Goal: Task Accomplishment & Management: Use online tool/utility

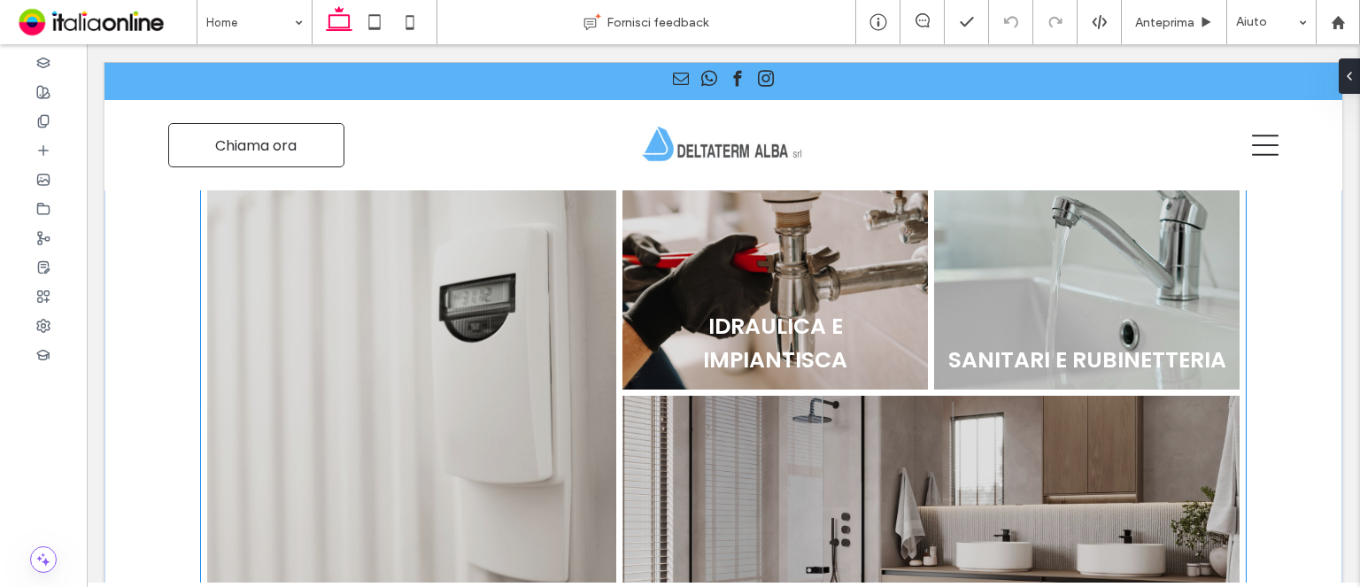
scroll to position [554, 0]
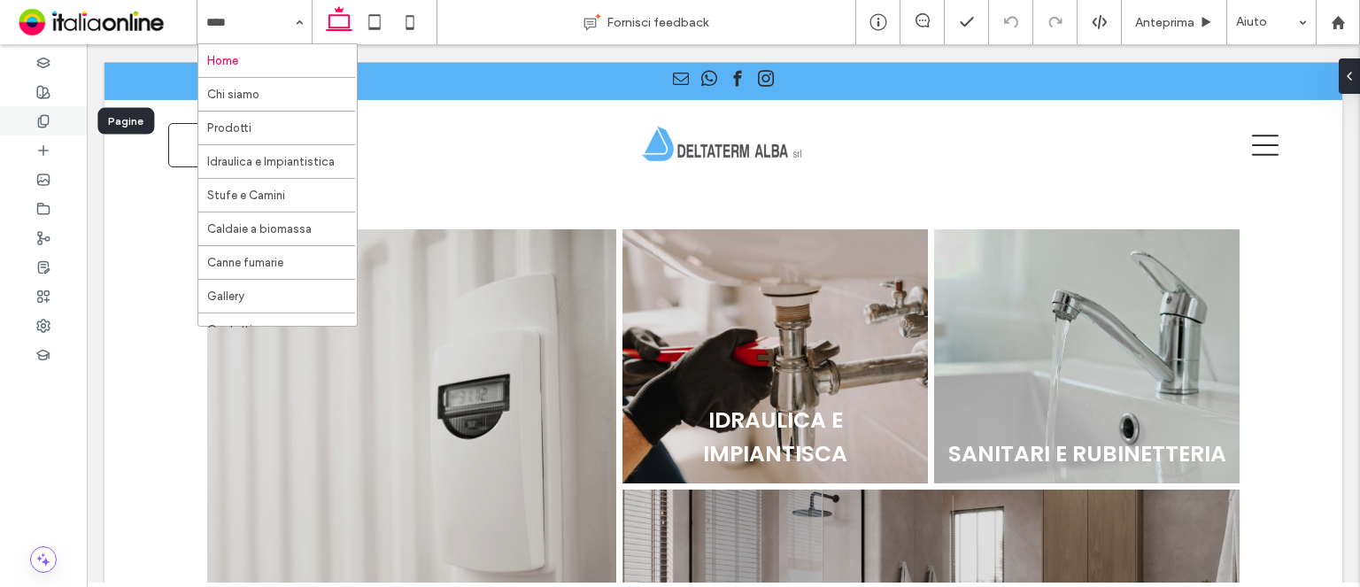
click at [43, 125] on icon at bounding box center [43, 121] width 14 height 14
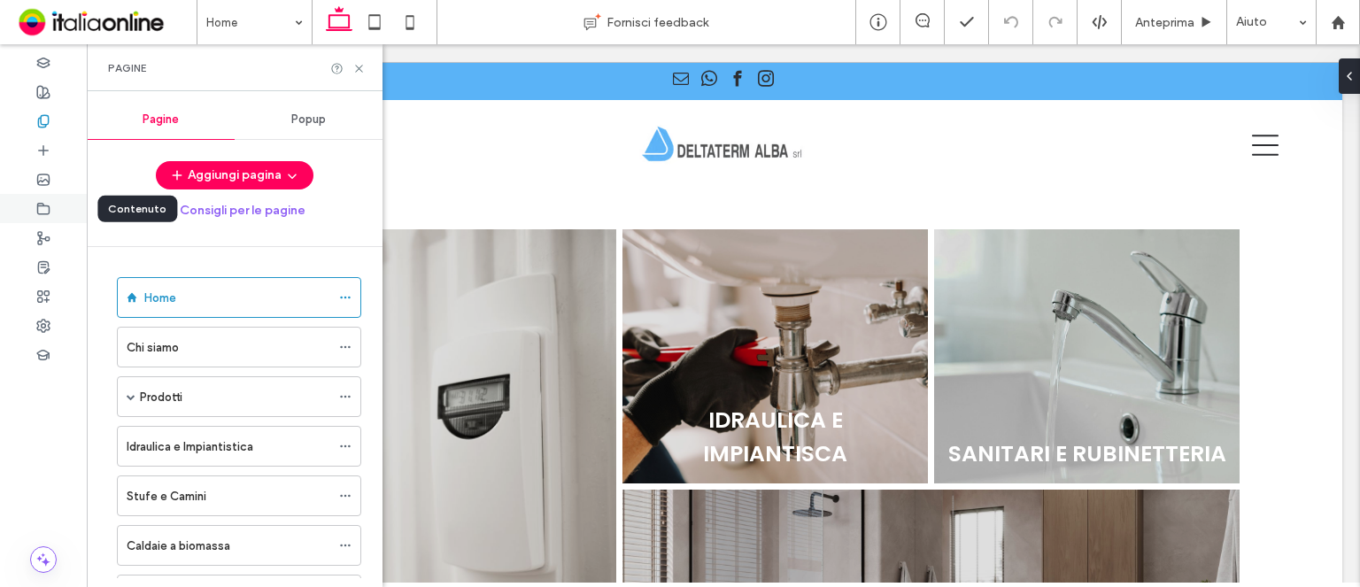
click at [50, 203] on div at bounding box center [43, 208] width 87 height 29
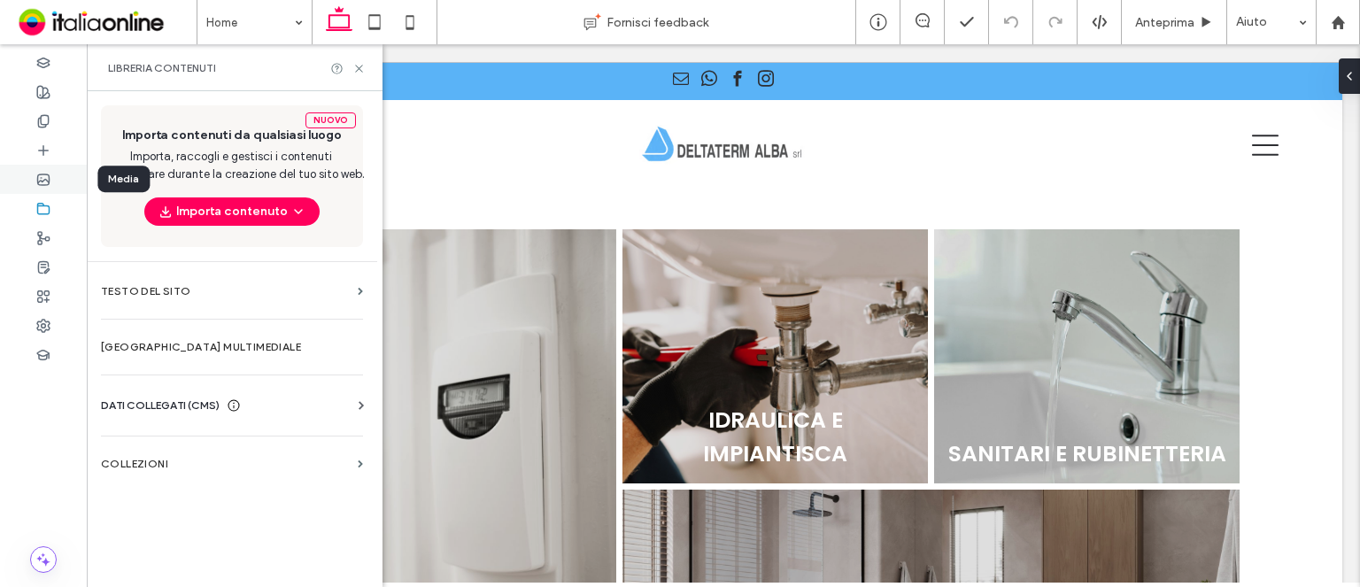
click at [50, 180] on icon at bounding box center [43, 180] width 14 height 14
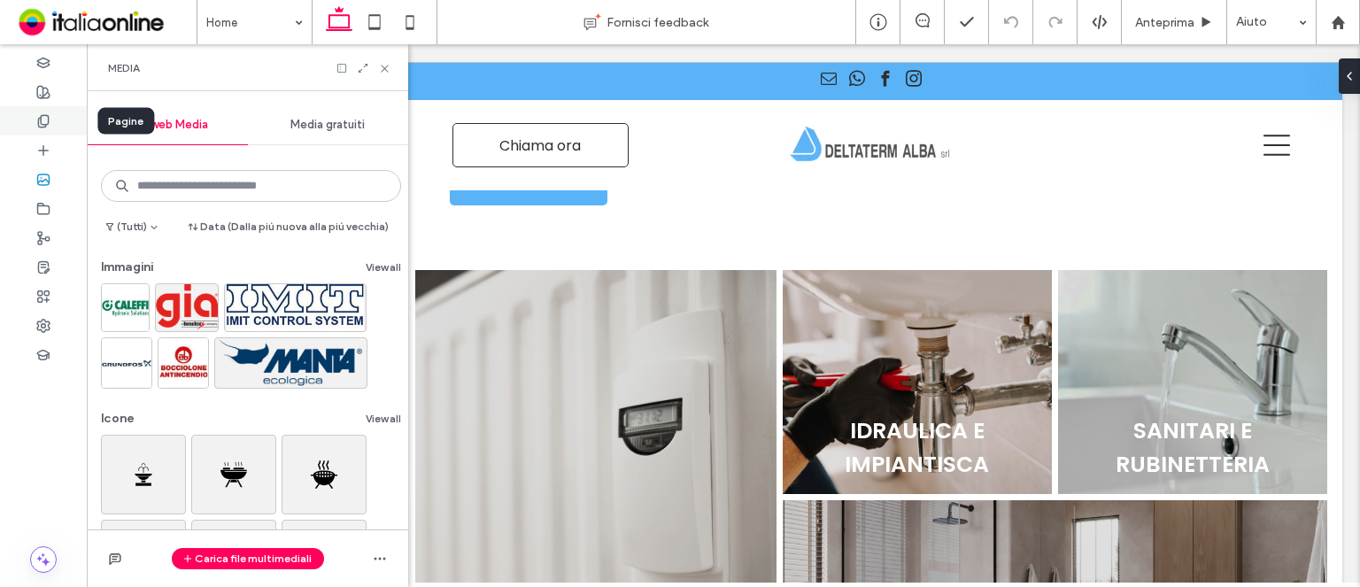
click at [63, 133] on div at bounding box center [43, 120] width 87 height 29
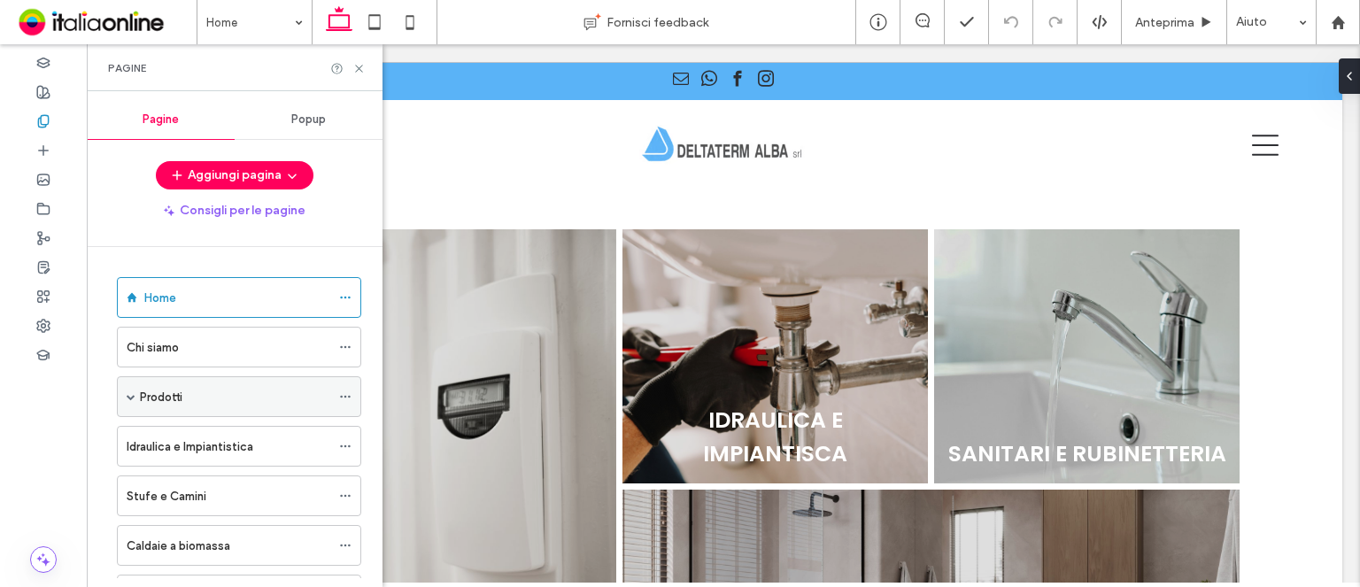
click at [131, 392] on span at bounding box center [131, 396] width 9 height 9
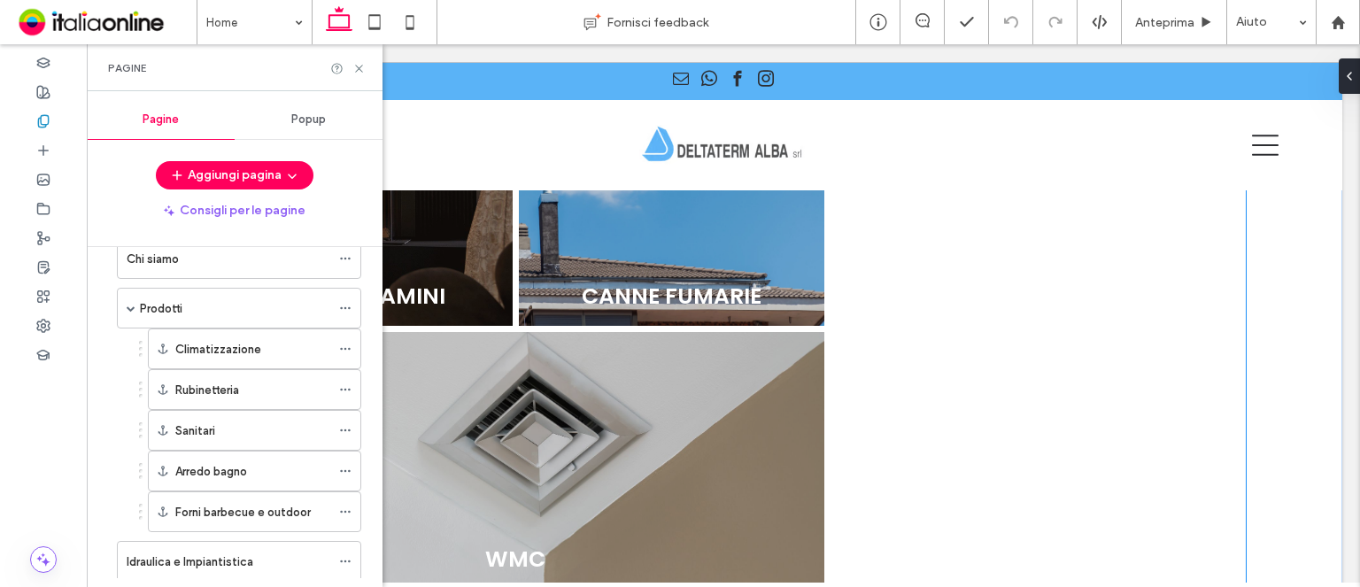
scroll to position [1263, 0]
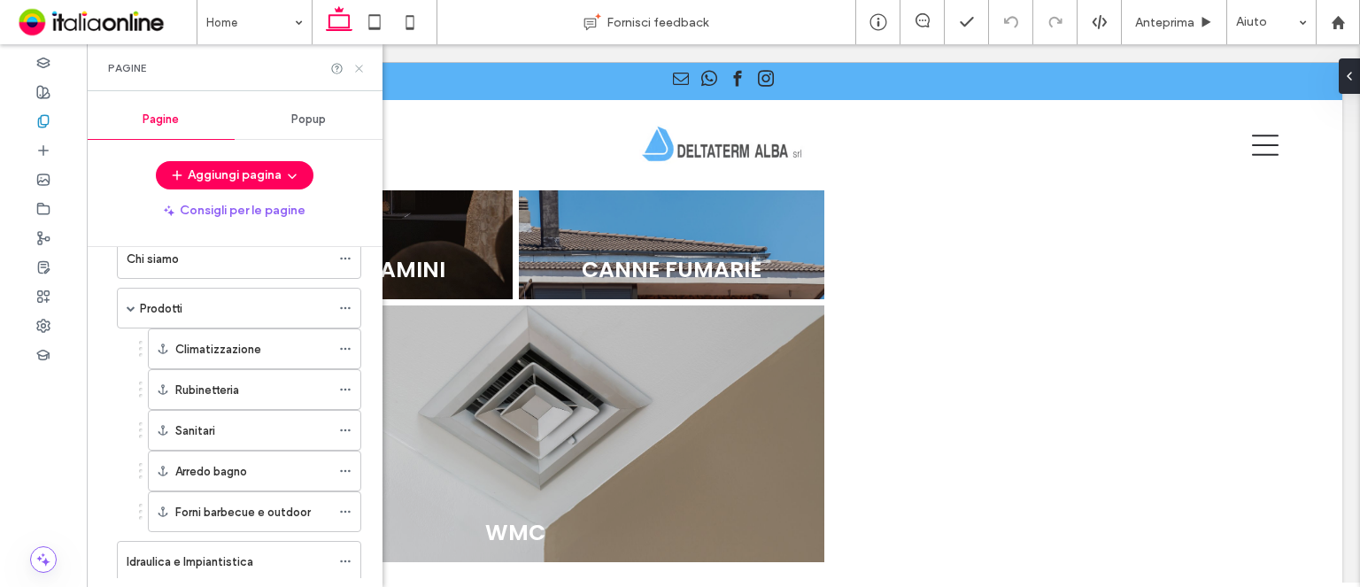
click at [357, 73] on icon at bounding box center [358, 68] width 13 height 13
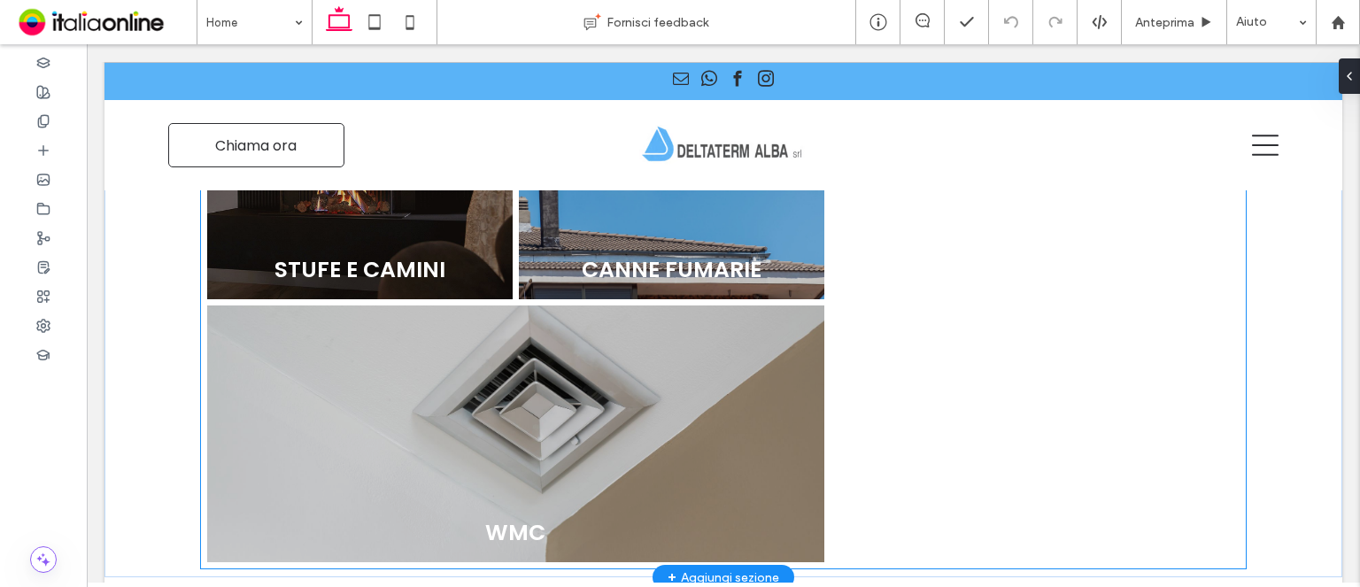
click at [401, 350] on link at bounding box center [516, 434] width 654 height 273
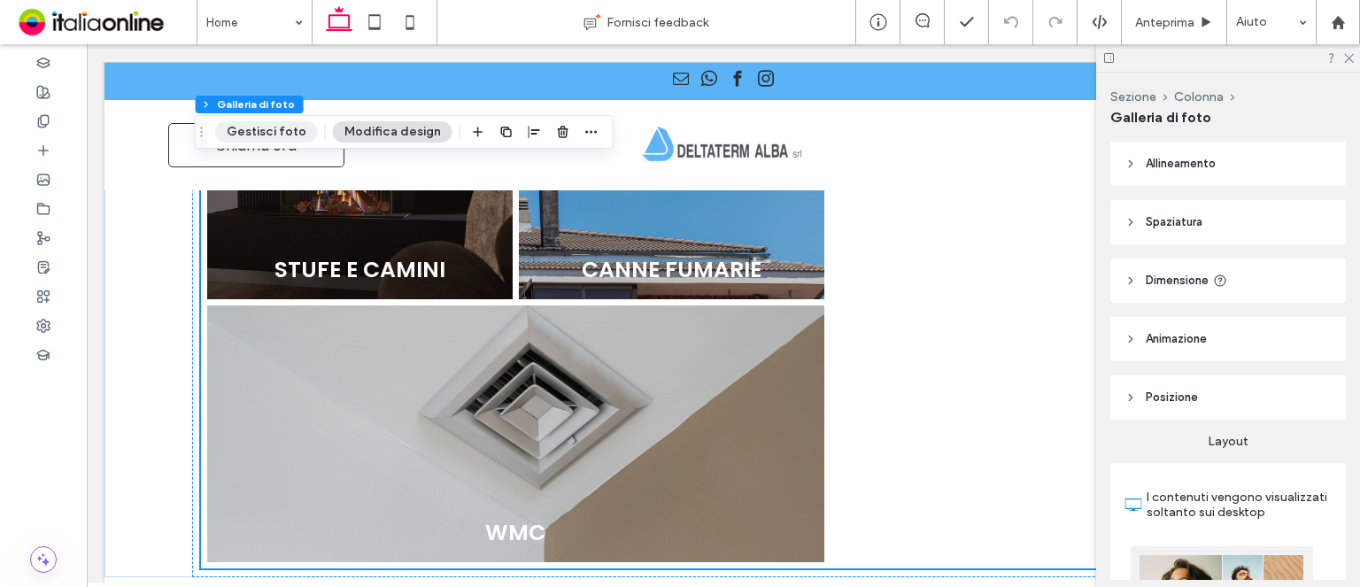
click at [246, 126] on button "Gestisci foto" at bounding box center [266, 131] width 103 height 21
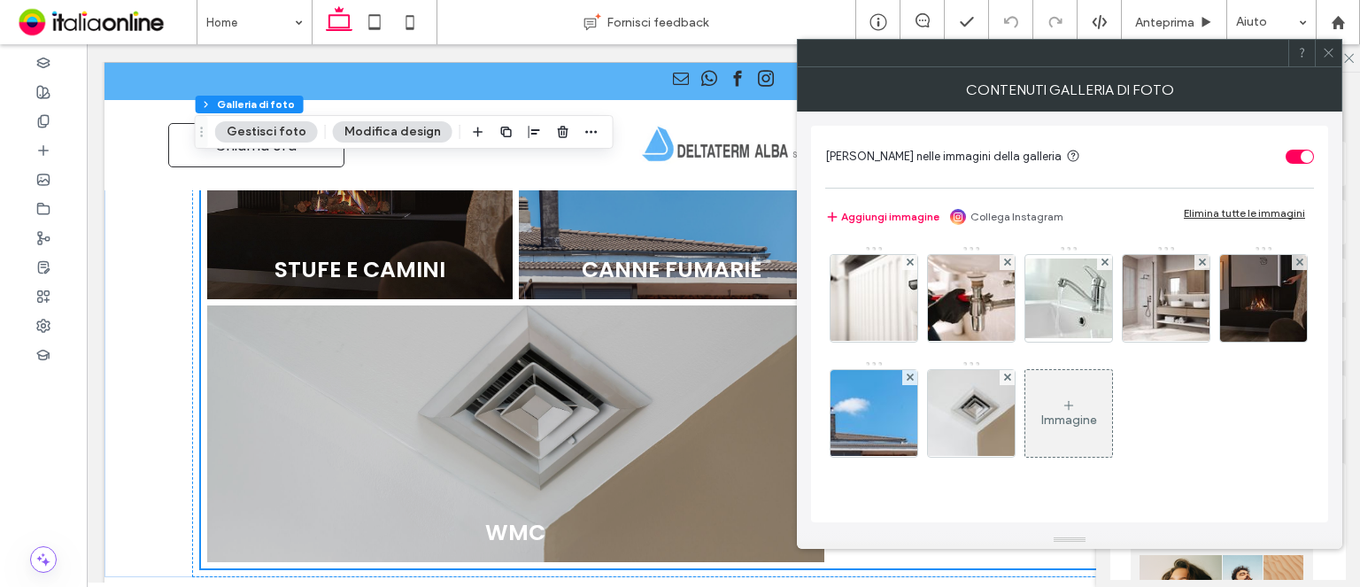
click at [1043, 430] on div "Immagine" at bounding box center [1069, 413] width 87 height 83
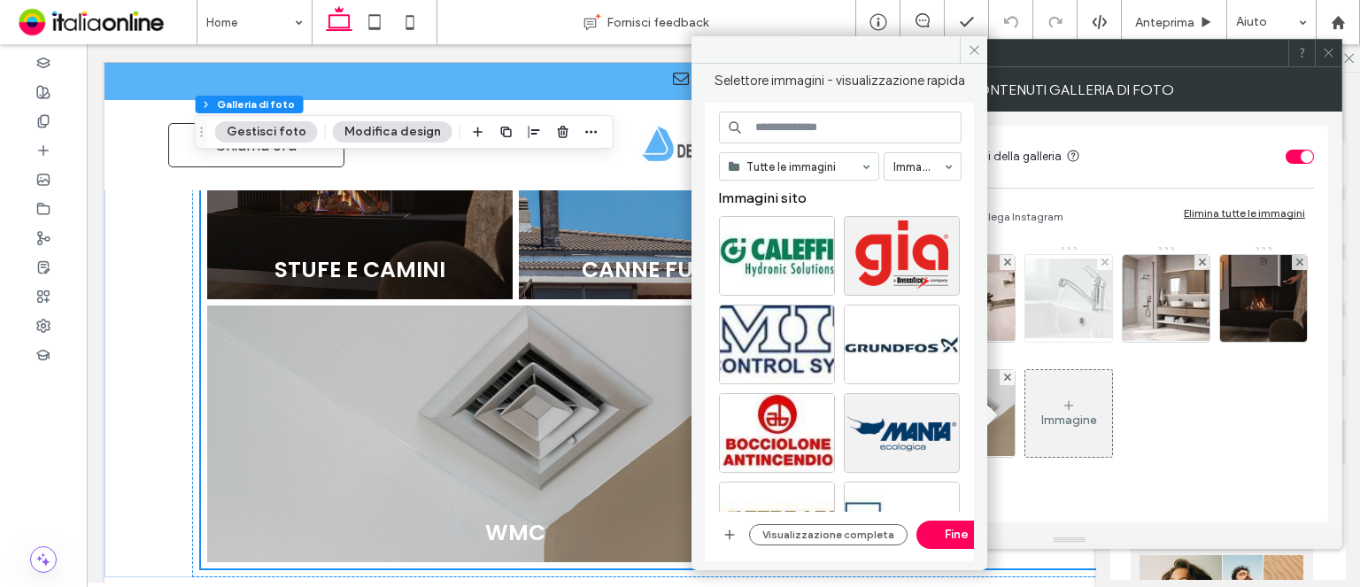
click at [1077, 329] on img at bounding box center [1069, 299] width 142 height 80
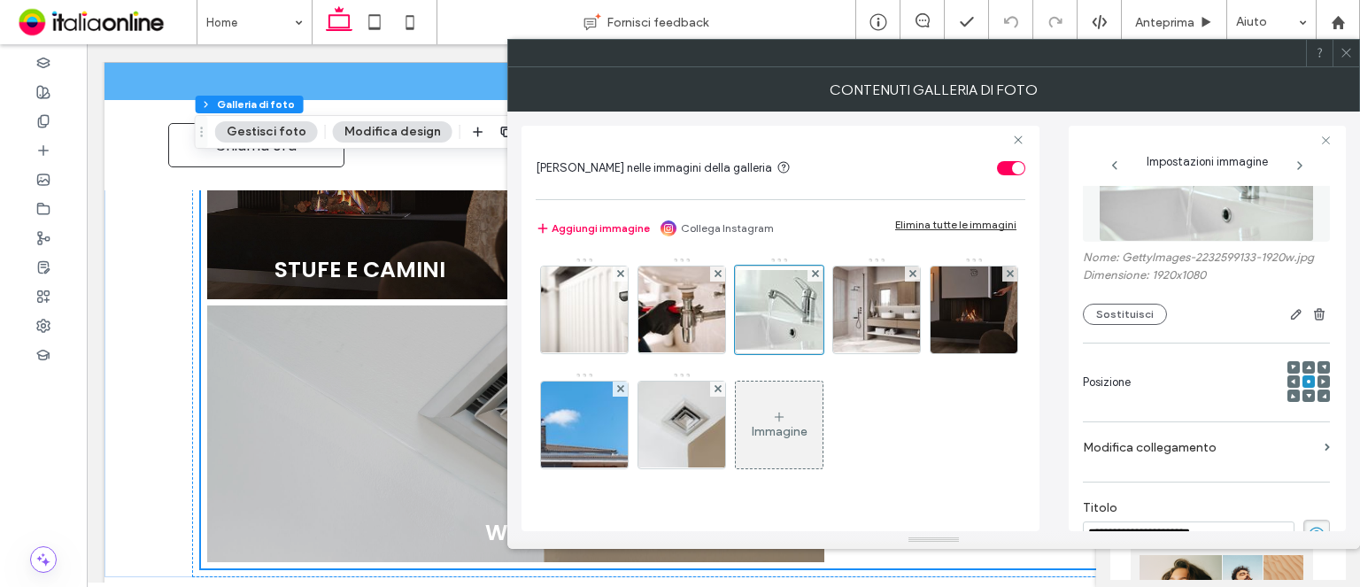
scroll to position [71, 0]
click at [1103, 310] on button "Sostituisci" at bounding box center [1125, 318] width 84 height 21
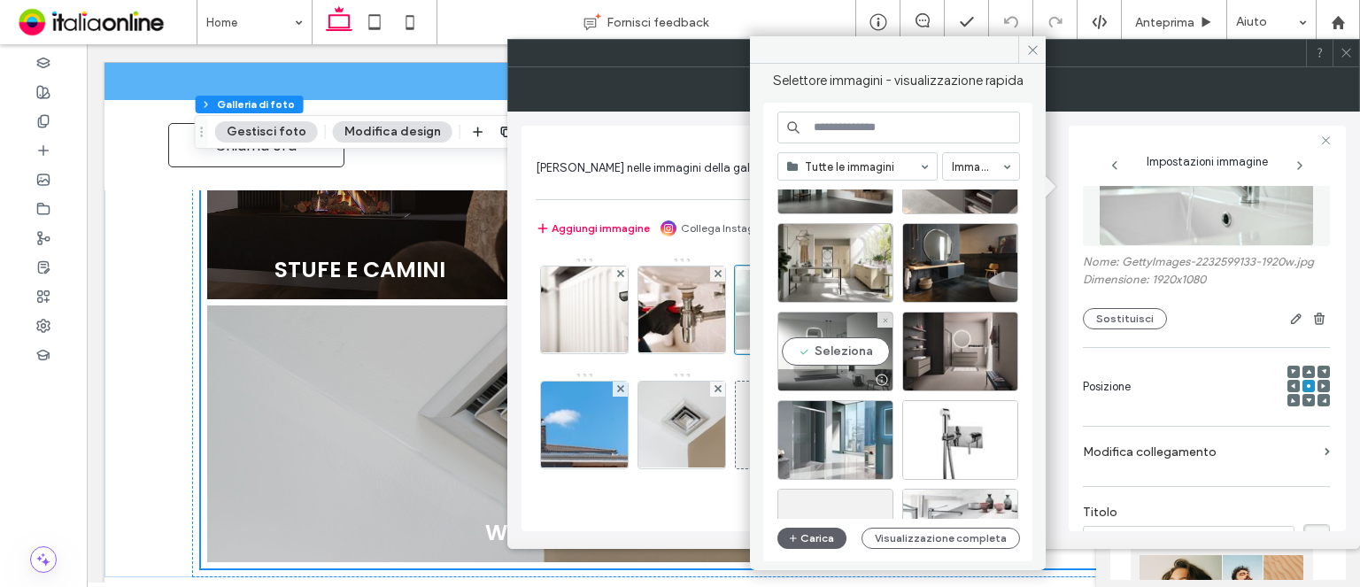
scroll to position [4213, 0]
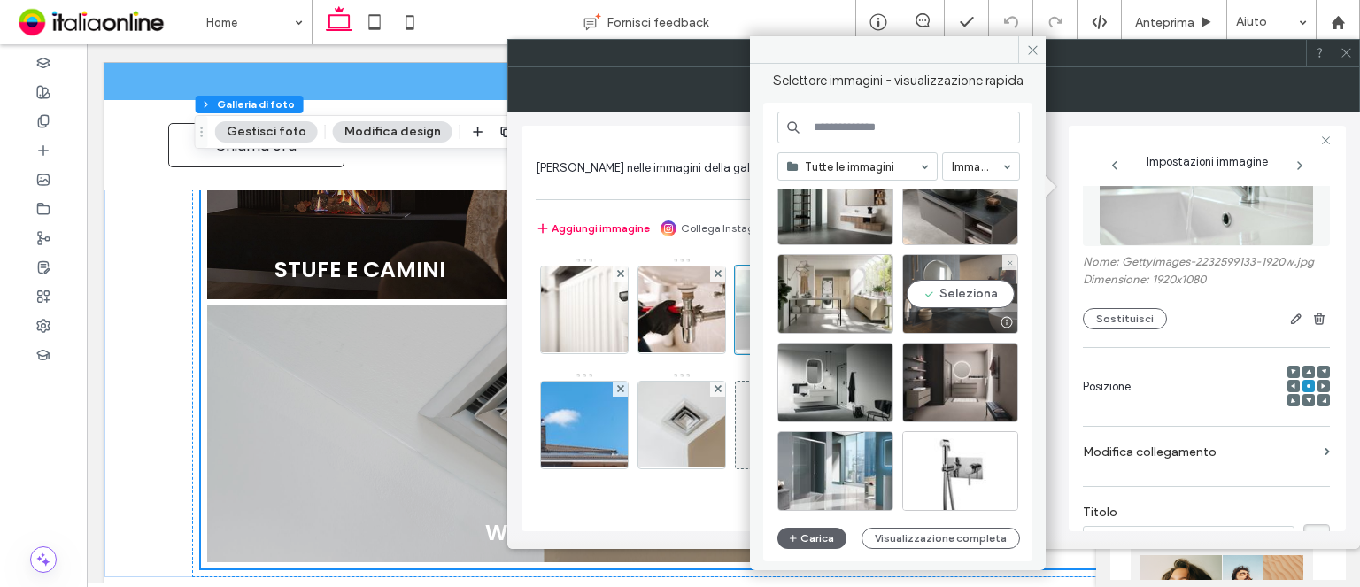
click at [972, 300] on div "Seleziona" at bounding box center [960, 294] width 116 height 80
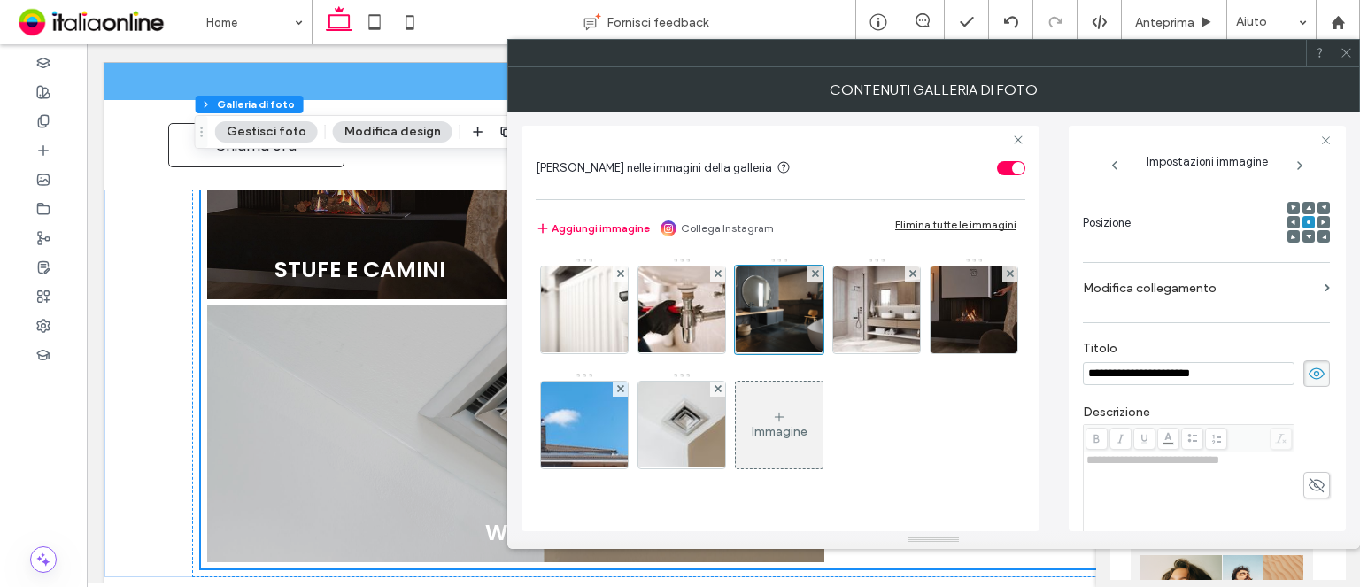
scroll to position [248, 0]
drag, startPoint x: 1151, startPoint y: 378, endPoint x: 1220, endPoint y: 368, distance: 69.0
click at [1220, 368] on input "**********" at bounding box center [1189, 373] width 212 height 23
type input "********"
drag, startPoint x: 763, startPoint y: 428, endPoint x: 790, endPoint y: 407, distance: 34.0
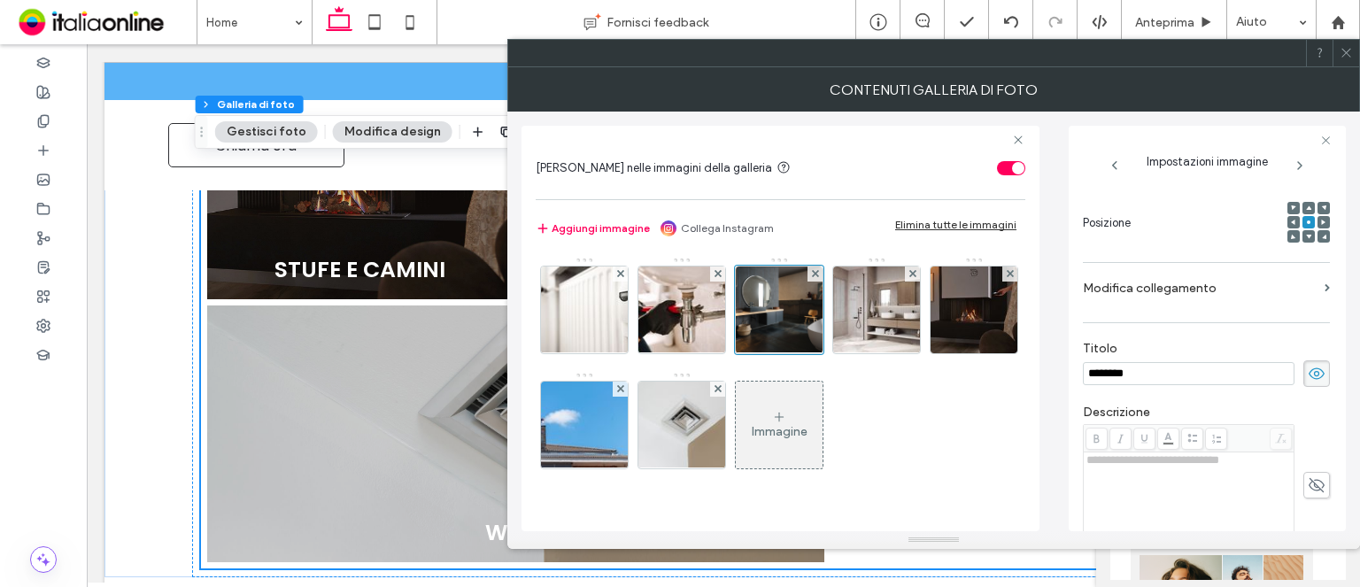
click at [776, 413] on div "Immagine" at bounding box center [779, 424] width 87 height 83
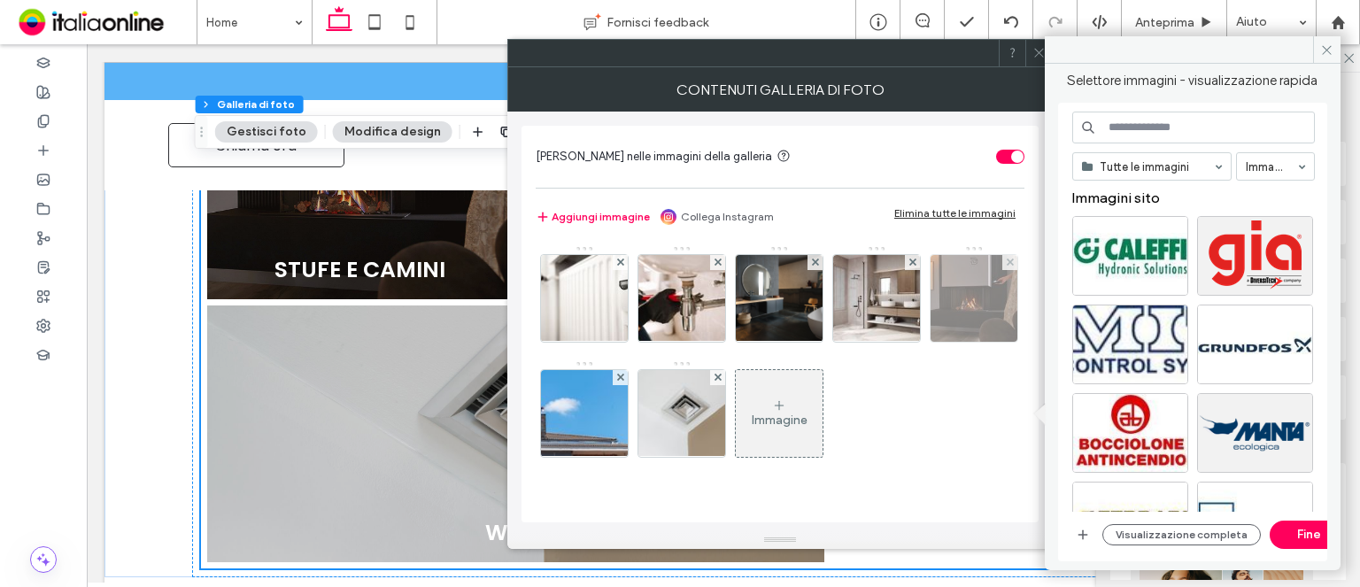
click at [1010, 307] on img at bounding box center [974, 298] width 87 height 87
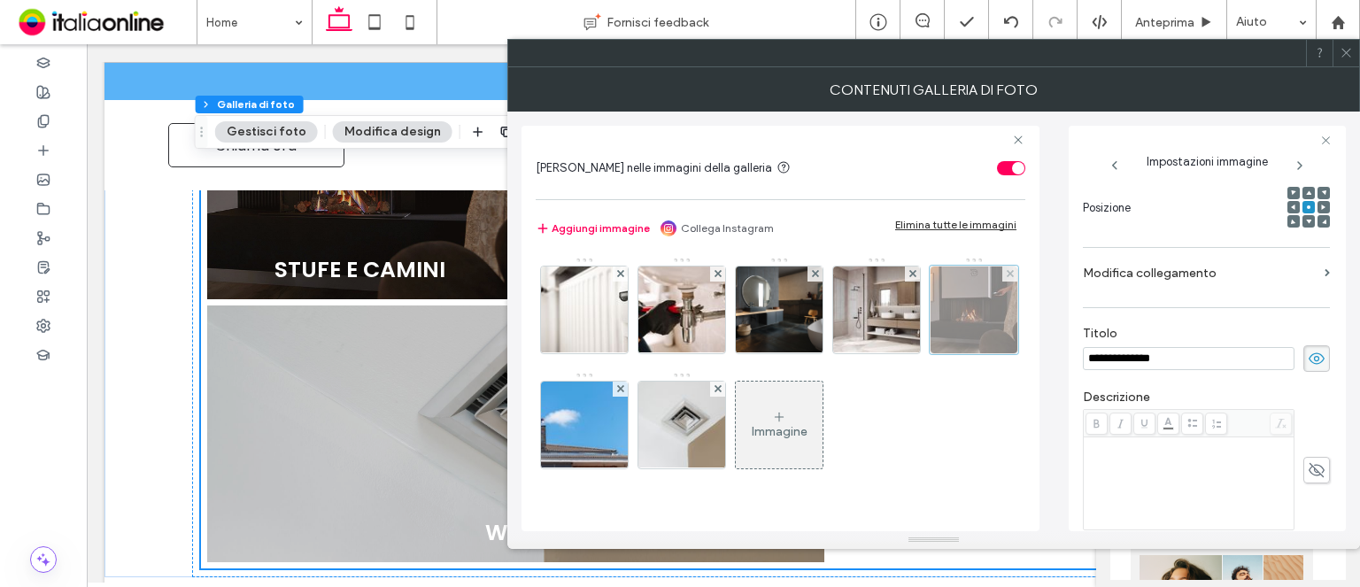
scroll to position [0, 0]
click at [749, 415] on div "Immagine" at bounding box center [779, 424] width 87 height 83
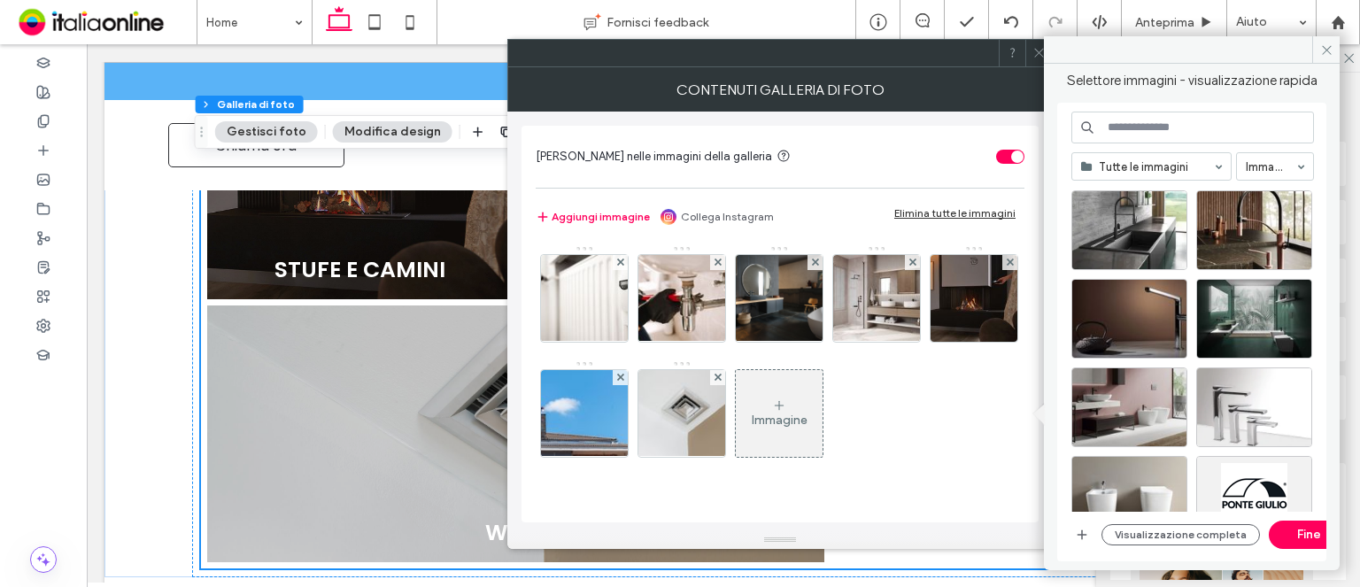
scroll to position [4591, 0]
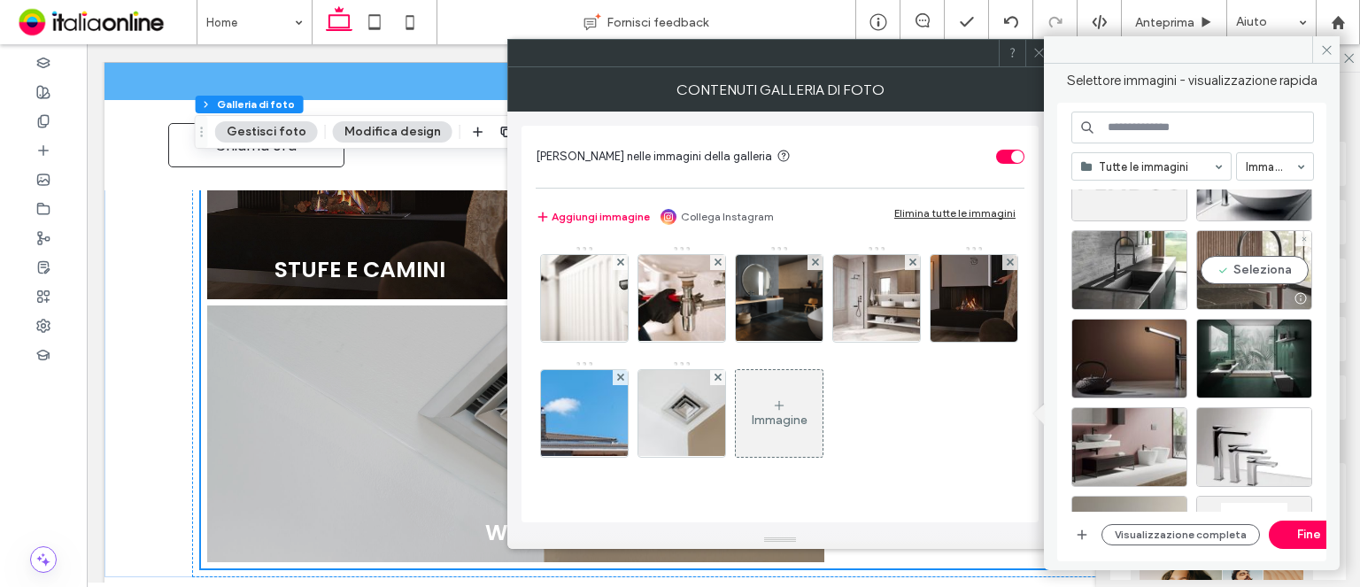
click at [1293, 268] on div "Seleziona" at bounding box center [1254, 270] width 116 height 80
click at [1289, 543] on button "Fine" at bounding box center [1309, 535] width 80 height 28
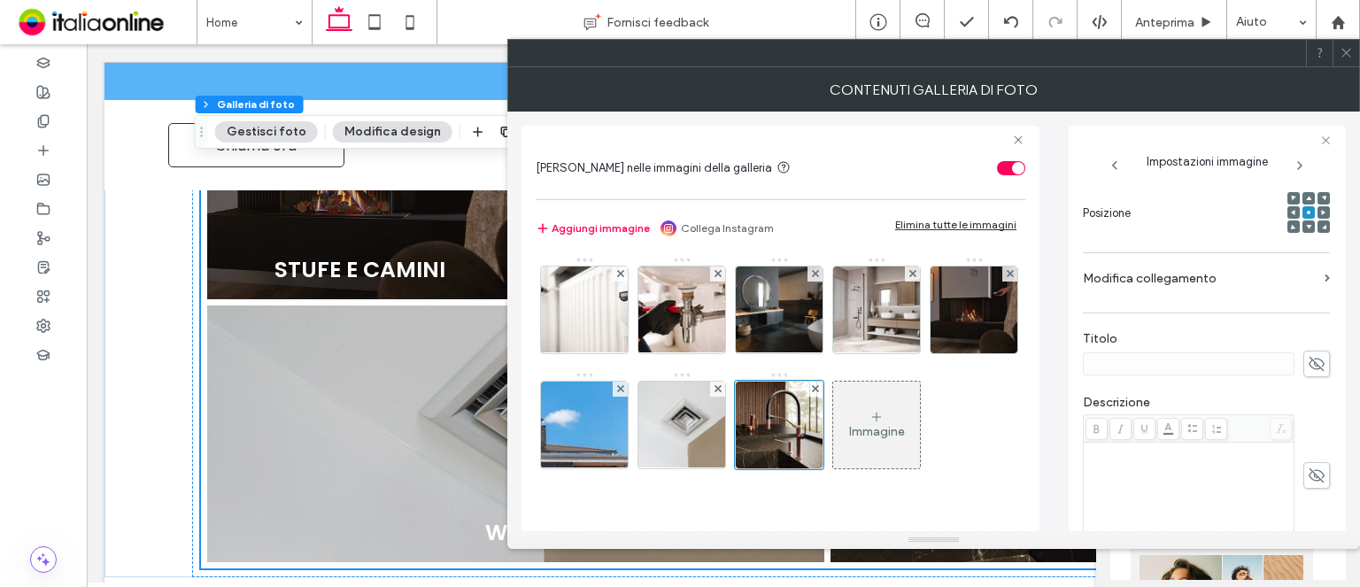
scroll to position [230, 0]
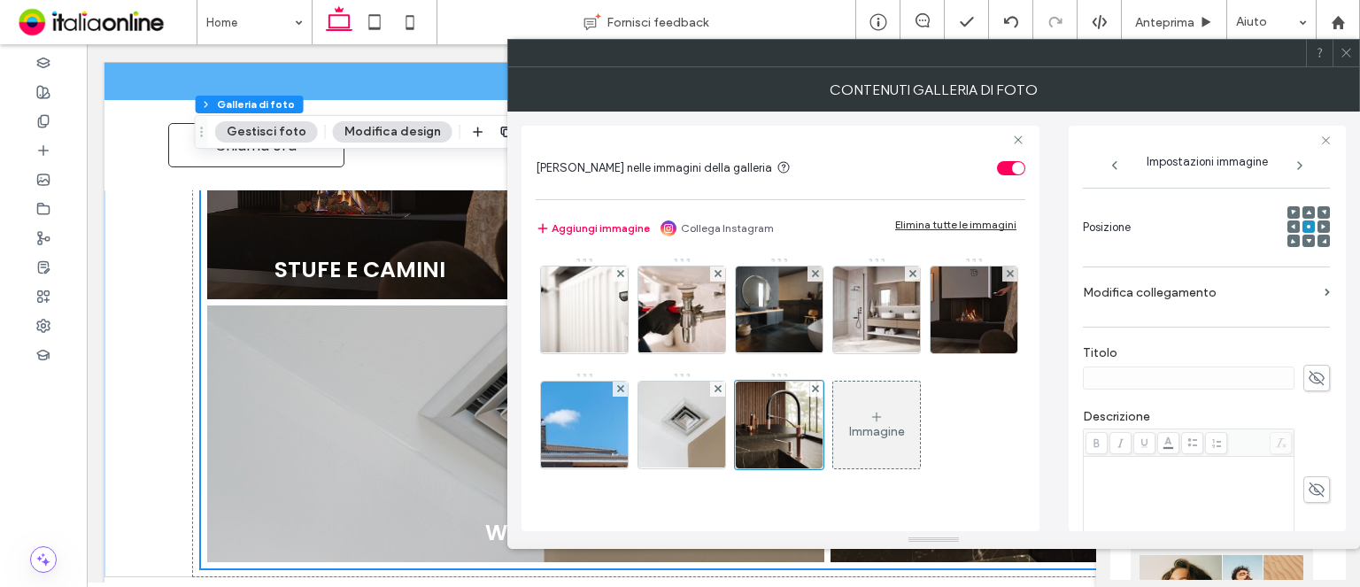
click at [1316, 380] on icon at bounding box center [1317, 377] width 18 height 19
type input "**********"
click at [747, 403] on img at bounding box center [682, 425] width 130 height 87
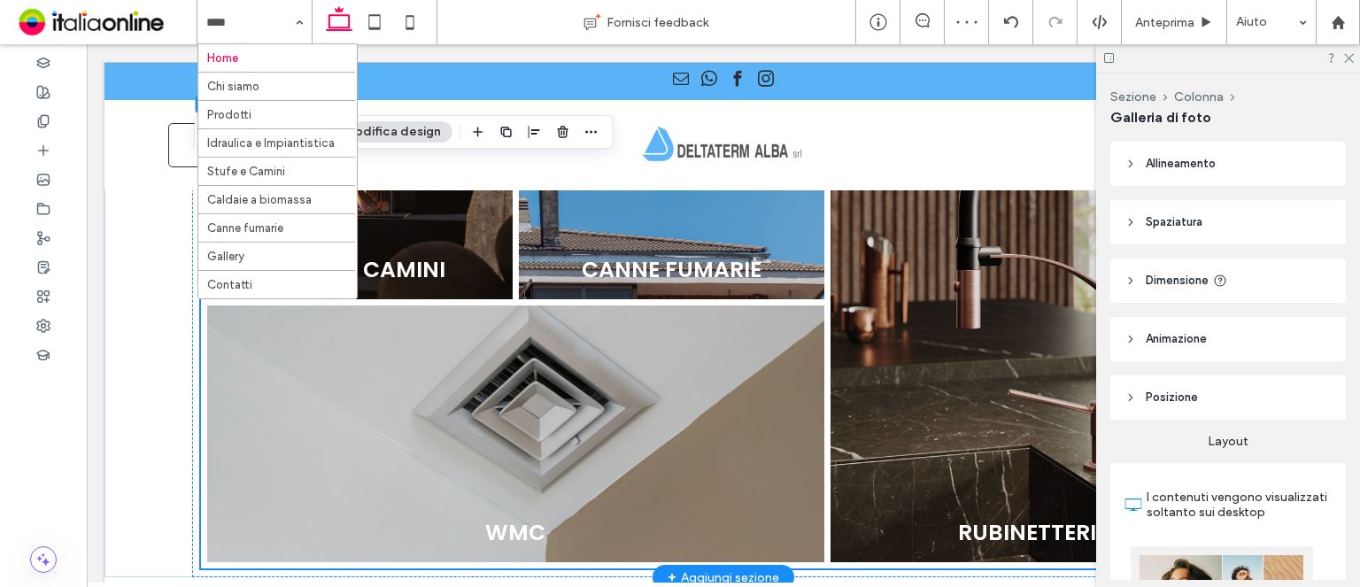
click at [546, 351] on link at bounding box center [516, 434] width 654 height 273
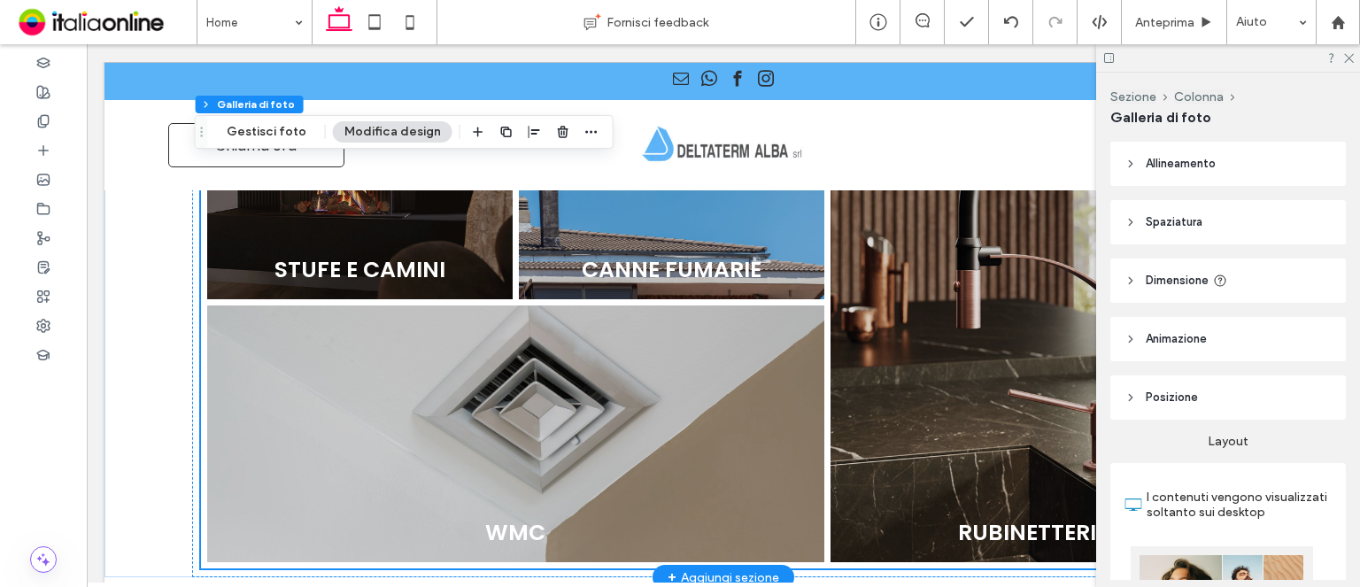
click at [529, 333] on link at bounding box center [516, 434] width 654 height 273
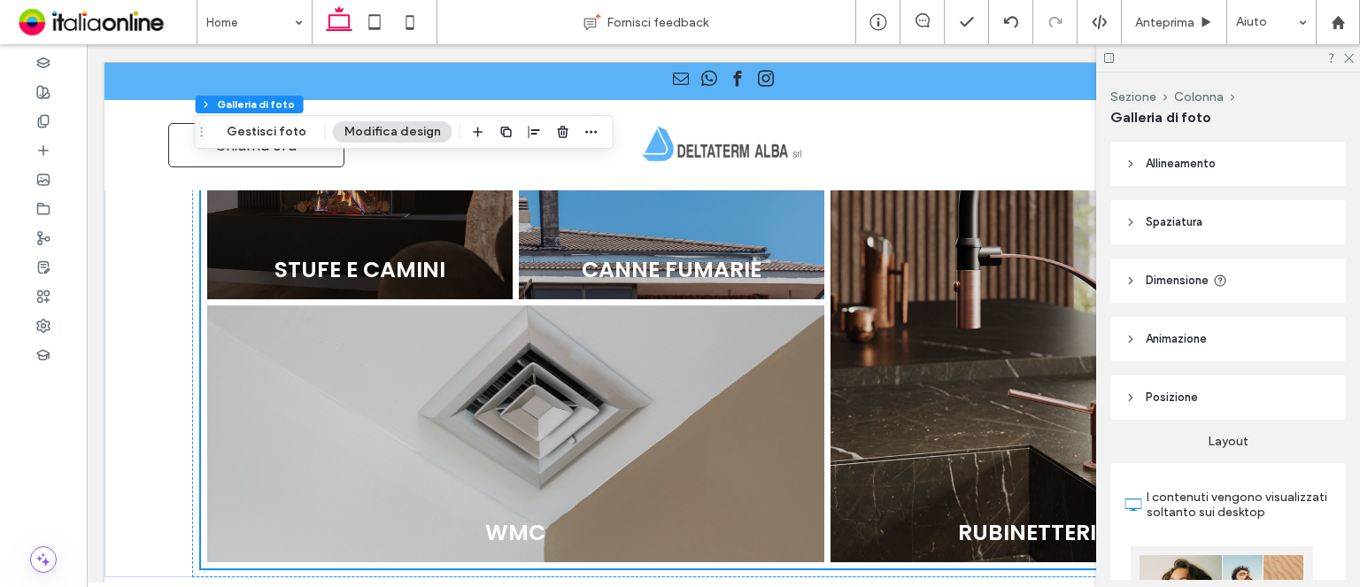
click at [399, 130] on button "Modifica design" at bounding box center [393, 131] width 120 height 21
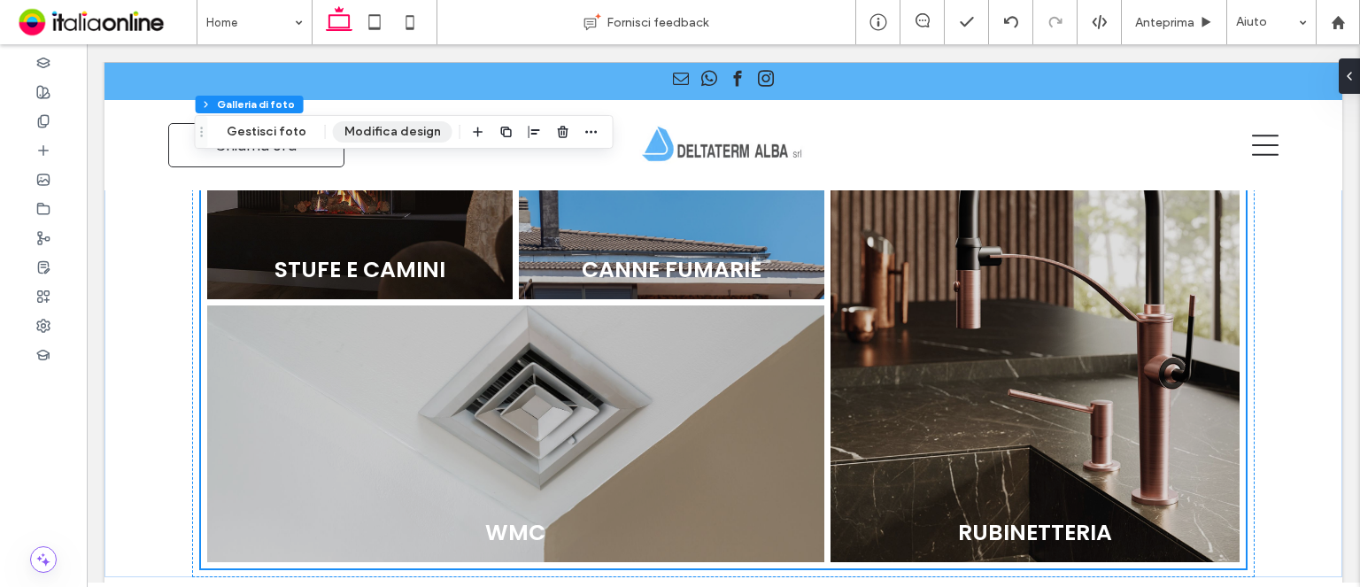
click at [399, 130] on button "Modifica design" at bounding box center [393, 131] width 120 height 21
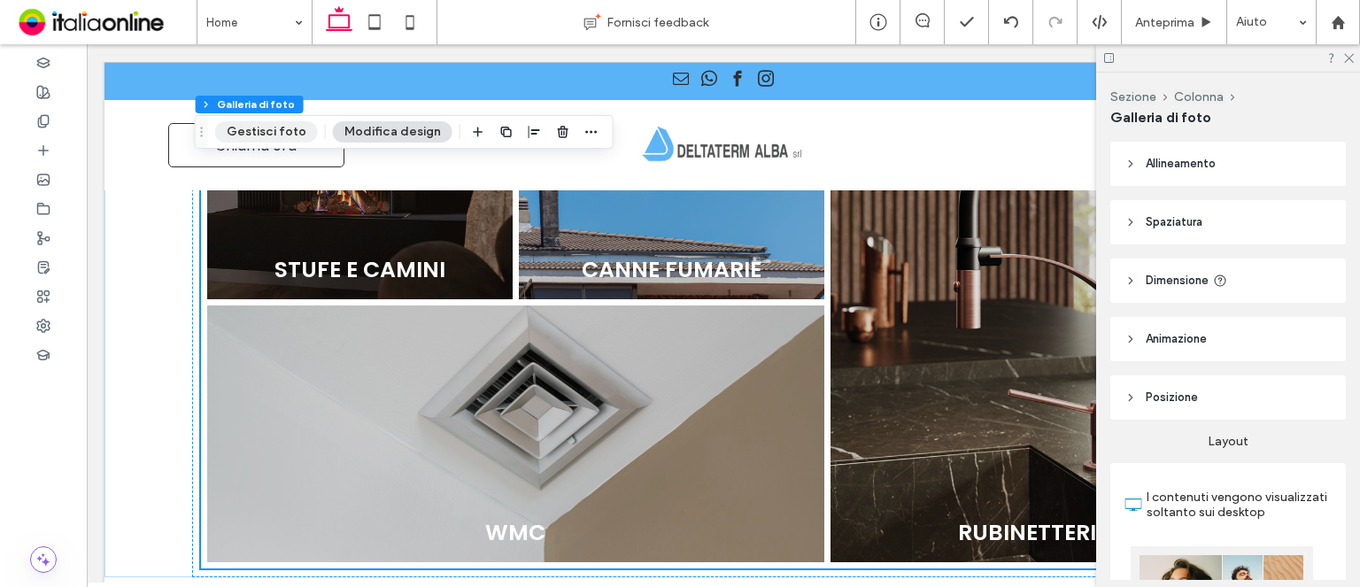
click at [271, 125] on button "Gestisci foto" at bounding box center [266, 131] width 103 height 21
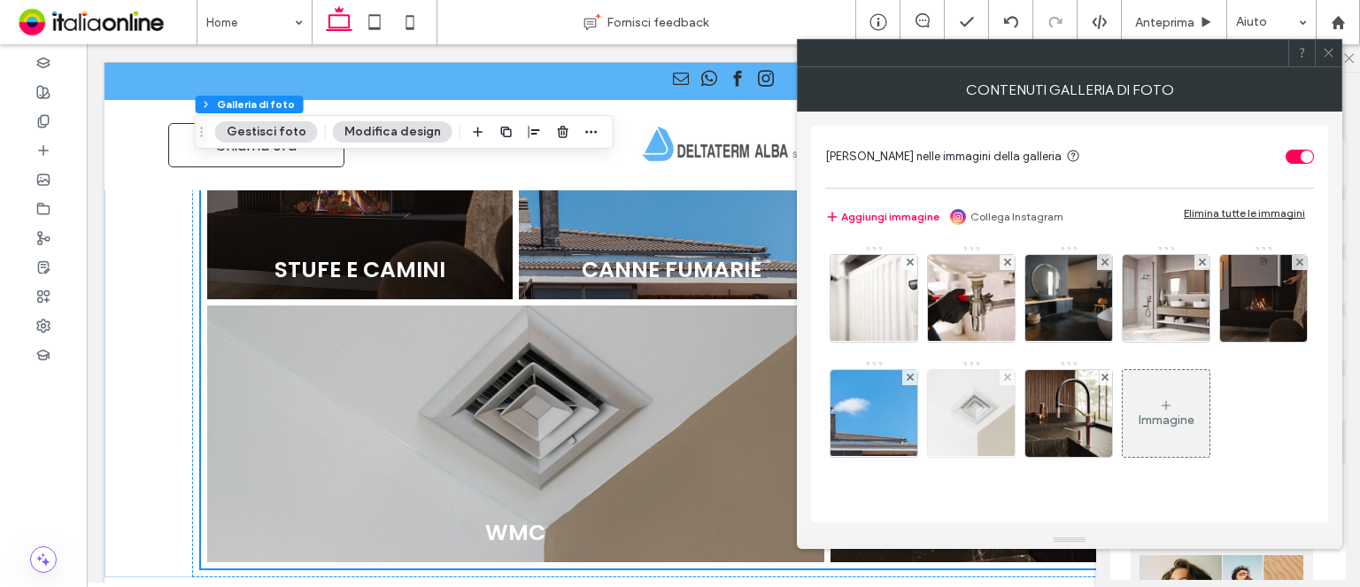
click at [1037, 402] on img at bounding box center [972, 413] width 130 height 87
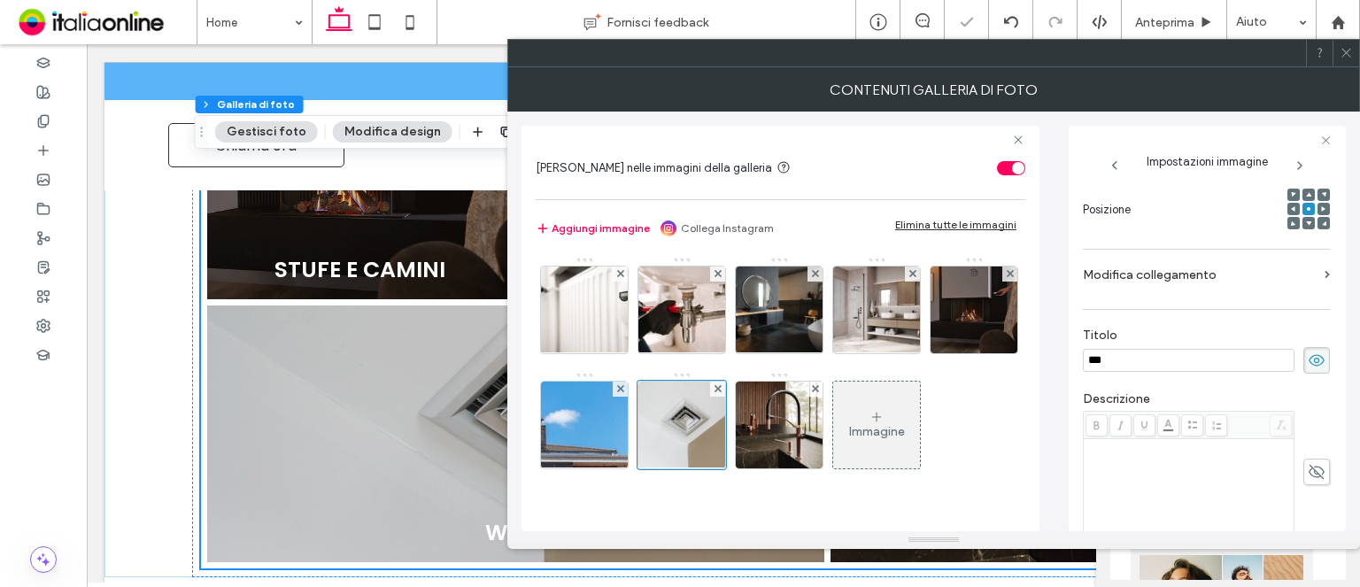
drag, startPoint x: 1127, startPoint y: 371, endPoint x: 1067, endPoint y: 368, distance: 60.3
click at [1067, 368] on div "**********" at bounding box center [934, 322] width 825 height 420
drag, startPoint x: 1157, startPoint y: 349, endPoint x: 926, endPoint y: 343, distance: 230.3
click at [928, 346] on div "**********" at bounding box center [934, 322] width 825 height 420
type input "**********"
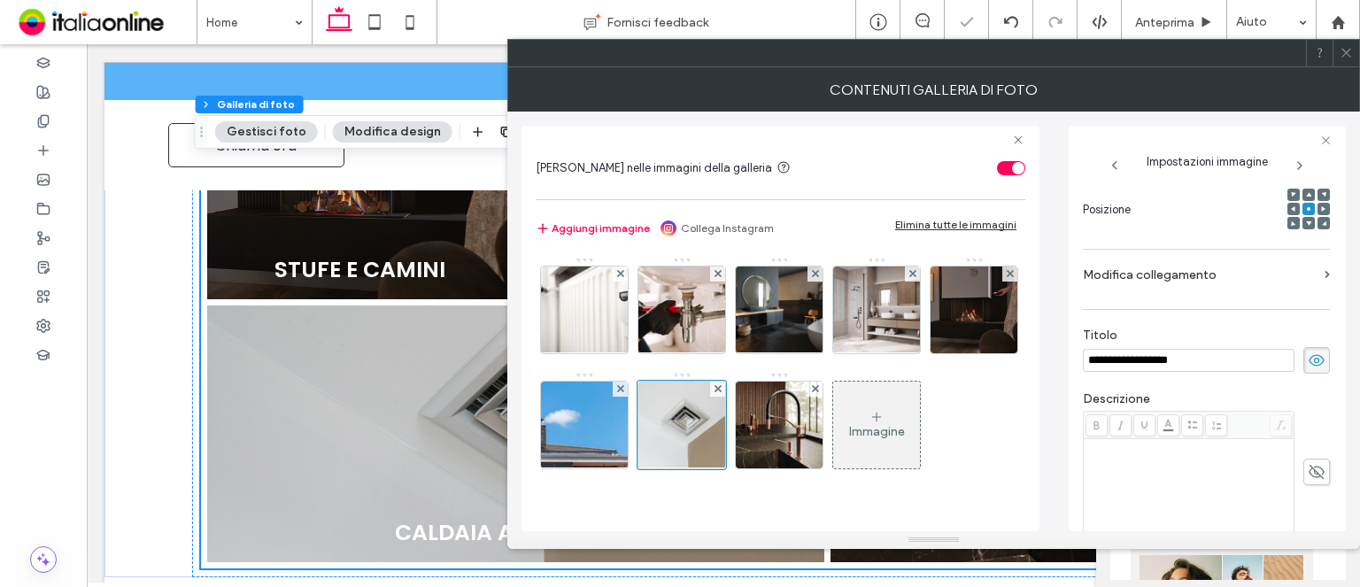
click at [1355, 54] on div at bounding box center [1346, 53] width 27 height 27
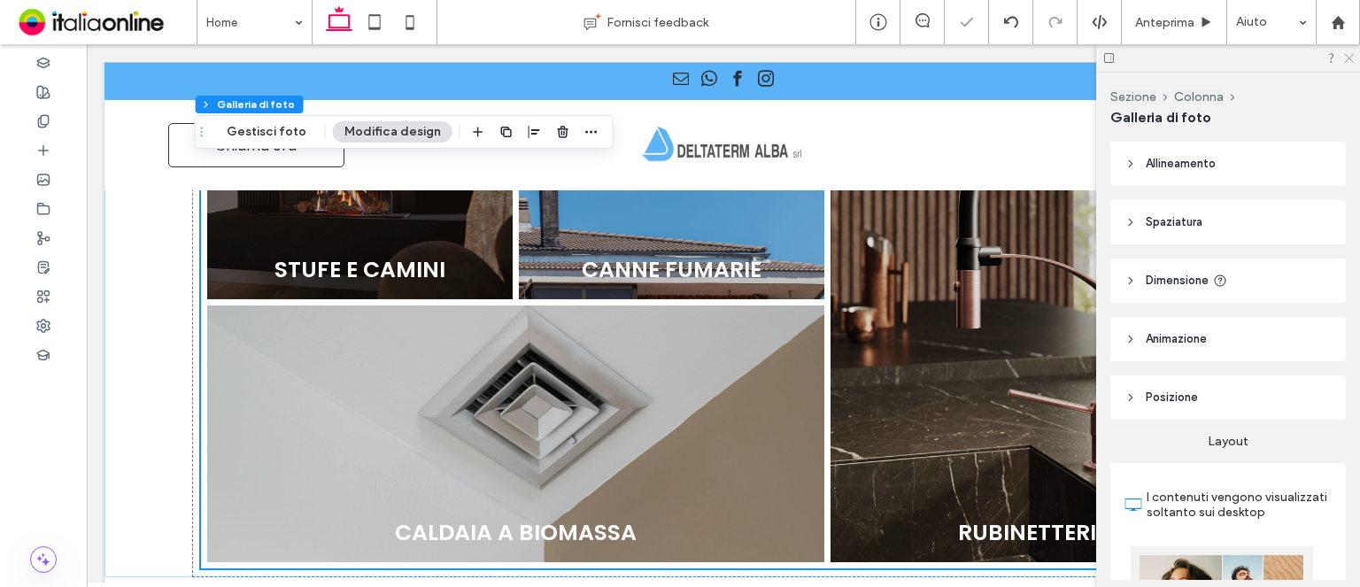
click at [1351, 57] on use at bounding box center [1349, 59] width 10 height 10
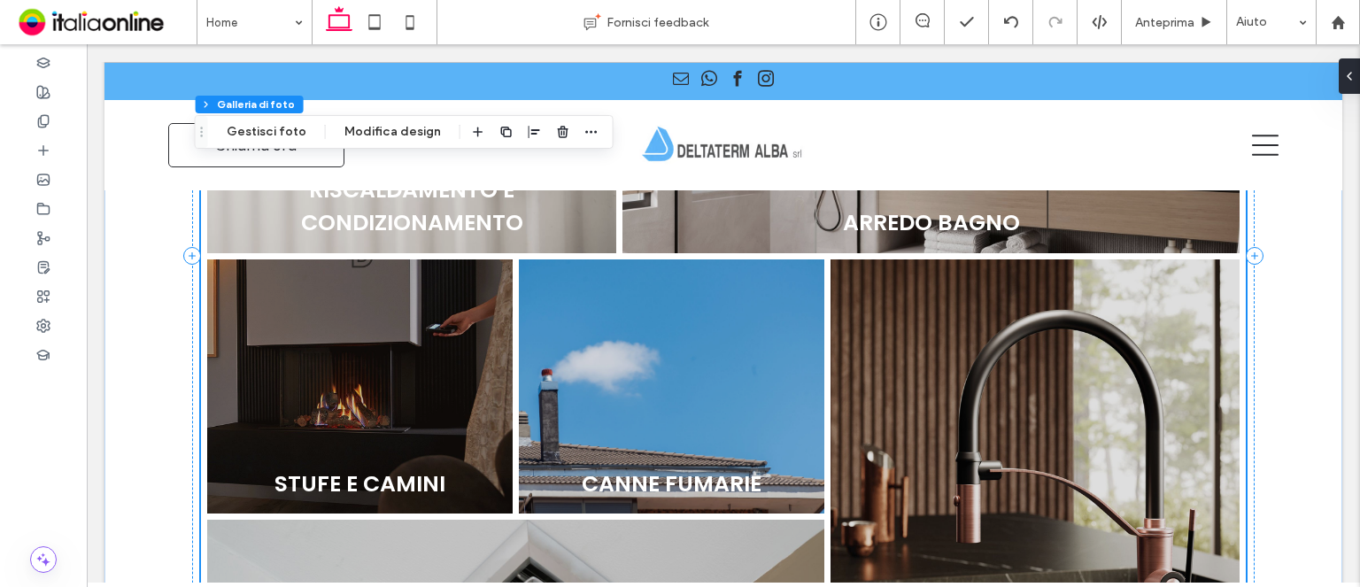
scroll to position [1174, 0]
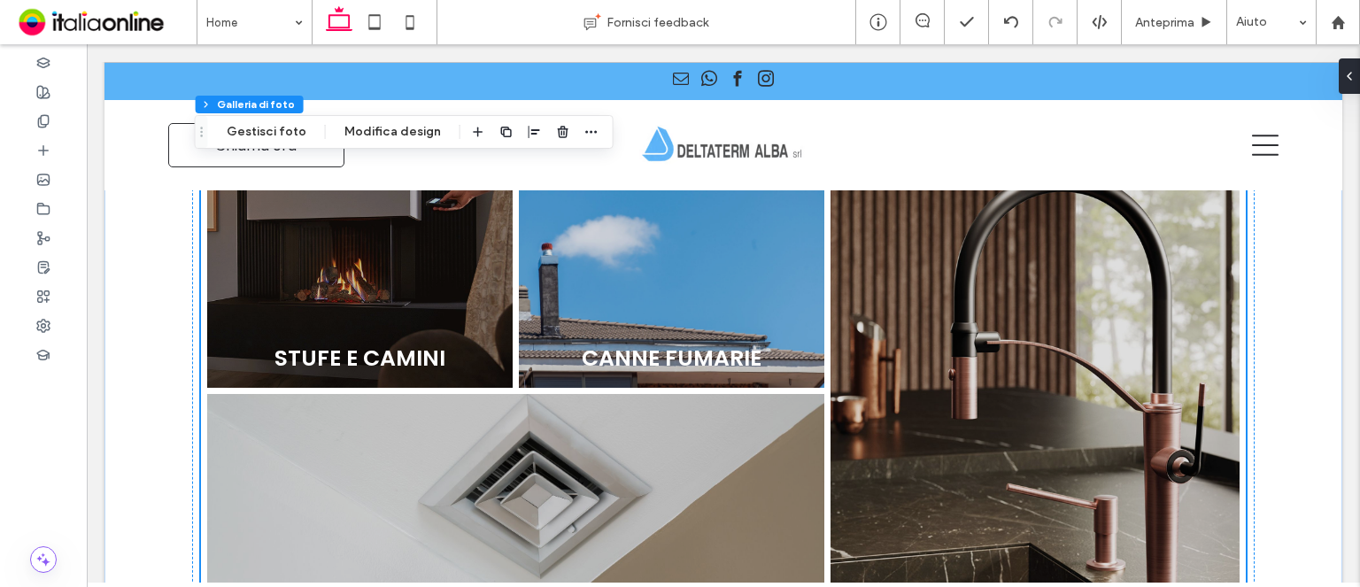
drag, startPoint x: 1196, startPoint y: 250, endPoint x: 1168, endPoint y: 250, distance: 27.5
click at [1196, 250] on link at bounding box center [1035, 392] width 434 height 549
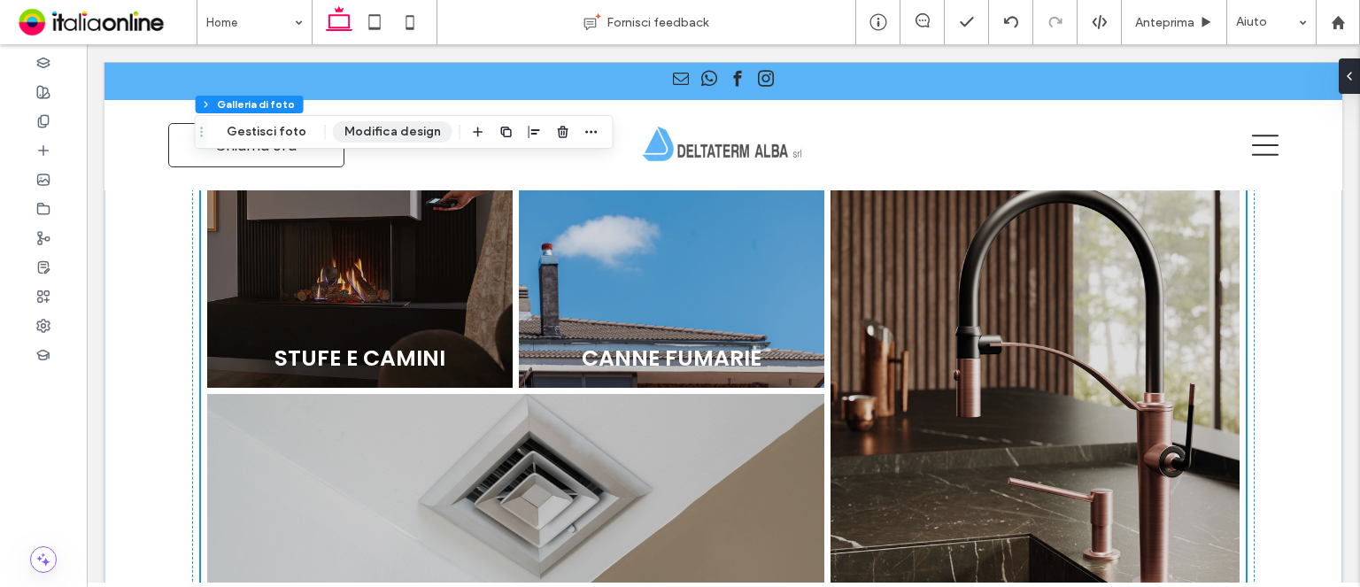
click at [413, 133] on button "Modifica design" at bounding box center [393, 131] width 120 height 21
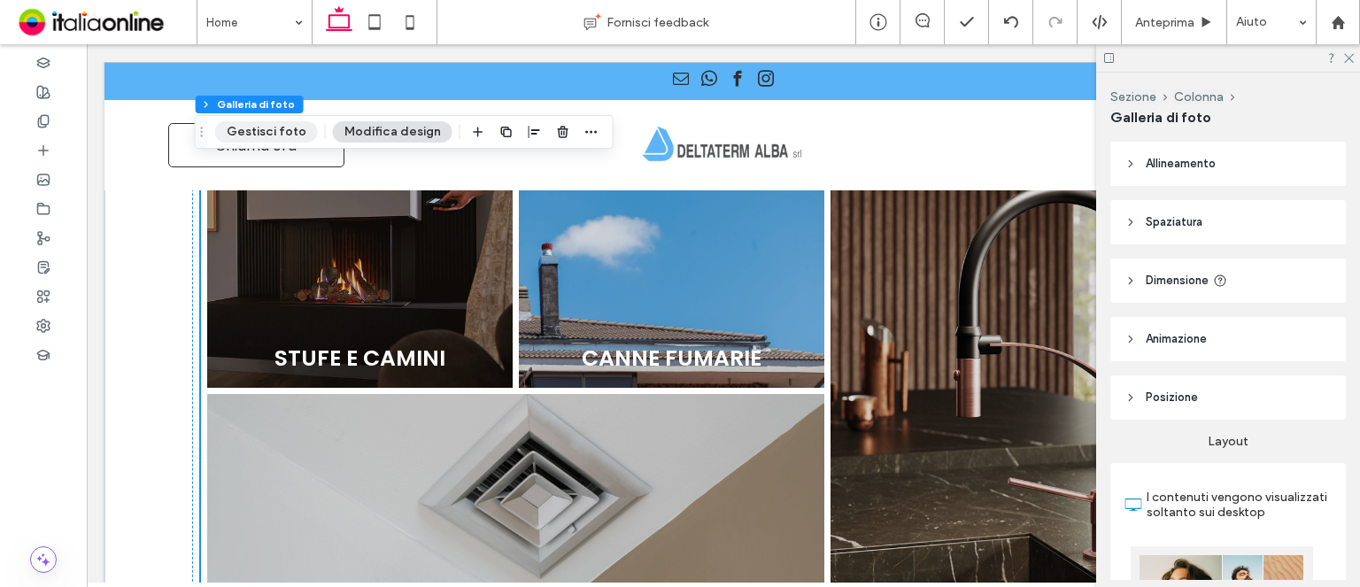
click at [277, 128] on button "Gestisci foto" at bounding box center [266, 131] width 103 height 21
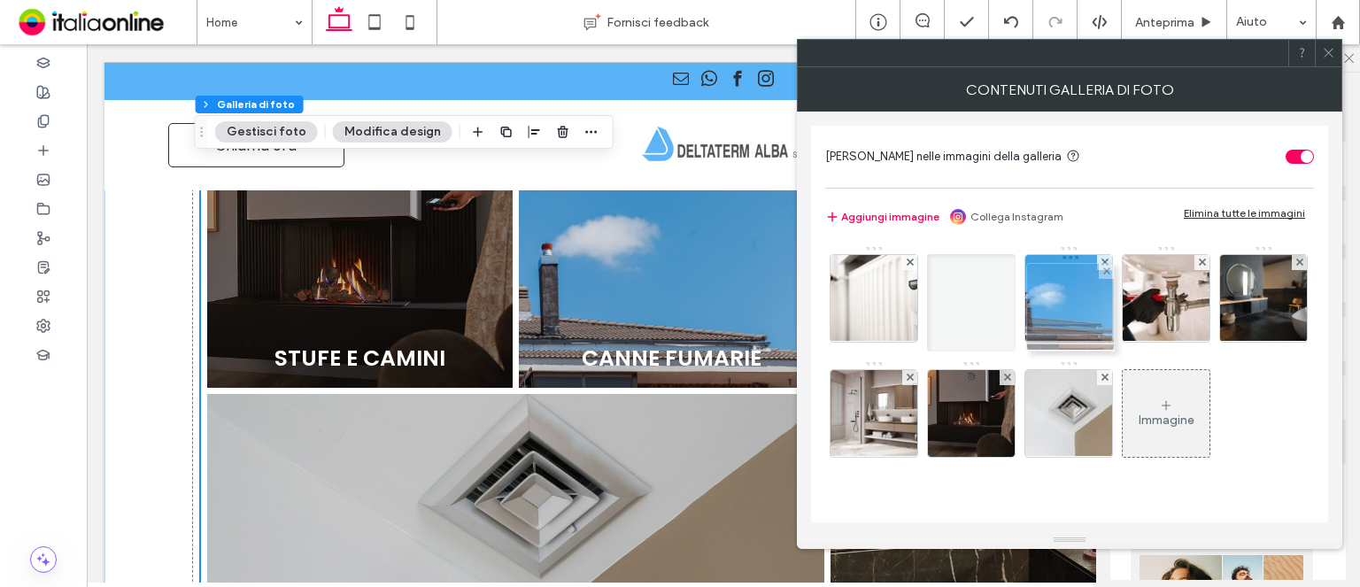
drag, startPoint x: 1165, startPoint y: 417, endPoint x: 1038, endPoint y: 297, distance: 175.4
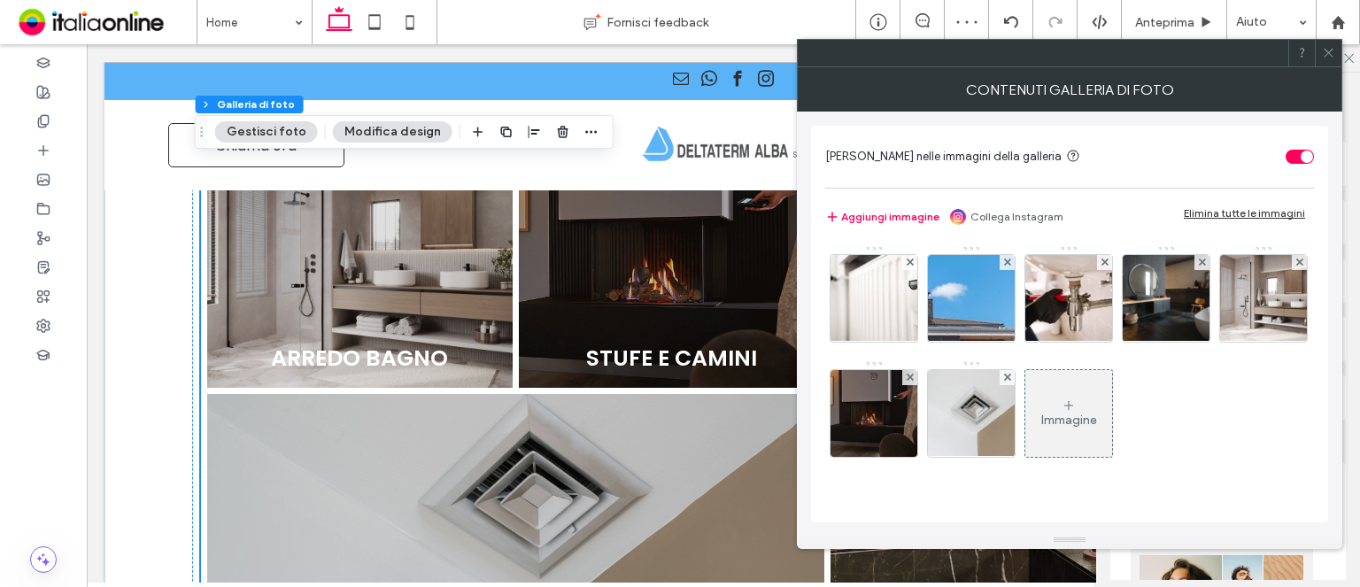
click at [1328, 55] on icon at bounding box center [1328, 52] width 13 height 13
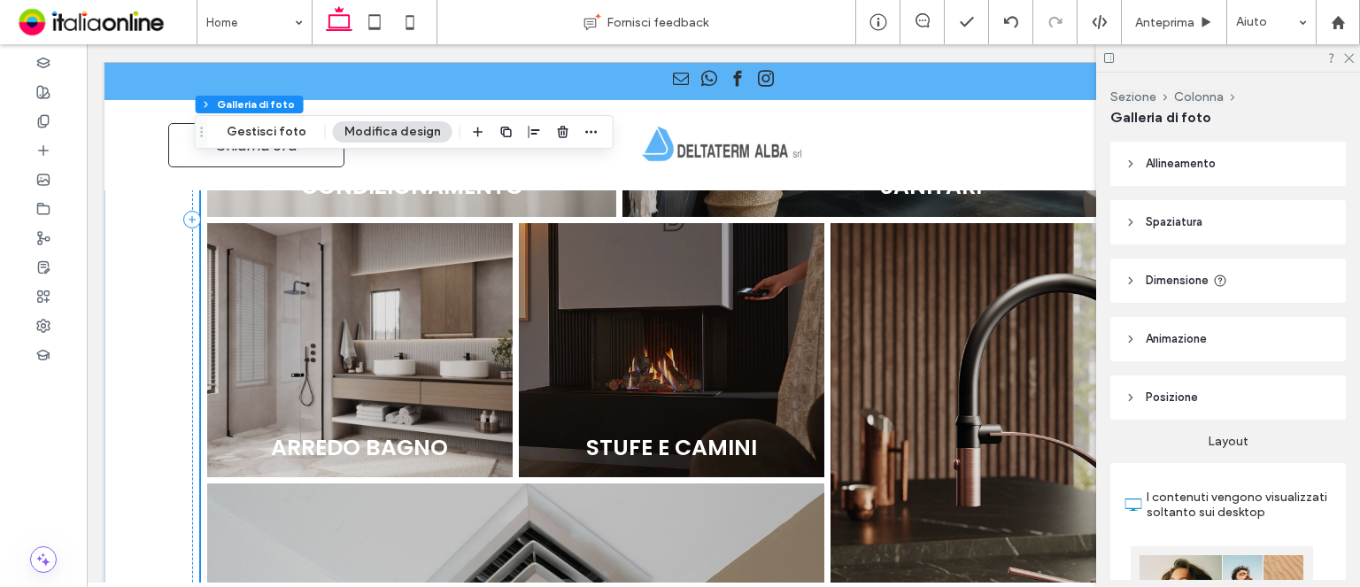
scroll to position [1086, 0]
drag, startPoint x: 291, startPoint y: 128, endPoint x: 671, endPoint y: 139, distance: 380.1
click at [291, 128] on button "Gestisci foto" at bounding box center [266, 131] width 103 height 21
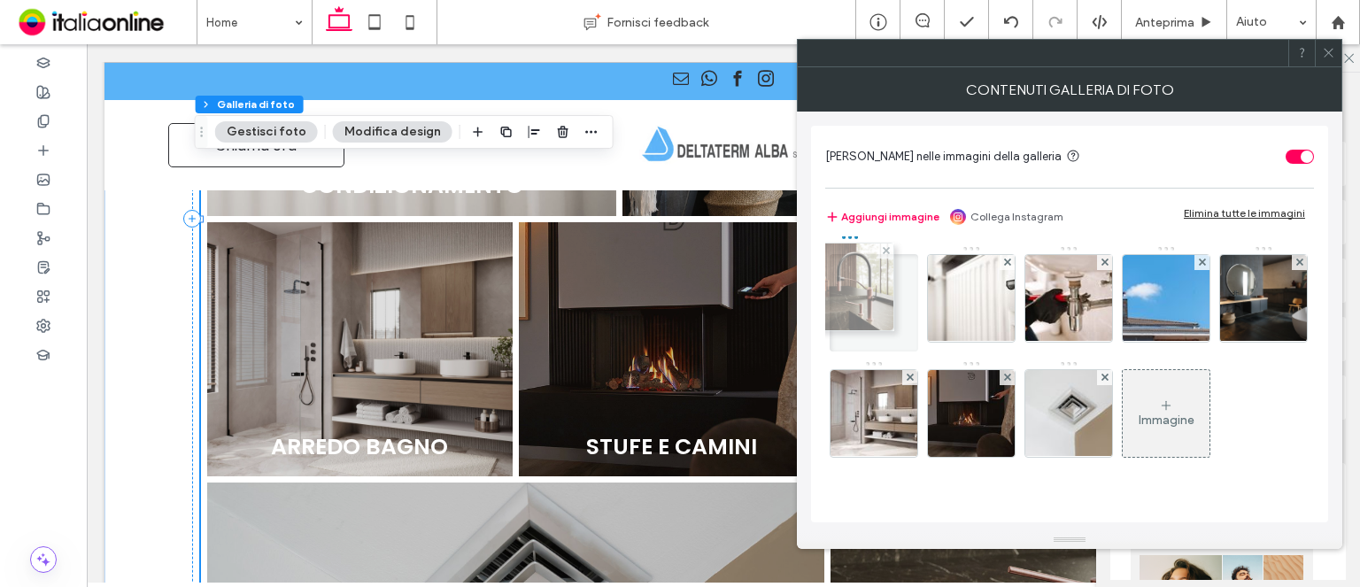
drag, startPoint x: 1165, startPoint y: 413, endPoint x: 846, endPoint y: 286, distance: 343.9
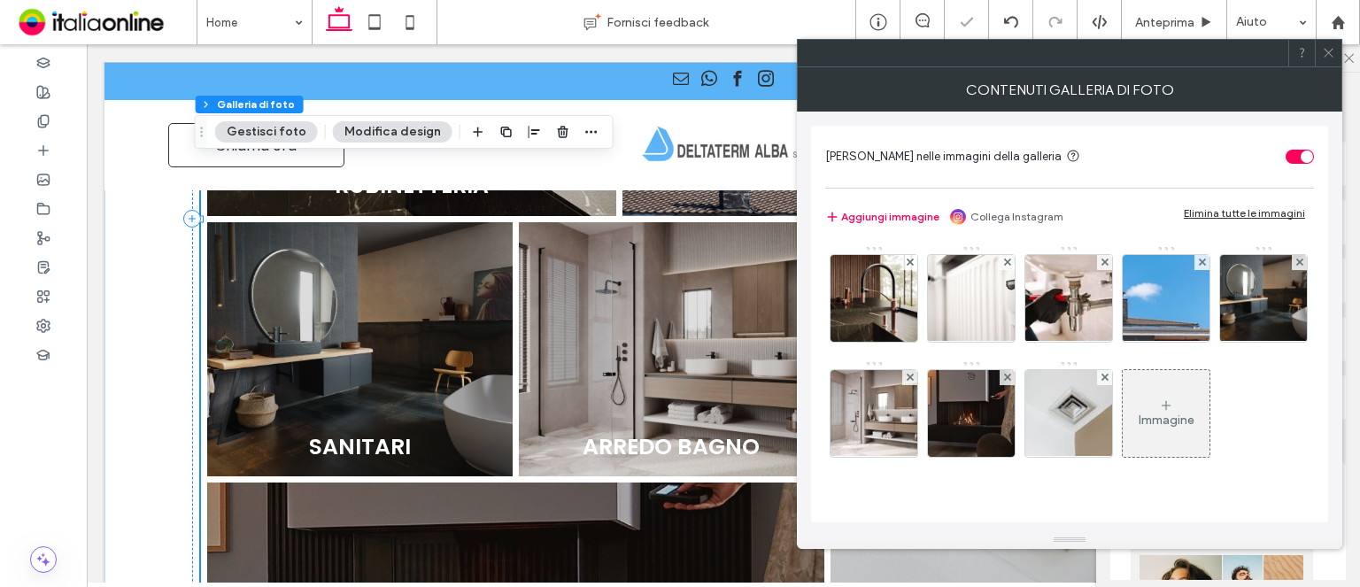
drag, startPoint x: 1331, startPoint y: 40, endPoint x: 1274, endPoint y: 84, distance: 71.9
click at [1331, 40] on span at bounding box center [1328, 53] width 13 height 27
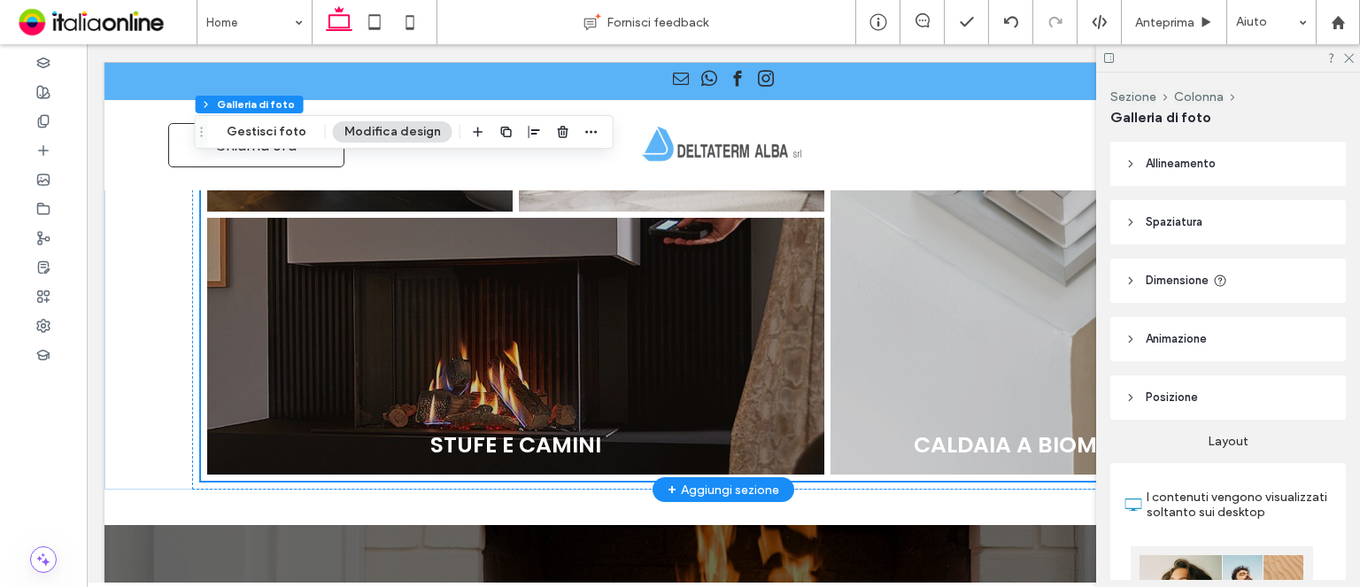
scroll to position [1351, 0]
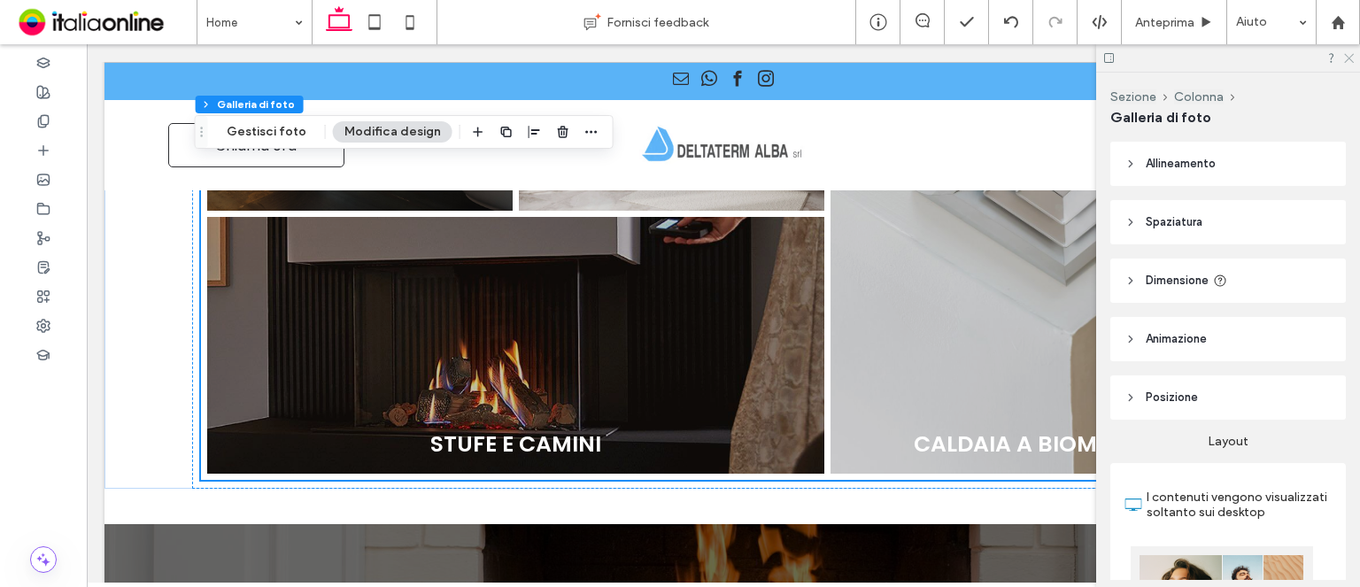
click at [1349, 58] on use at bounding box center [1349, 59] width 10 height 10
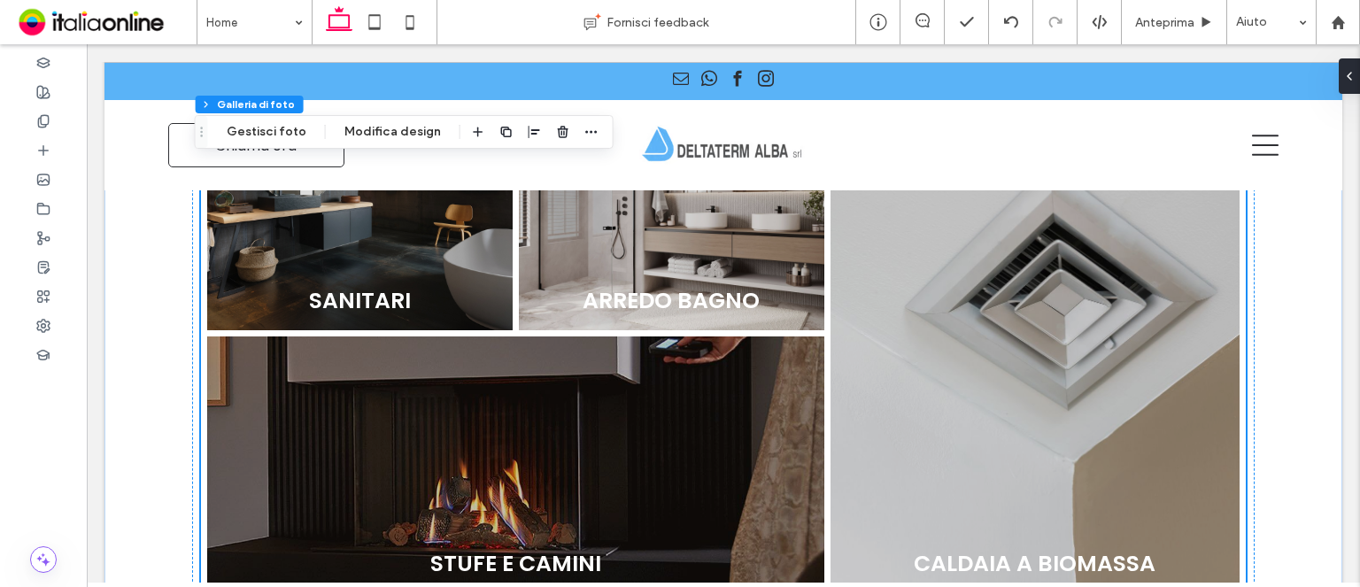
scroll to position [1263, 0]
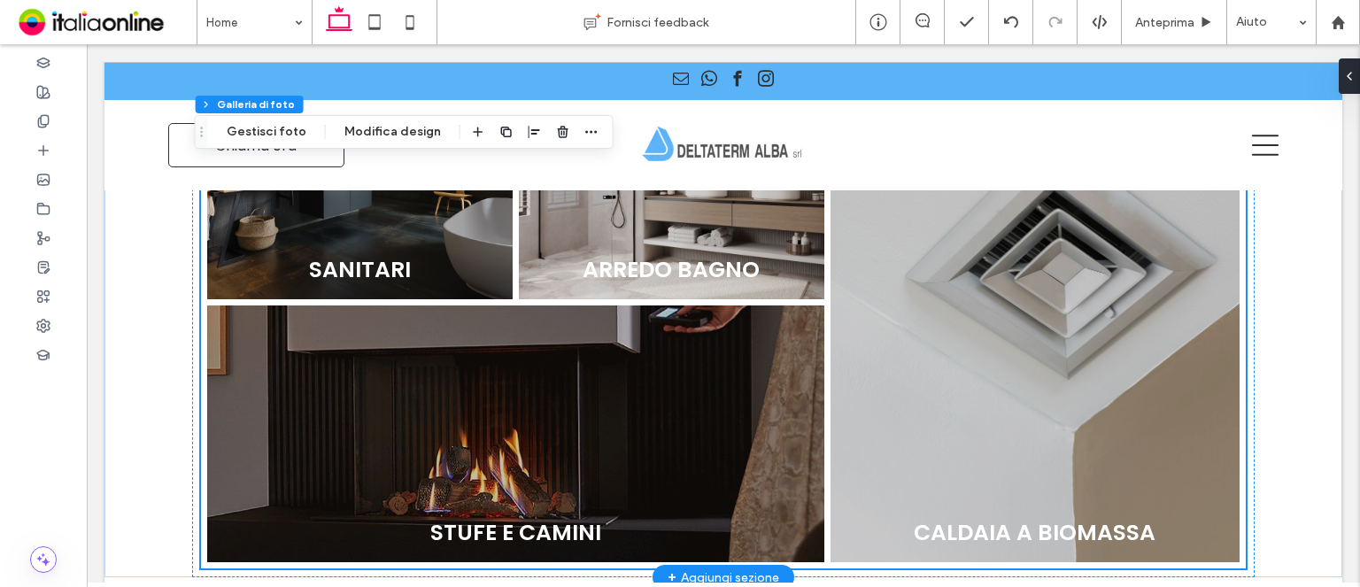
click at [1013, 270] on link at bounding box center [1035, 303] width 434 height 549
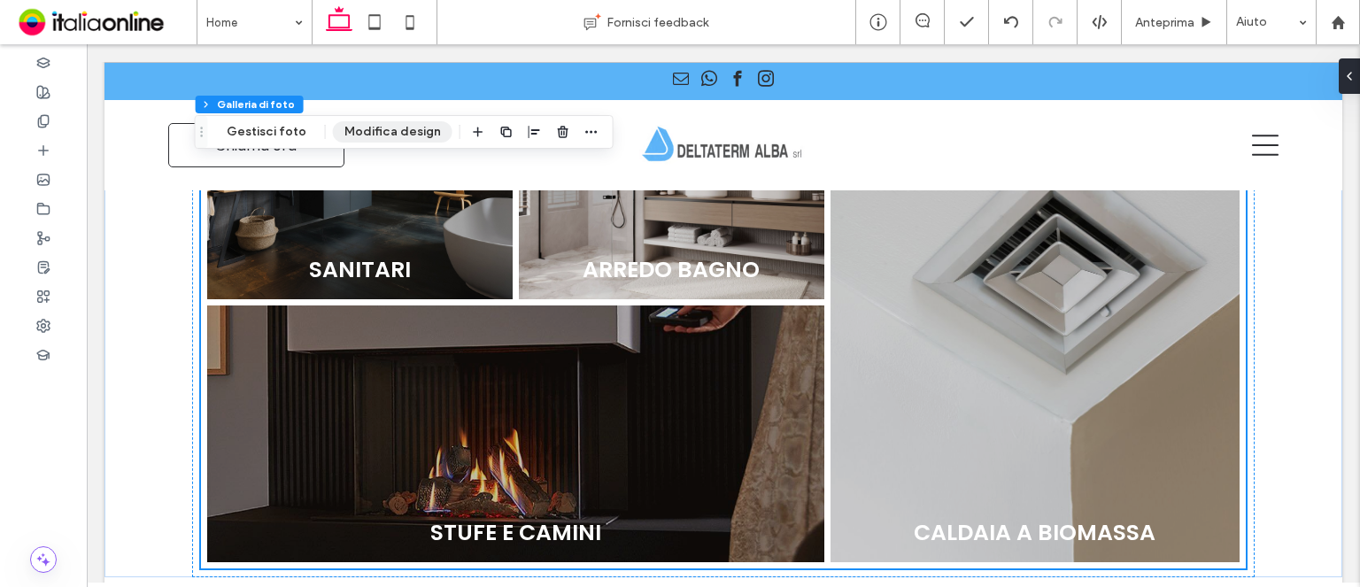
click at [380, 136] on button "Modifica design" at bounding box center [393, 131] width 120 height 21
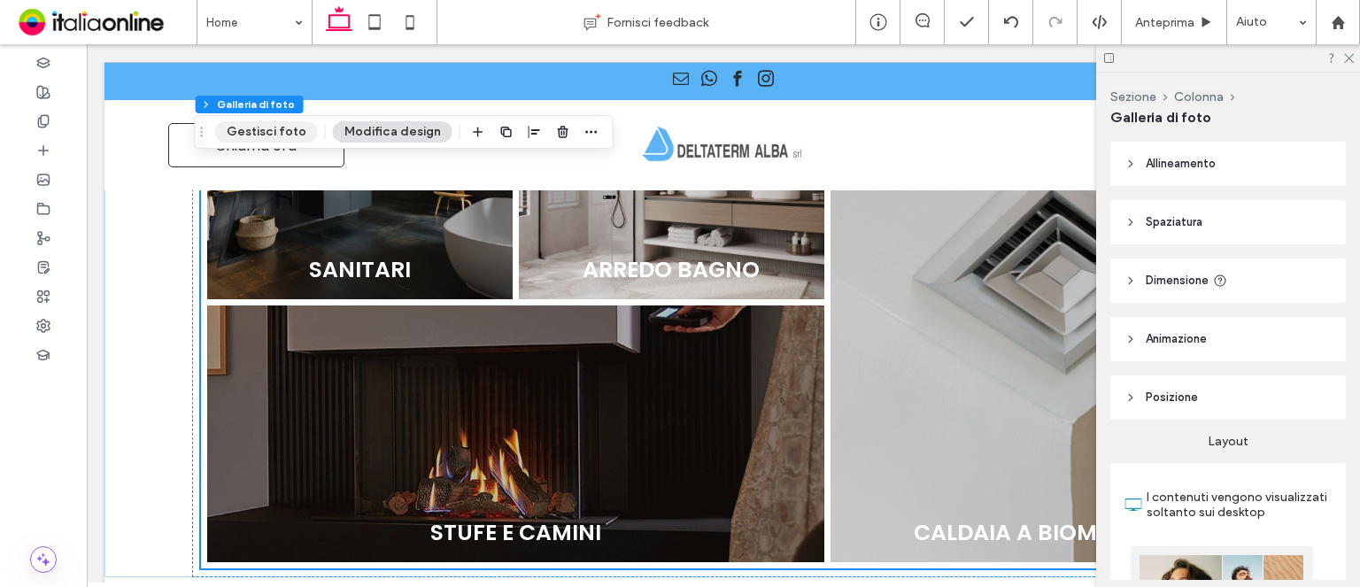
click at [255, 136] on button "Gestisci foto" at bounding box center [266, 131] width 103 height 21
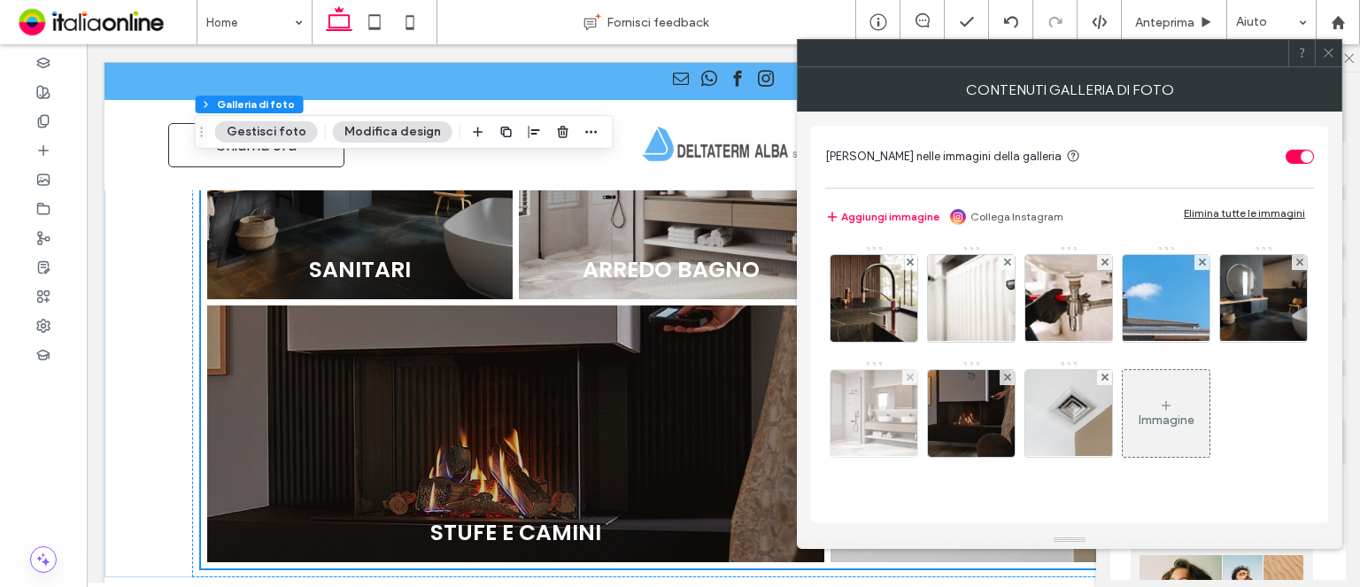
scroll to position [86, 0]
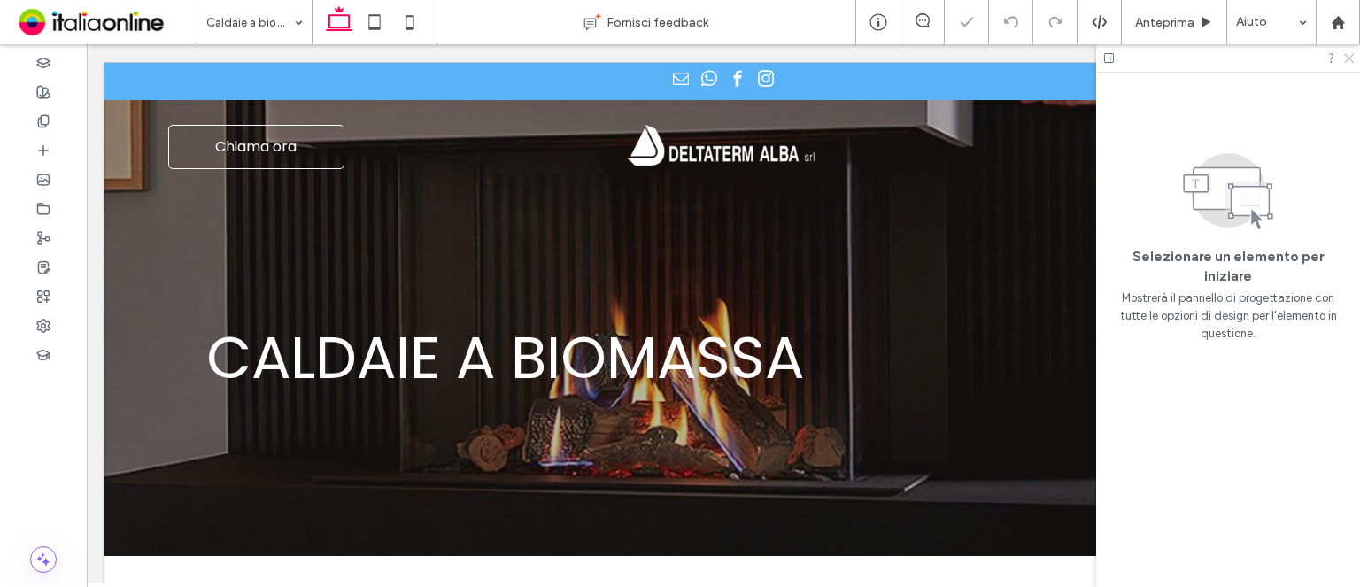
click at [1348, 59] on use at bounding box center [1349, 59] width 10 height 10
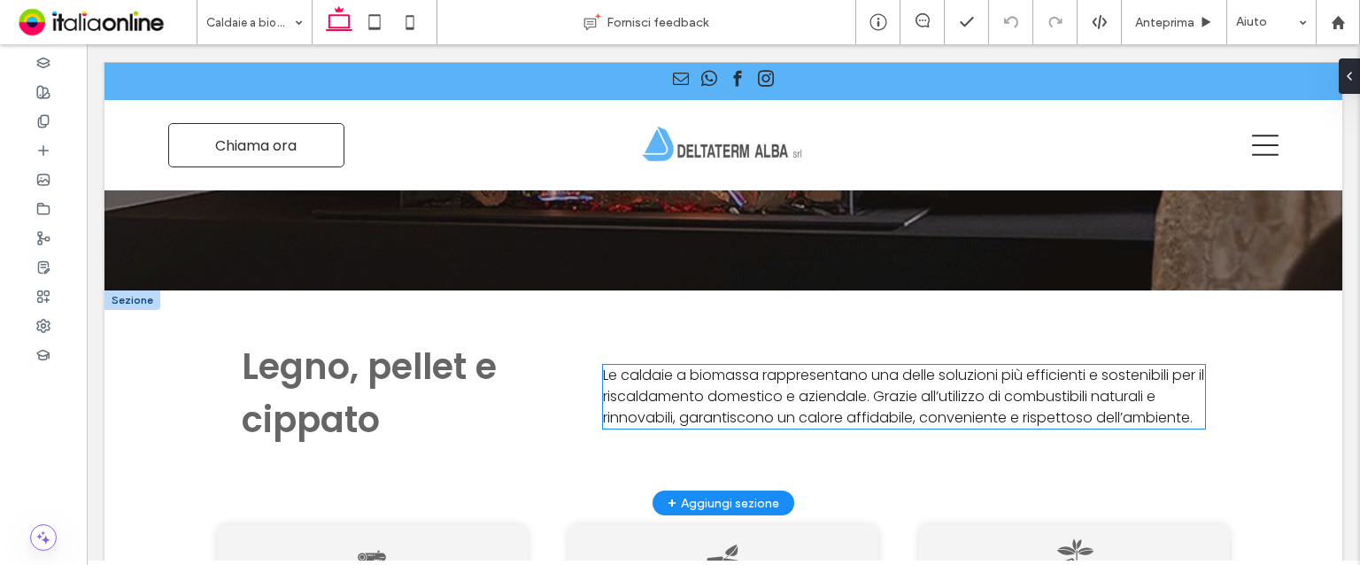
scroll to position [620, 0]
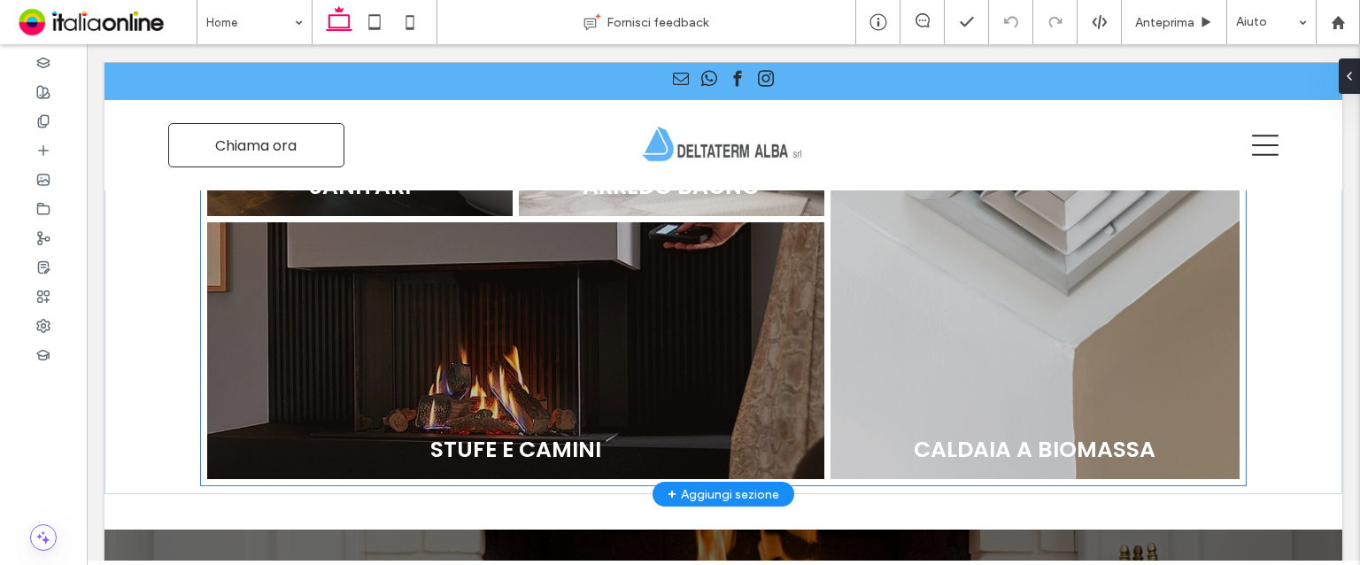
scroll to position [1240, 0]
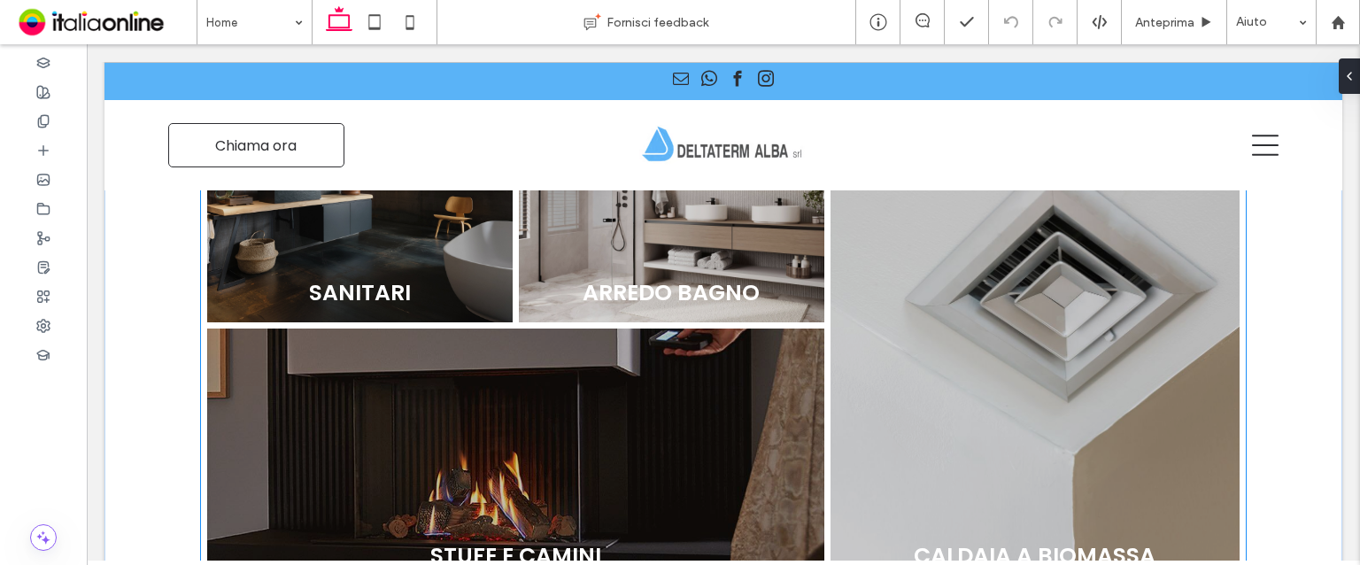
click at [967, 233] on link at bounding box center [1035, 326] width 434 height 549
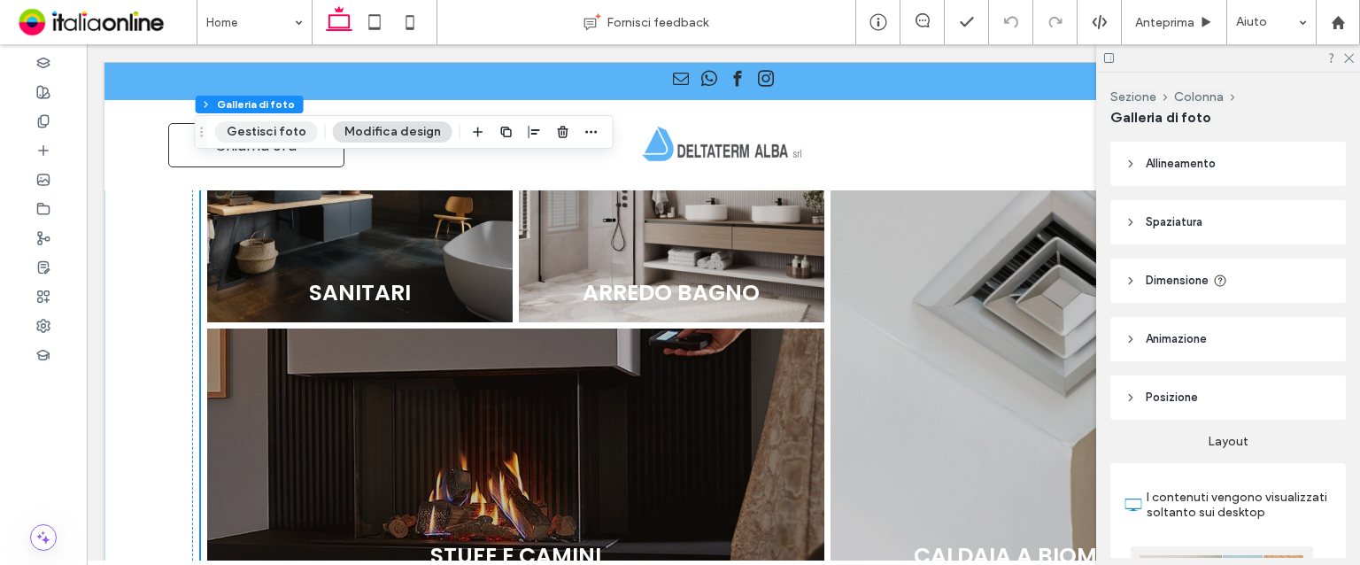
click at [266, 126] on button "Gestisci foto" at bounding box center [266, 131] width 103 height 21
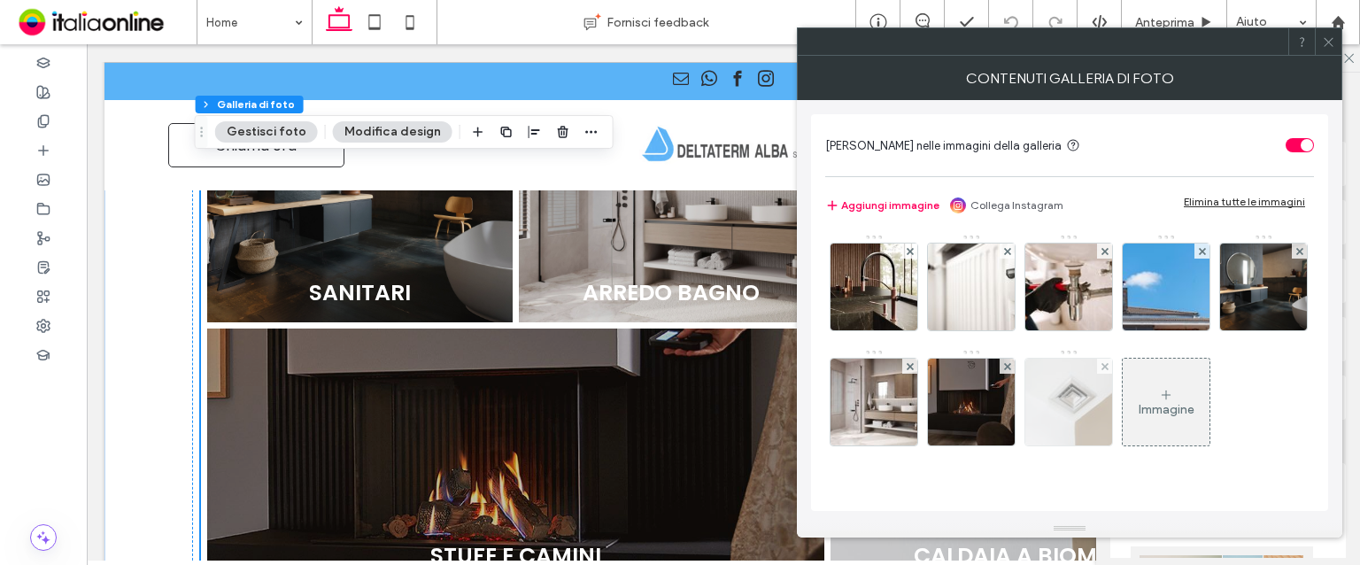
click at [1134, 391] on img at bounding box center [1069, 402] width 130 height 87
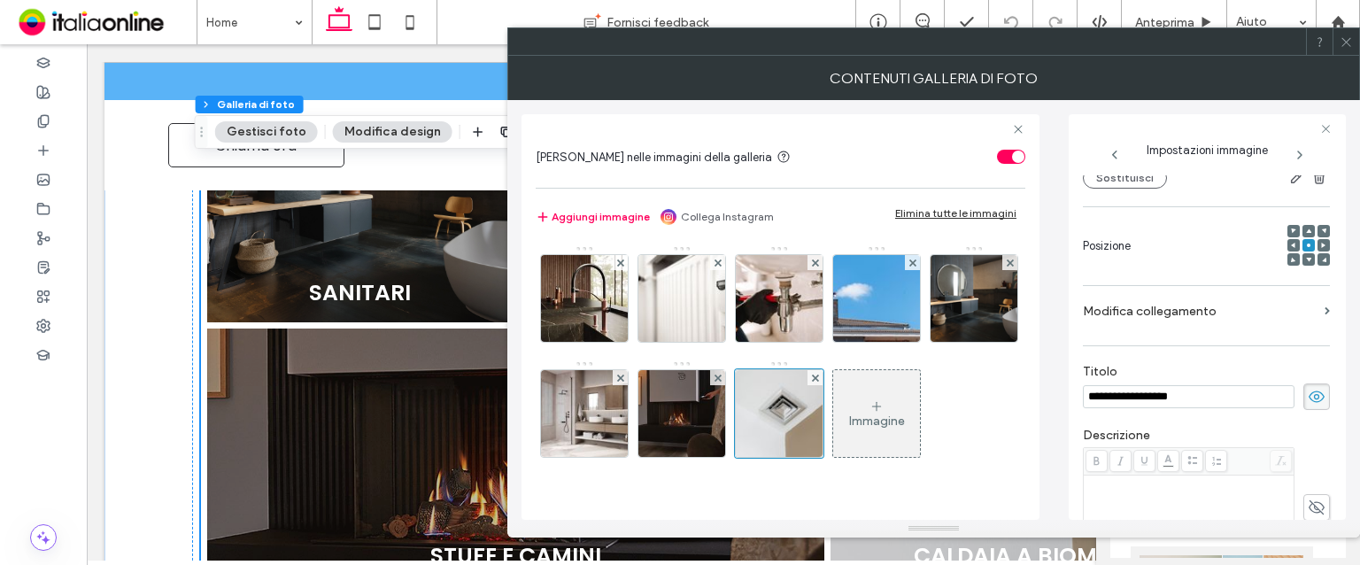
scroll to position [71, 0]
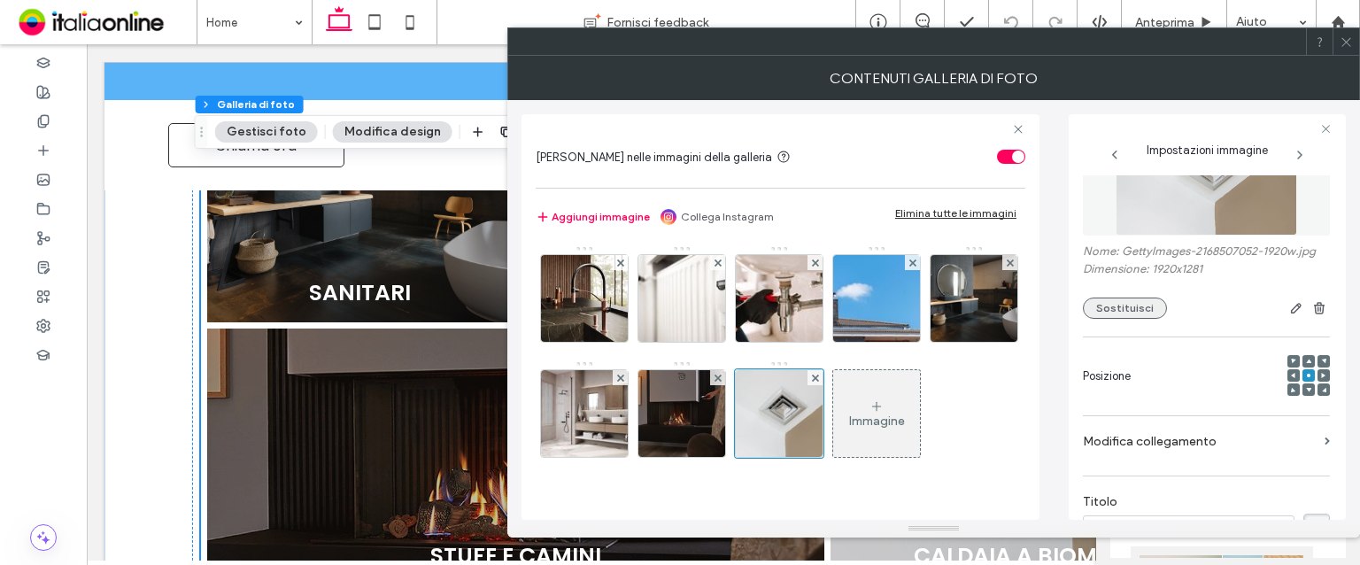
click at [1107, 302] on button "Sostituisci" at bounding box center [1125, 308] width 84 height 21
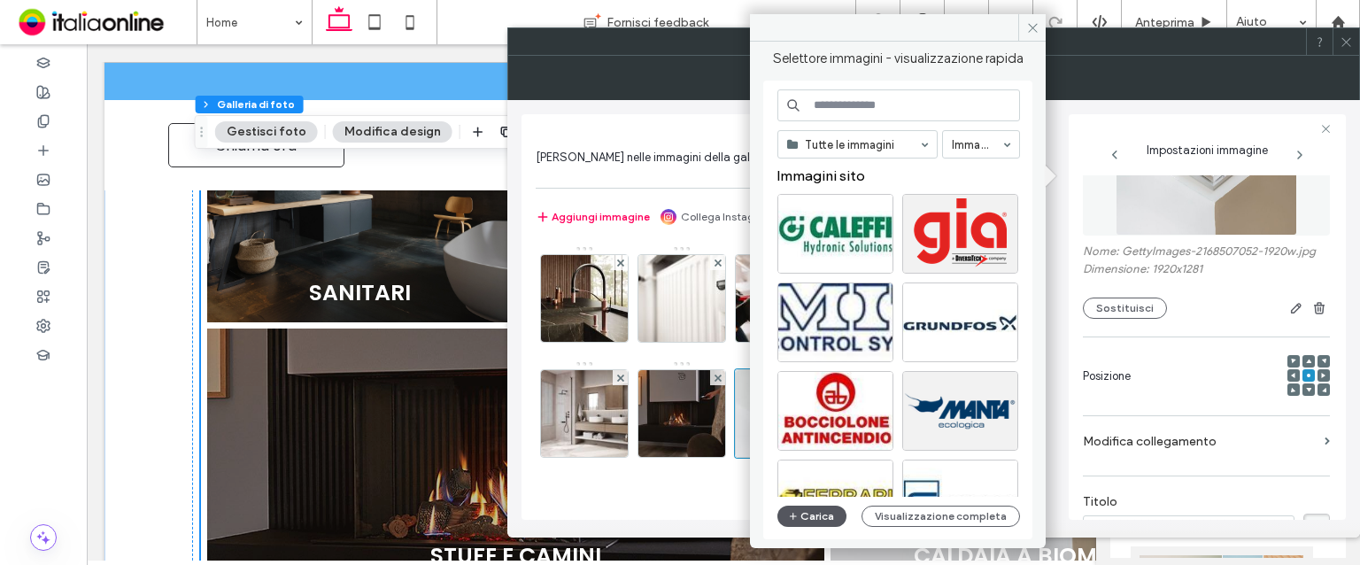
click at [827, 512] on button "Carica" at bounding box center [812, 516] width 69 height 21
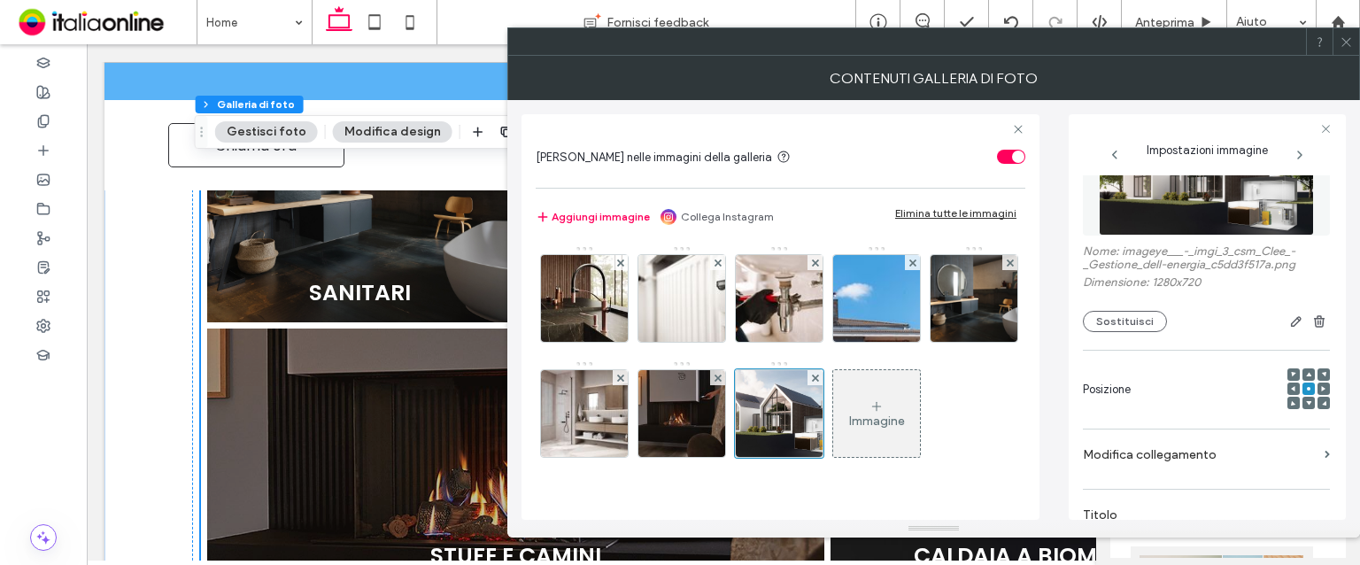
click at [1346, 43] on icon at bounding box center [1346, 41] width 13 height 13
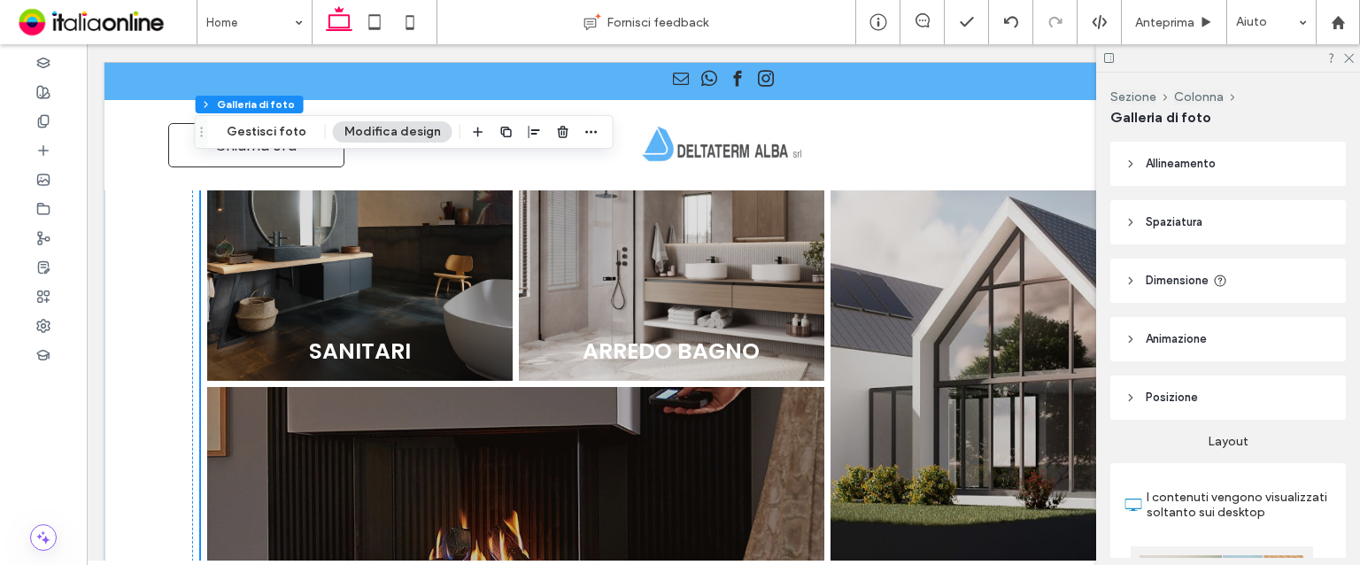
scroll to position [1151, 0]
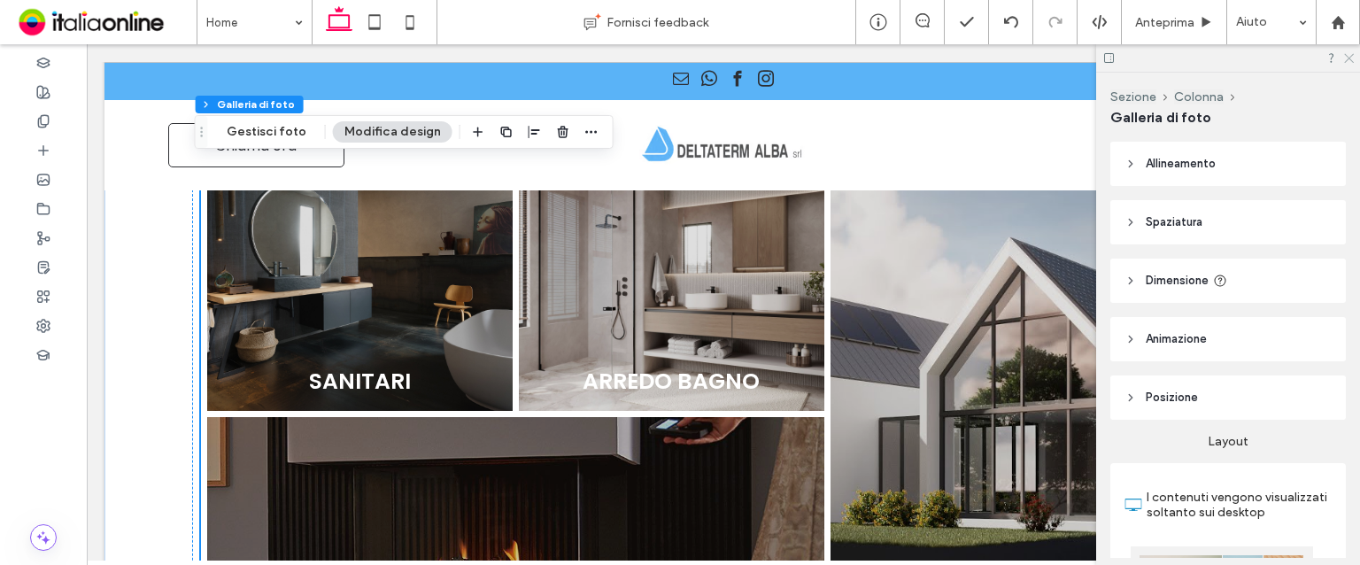
click at [1349, 59] on use at bounding box center [1349, 59] width 10 height 10
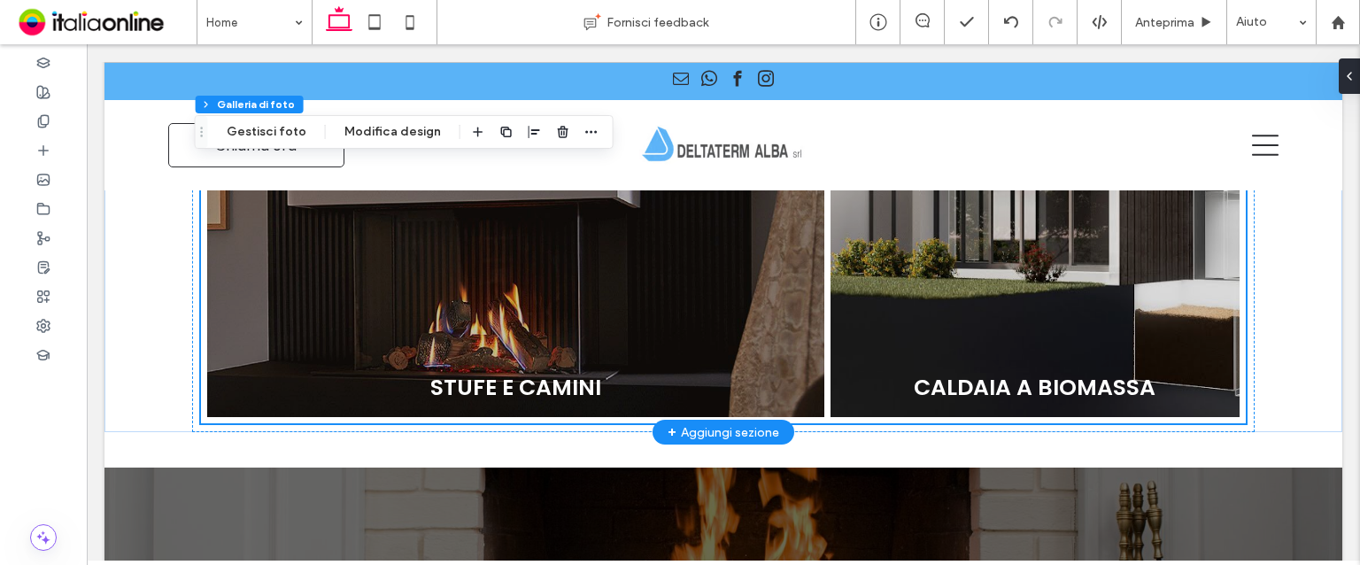
scroll to position [1417, 0]
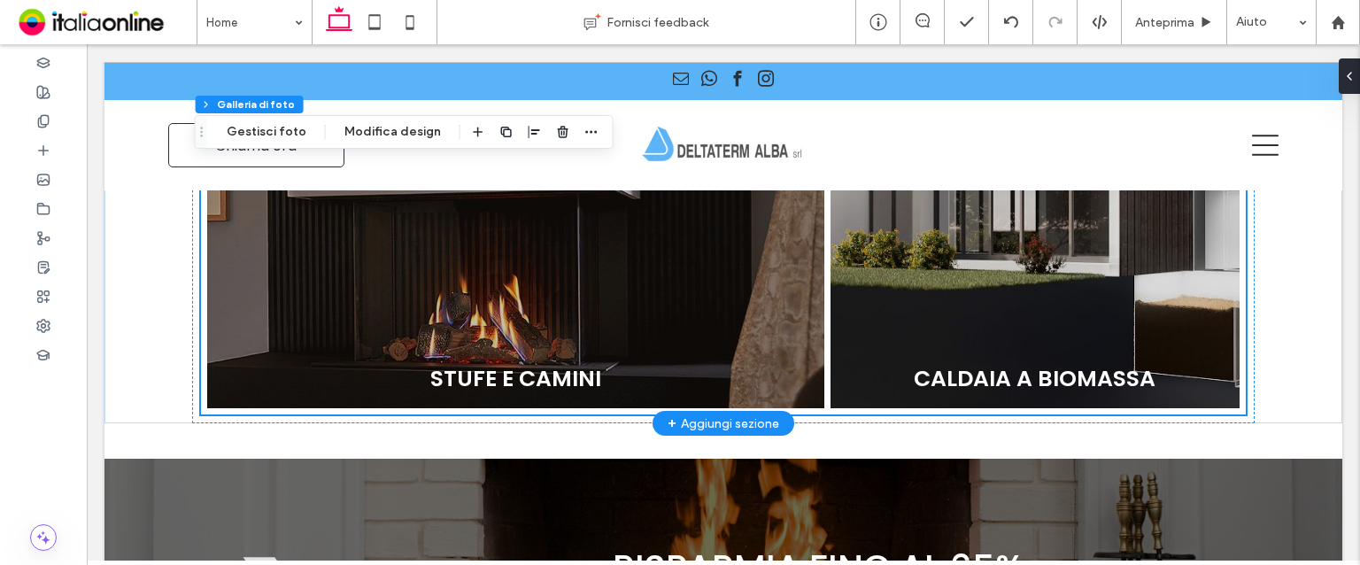
drag, startPoint x: 935, startPoint y: 245, endPoint x: 875, endPoint y: 245, distance: 60.2
click at [935, 245] on link at bounding box center [1035, 149] width 434 height 549
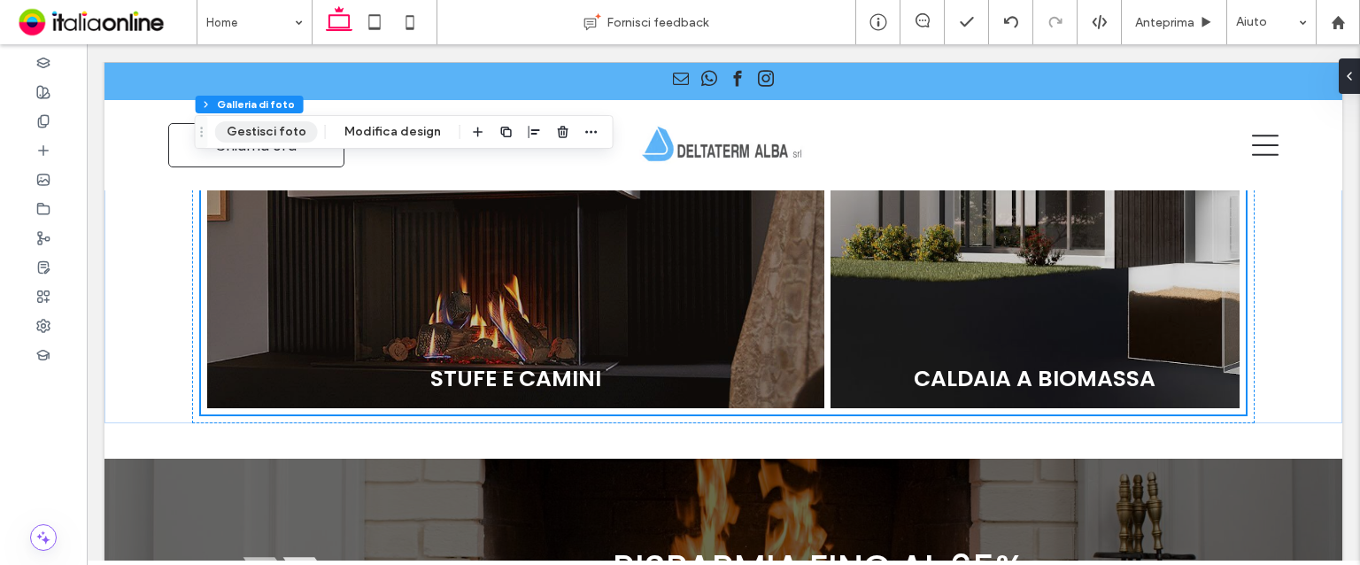
click at [282, 140] on button "Gestisci foto" at bounding box center [266, 131] width 103 height 21
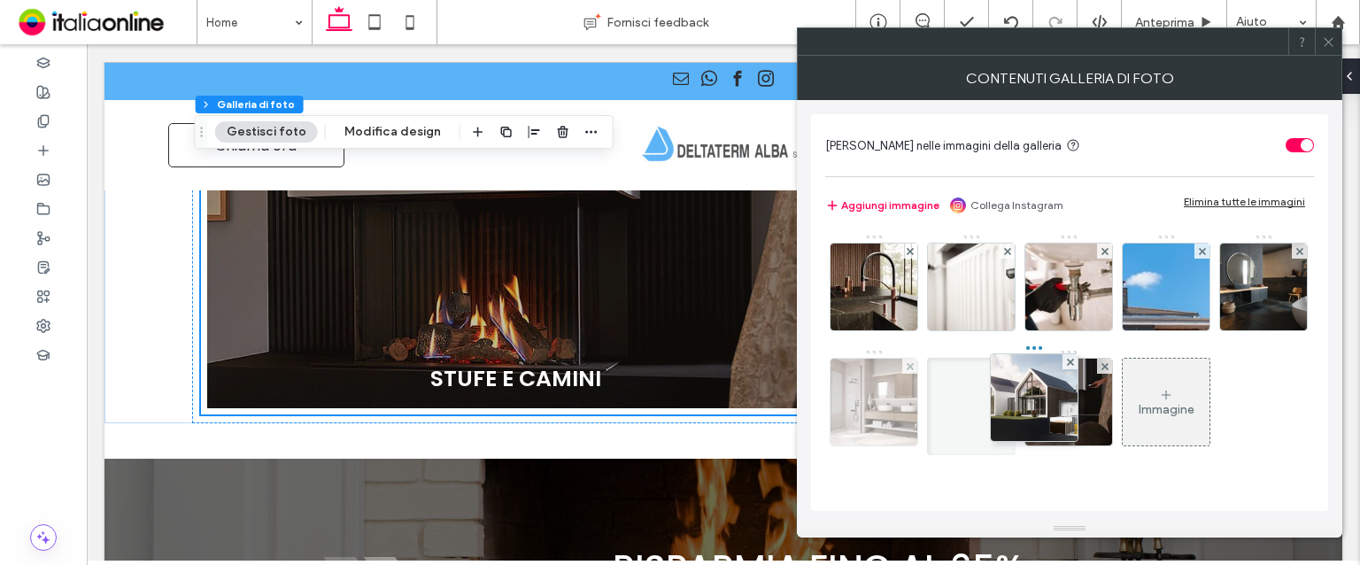
drag, startPoint x: 1143, startPoint y: 423, endPoint x: 1012, endPoint y: 417, distance: 131.2
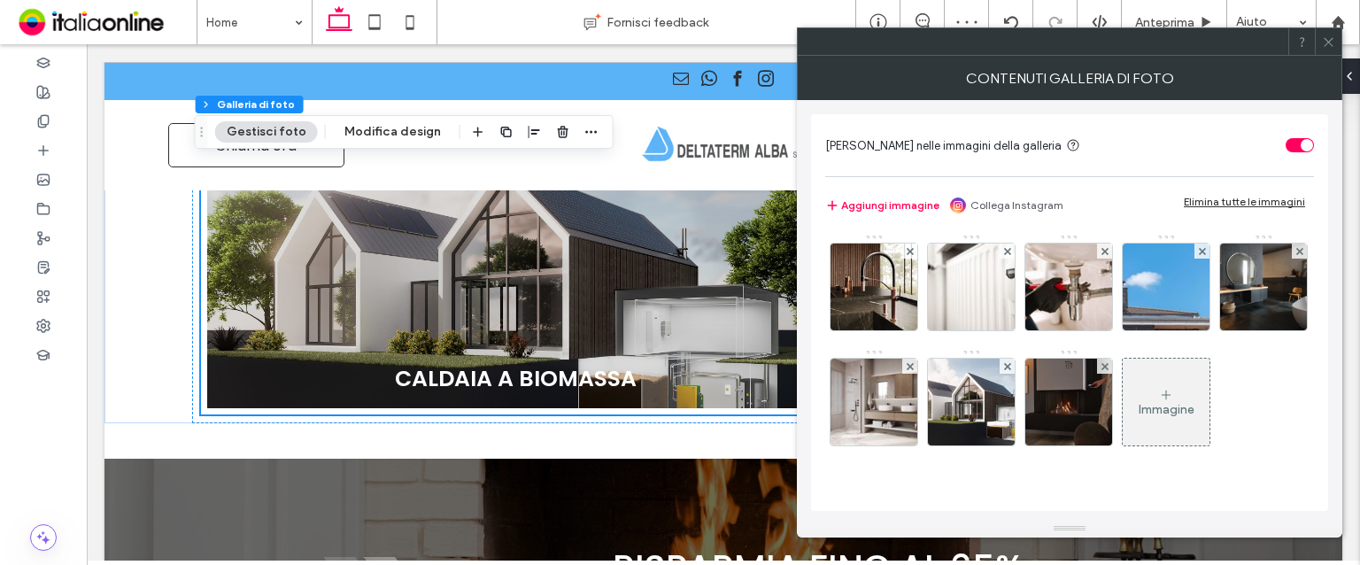
click at [1333, 43] on icon at bounding box center [1328, 41] width 13 height 13
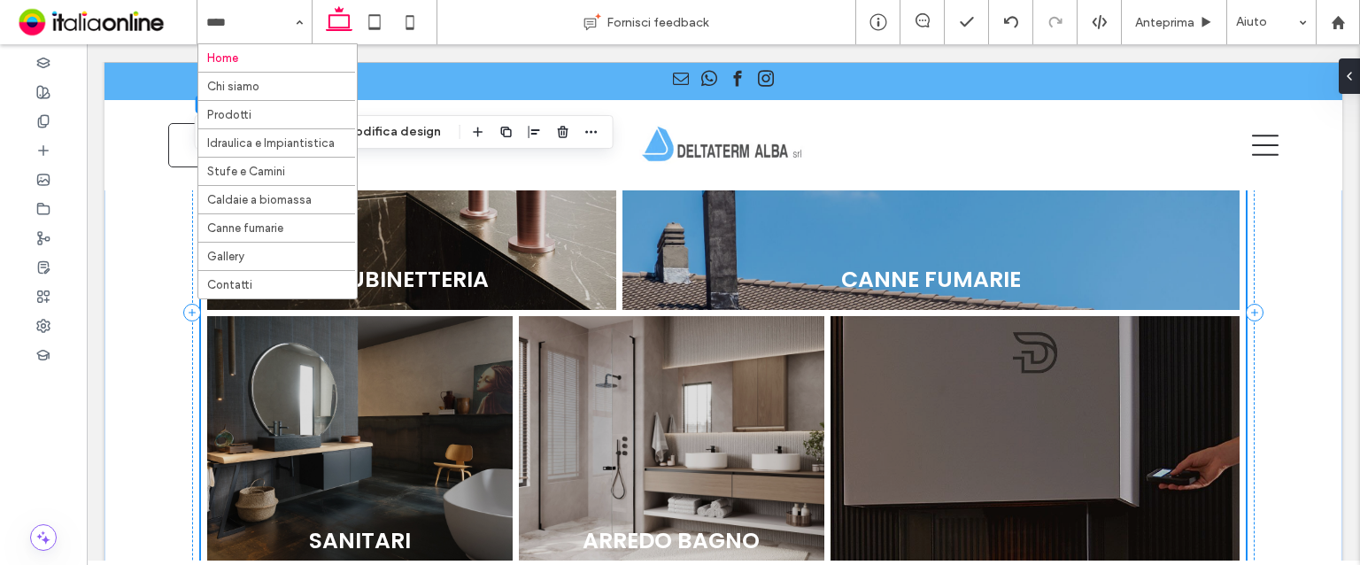
scroll to position [1063, 0]
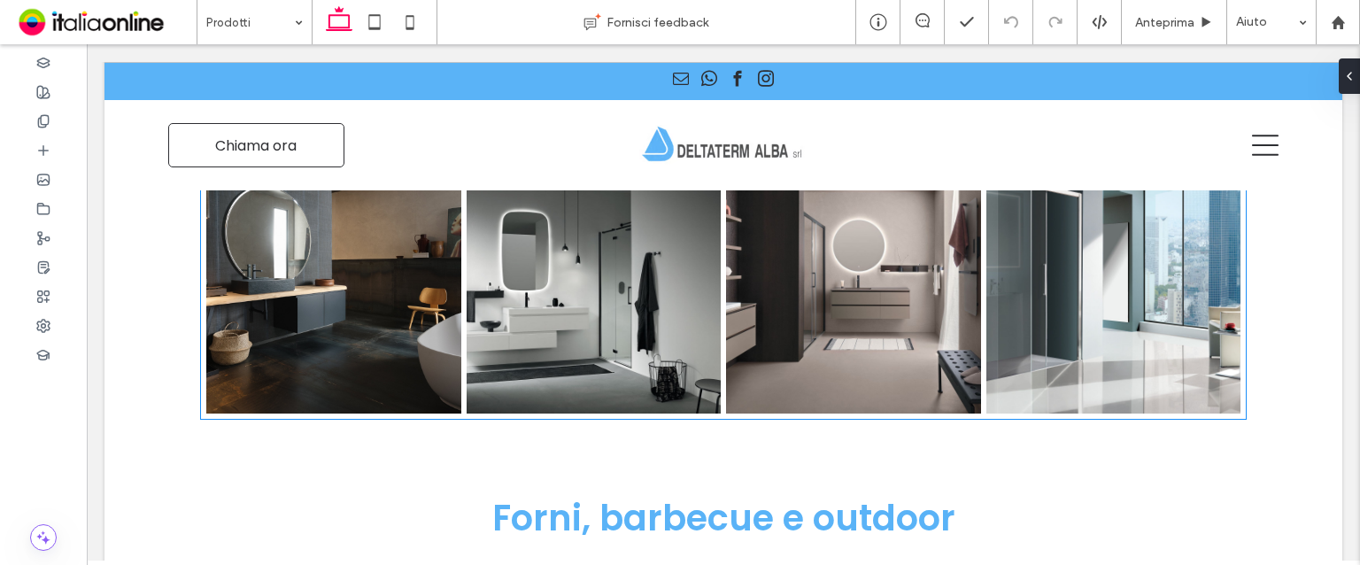
scroll to position [4782, 0]
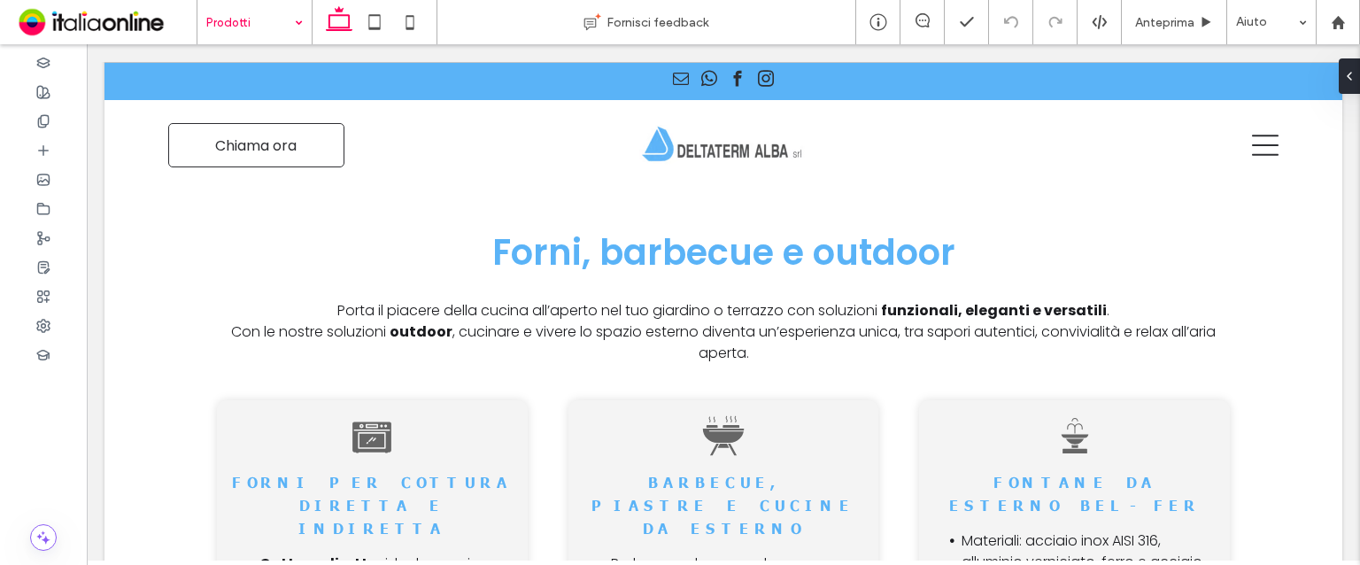
click at [259, 31] on input at bounding box center [250, 22] width 88 height 44
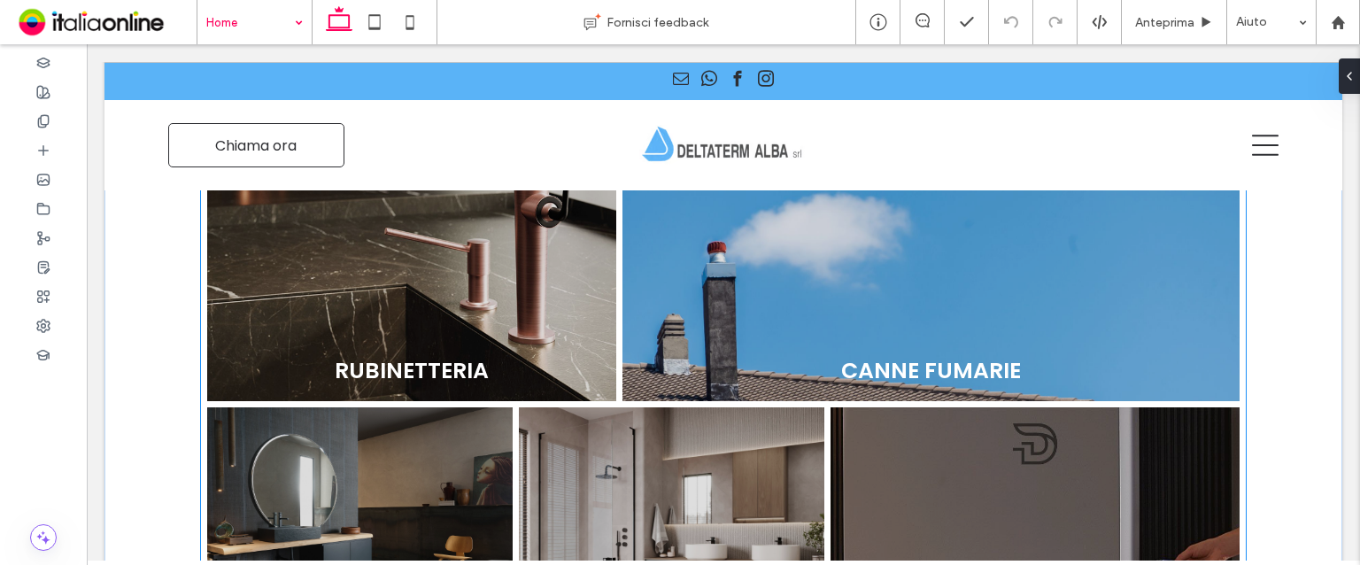
scroll to position [886, 0]
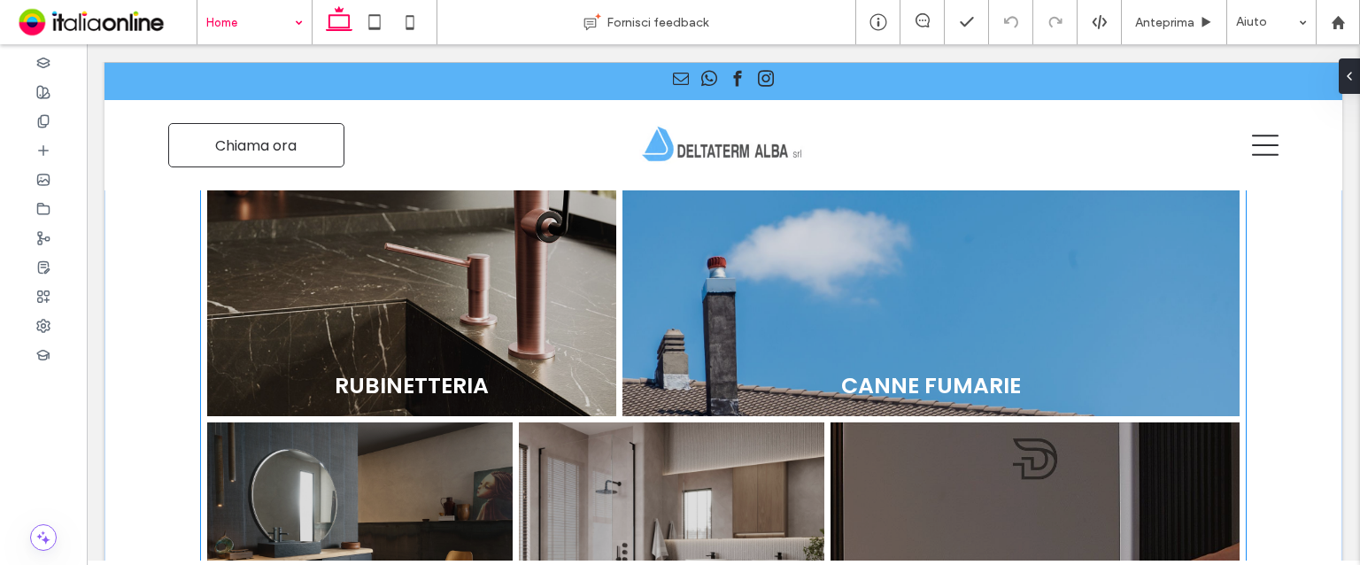
click at [836, 379] on link at bounding box center [931, 287] width 654 height 273
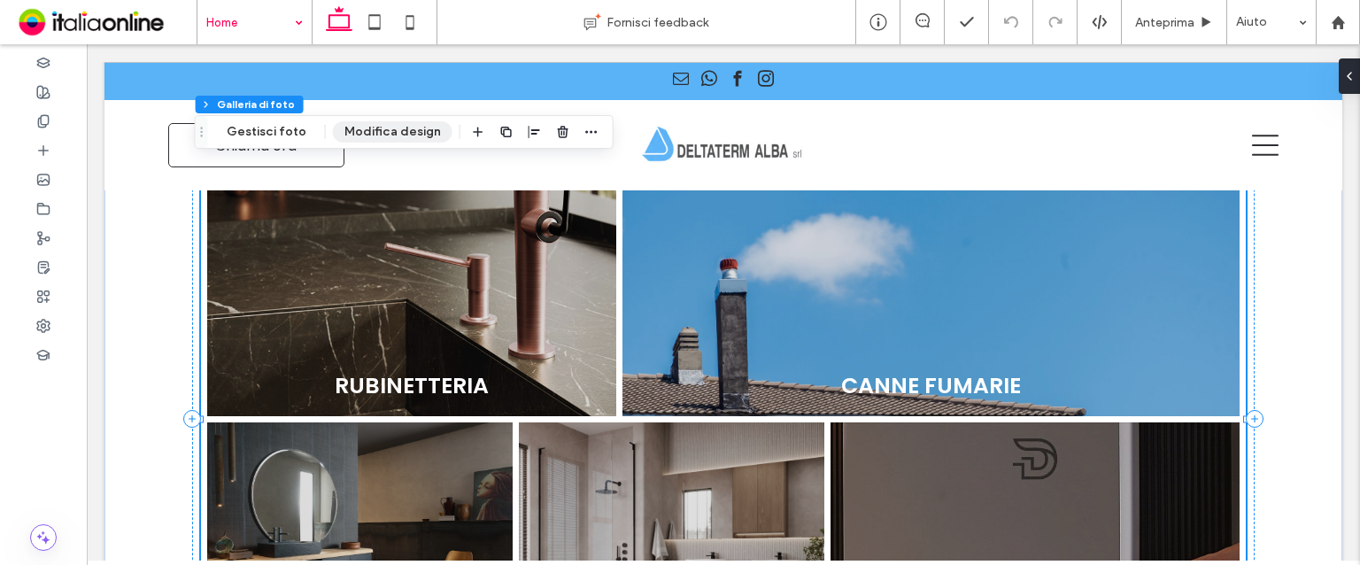
click at [357, 122] on button "Modifica design" at bounding box center [393, 131] width 120 height 21
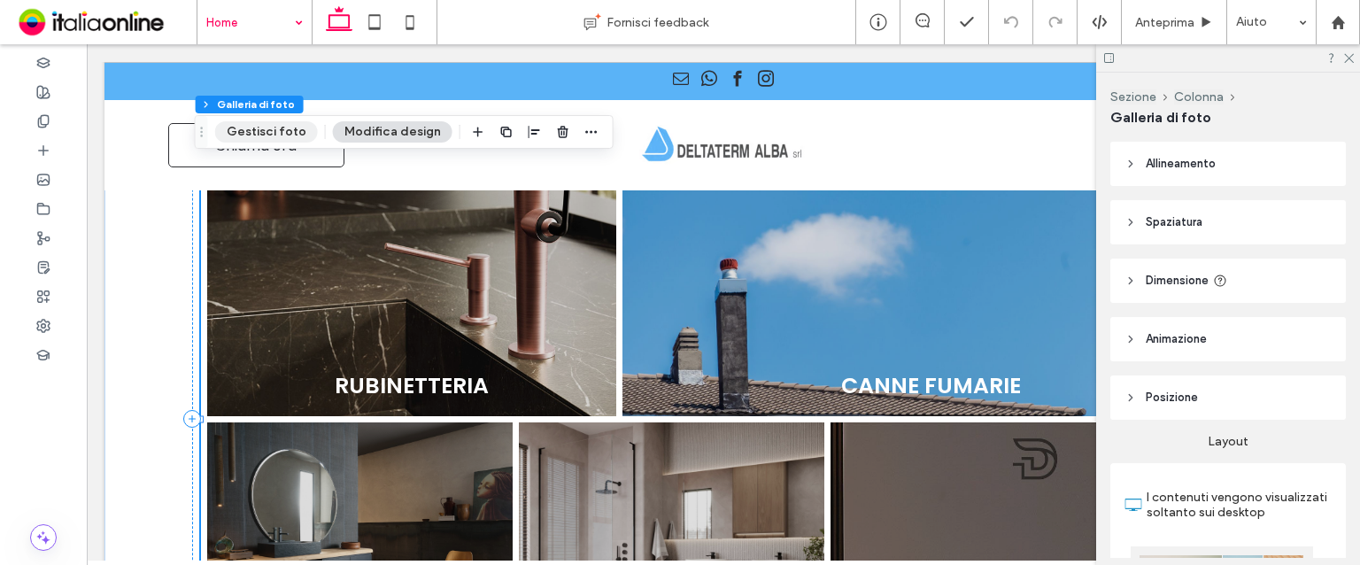
click at [236, 137] on button "Gestisci foto" at bounding box center [266, 131] width 103 height 21
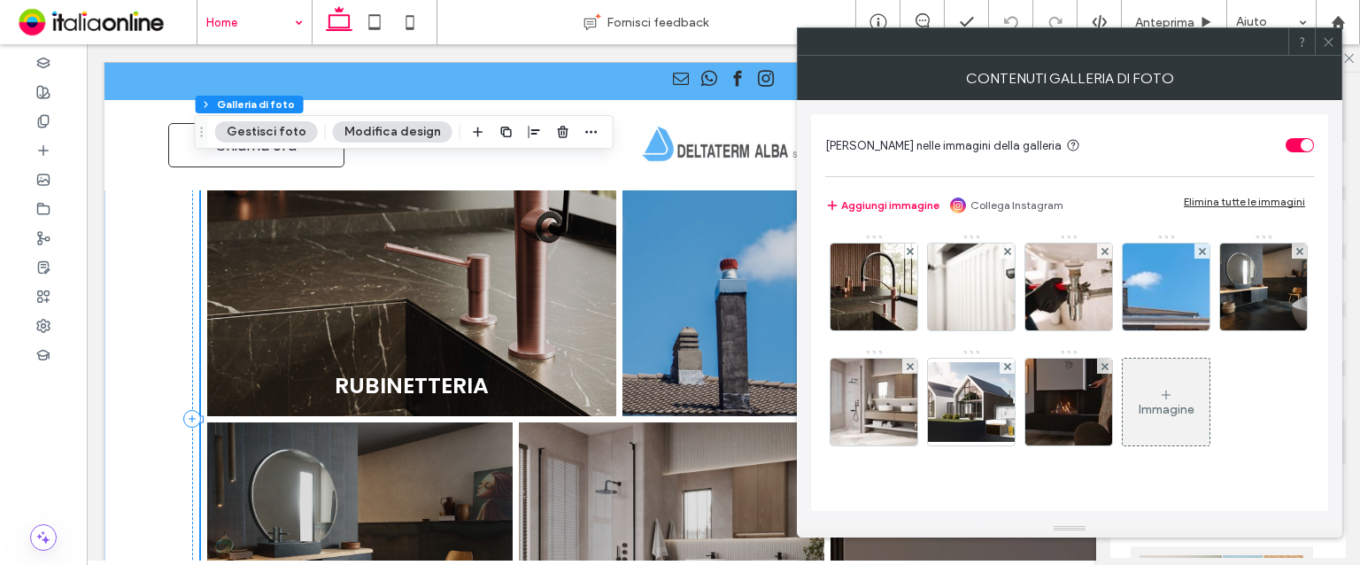
scroll to position [86, 0]
click at [1123, 418] on div "Immagine" at bounding box center [1166, 401] width 87 height 83
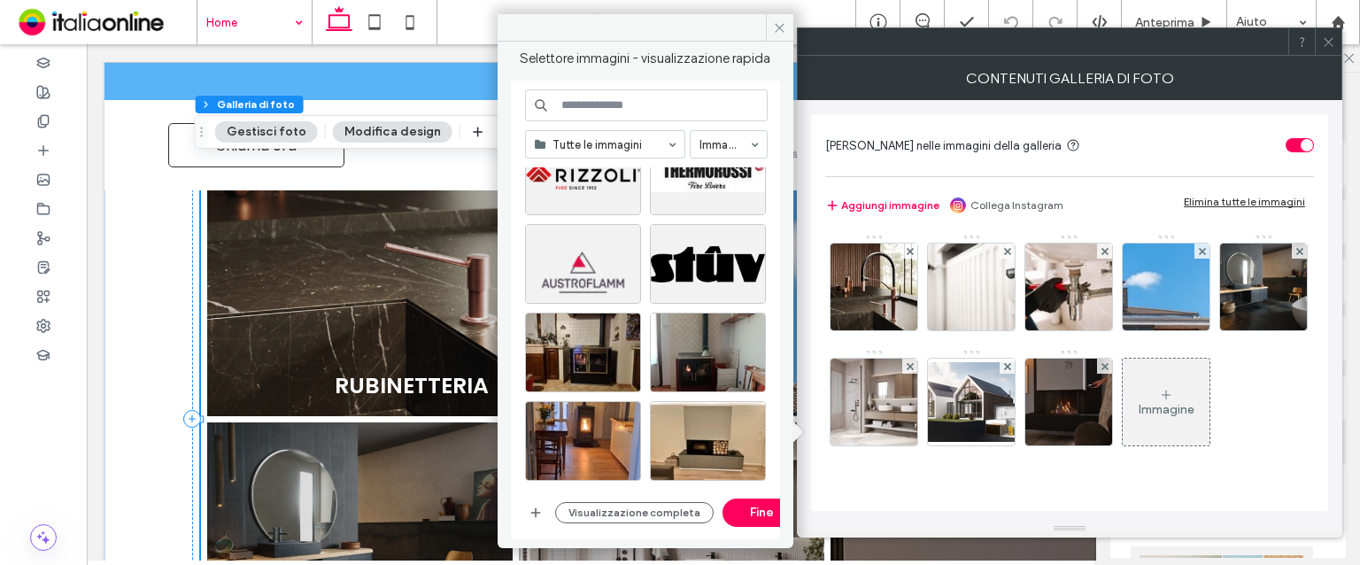
scroll to position [2714, 0]
click at [650, 109] on input at bounding box center [646, 105] width 243 height 32
click at [775, 35] on span at bounding box center [779, 27] width 27 height 27
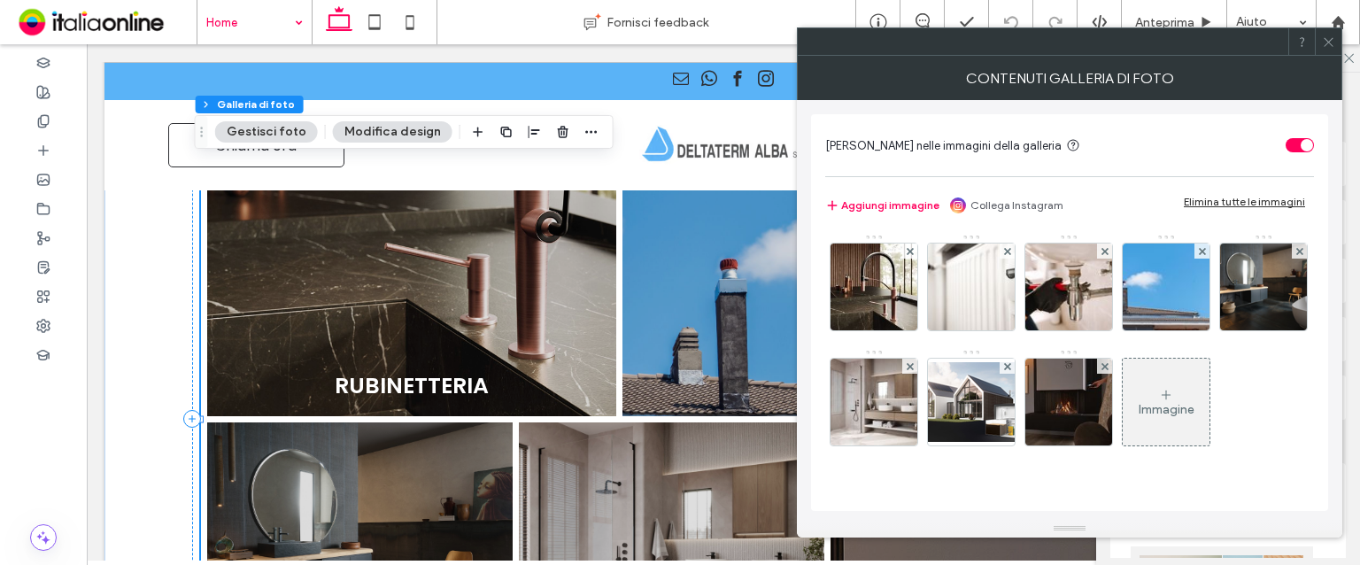
click at [1139, 417] on div "Immagine" at bounding box center [1167, 409] width 56 height 15
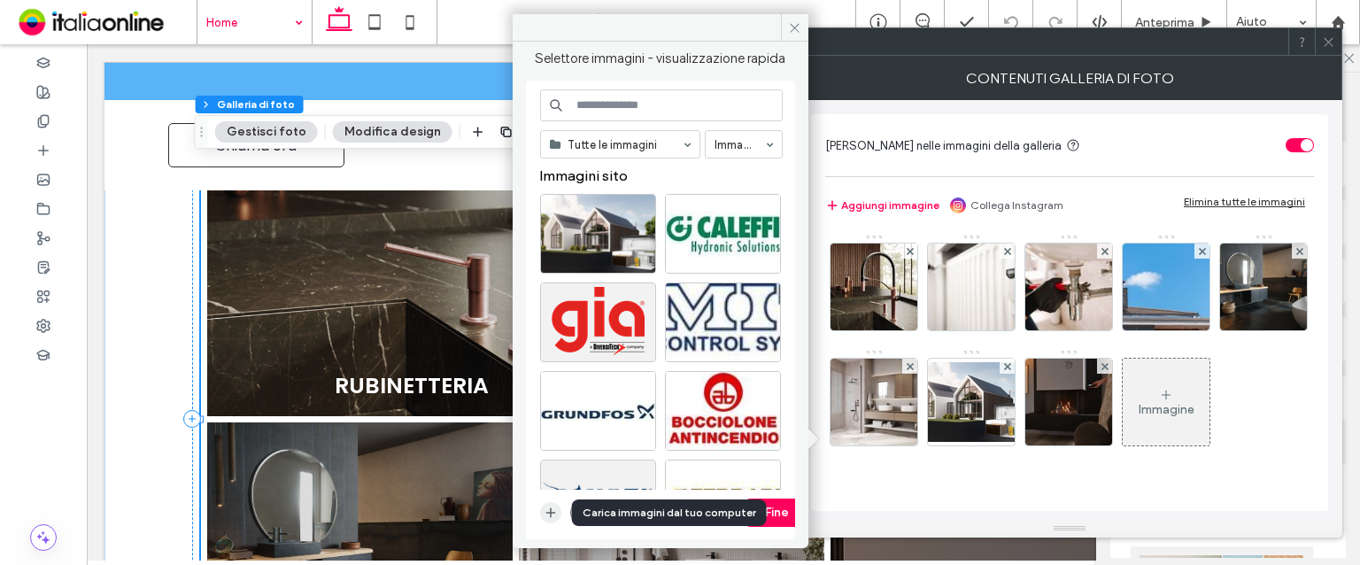
click at [549, 507] on icon "button" at bounding box center [551, 513] width 14 height 14
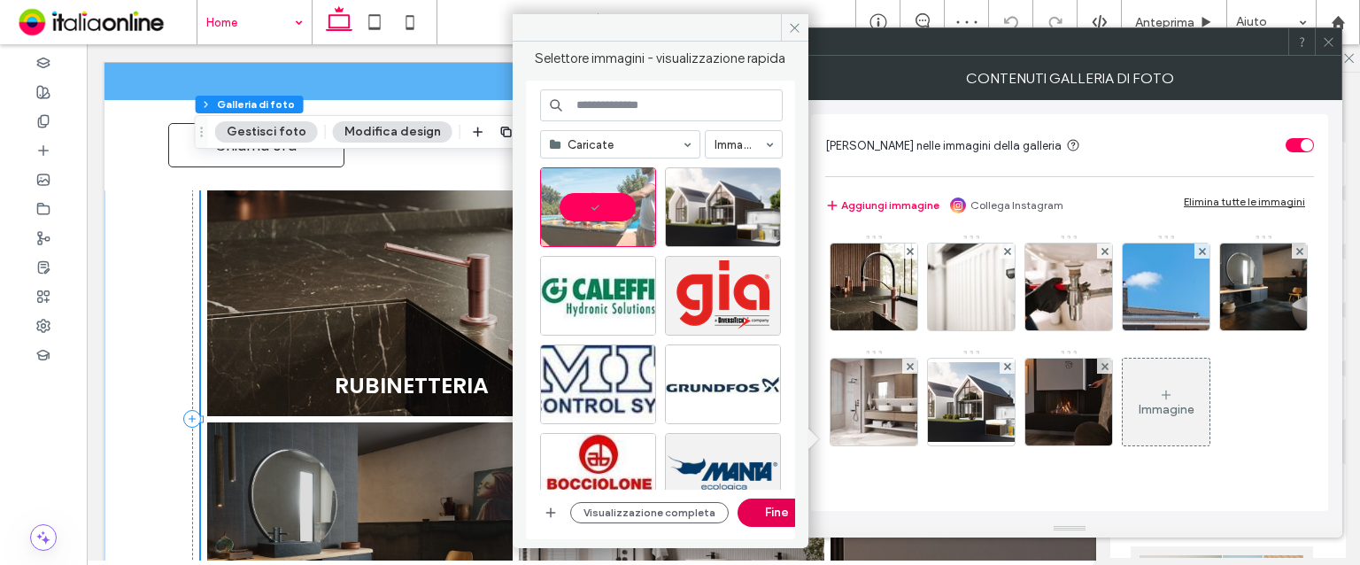
click at [766, 509] on button "Fine" at bounding box center [778, 513] width 80 height 28
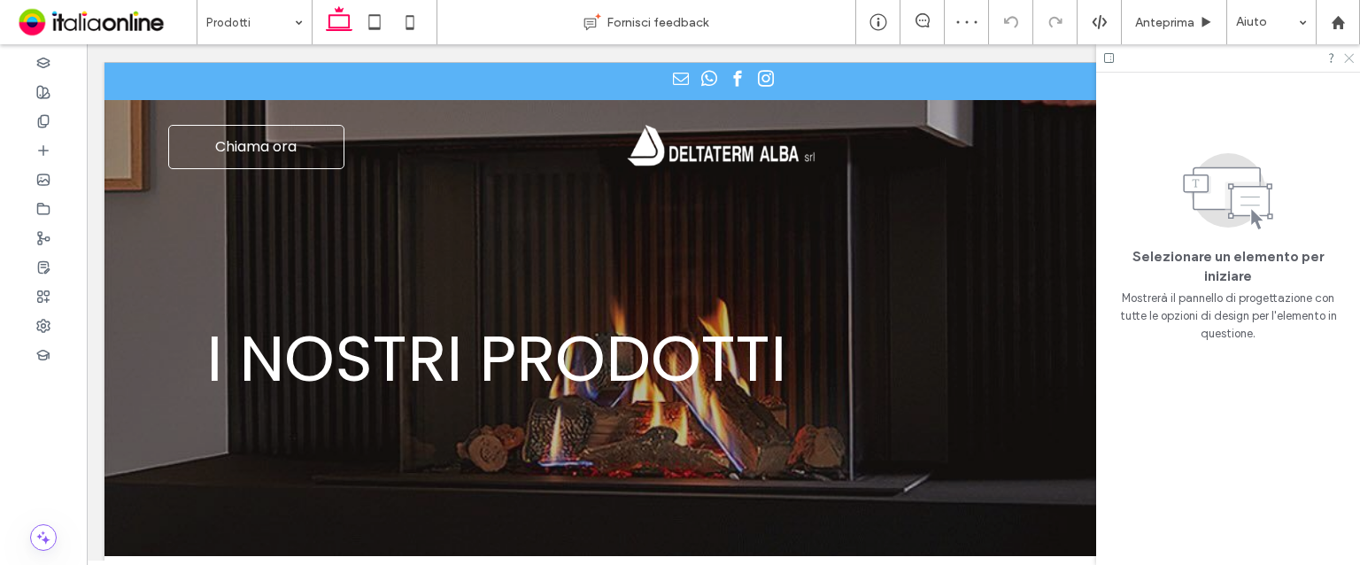
click at [1352, 54] on icon at bounding box center [1349, 57] width 12 height 12
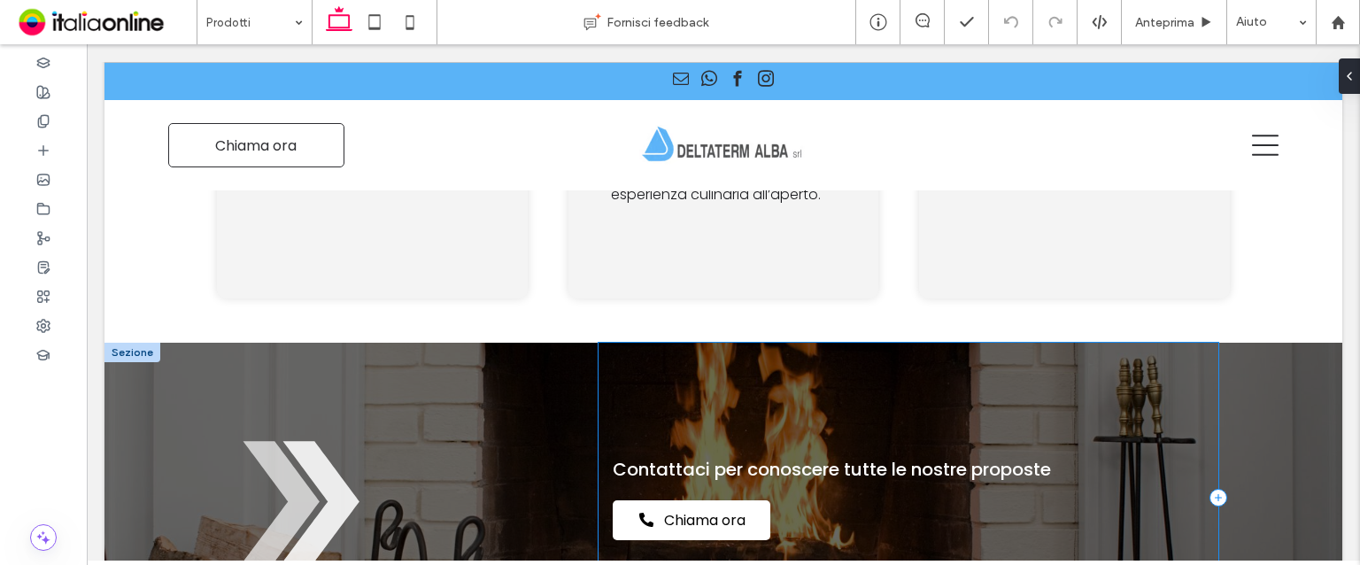
scroll to position [5491, 0]
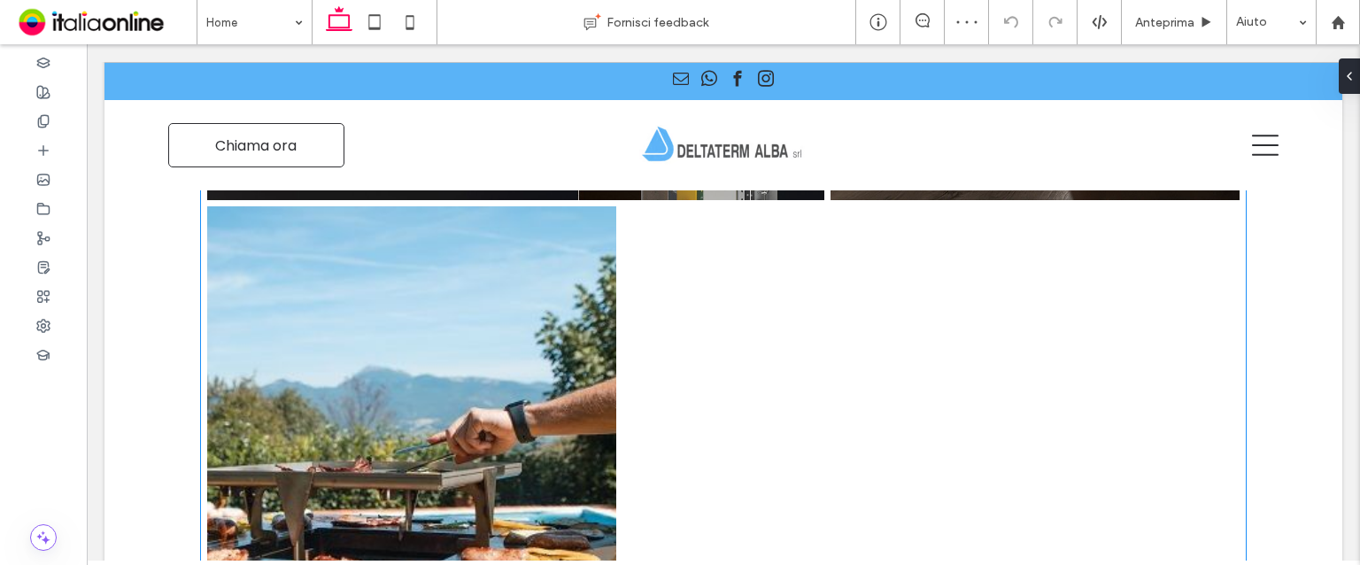
scroll to position [1683, 0]
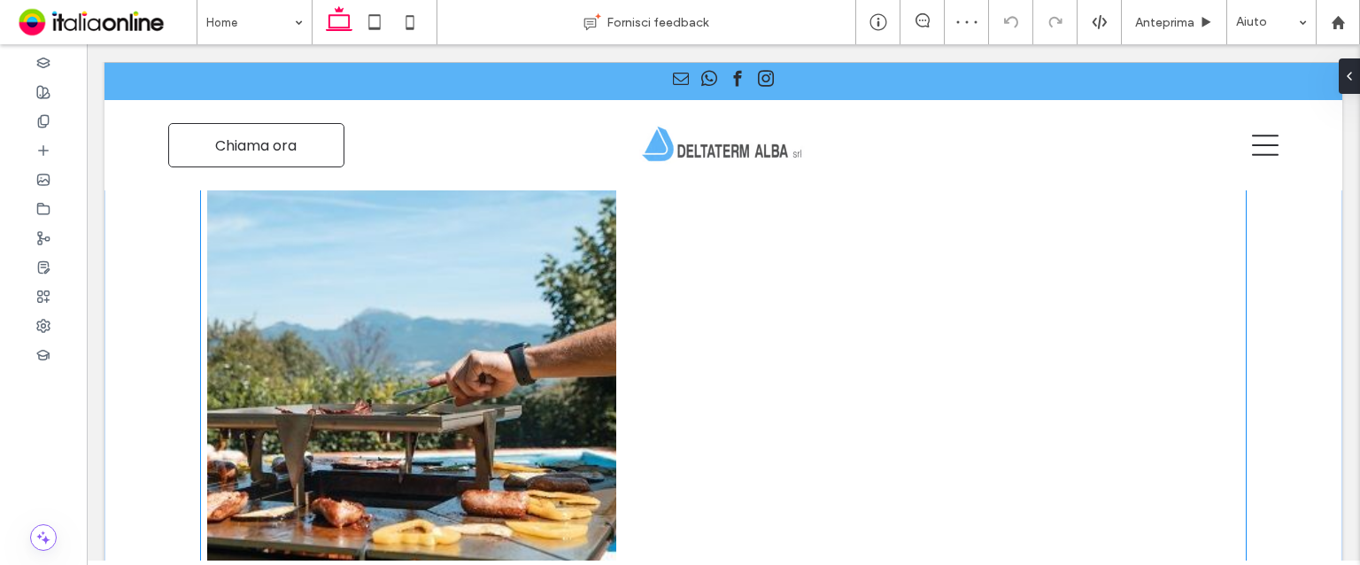
drag, startPoint x: 1177, startPoint y: 281, endPoint x: 921, endPoint y: 266, distance: 256.4
click at [921, 265] on div "Button" at bounding box center [724, 408] width 1039 height 524
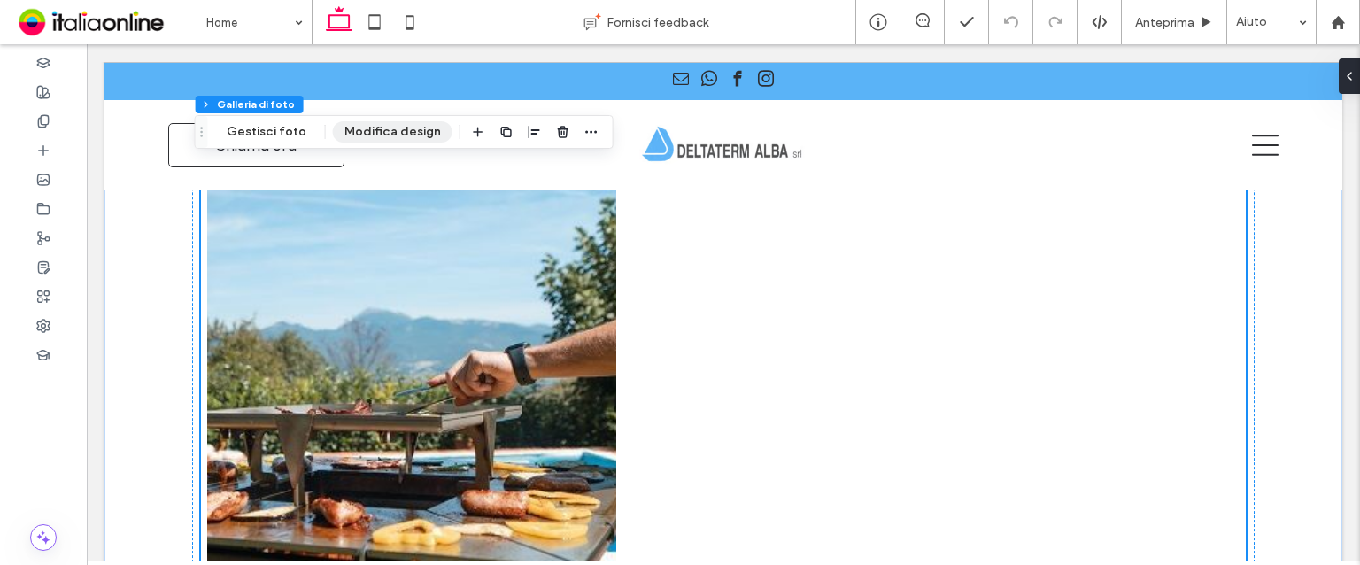
click at [394, 135] on button "Modifica design" at bounding box center [393, 131] width 120 height 21
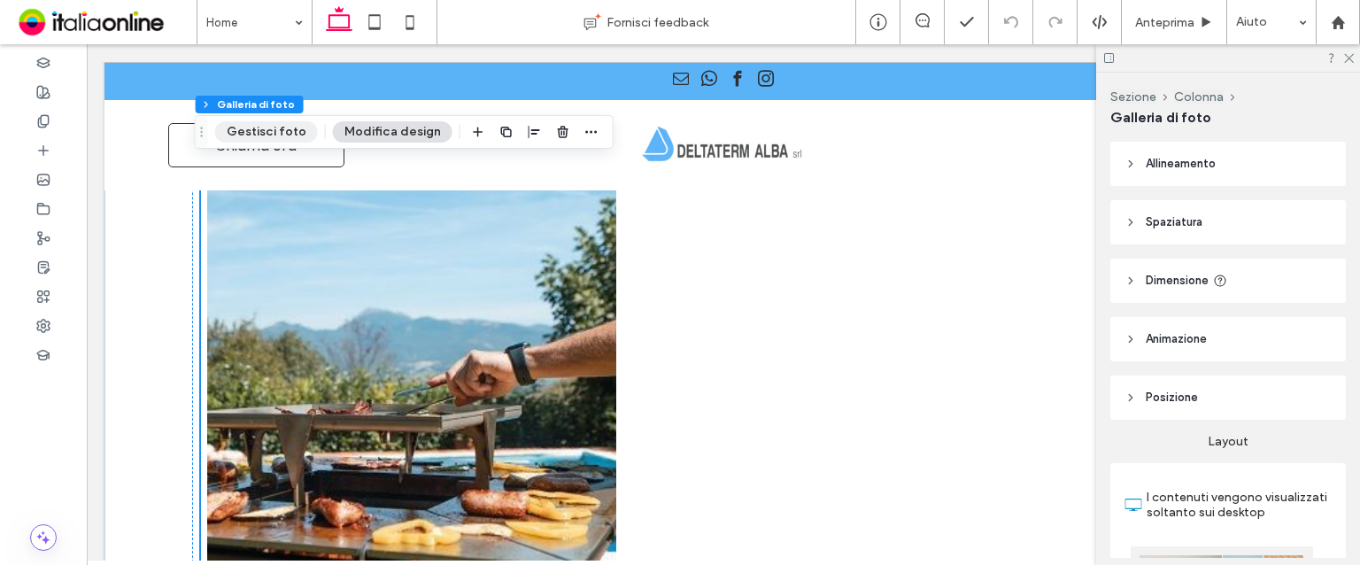
click at [285, 125] on button "Gestisci foto" at bounding box center [266, 131] width 103 height 21
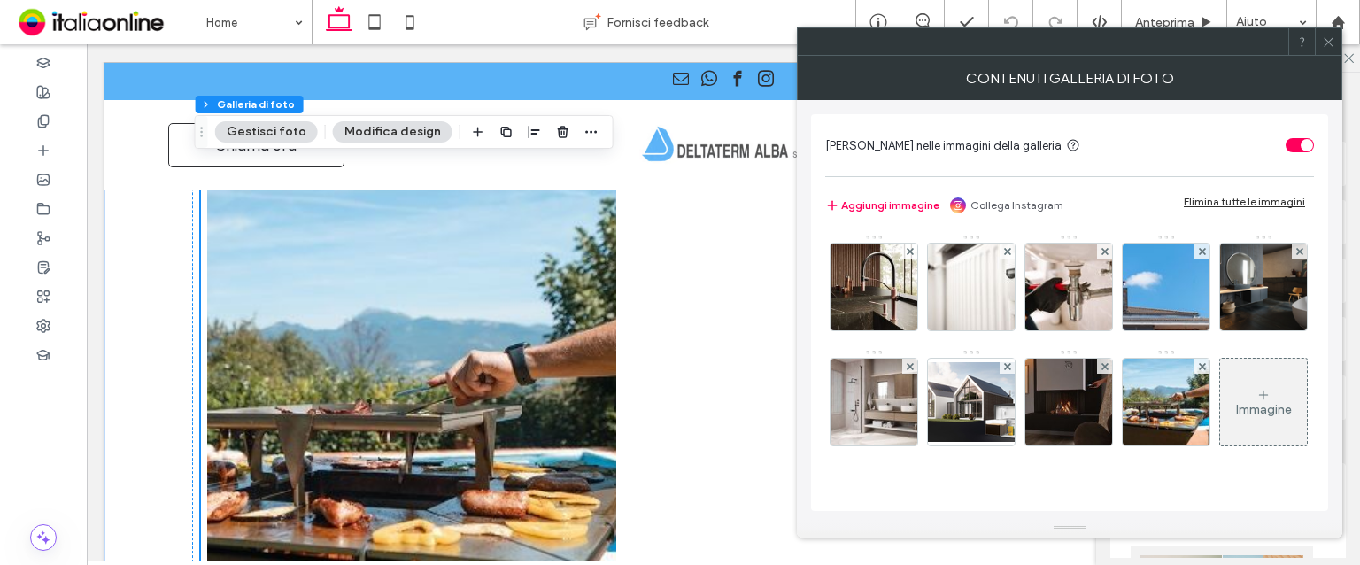
click at [389, 131] on button "Modifica design" at bounding box center [393, 131] width 120 height 21
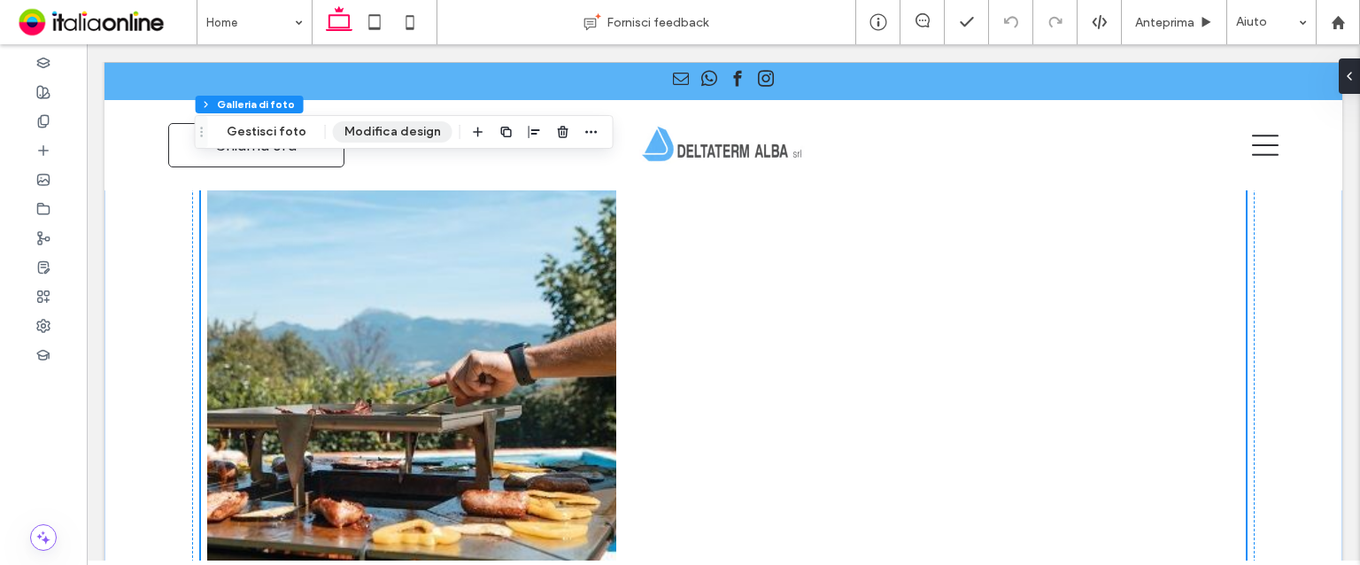
click at [389, 131] on button "Modifica design" at bounding box center [393, 131] width 120 height 21
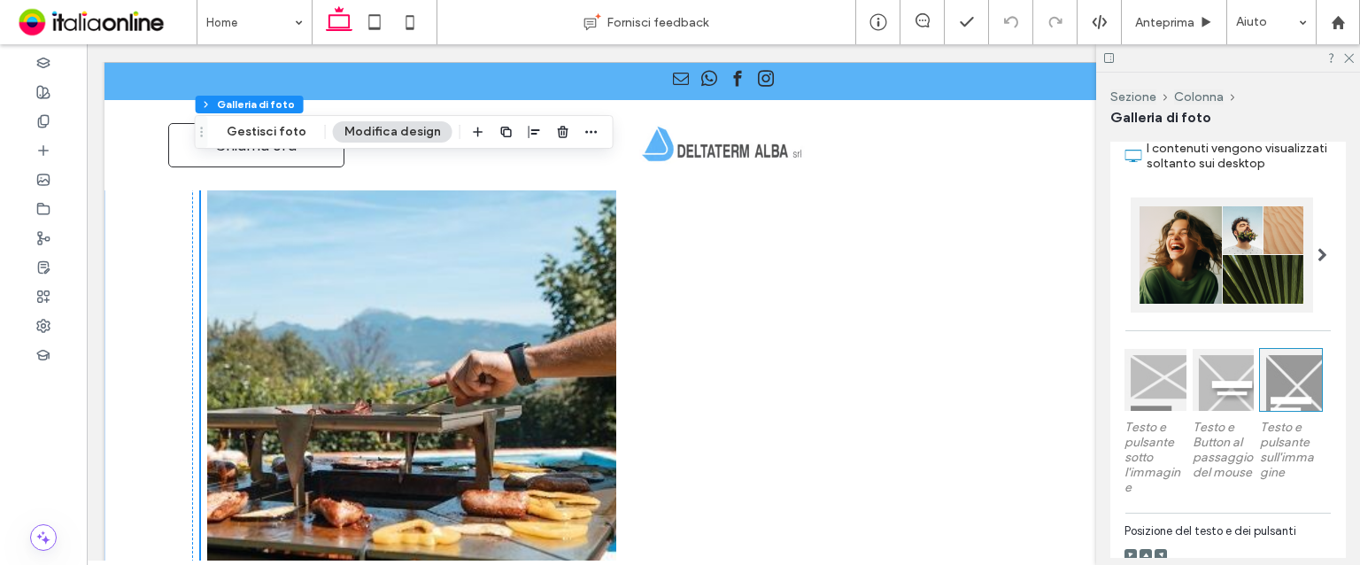
scroll to position [354, 0]
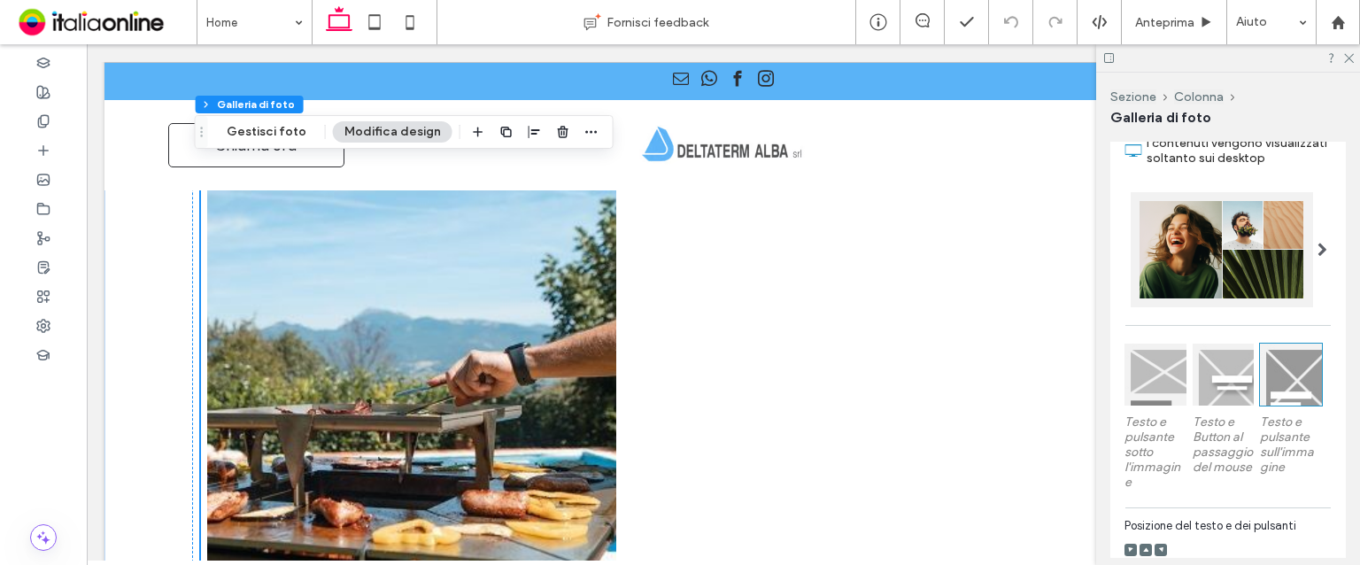
click at [1289, 267] on div at bounding box center [1222, 249] width 182 height 115
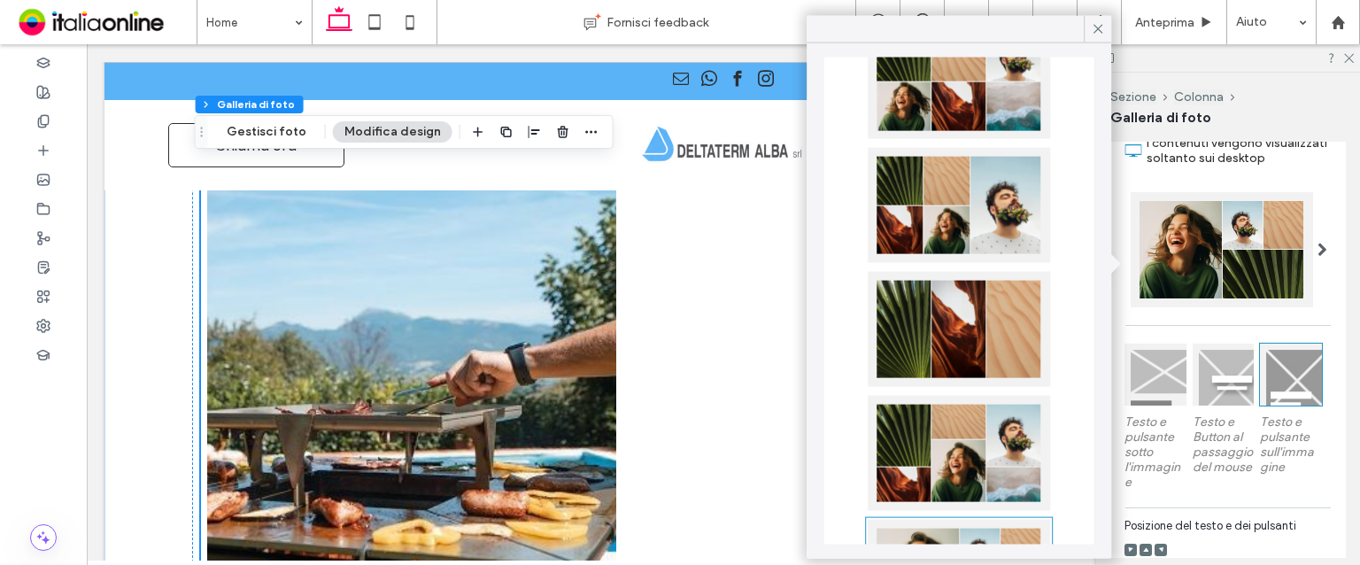
scroll to position [0, 0]
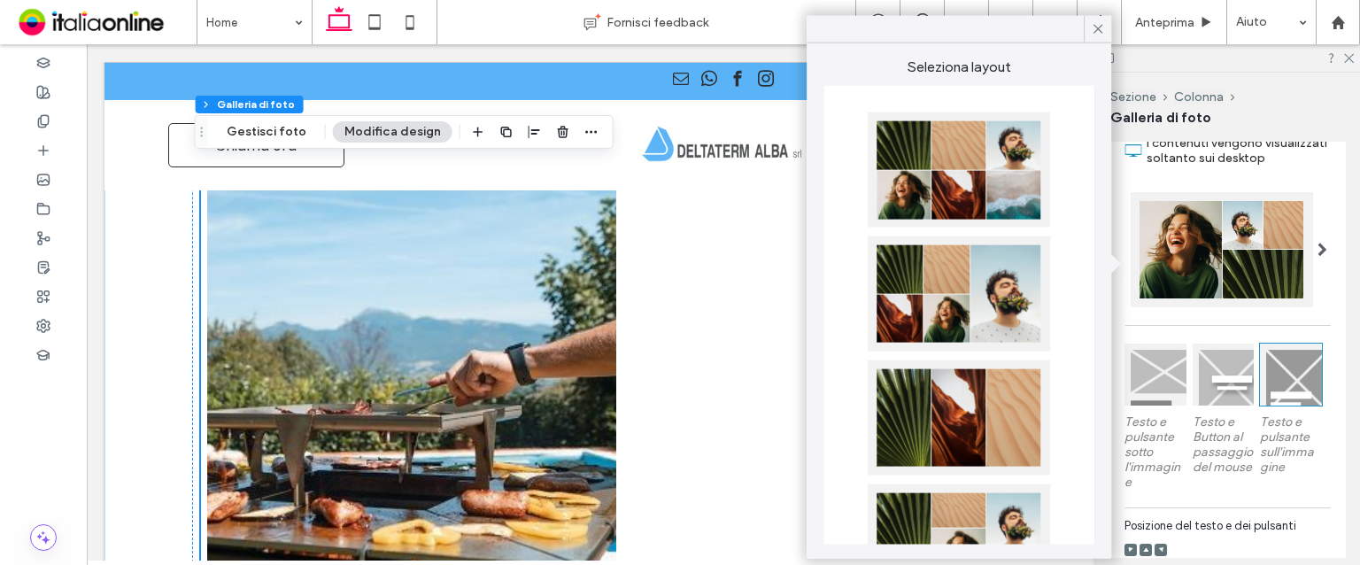
click at [964, 151] on div at bounding box center [959, 169] width 182 height 115
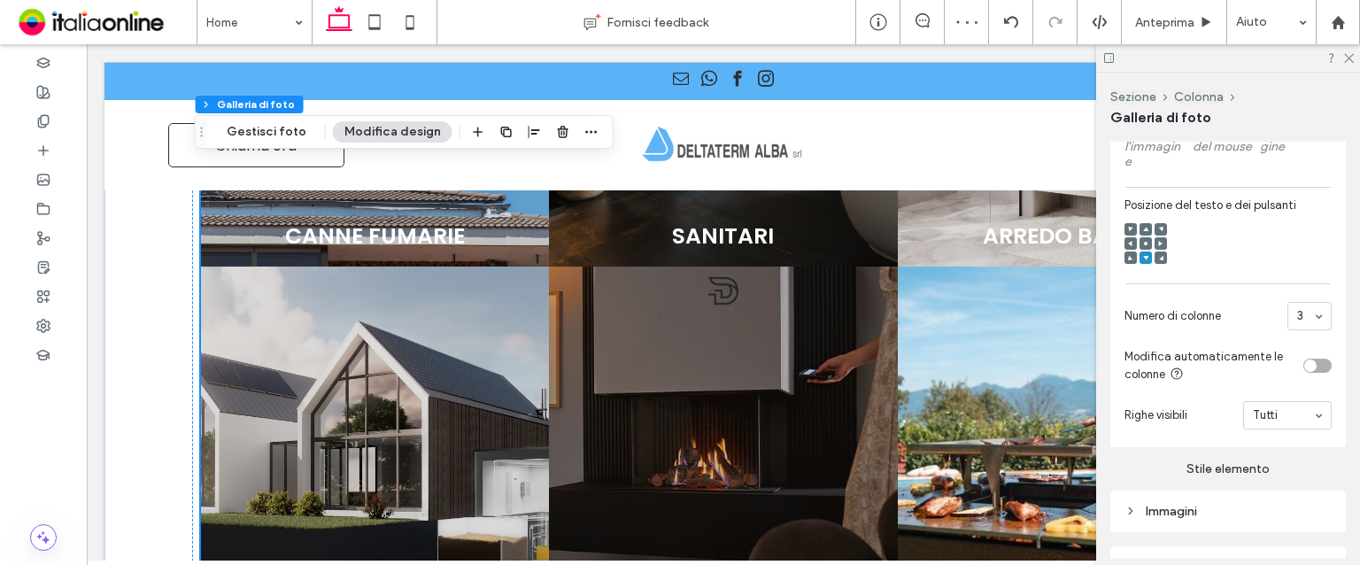
scroll to position [677, 0]
click at [1197, 517] on div "Immagini" at bounding box center [1228, 509] width 207 height 15
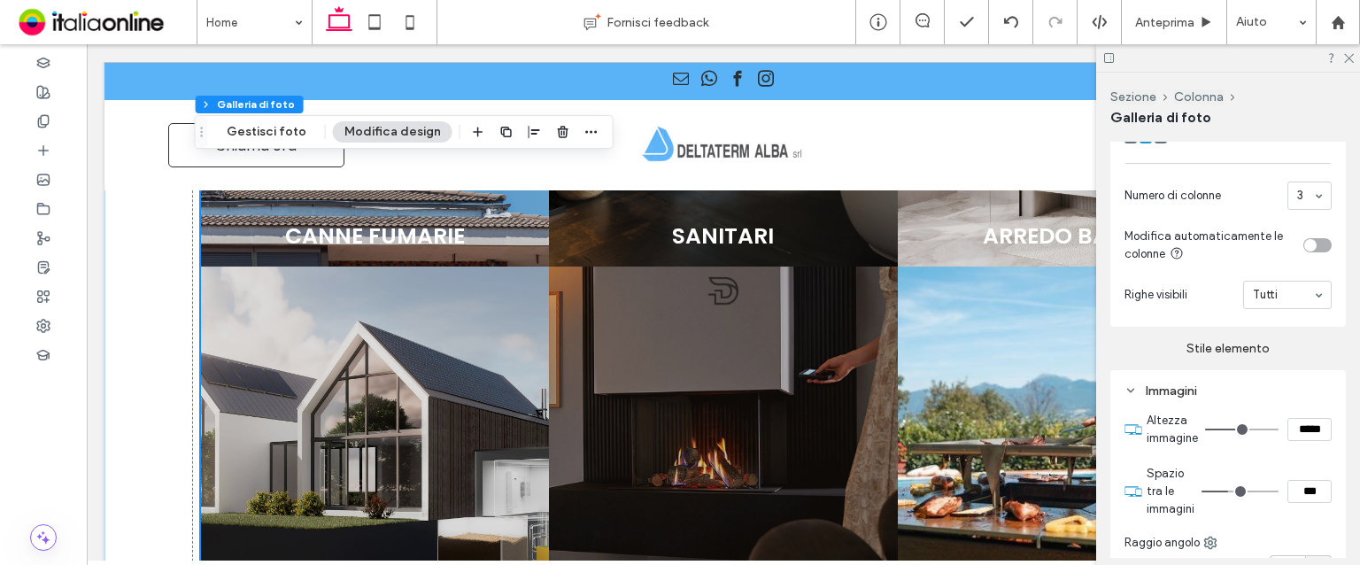
type input "*"
type input "***"
type input "*"
type input "***"
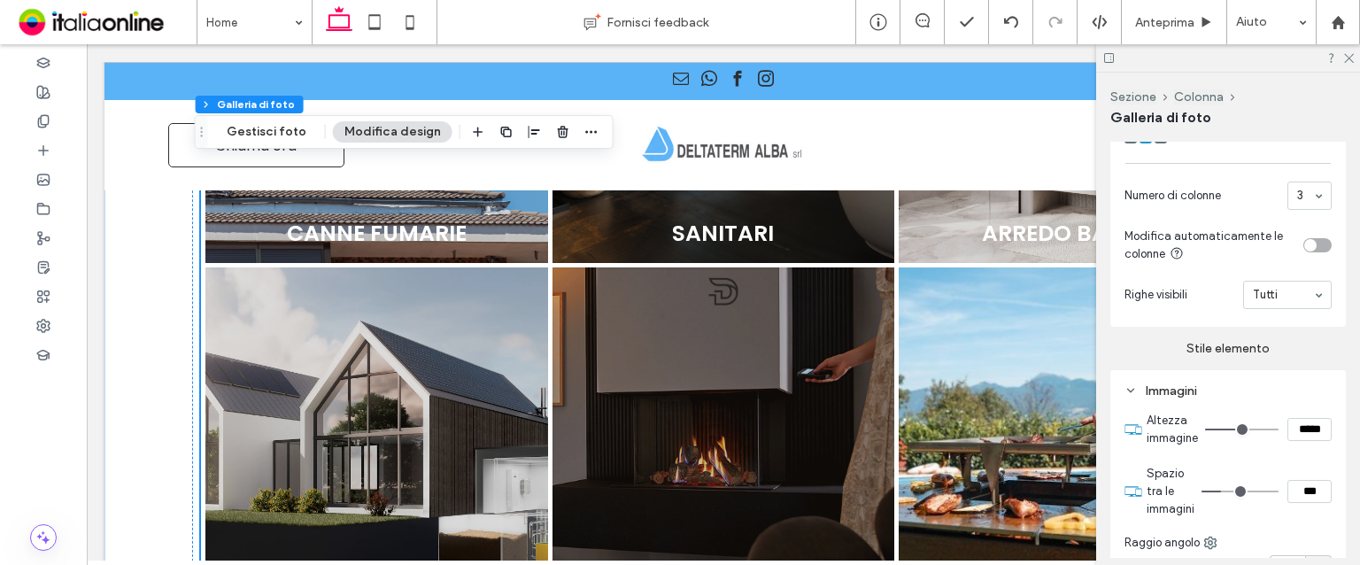
type input "*"
type input "***"
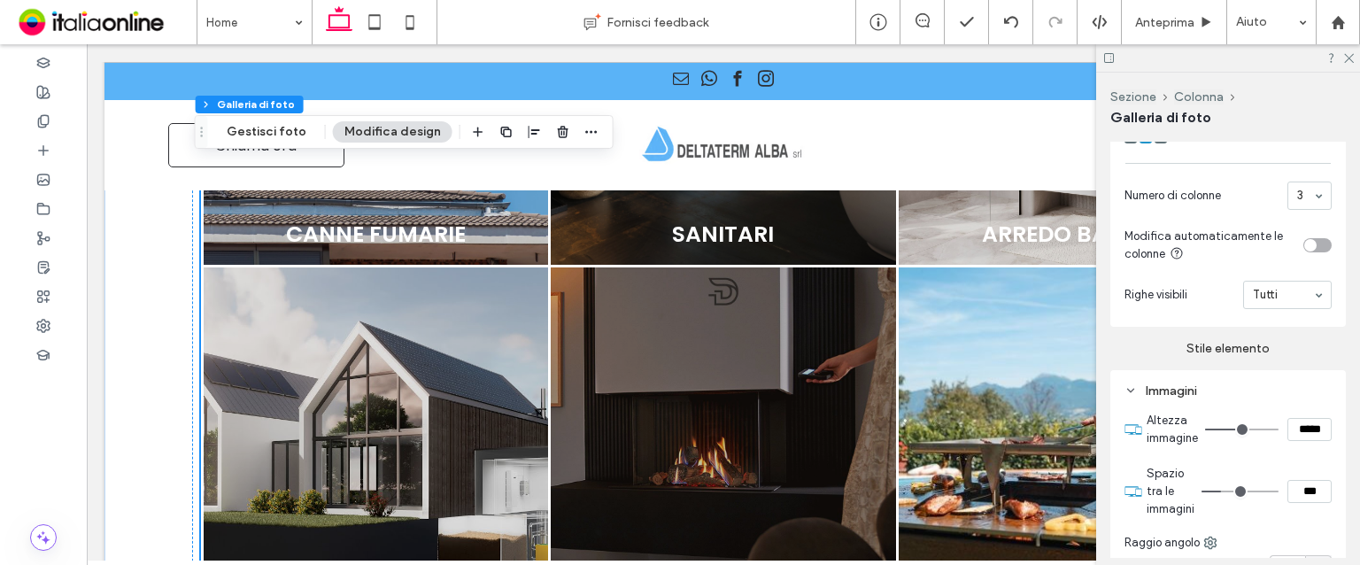
type input "*"
type input "***"
type input "*"
type input "***"
type input "*"
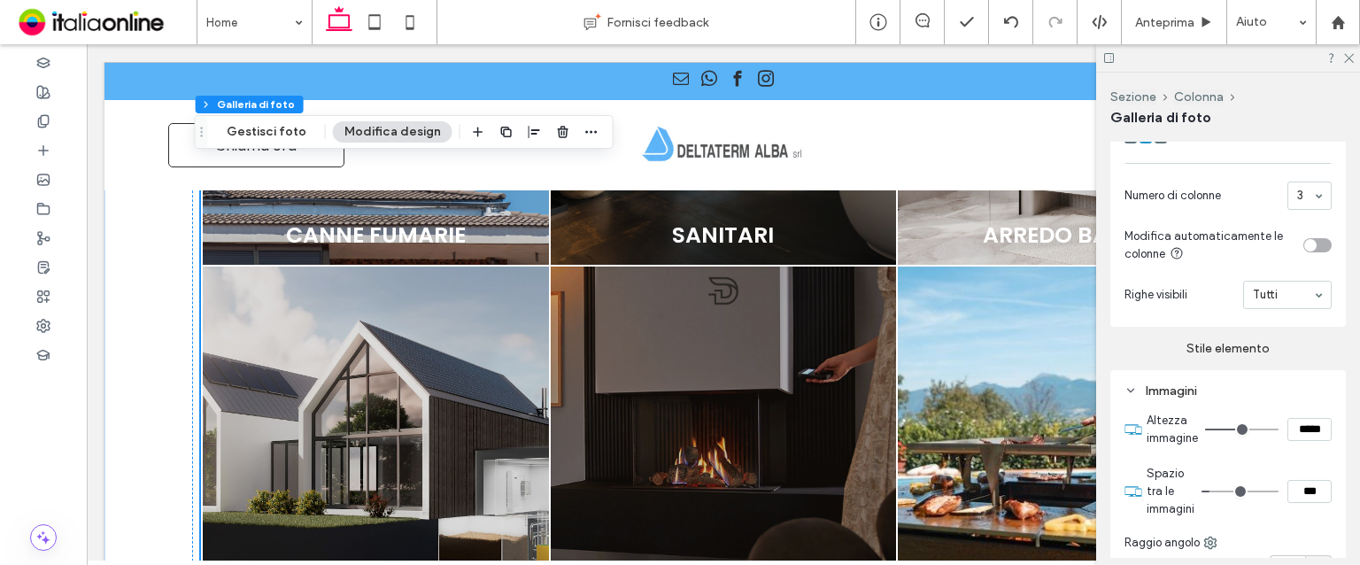
type input "***"
type input "*"
type input "***"
type input "*"
type input "***"
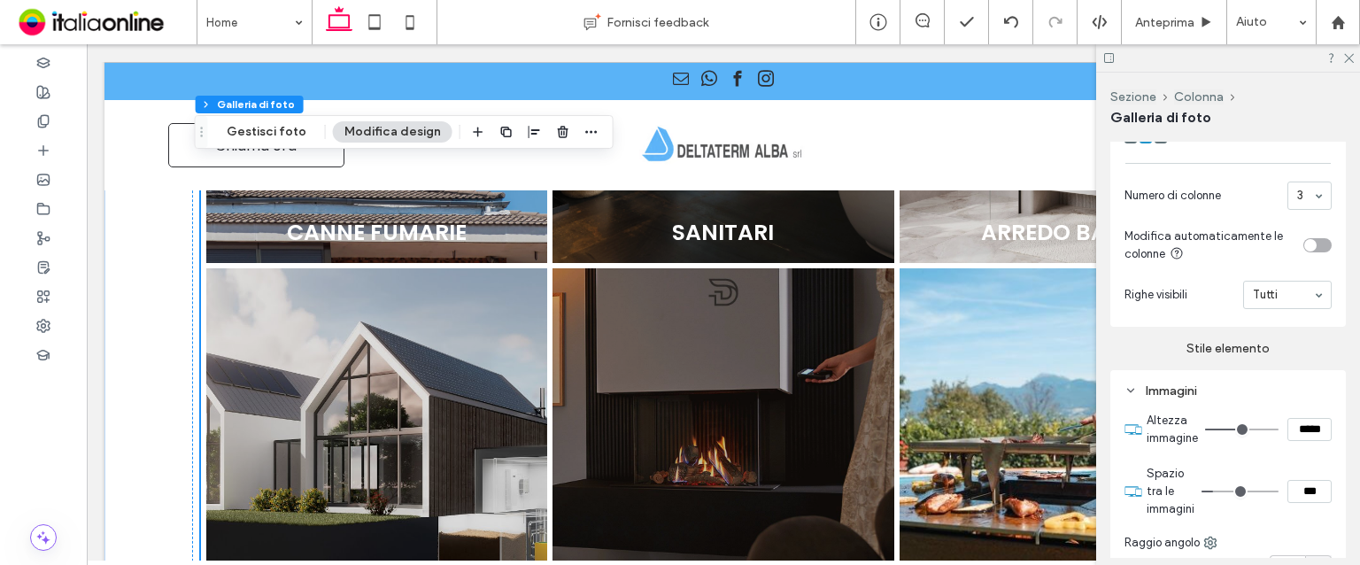
type input "*"
type input "***"
type input "*"
type input "***"
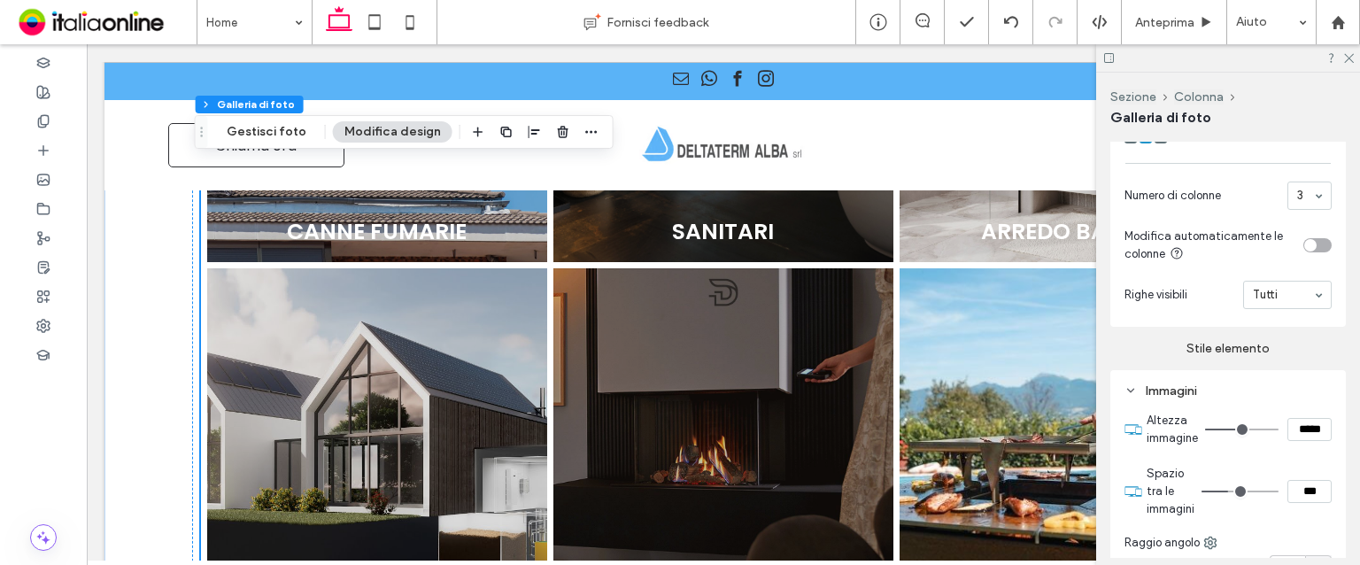
click at [1229, 492] on input "range" at bounding box center [1240, 492] width 77 height 2
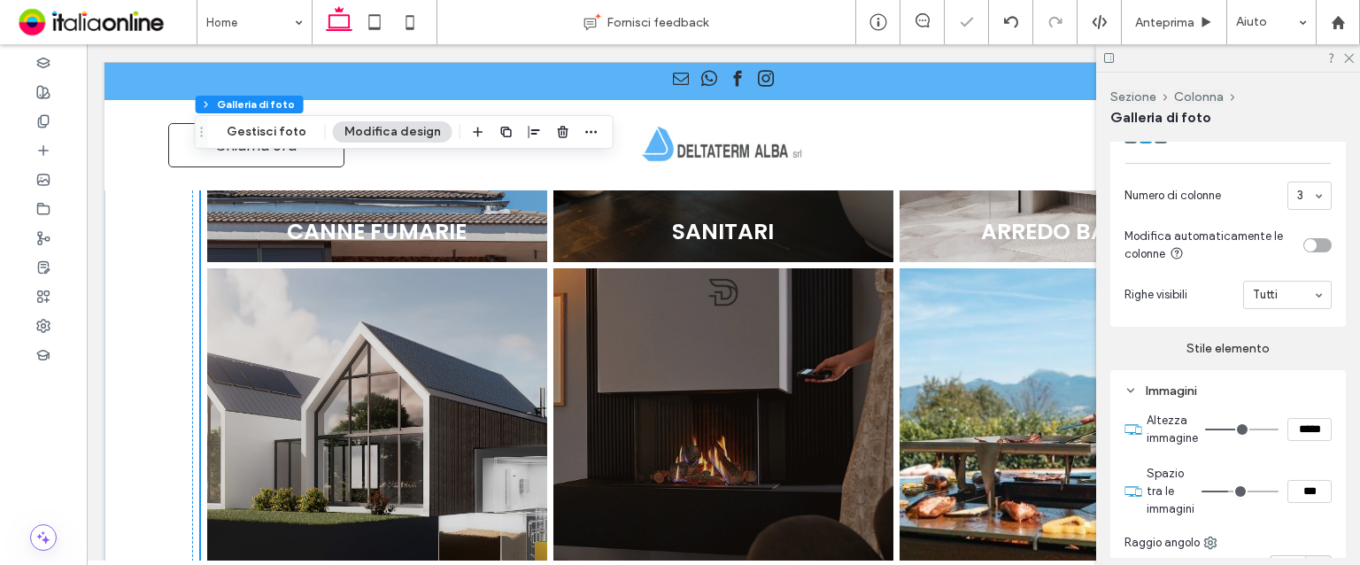
scroll to position [1398, 0]
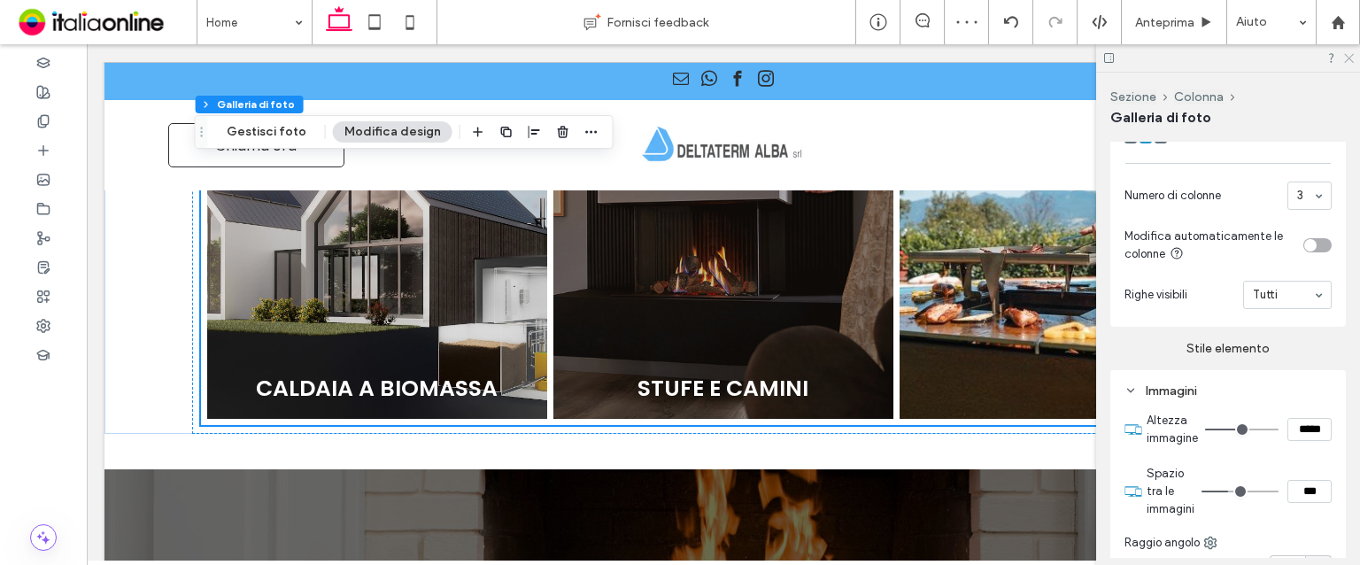
click at [1344, 58] on icon at bounding box center [1349, 57] width 12 height 12
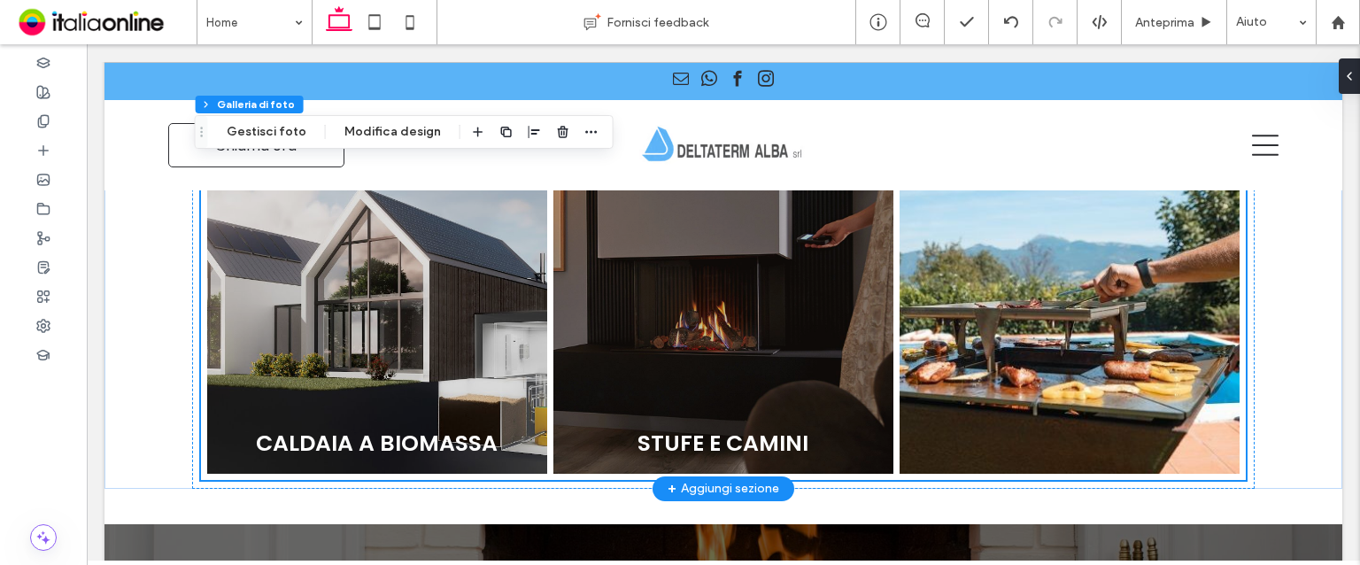
scroll to position [1325, 0]
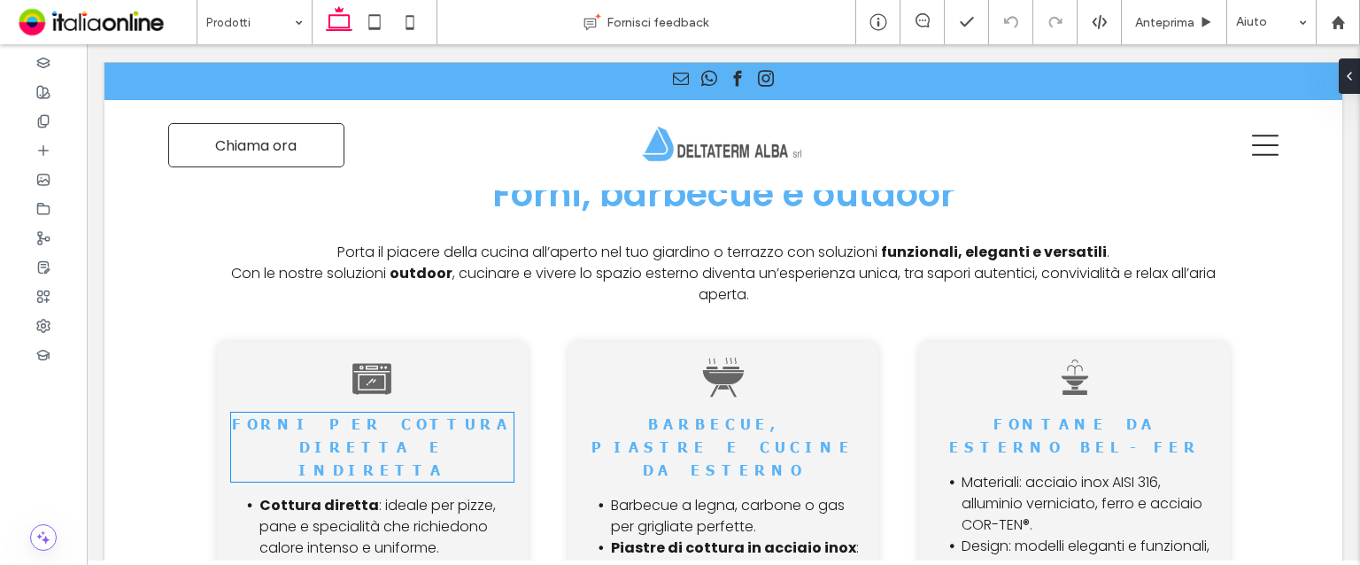
scroll to position [4814, 0]
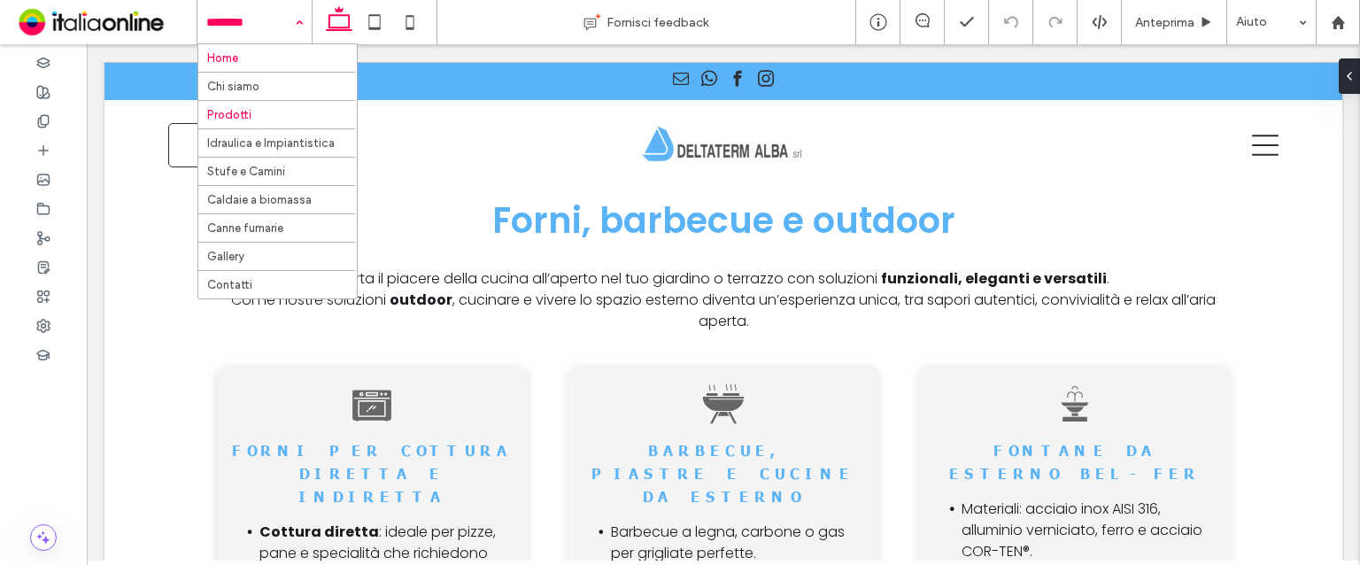
drag, startPoint x: 277, startPoint y: 13, endPoint x: 283, endPoint y: 49, distance: 36.0
click at [283, 44] on div "Home Chi siamo Prodotti Idraulica e Impiantistica Stufe e Camini Caldaie a biom…" at bounding box center [254, 22] width 114 height 44
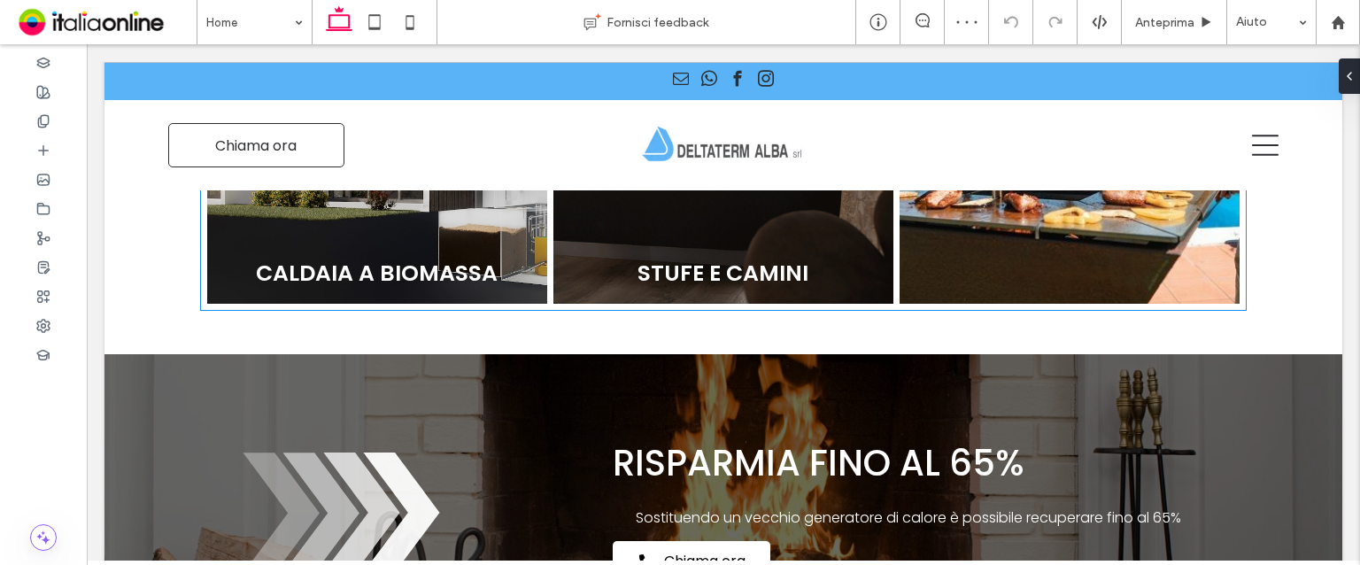
scroll to position [1410, 0]
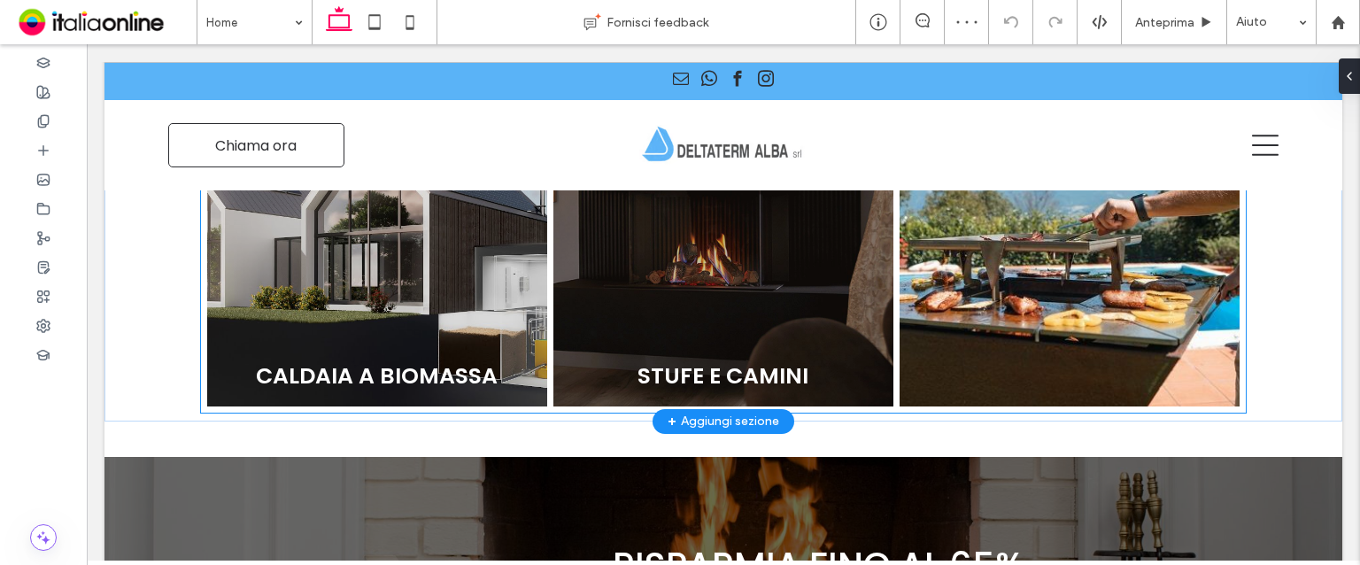
click at [879, 359] on link at bounding box center [723, 236] width 360 height 360
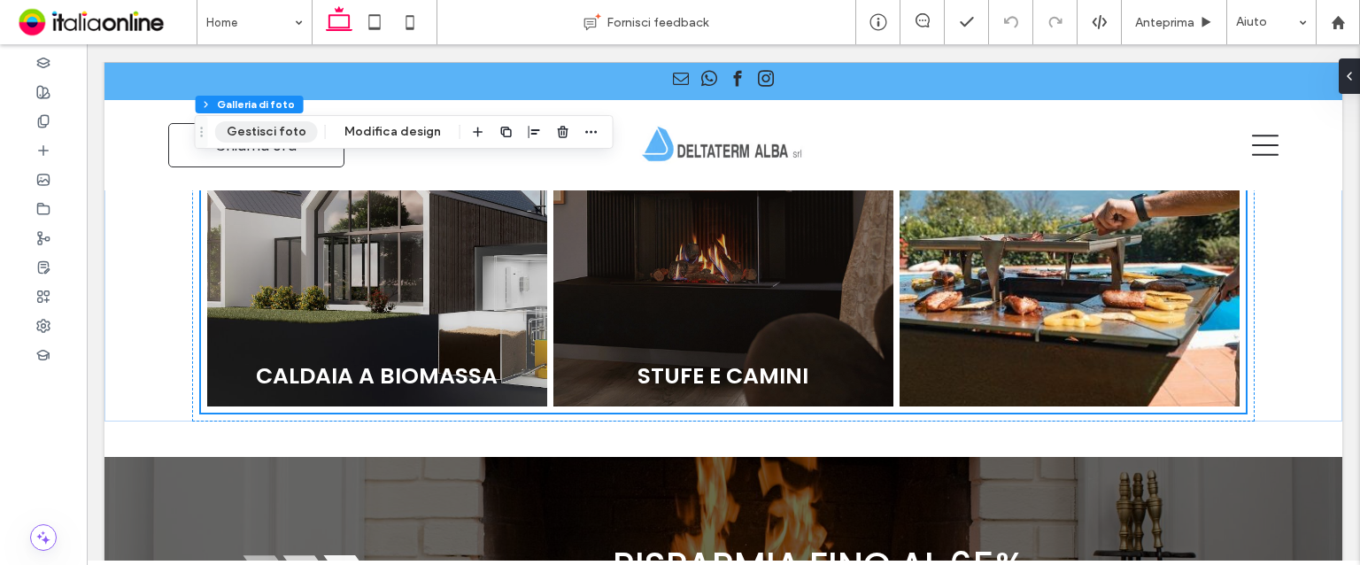
click at [301, 128] on button "Gestisci foto" at bounding box center [266, 131] width 103 height 21
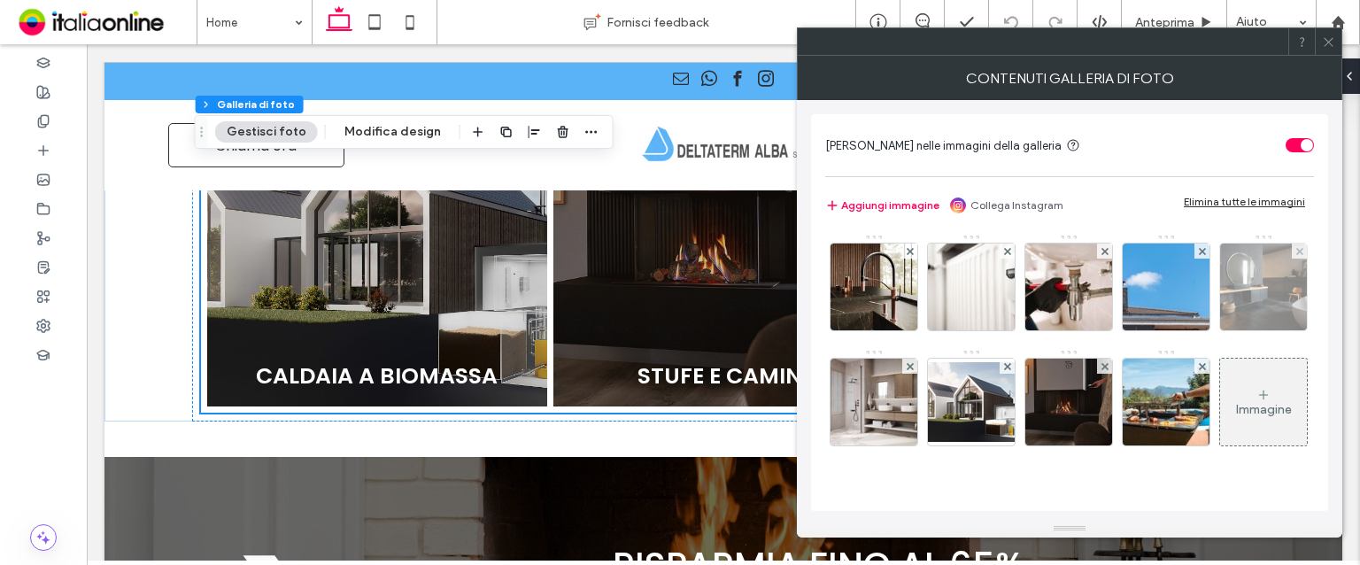
scroll to position [86, 0]
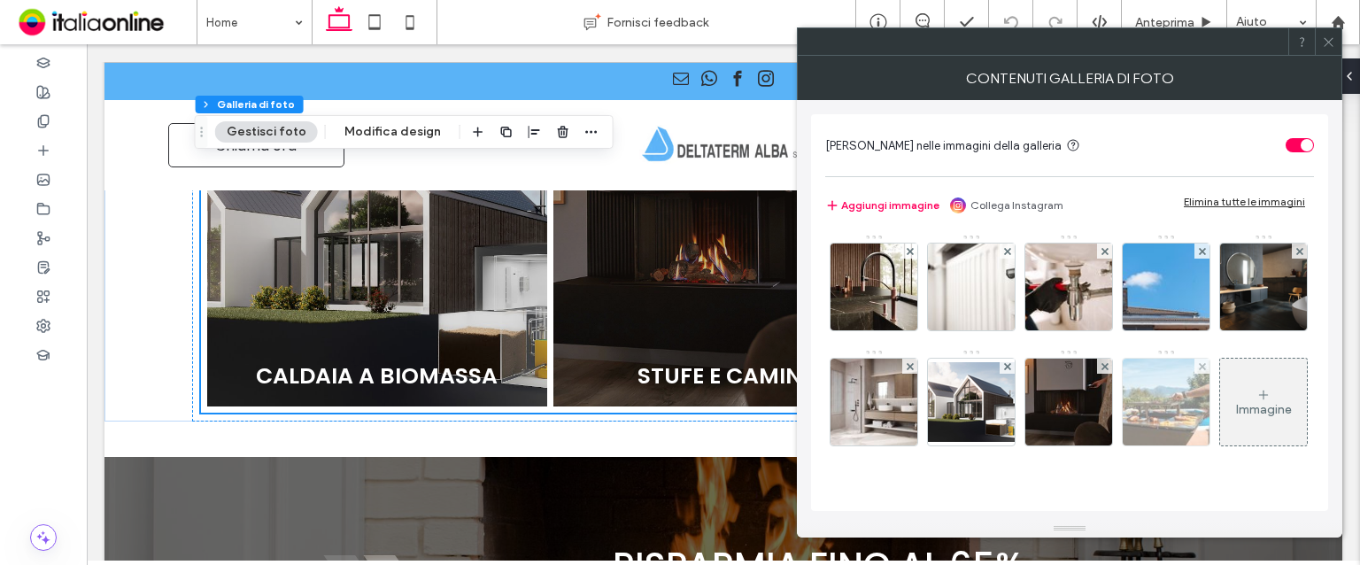
click at [1102, 415] on img at bounding box center [1167, 402] width 130 height 87
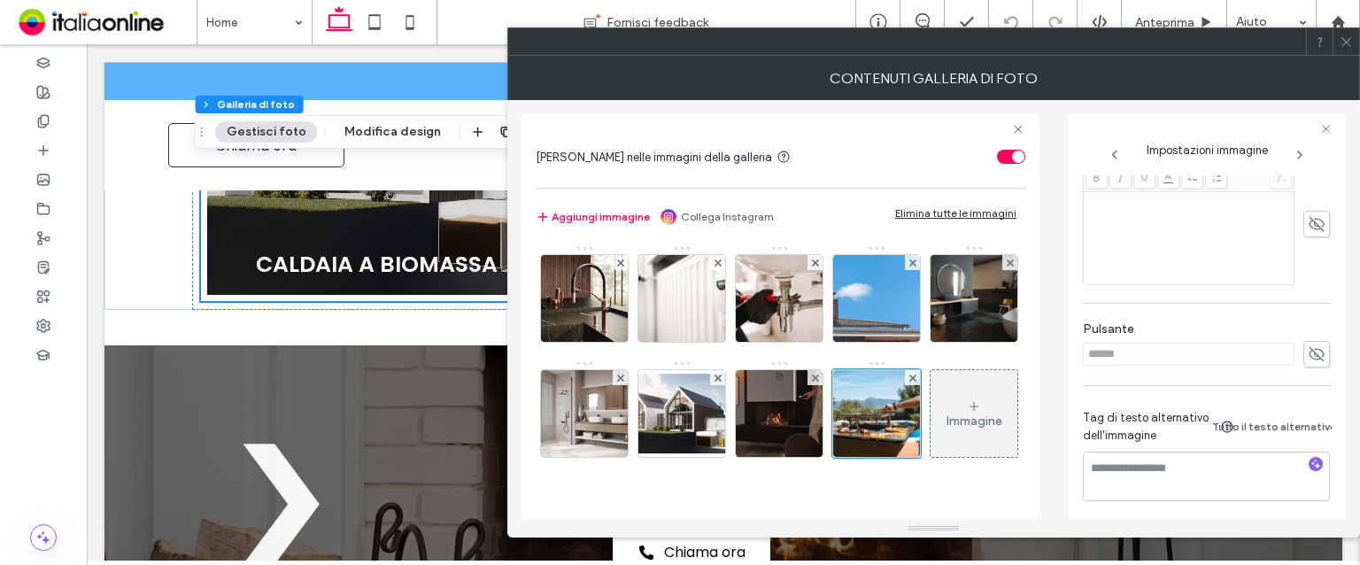
scroll to position [485, 0]
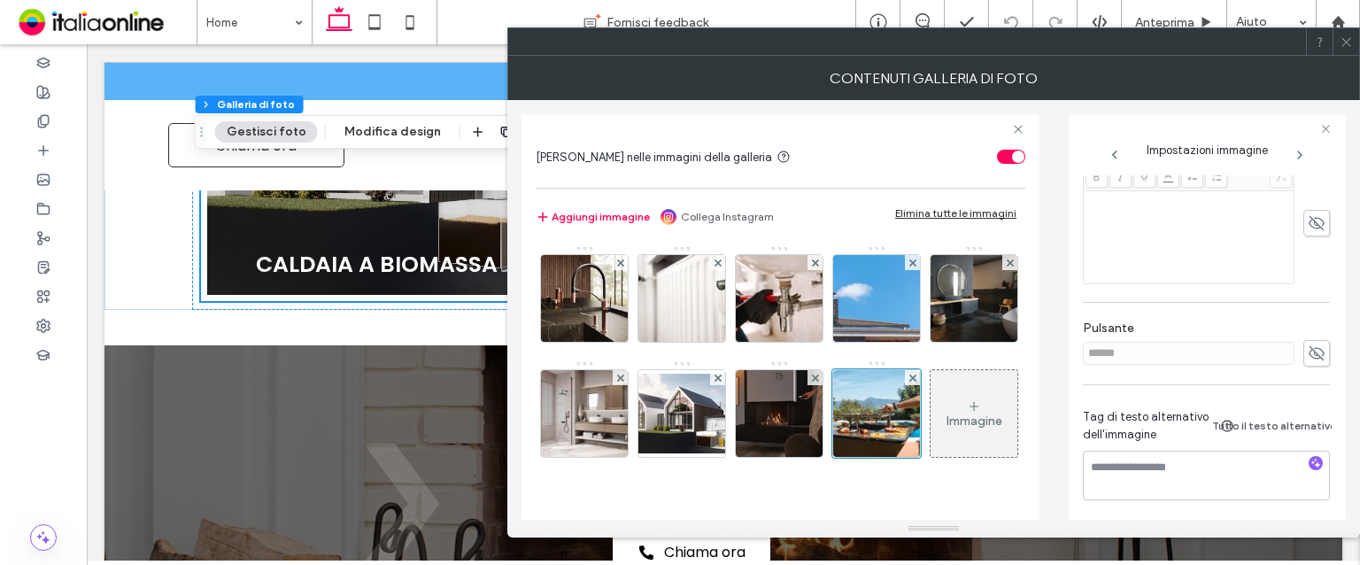
click at [1319, 357] on span at bounding box center [1317, 353] width 27 height 27
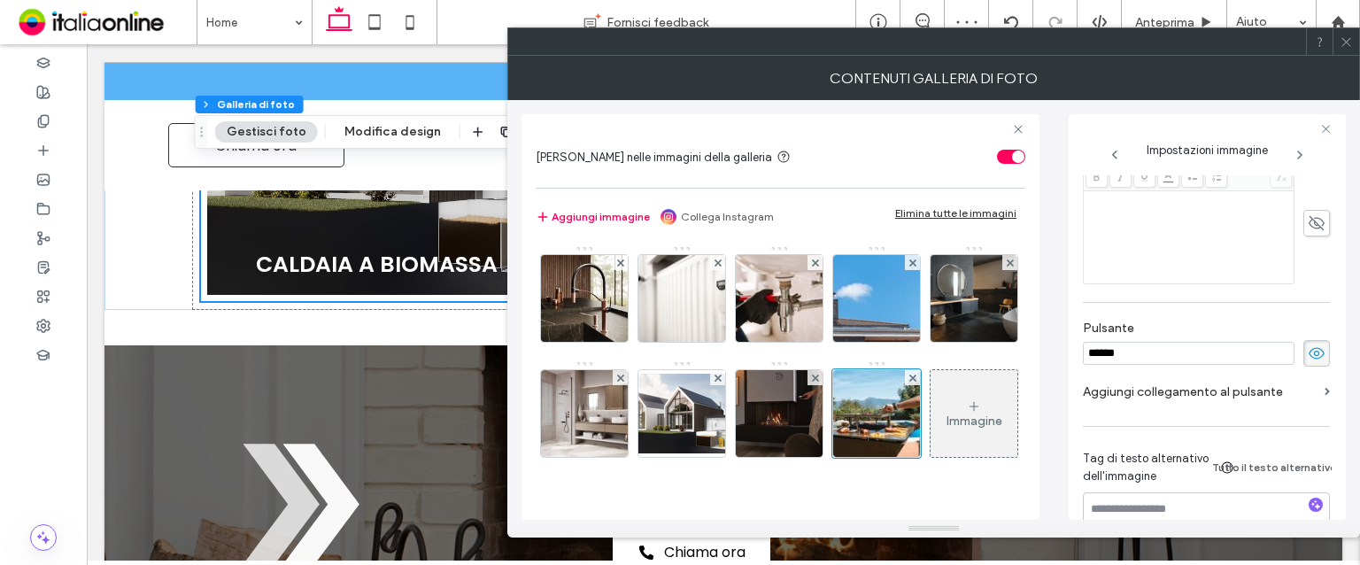
click at [1304, 349] on span at bounding box center [1317, 353] width 27 height 27
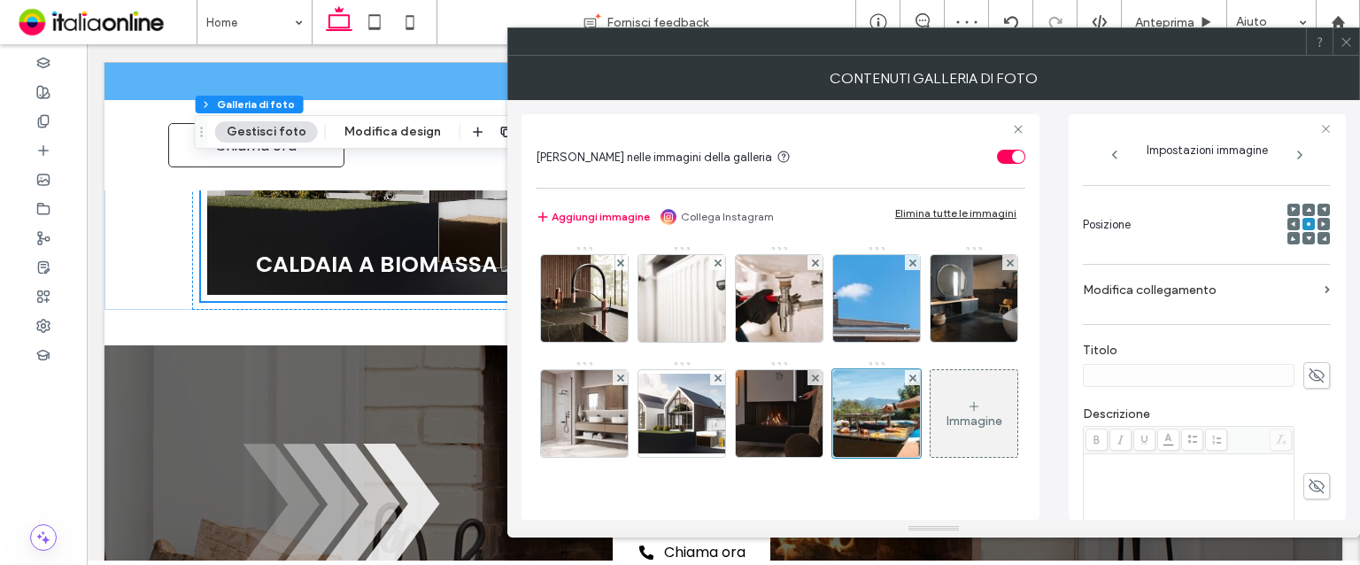
scroll to position [219, 0]
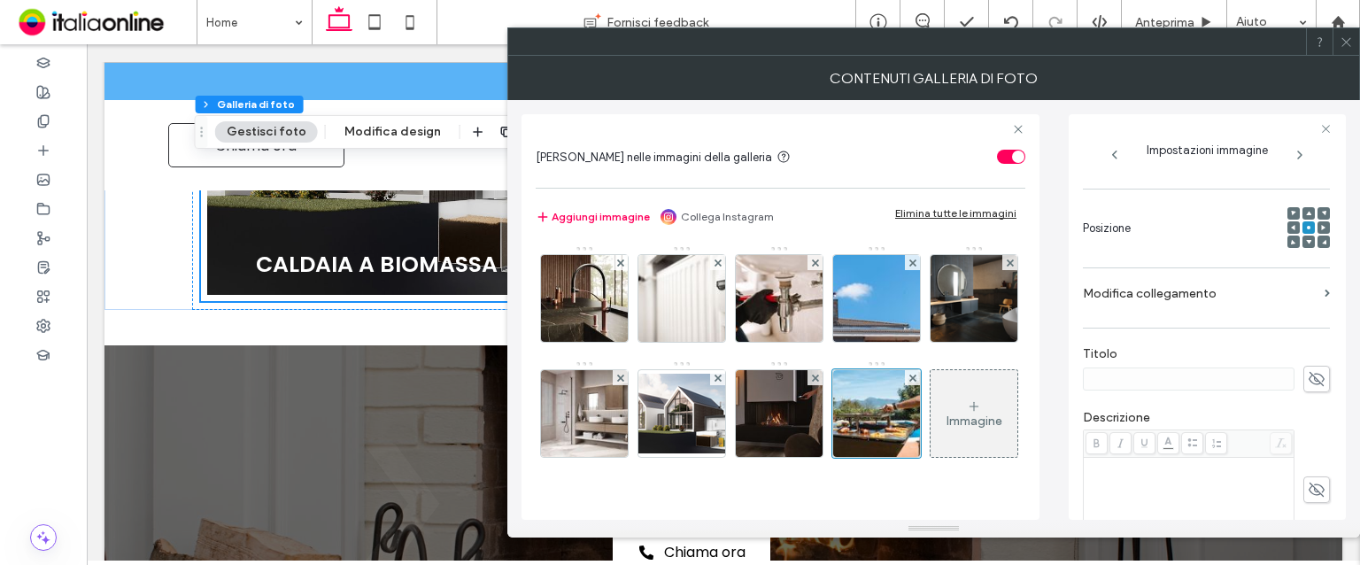
click at [1309, 373] on use at bounding box center [1317, 378] width 16 height 14
type input "**********"
click at [1344, 46] on icon at bounding box center [1346, 41] width 13 height 13
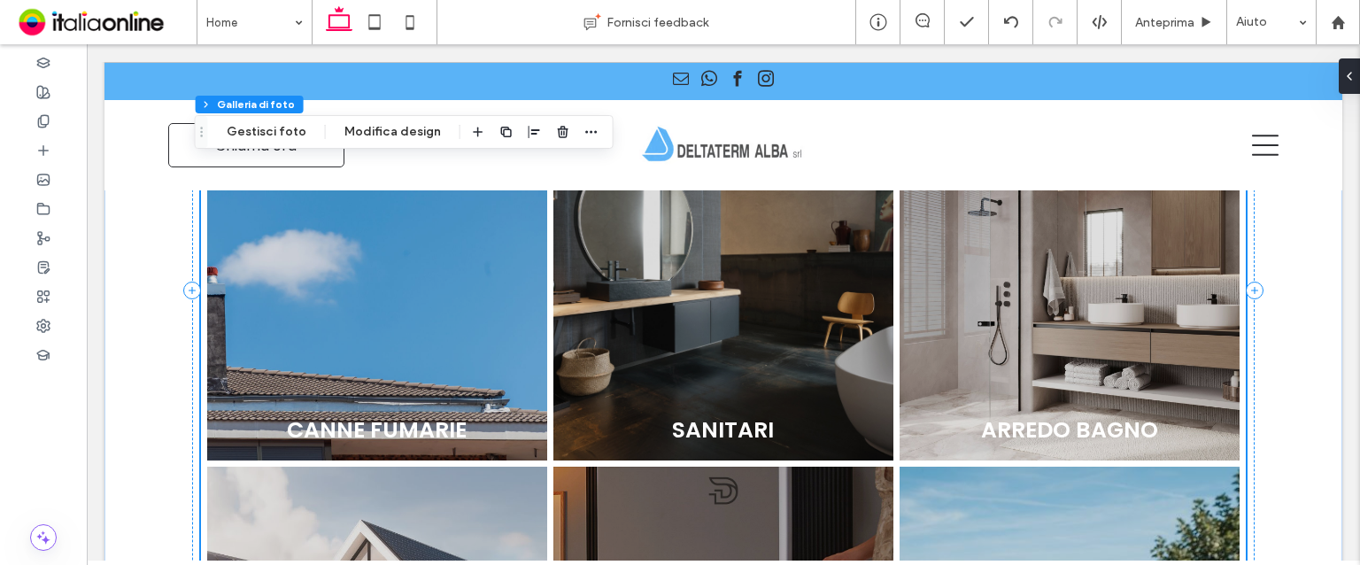
scroll to position [1010, 0]
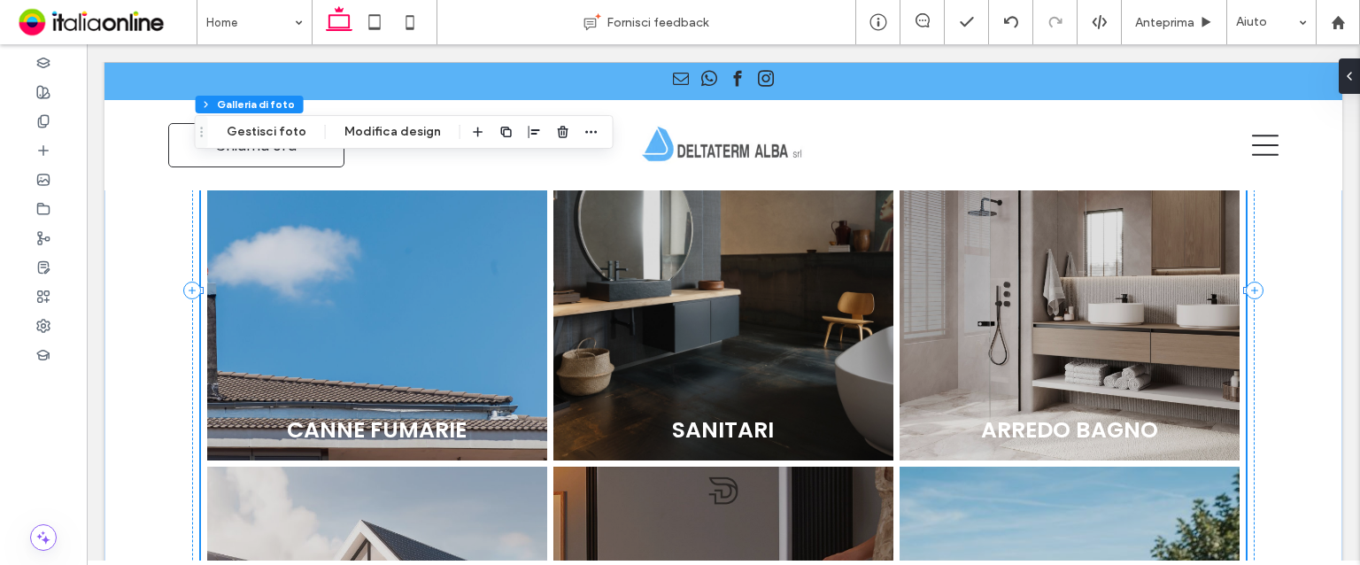
click at [333, 413] on link at bounding box center [377, 290] width 360 height 360
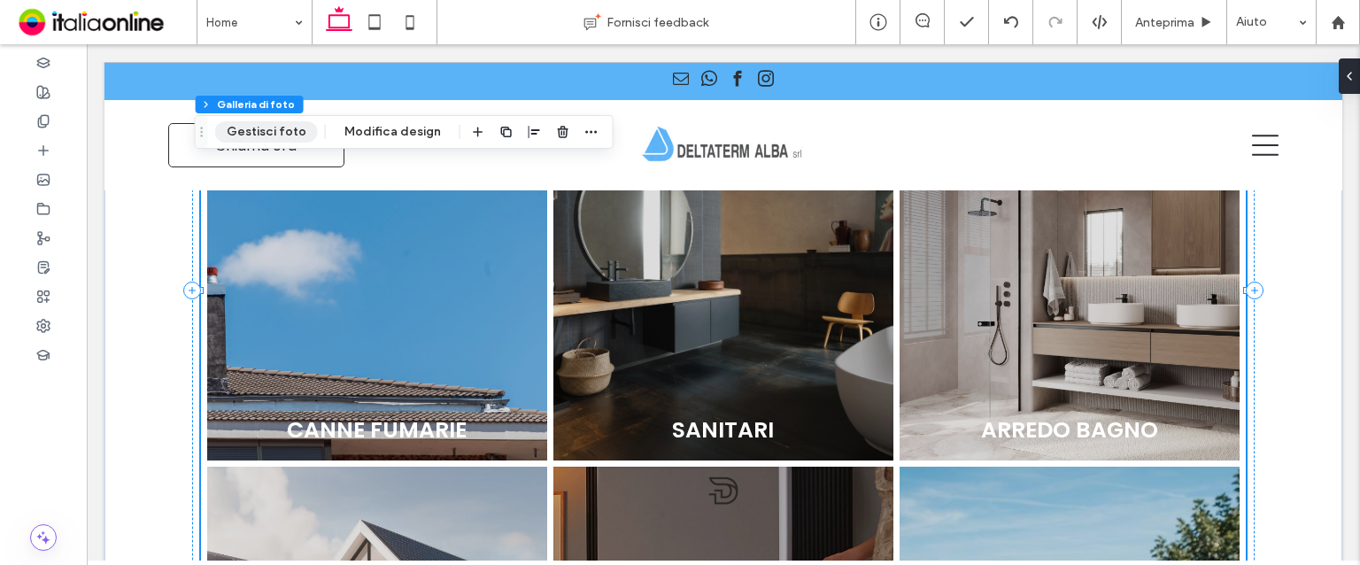
click at [301, 136] on button "Gestisci foto" at bounding box center [266, 131] width 103 height 21
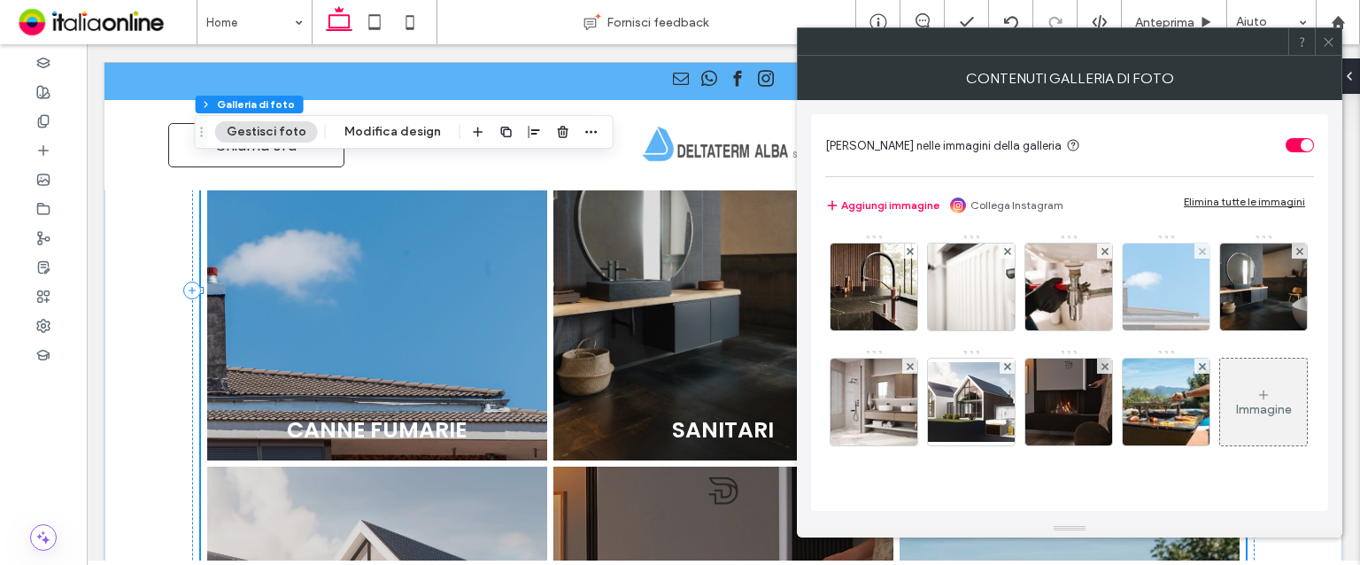
click at [1170, 285] on img at bounding box center [1167, 287] width 130 height 87
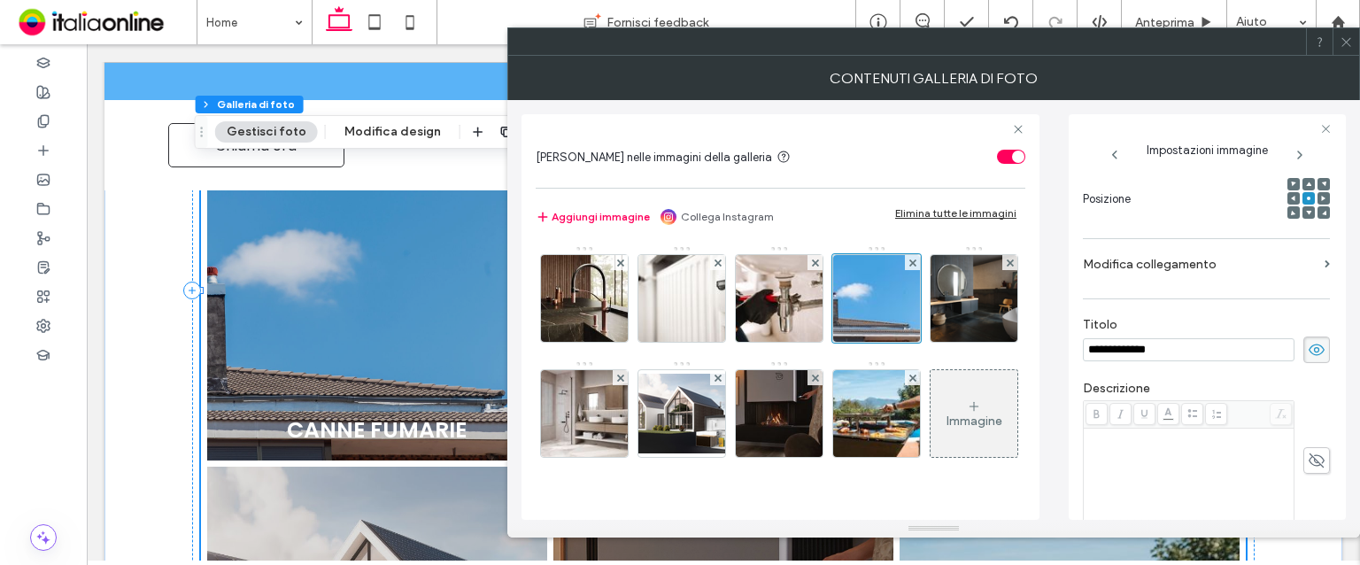
scroll to position [0, 0]
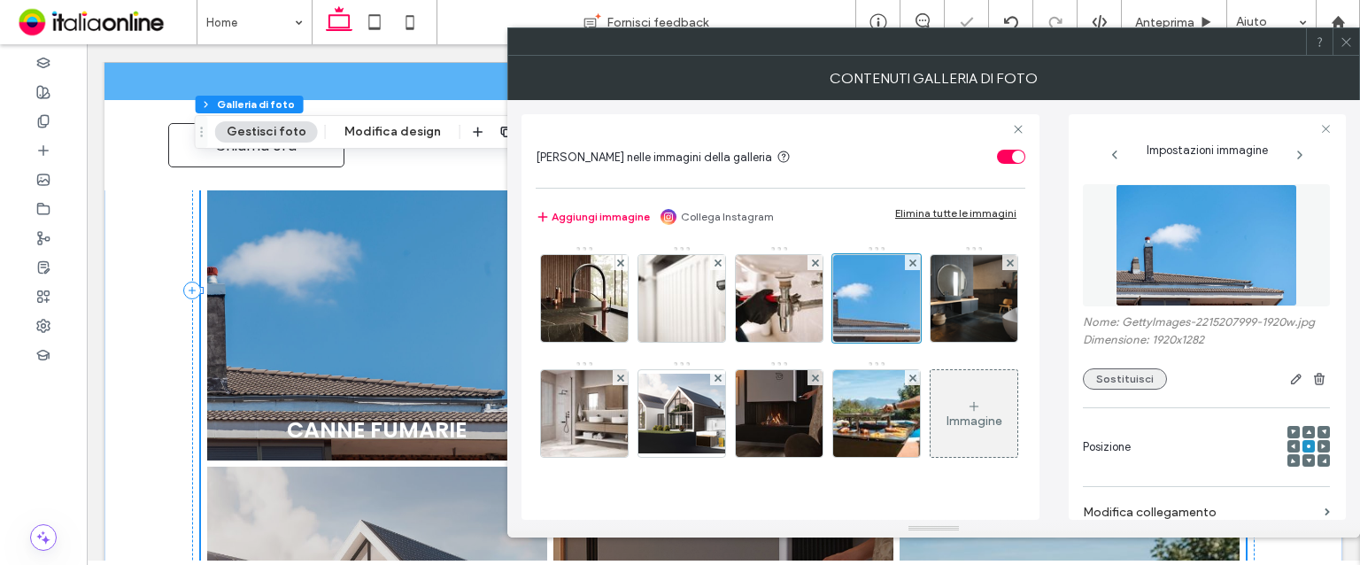
click at [1107, 381] on button "Sostituisci" at bounding box center [1125, 378] width 84 height 21
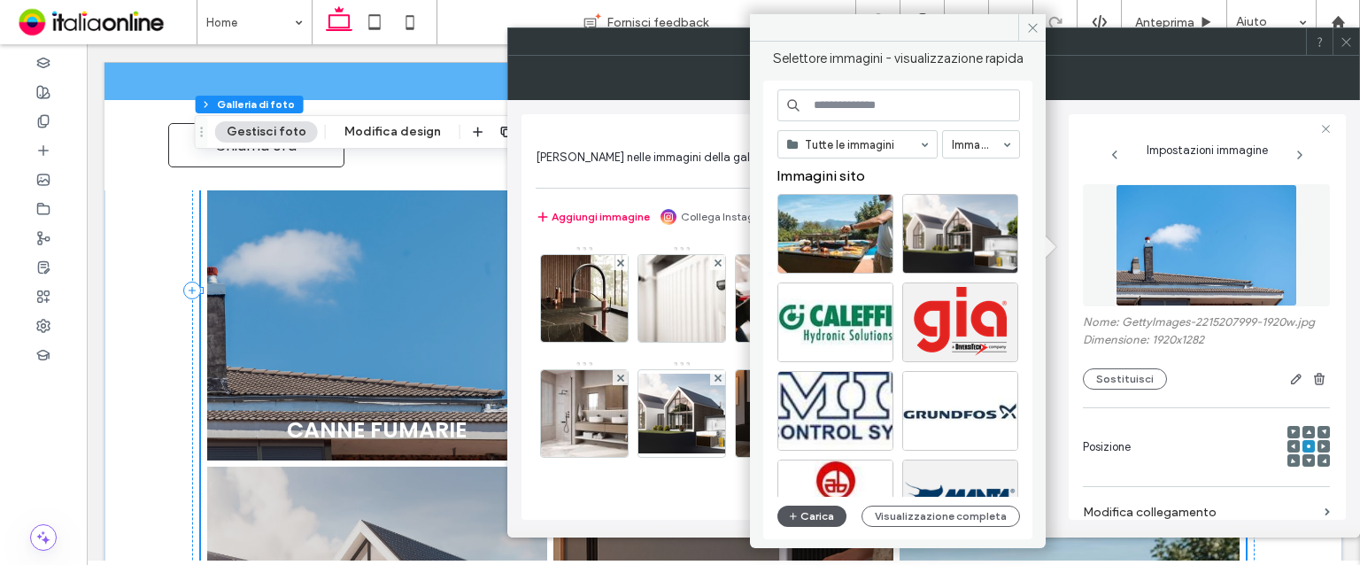
click at [822, 511] on button "Carica" at bounding box center [812, 516] width 69 height 21
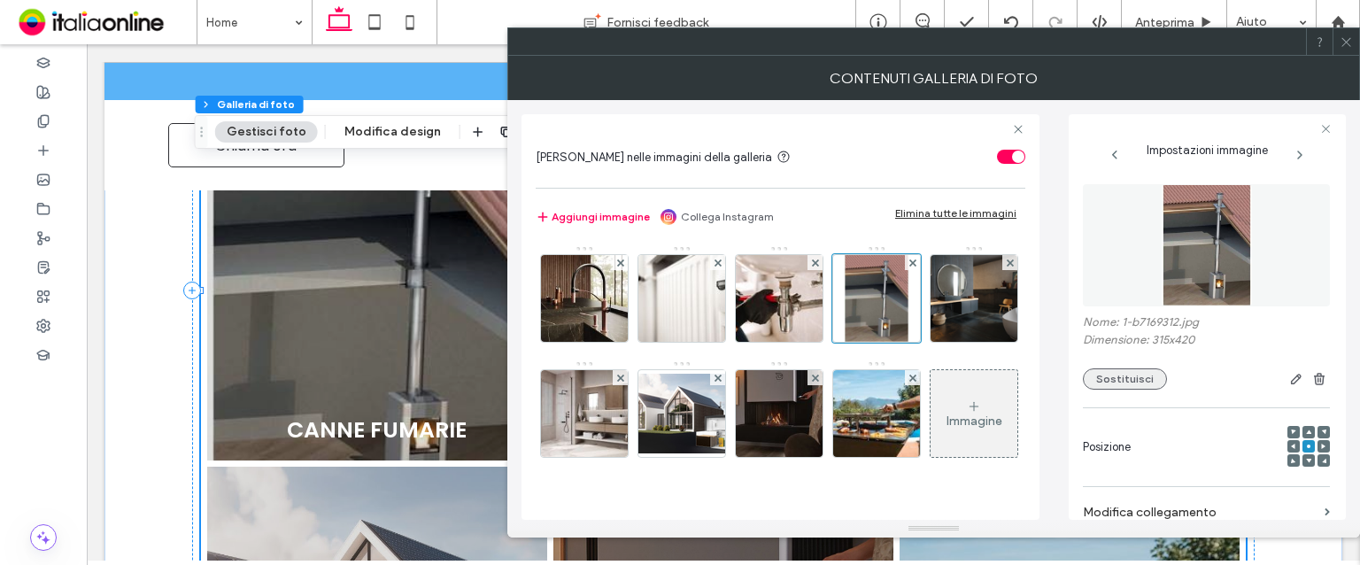
click at [1127, 386] on button "Sostituisci" at bounding box center [1125, 378] width 84 height 21
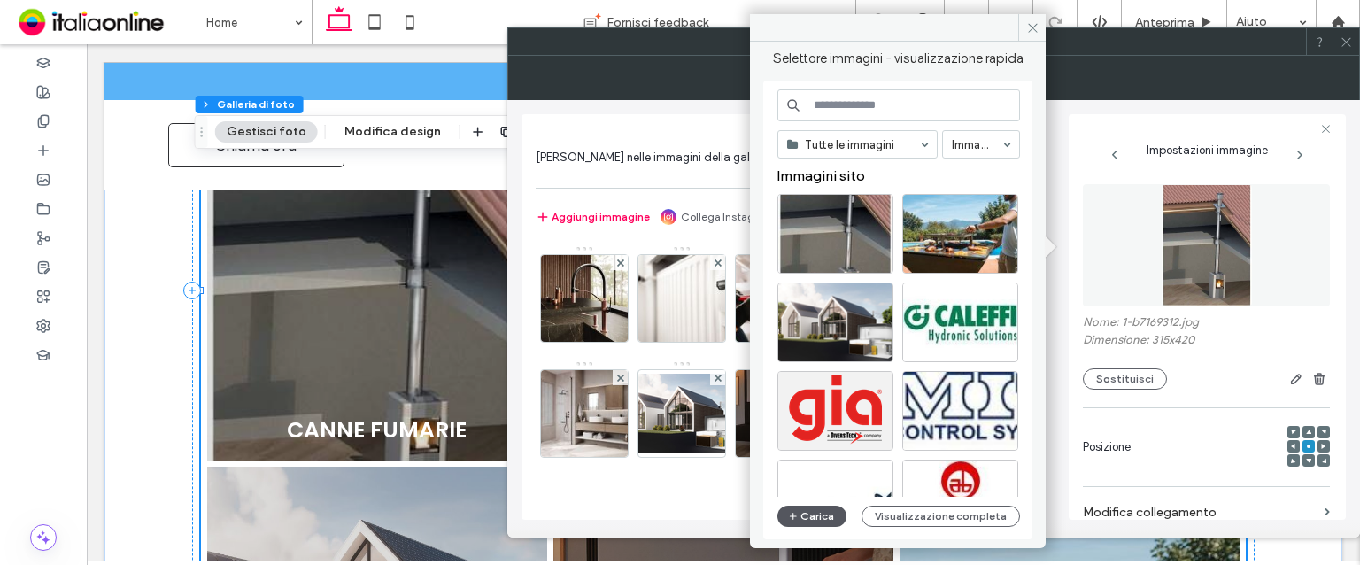
click at [779, 519] on button "Carica" at bounding box center [812, 516] width 69 height 21
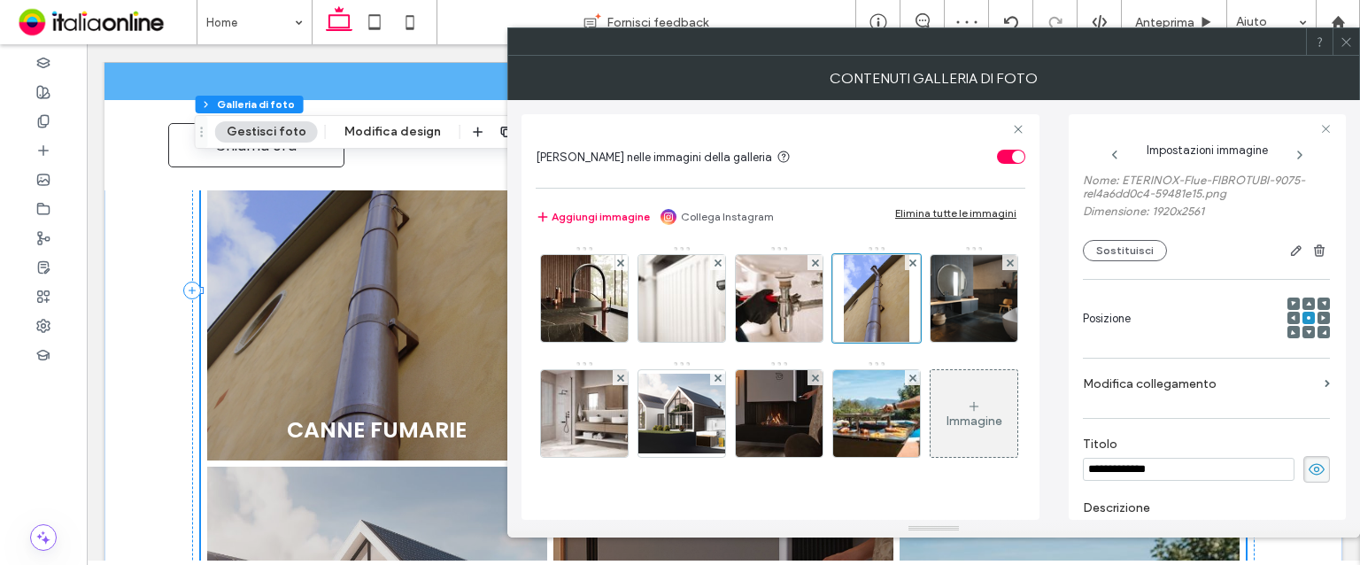
scroll to position [266, 0]
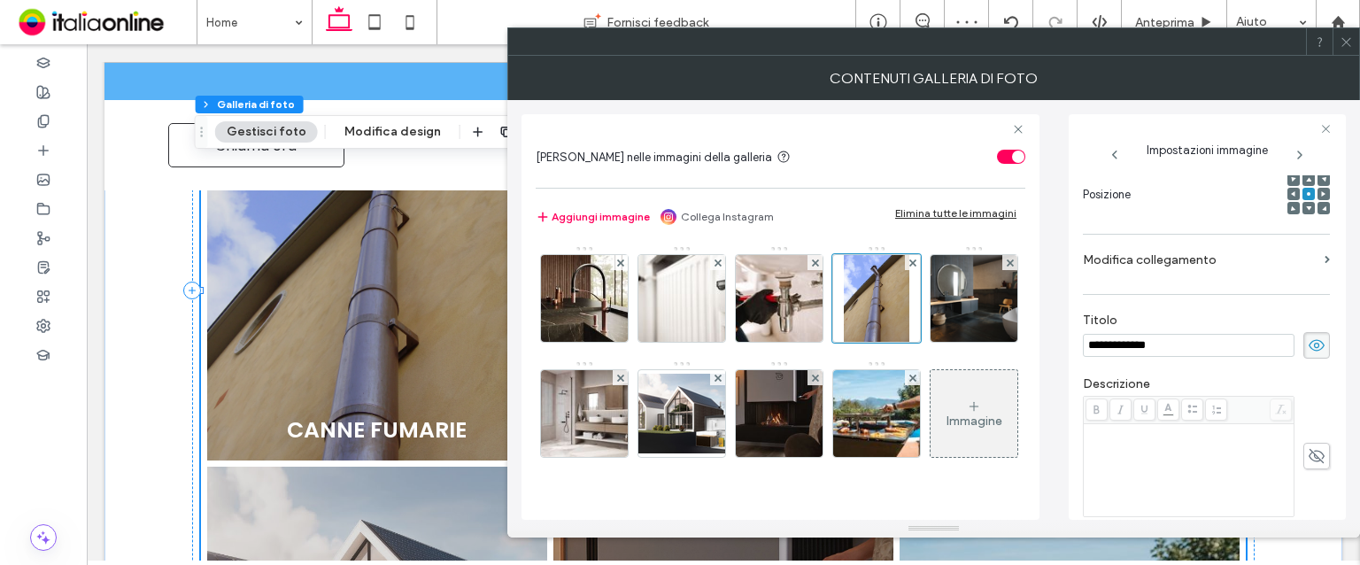
drag, startPoint x: 1105, startPoint y: 337, endPoint x: 941, endPoint y: 331, distance: 163.9
click at [941, 331] on div "**********" at bounding box center [934, 310] width 825 height 420
type input "**********"
click at [11, 169] on div at bounding box center [43, 179] width 87 height 29
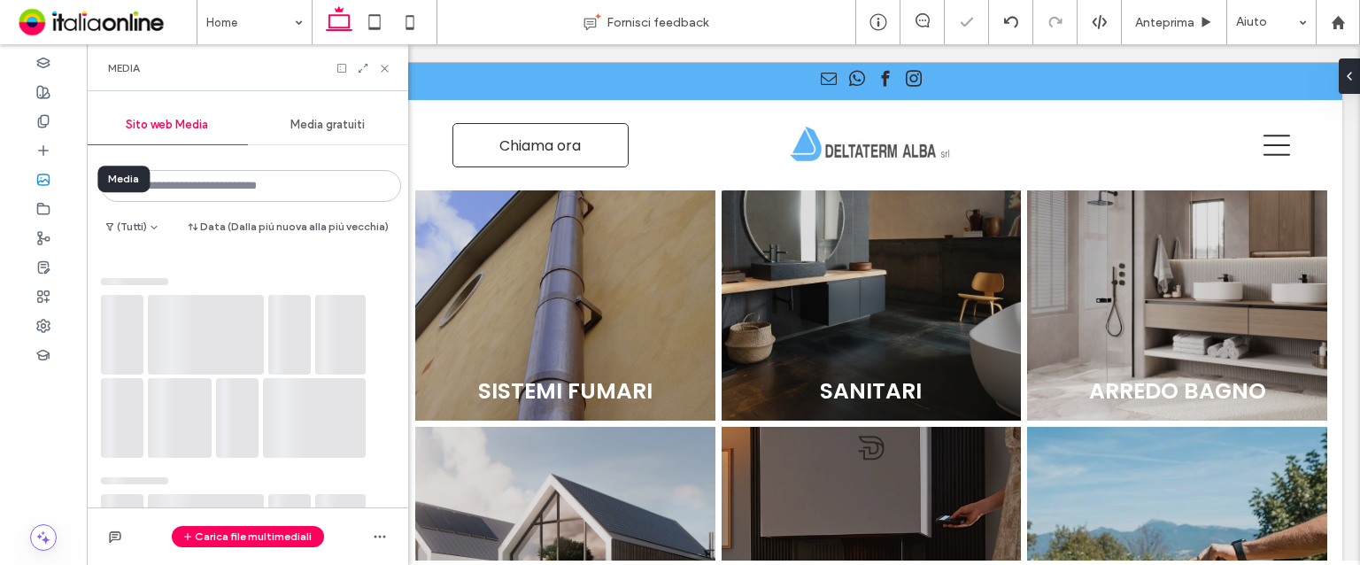
scroll to position [1049, 0]
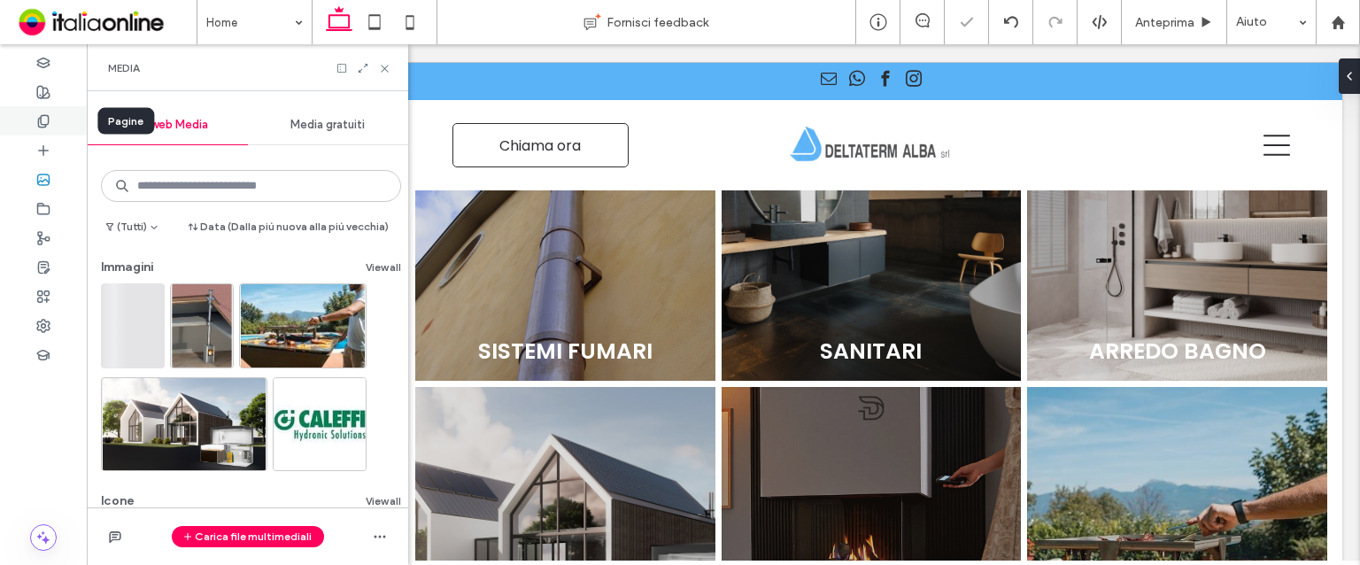
click at [27, 119] on div at bounding box center [43, 120] width 87 height 29
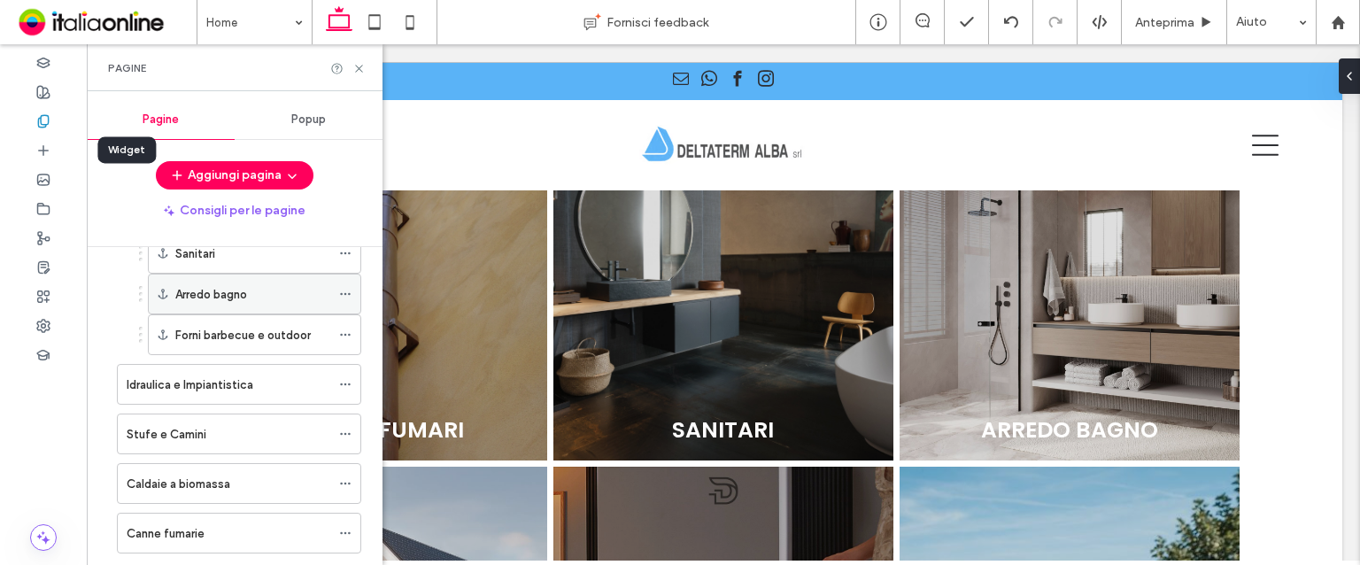
scroll to position [354, 0]
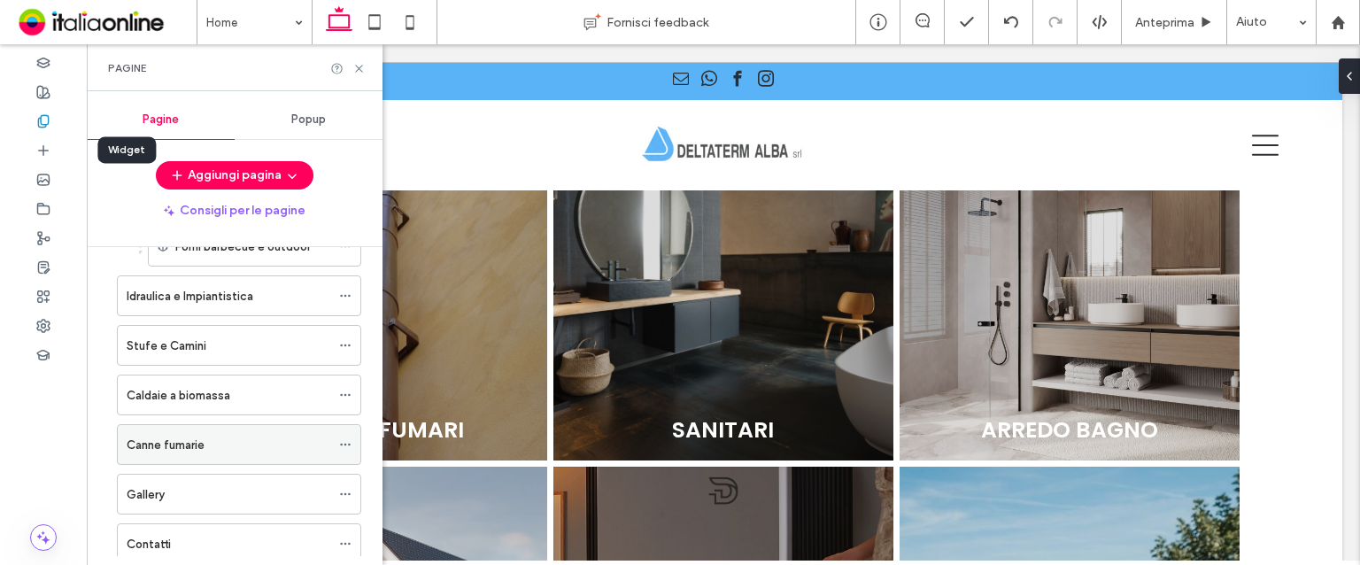
click at [344, 438] on icon at bounding box center [345, 444] width 12 height 12
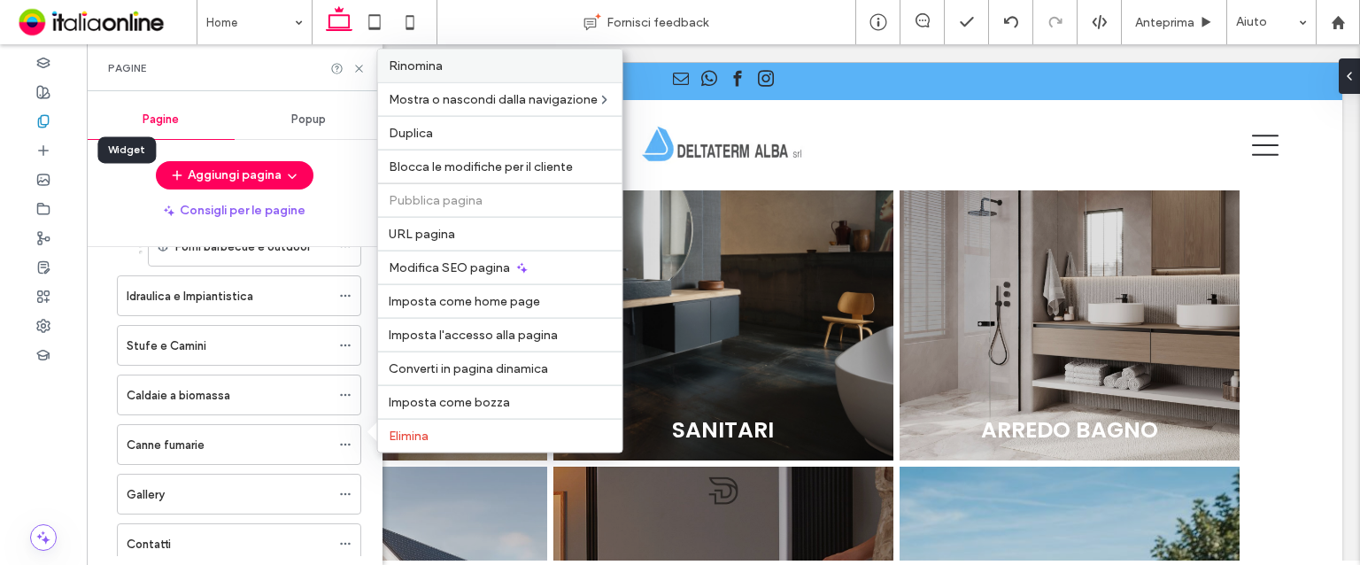
click at [413, 74] on span "Rinomina" at bounding box center [416, 65] width 54 height 15
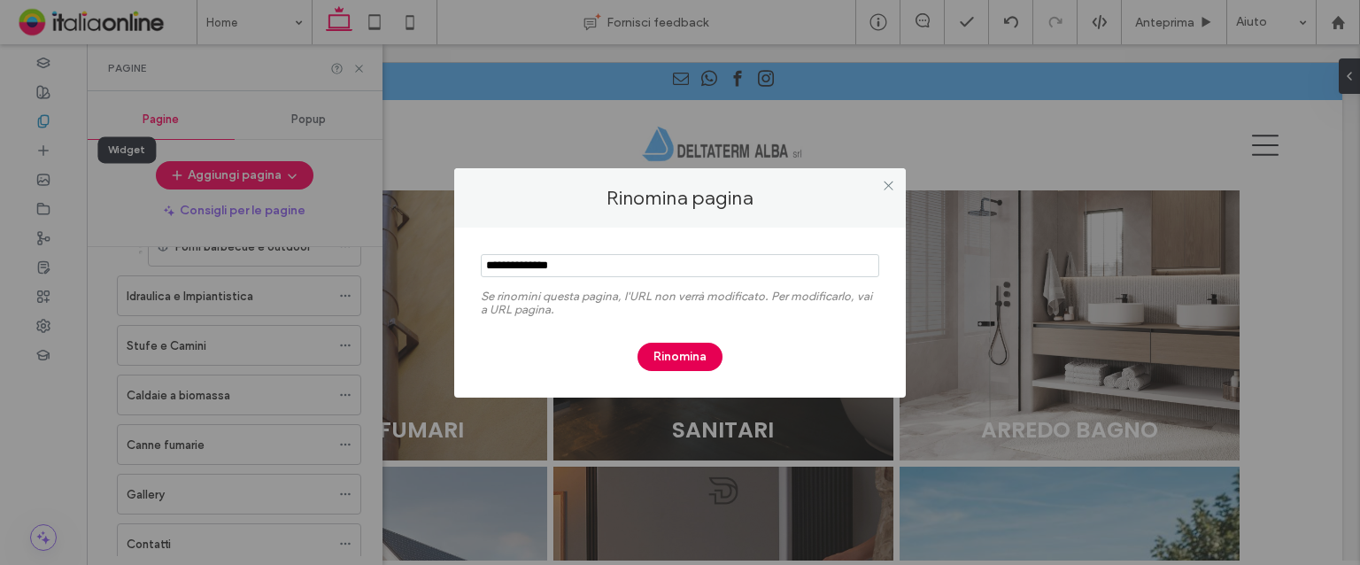
type input "**********"
click at [678, 359] on button "Rinomina" at bounding box center [680, 357] width 85 height 28
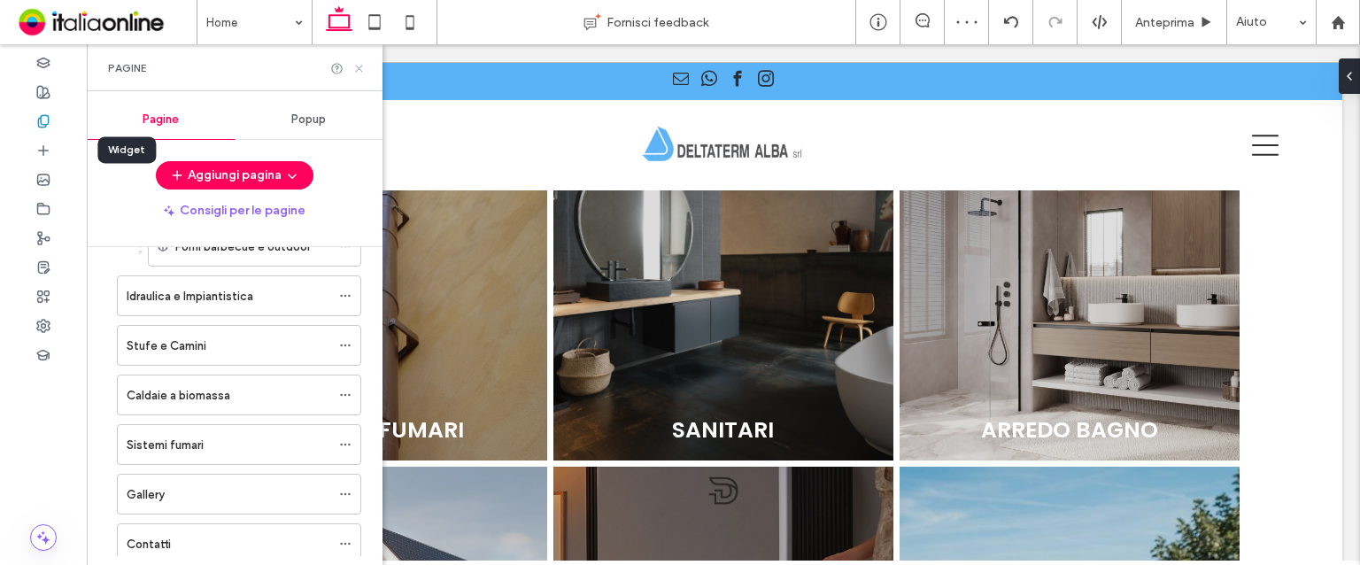
click at [363, 70] on icon at bounding box center [358, 68] width 13 height 13
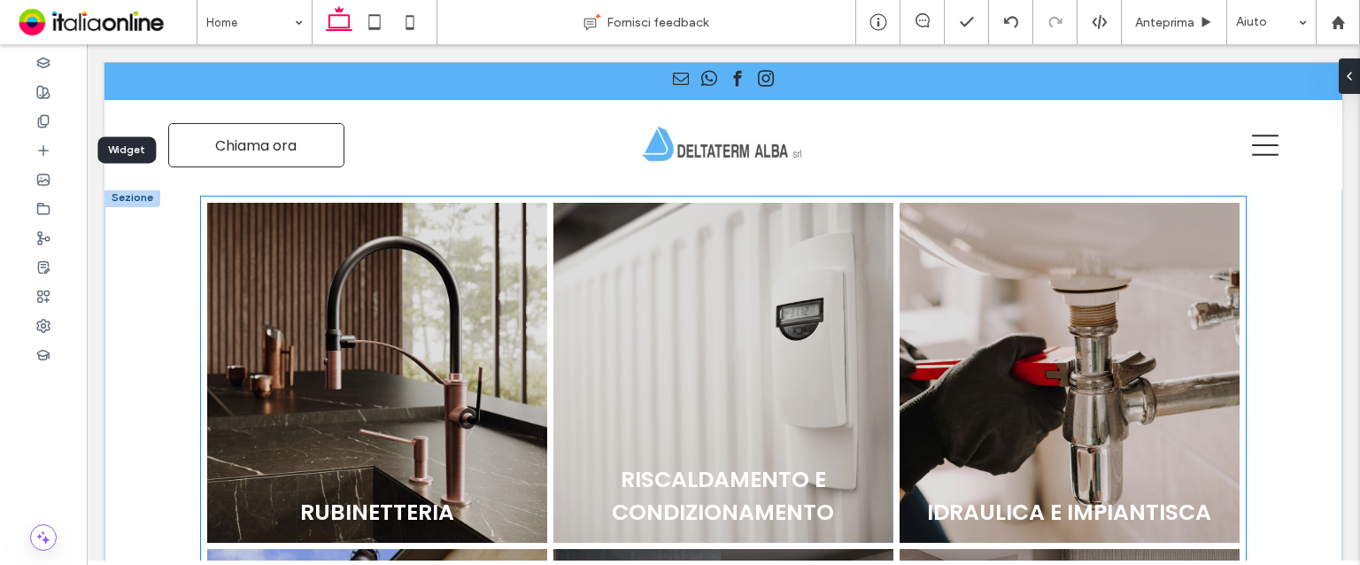
scroll to position [581, 0]
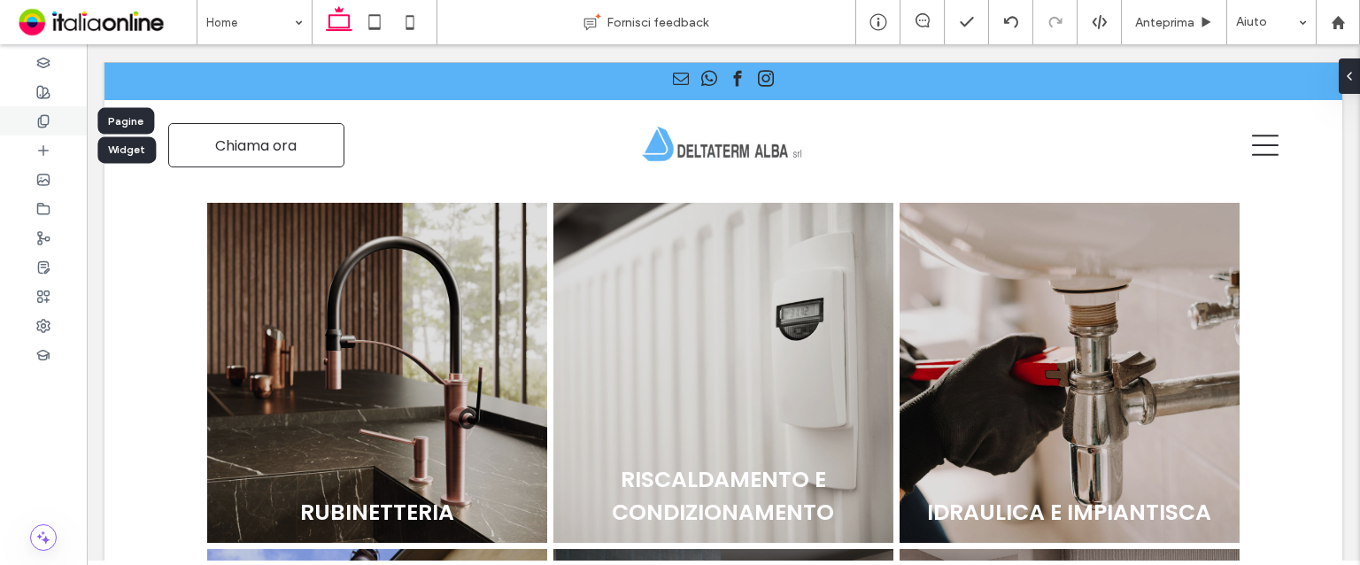
click at [46, 116] on icon at bounding box center [43, 121] width 14 height 14
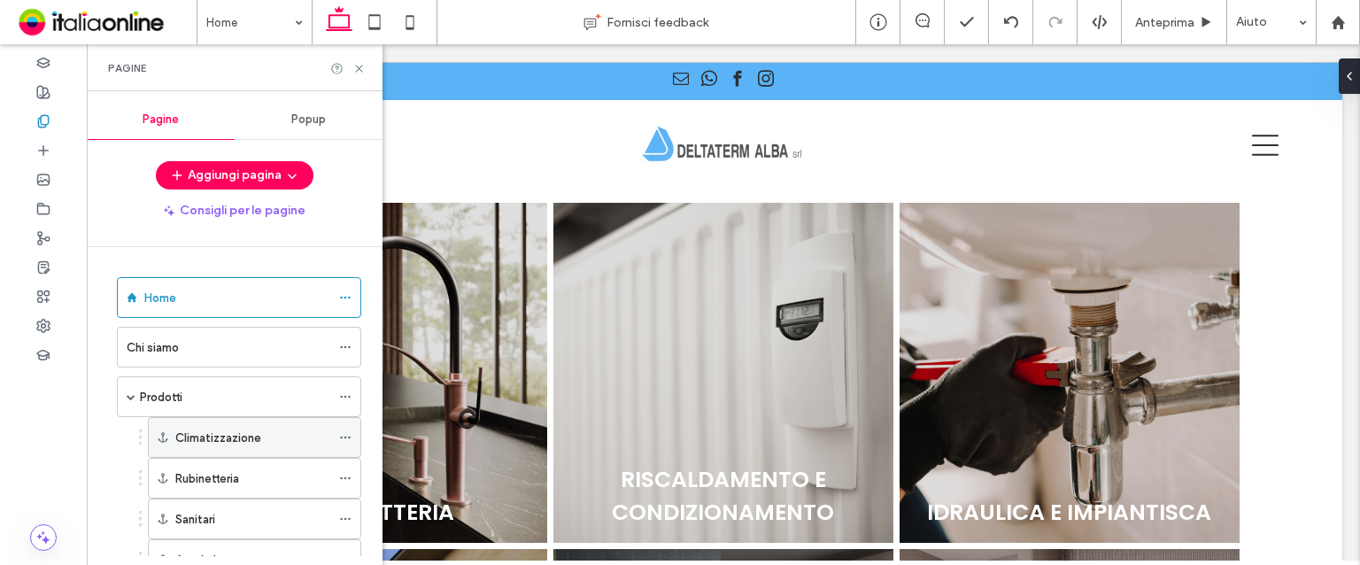
click at [221, 437] on label "Climatizzazione" at bounding box center [218, 437] width 86 height 31
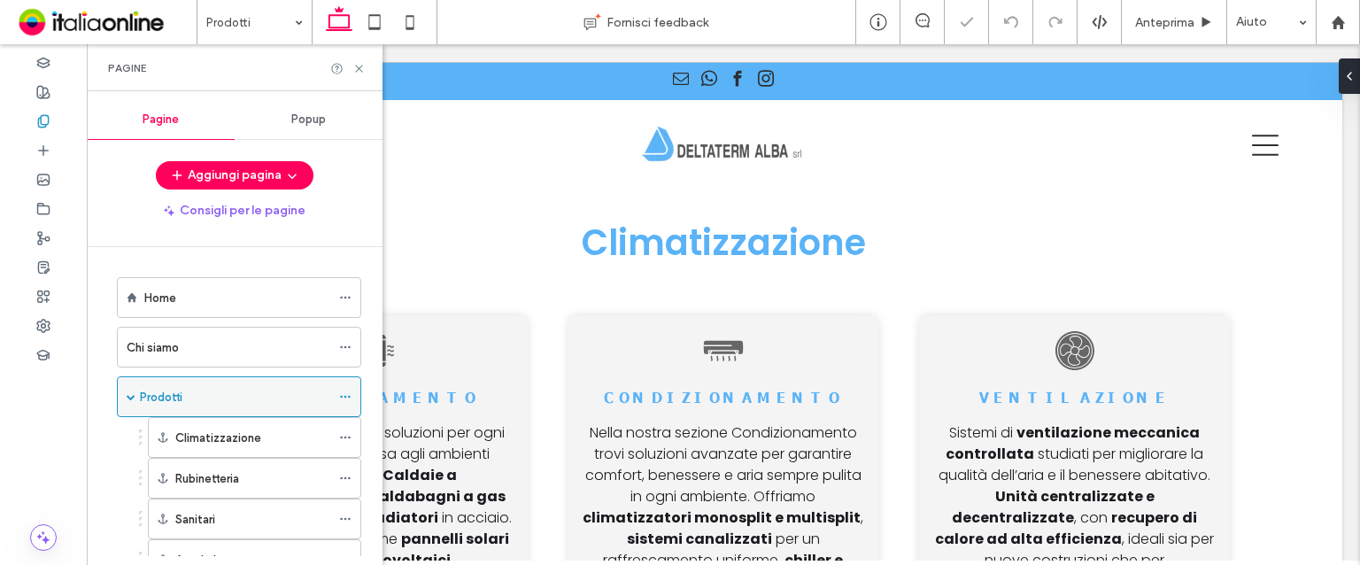
scroll to position [577, 0]
click at [187, 481] on label "Rubinetteria" at bounding box center [207, 478] width 64 height 31
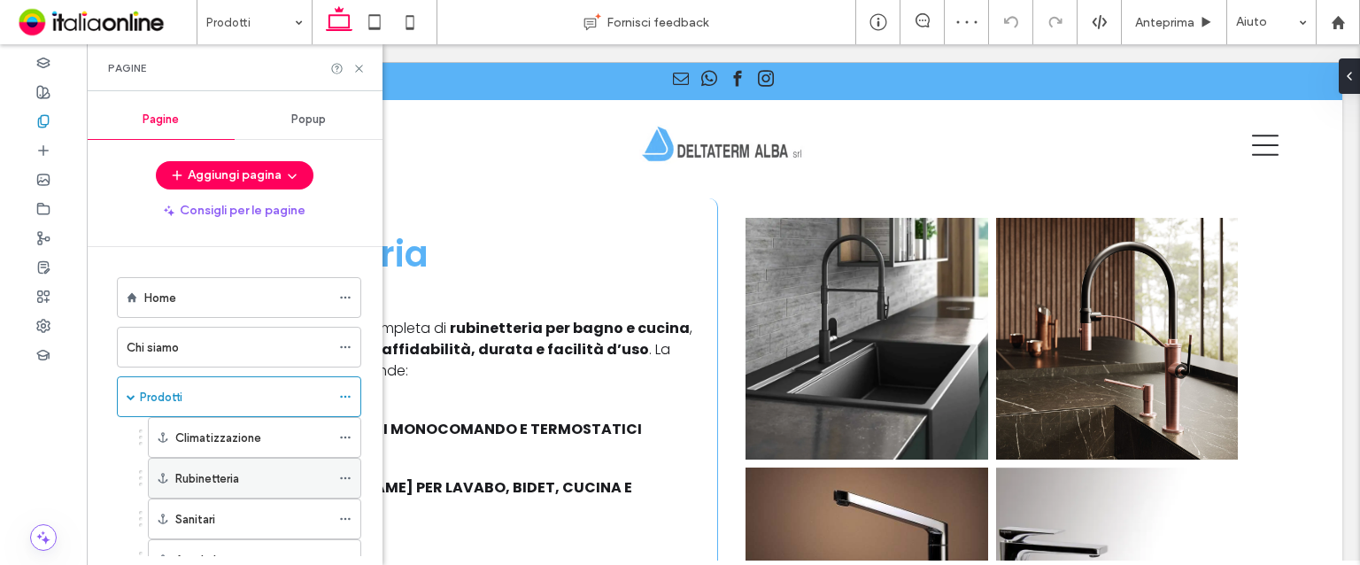
scroll to position [1631, 0]
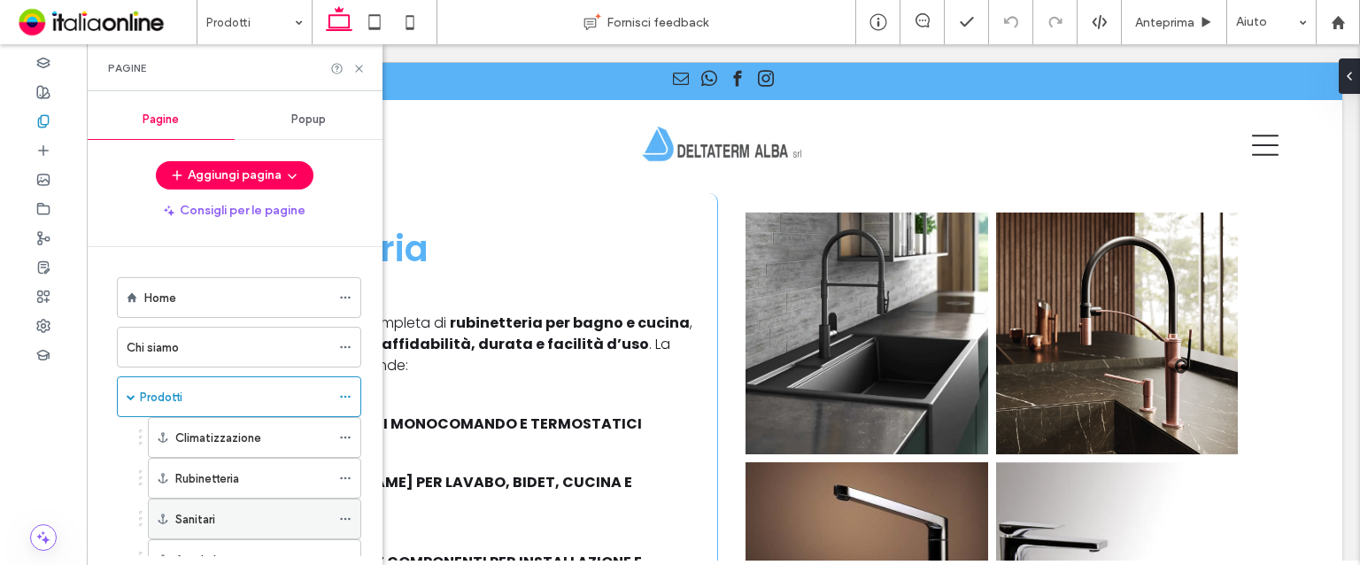
click at [201, 506] on div "Sanitari" at bounding box center [252, 518] width 155 height 39
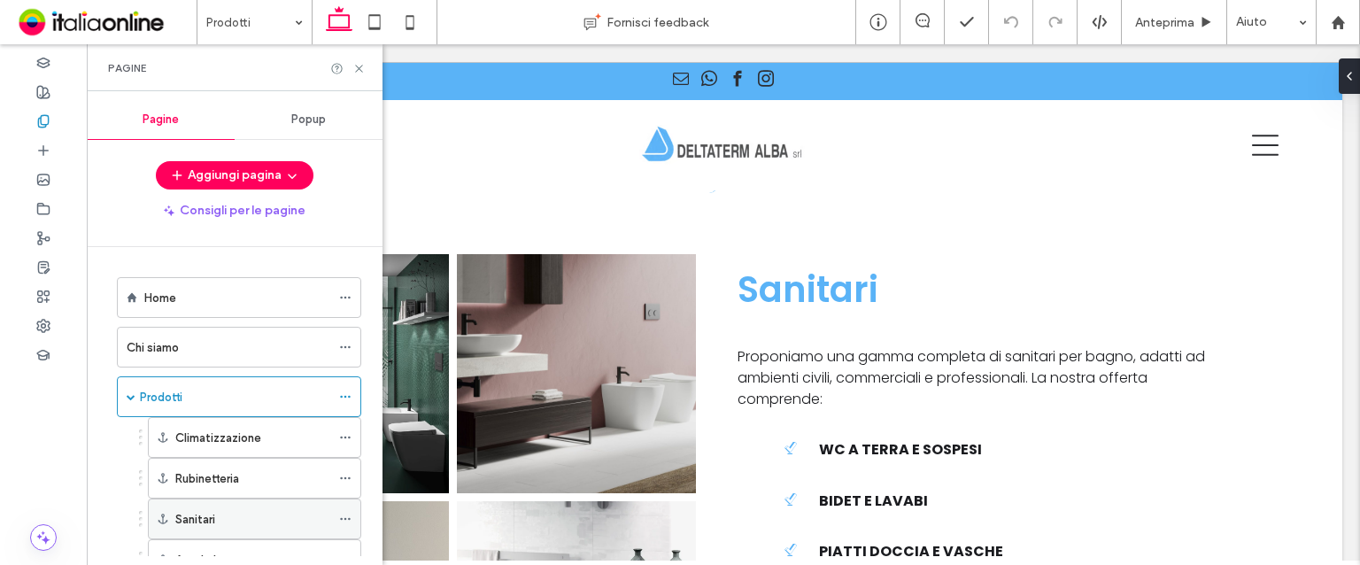
scroll to position [92, 0]
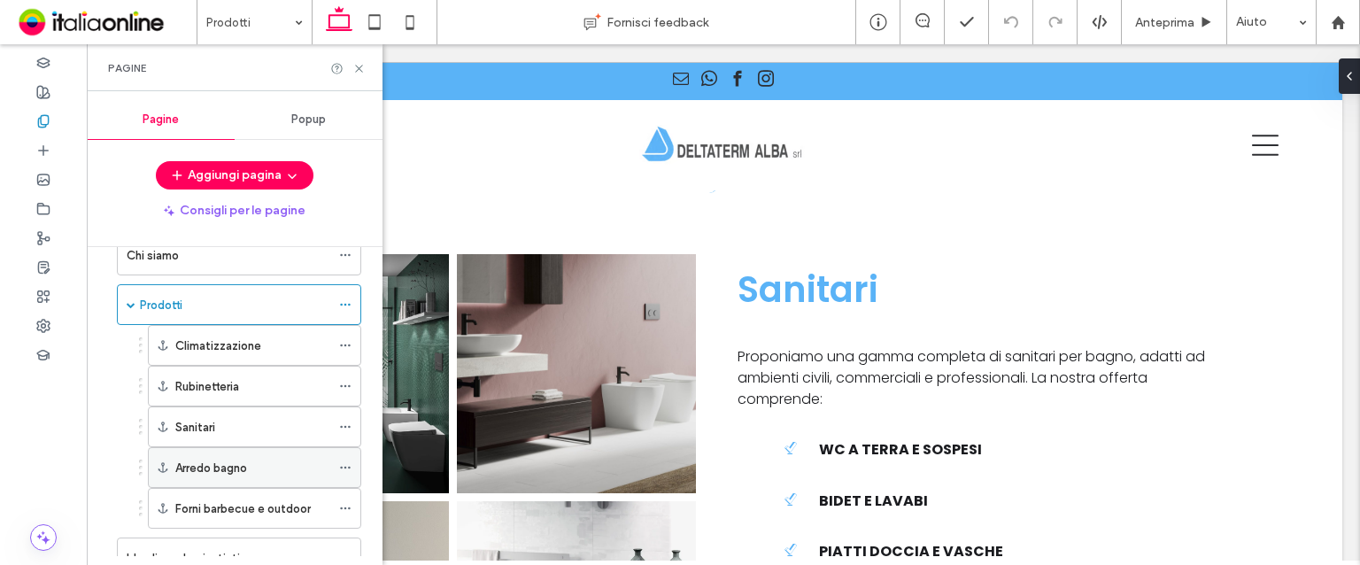
click at [203, 470] on label "Arredo bagno" at bounding box center [211, 468] width 72 height 31
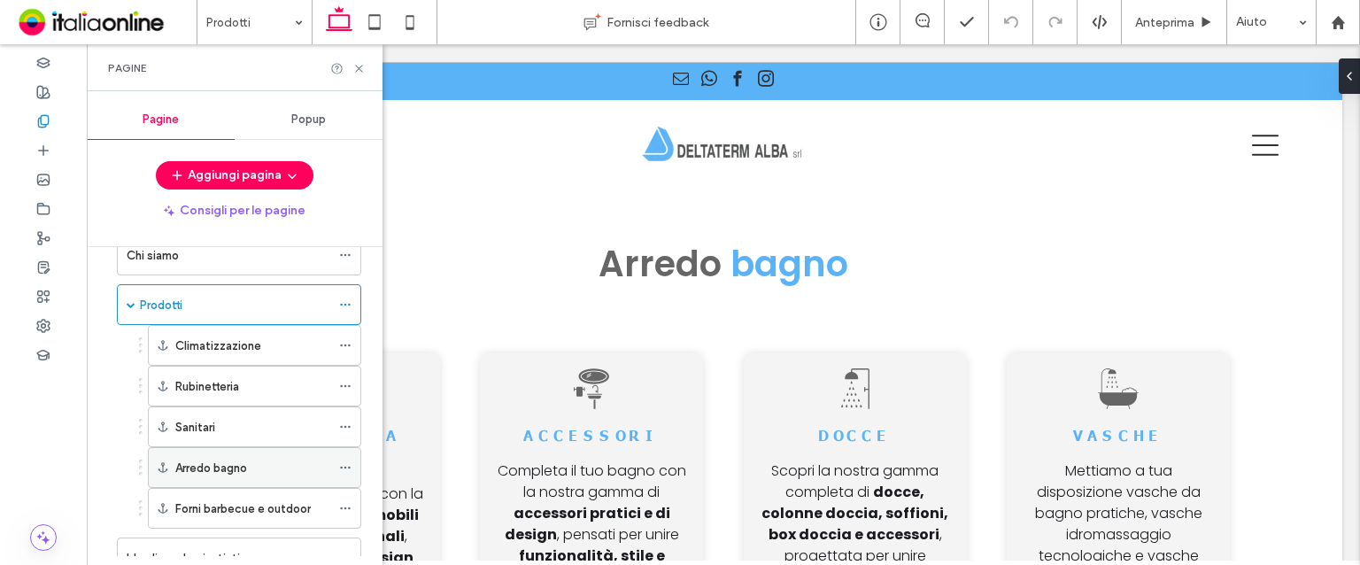
scroll to position [3199, 0]
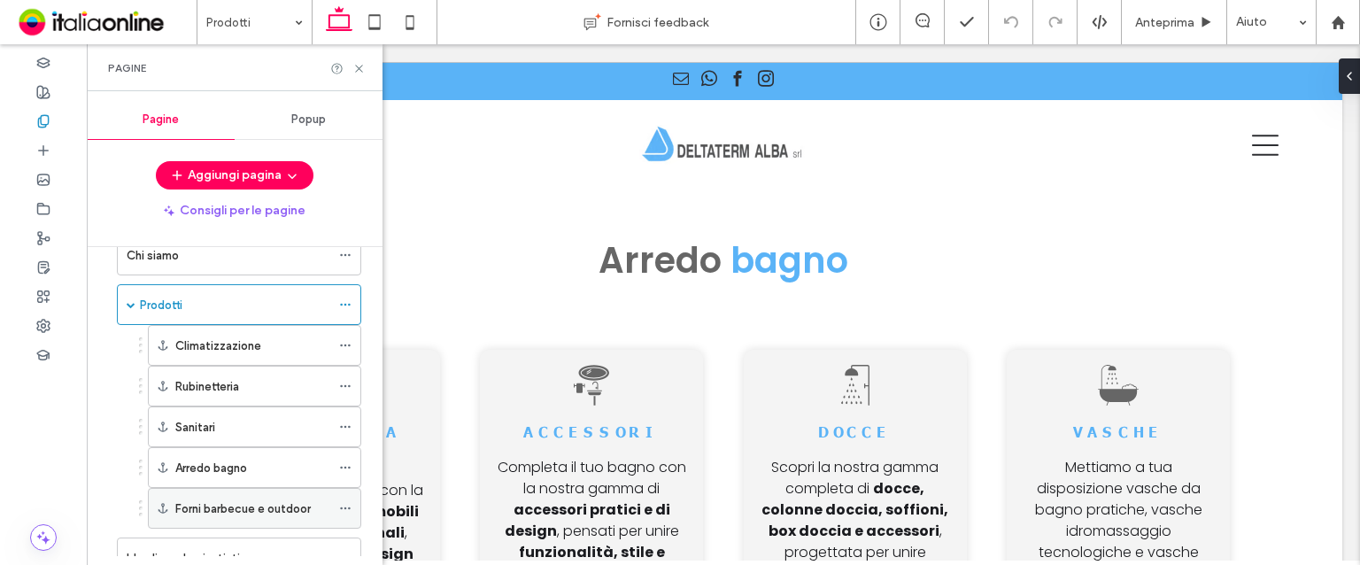
click at [280, 506] on label "Forni barbecue e outdoor" at bounding box center [243, 508] width 136 height 31
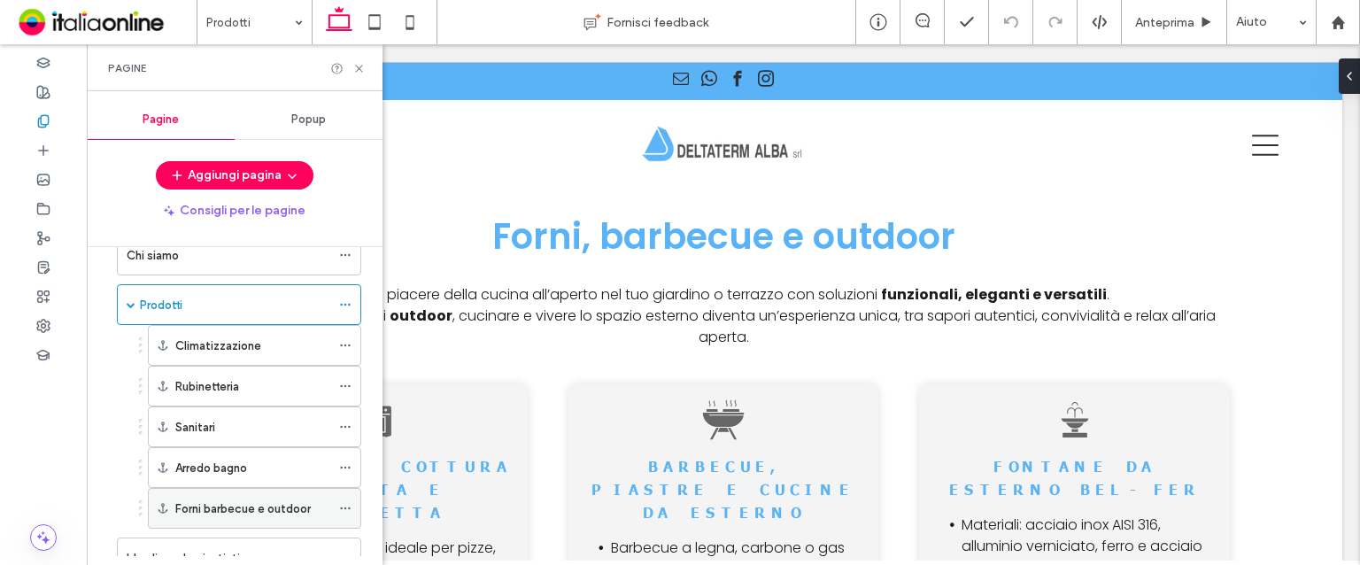
scroll to position [4799, 0]
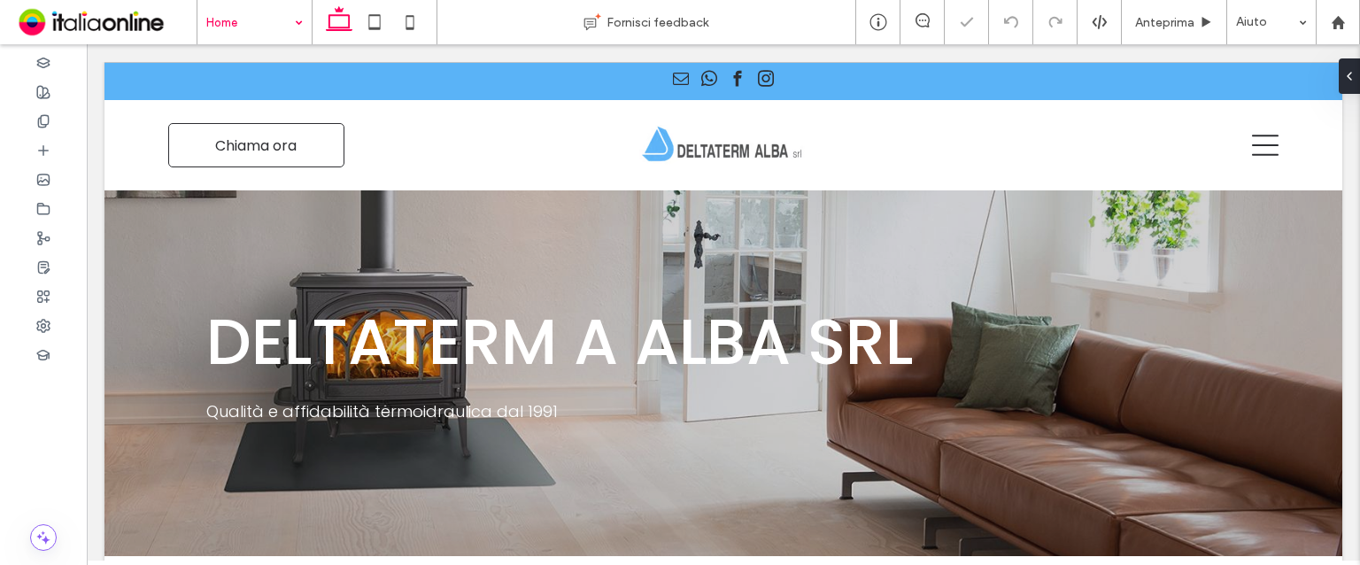
scroll to position [739, 0]
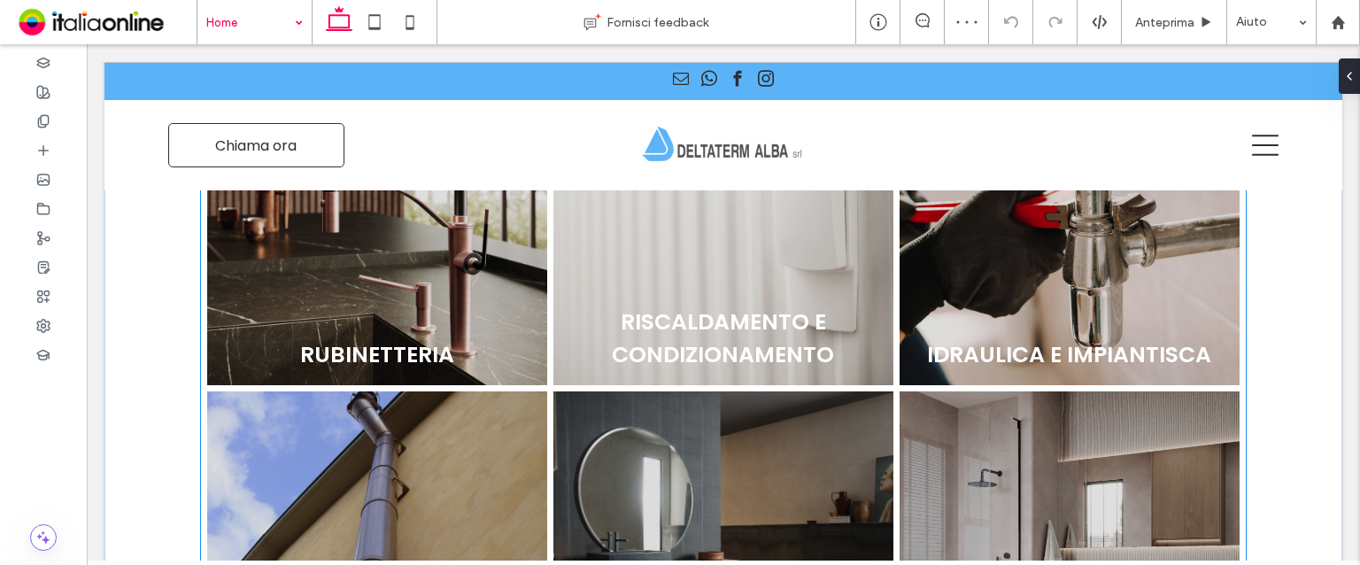
drag, startPoint x: 310, startPoint y: 111, endPoint x: 494, endPoint y: 320, distance: 278.6
click at [494, 320] on link at bounding box center [377, 215] width 360 height 360
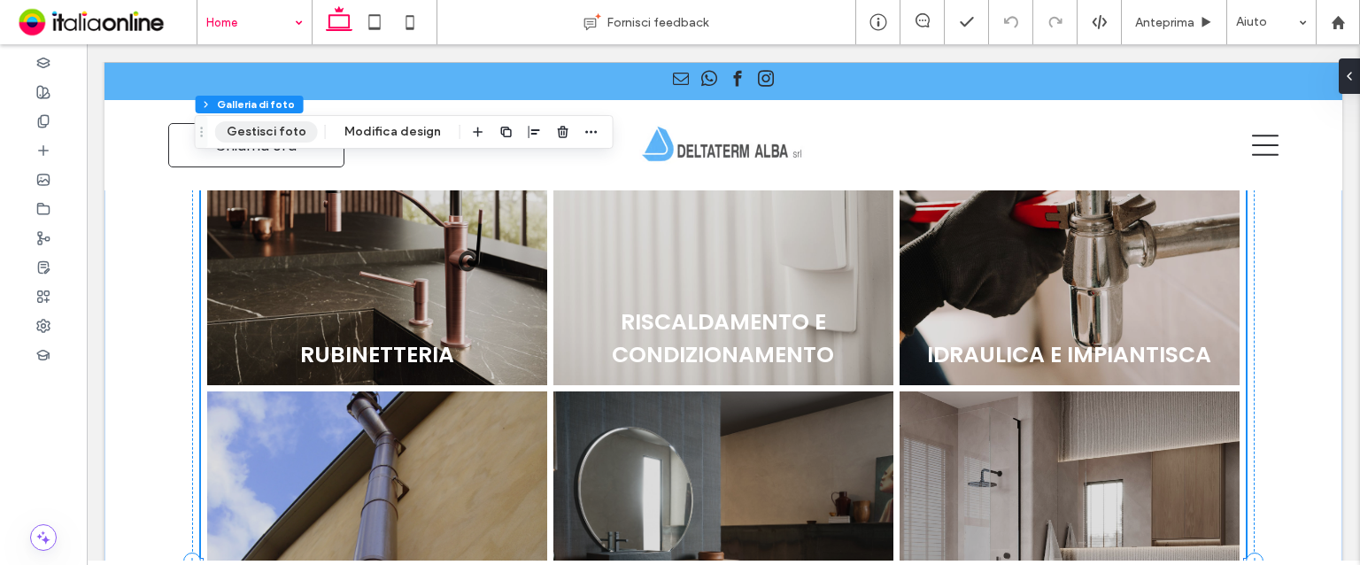
click at [276, 129] on button "Gestisci foto" at bounding box center [266, 131] width 103 height 21
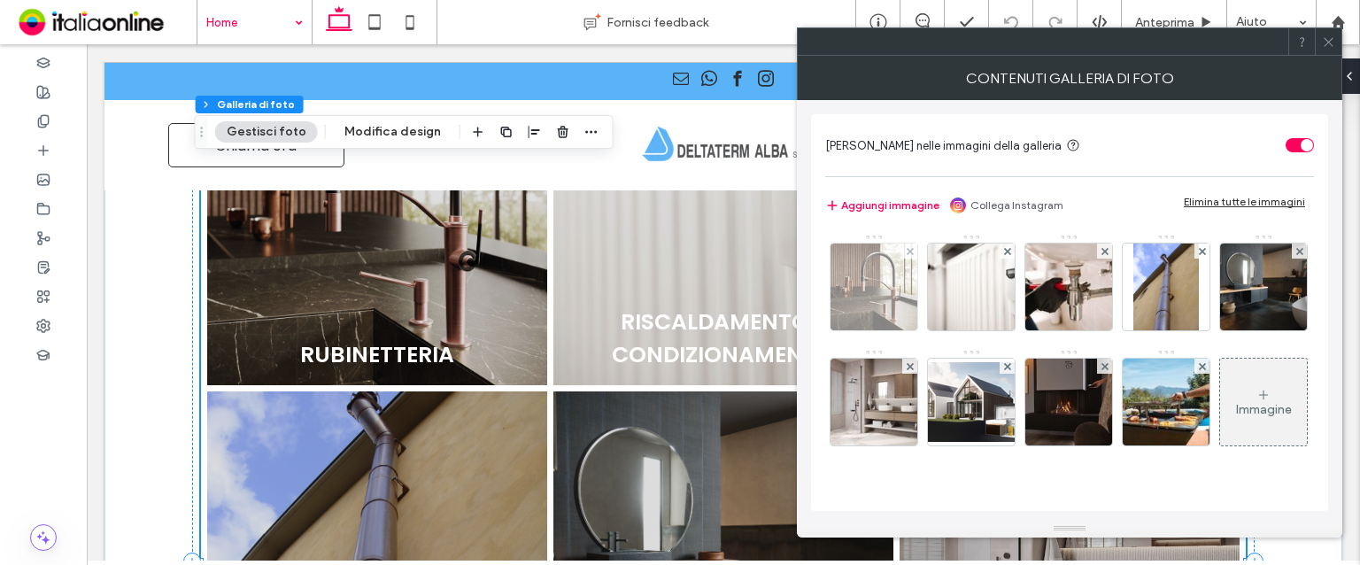
click at [908, 297] on img at bounding box center [874, 287] width 87 height 87
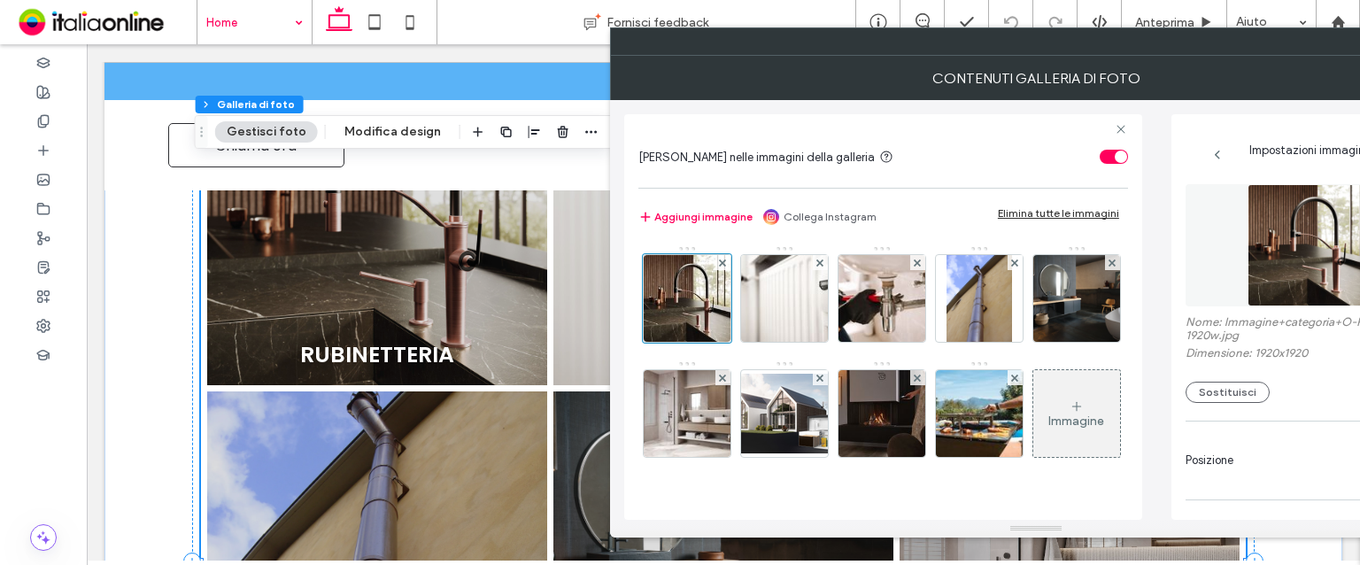
scroll to position [262, 0]
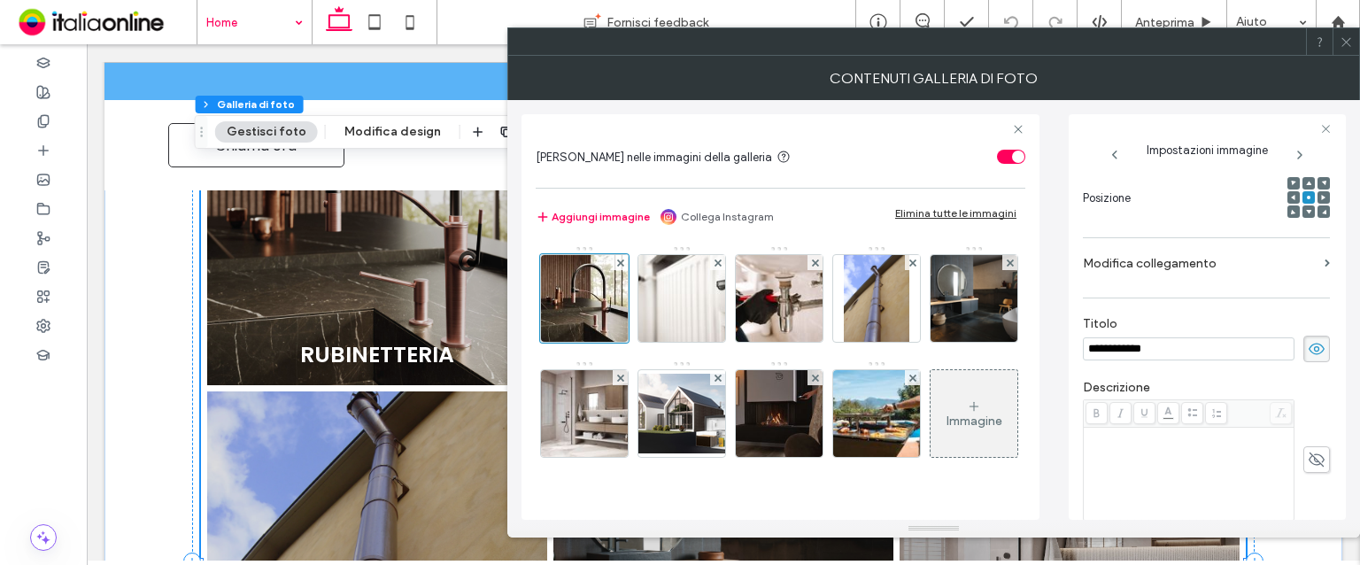
click at [1162, 261] on label "Modifica collegamento" at bounding box center [1200, 263] width 235 height 33
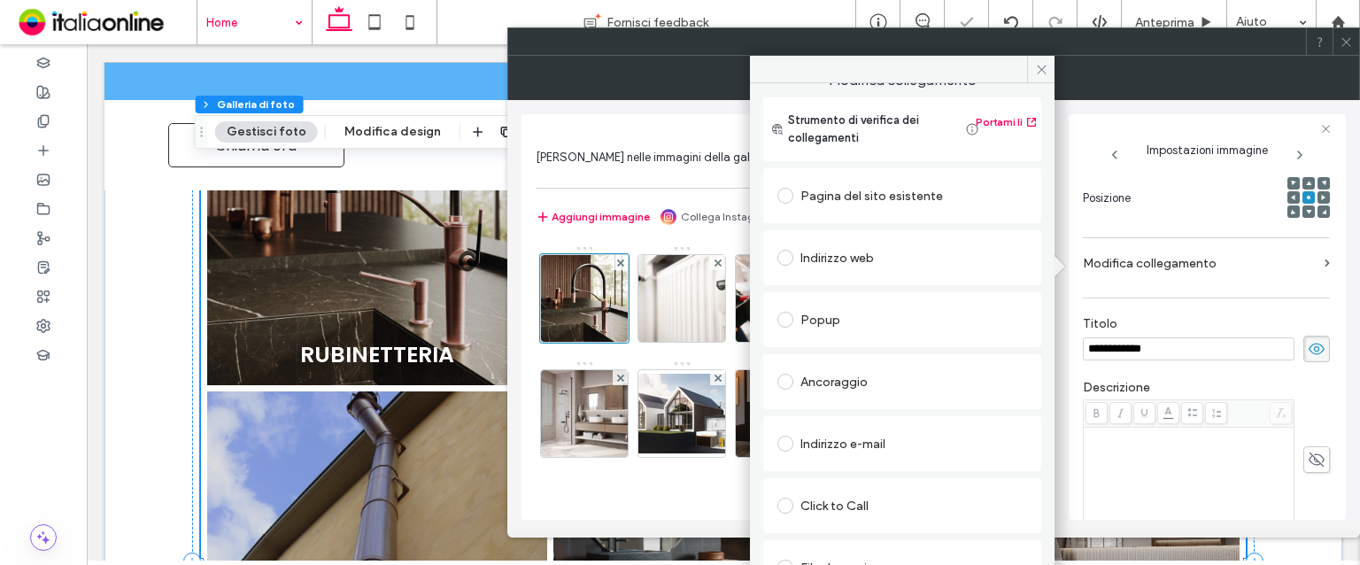
scroll to position [43, 0]
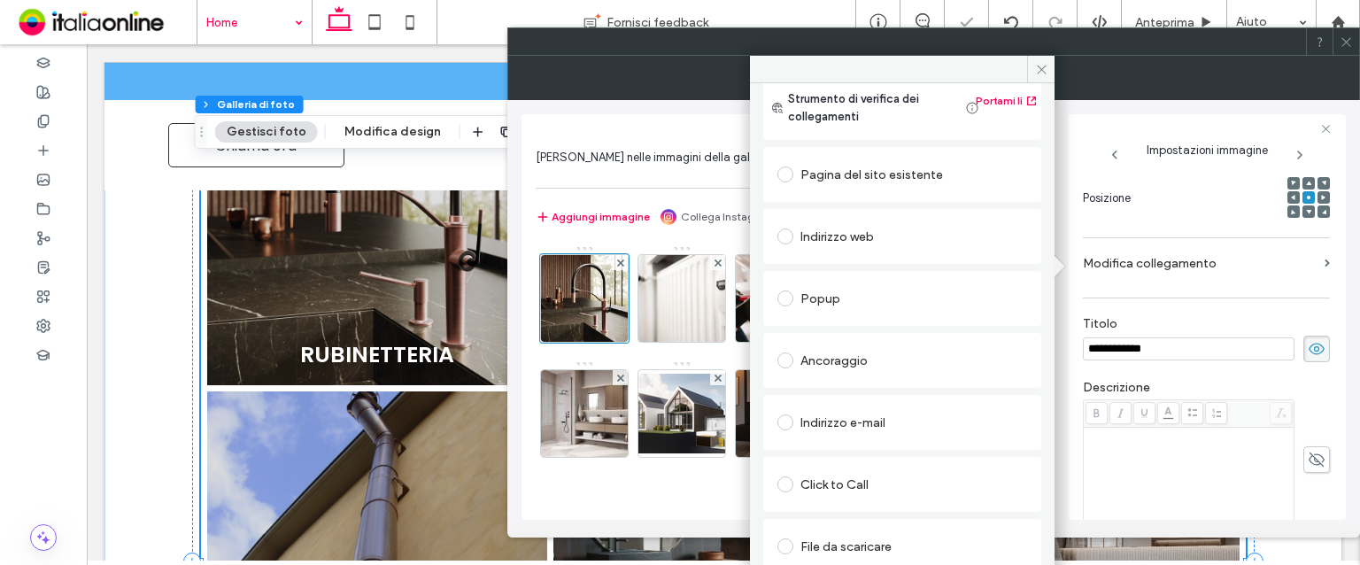
click at [868, 368] on div "Ancoraggio" at bounding box center [903, 360] width 250 height 28
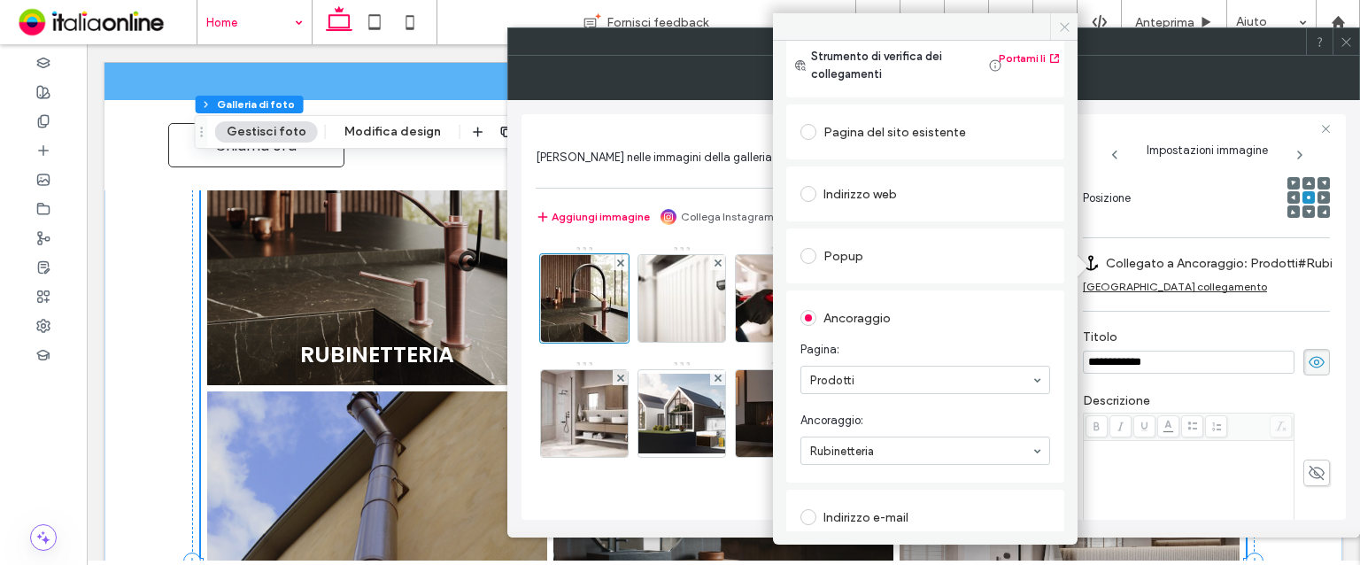
click at [1062, 31] on icon at bounding box center [1064, 26] width 13 height 13
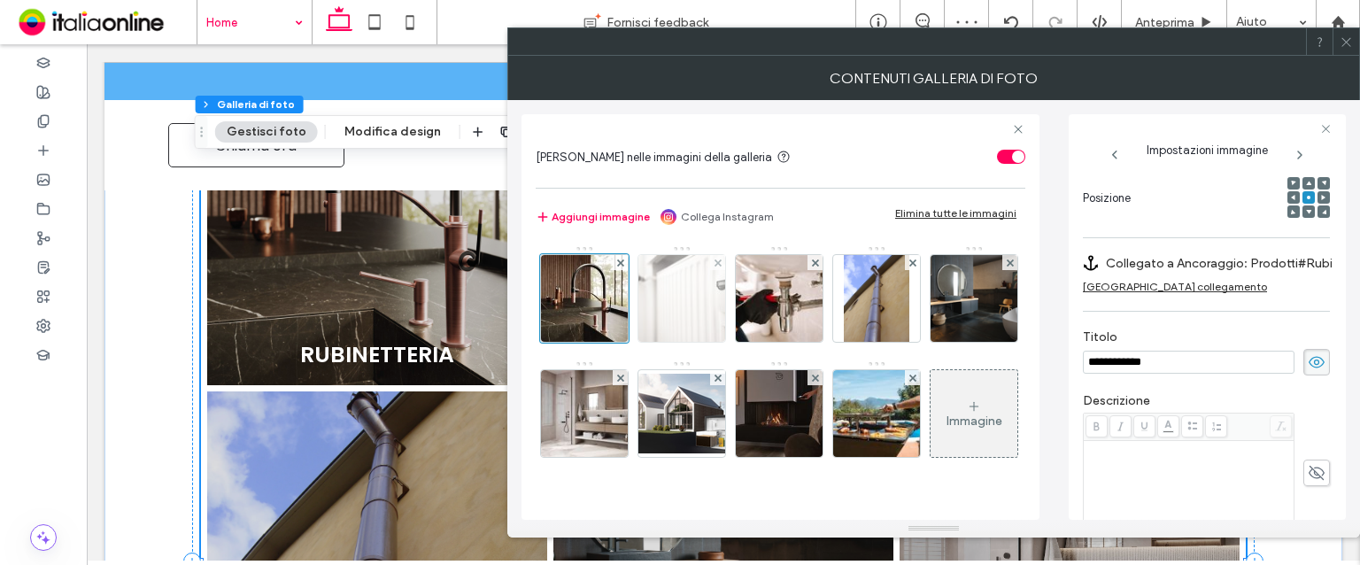
click at [694, 320] on img at bounding box center [682, 298] width 130 height 87
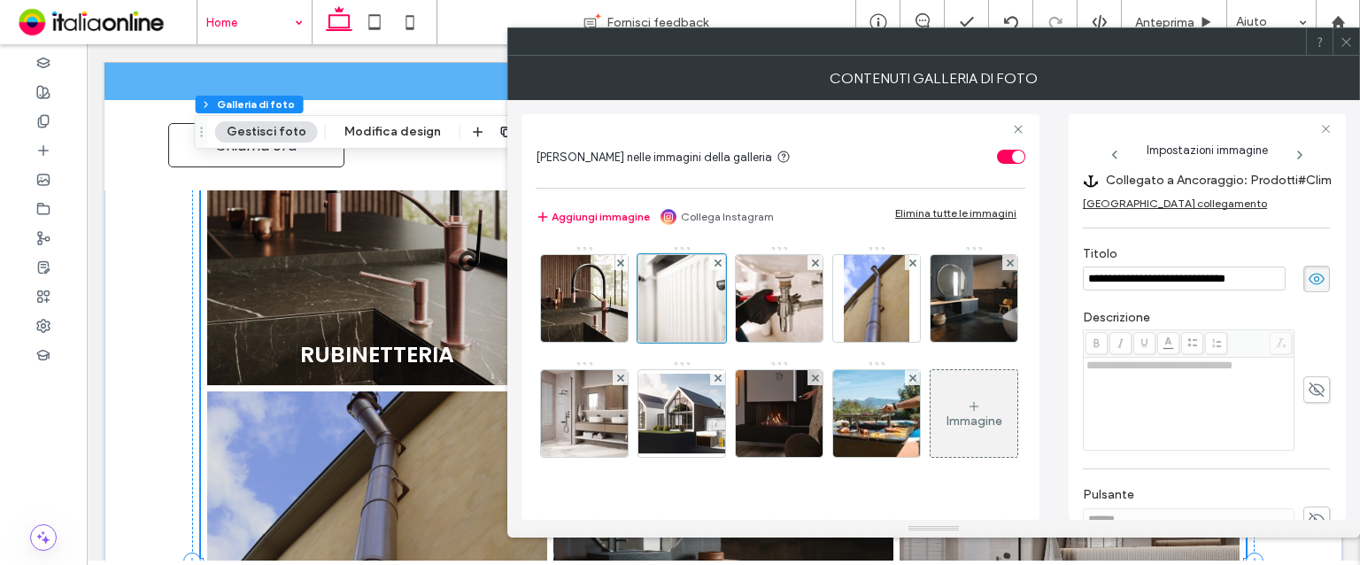
scroll to position [244, 0]
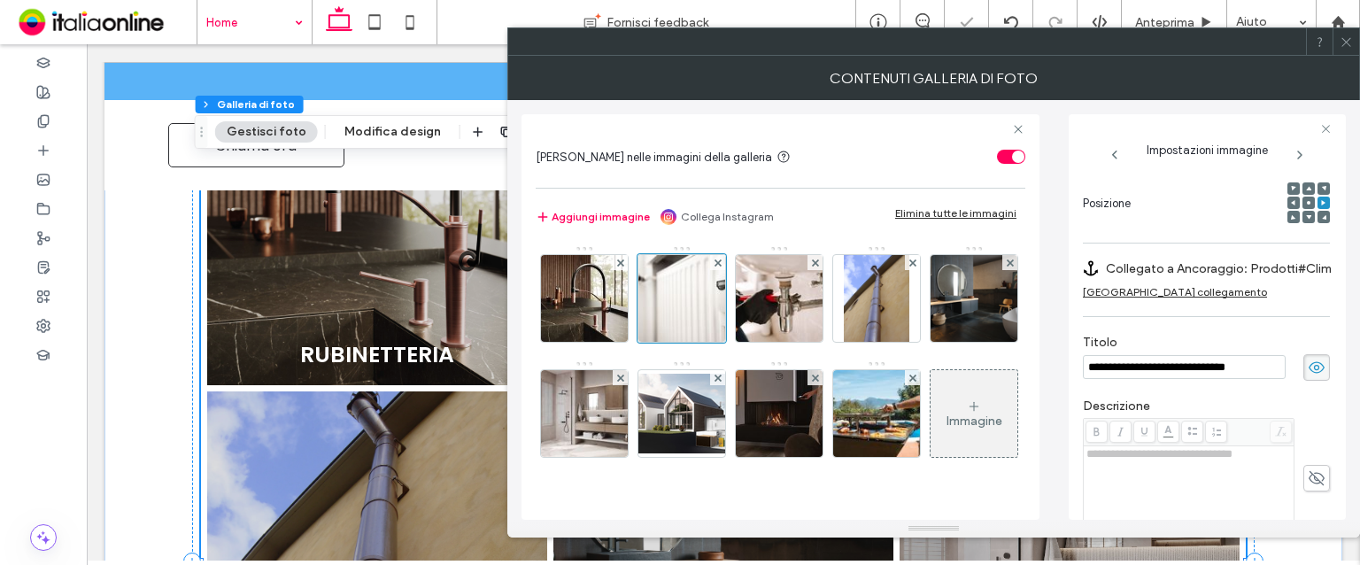
click at [1234, 259] on label "Collegato a Ancoraggio: Prodotti#Climatizzazione" at bounding box center [1229, 268] width 247 height 33
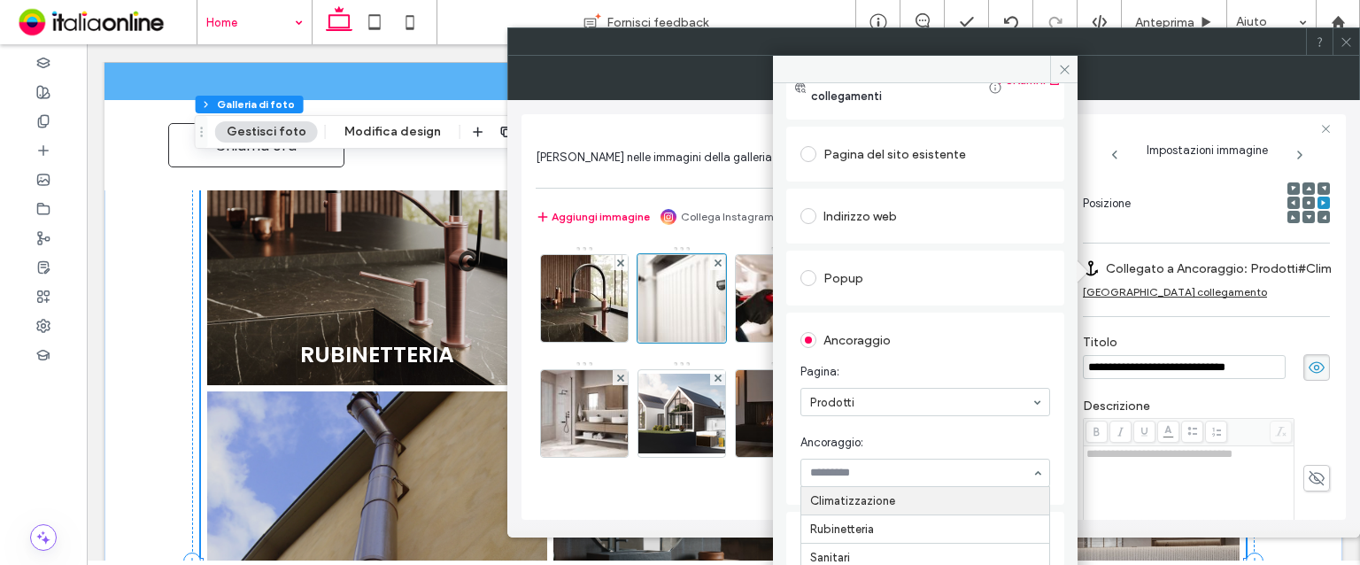
scroll to position [89, 0]
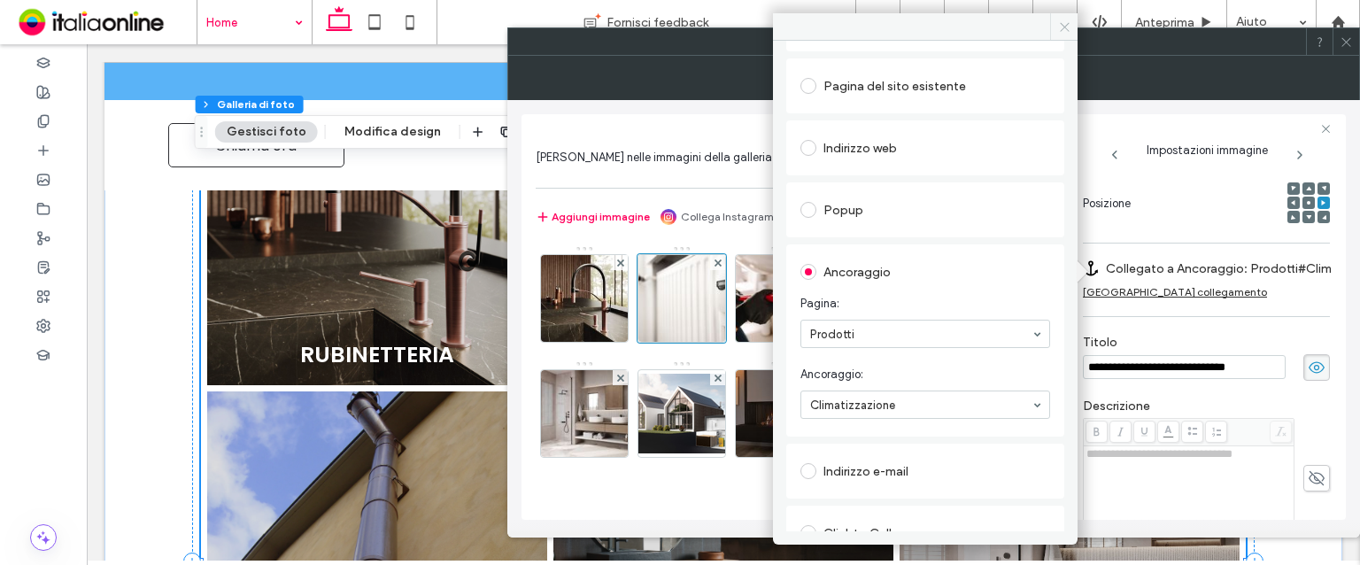
click at [1067, 30] on use at bounding box center [1064, 26] width 9 height 9
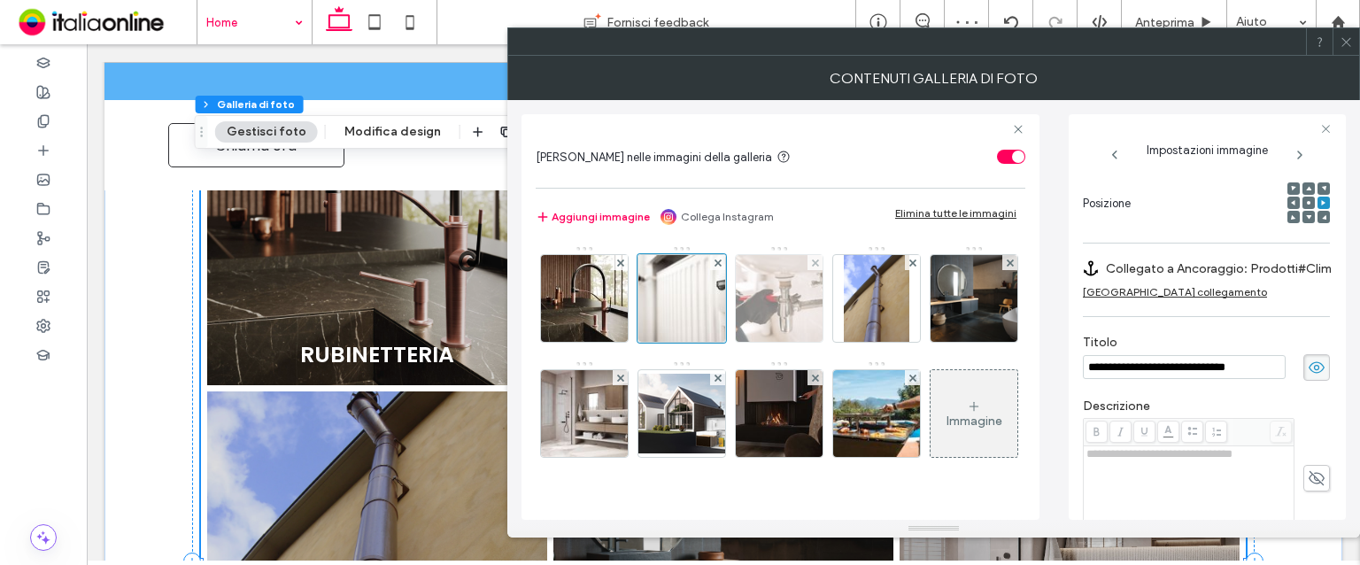
click at [785, 287] on img at bounding box center [780, 298] width 130 height 87
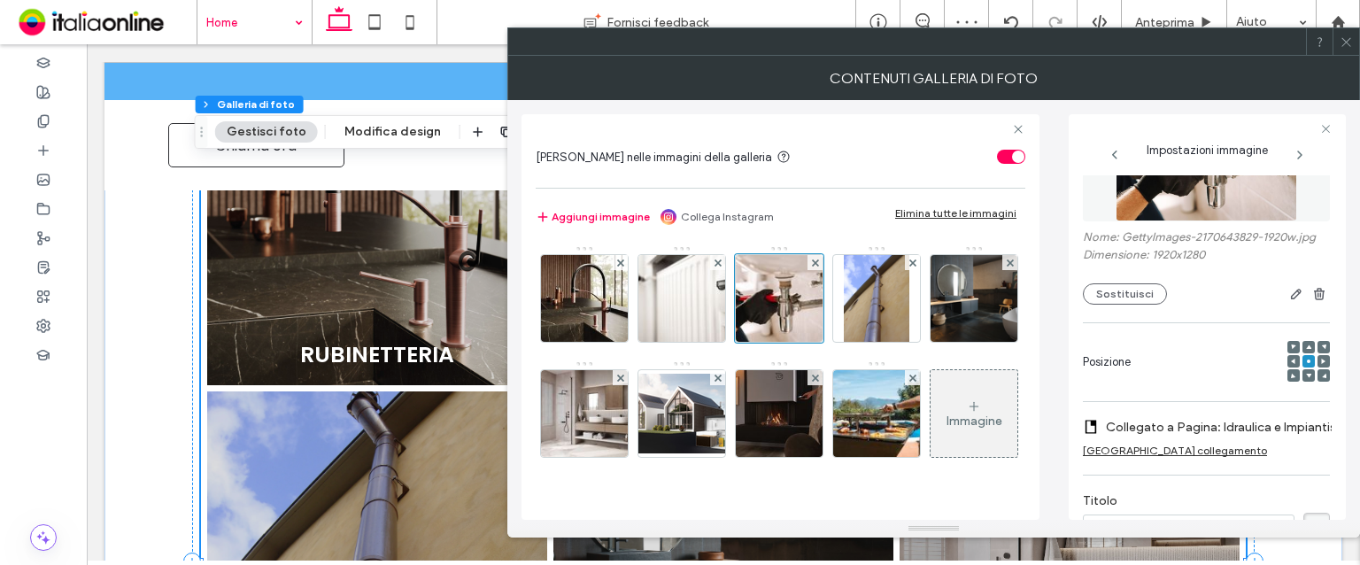
scroll to position [66, 0]
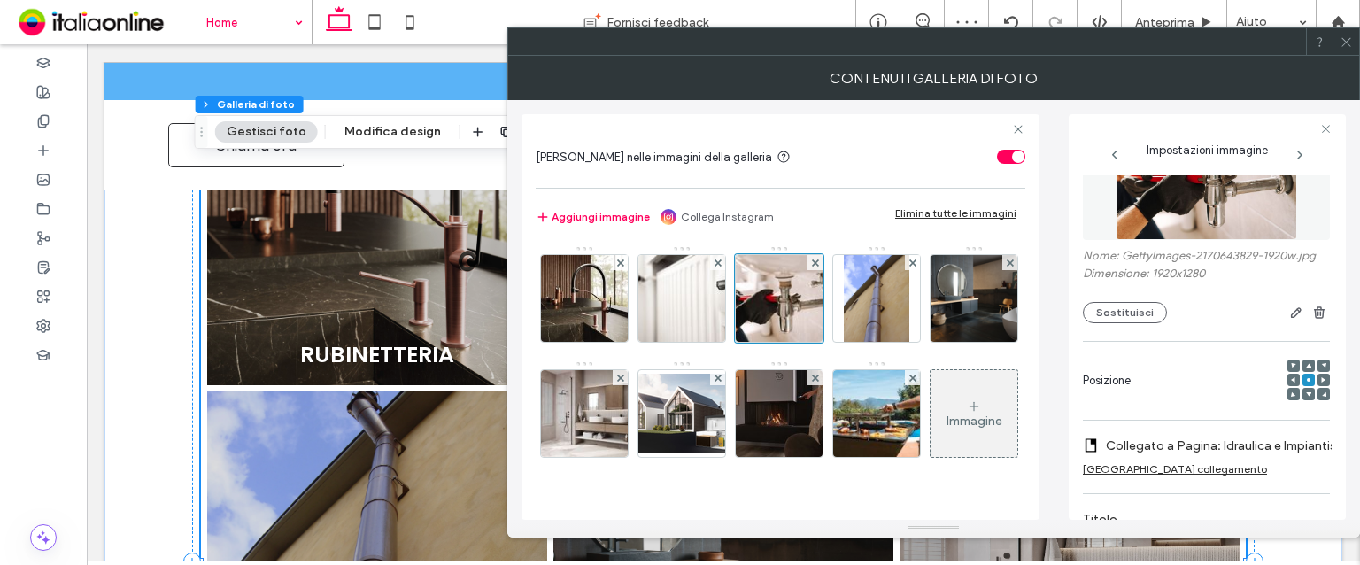
click at [1141, 324] on div "Nome: GettyImages-2170643829-1920w.jpg Dimensione: 1920x1280 Sostituisci" at bounding box center [1206, 220] width 247 height 223
click at [1123, 320] on button "Sostituisci" at bounding box center [1125, 312] width 84 height 21
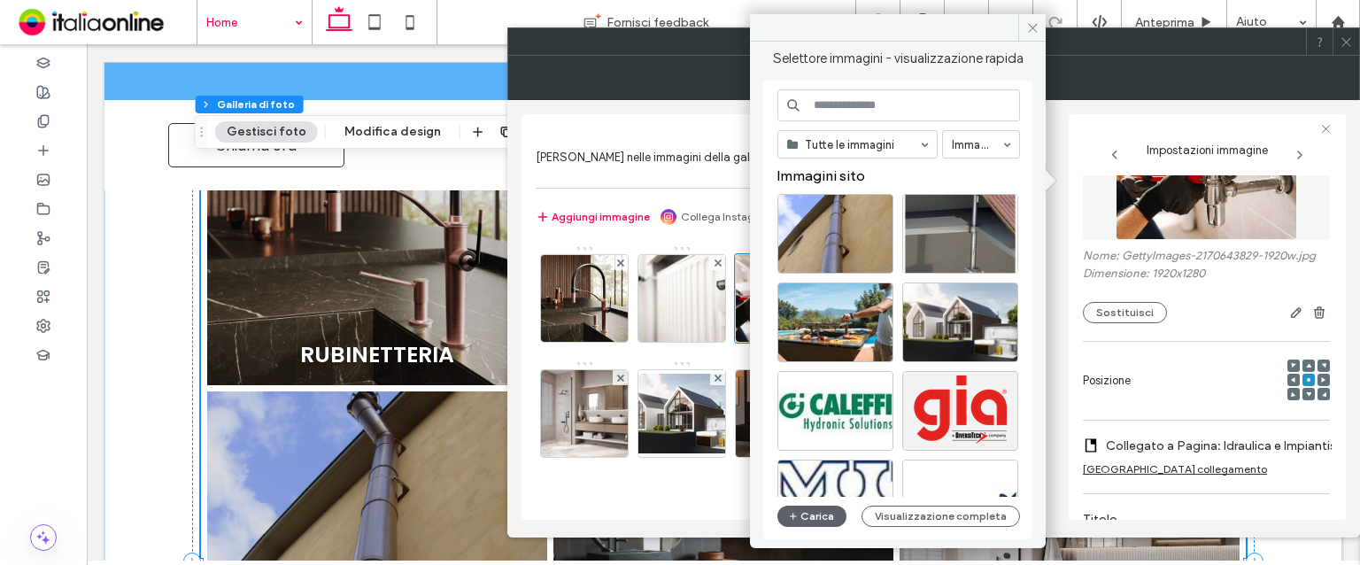
click at [1242, 364] on div "Posizione" at bounding box center [1206, 381] width 247 height 60
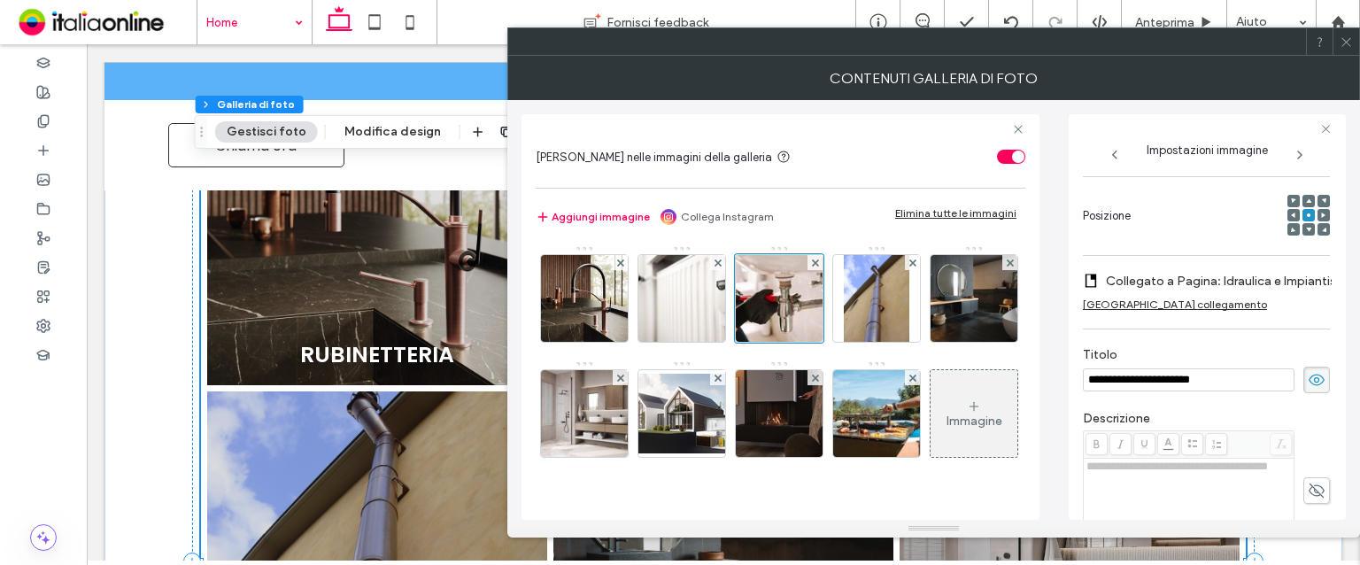
scroll to position [244, 0]
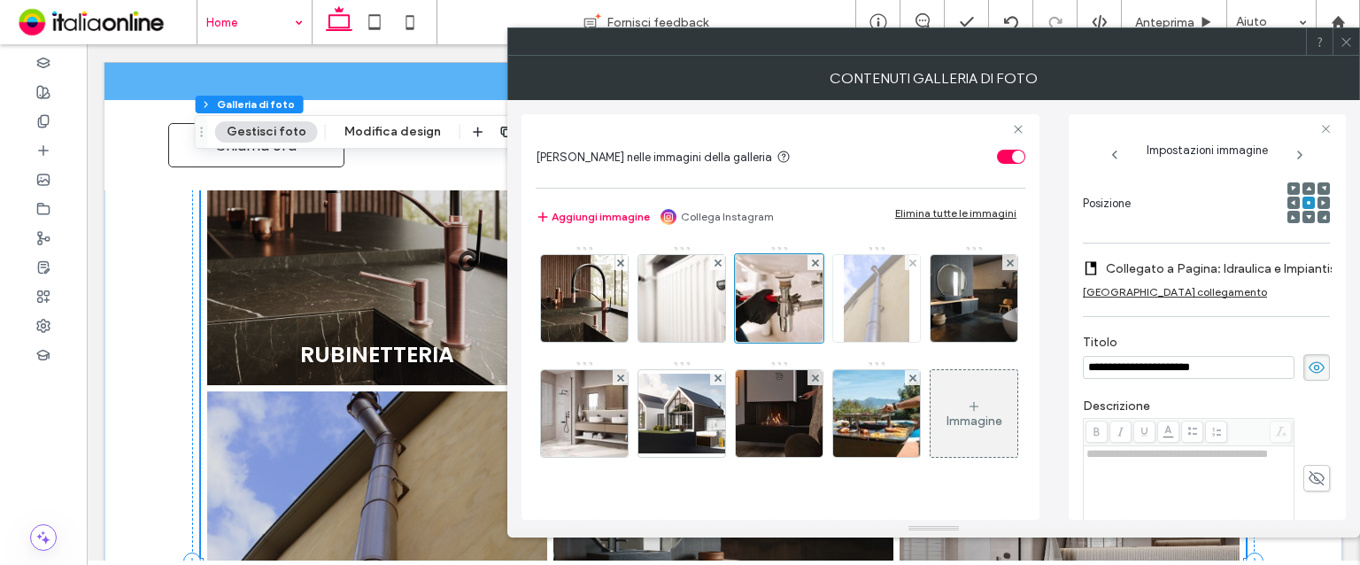
click at [903, 305] on img at bounding box center [877, 298] width 66 height 87
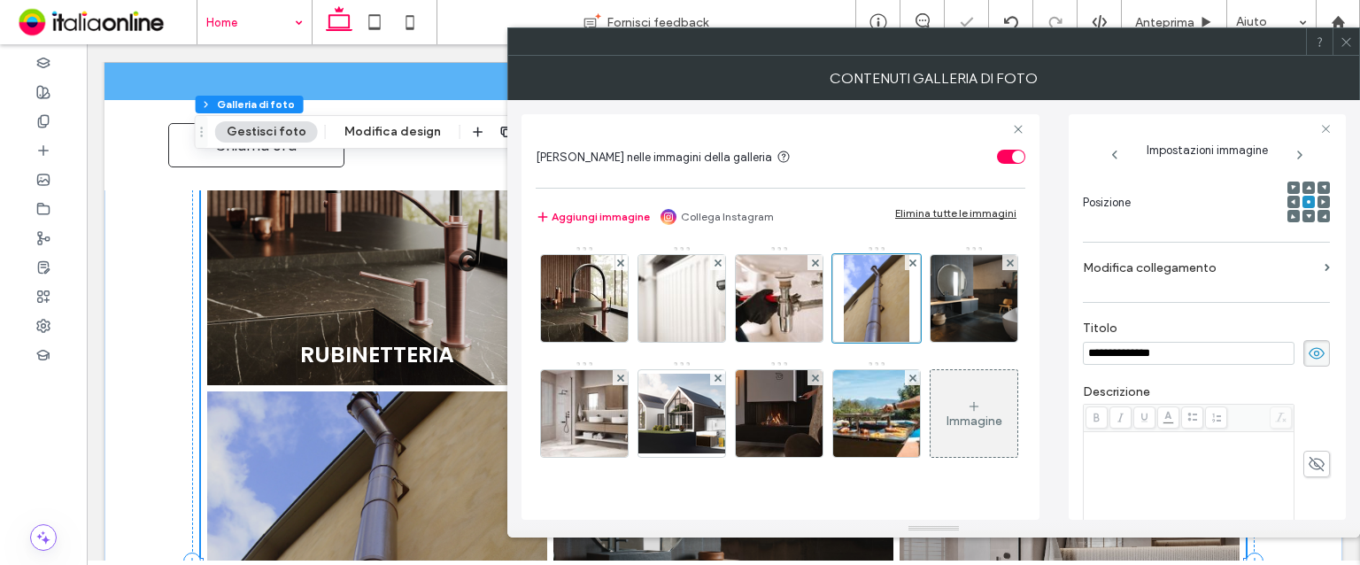
click at [1183, 267] on label "Modifica collegamento" at bounding box center [1200, 268] width 235 height 33
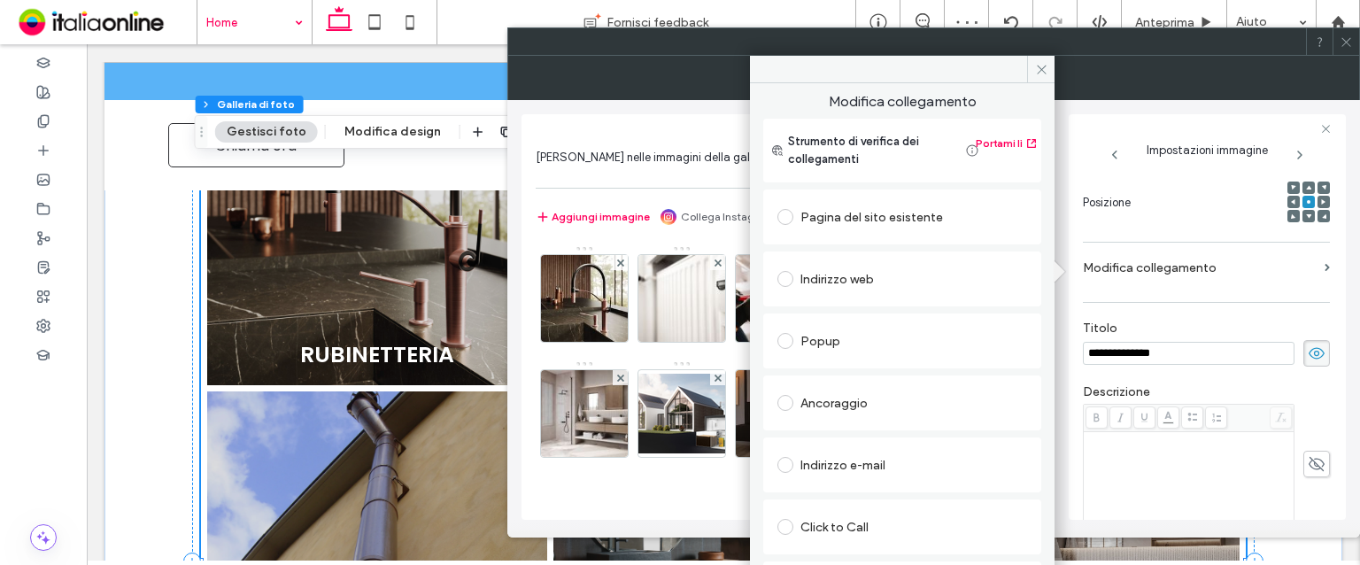
click at [837, 212] on div "Pagina del sito esistente" at bounding box center [903, 217] width 250 height 28
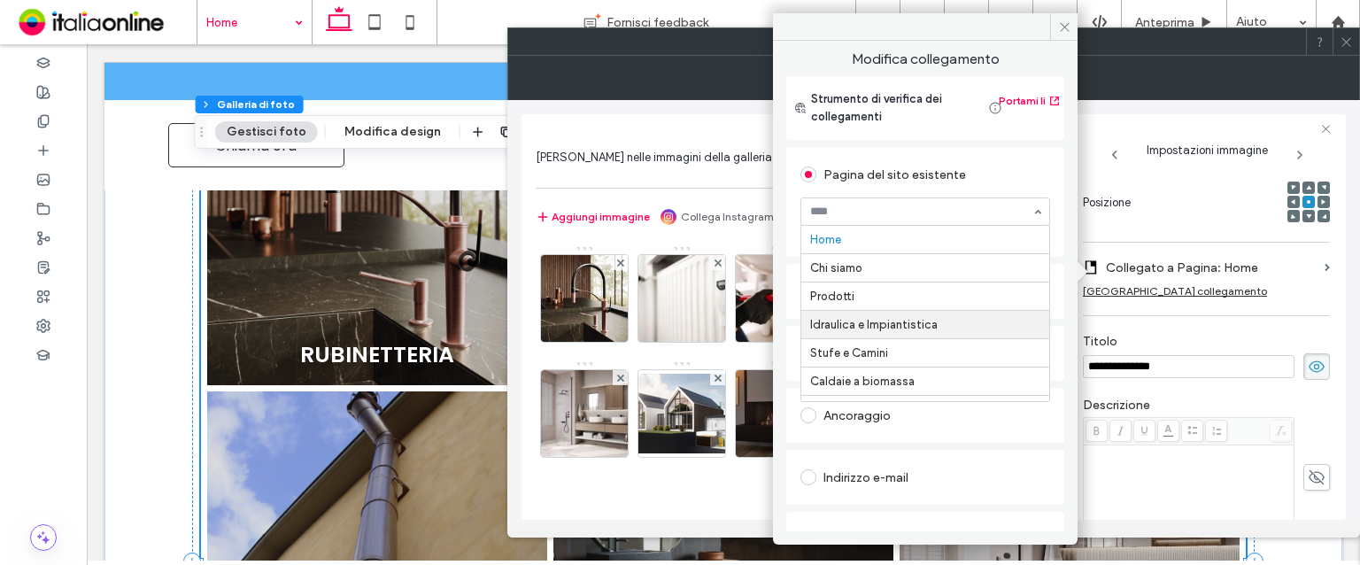
scroll to position [85, 0]
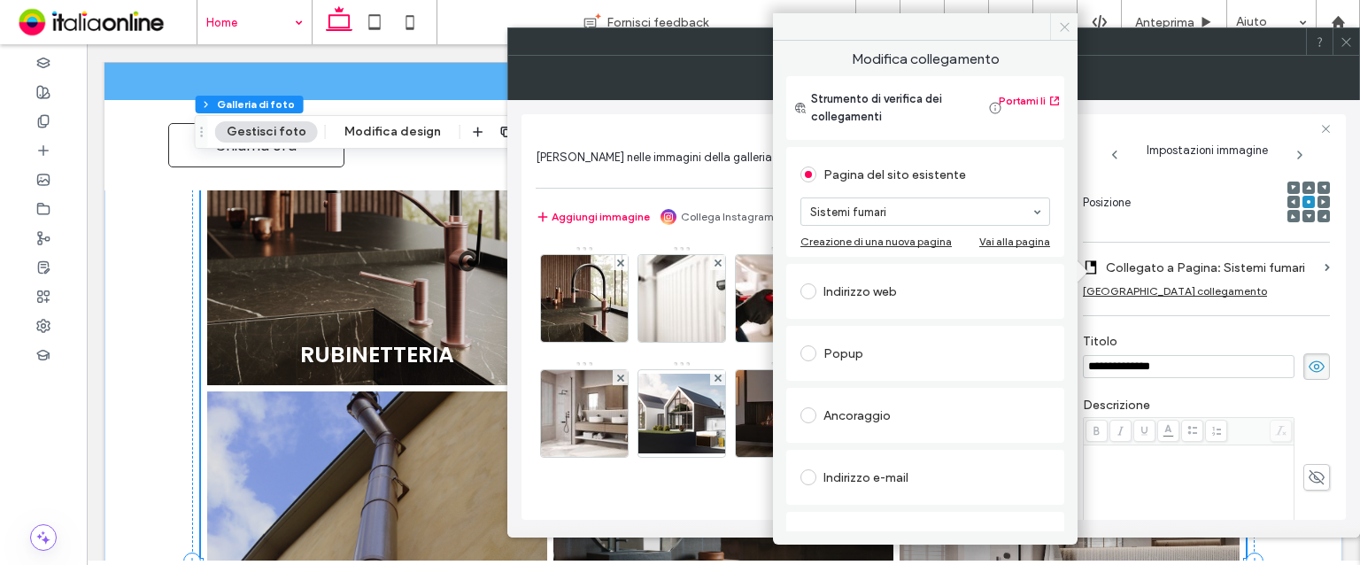
click at [1068, 31] on icon at bounding box center [1064, 26] width 13 height 13
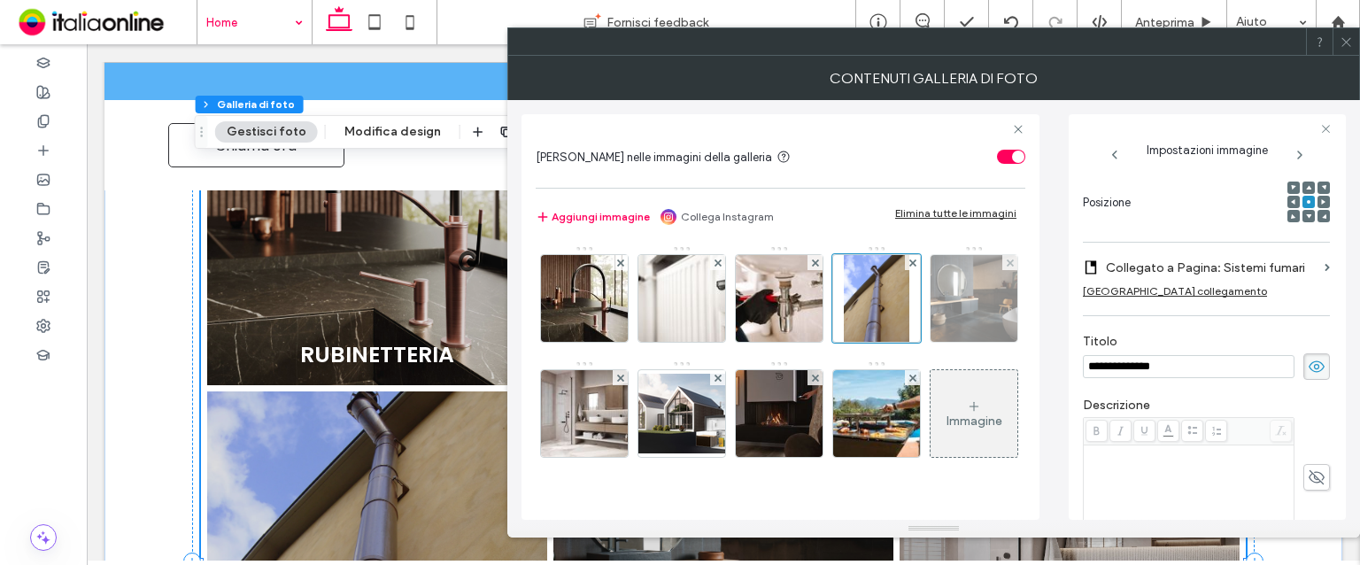
click at [917, 342] on img at bounding box center [975, 298] width 116 height 87
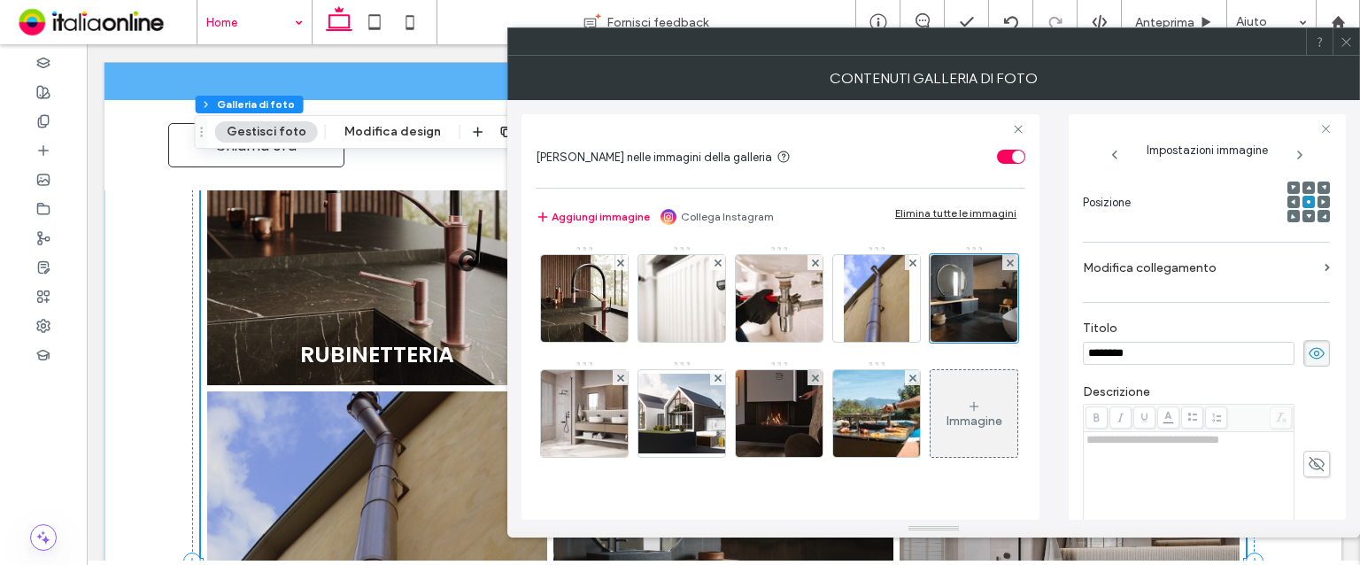
click at [1217, 236] on div "**********" at bounding box center [1206, 340] width 247 height 845
click at [1209, 261] on label "Modifica collegamento" at bounding box center [1200, 268] width 235 height 33
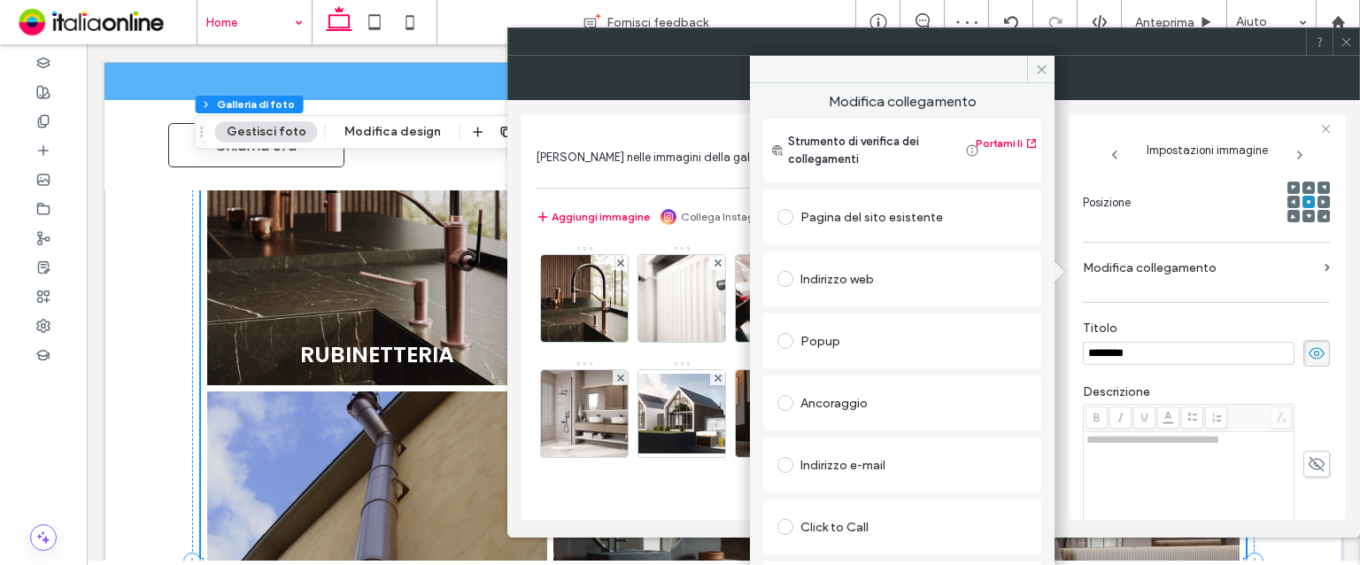
click at [865, 219] on div "Pagina del sito esistente" at bounding box center [903, 217] width 250 height 28
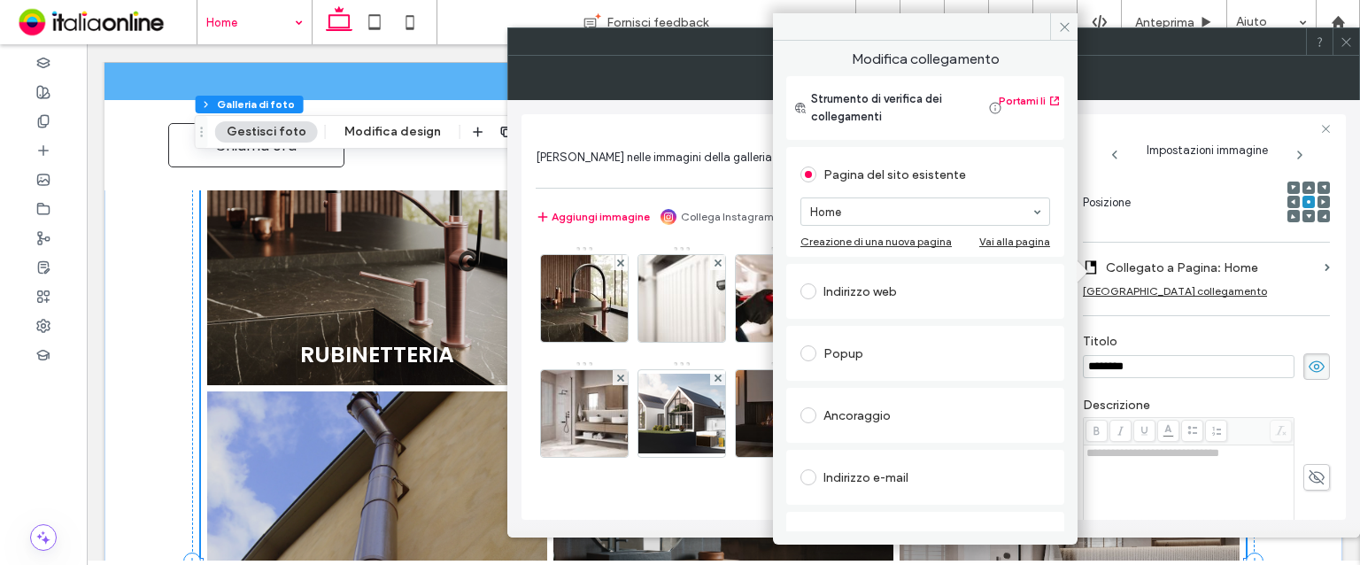
click at [848, 293] on div "Indirizzo web" at bounding box center [926, 291] width 250 height 28
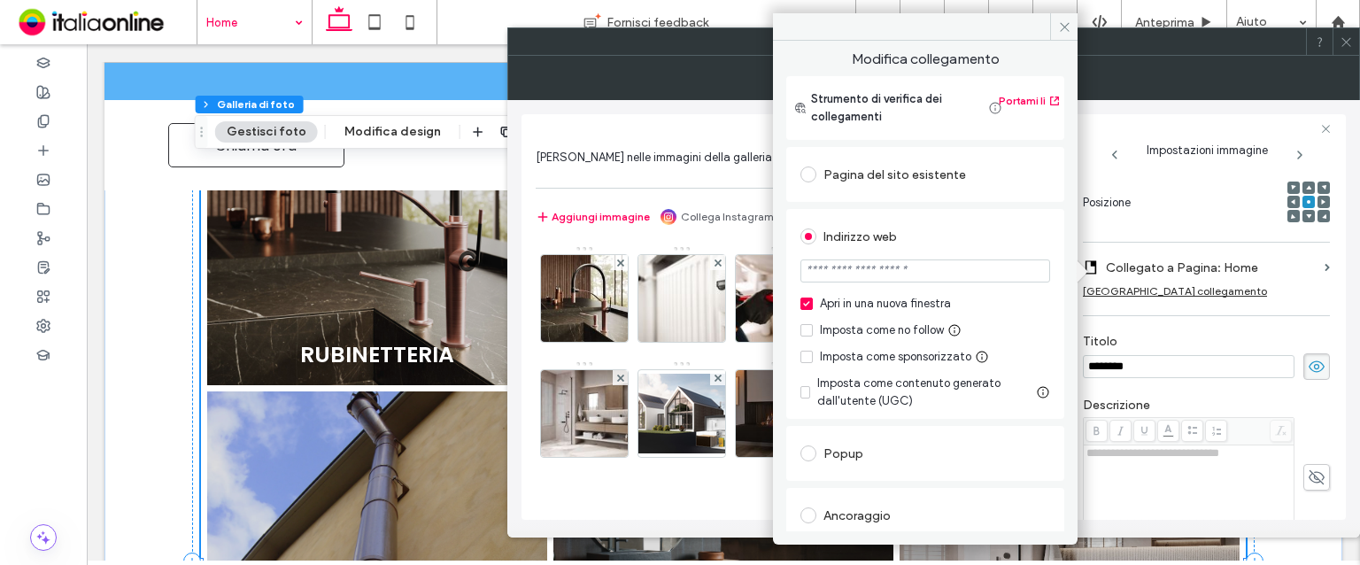
scroll to position [228, 0]
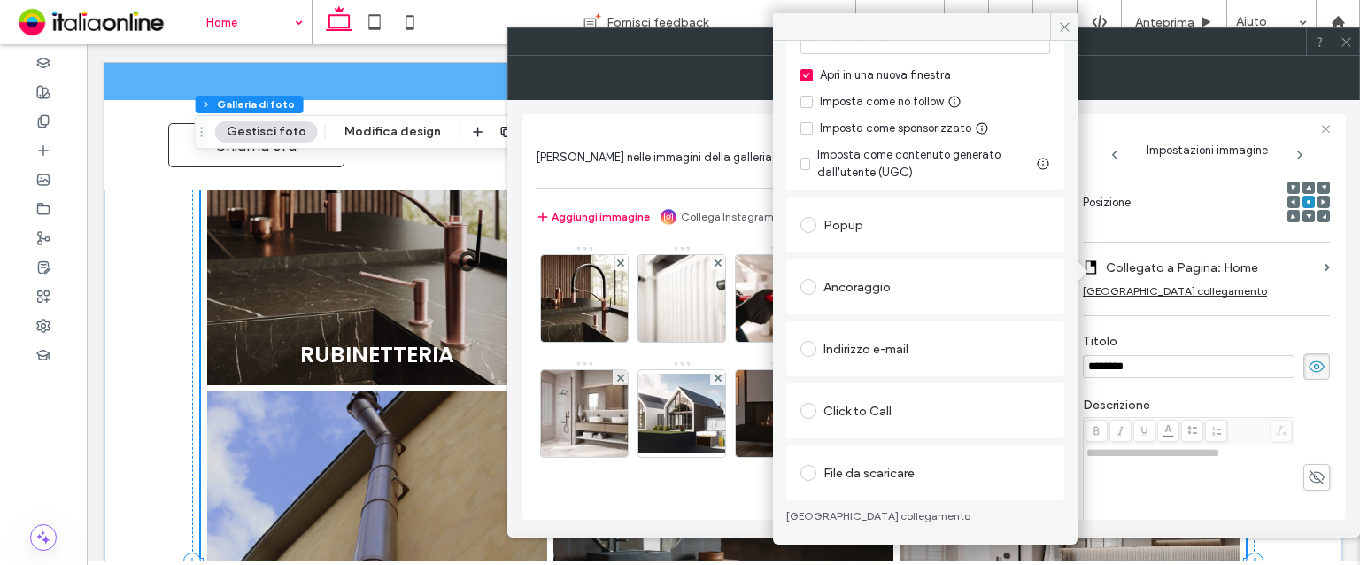
click at [864, 297] on div "Ancoraggio" at bounding box center [926, 287] width 250 height 28
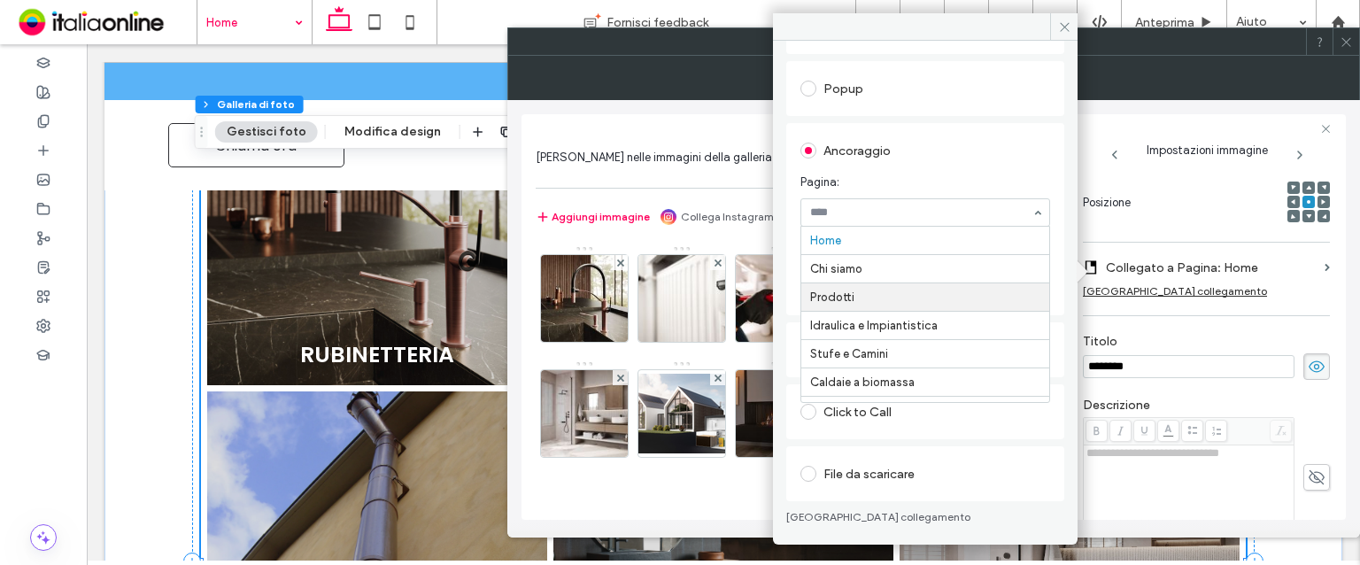
scroll to position [85, 0]
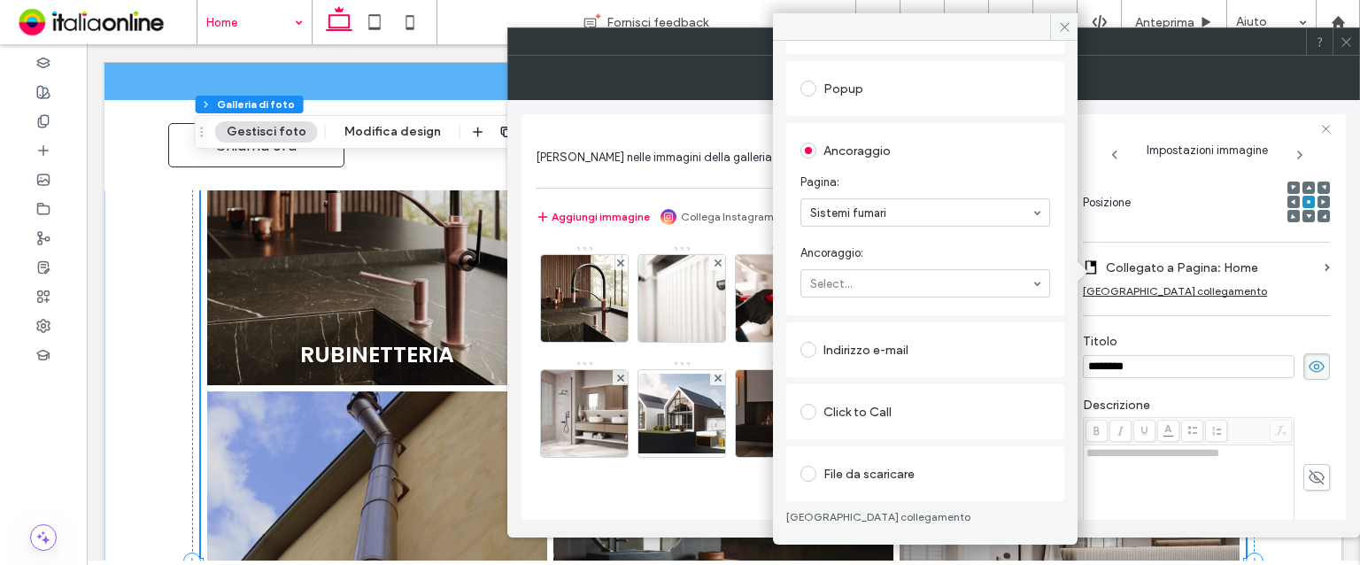
click at [878, 208] on input at bounding box center [920, 212] width 221 height 12
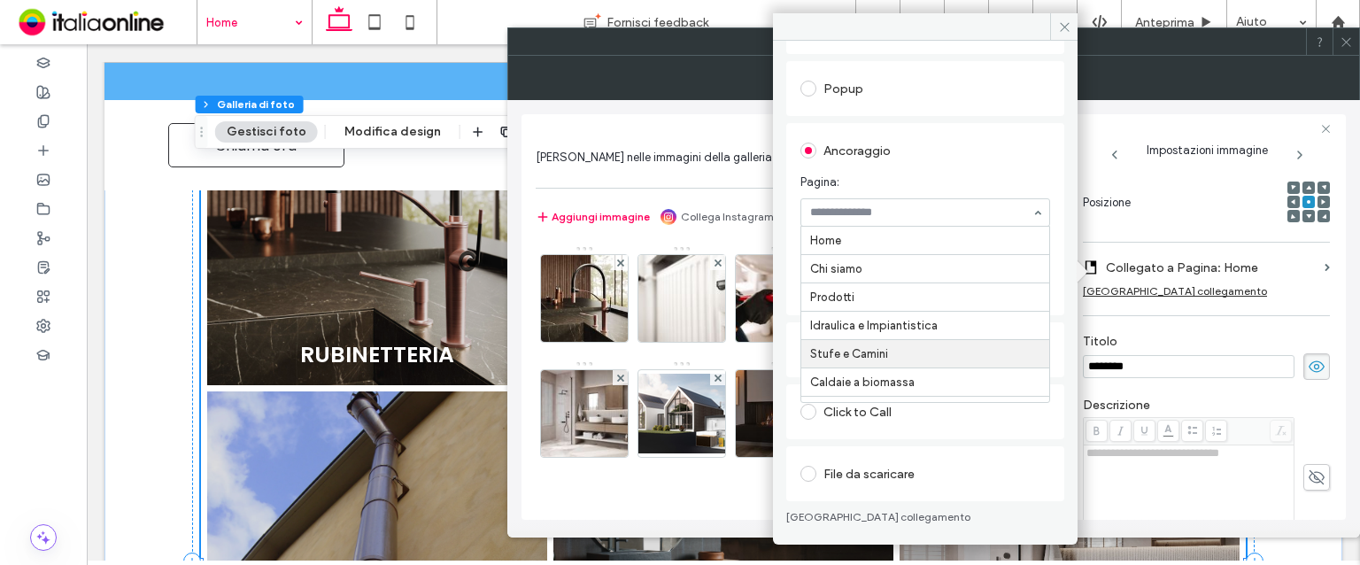
scroll to position [121, 0]
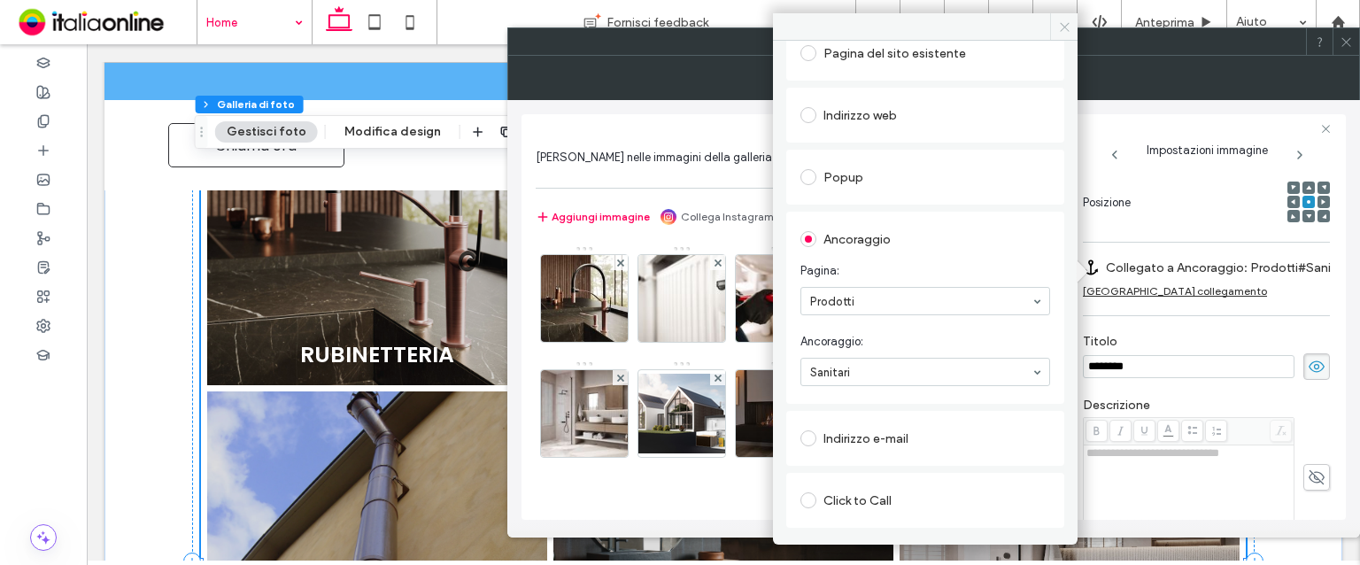
click at [1065, 34] on span at bounding box center [1063, 26] width 27 height 27
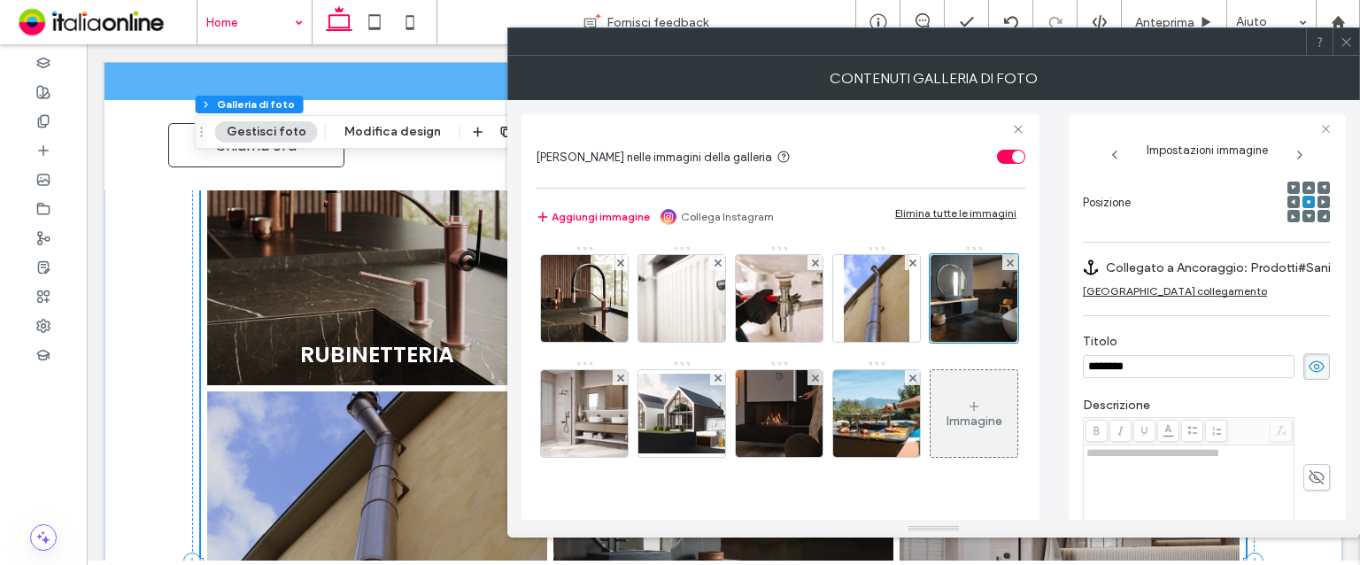
scroll to position [0, 0]
click at [643, 399] on img at bounding box center [585, 413] width 116 height 87
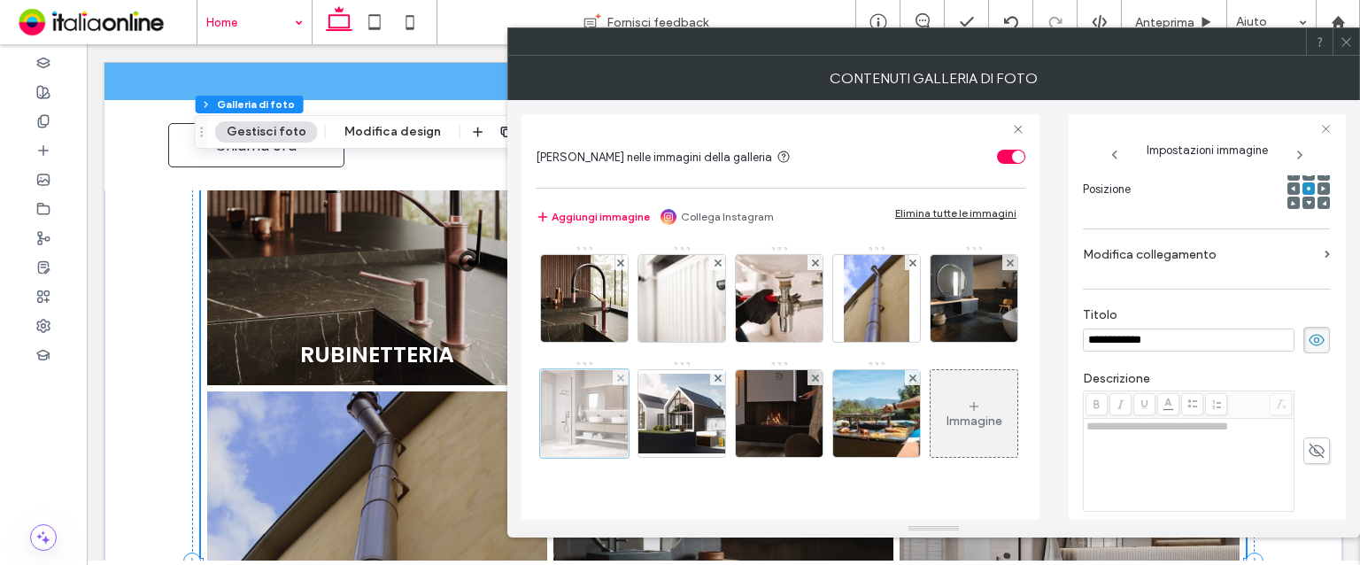
scroll to position [244, 0]
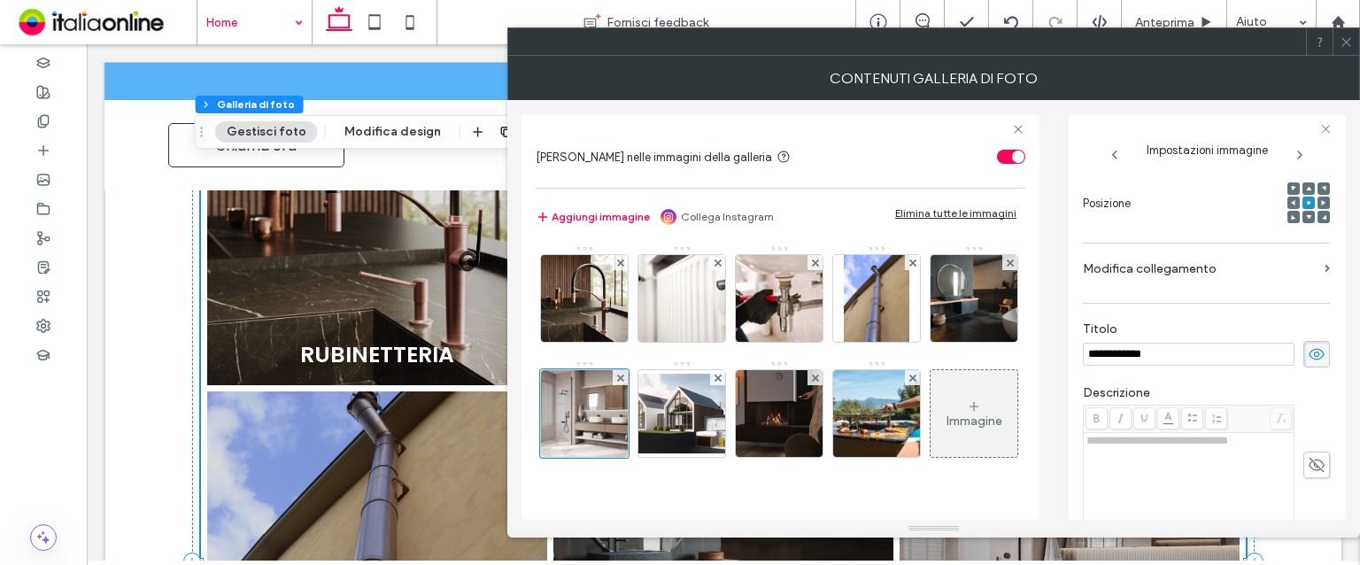
click at [1254, 255] on label "Modifica collegamento" at bounding box center [1200, 268] width 235 height 33
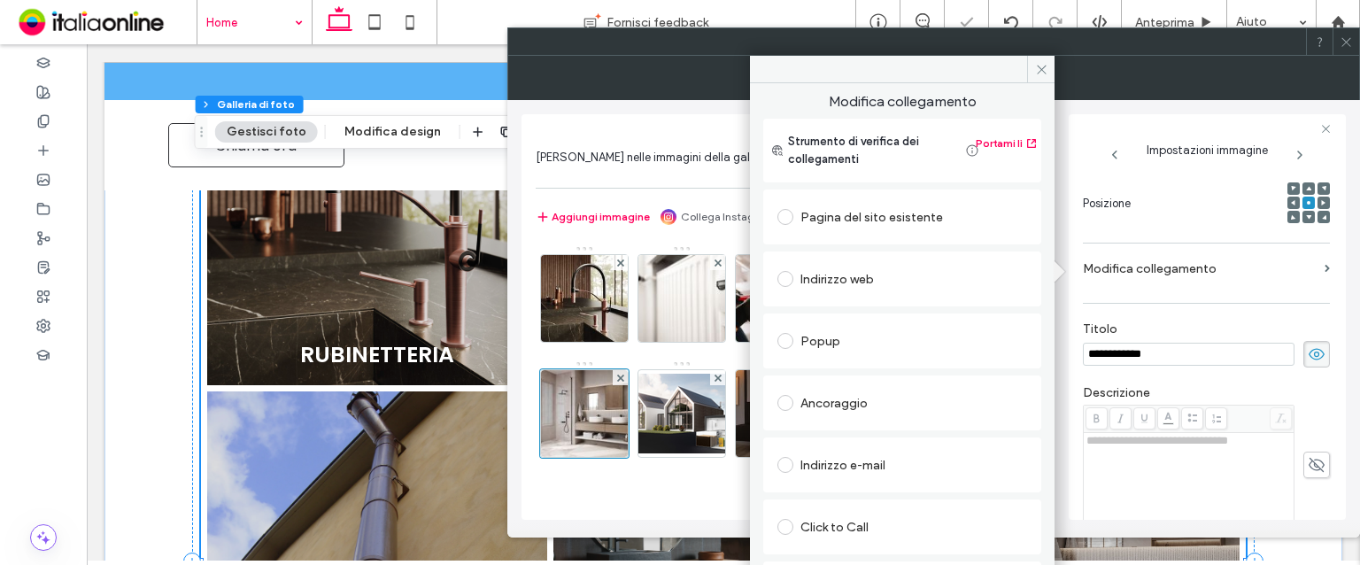
scroll to position [43, 0]
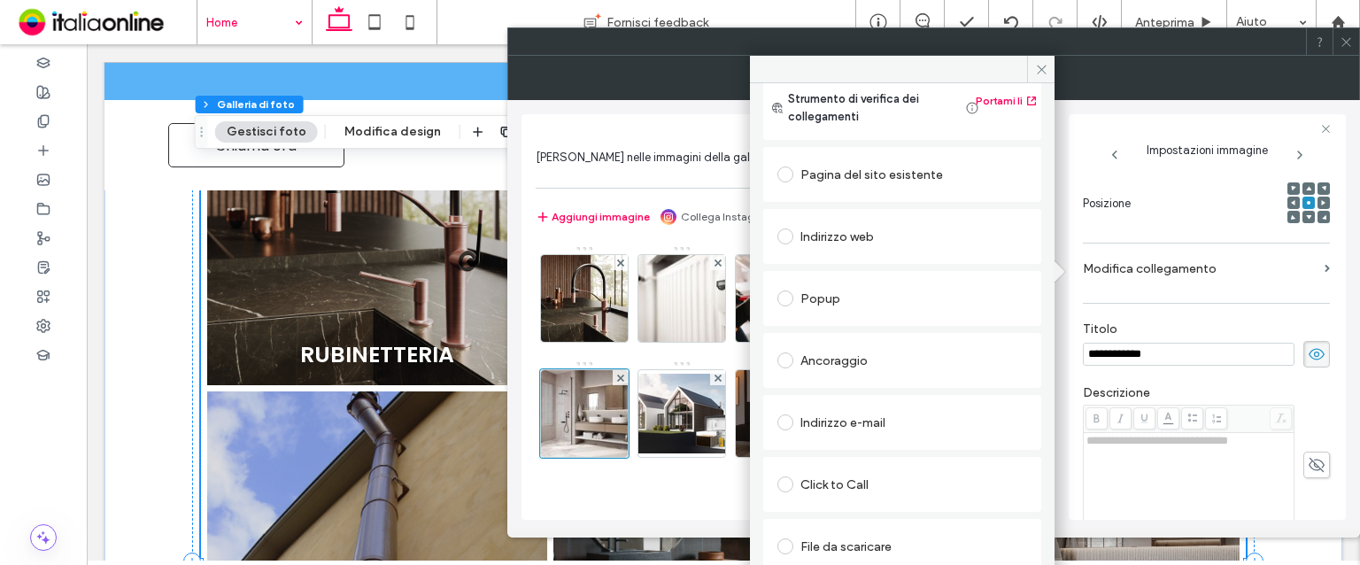
click at [825, 353] on div "Ancoraggio" at bounding box center [903, 360] width 250 height 28
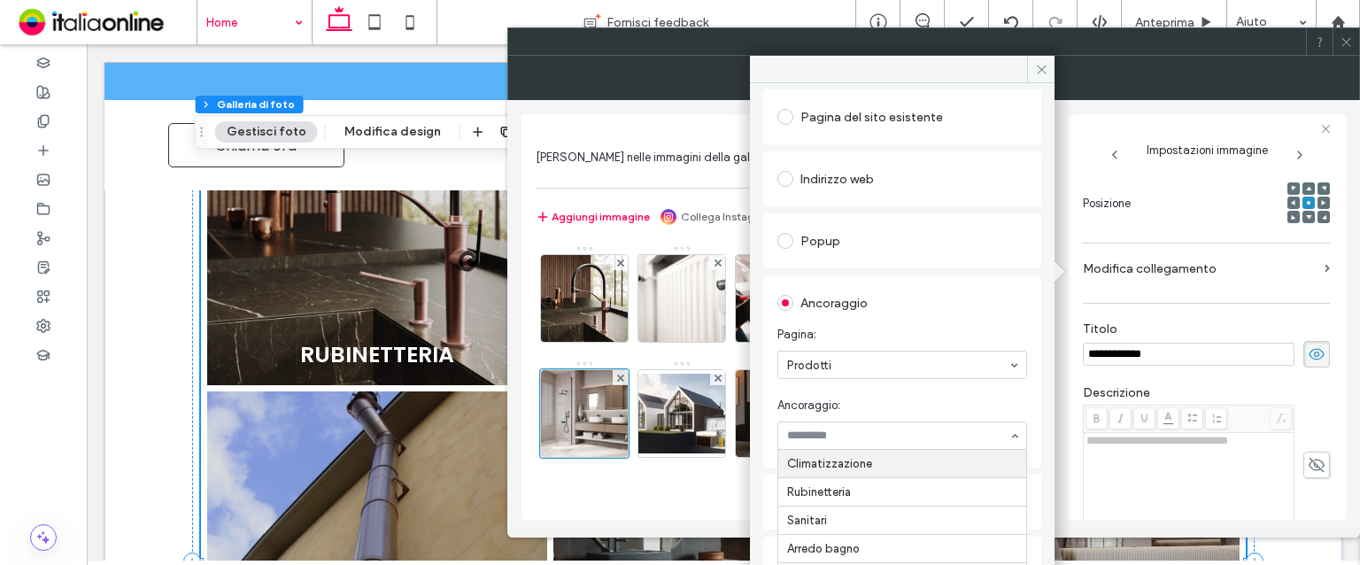
scroll to position [131, 0]
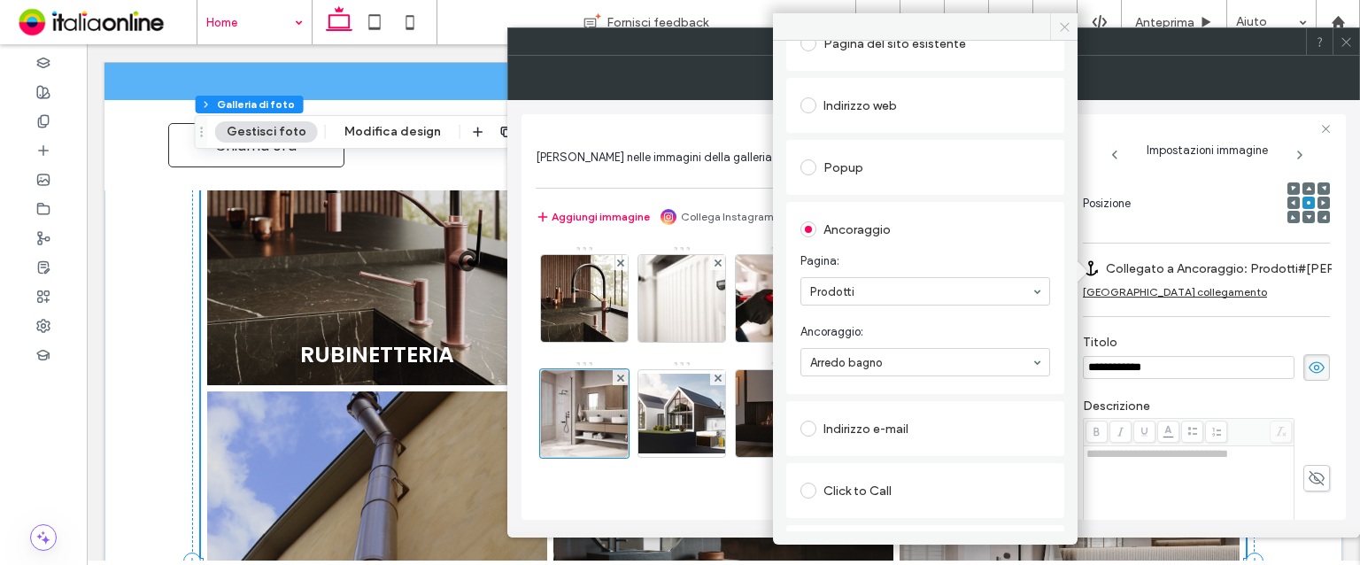
click at [1063, 20] on icon at bounding box center [1064, 26] width 13 height 13
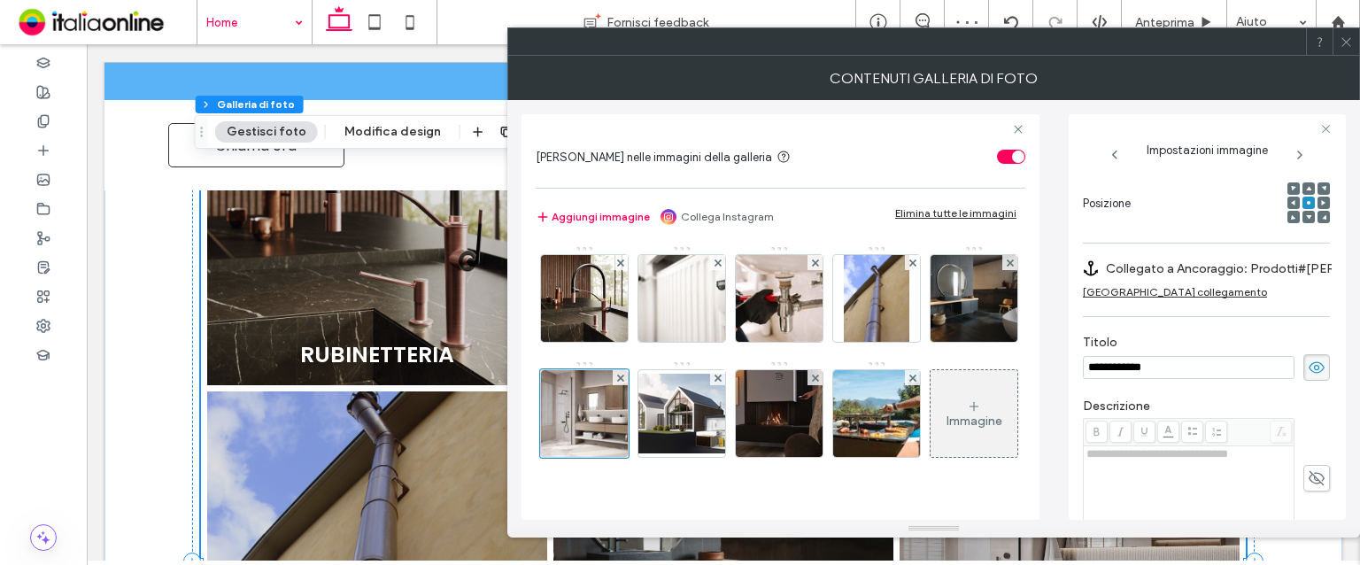
scroll to position [89, 0]
click at [753, 374] on img at bounding box center [682, 414] width 142 height 80
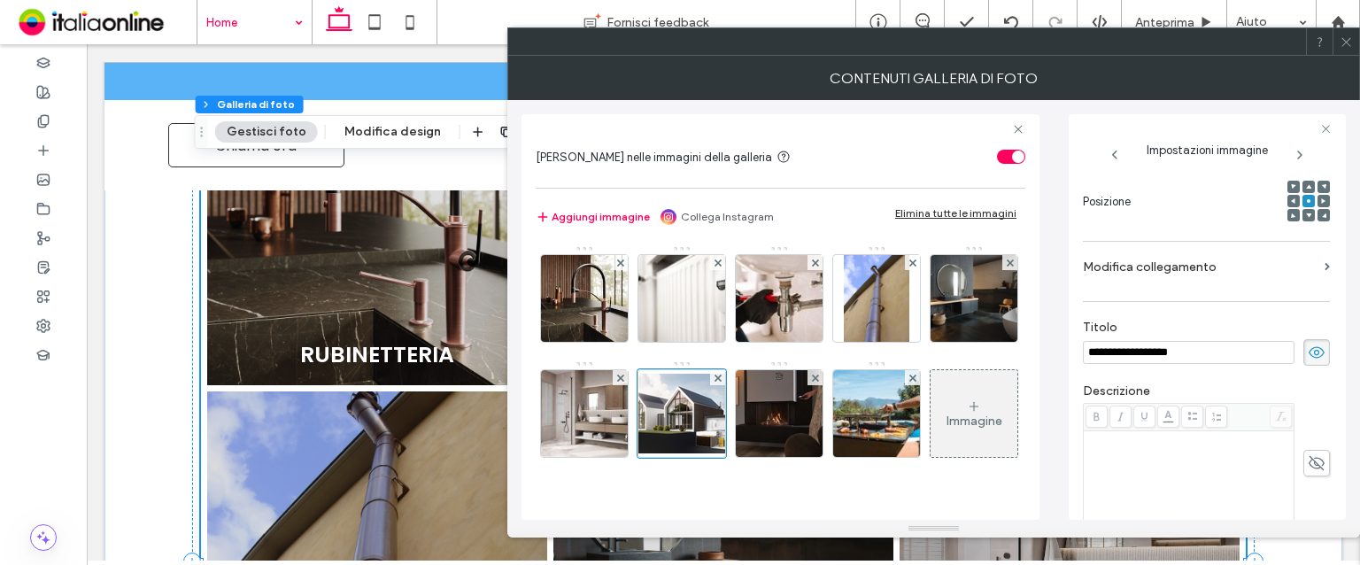
click at [1151, 254] on label "Modifica collegamento" at bounding box center [1200, 267] width 235 height 33
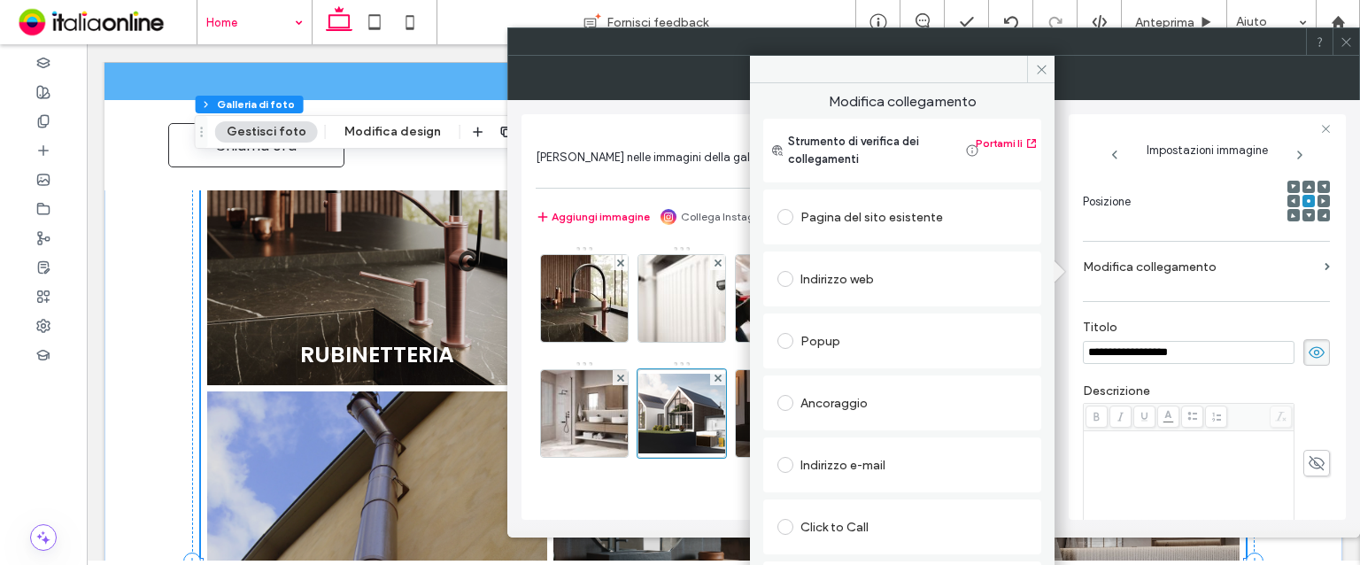
click at [846, 276] on div "Indirizzo web" at bounding box center [903, 279] width 250 height 28
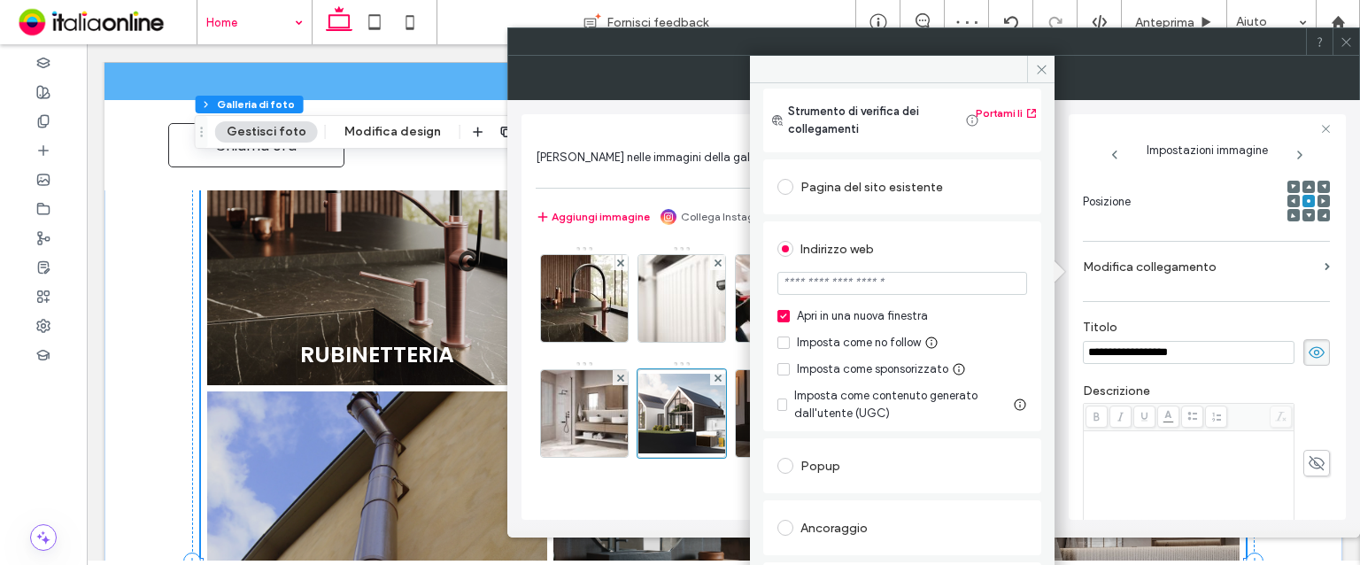
scroll to position [0, 0]
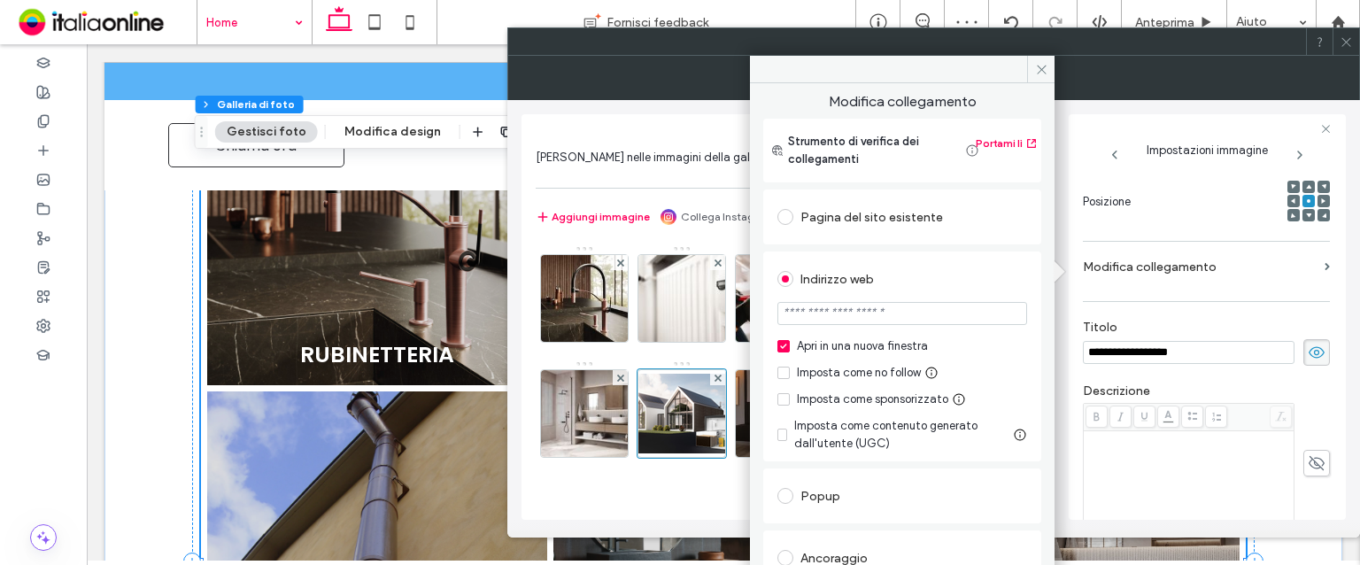
click at [887, 215] on div "Pagina del sito esistente" at bounding box center [903, 217] width 250 height 28
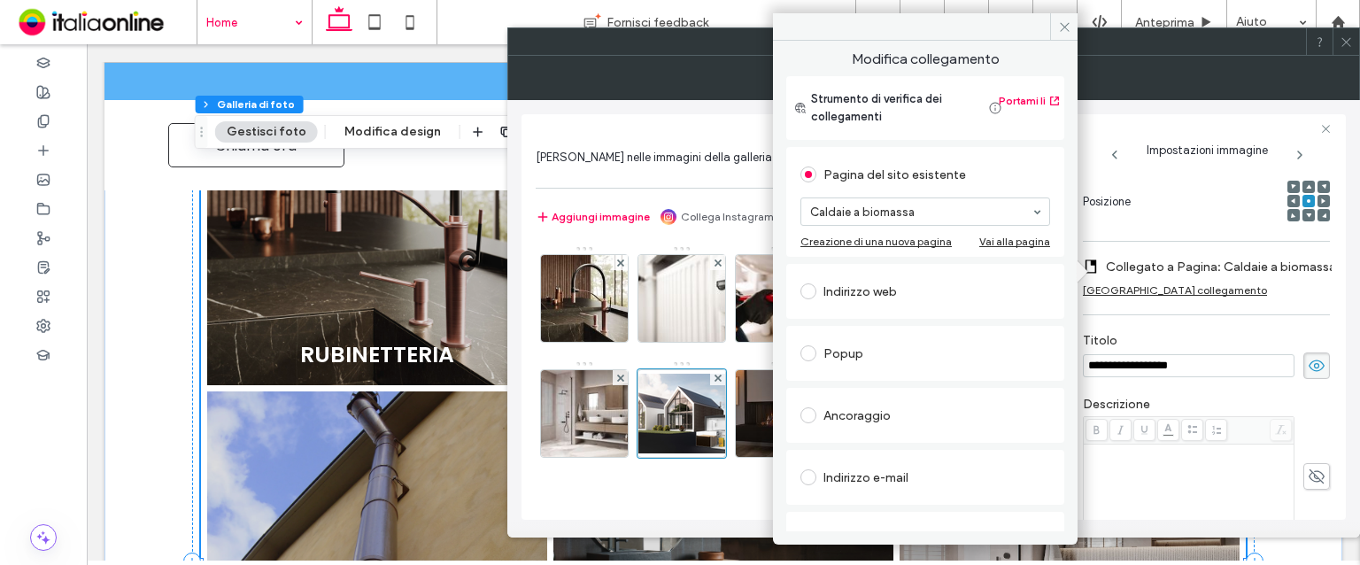
click at [760, 407] on div "Immagine" at bounding box center [780, 360] width 488 height 230
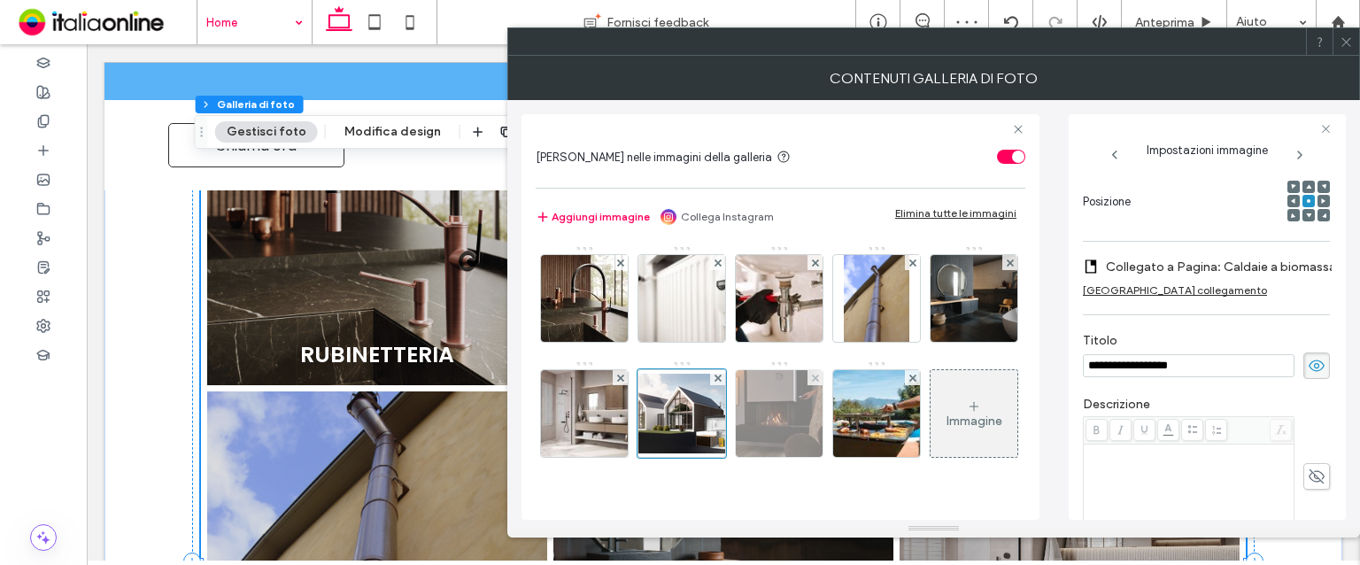
click at [823, 370] on img at bounding box center [779, 413] width 87 height 87
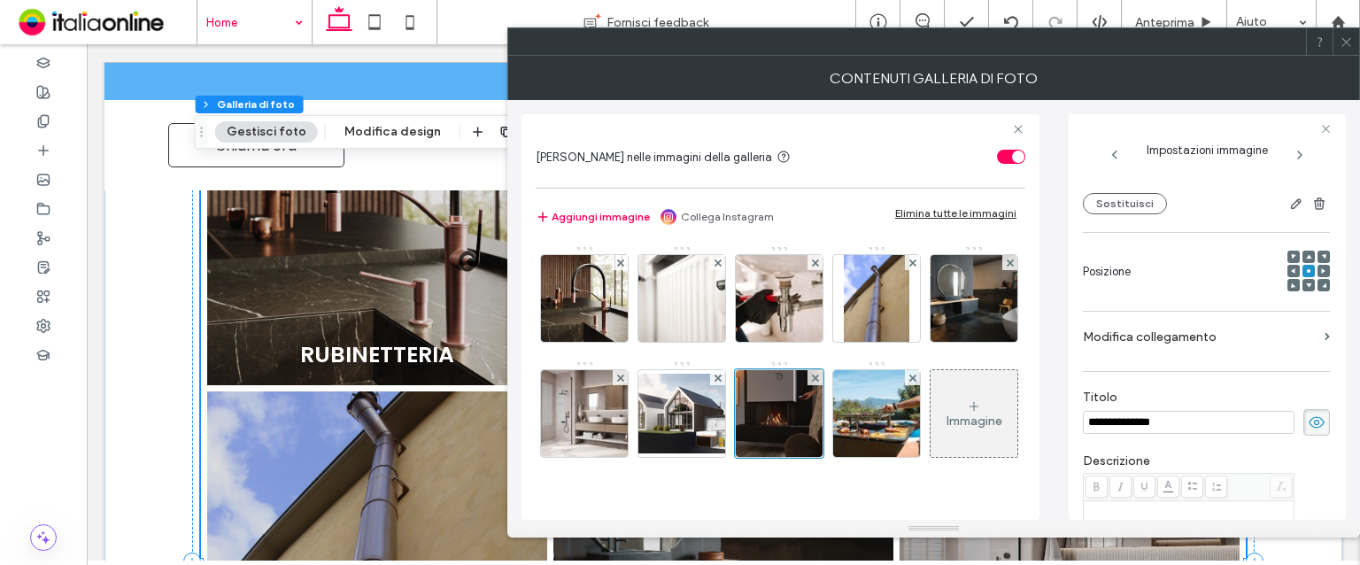
scroll to position [95, 0]
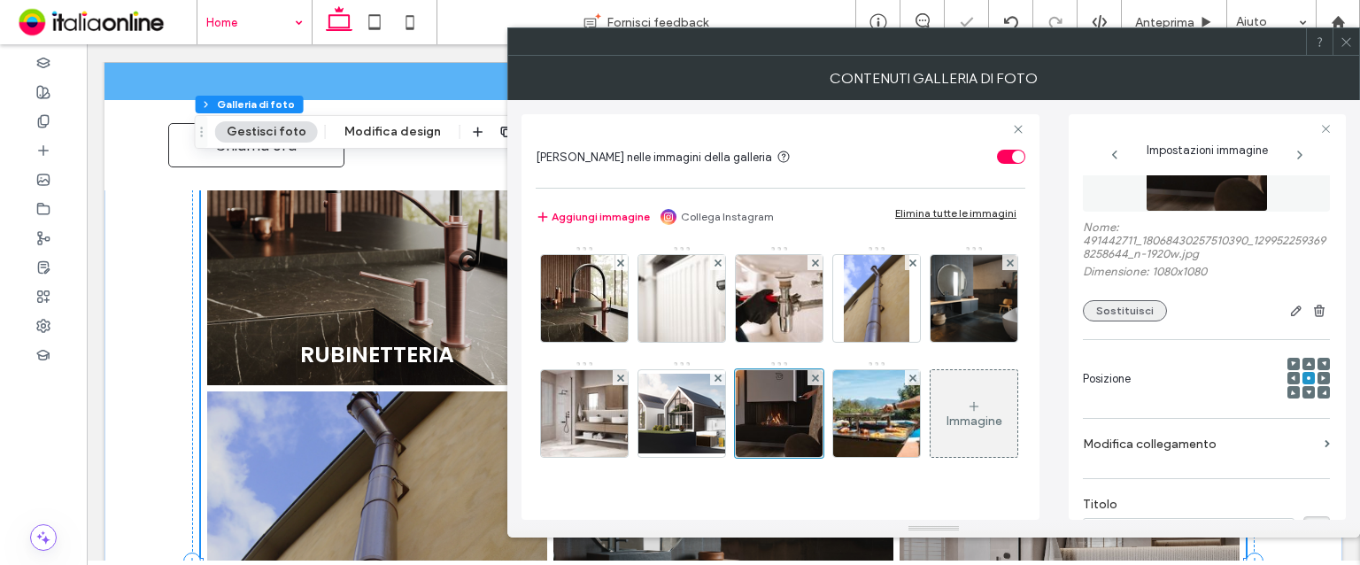
click at [1106, 313] on button "Sostituisci" at bounding box center [1125, 310] width 84 height 21
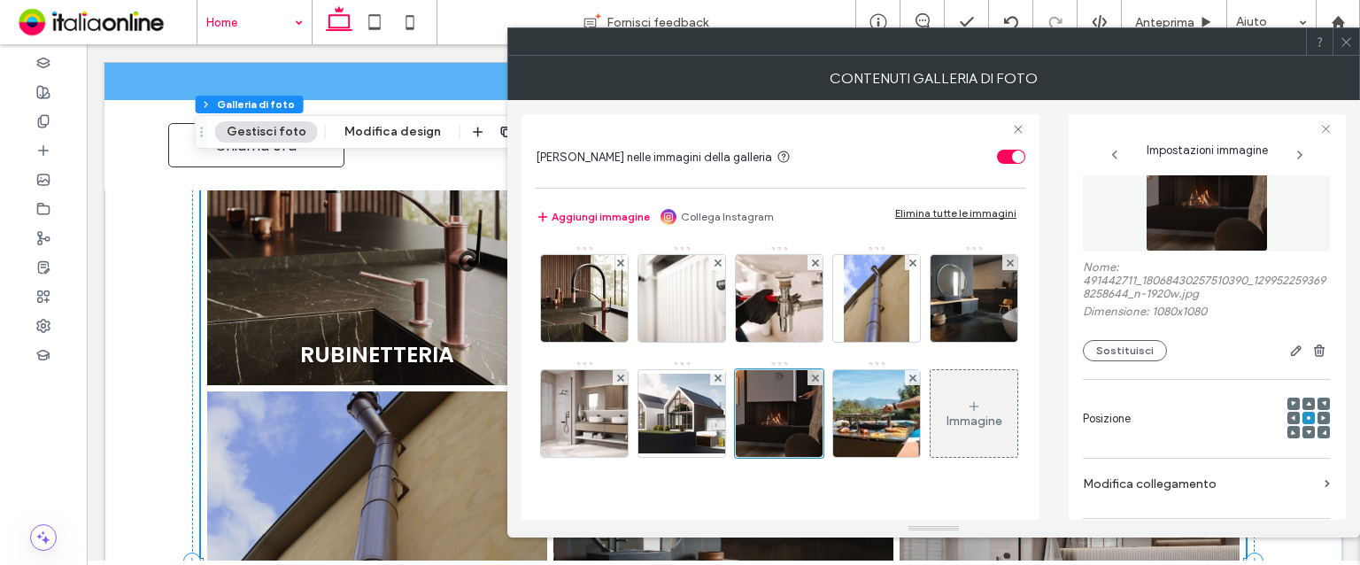
scroll to position [0, 0]
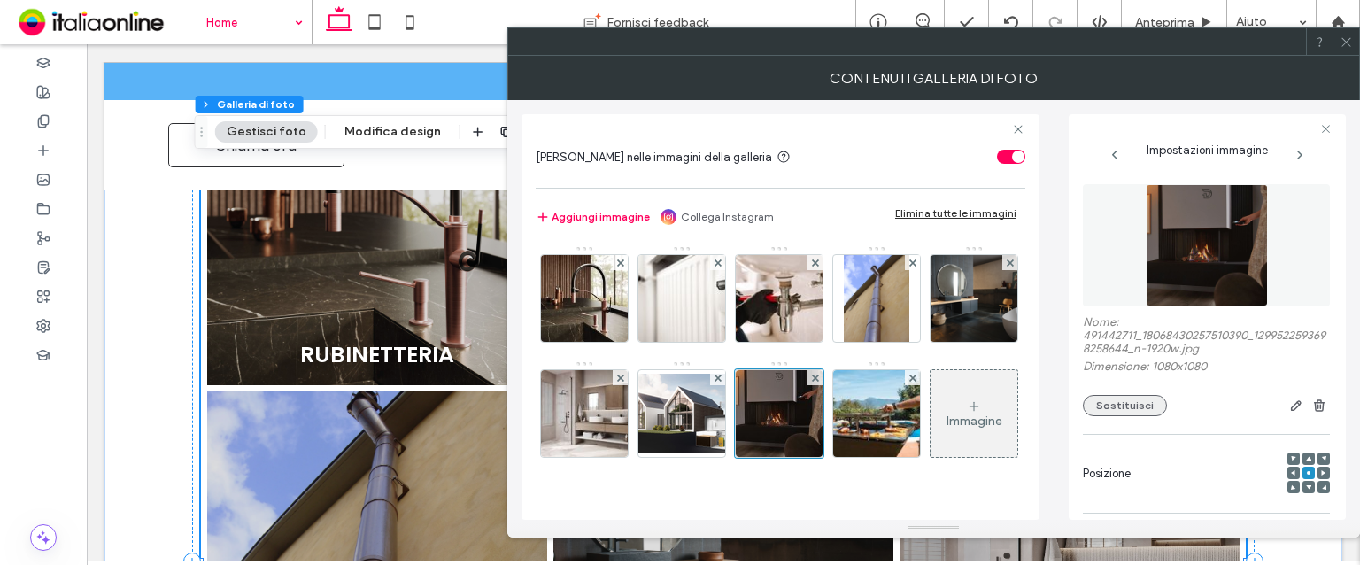
click at [1137, 406] on button "Sostituisci" at bounding box center [1125, 405] width 84 height 21
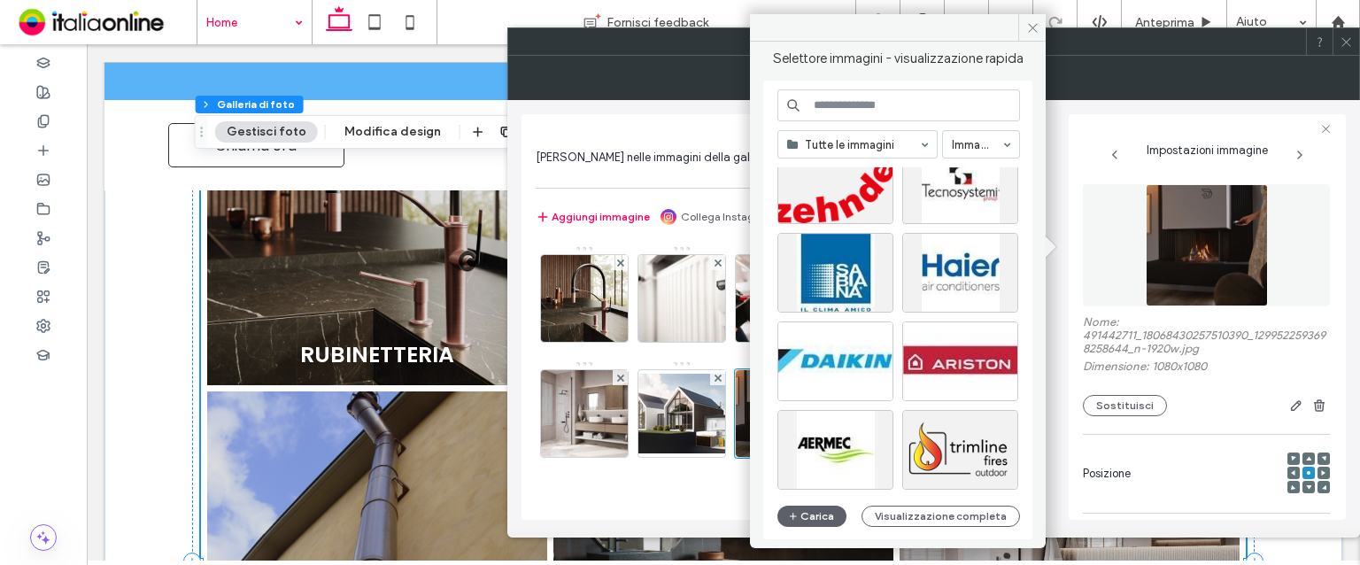
scroll to position [1733, 0]
click at [1038, 35] on span at bounding box center [1031, 27] width 27 height 27
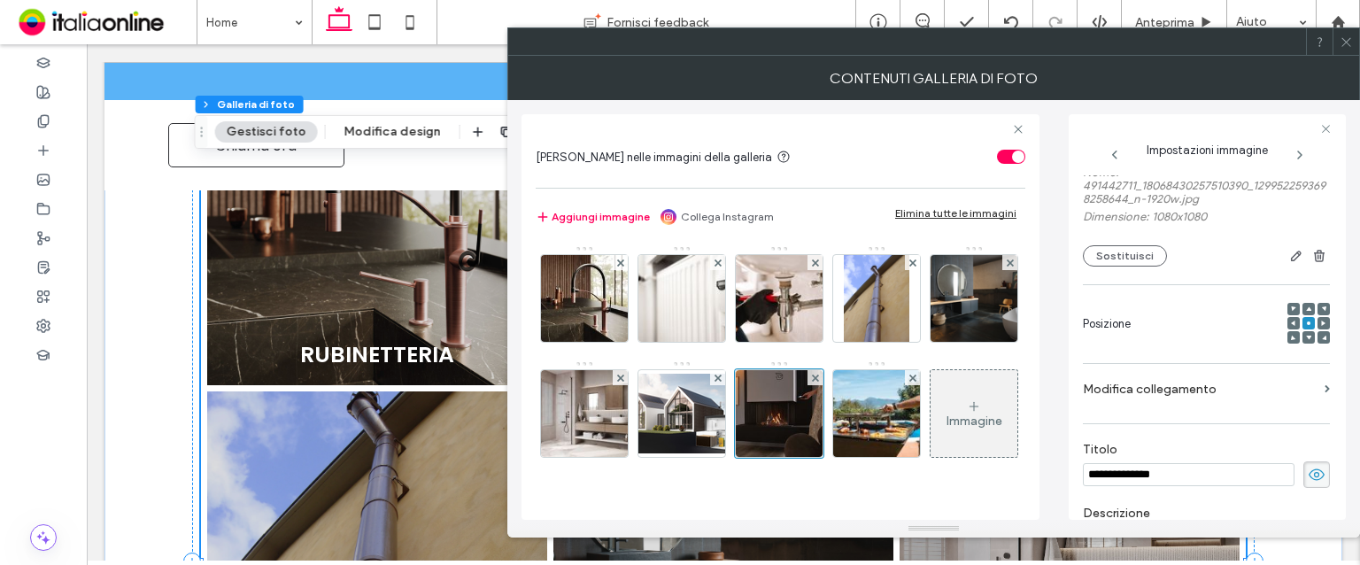
scroll to position [177, 0]
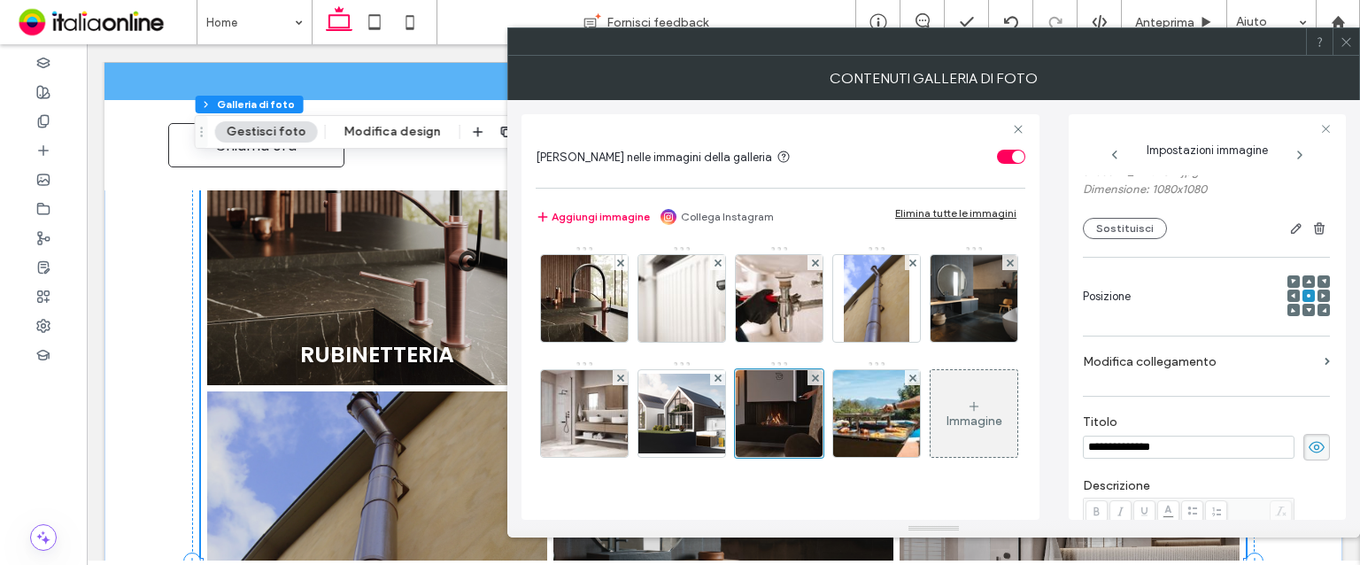
click at [1144, 350] on label "Modifica collegamento" at bounding box center [1200, 361] width 235 height 33
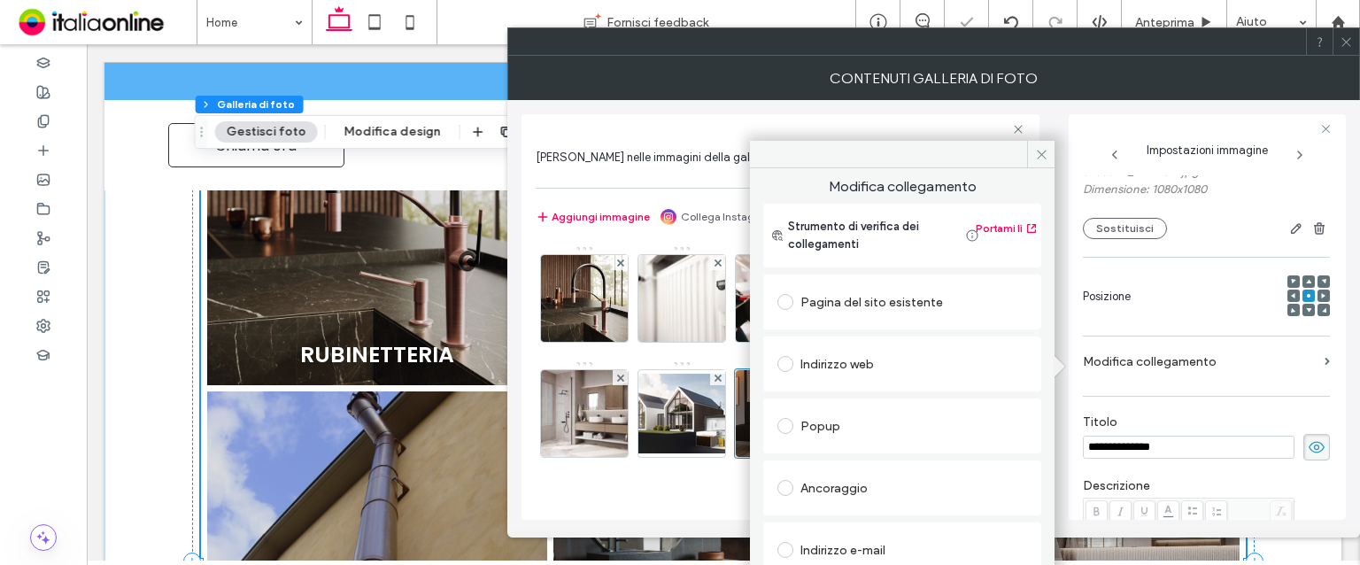
scroll to position [43, 0]
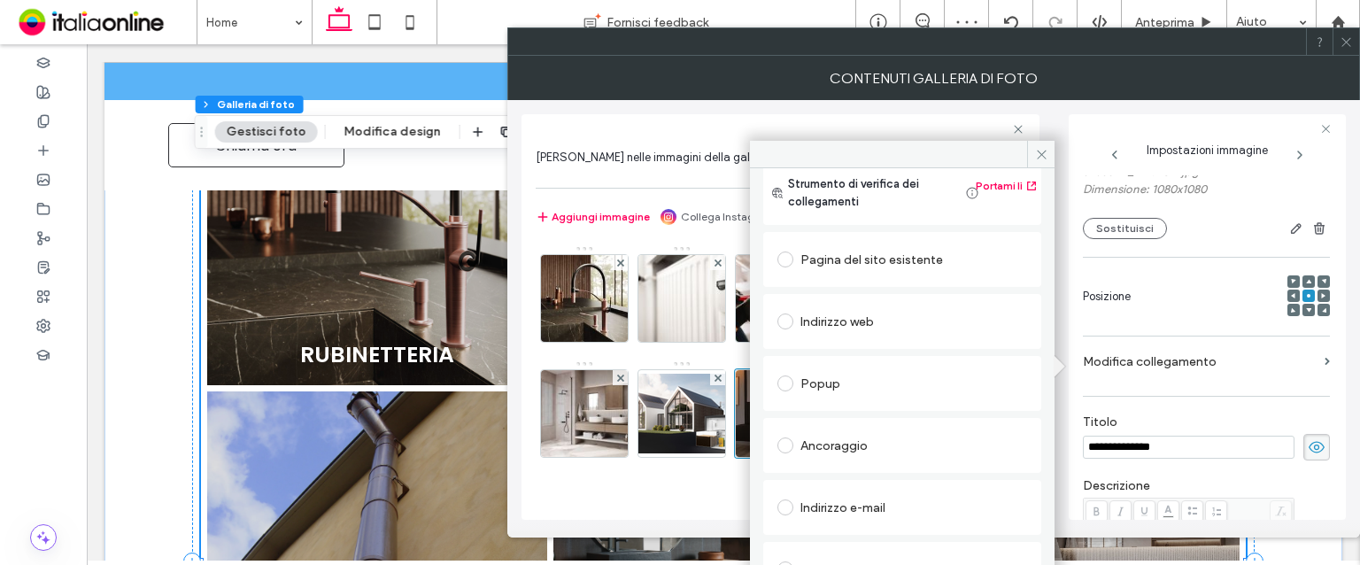
click at [813, 256] on div "Pagina del sito esistente" at bounding box center [903, 259] width 250 height 28
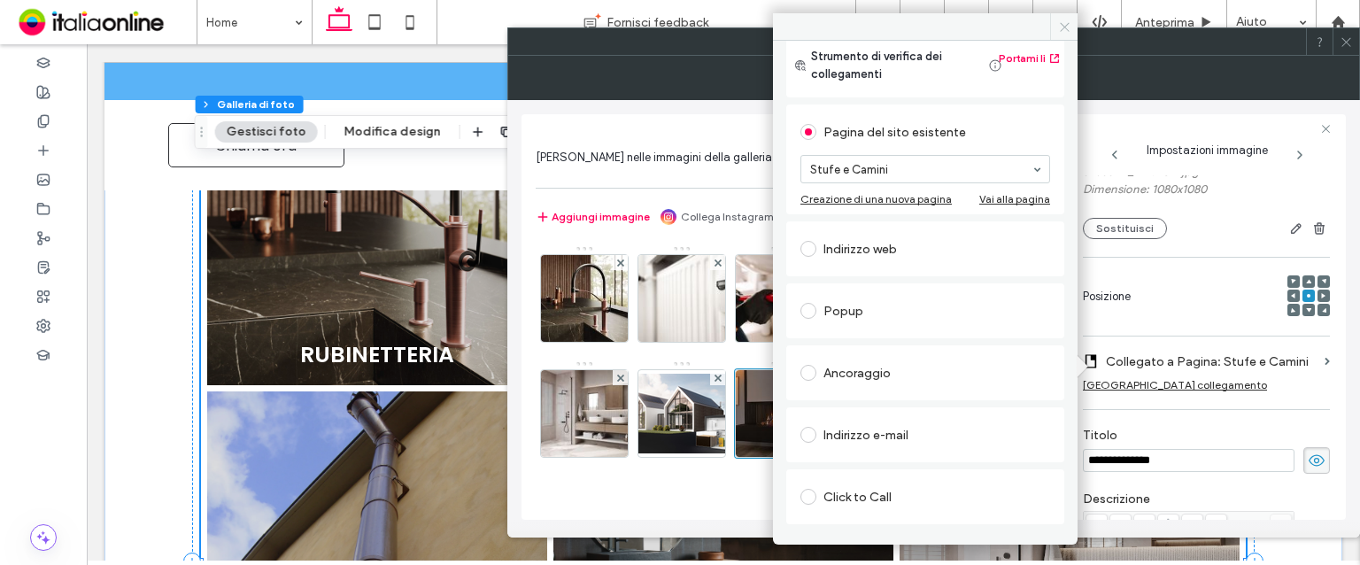
click at [1059, 26] on icon at bounding box center [1064, 26] width 13 height 13
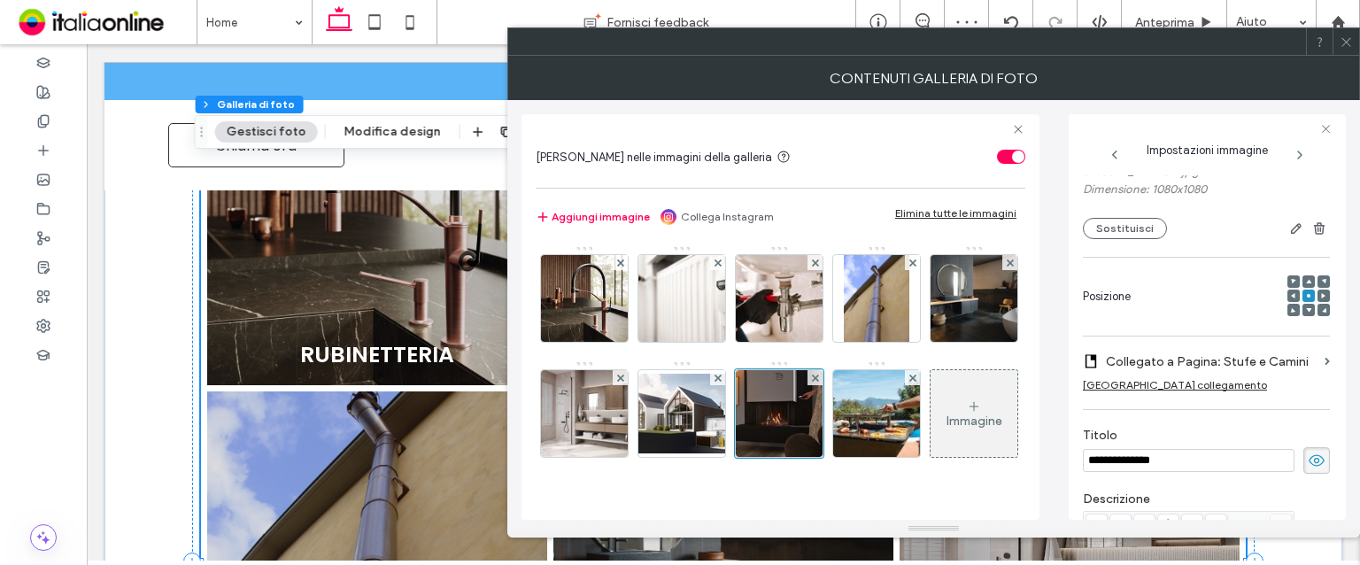
scroll to position [89, 0]
drag, startPoint x: 580, startPoint y: 441, endPoint x: 643, endPoint y: 433, distance: 63.4
click at [812, 441] on img at bounding box center [877, 413] width 130 height 87
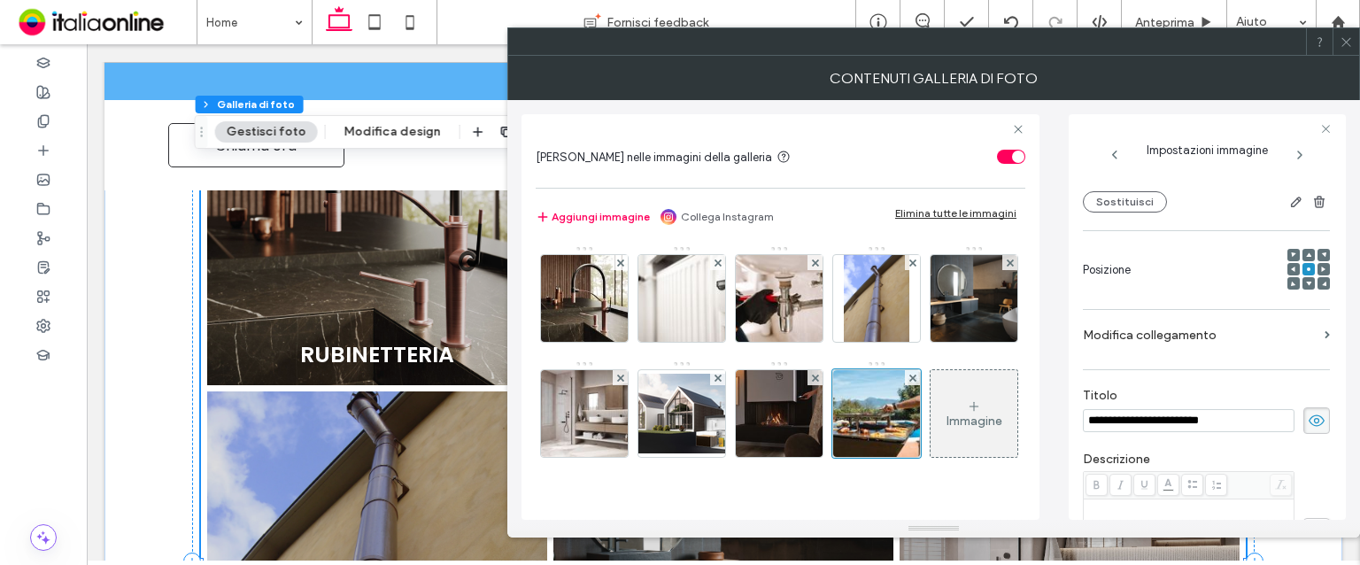
click at [1144, 339] on label "Modifica collegamento" at bounding box center [1200, 335] width 235 height 33
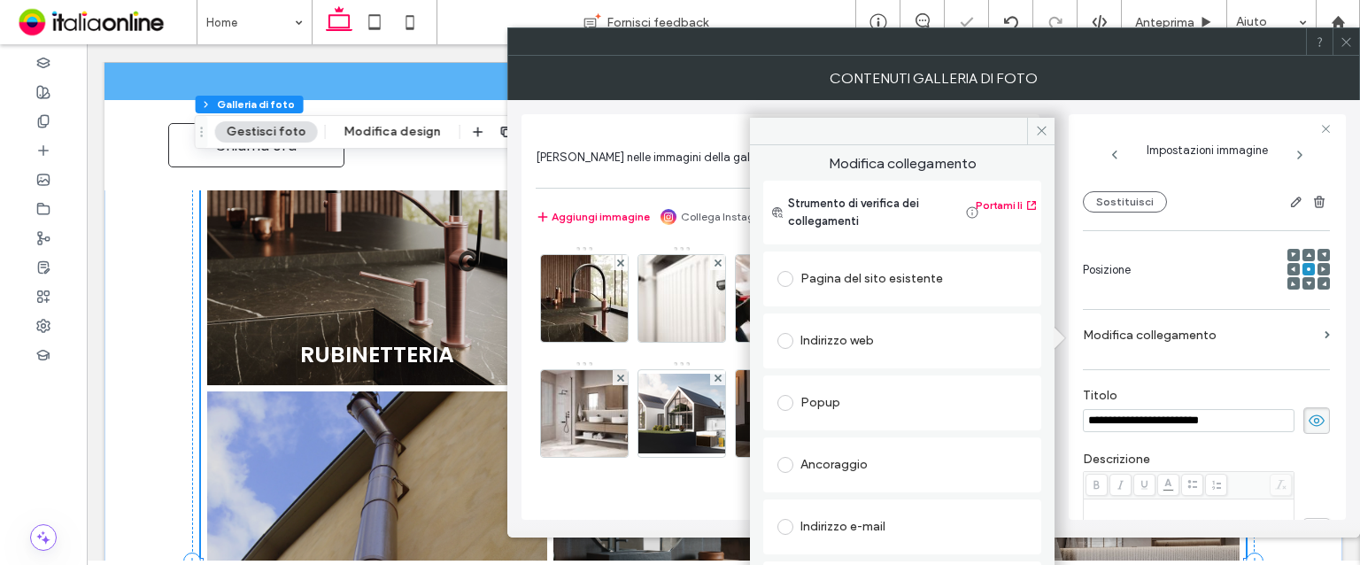
click at [854, 323] on div "Indirizzo web" at bounding box center [903, 340] width 250 height 37
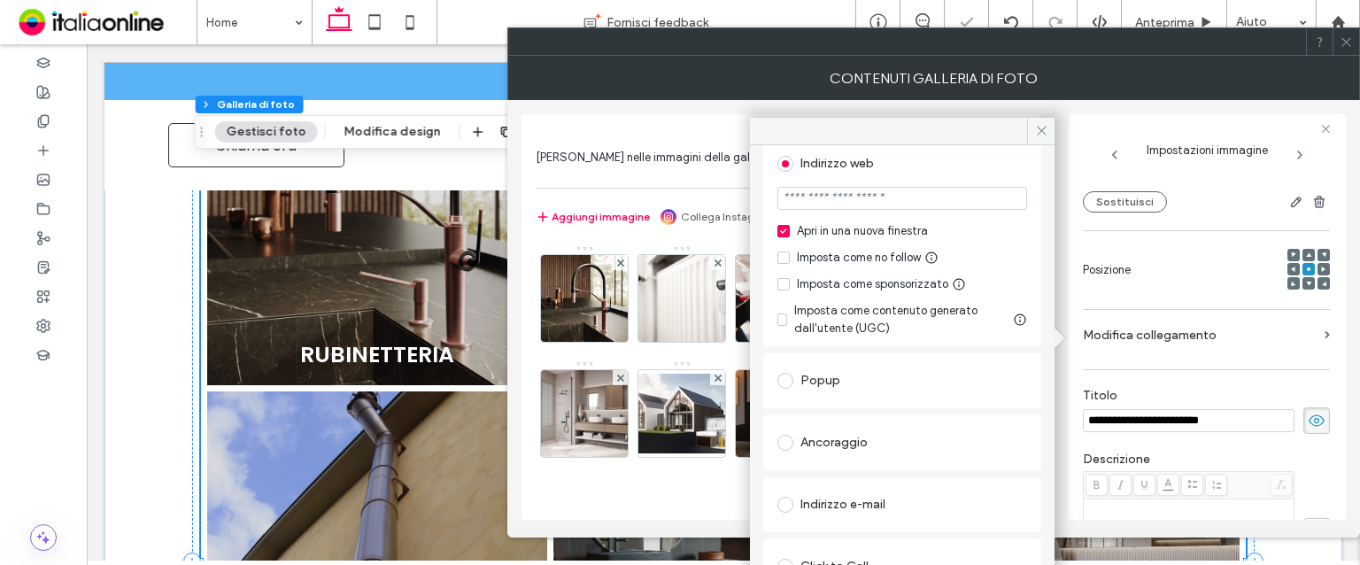
click at [863, 380] on div "Popup" at bounding box center [903, 381] width 250 height 28
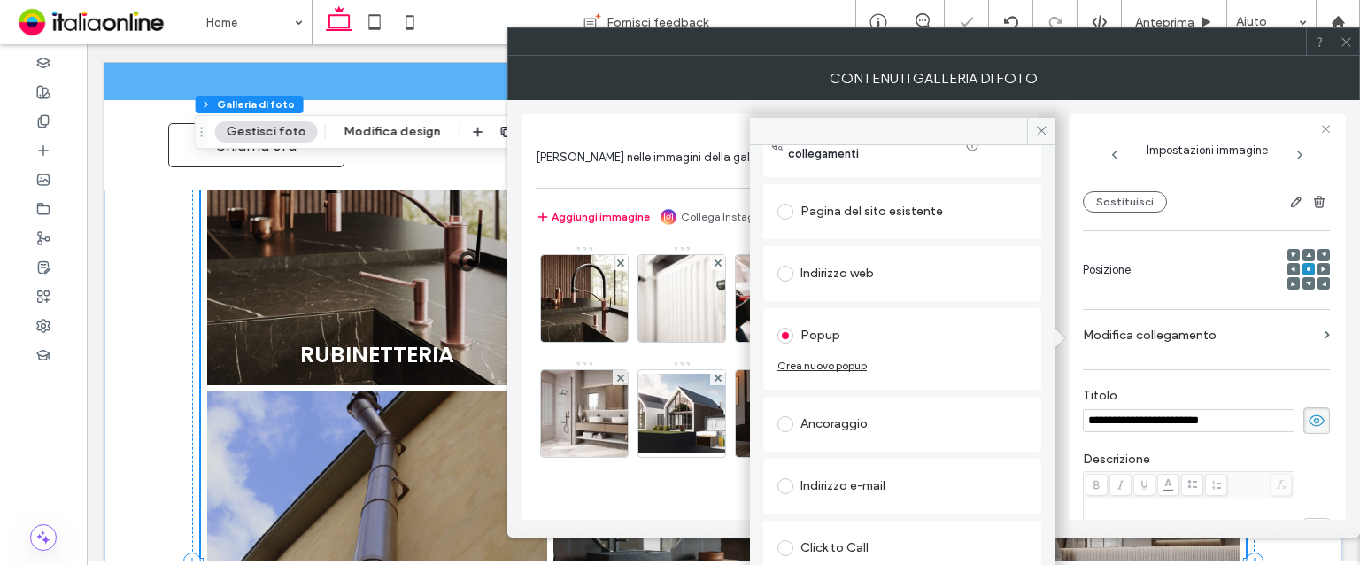
click at [855, 406] on div "Ancoraggio" at bounding box center [903, 424] width 250 height 37
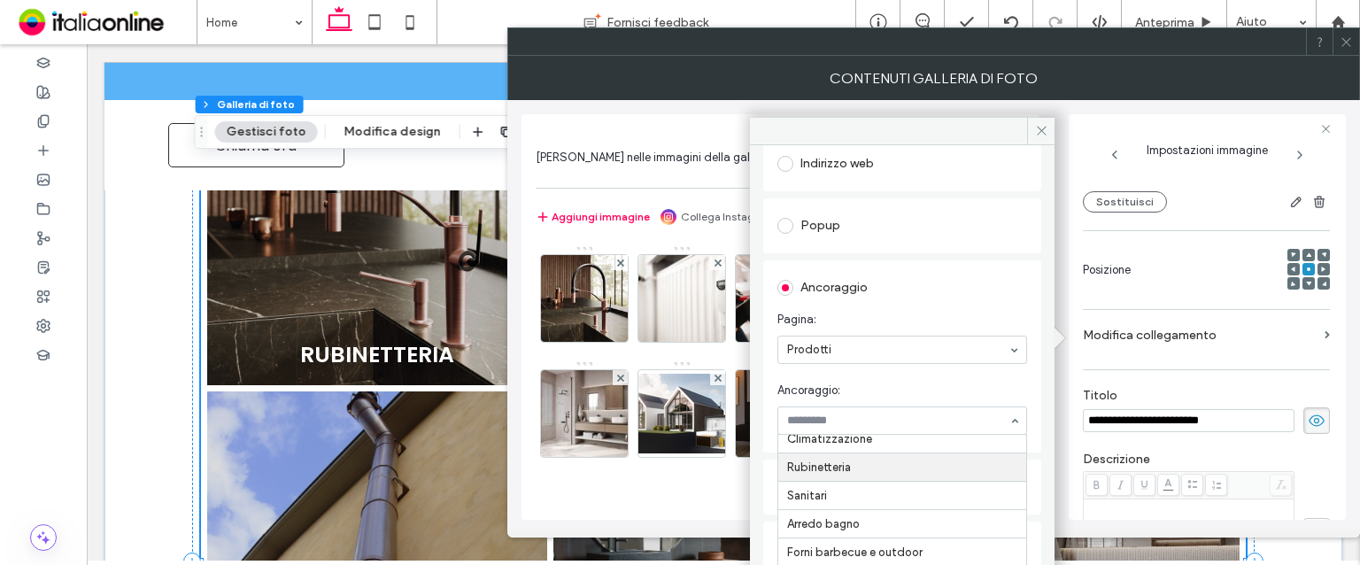
scroll to position [27, 0]
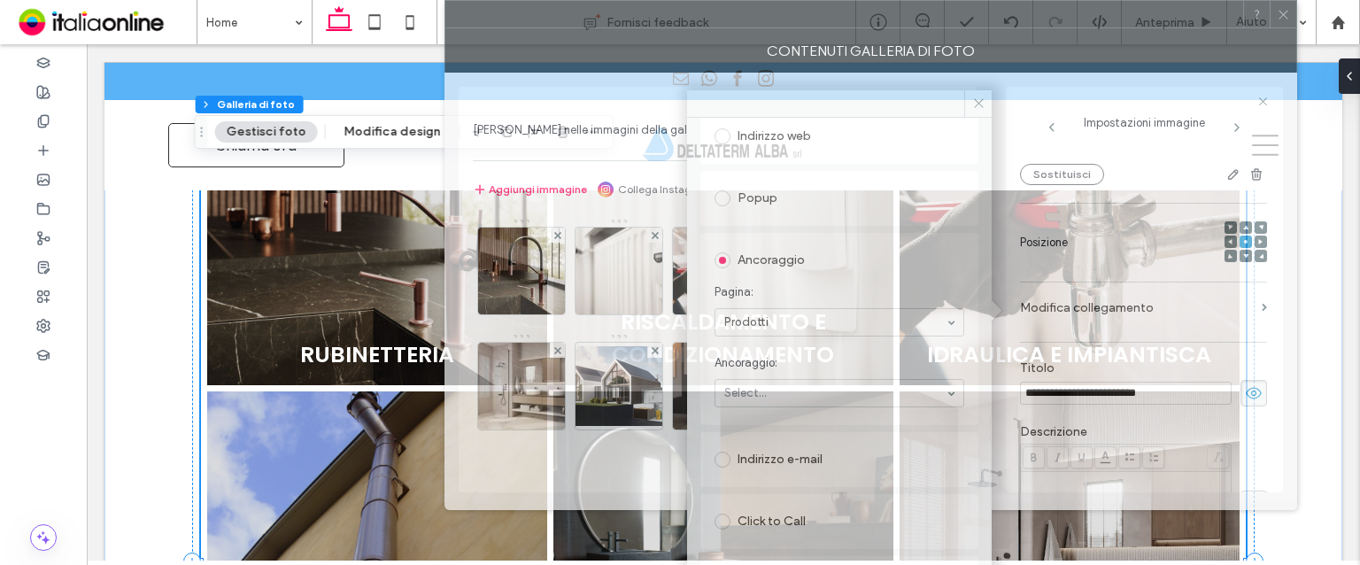
drag, startPoint x: 854, startPoint y: 50, endPoint x: 786, endPoint y: -2, distance: 85.9
click at [786, 0] on html ".wqwq-1{fill:#231f20;} .cls-1q, .cls-2q { fill-rule: evenodd; } .cls-2q { fill:…" at bounding box center [680, 282] width 1360 height 565
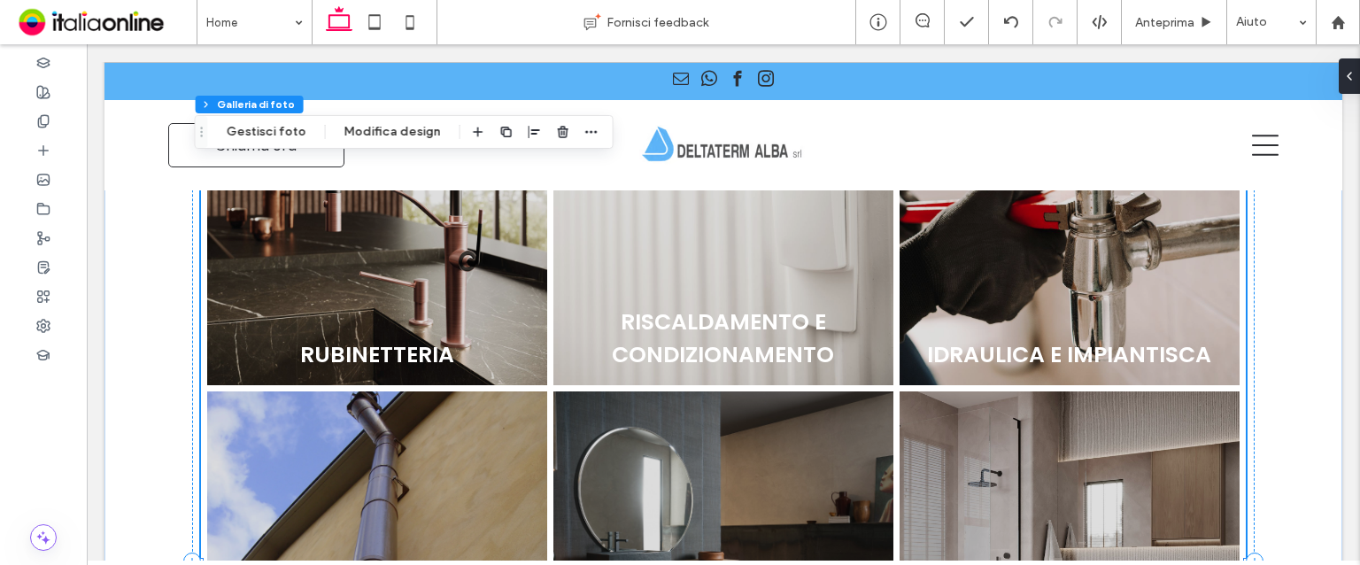
click at [1063, 300] on link at bounding box center [1069, 215] width 360 height 360
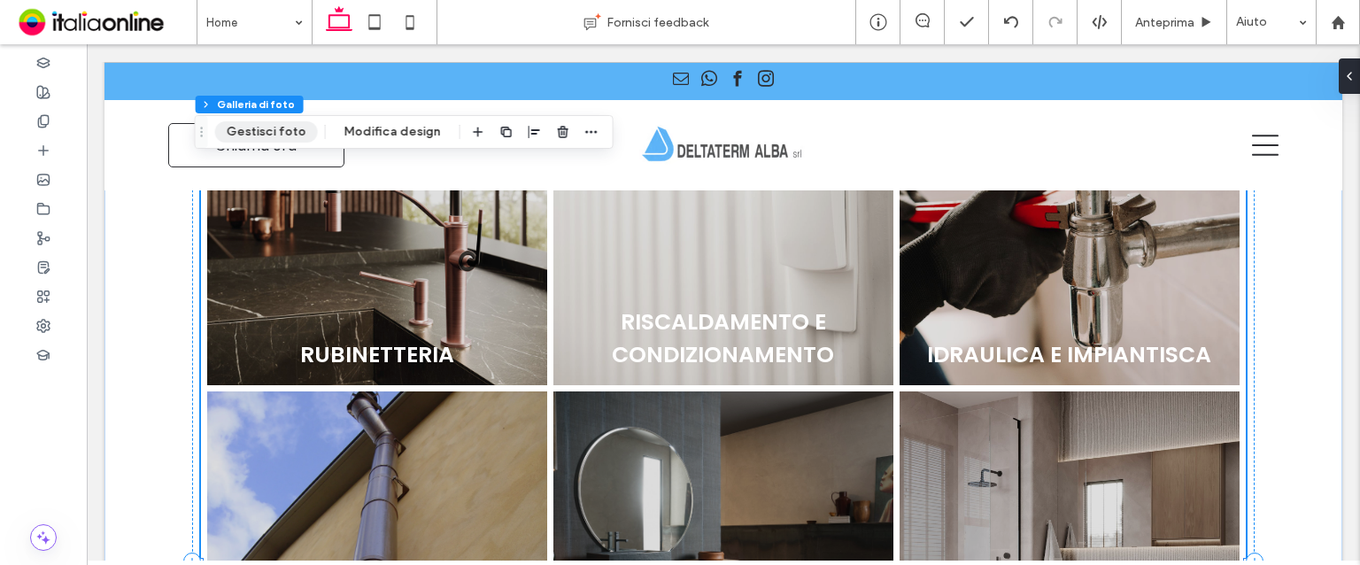
click at [280, 127] on button "Gestisci foto" at bounding box center [266, 131] width 103 height 21
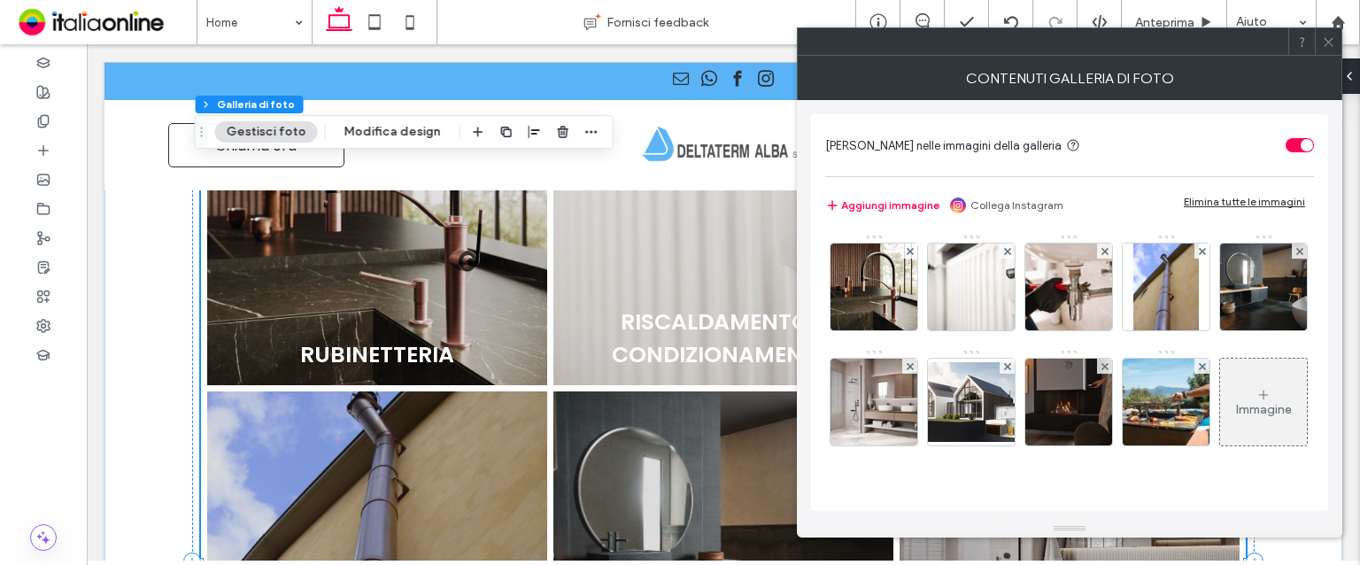
scroll to position [86, 0]
click at [1102, 430] on img at bounding box center [1167, 402] width 130 height 87
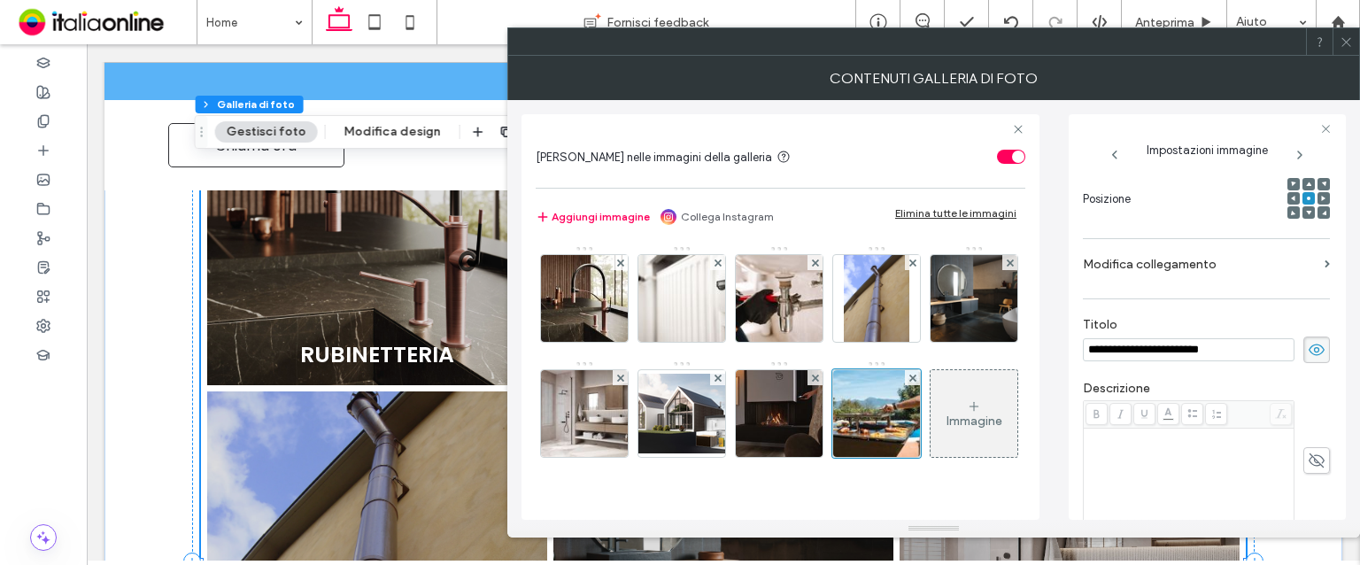
scroll to position [0, 0]
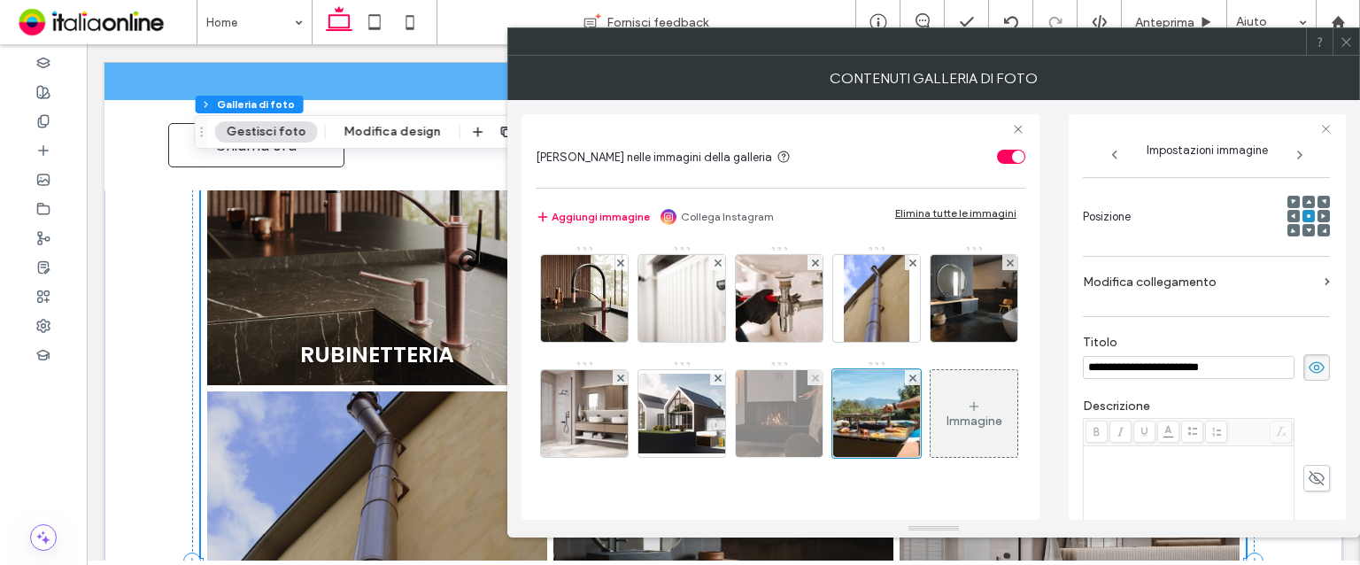
click at [823, 370] on img at bounding box center [779, 413] width 87 height 87
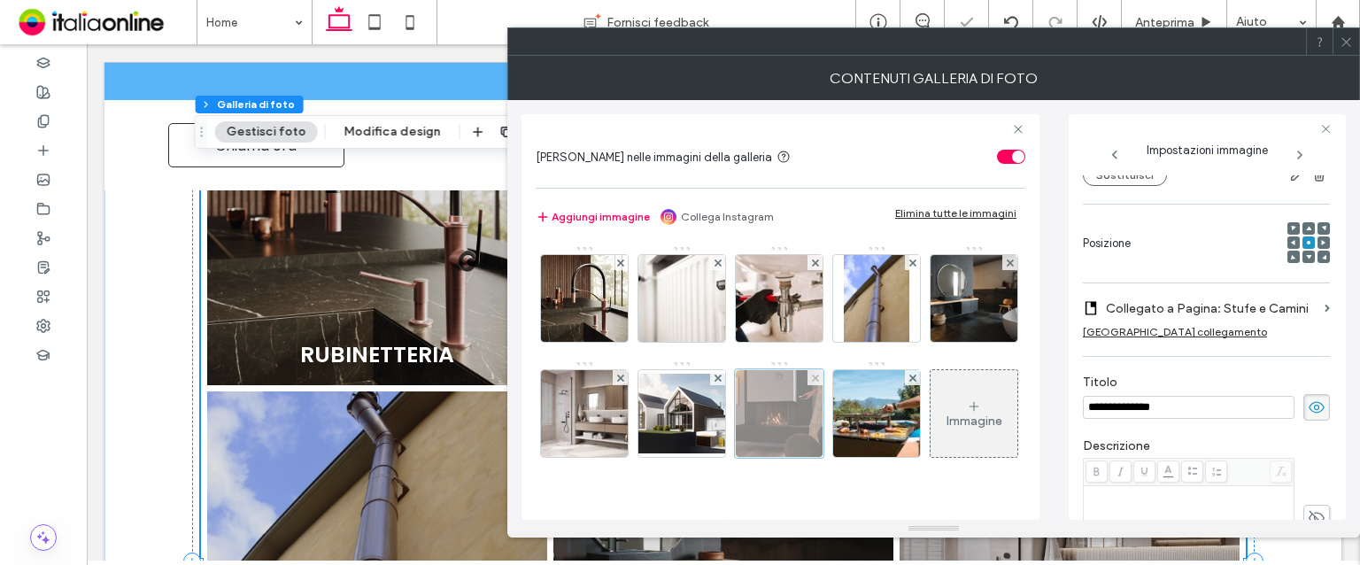
scroll to position [259, 0]
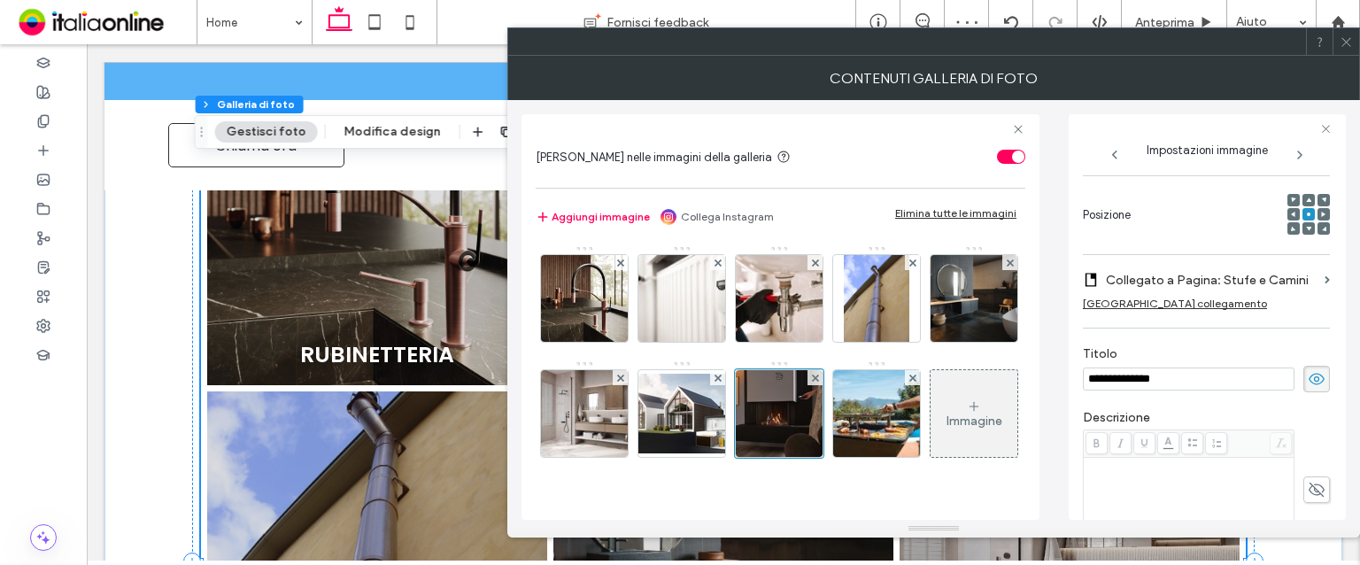
drag, startPoint x: 609, startPoint y: 443, endPoint x: 1031, endPoint y: 425, distance: 421.9
click at [812, 443] on img at bounding box center [877, 413] width 130 height 87
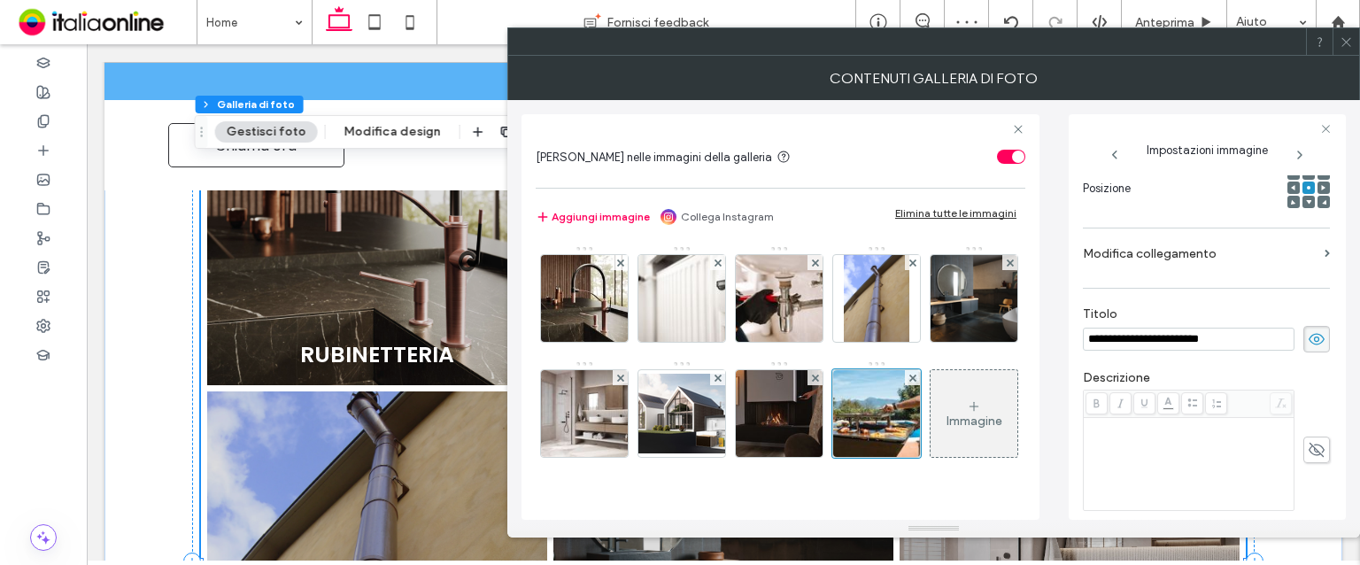
scroll to position [230, 0]
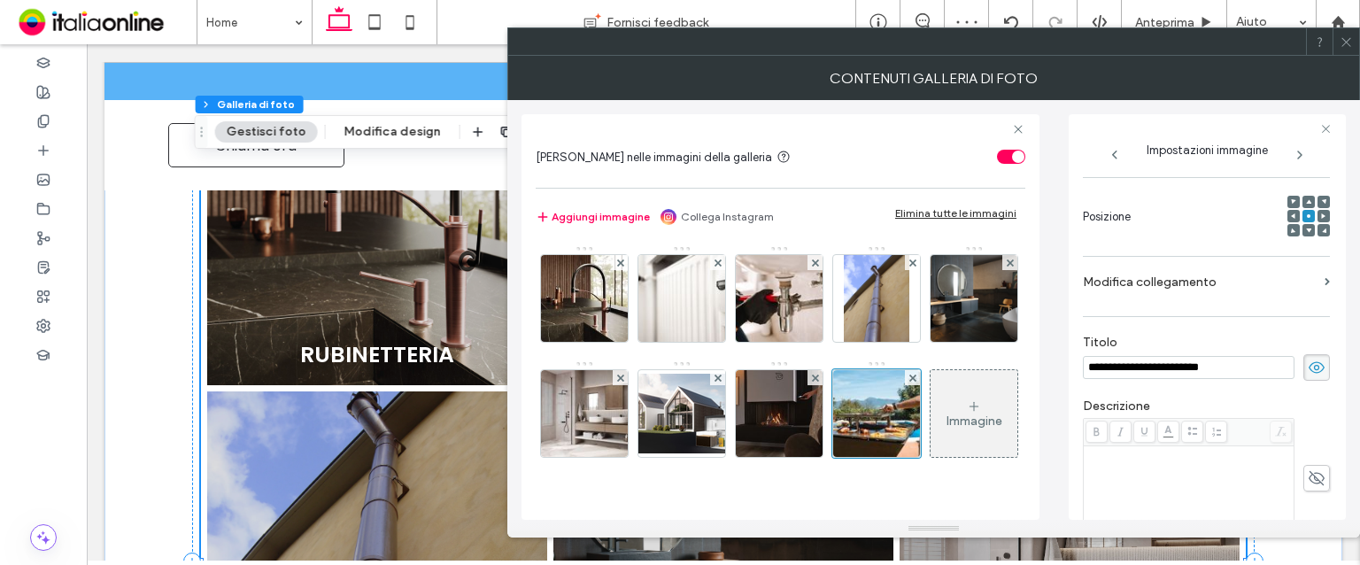
click at [1133, 272] on label "Modifica collegamento" at bounding box center [1200, 282] width 235 height 33
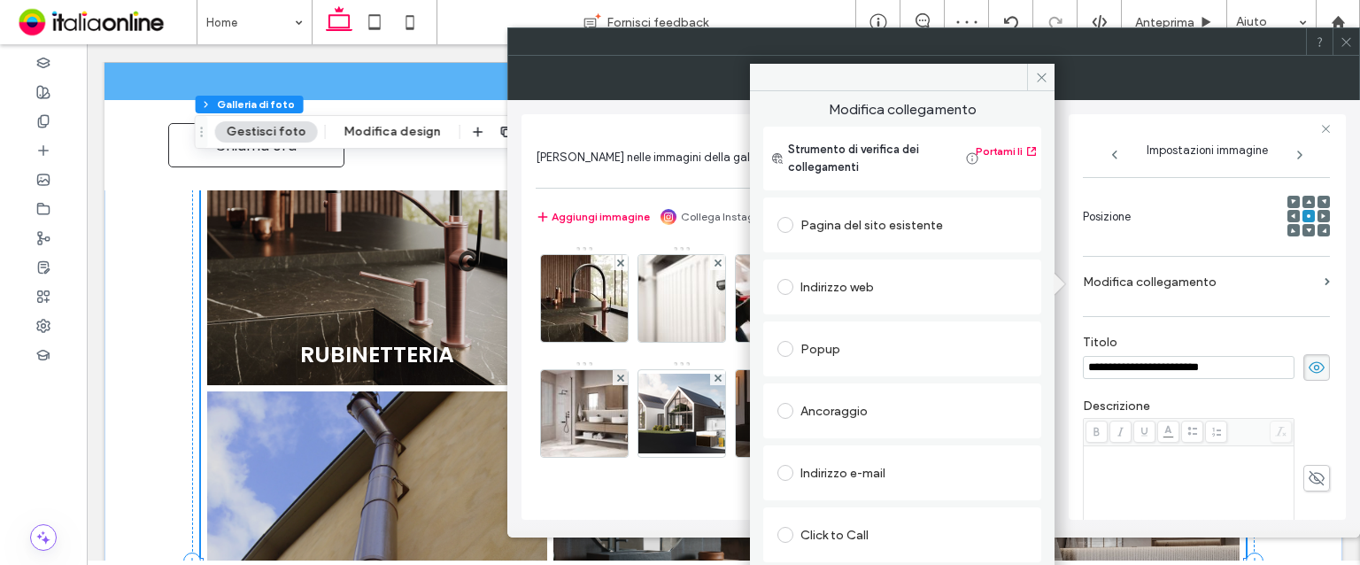
click at [797, 403] on label at bounding box center [789, 411] width 23 height 16
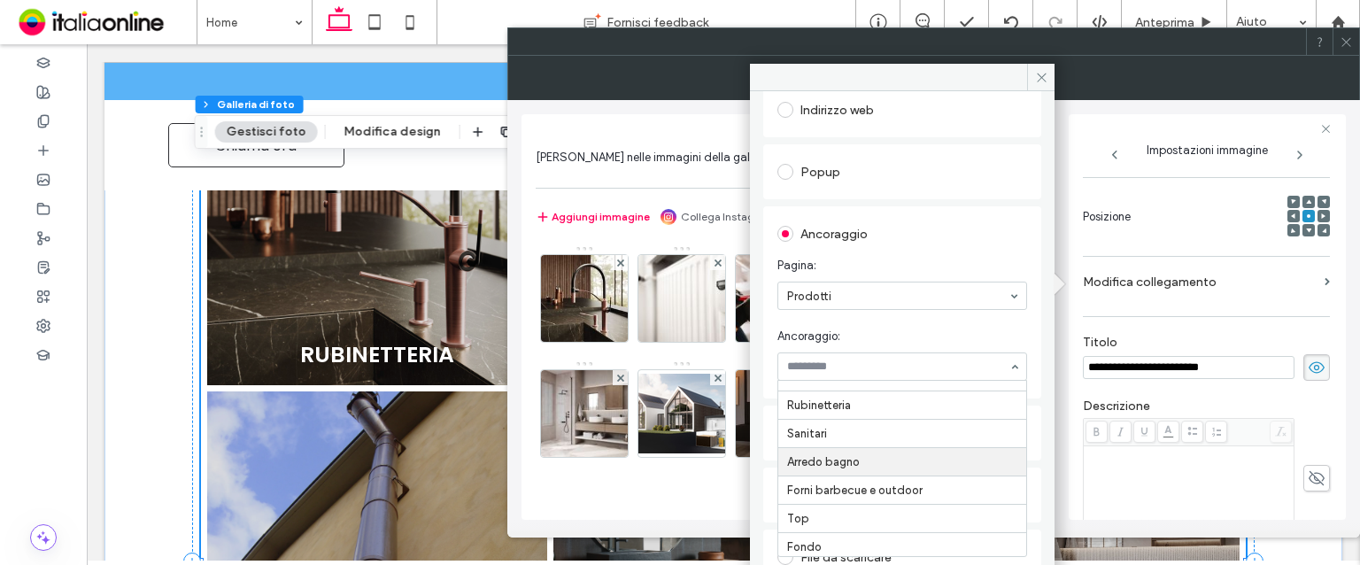
scroll to position [27, 0]
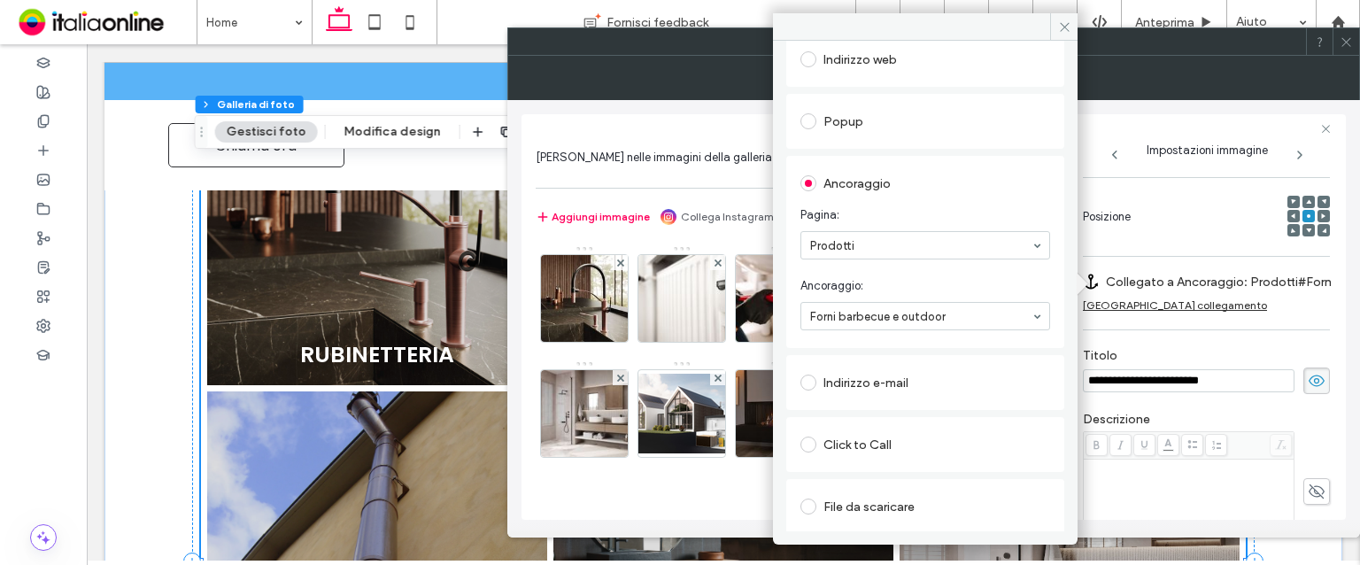
click at [1340, 38] on icon at bounding box center [1346, 41] width 13 height 13
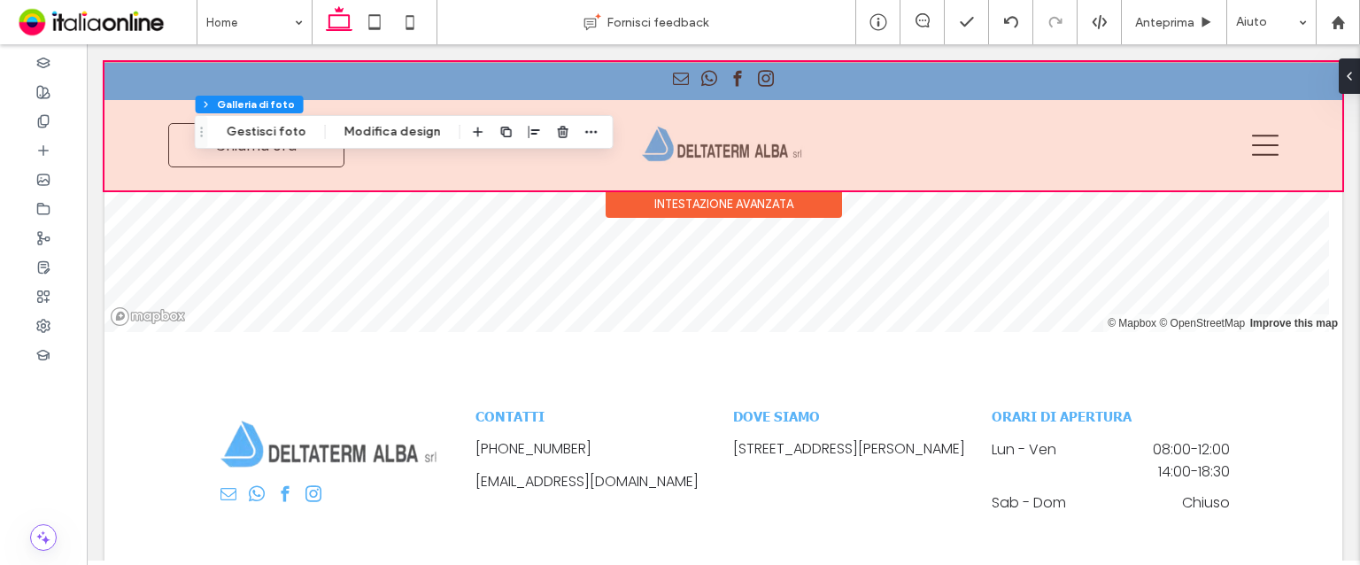
scroll to position [3440, 0]
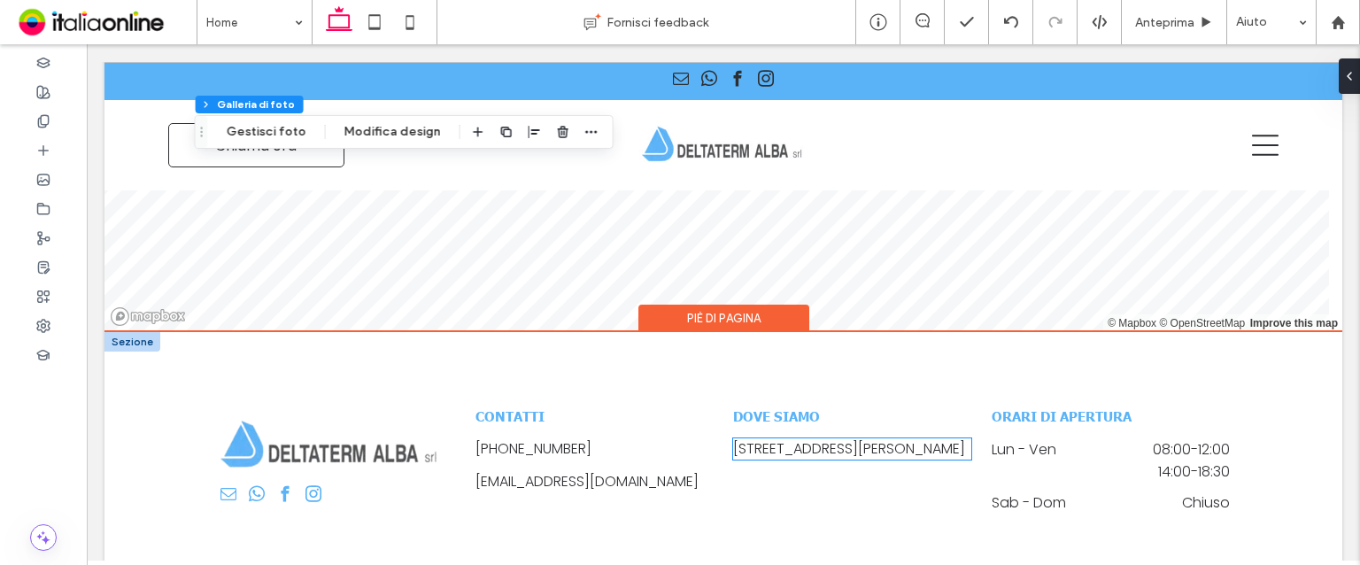
click at [819, 460] on p "[STREET_ADDRESS][PERSON_NAME]" at bounding box center [852, 448] width 238 height 21
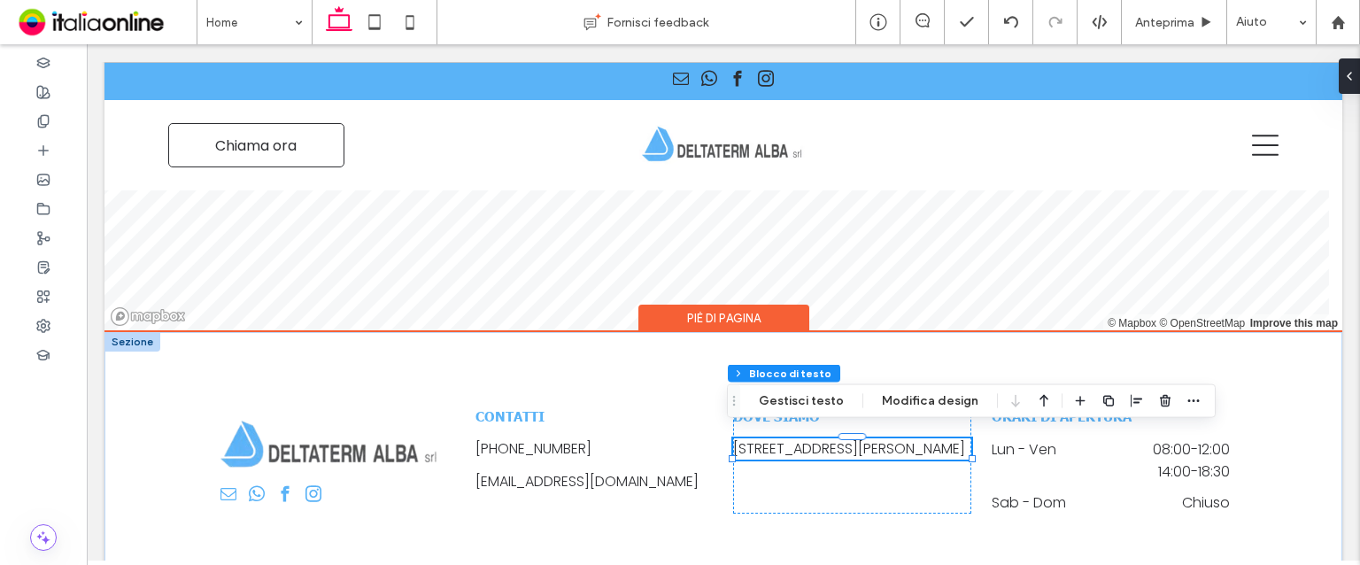
click at [819, 460] on p "[STREET_ADDRESS][PERSON_NAME]" at bounding box center [852, 448] width 238 height 21
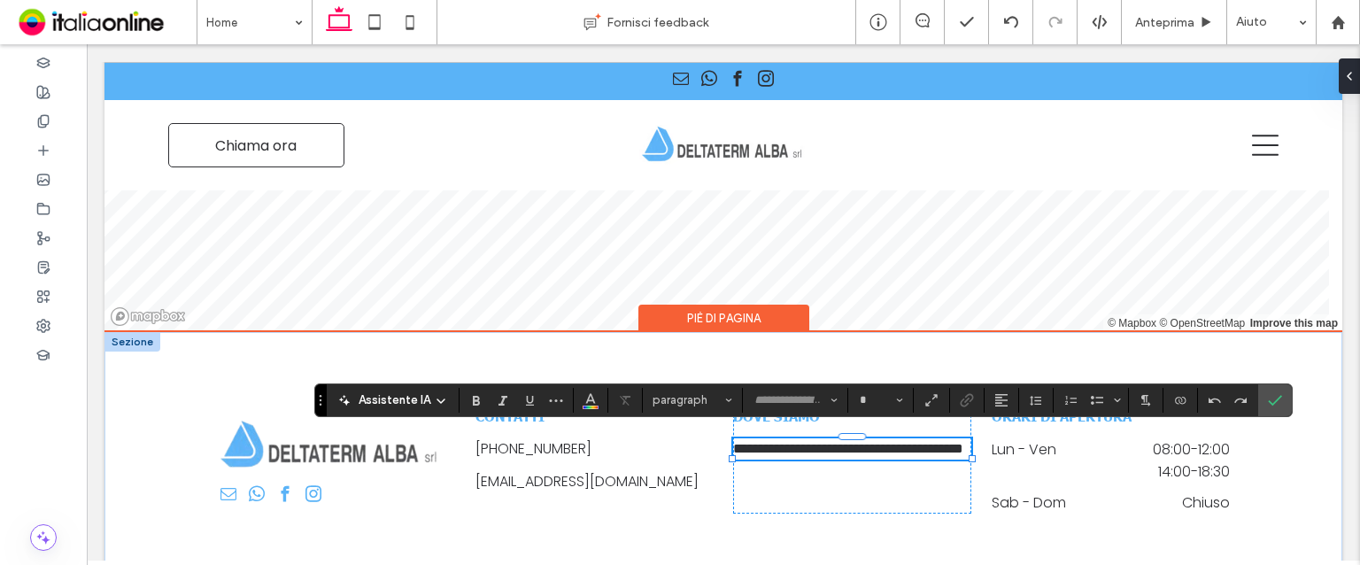
type input "*******"
type input "**"
copy span "**********"
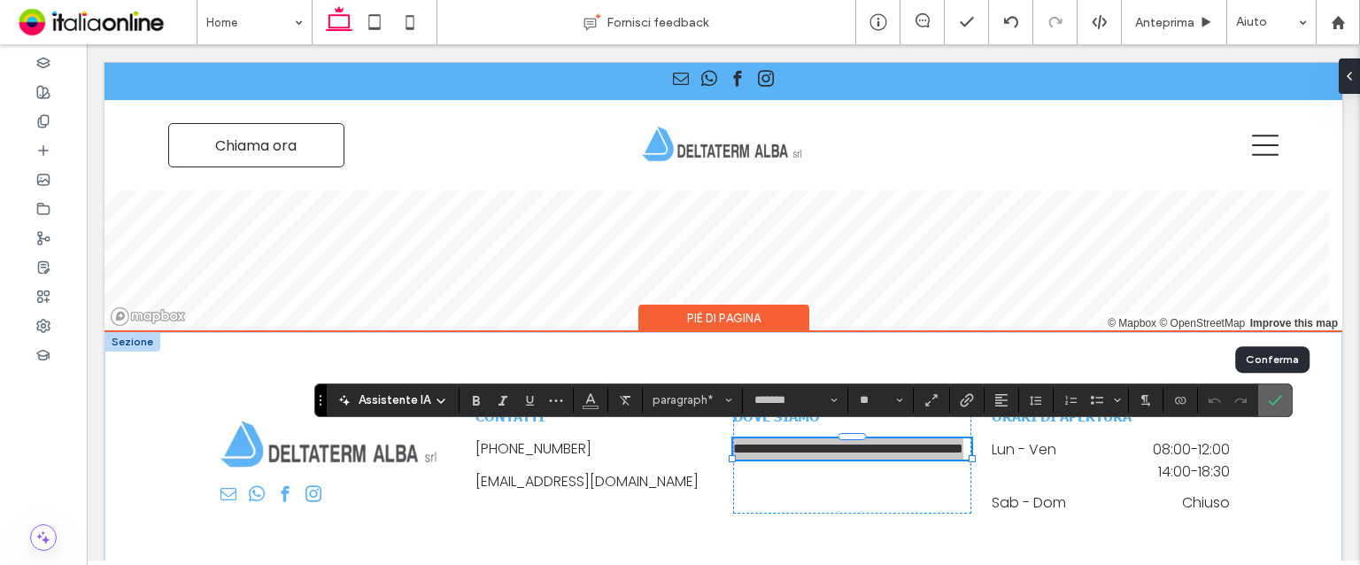
click at [1268, 393] on icon "Conferma" at bounding box center [1275, 400] width 14 height 14
click at [1272, 393] on icon "Conferma" at bounding box center [1275, 400] width 14 height 14
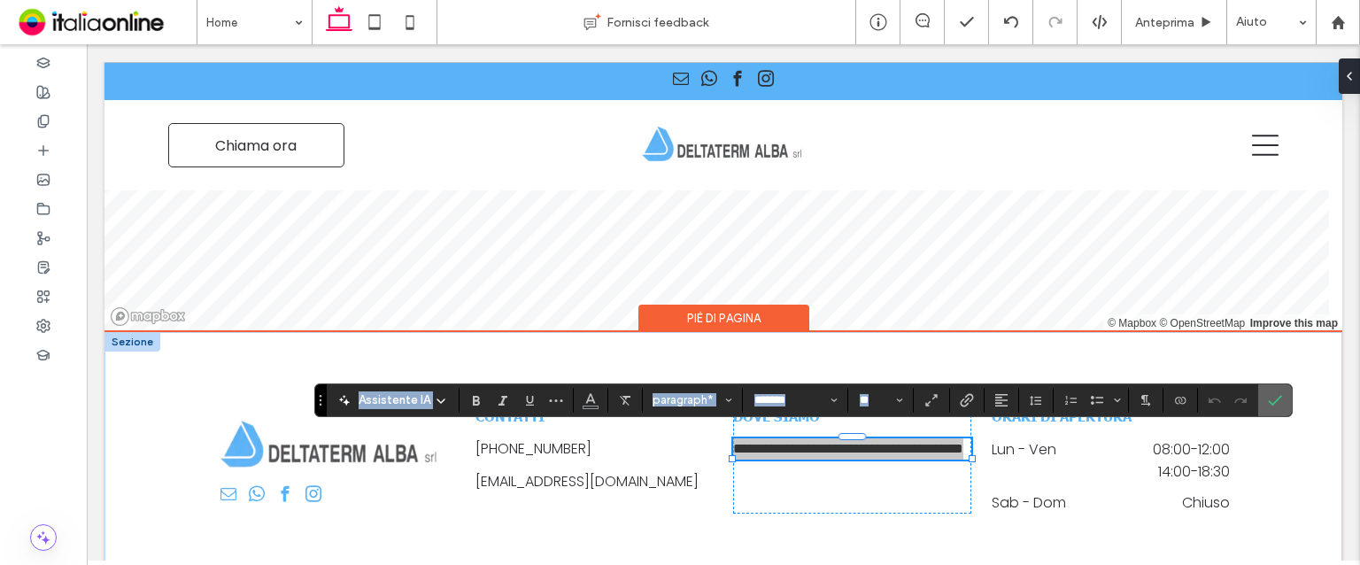
click at [1268, 408] on span "Conferma" at bounding box center [1272, 400] width 8 height 32
click at [1274, 389] on span "Conferma" at bounding box center [1275, 400] width 14 height 30
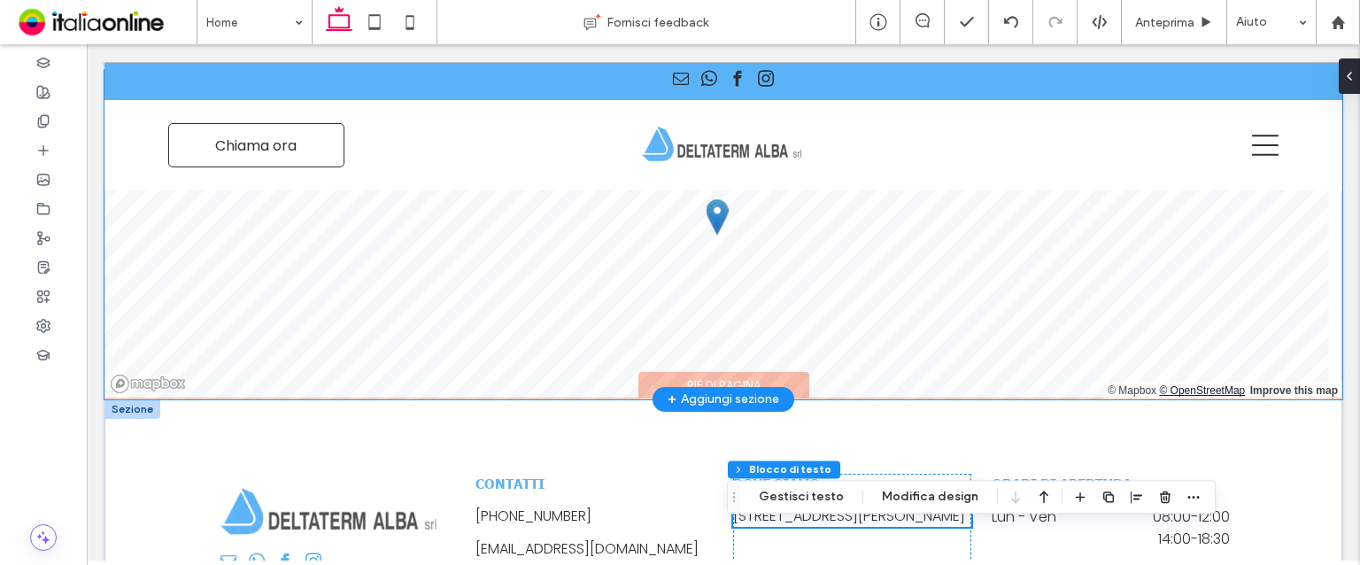
scroll to position [3174, 0]
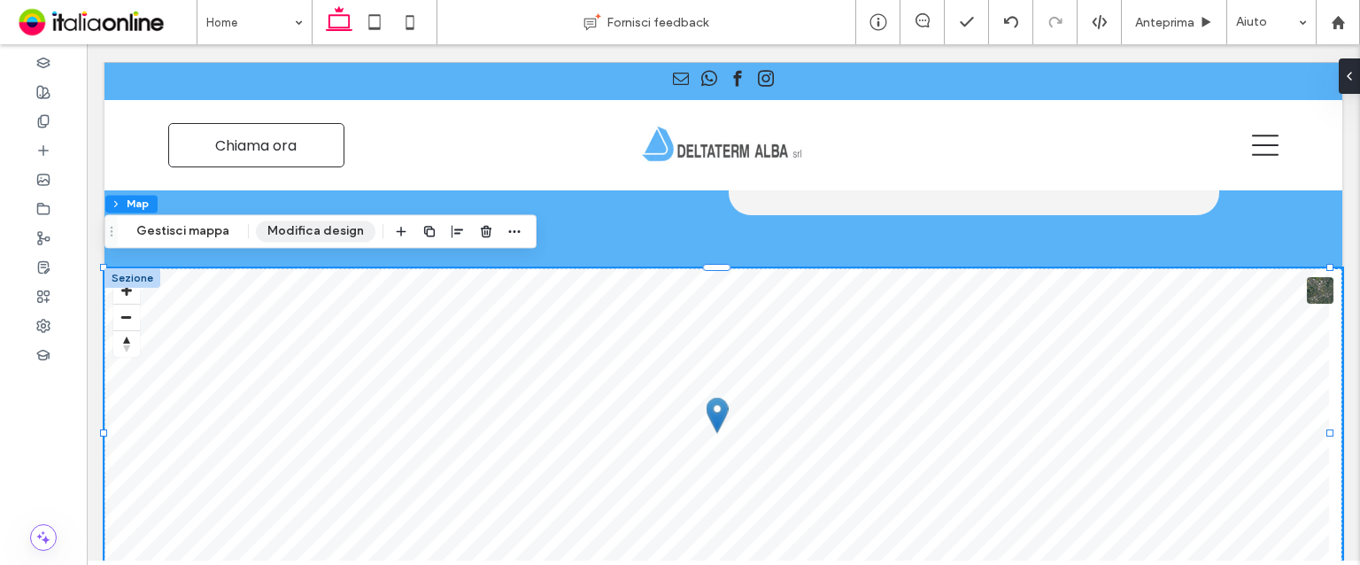
click at [292, 226] on button "Modifica design" at bounding box center [316, 231] width 120 height 21
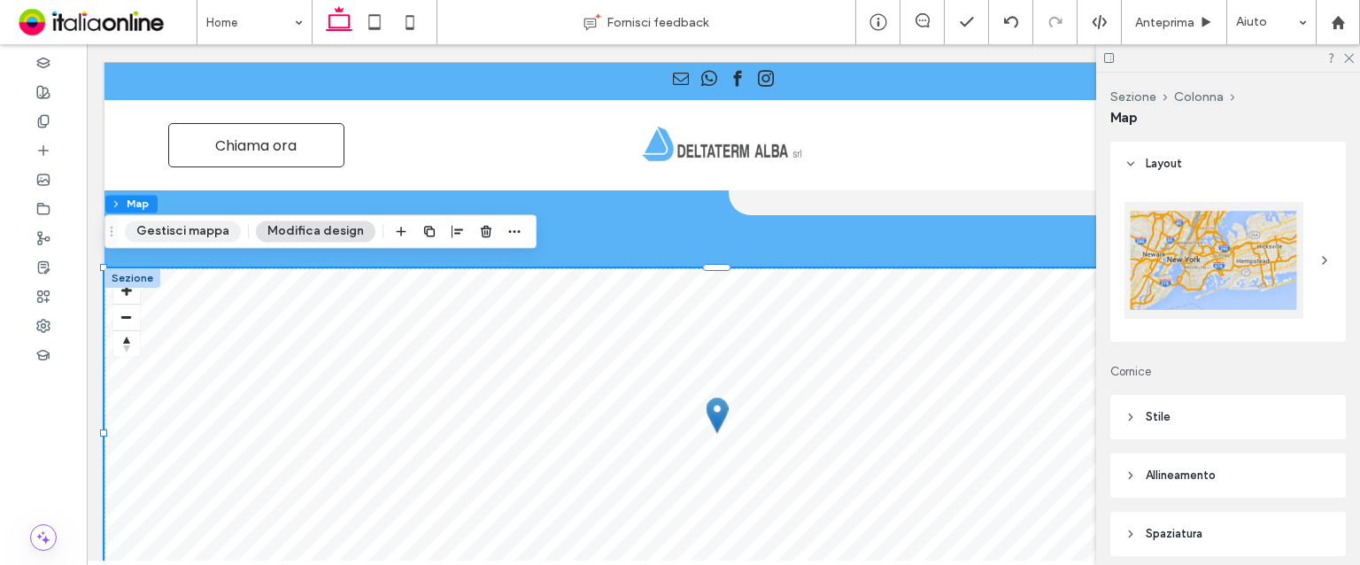
click at [184, 236] on button "Gestisci mappa" at bounding box center [183, 231] width 116 height 21
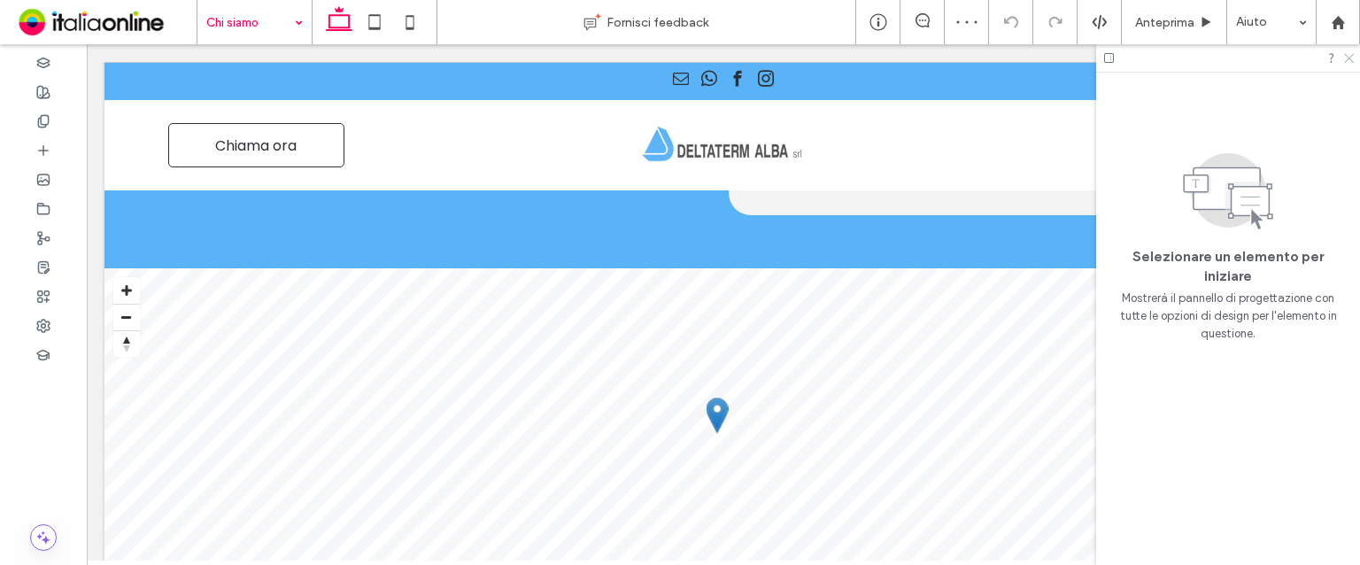
click at [1349, 57] on icon at bounding box center [1349, 57] width 12 height 12
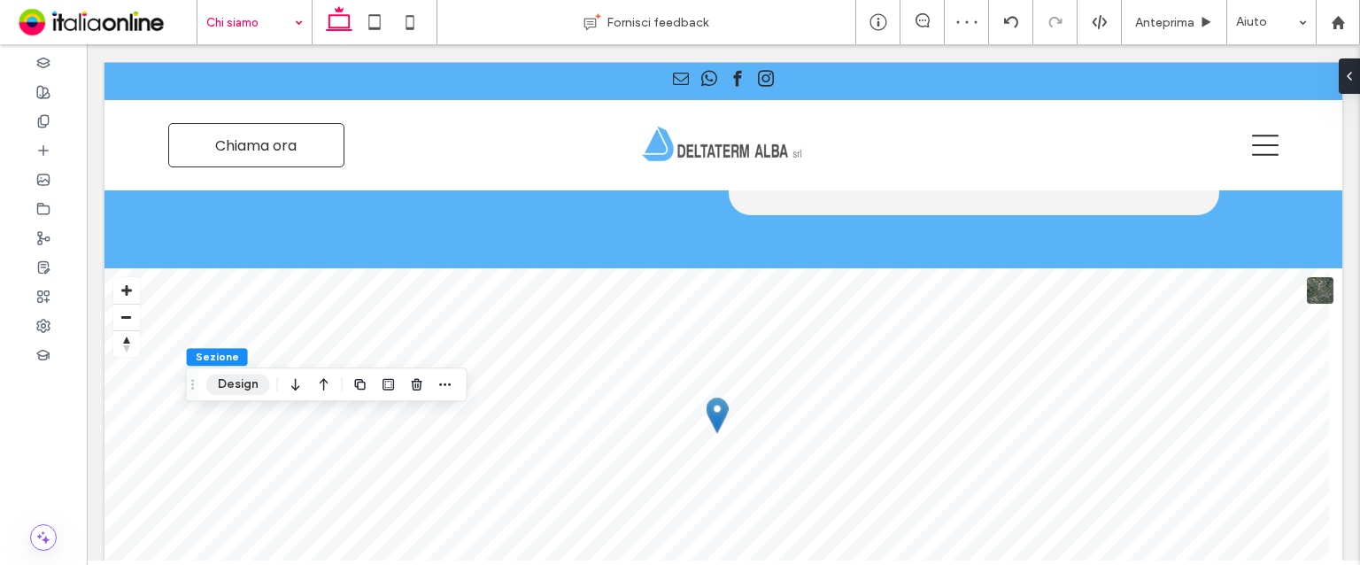
click at [262, 378] on button "Design" at bounding box center [238, 384] width 64 height 21
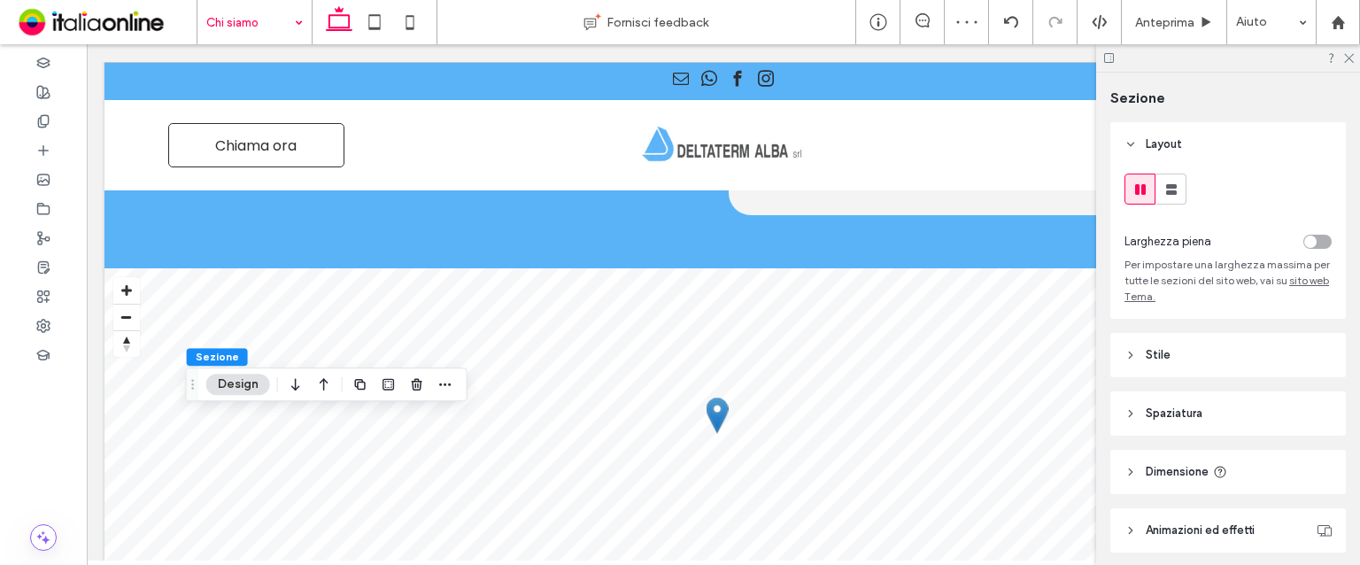
scroll to position [67, 0]
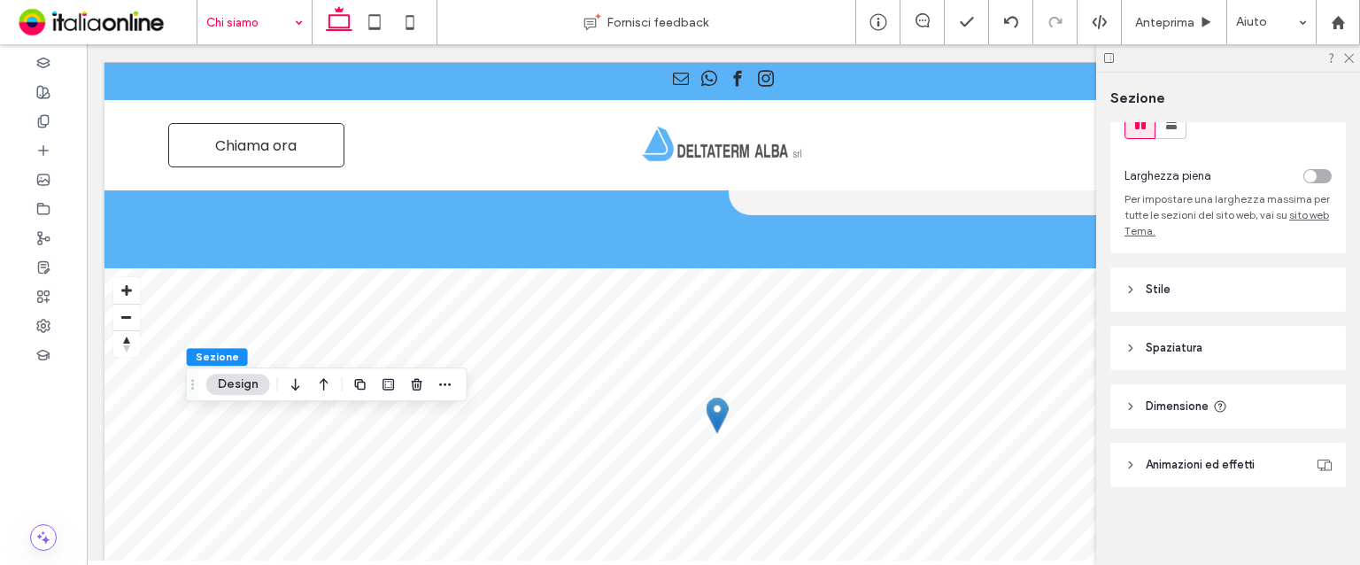
click at [1182, 339] on span "Spaziatura" at bounding box center [1174, 348] width 57 height 18
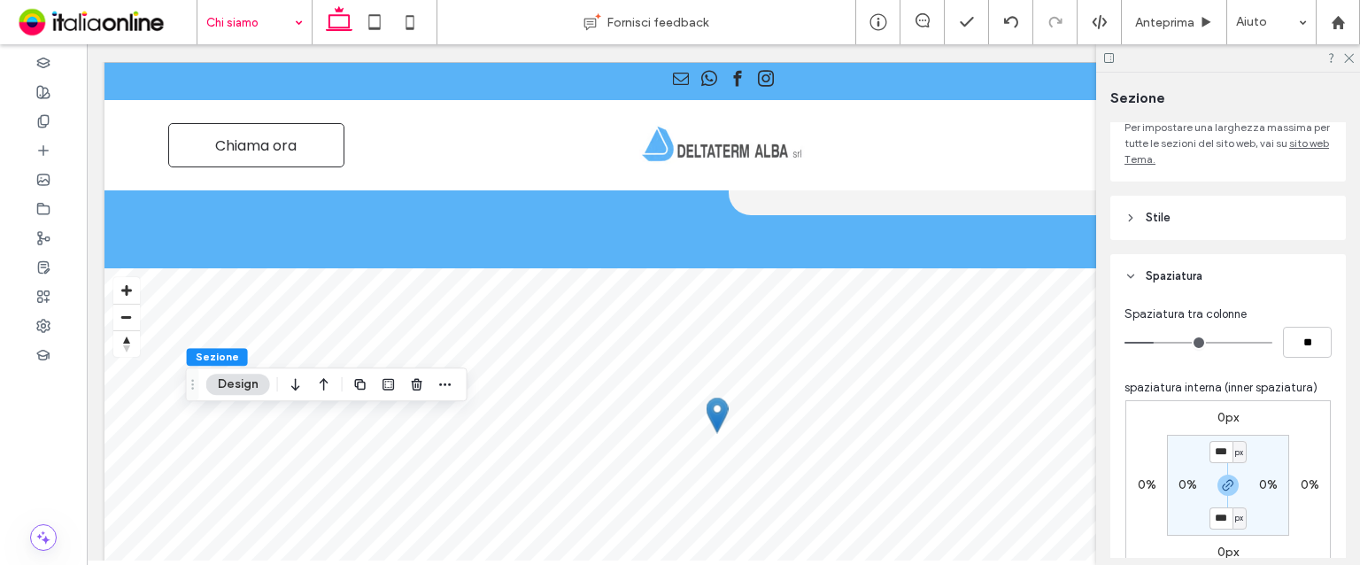
scroll to position [138, 0]
click at [1212, 447] on input "***" at bounding box center [1221, 451] width 23 height 22
type input "**"
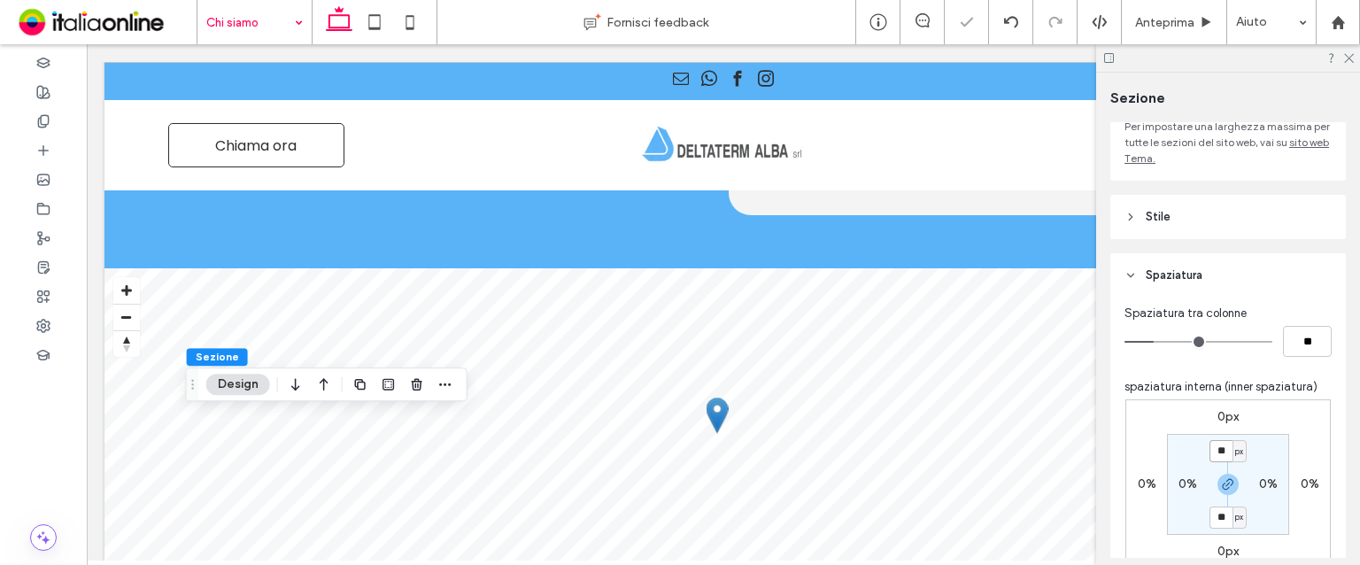
type input "*"
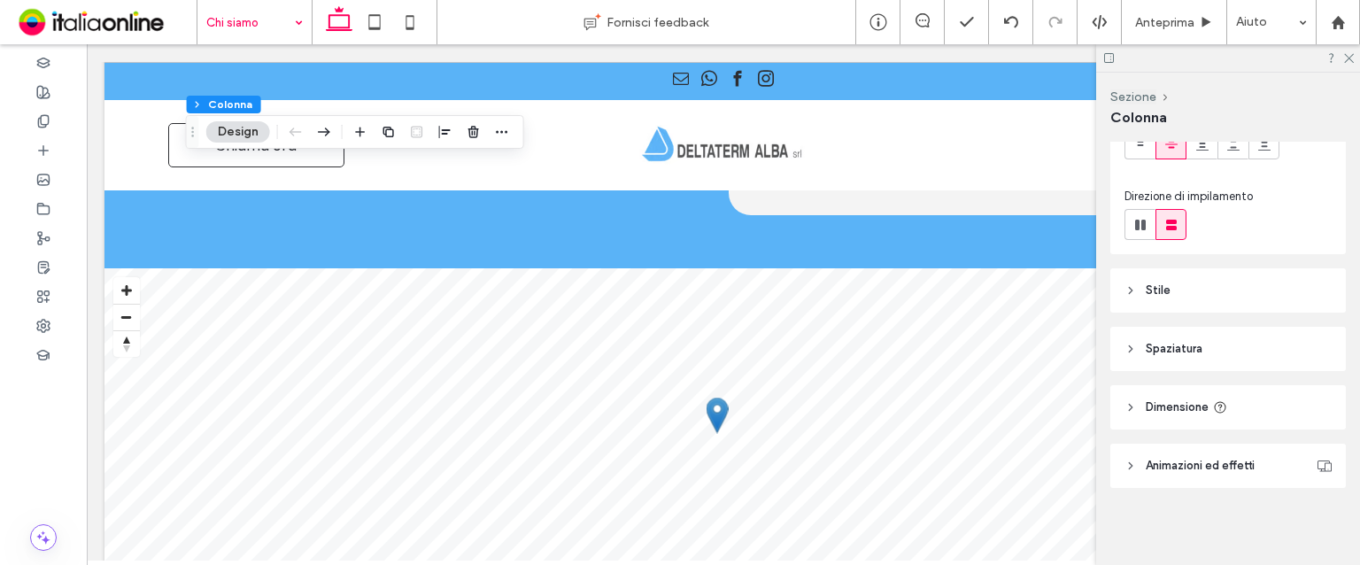
scroll to position [170, 0]
click at [1193, 347] on span "Spaziatura" at bounding box center [1174, 349] width 57 height 18
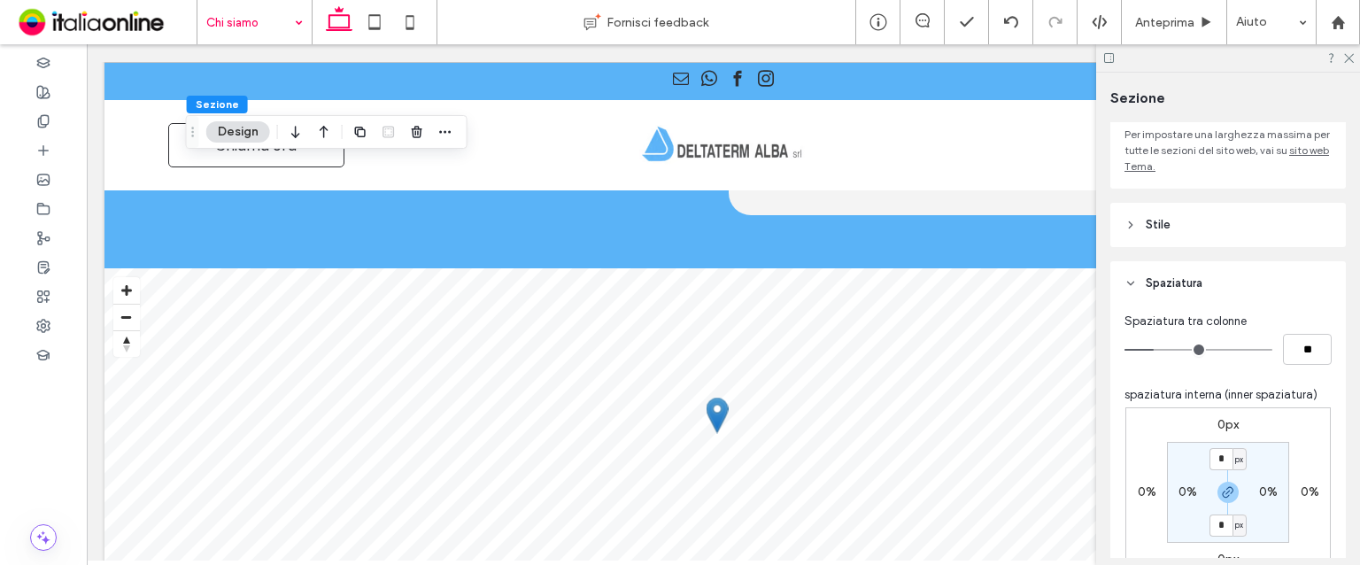
scroll to position [201, 0]
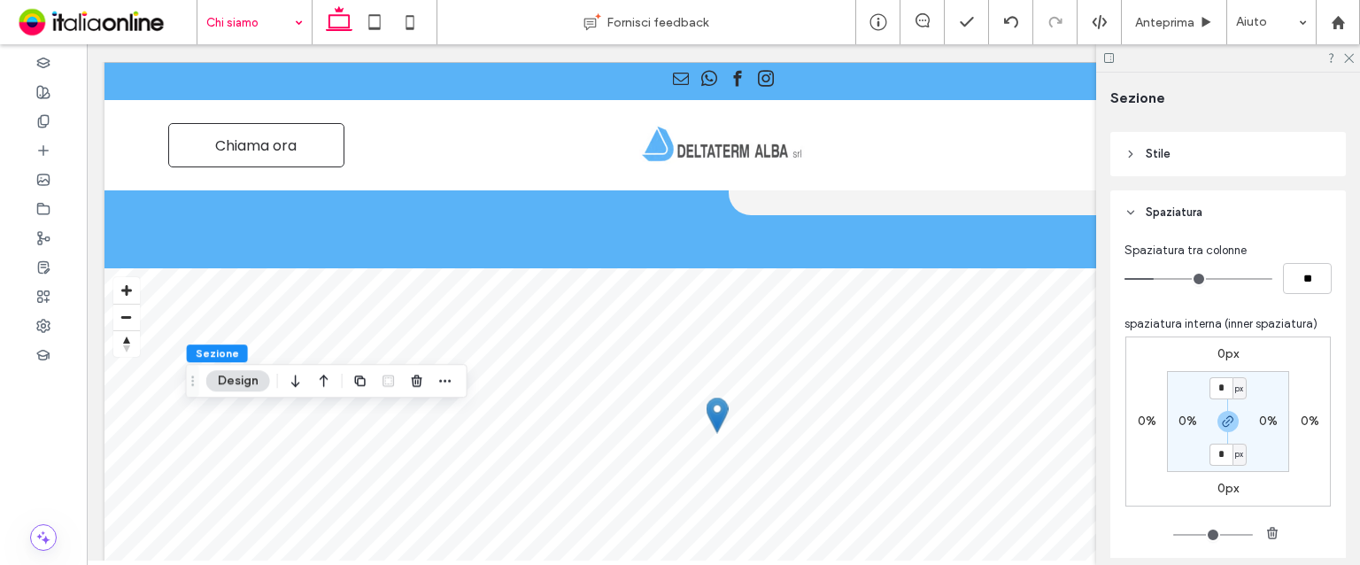
click at [224, 382] on button "Design" at bounding box center [238, 380] width 64 height 21
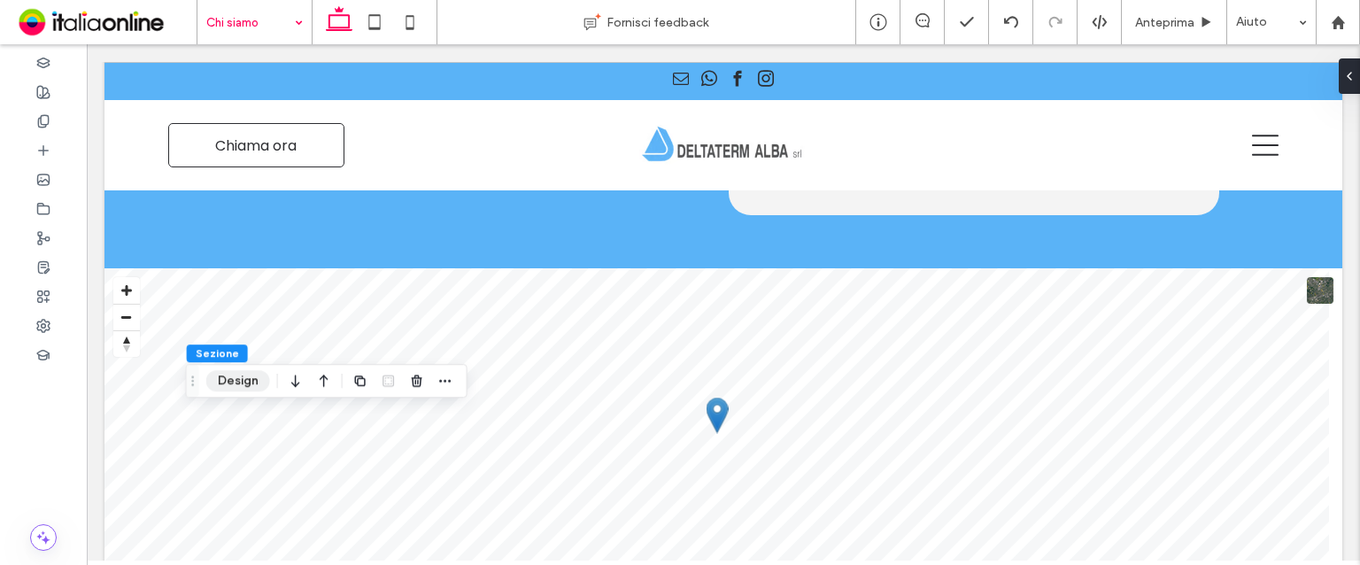
click at [224, 382] on button "Design" at bounding box center [238, 380] width 64 height 21
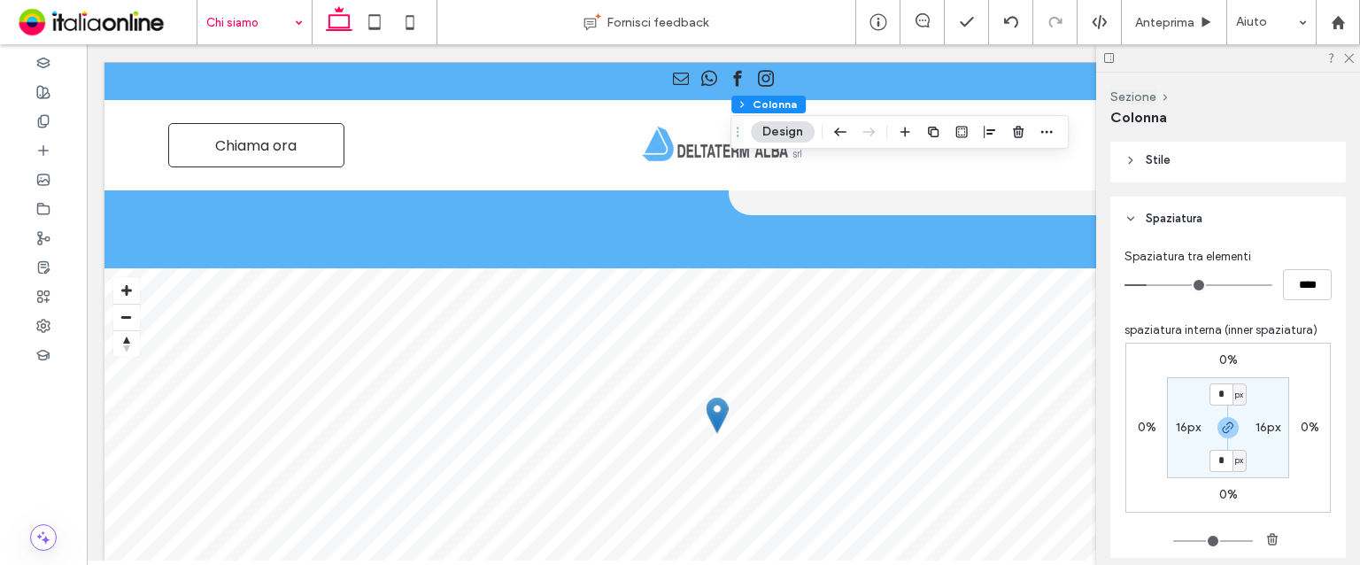
scroll to position [531, 0]
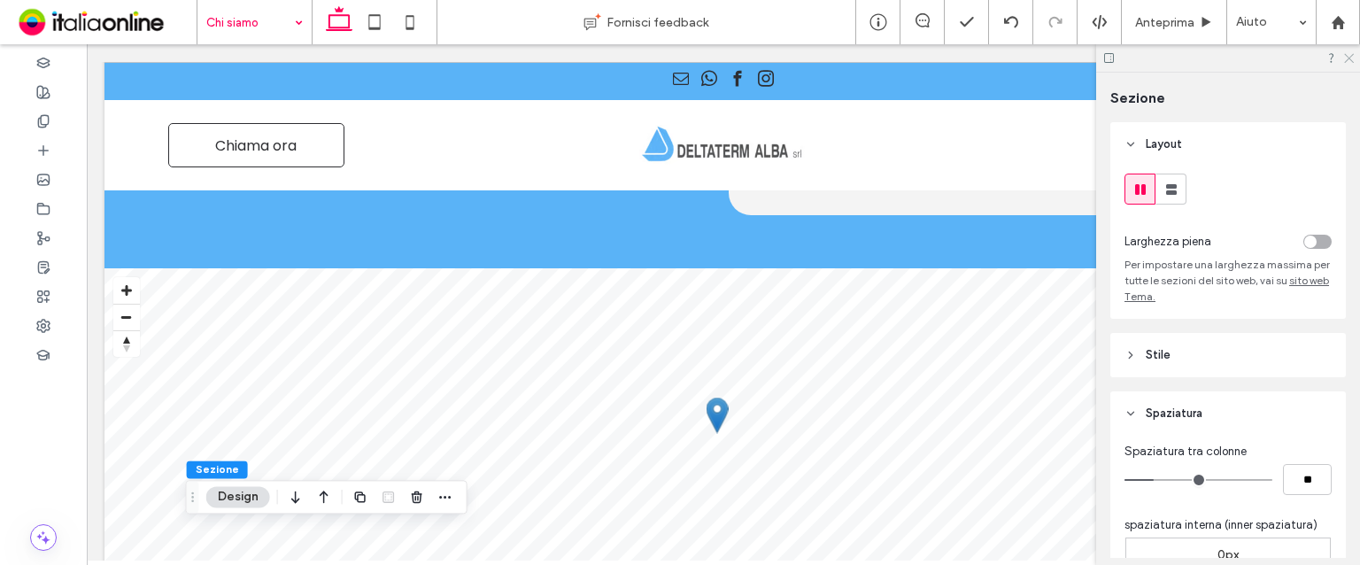
click at [1352, 58] on icon at bounding box center [1349, 57] width 12 height 12
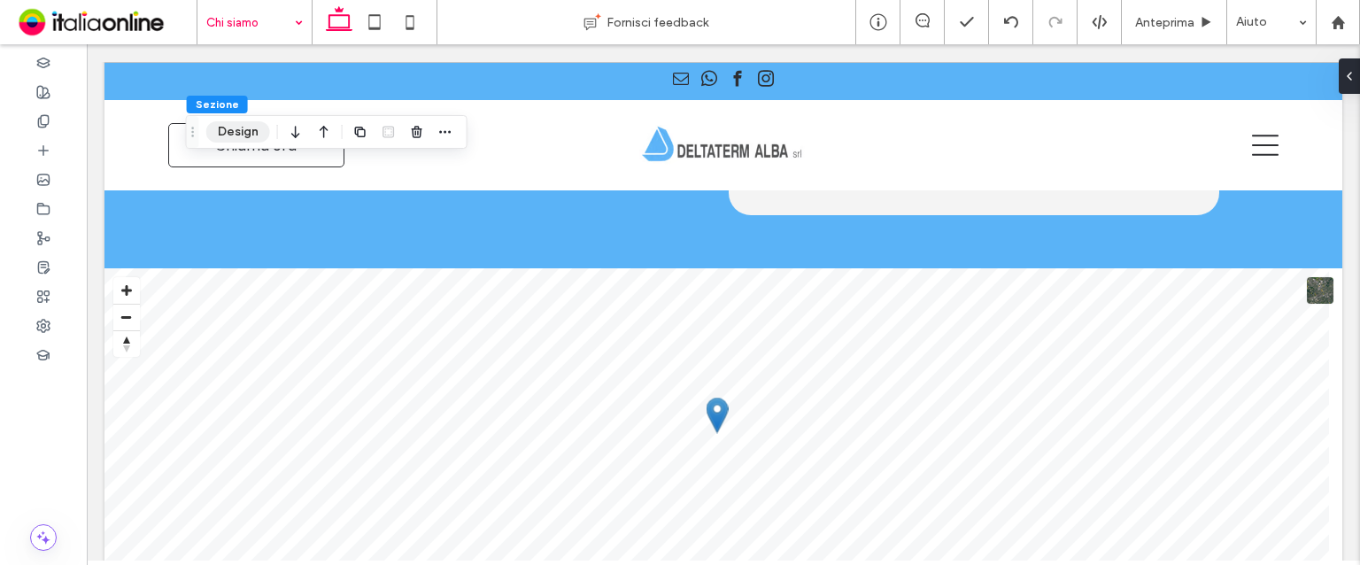
click at [248, 134] on button "Design" at bounding box center [238, 131] width 64 height 21
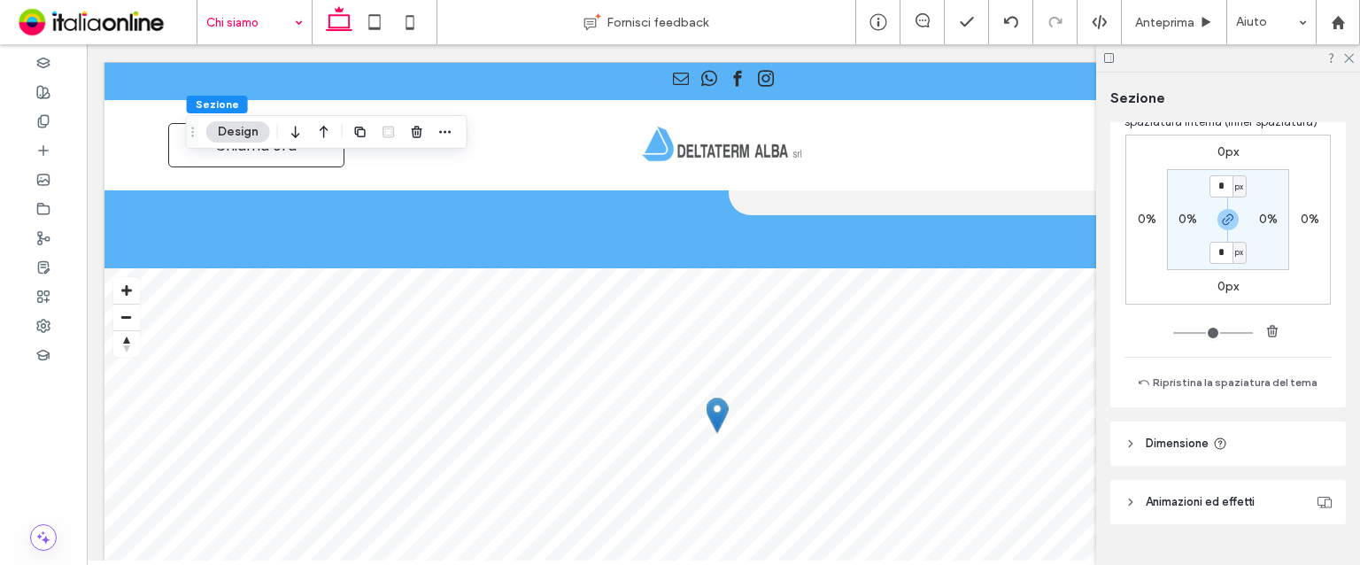
scroll to position [441, 0]
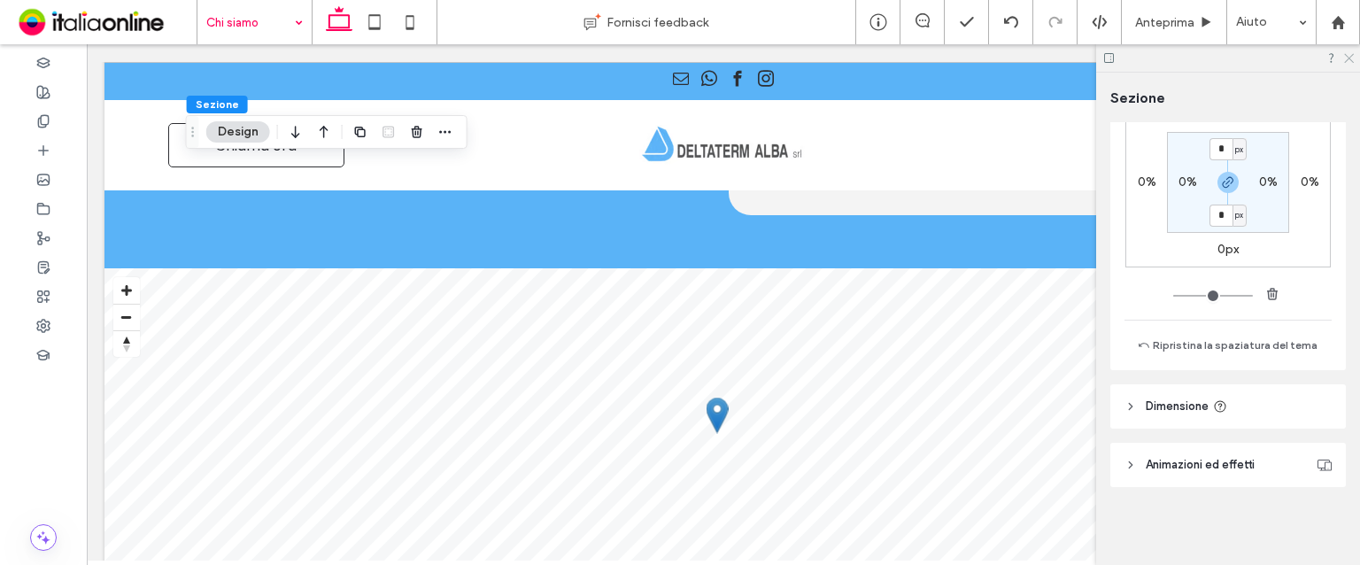
click at [1347, 56] on icon at bounding box center [1349, 57] width 12 height 12
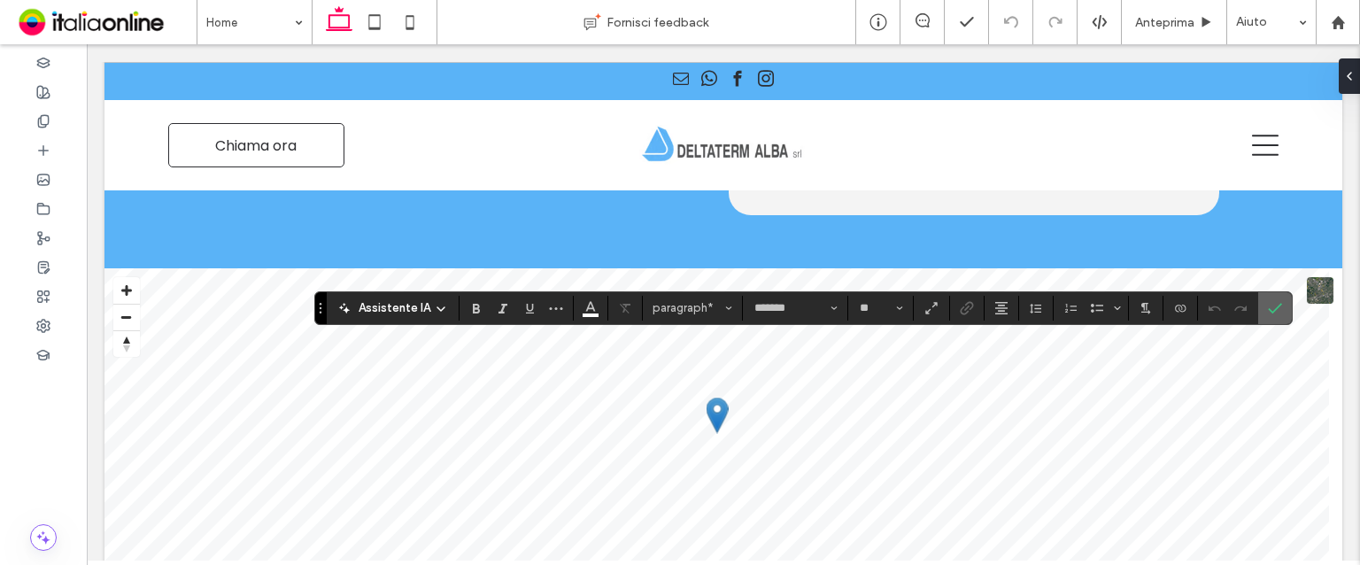
click at [1275, 301] on icon "Conferma" at bounding box center [1275, 308] width 14 height 14
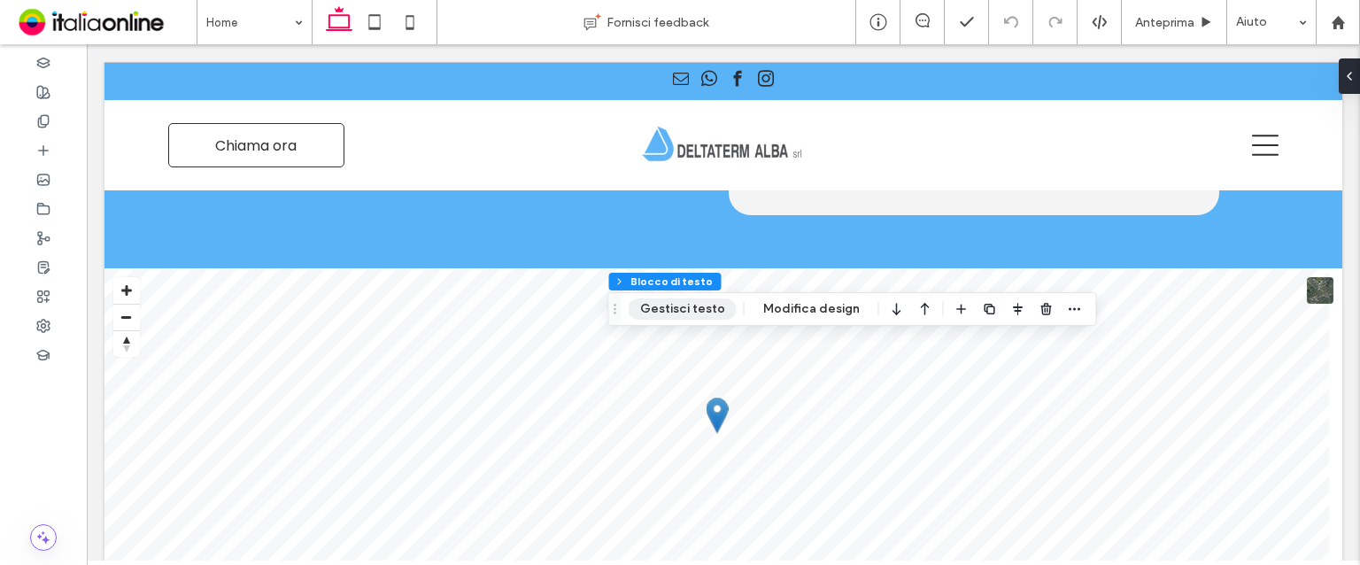
click at [662, 304] on button "Gestisci testo" at bounding box center [683, 308] width 108 height 21
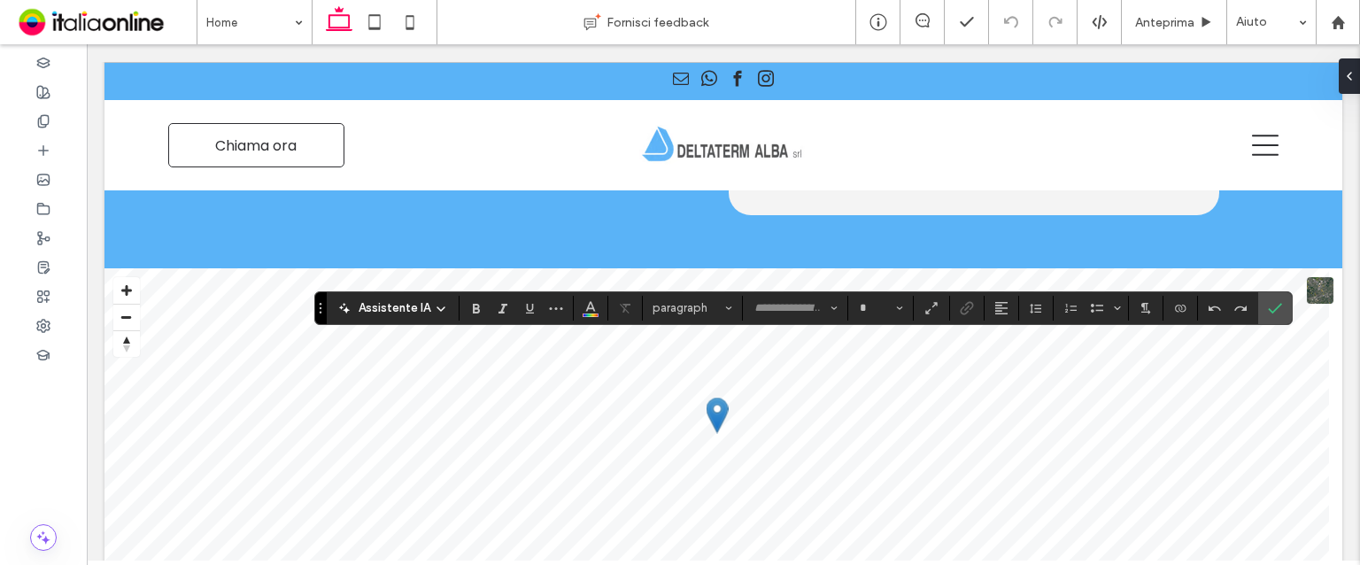
type input "*******"
type input "**"
click at [1268, 308] on icon "Conferma" at bounding box center [1275, 308] width 14 height 14
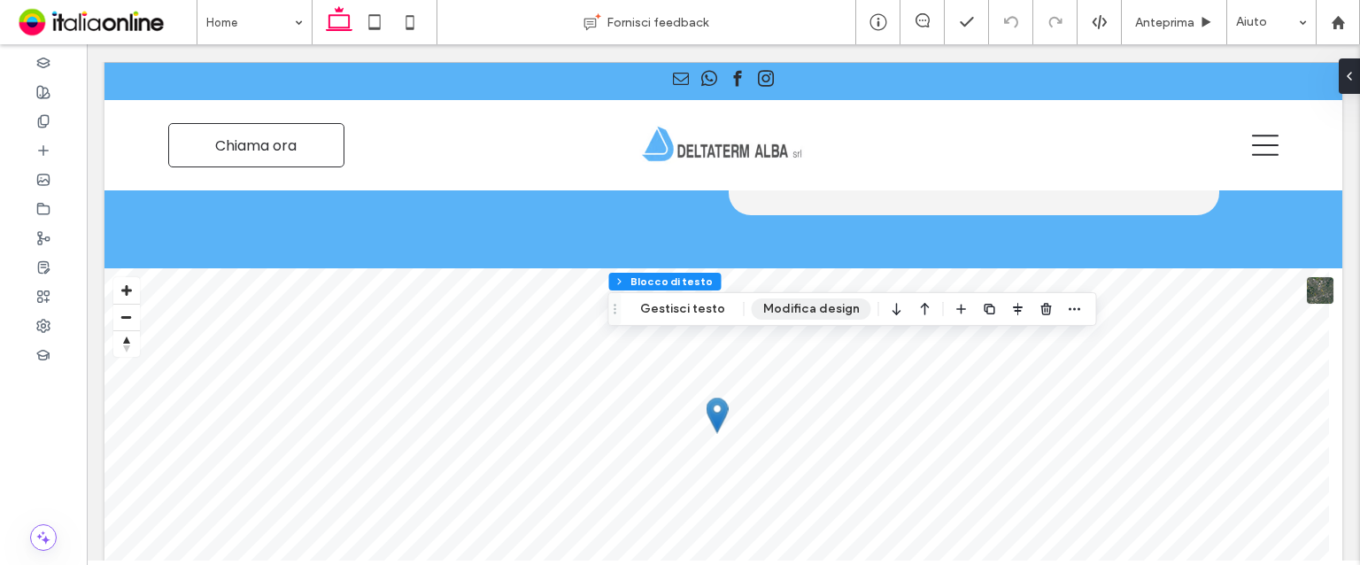
click at [765, 301] on button "Modifica design" at bounding box center [812, 308] width 120 height 21
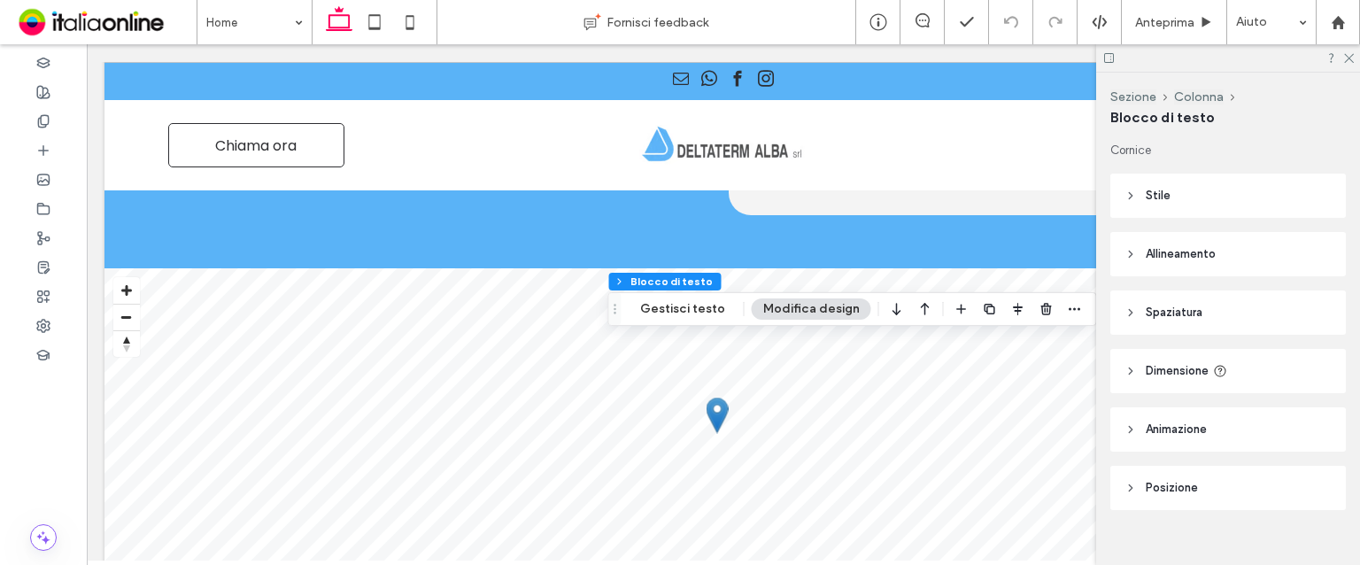
click at [1213, 327] on header "Spaziatura" at bounding box center [1229, 312] width 236 height 44
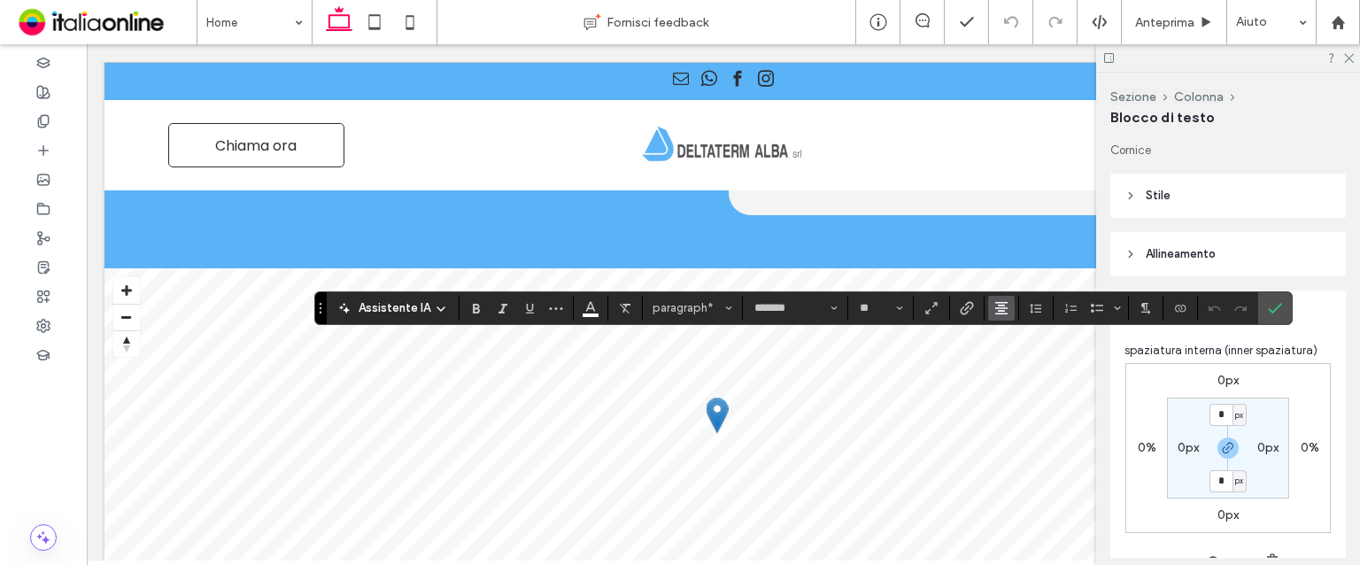
click at [996, 318] on span "Allineamento" at bounding box center [1002, 308] width 14 height 23
click at [999, 329] on span "ui.textEditor.alignment.left" at bounding box center [999, 337] width 8 height 26
click at [1268, 297] on span "Conferma" at bounding box center [1272, 308] width 8 height 32
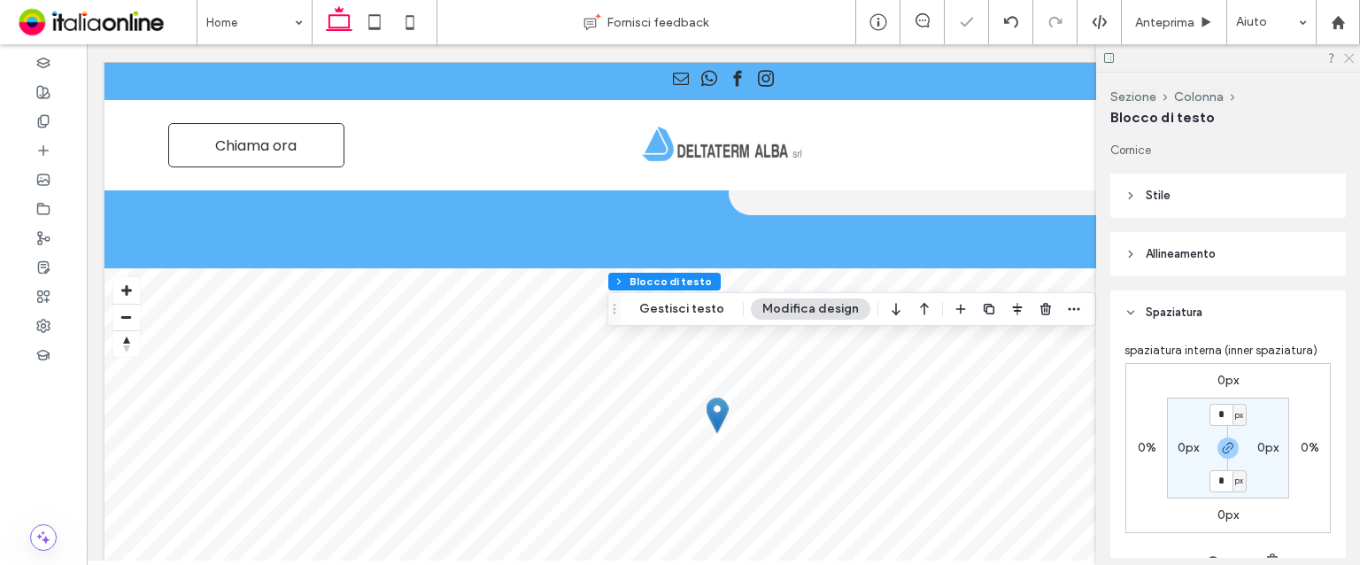
click at [1348, 59] on use at bounding box center [1349, 59] width 10 height 10
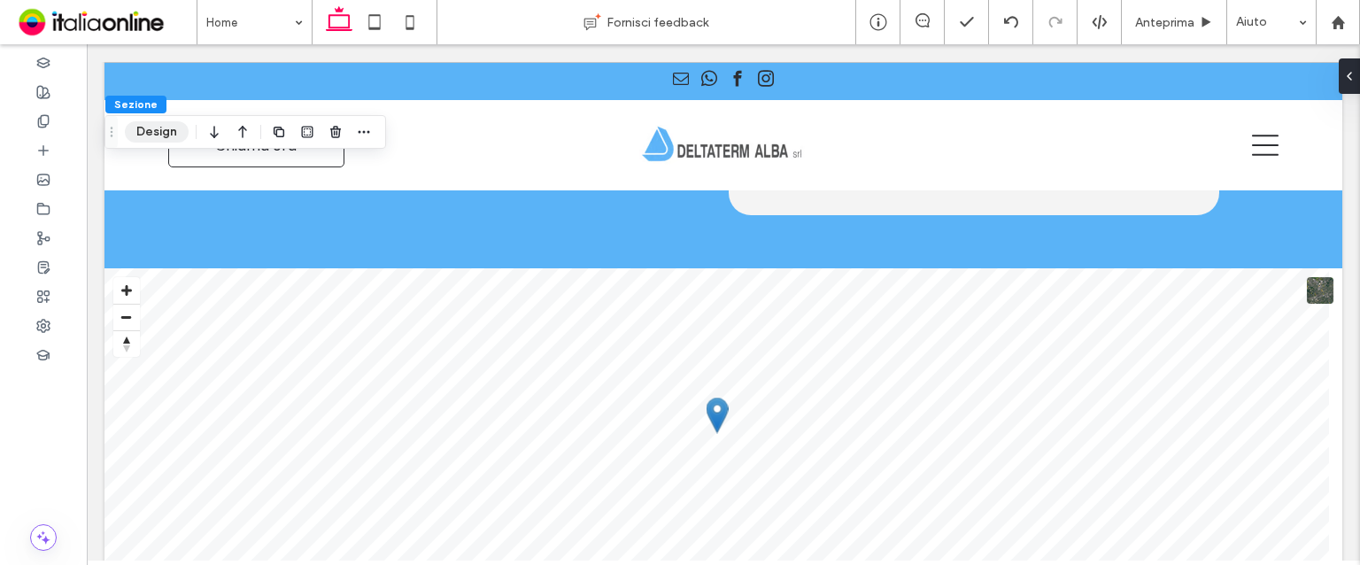
click at [145, 130] on button "Design" at bounding box center [157, 131] width 64 height 21
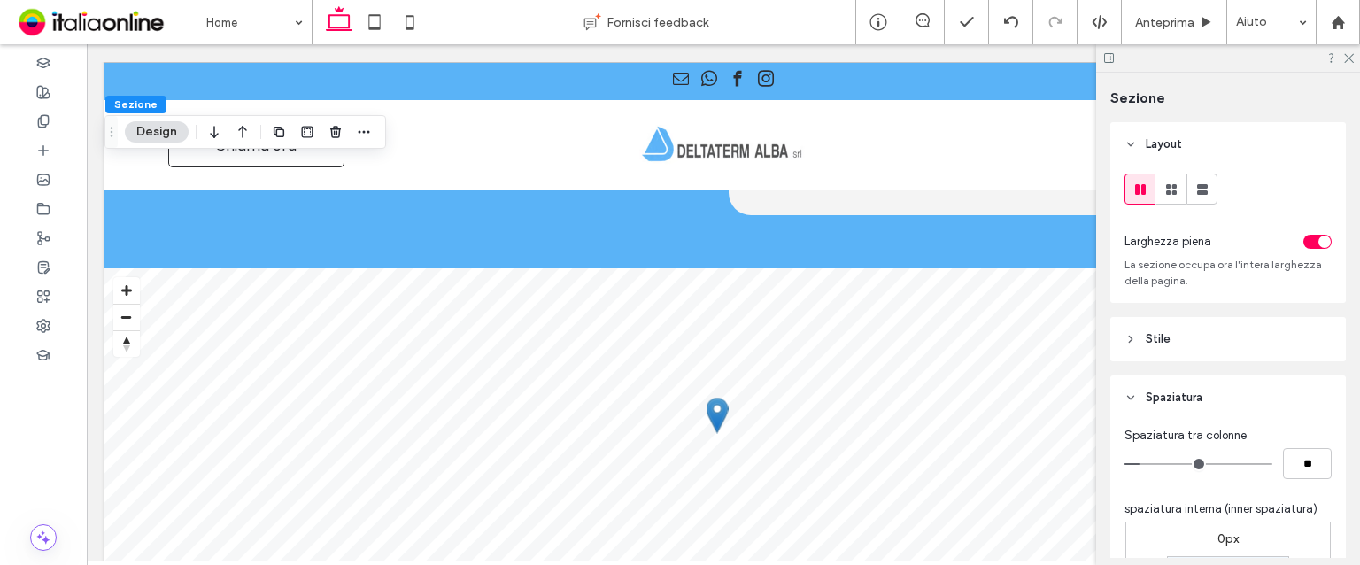
scroll to position [276, 0]
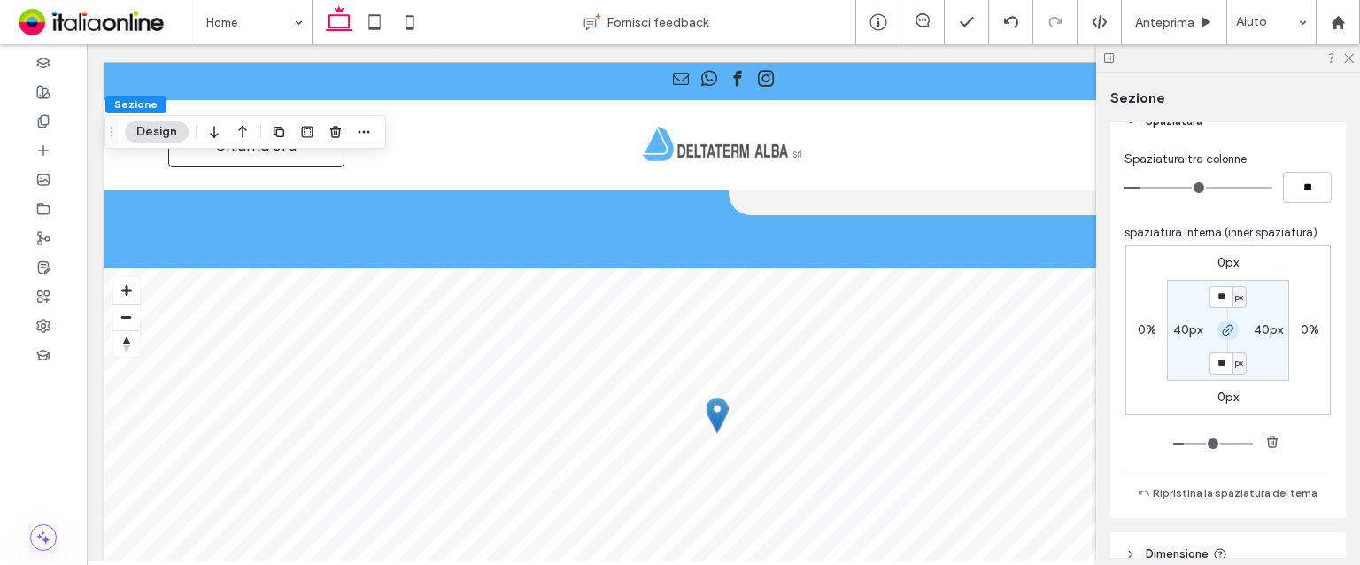
click at [1222, 337] on icon "button" at bounding box center [1228, 330] width 14 height 14
click at [1222, 371] on div "70px" at bounding box center [1228, 363] width 28 height 16
click at [1222, 368] on label "70px" at bounding box center [1228, 362] width 28 height 15
type input "**"
type input "*"
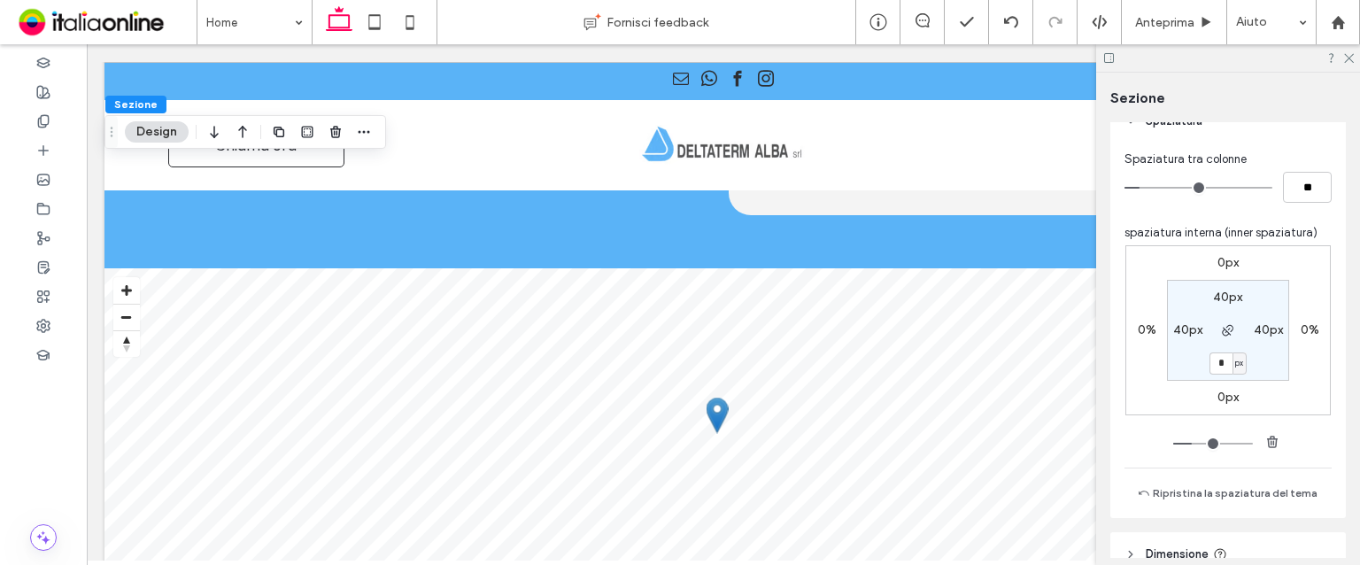
type input "*"
click at [1349, 58] on use at bounding box center [1349, 59] width 10 height 10
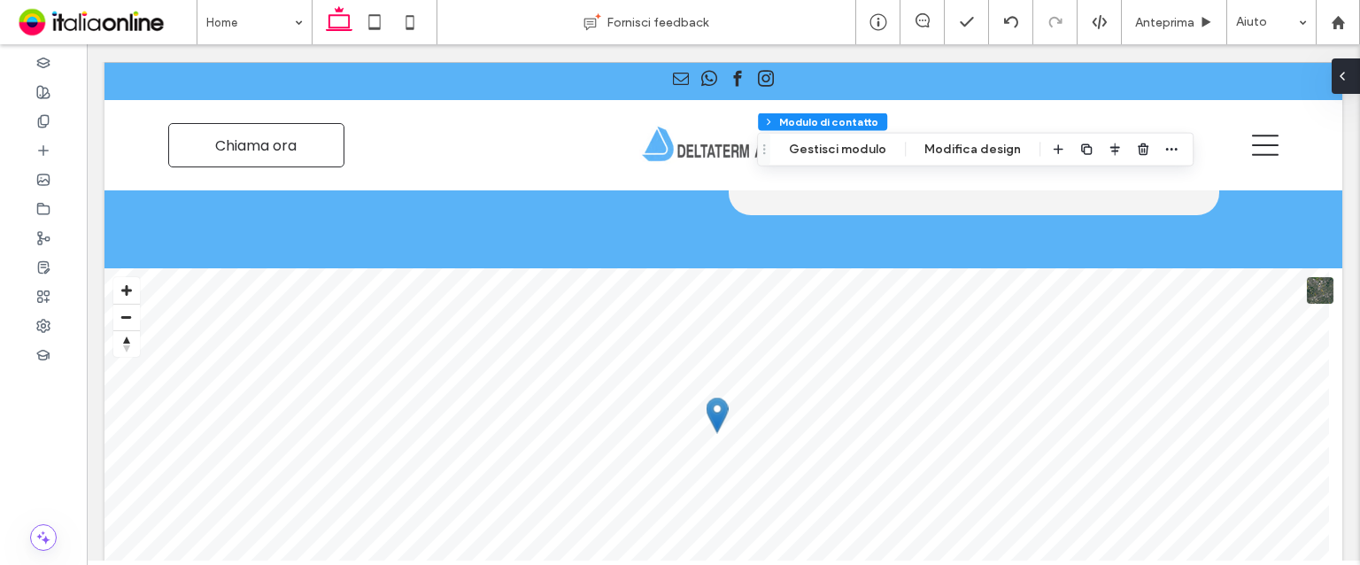
type input "*"
type input "***"
click at [932, 145] on button "Modifica design" at bounding box center [973, 149] width 120 height 21
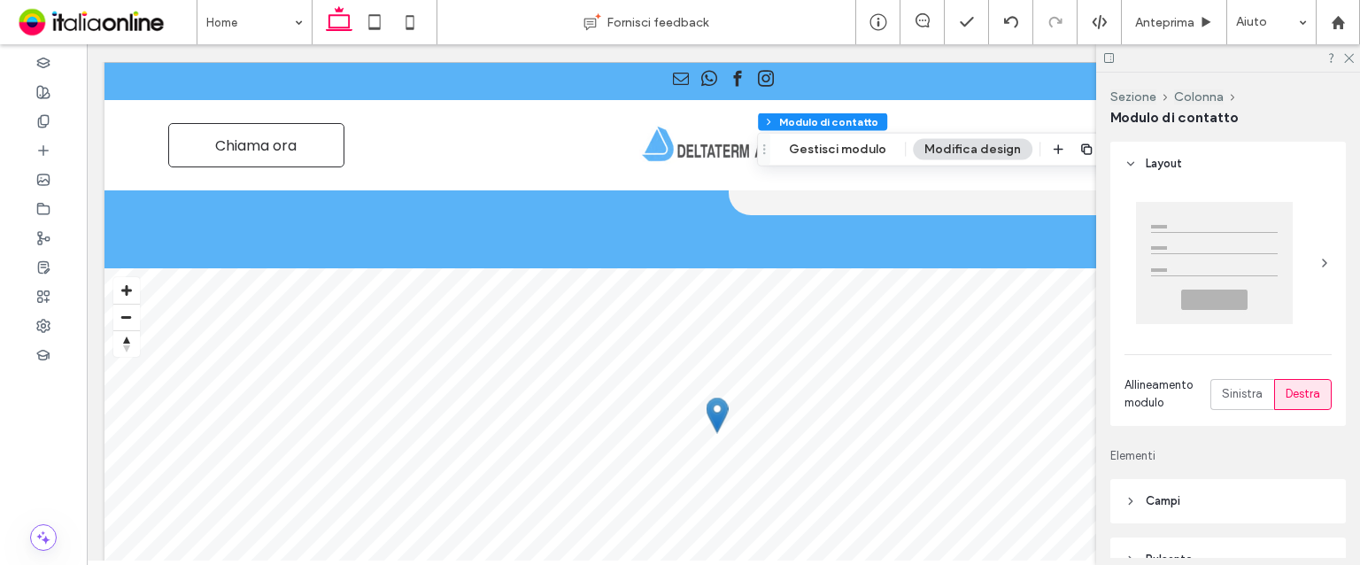
scroll to position [191, 0]
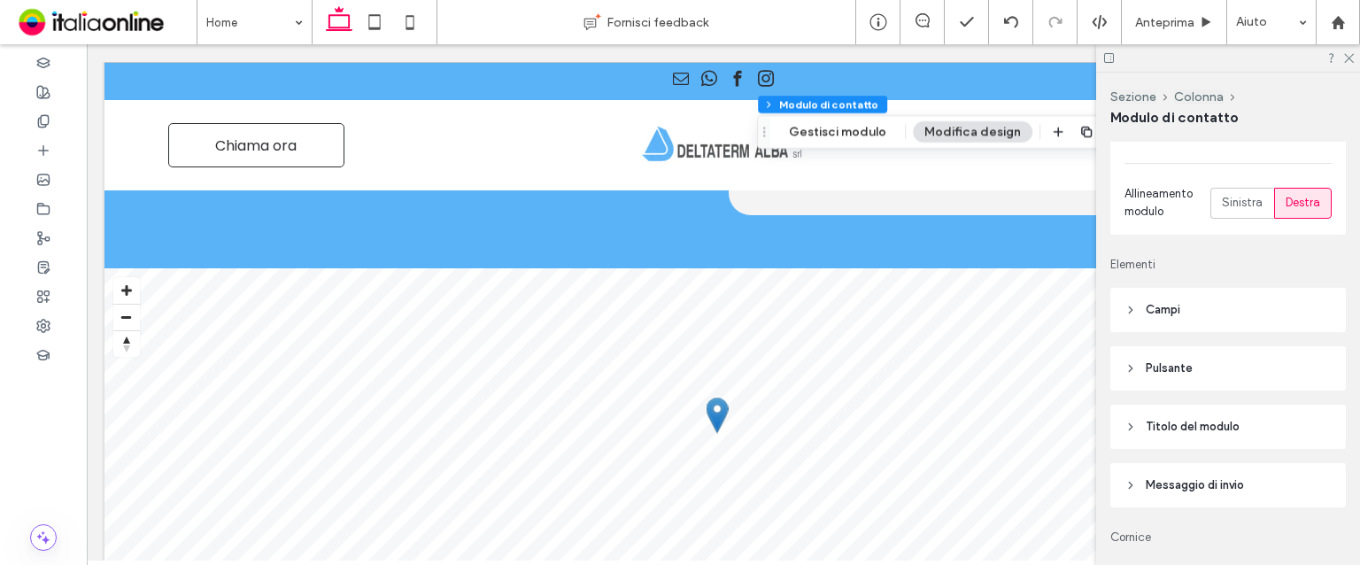
click at [932, 128] on button "Modifica design" at bounding box center [973, 131] width 120 height 21
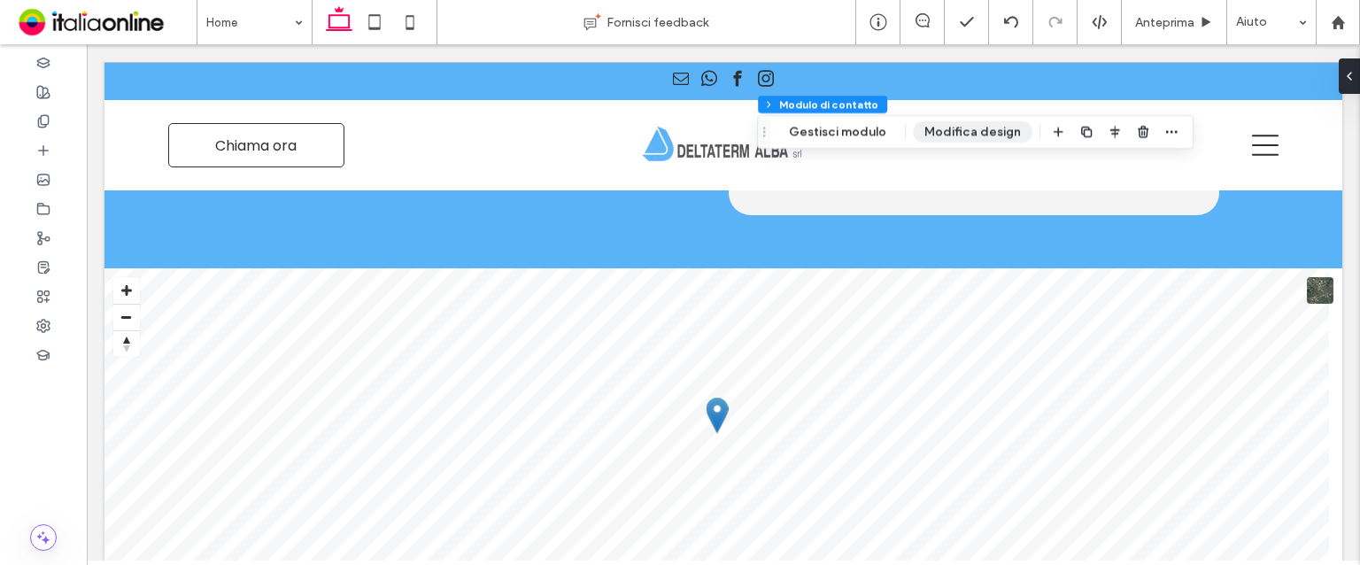
click at [932, 128] on button "Modifica design" at bounding box center [973, 131] width 120 height 21
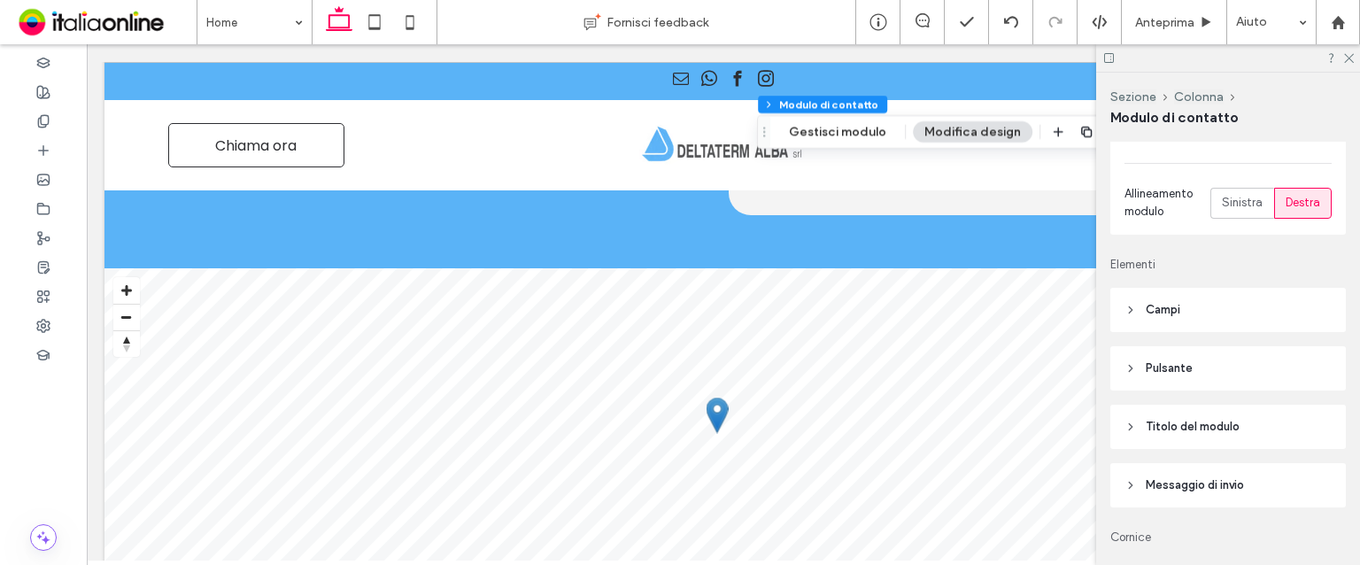
click at [1219, 312] on header "Campi" at bounding box center [1229, 310] width 236 height 44
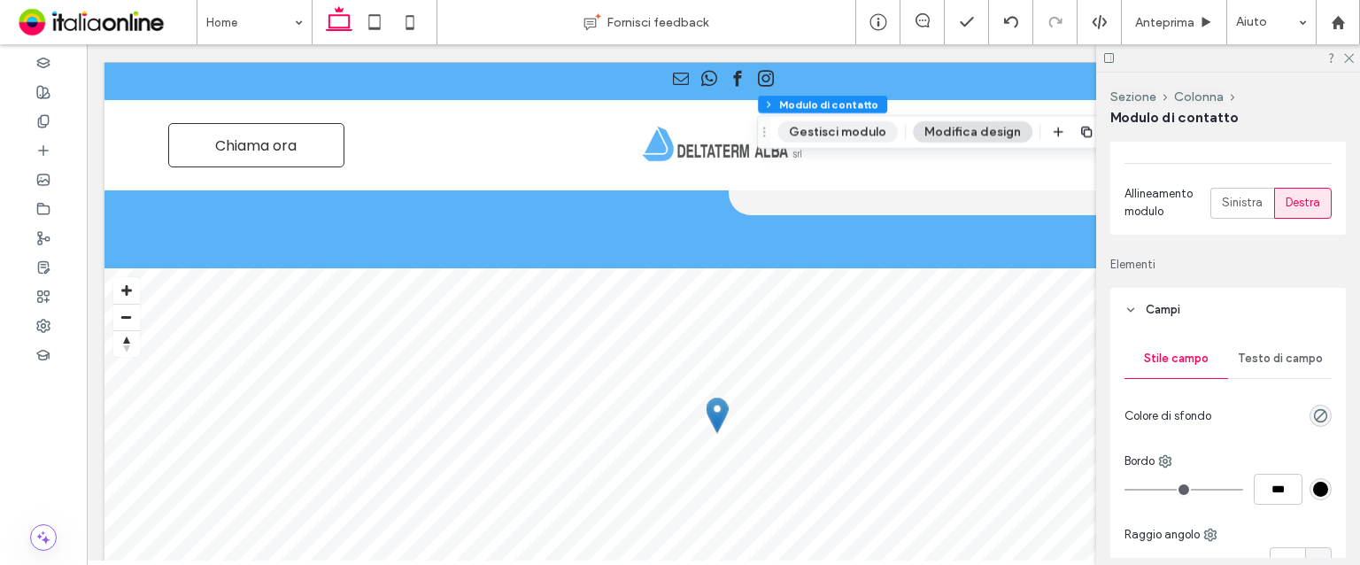
click at [857, 130] on button "Gestisci modulo" at bounding box center [838, 131] width 120 height 21
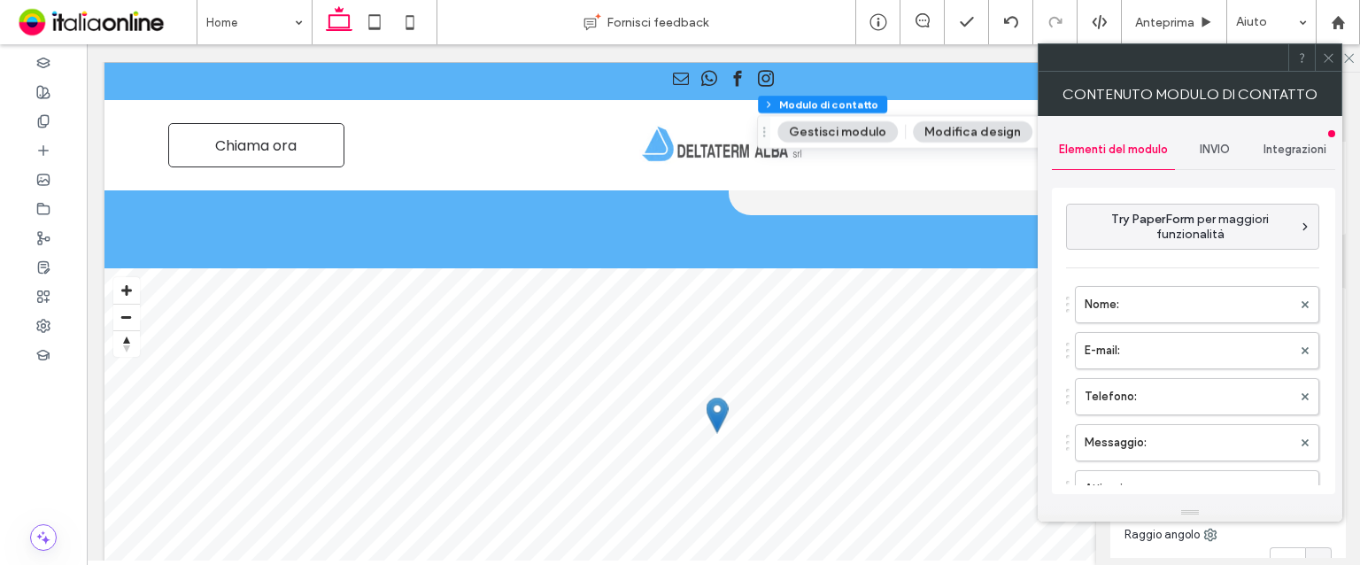
click at [1217, 136] on div "INVIO" at bounding box center [1215, 149] width 81 height 39
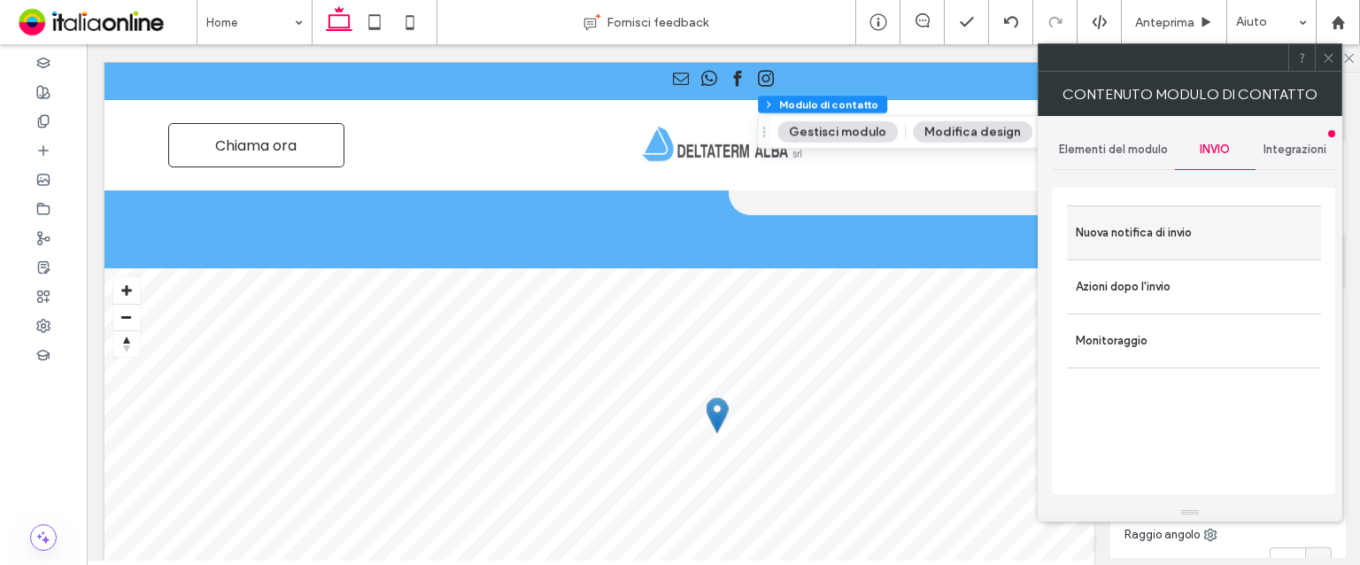
click at [1212, 219] on label "Nuova notifica di invio" at bounding box center [1194, 232] width 236 height 35
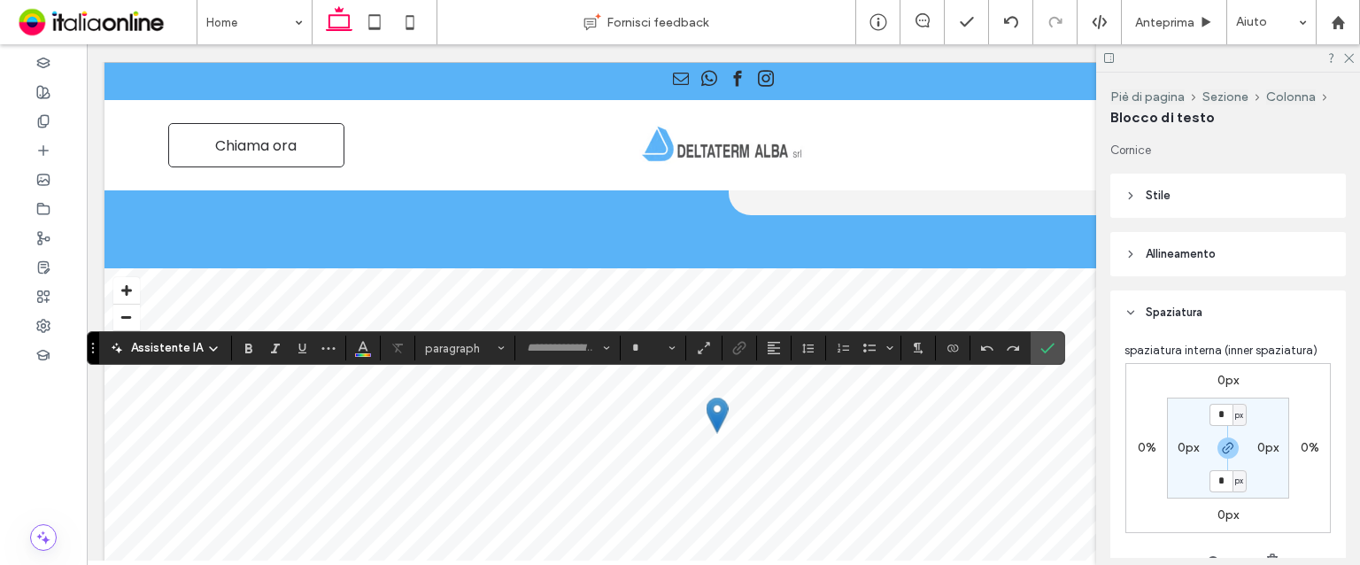
type input "*******"
type input "**"
drag, startPoint x: 1345, startPoint y: 55, endPoint x: 1308, endPoint y: 88, distance: 49.6
click at [1345, 55] on icon at bounding box center [1349, 57] width 12 height 12
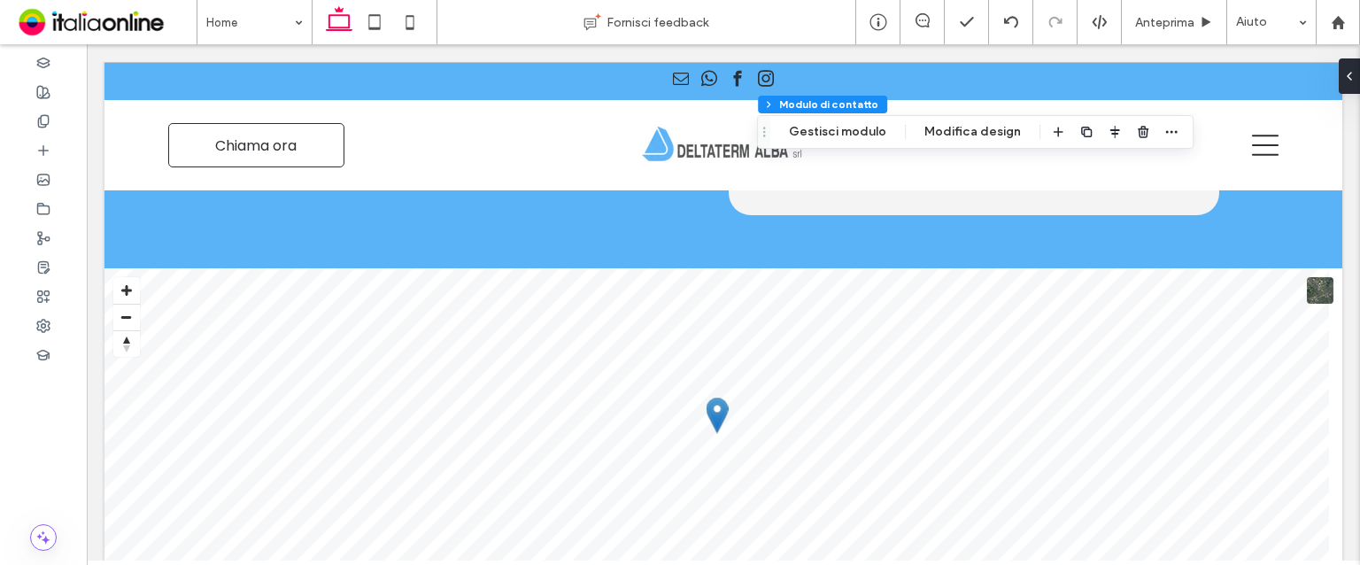
type input "*"
type input "***"
click at [925, 139] on button "Modifica design" at bounding box center [973, 131] width 120 height 21
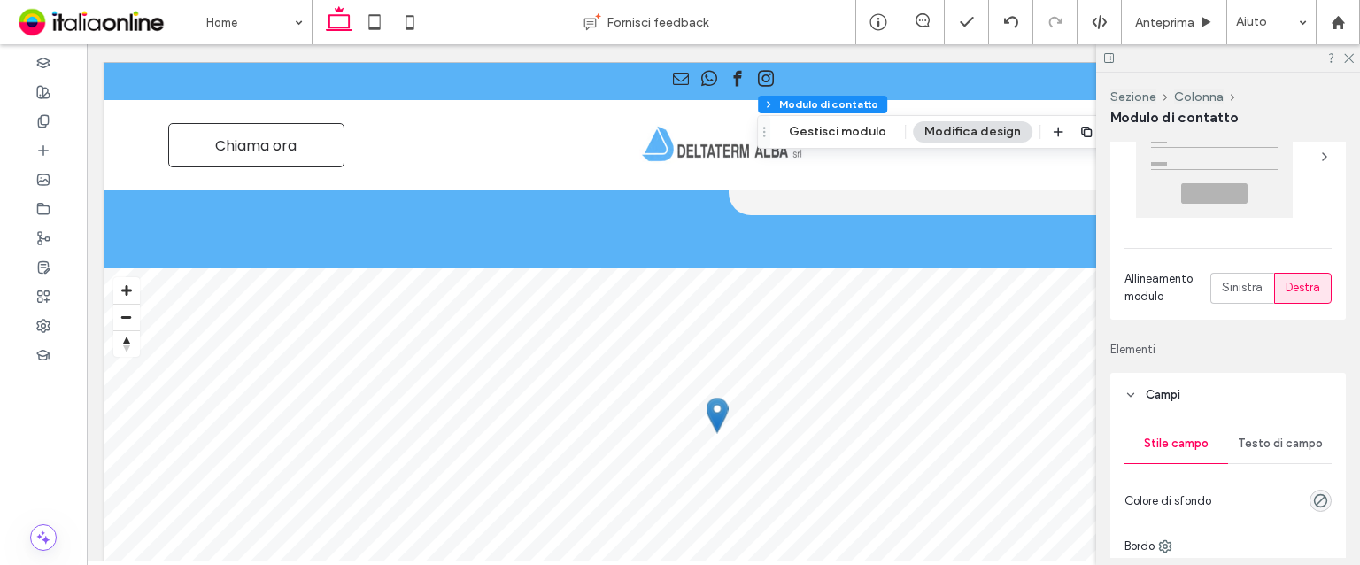
scroll to position [177, 0]
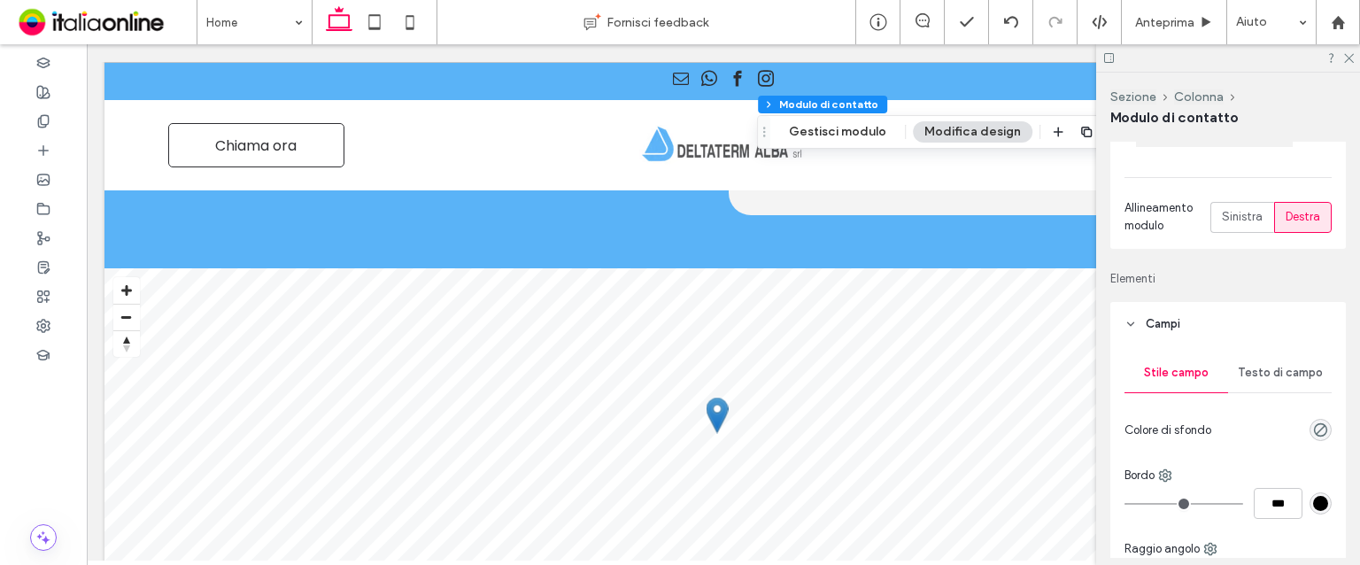
click at [1255, 370] on span "Testo di campo" at bounding box center [1280, 373] width 85 height 14
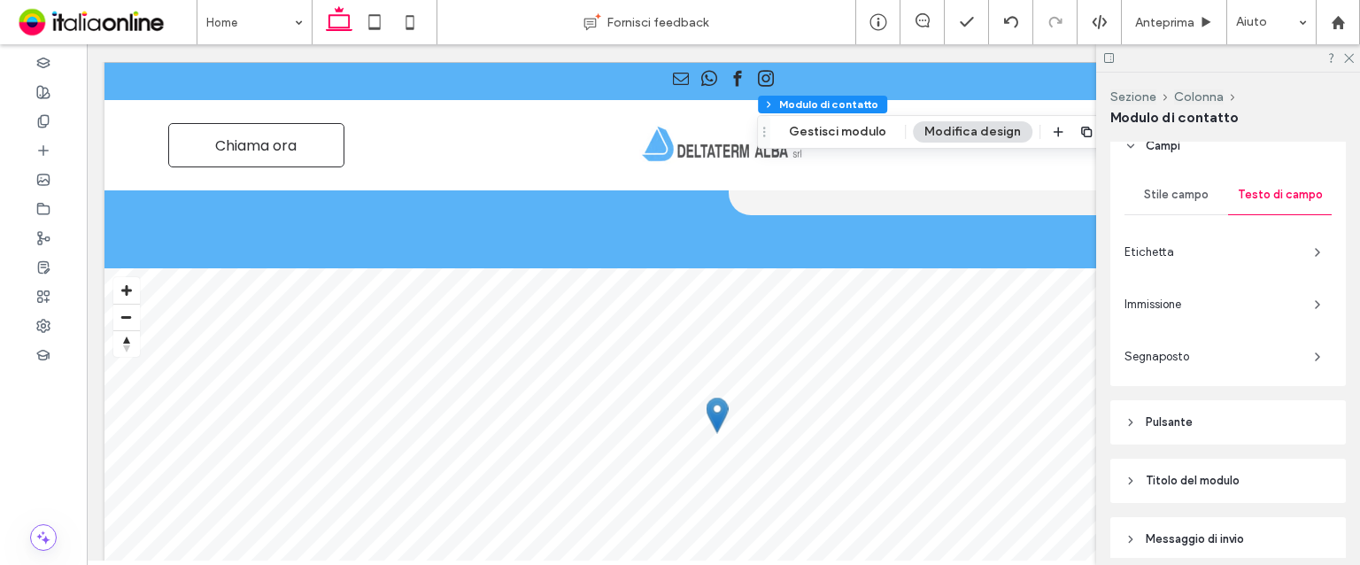
scroll to position [531, 0]
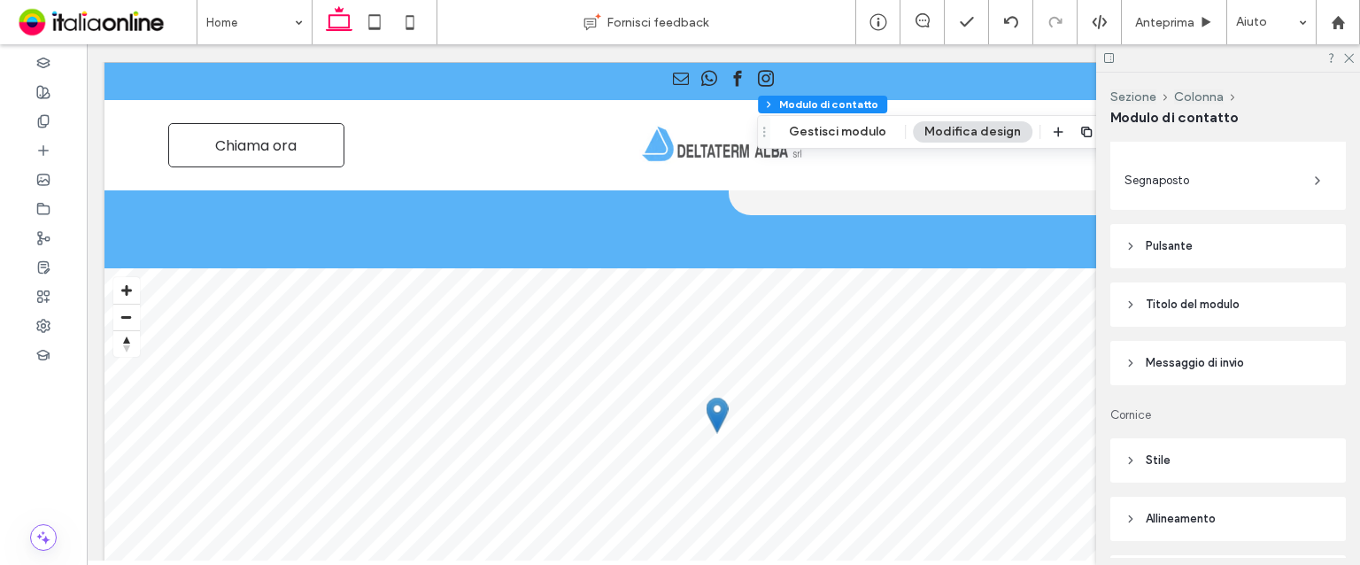
click at [1201, 291] on header "Titolo del modulo" at bounding box center [1229, 305] width 236 height 44
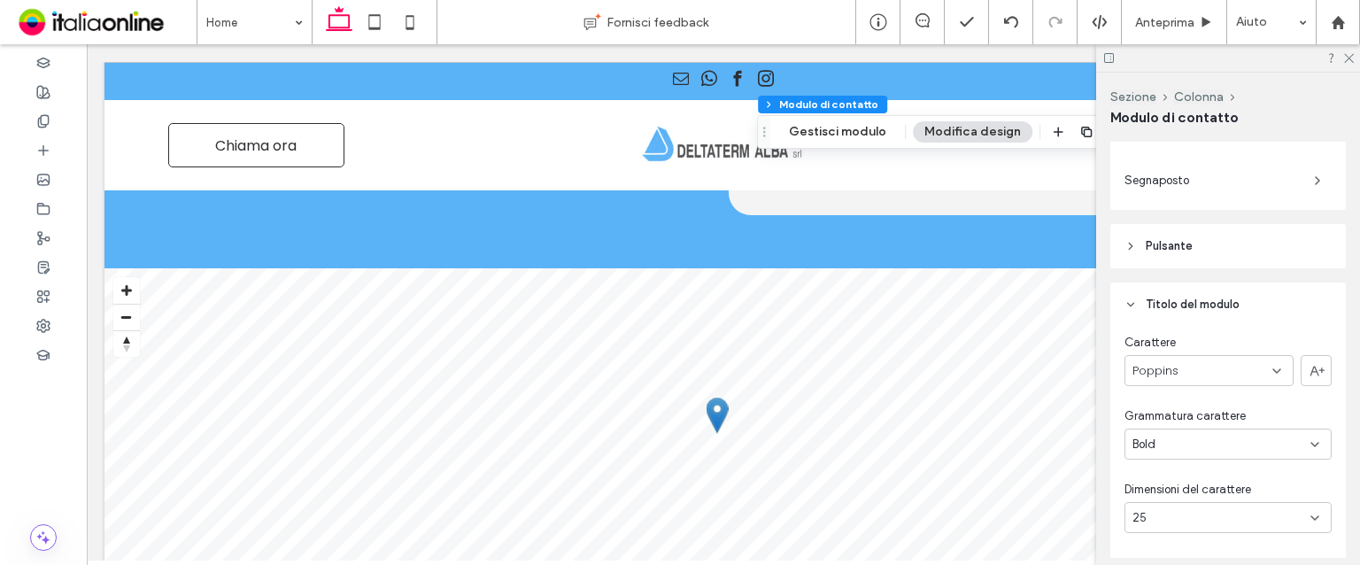
click at [1201, 291] on header "Titolo del modulo" at bounding box center [1229, 305] width 236 height 44
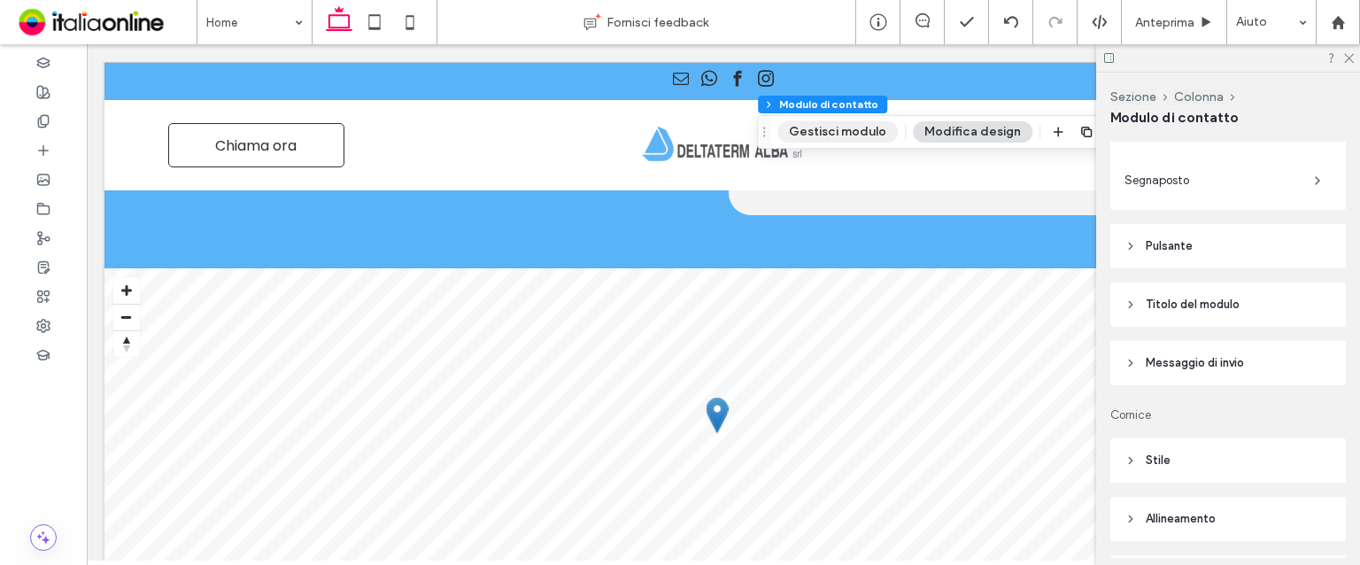
click at [794, 128] on button "Gestisci modulo" at bounding box center [838, 131] width 120 height 21
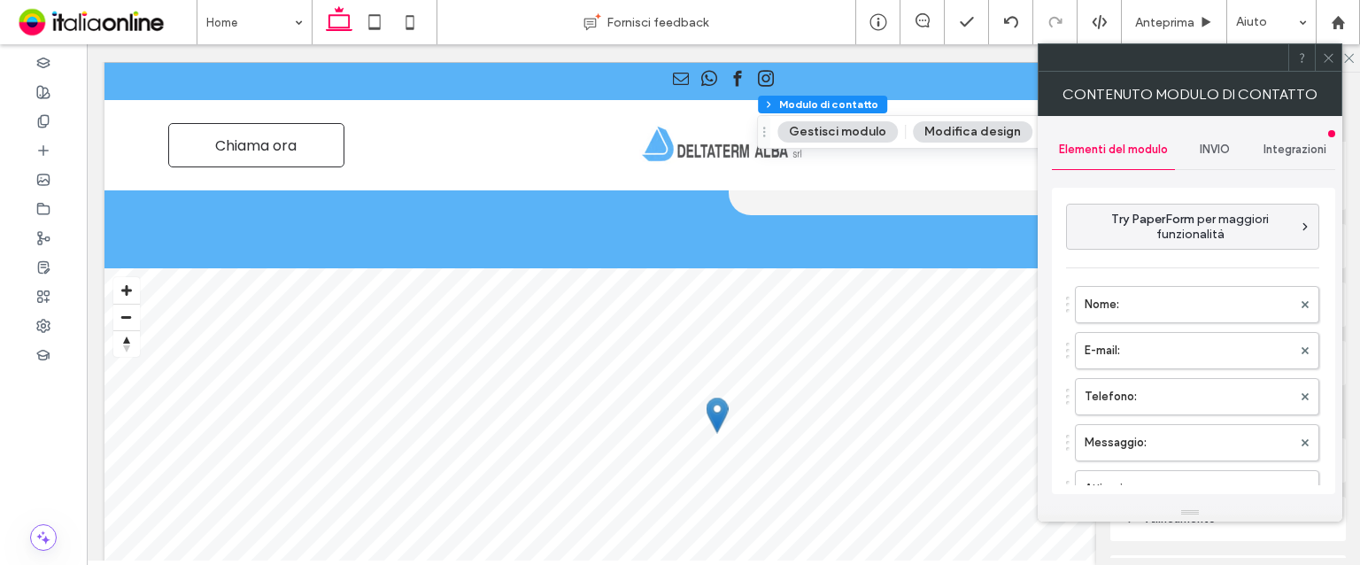
drag, startPoint x: 1220, startPoint y: 160, endPoint x: 1218, endPoint y: 169, distance: 9.0
click at [1220, 160] on div "INVIO" at bounding box center [1215, 149] width 81 height 39
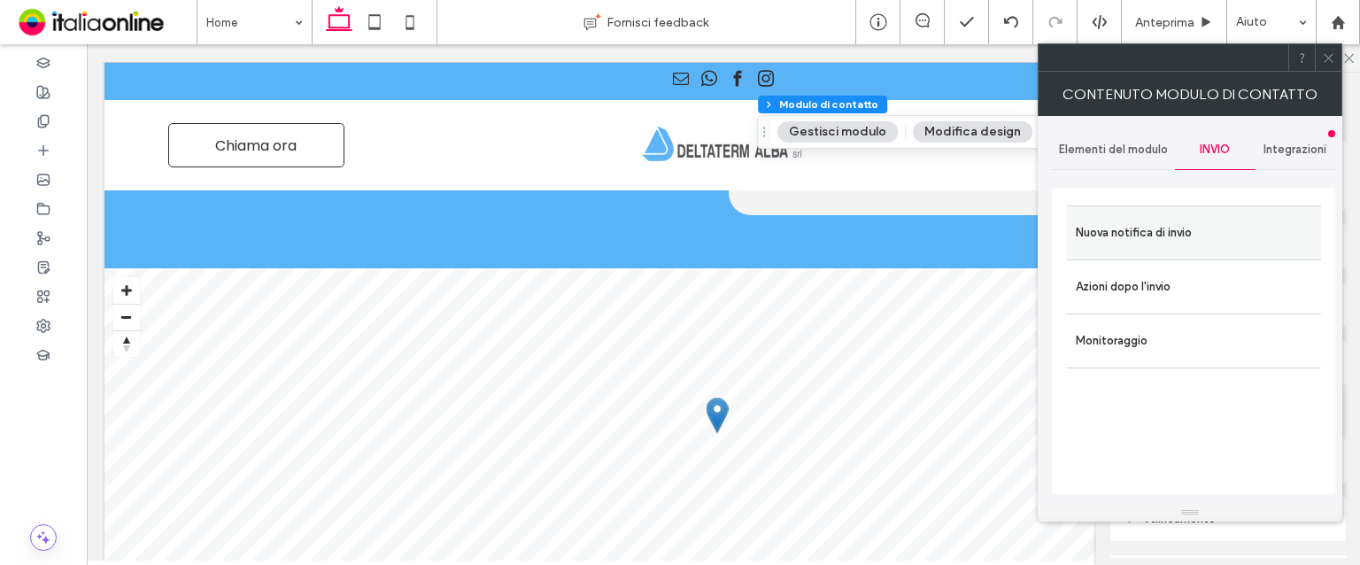
click at [1182, 235] on label "Nuova notifica di invio" at bounding box center [1194, 232] width 236 height 35
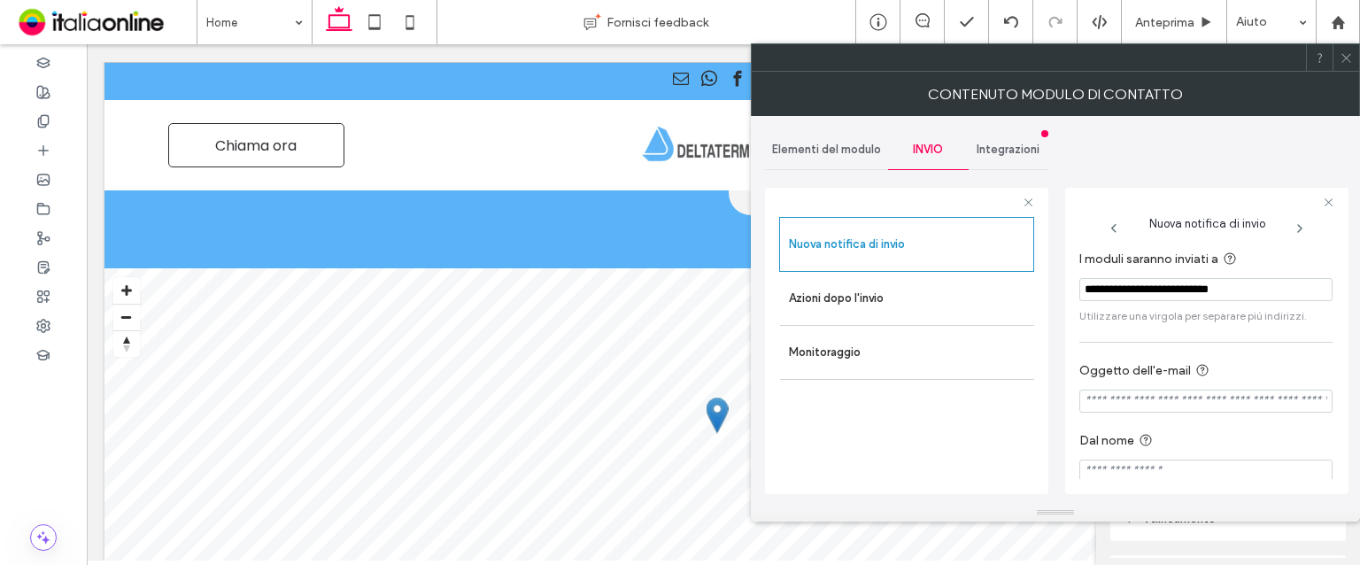
drag, startPoint x: 1227, startPoint y: 281, endPoint x: 1072, endPoint y: 285, distance: 155.0
click at [1072, 285] on div "**********" at bounding box center [1206, 341] width 283 height 306
drag, startPoint x: 1260, startPoint y: 271, endPoint x: 1056, endPoint y: 297, distance: 206.2
click at [1056, 297] on div "**********" at bounding box center [1055, 310] width 581 height 388
paste input "I moduli saranno inviati a"
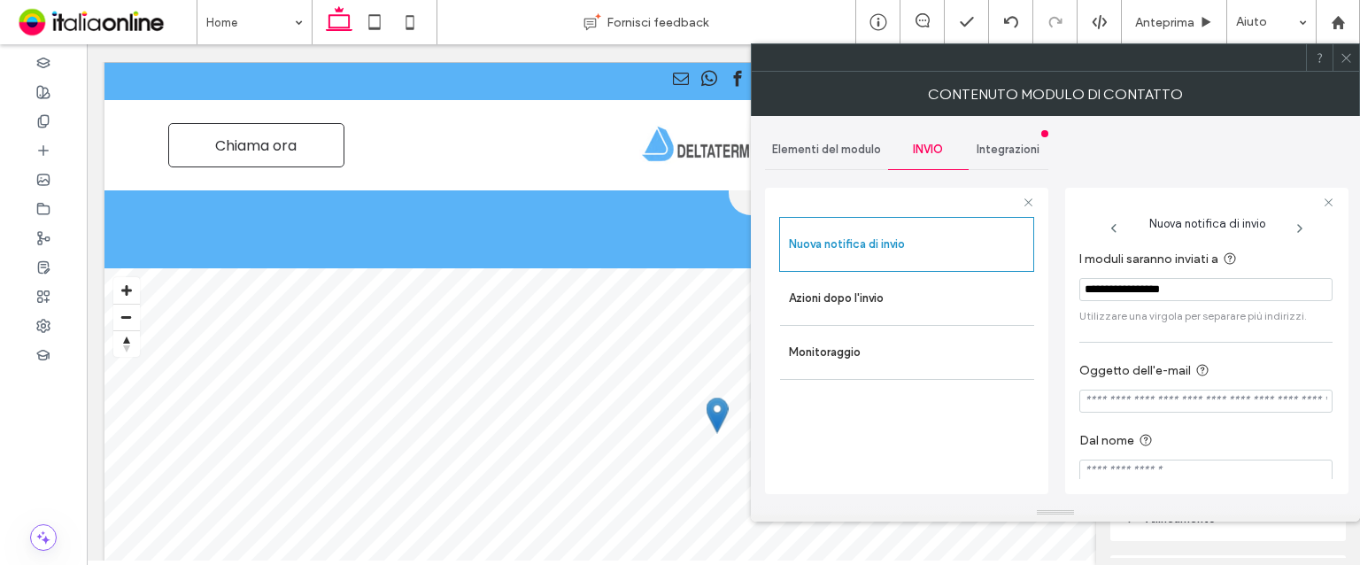
type input "**********"
click at [1345, 52] on icon at bounding box center [1346, 57] width 13 height 13
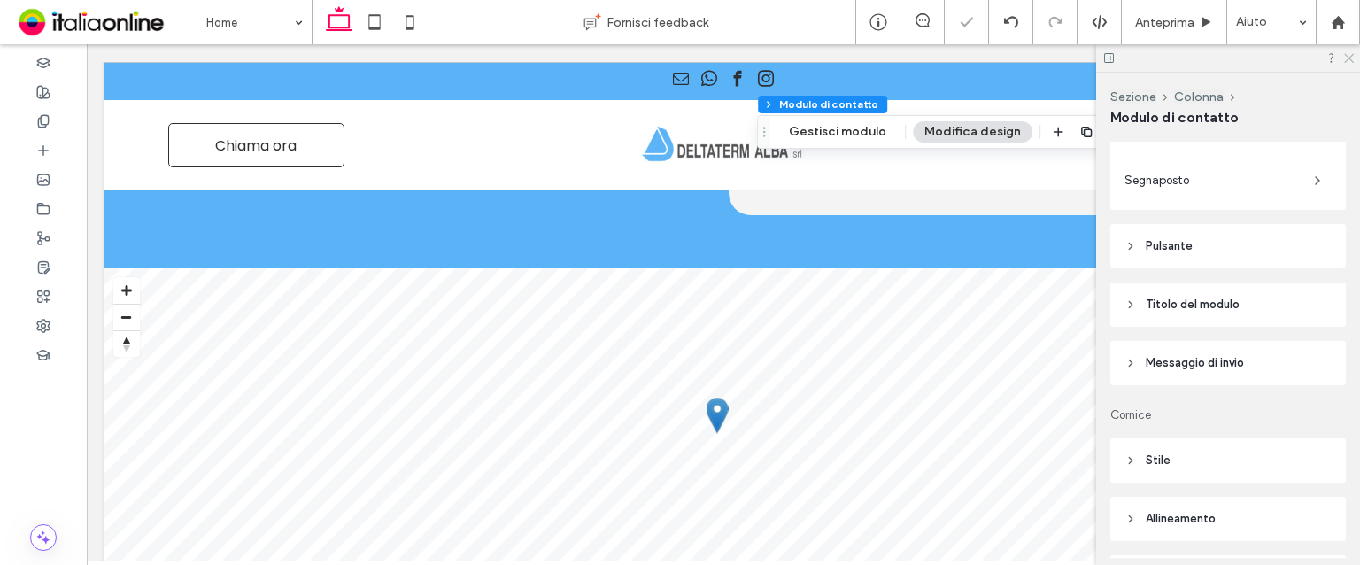
click at [1348, 59] on use at bounding box center [1349, 59] width 10 height 10
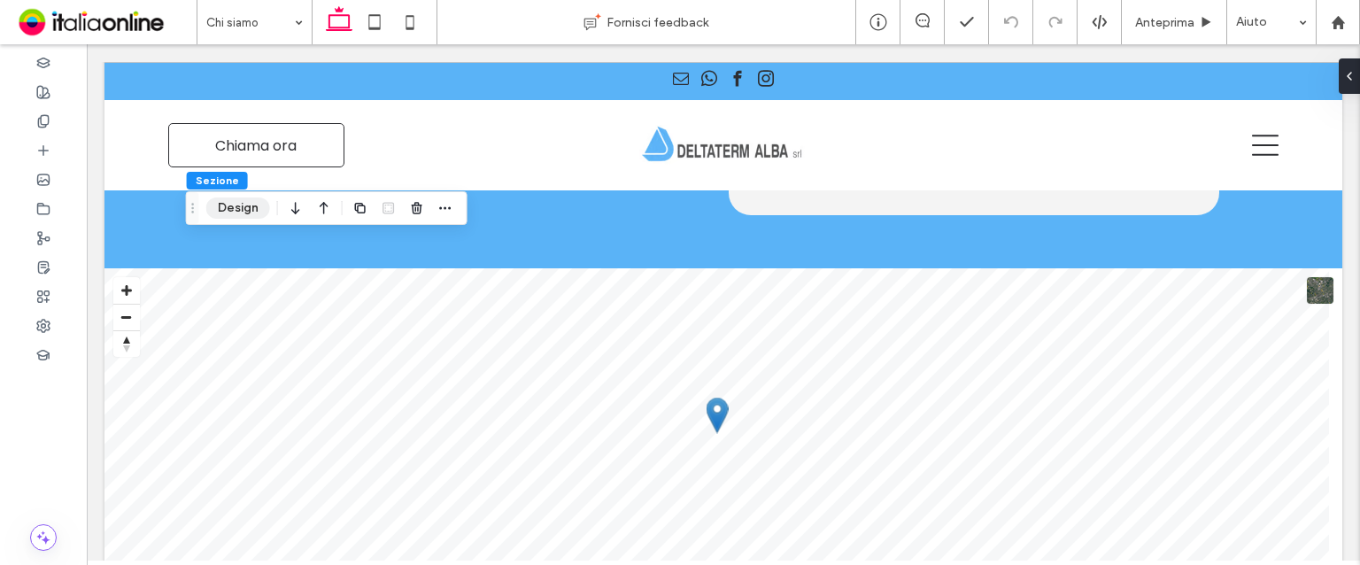
click at [234, 212] on button "Design" at bounding box center [238, 207] width 64 height 21
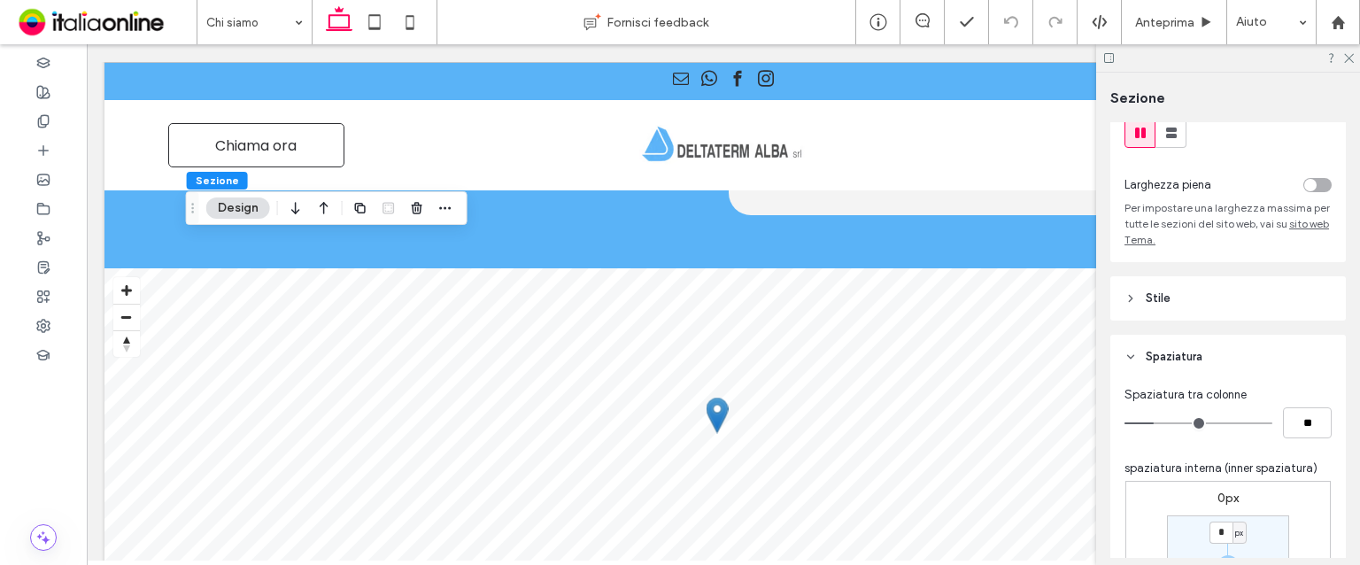
scroll to position [177, 0]
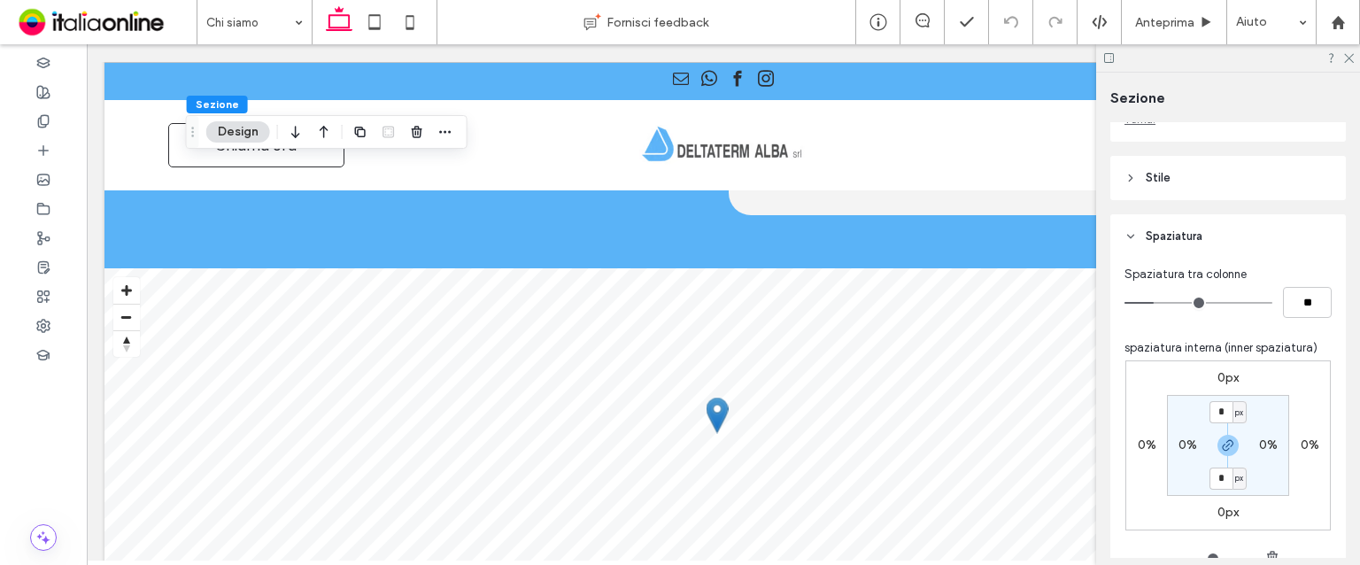
type input "*"
type input "**"
type input "*"
type input "**"
click at [1158, 304] on input "range" at bounding box center [1199, 303] width 148 height 2
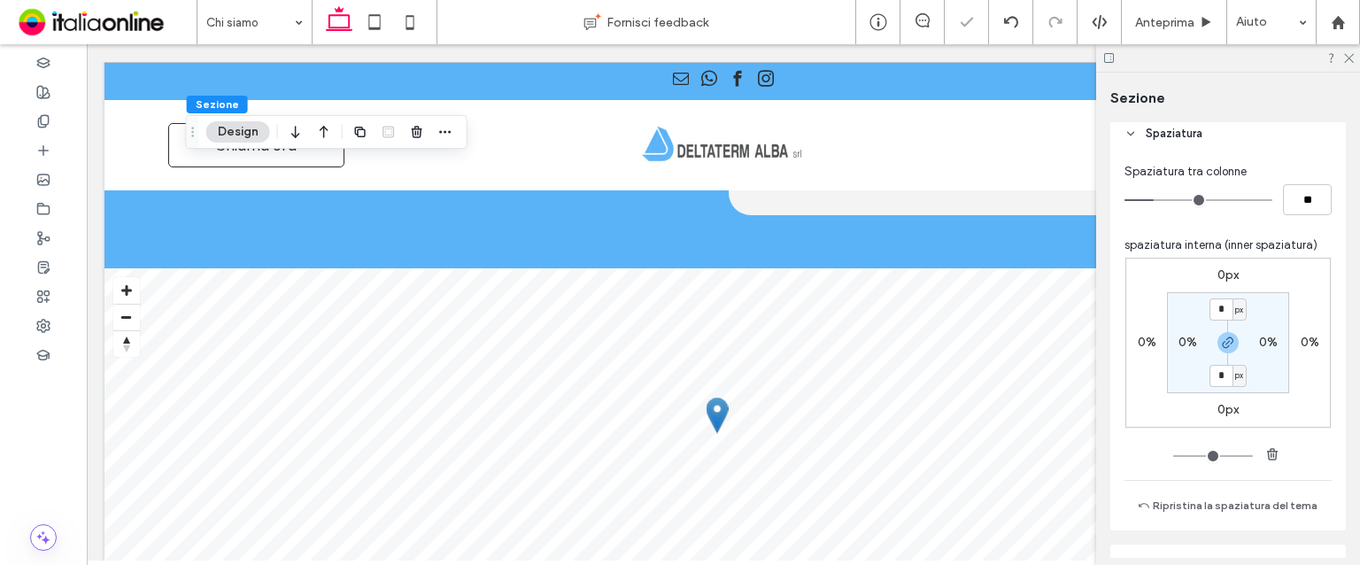
scroll to position [441, 0]
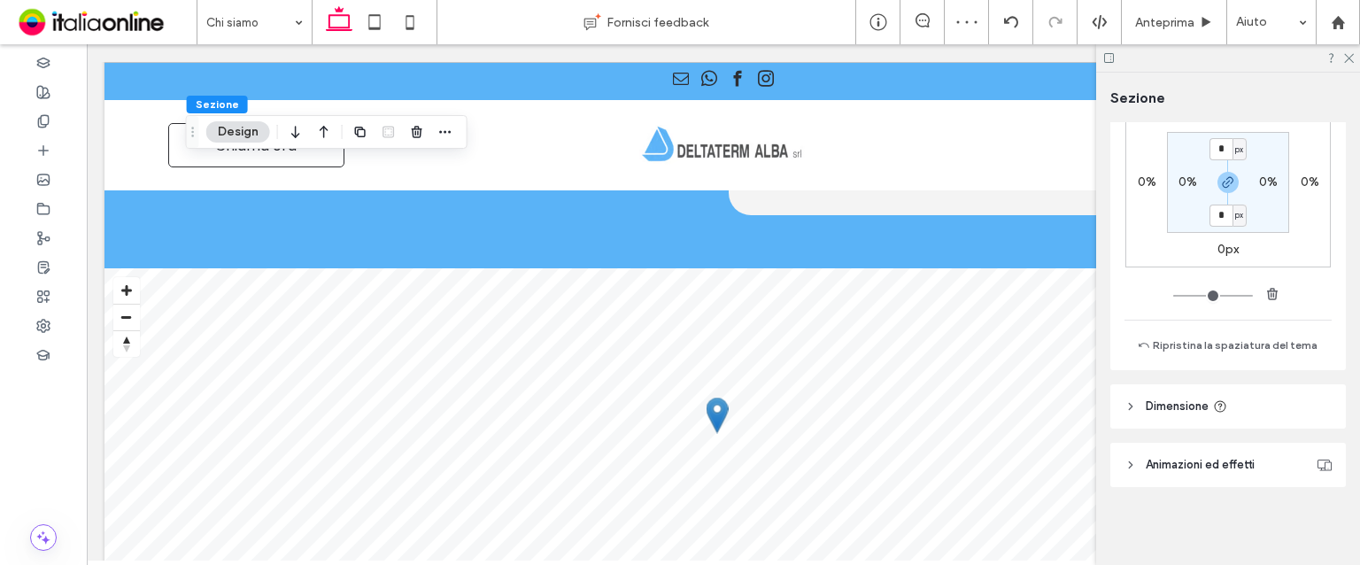
click at [1227, 414] on header "Dimensione" at bounding box center [1229, 406] width 236 height 44
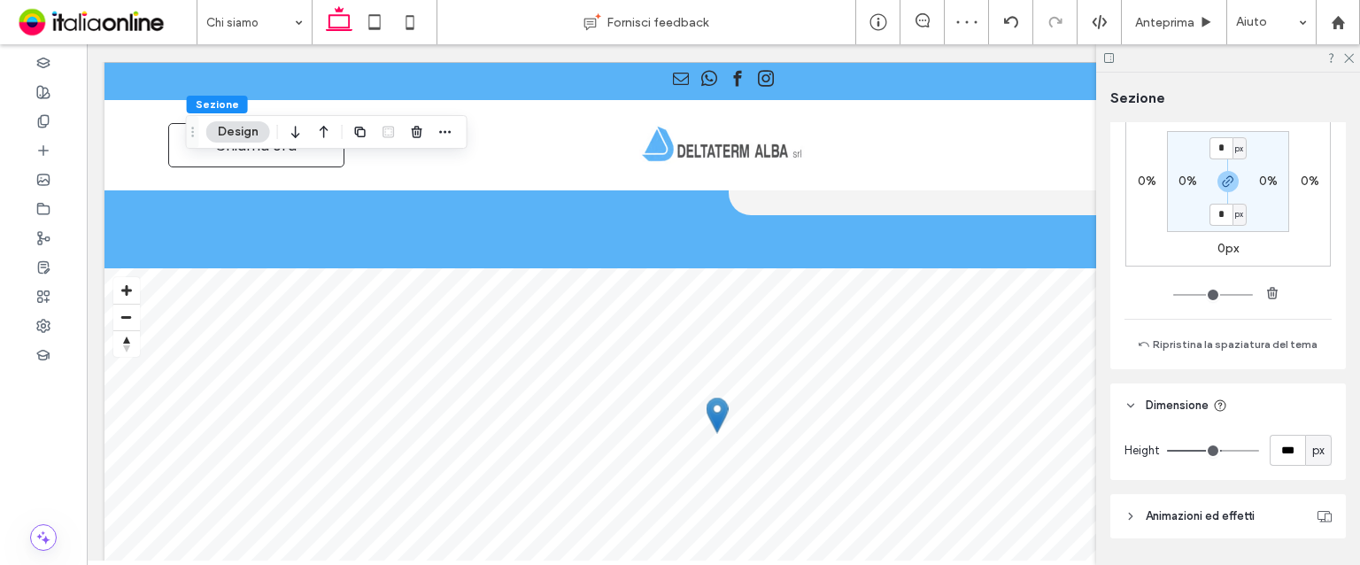
scroll to position [493, 0]
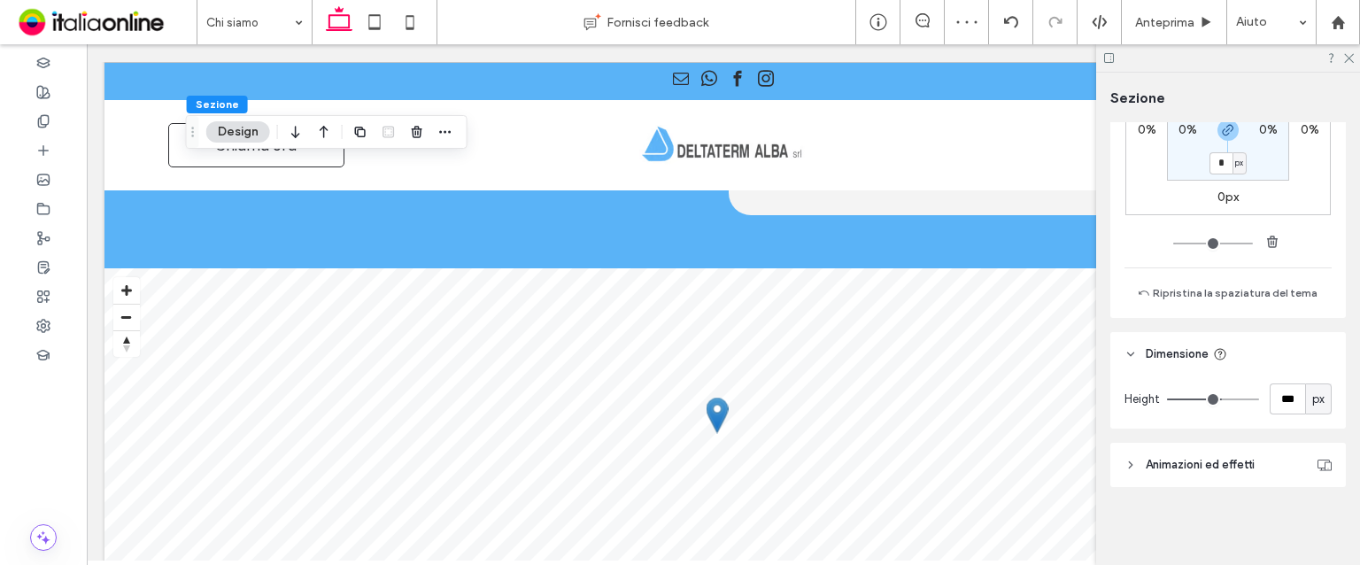
type input "***"
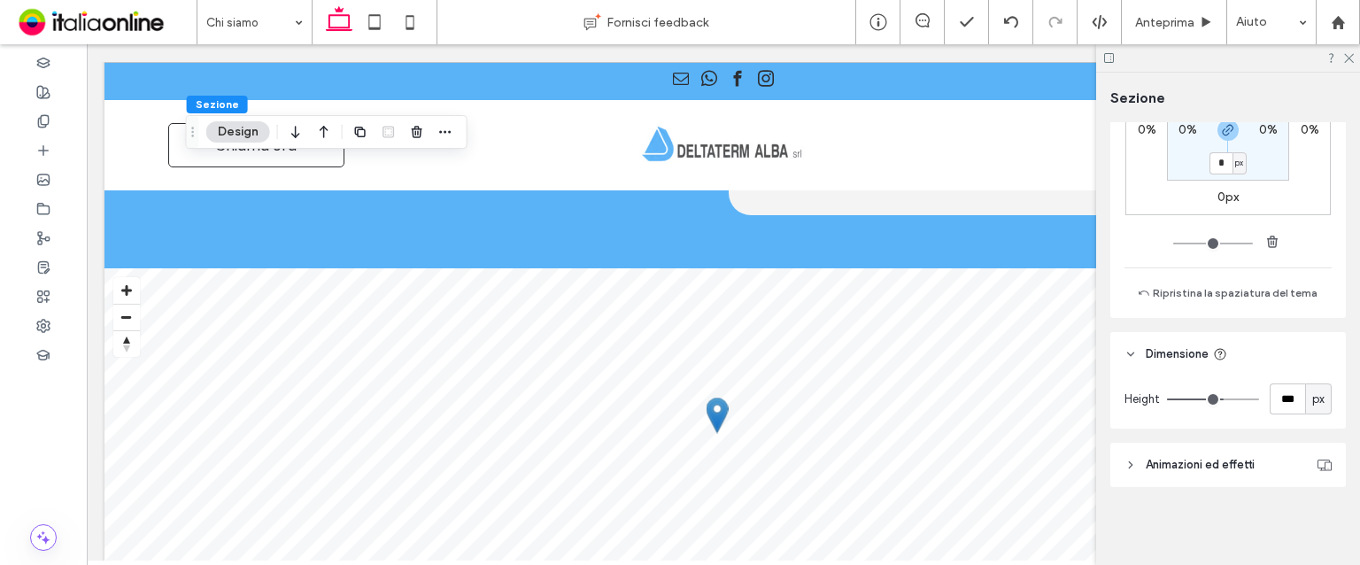
type input "***"
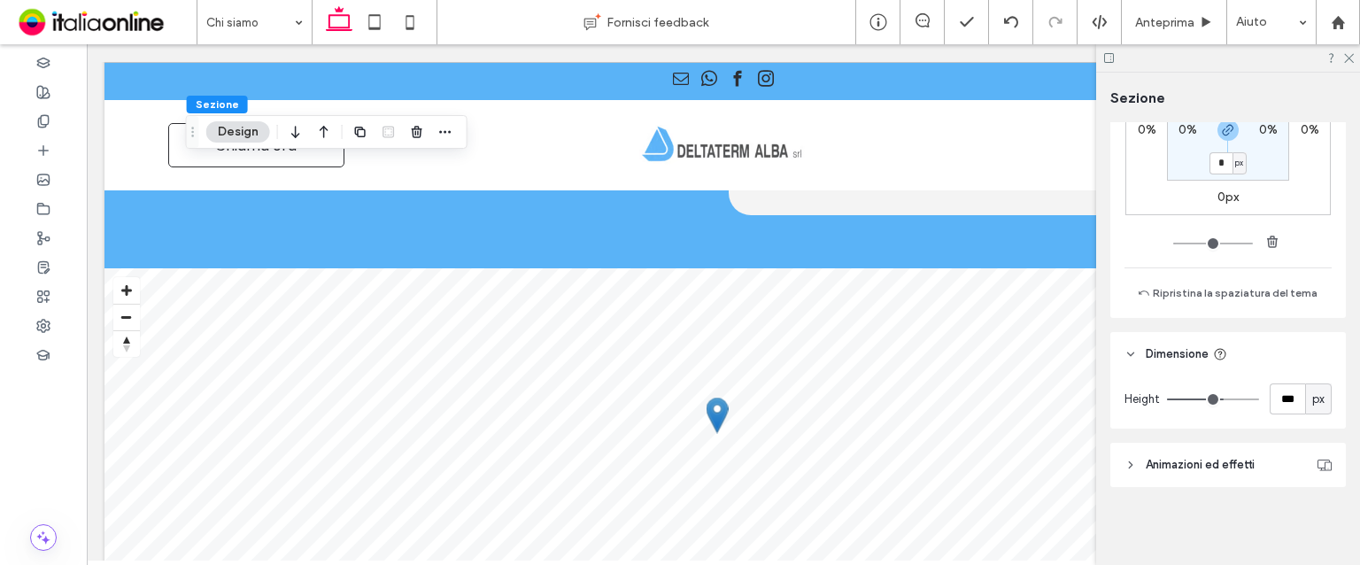
type input "***"
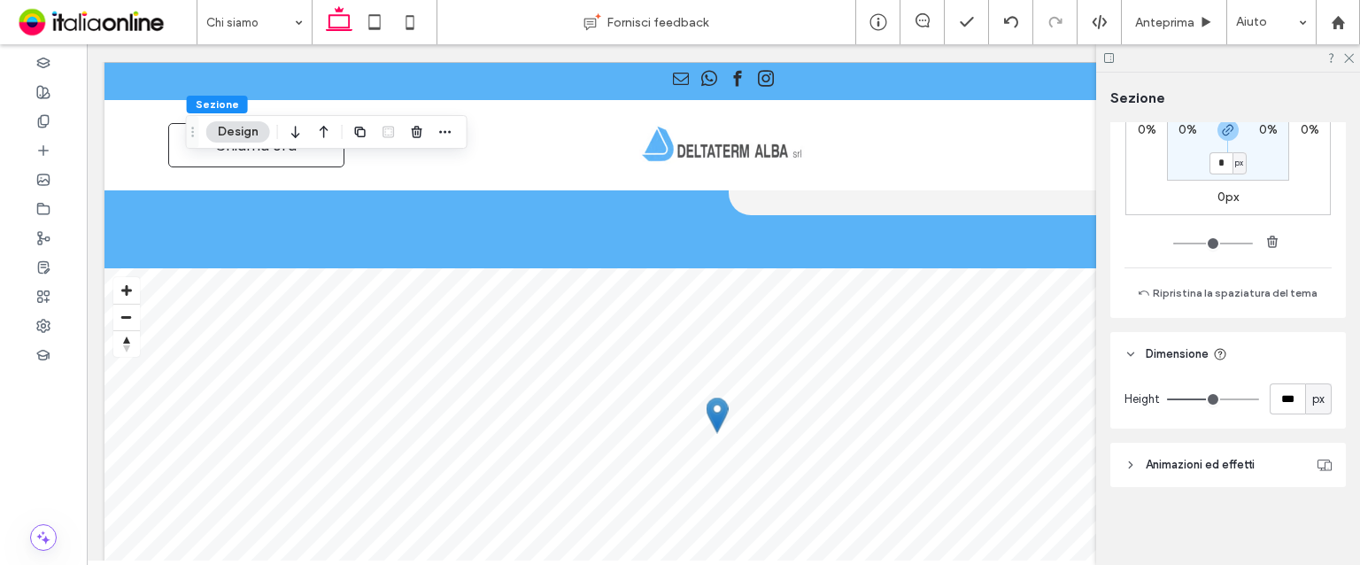
type input "***"
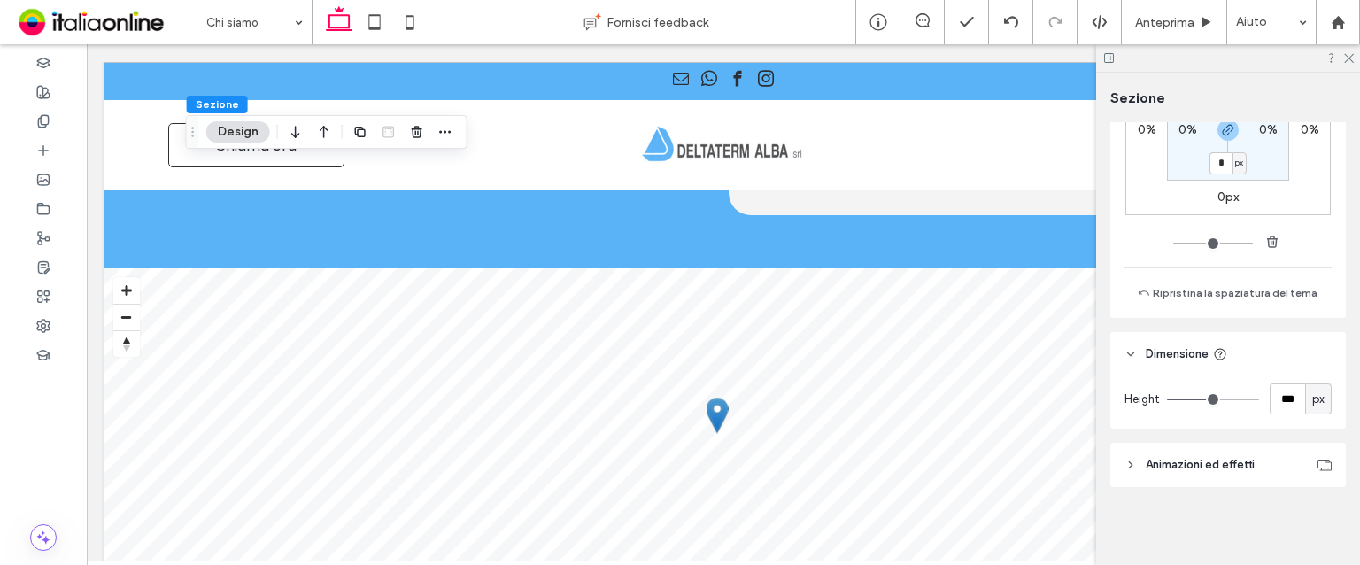
type input "***"
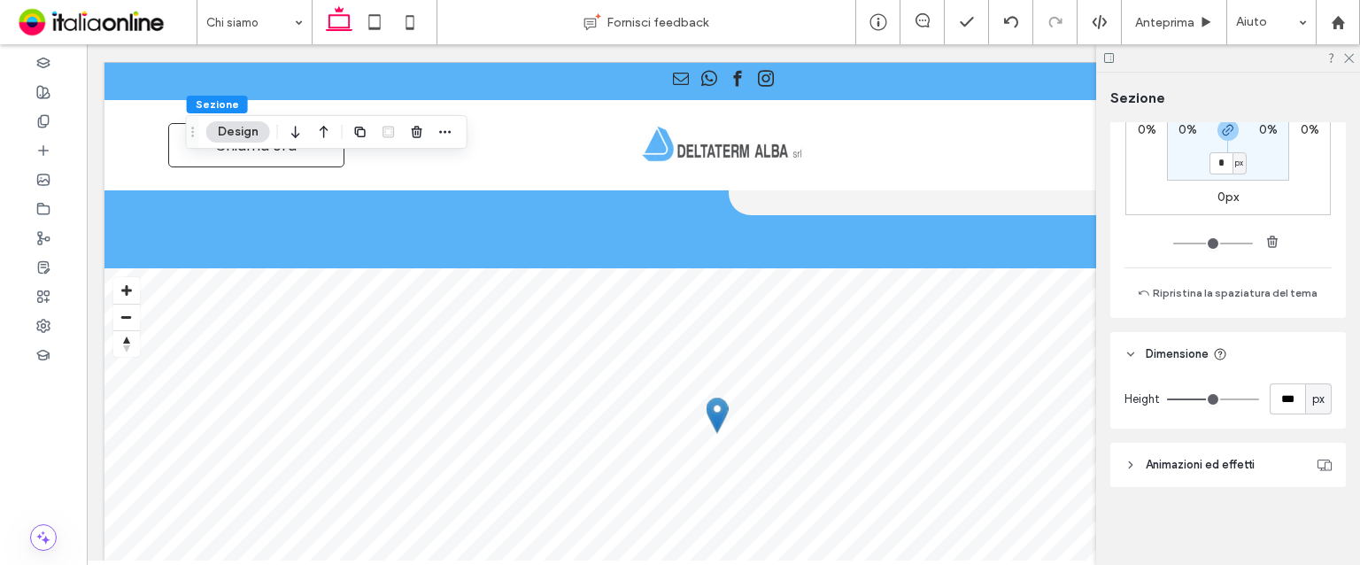
type input "***"
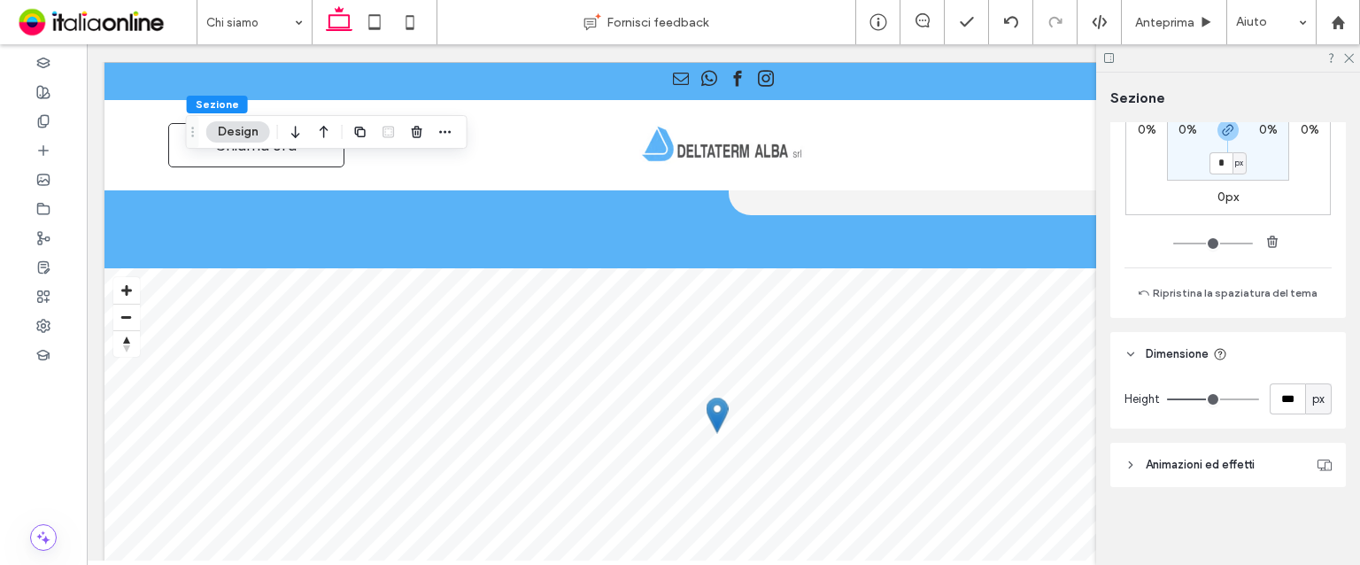
type input "***"
drag, startPoint x: 1217, startPoint y: 396, endPoint x: 1196, endPoint y: 393, distance: 21.4
click at [1196, 399] on input "range" at bounding box center [1213, 400] width 92 height 2
type input "***"
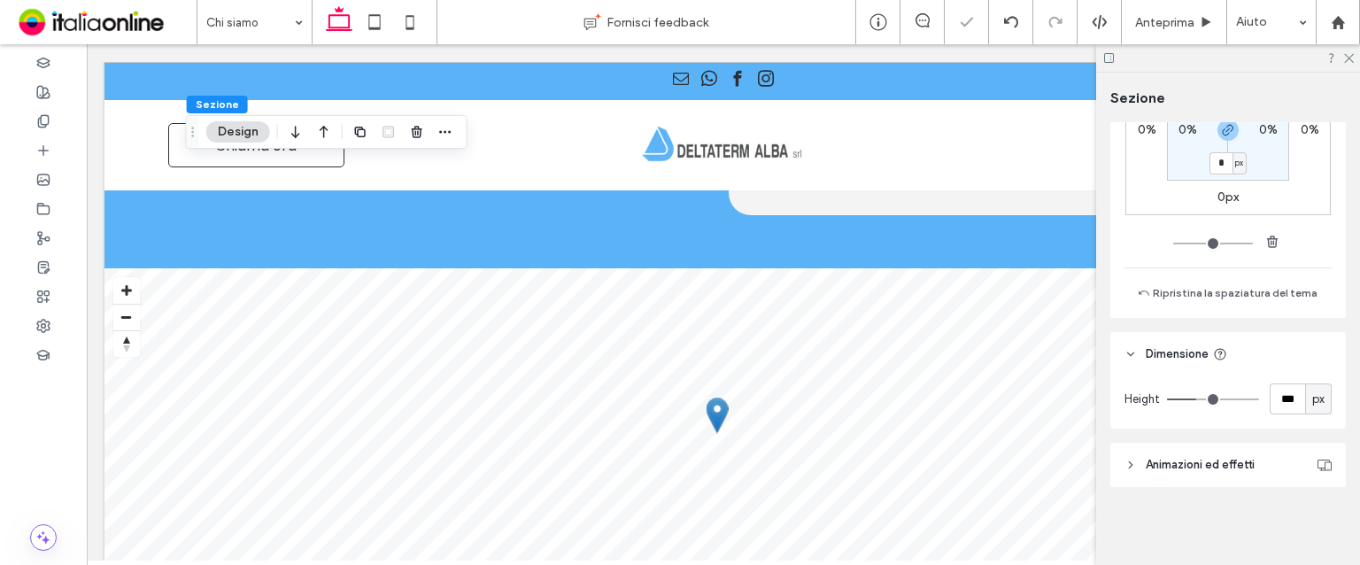
type input "***"
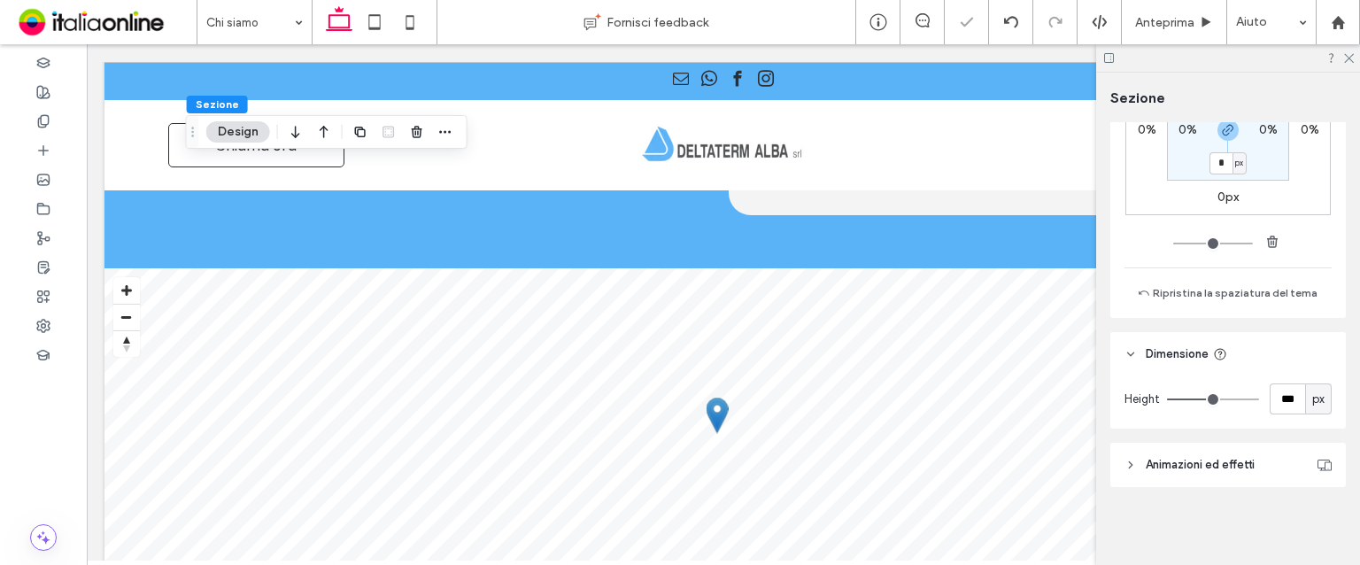
click at [1204, 399] on input "range" at bounding box center [1213, 400] width 92 height 2
type input "***"
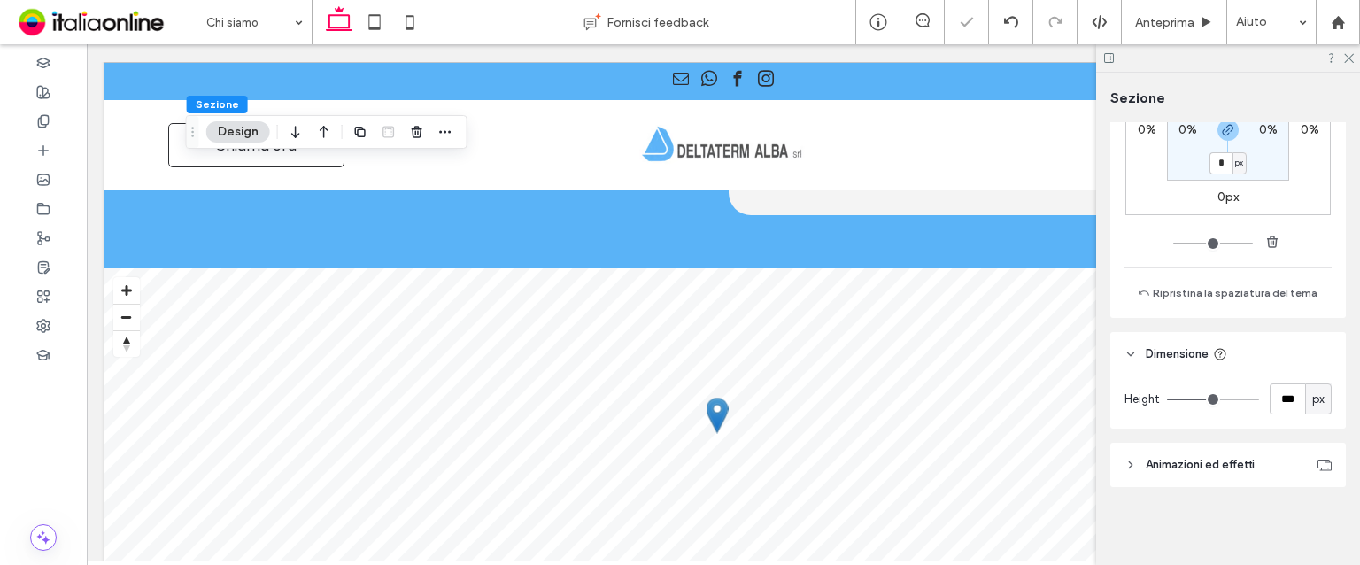
type input "***"
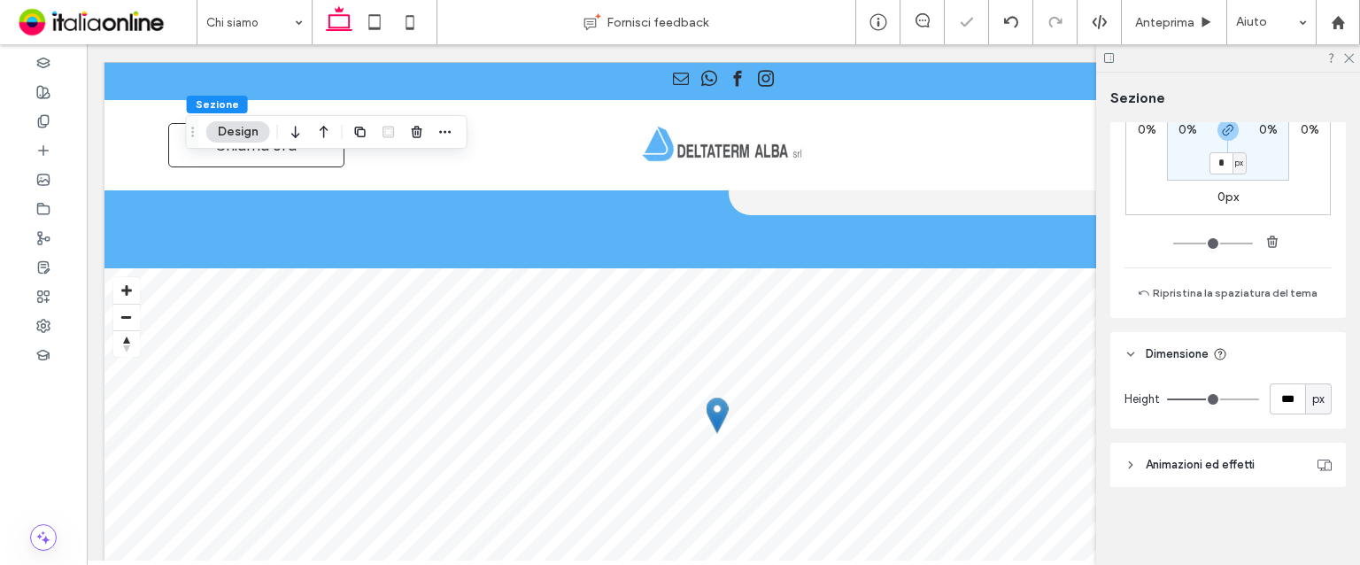
type input "***"
drag, startPoint x: 1204, startPoint y: 398, endPoint x: 1215, endPoint y: 397, distance: 11.5
click at [1214, 399] on input "range" at bounding box center [1213, 400] width 92 height 2
type input "***"
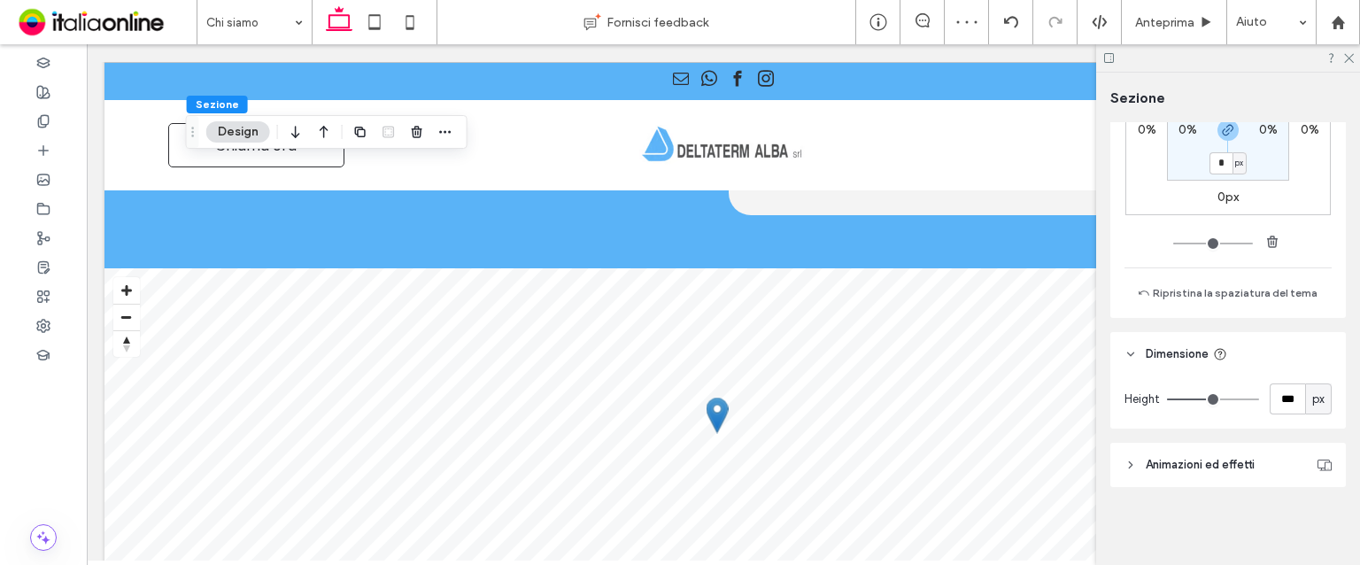
type input "***"
click at [1209, 400] on input "range" at bounding box center [1213, 400] width 92 height 2
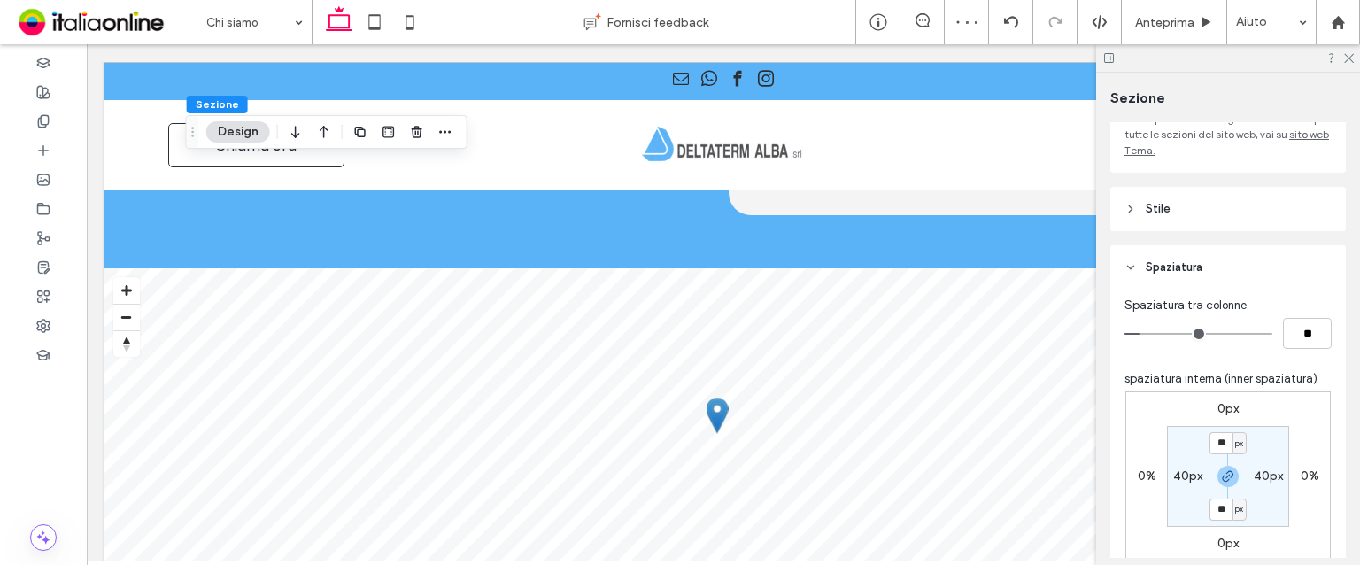
scroll to position [354, 0]
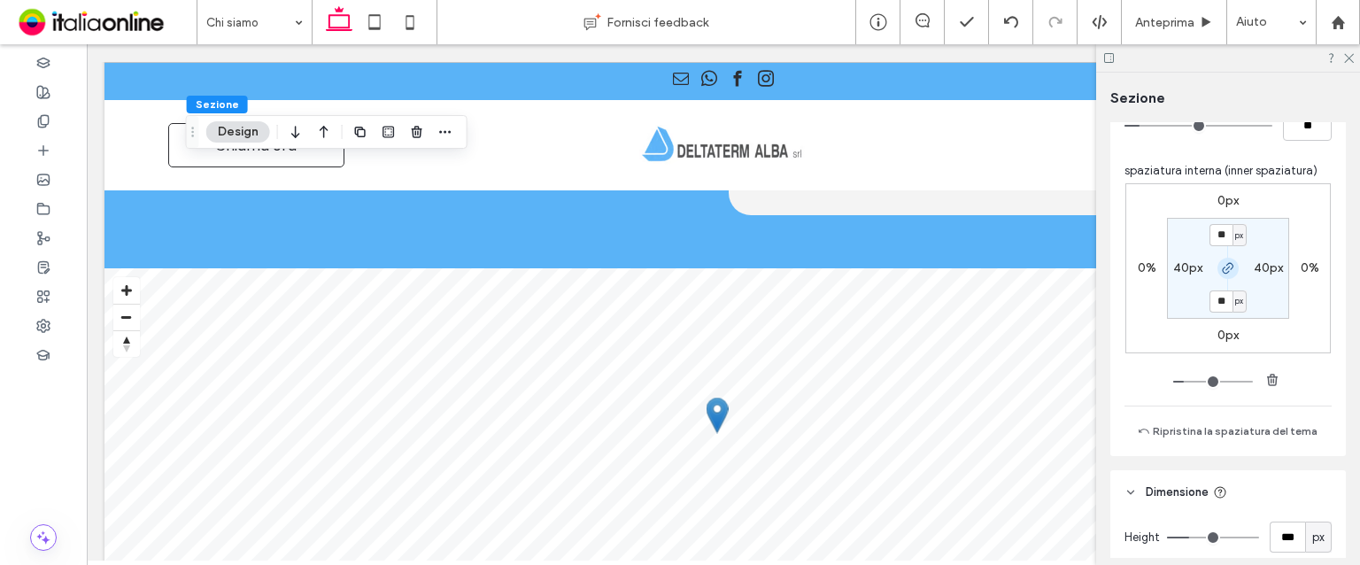
click at [1226, 259] on span "button" at bounding box center [1228, 268] width 21 height 21
click at [1217, 308] on label "40px" at bounding box center [1227, 300] width 29 height 15
type input "*"
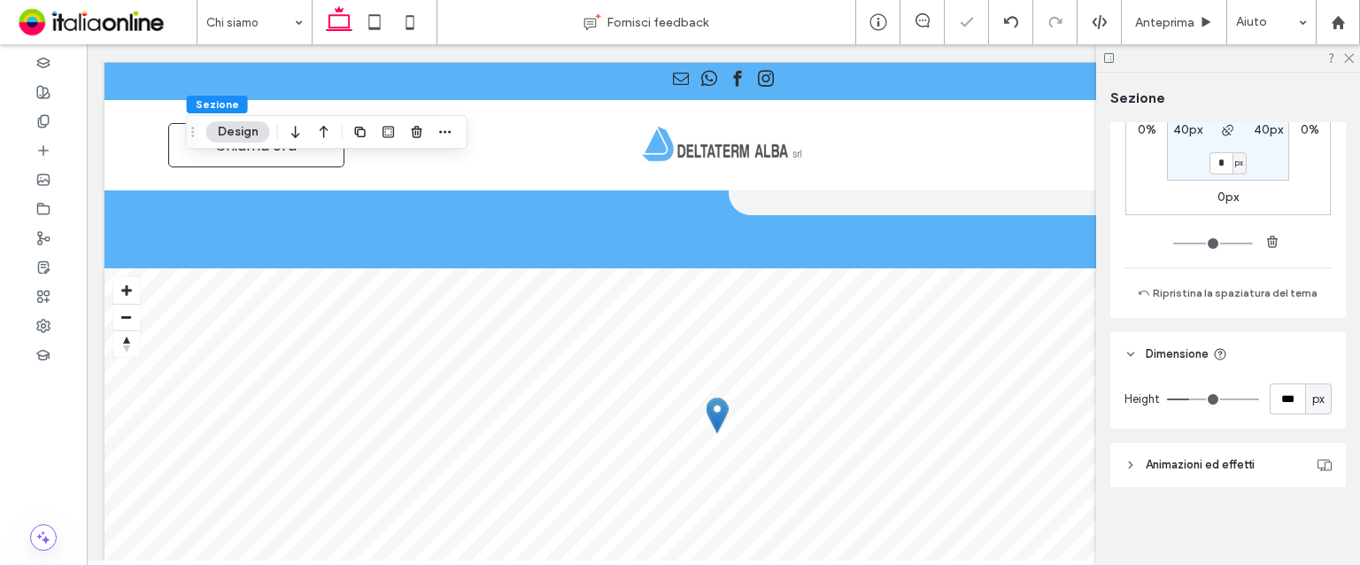
scroll to position [493, 0]
click at [1279, 399] on input "***" at bounding box center [1287, 398] width 35 height 31
type input "***"
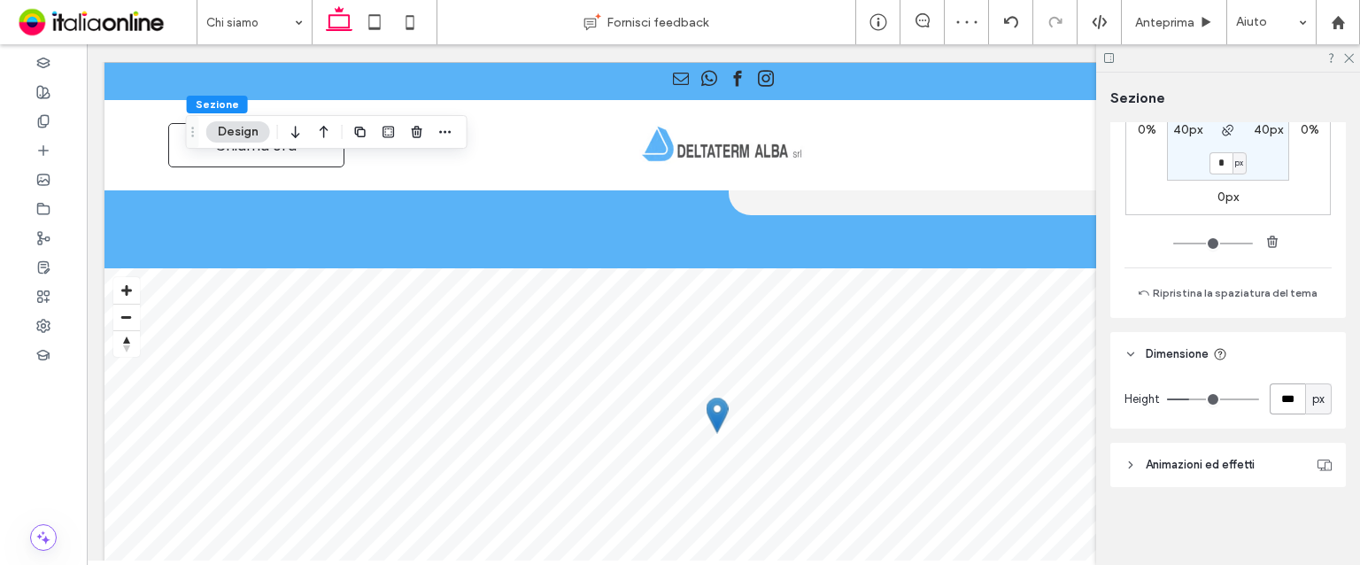
type input "***"
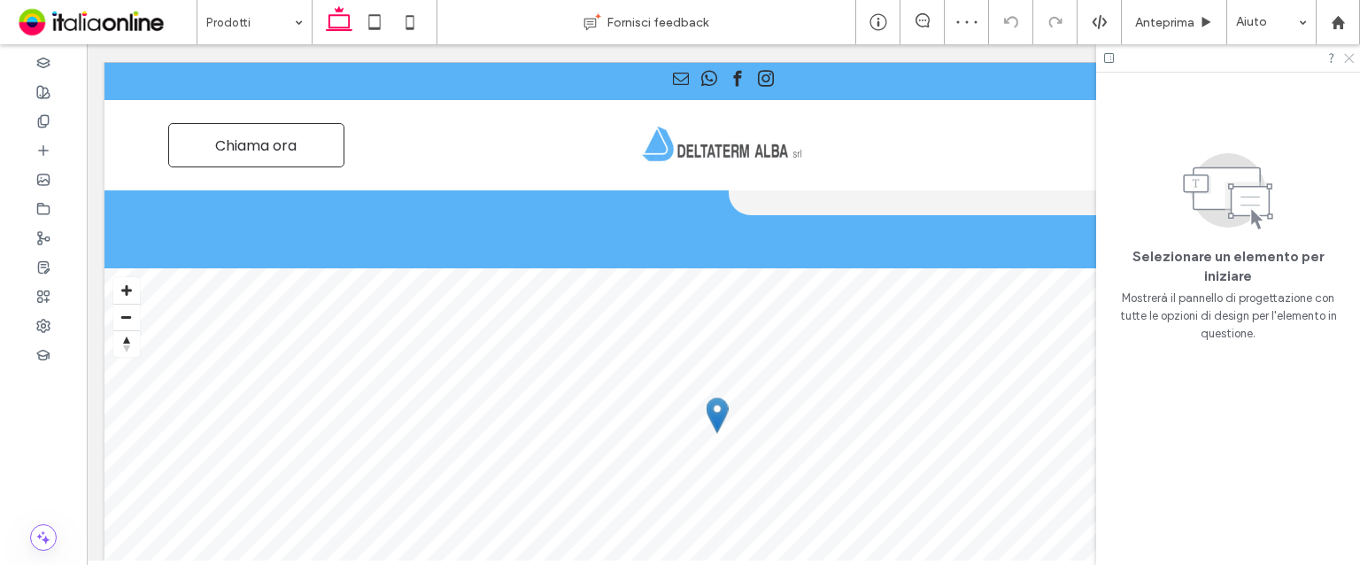
click at [1351, 58] on icon at bounding box center [1349, 57] width 12 height 12
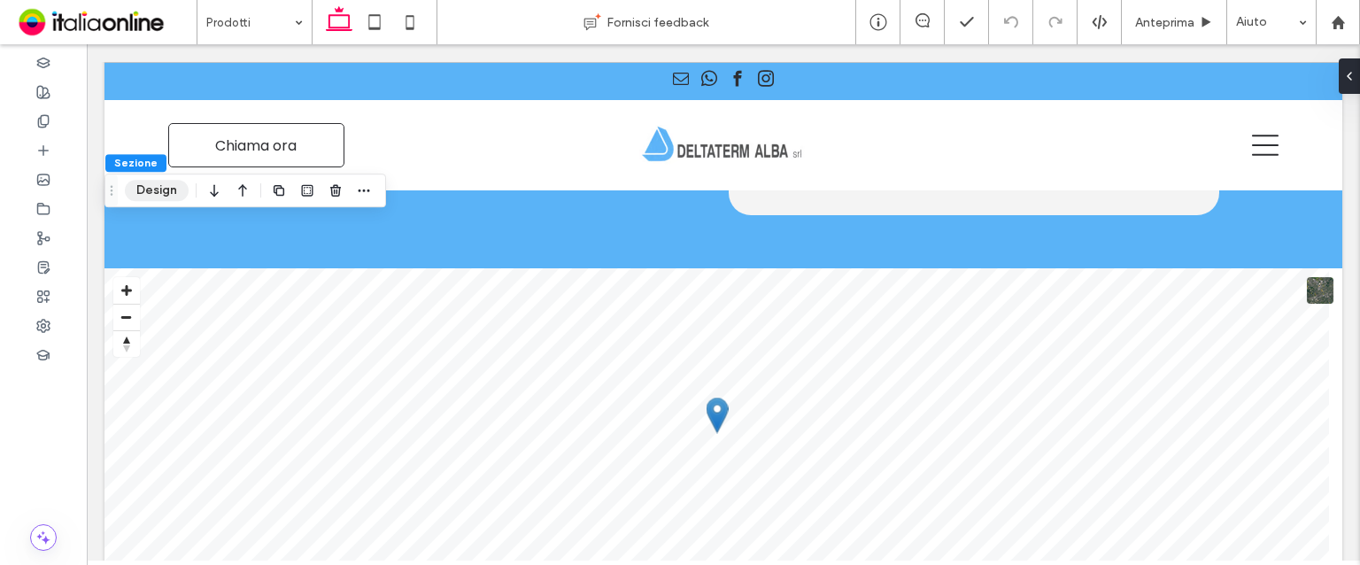
click at [152, 182] on button "Design" at bounding box center [157, 190] width 64 height 21
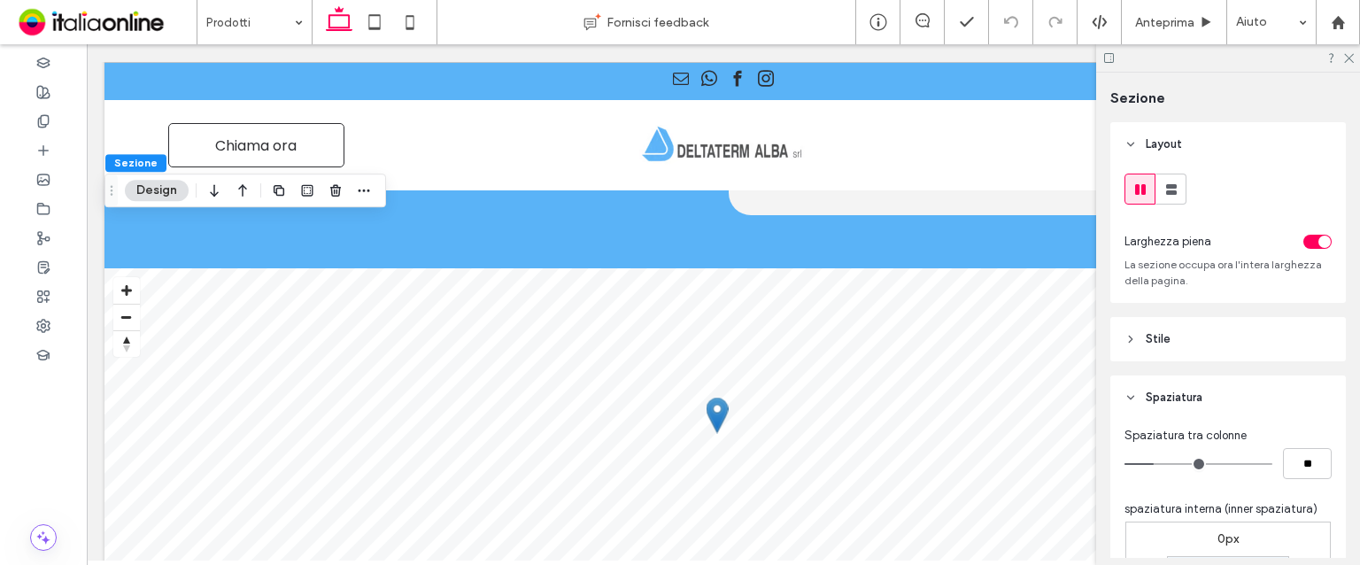
click at [171, 201] on button "Design" at bounding box center [157, 190] width 64 height 21
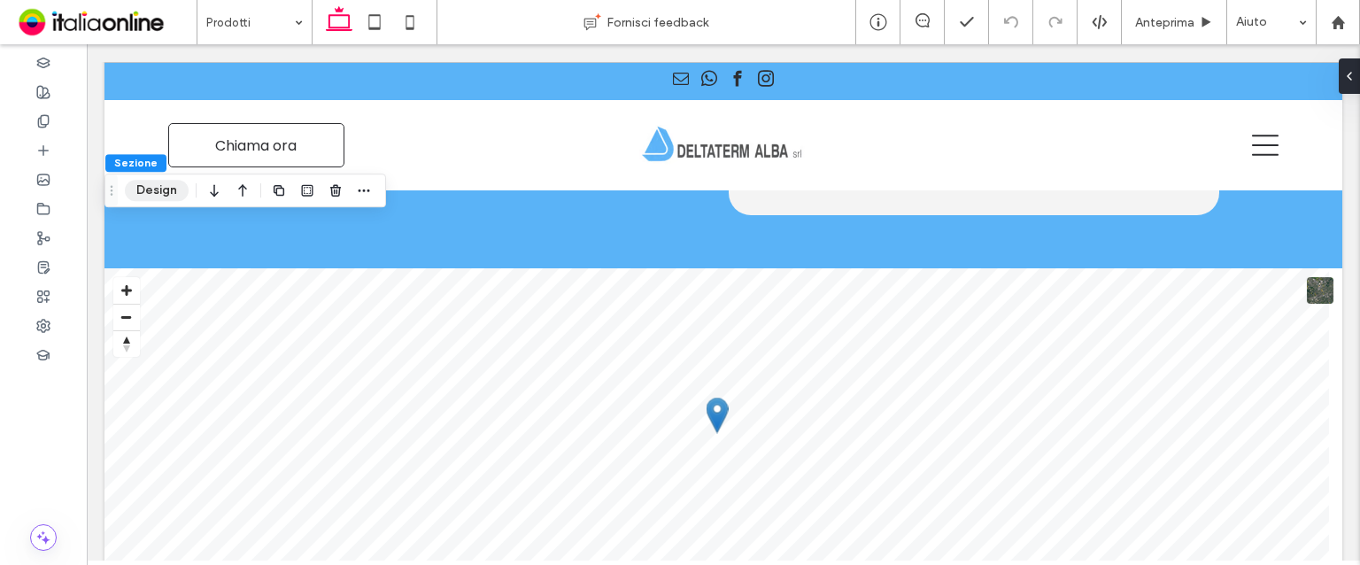
click at [171, 201] on button "Design" at bounding box center [157, 190] width 64 height 21
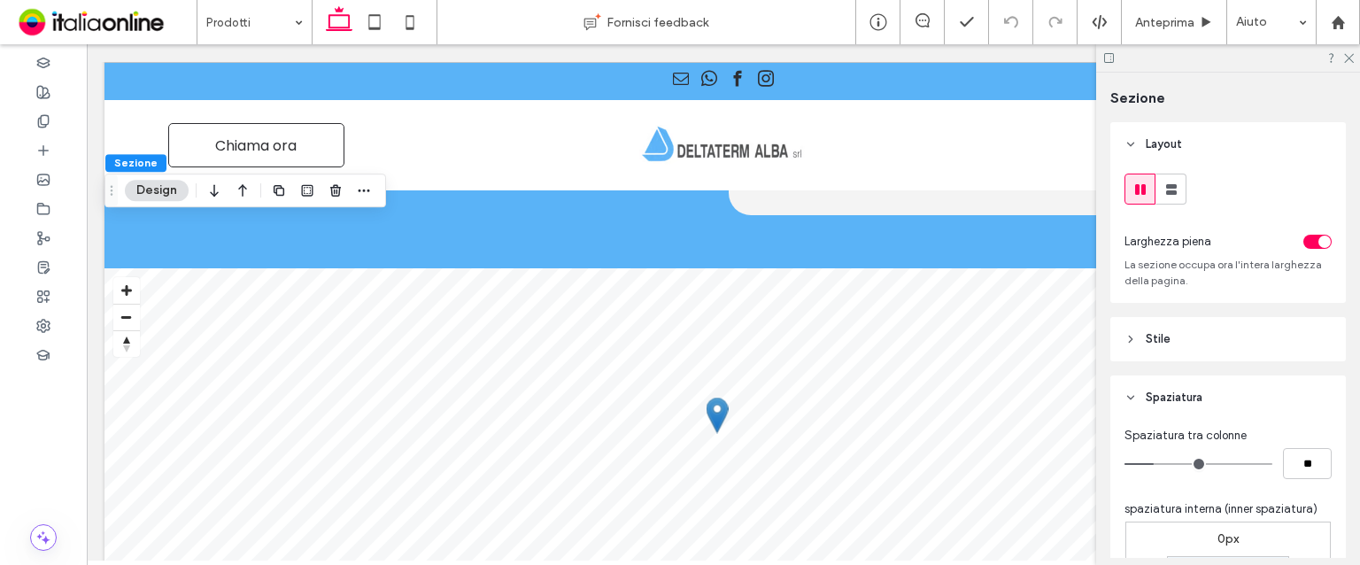
scroll to position [89, 0]
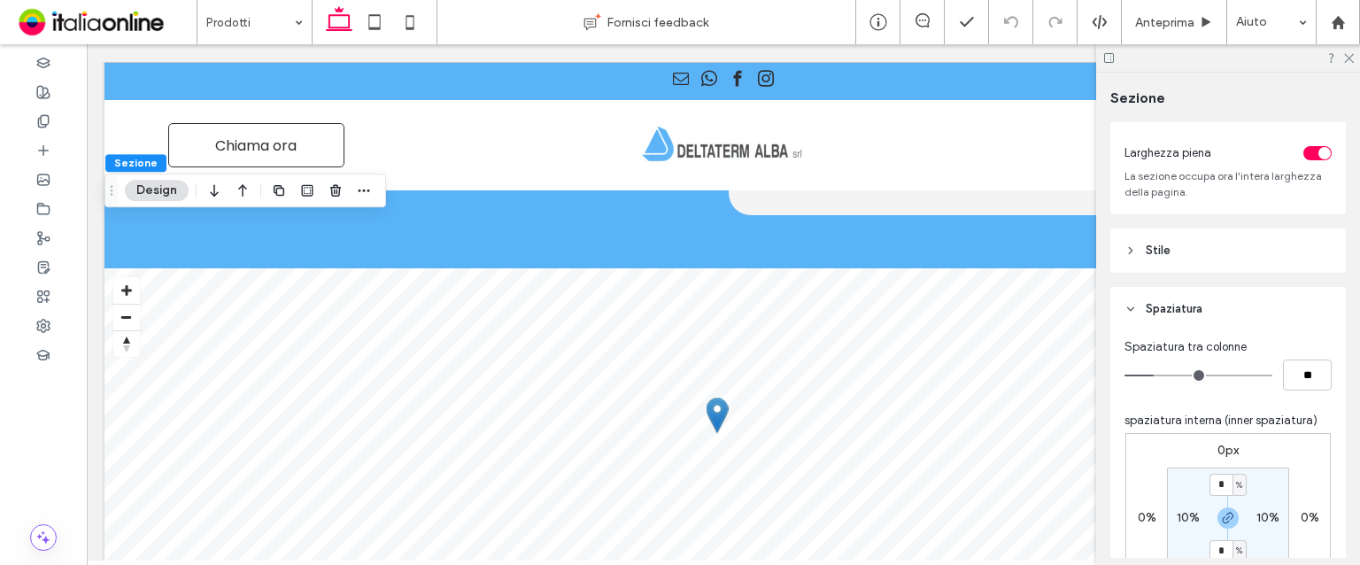
click at [1217, 265] on header "Stile" at bounding box center [1229, 250] width 236 height 44
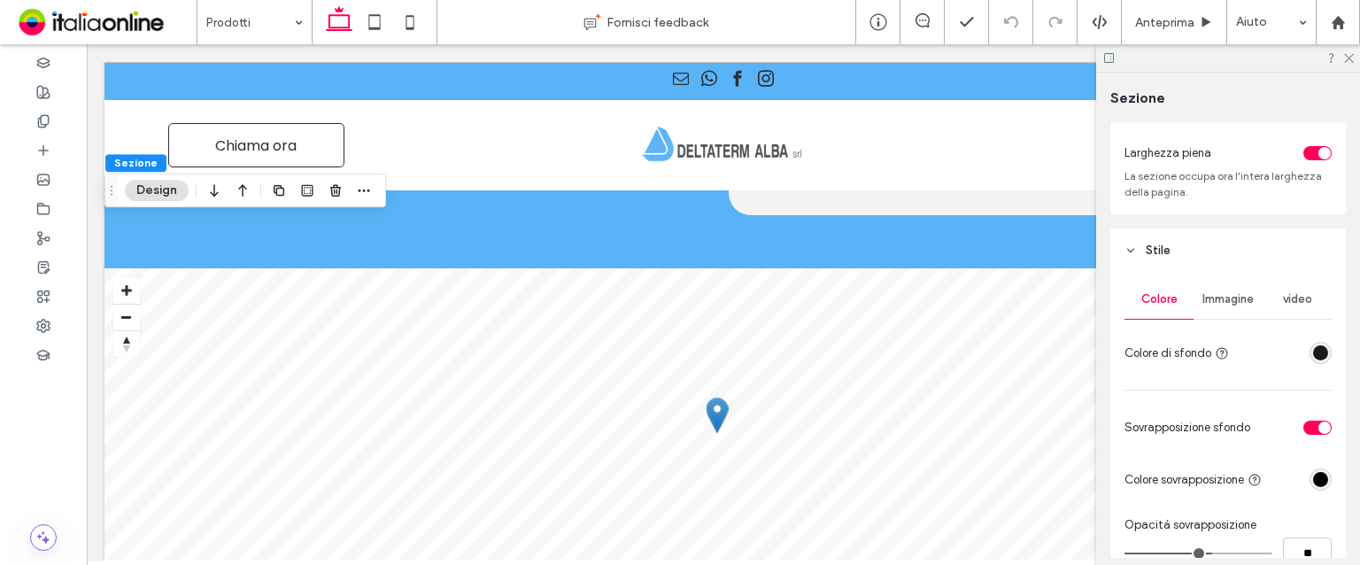
click at [1215, 296] on span "Immagine" at bounding box center [1228, 299] width 51 height 14
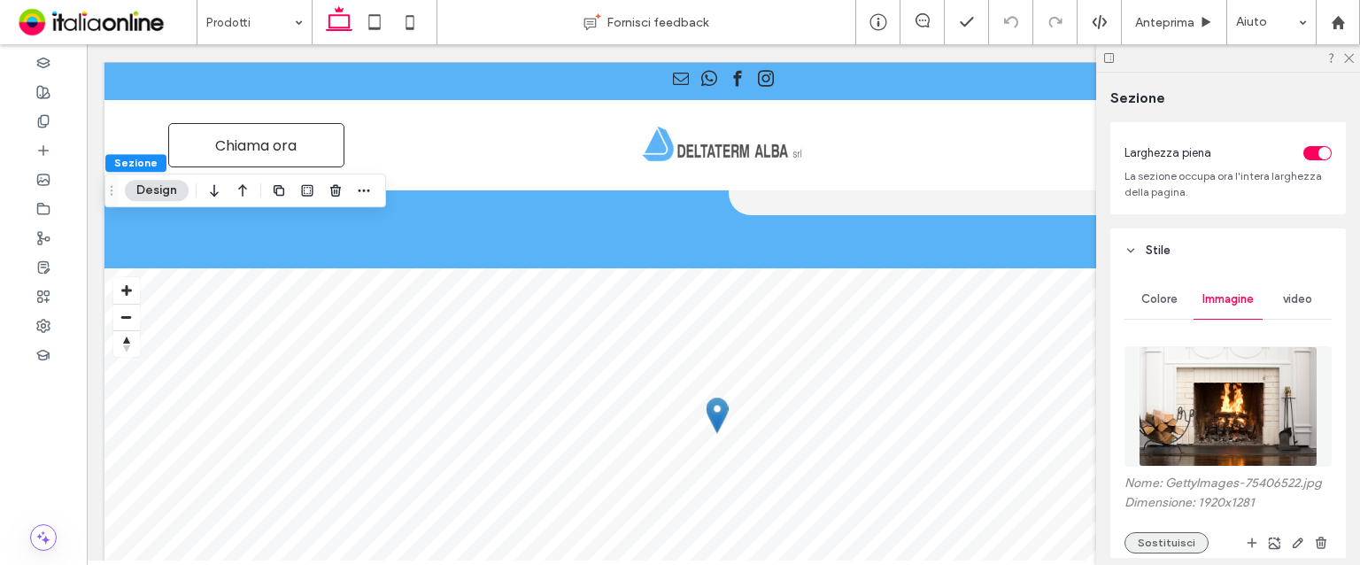
click at [1178, 551] on button "Sostituisci" at bounding box center [1167, 542] width 84 height 21
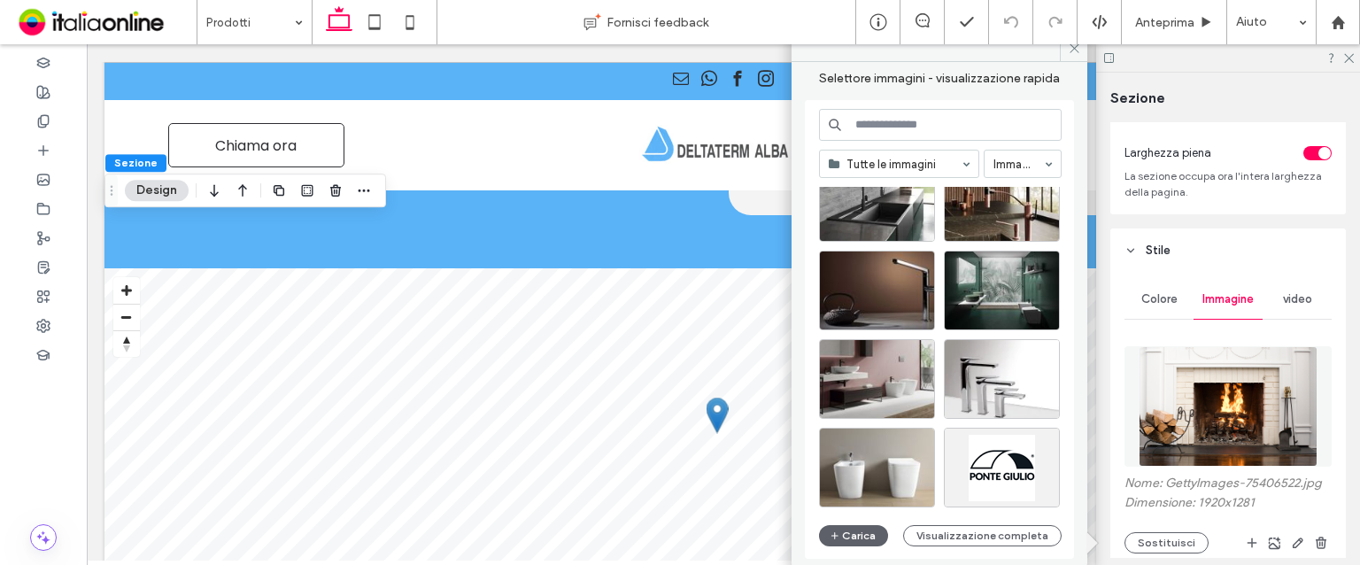
scroll to position [4833, 0]
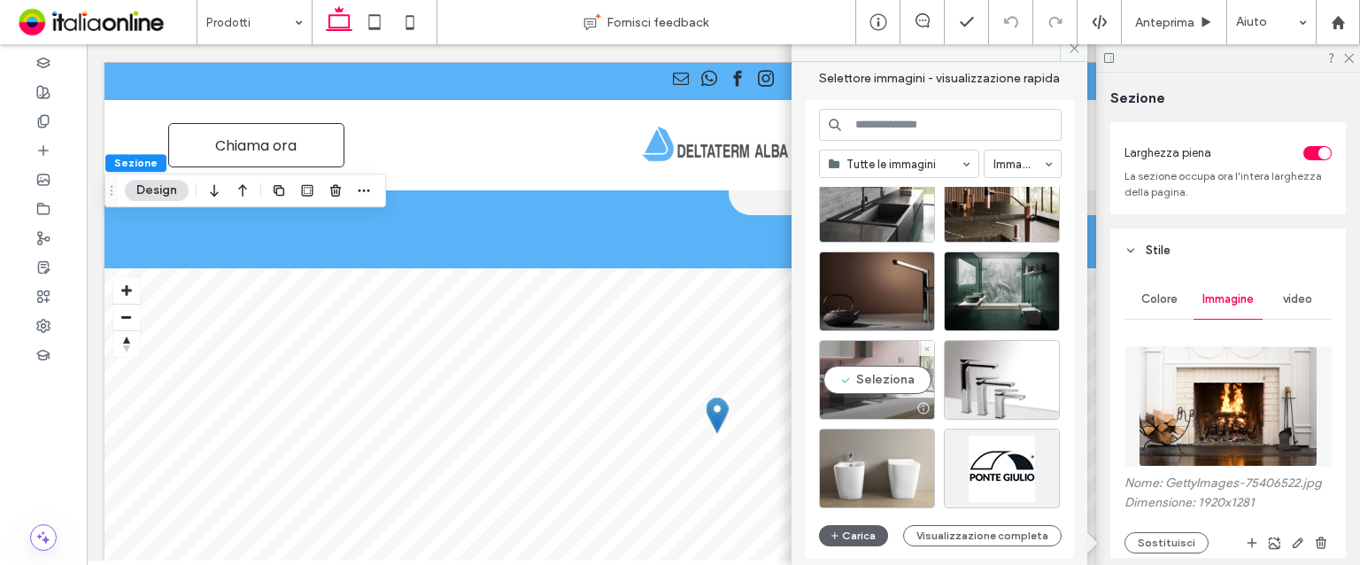
click at [886, 364] on div "Seleziona" at bounding box center [877, 380] width 116 height 80
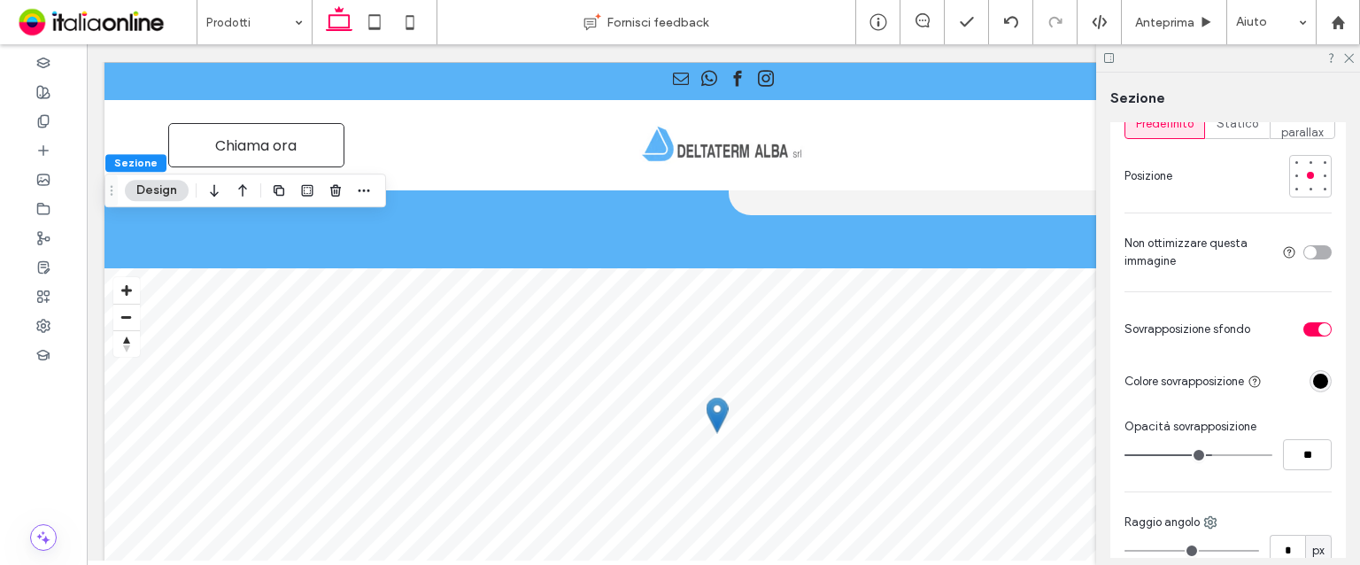
scroll to position [797, 0]
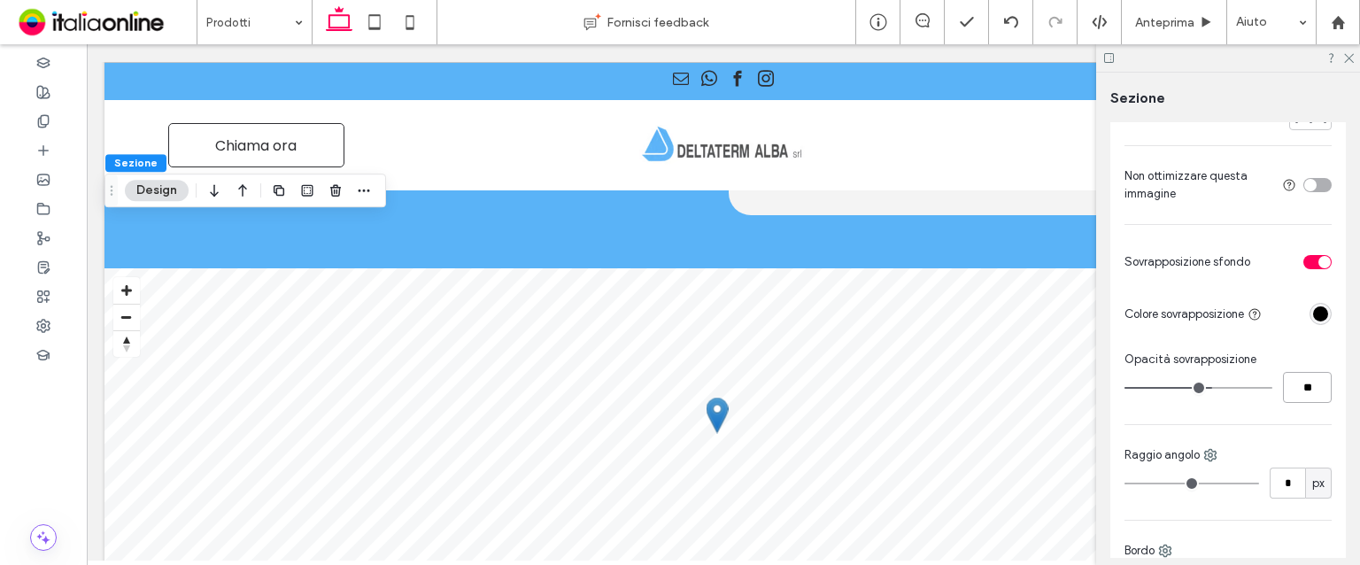
click at [1283, 396] on input "**" at bounding box center [1307, 387] width 49 height 31
type input "**"
type input "*"
type input "**"
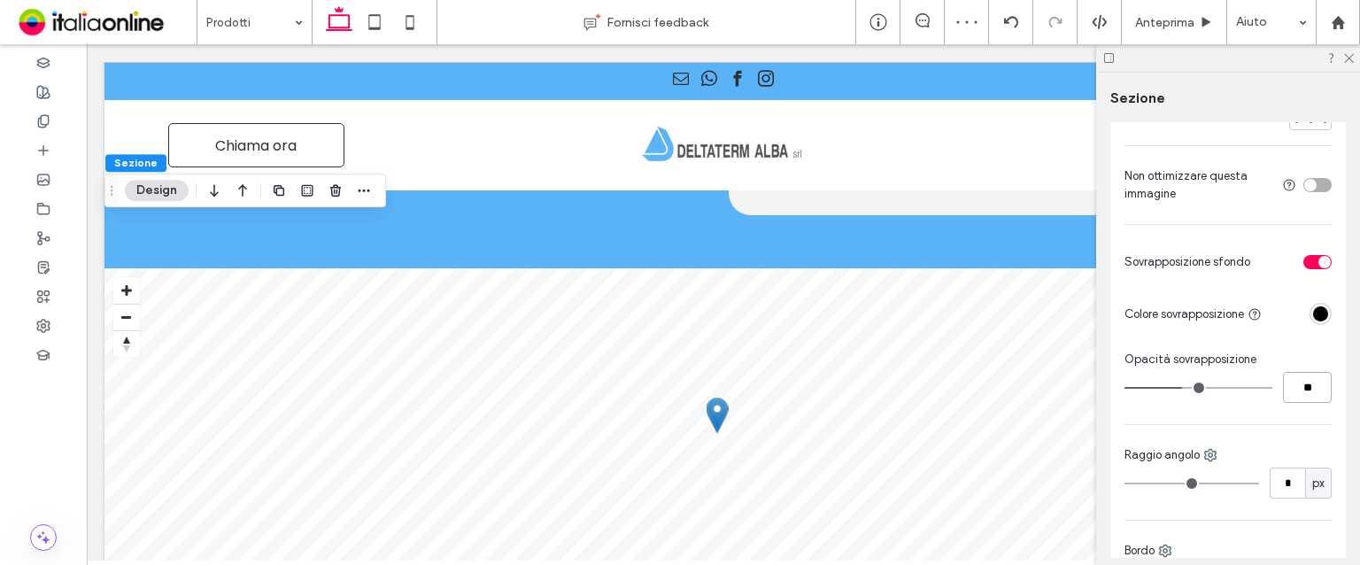
type input "**"
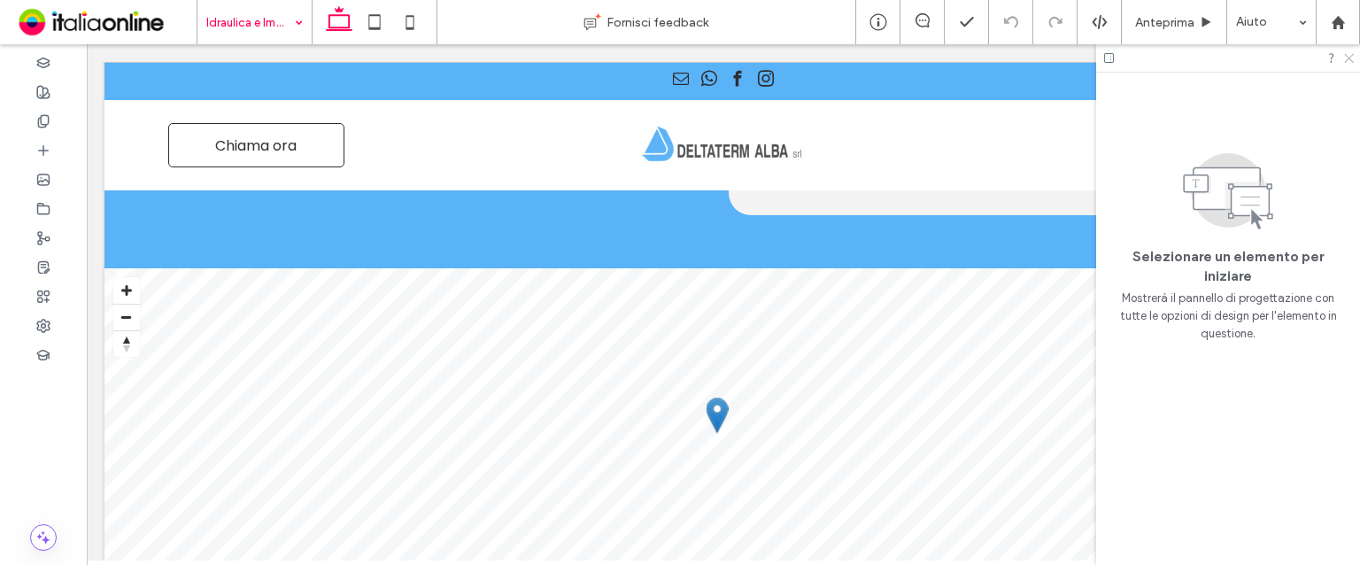
click at [1350, 54] on icon at bounding box center [1349, 57] width 12 height 12
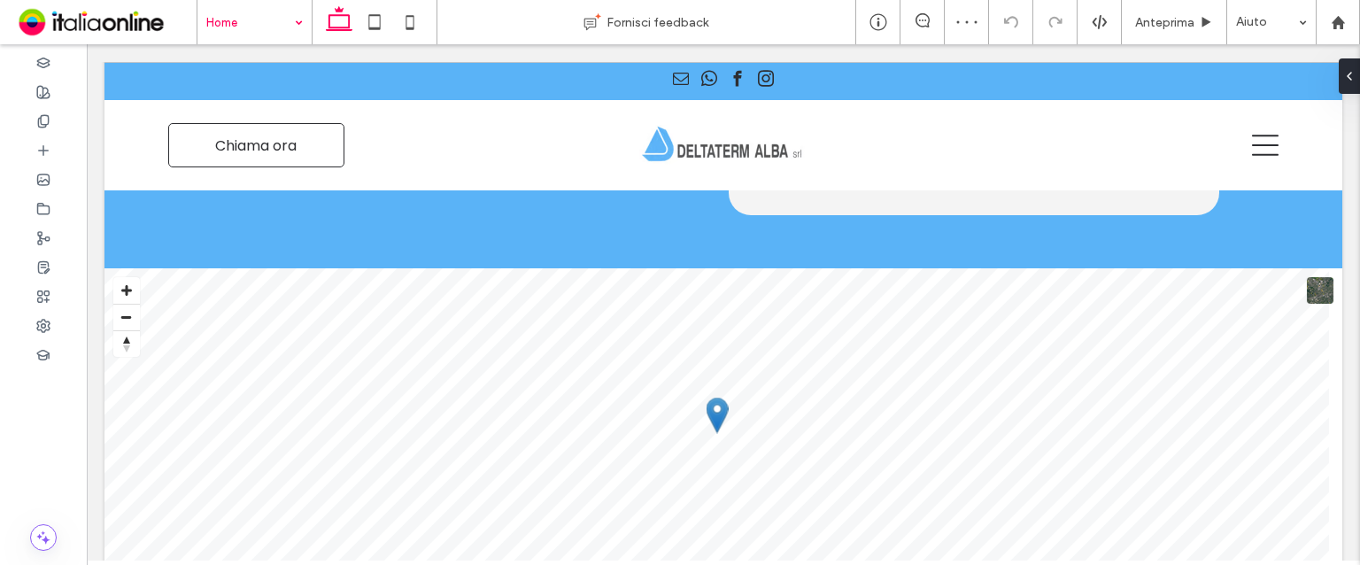
click at [294, 42] on div "Home" at bounding box center [254, 22] width 114 height 44
click at [75, 182] on div at bounding box center [43, 179] width 87 height 29
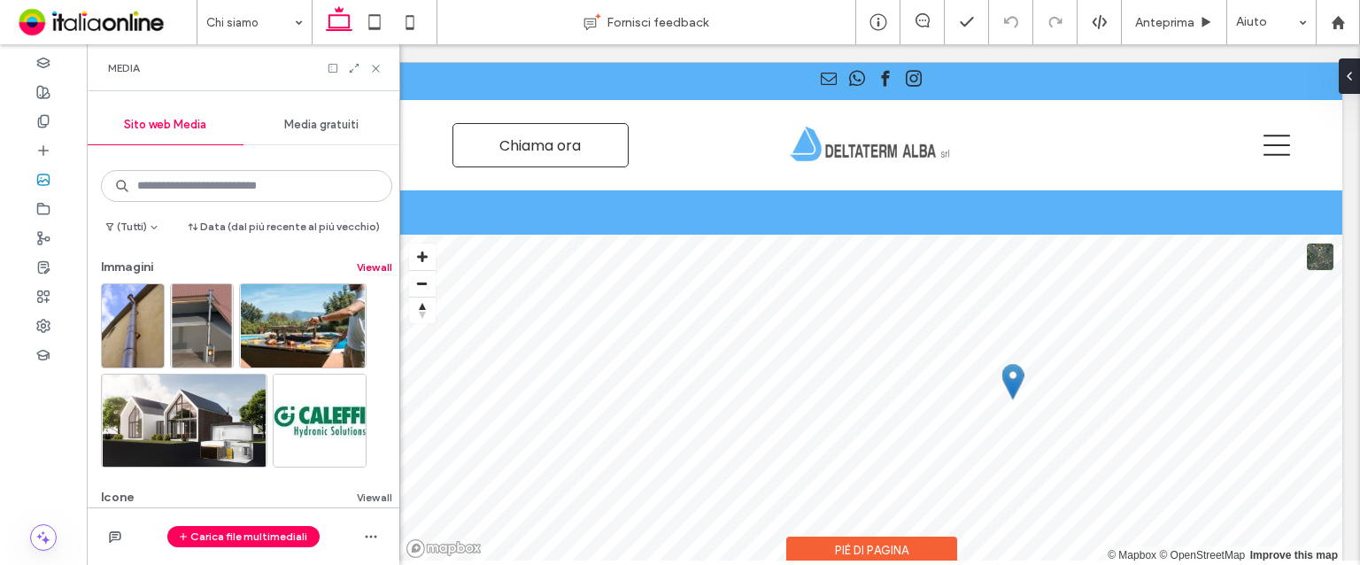
click at [372, 267] on button "View all" at bounding box center [374, 267] width 35 height 21
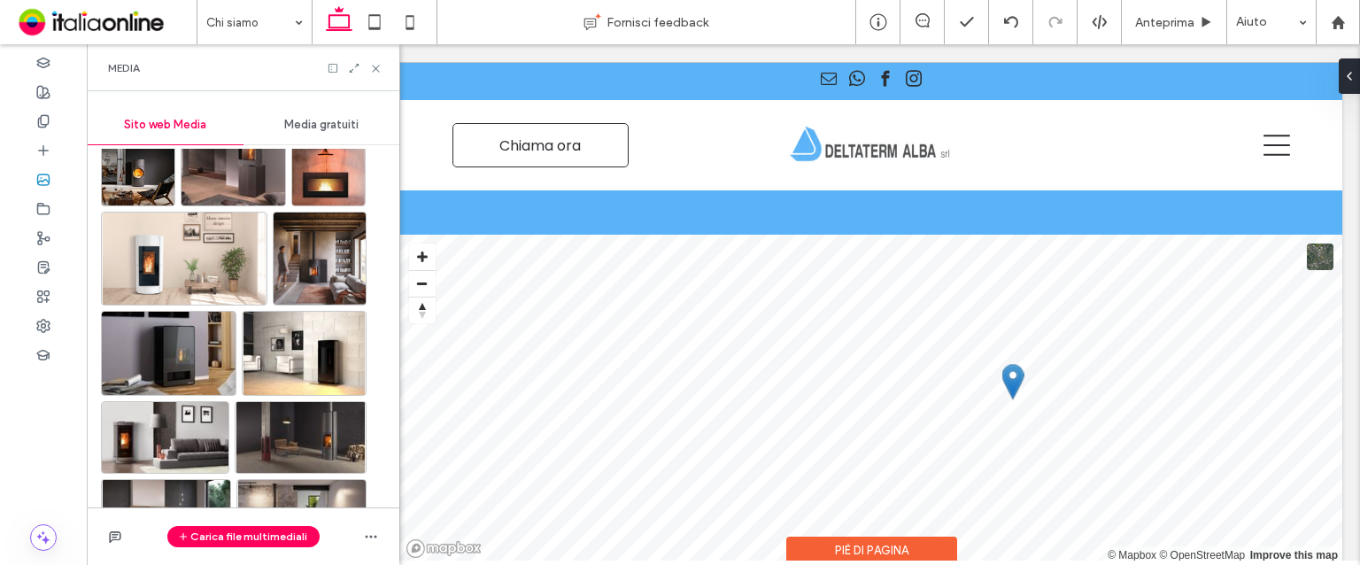
scroll to position [5114, 0]
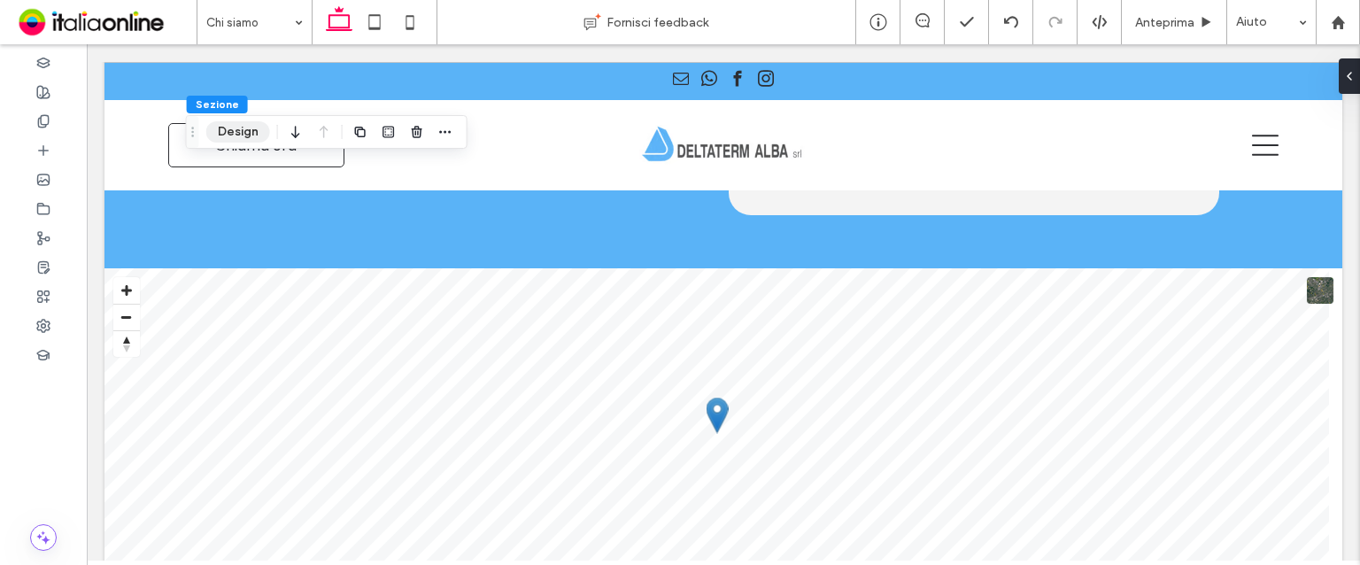
click at [265, 135] on button "Design" at bounding box center [238, 131] width 64 height 21
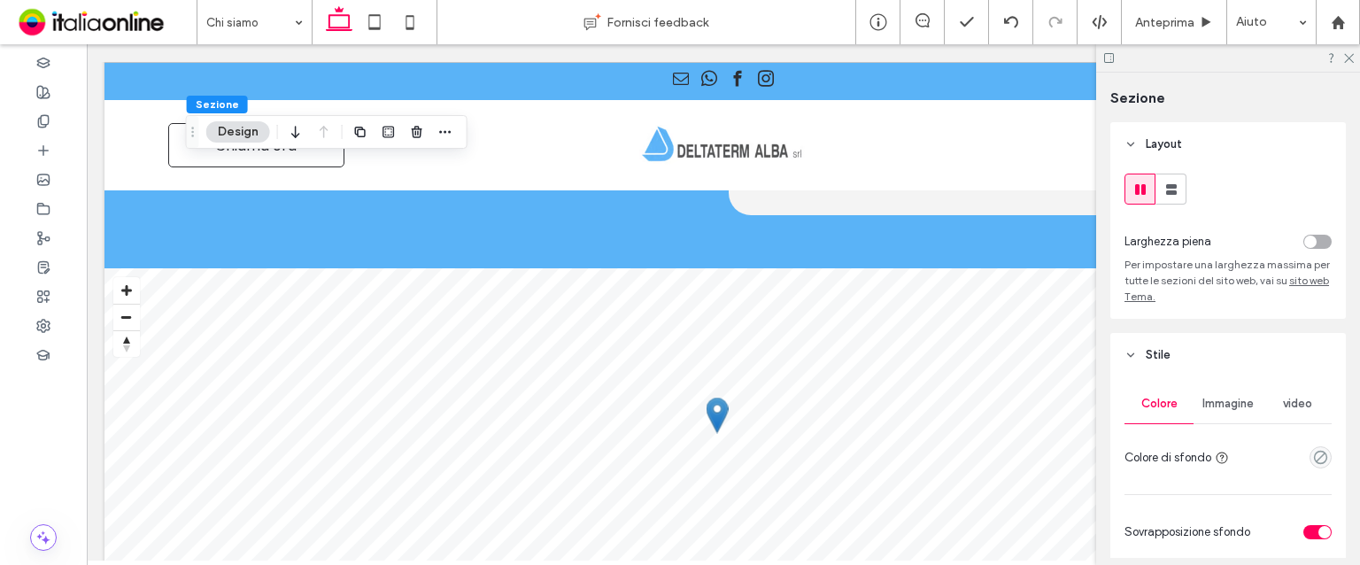
click at [259, 133] on button "Design" at bounding box center [238, 131] width 64 height 21
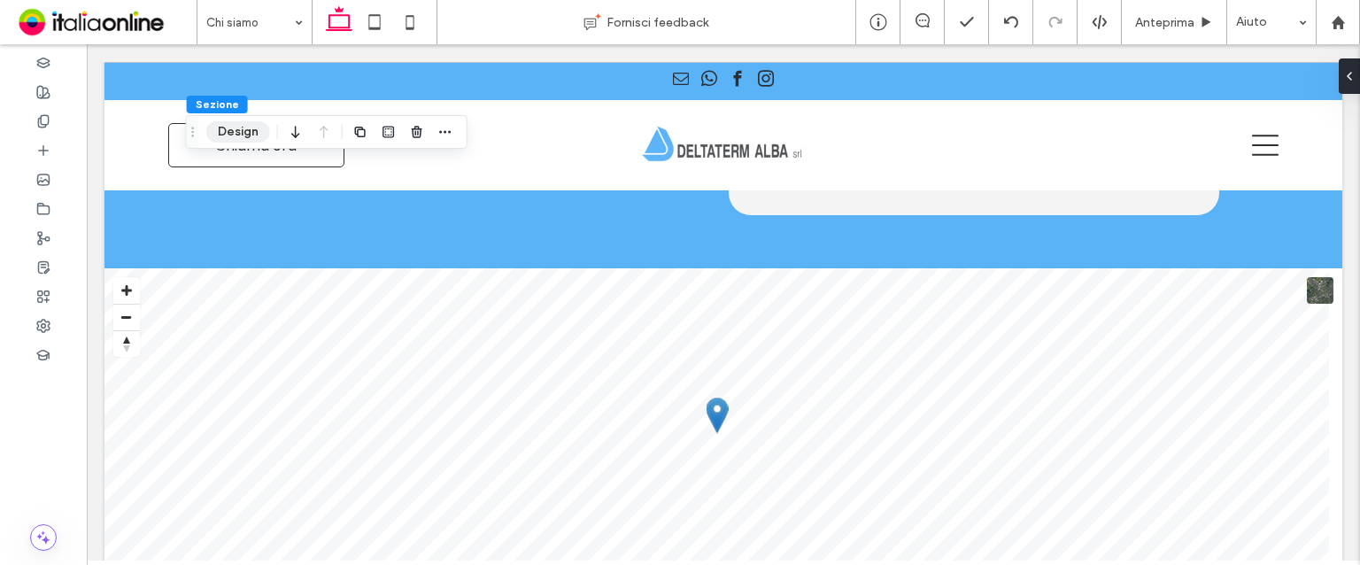
click at [259, 133] on button "Design" at bounding box center [238, 131] width 64 height 21
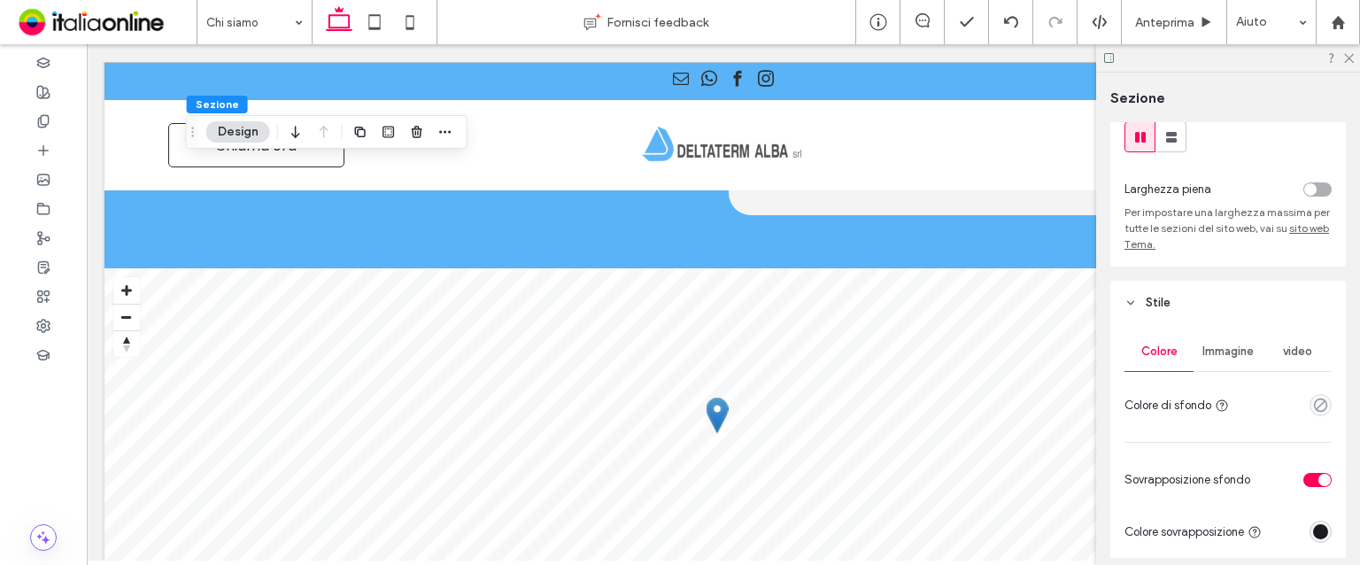
scroll to position [89, 0]
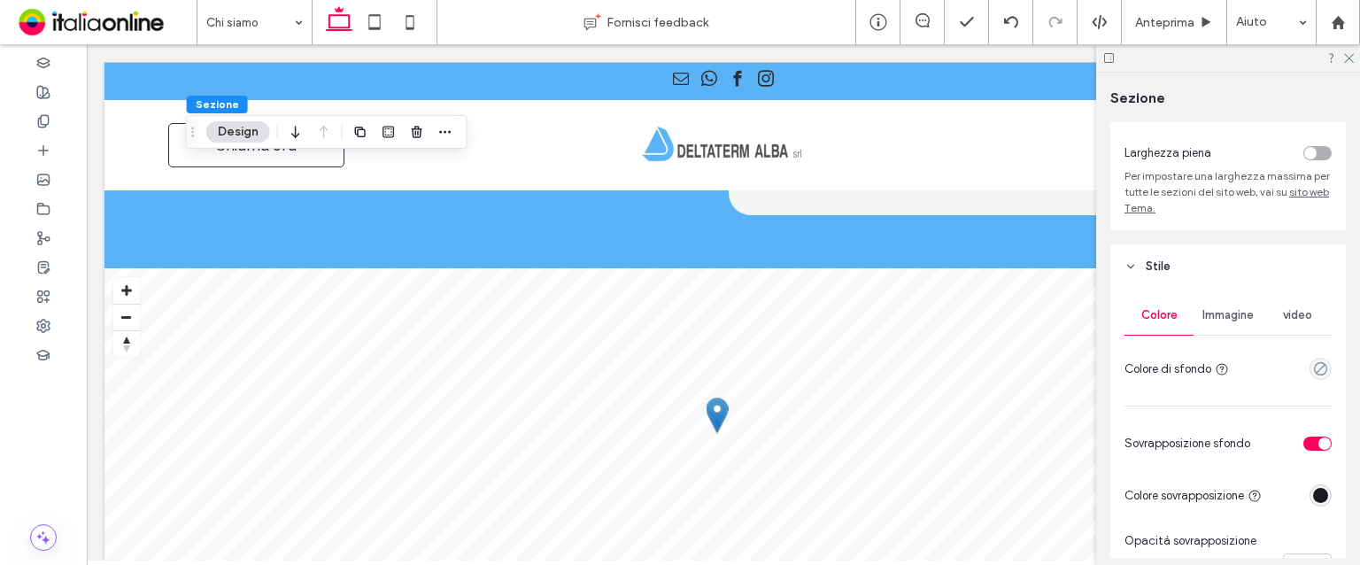
click at [1220, 319] on span "Immagine" at bounding box center [1228, 315] width 51 height 14
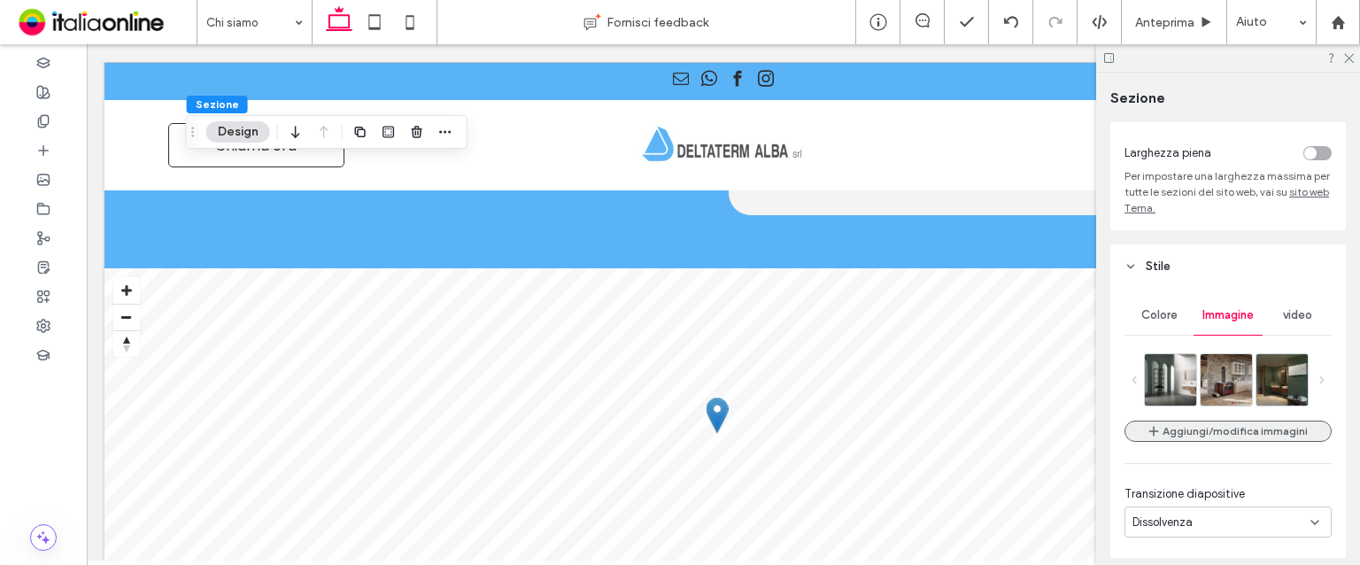
click at [1204, 428] on button "Aggiungi/modifica immagini" at bounding box center [1228, 431] width 207 height 21
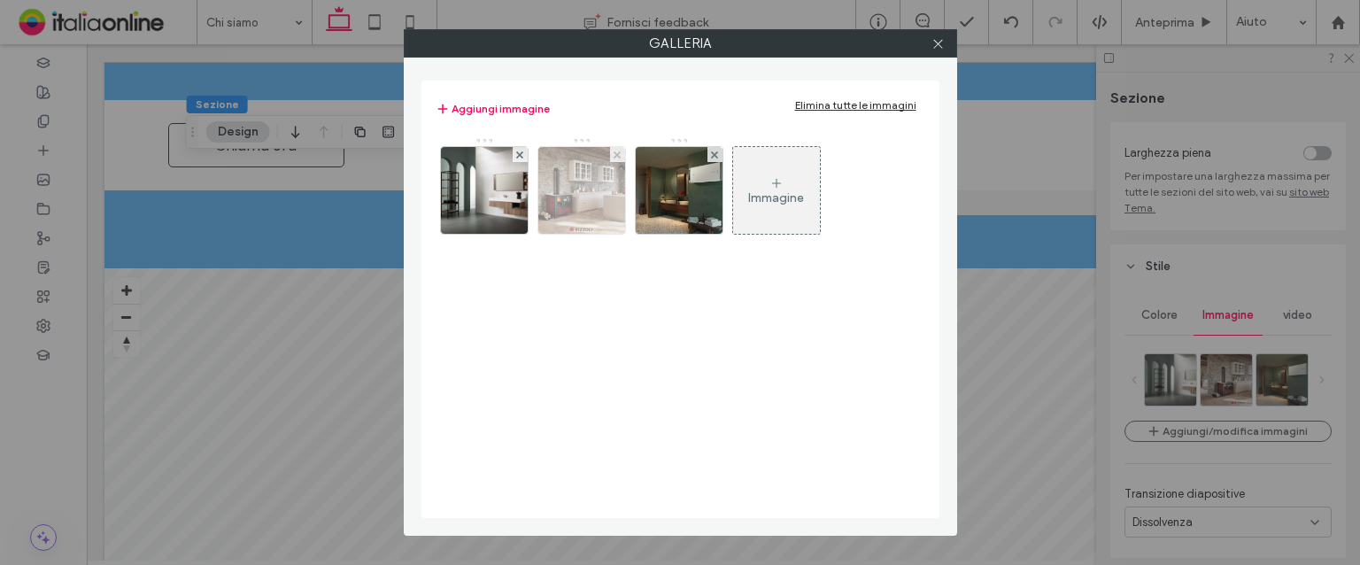
click at [611, 154] on div at bounding box center [617, 154] width 15 height 15
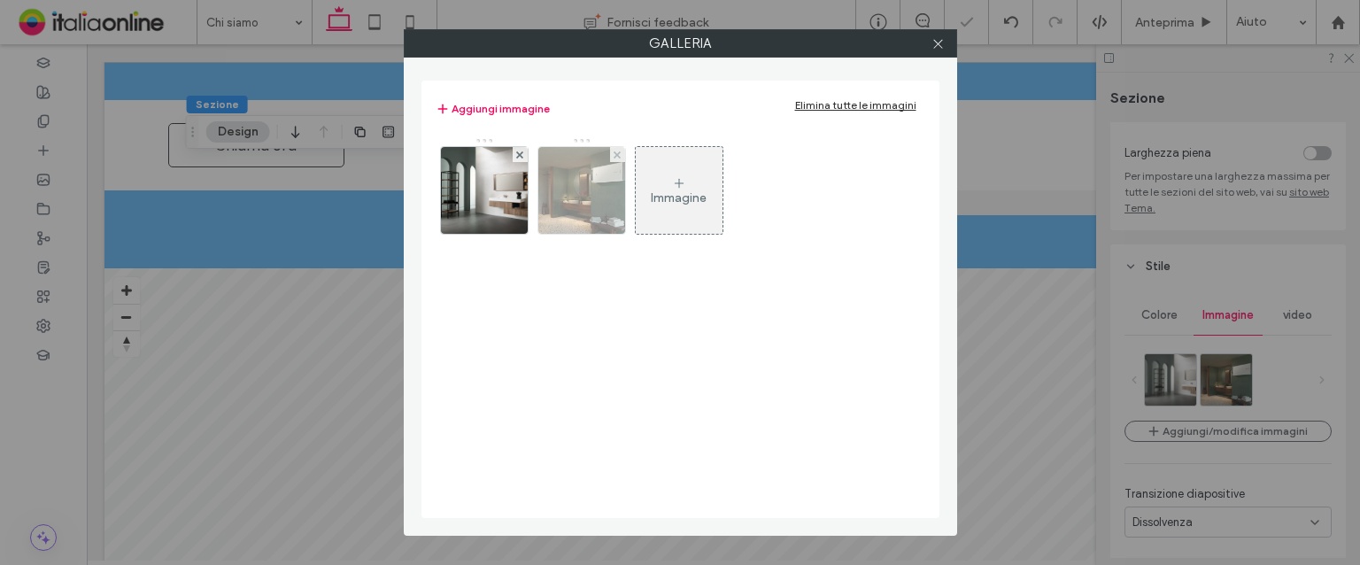
click at [600, 198] on img at bounding box center [581, 190] width 87 height 87
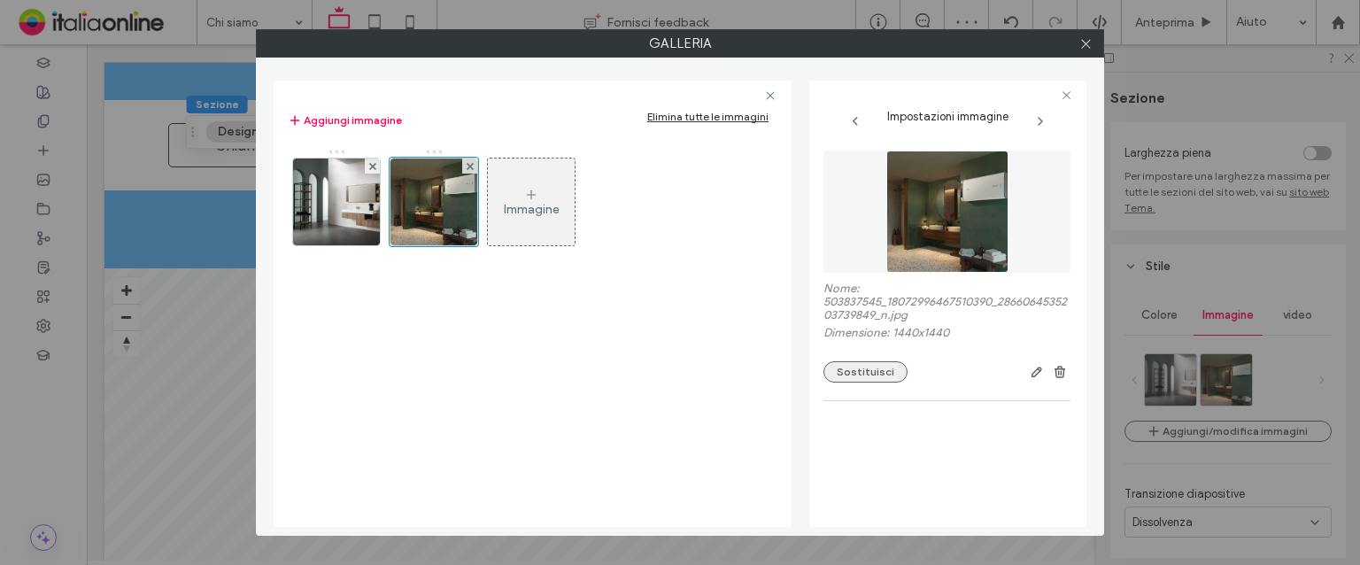
click at [867, 383] on button "Sostituisci" at bounding box center [866, 371] width 84 height 21
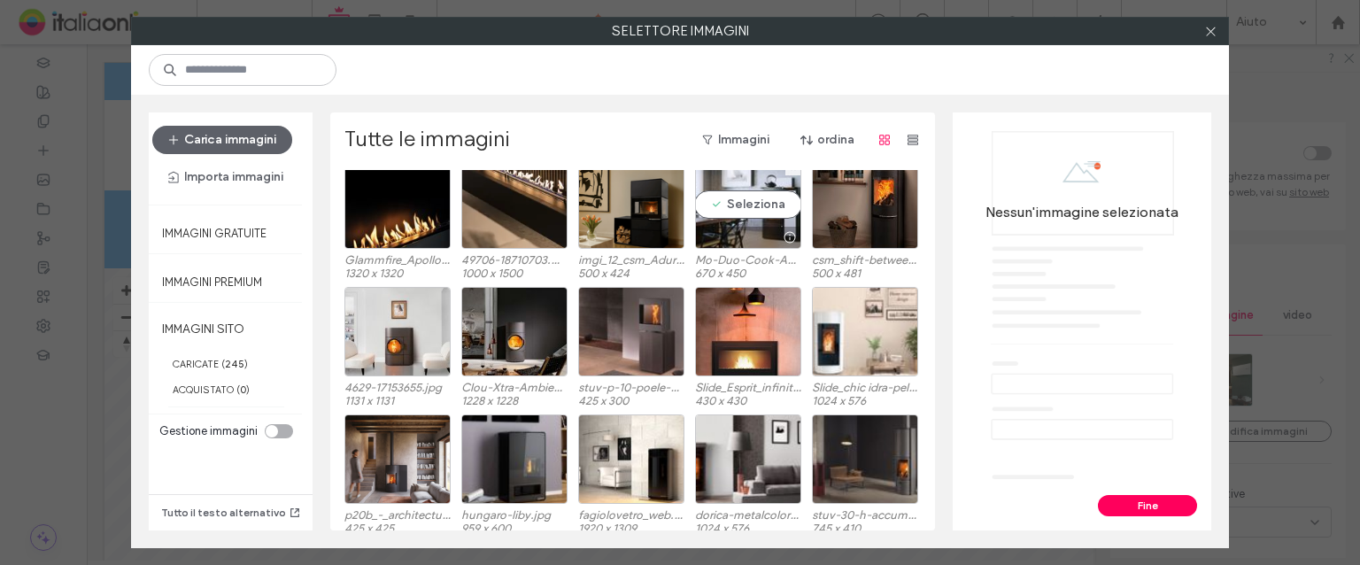
scroll to position [3705, 0]
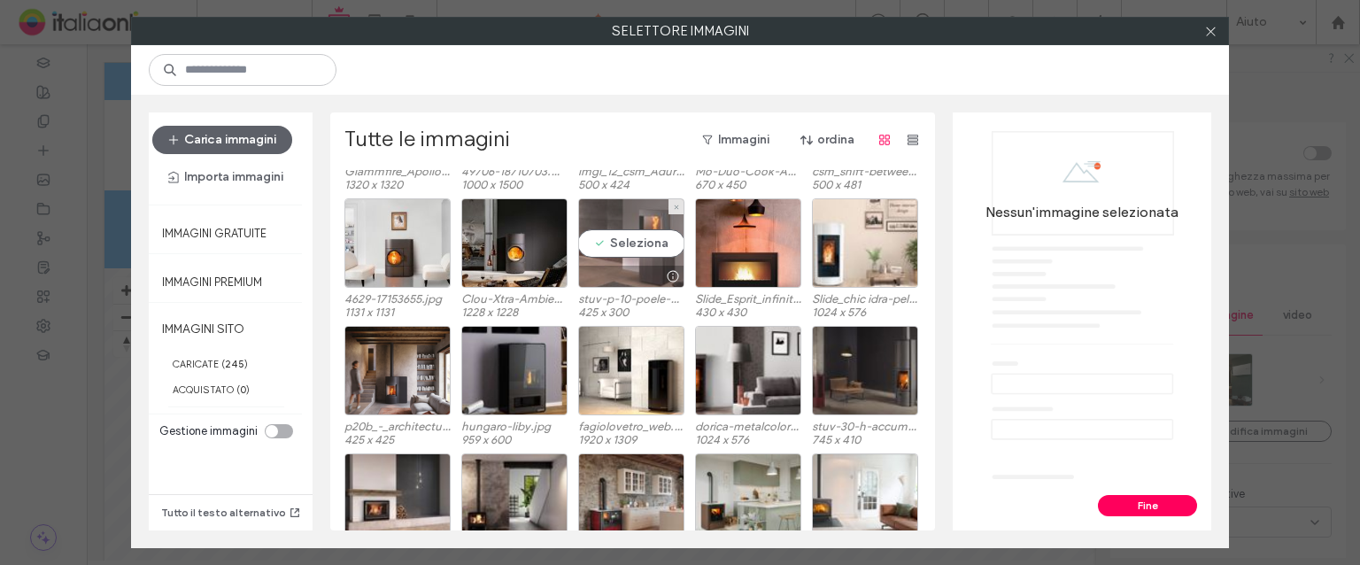
click at [645, 259] on div "Seleziona" at bounding box center [631, 242] width 106 height 89
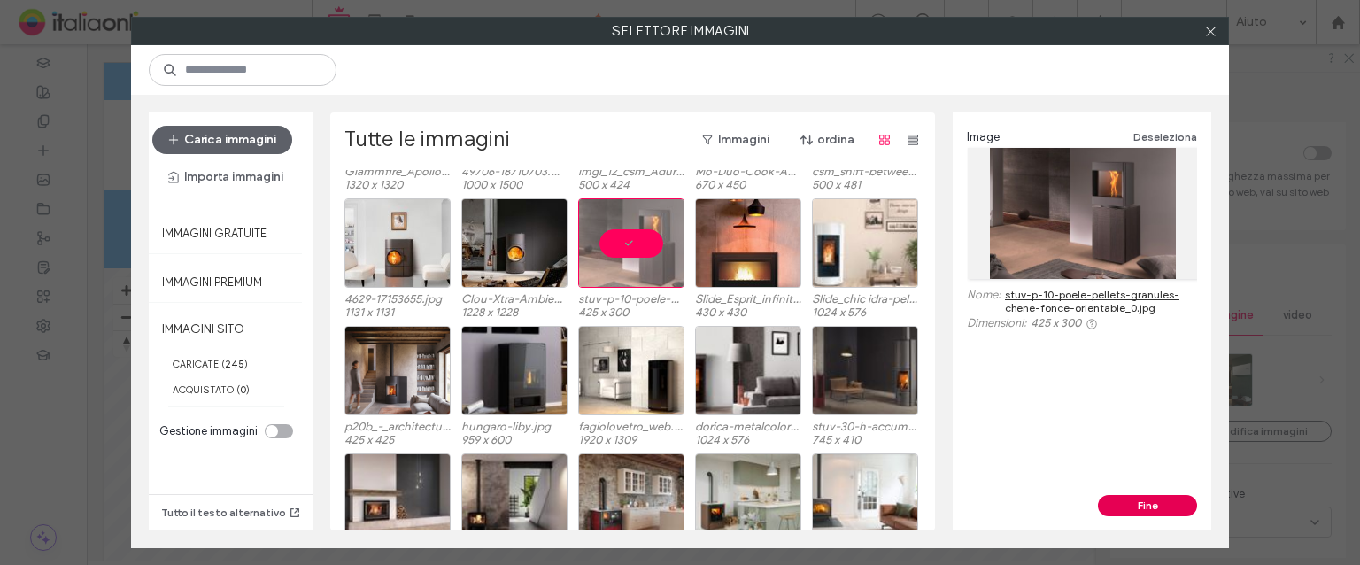
click at [1165, 503] on button "Fine" at bounding box center [1147, 505] width 99 height 21
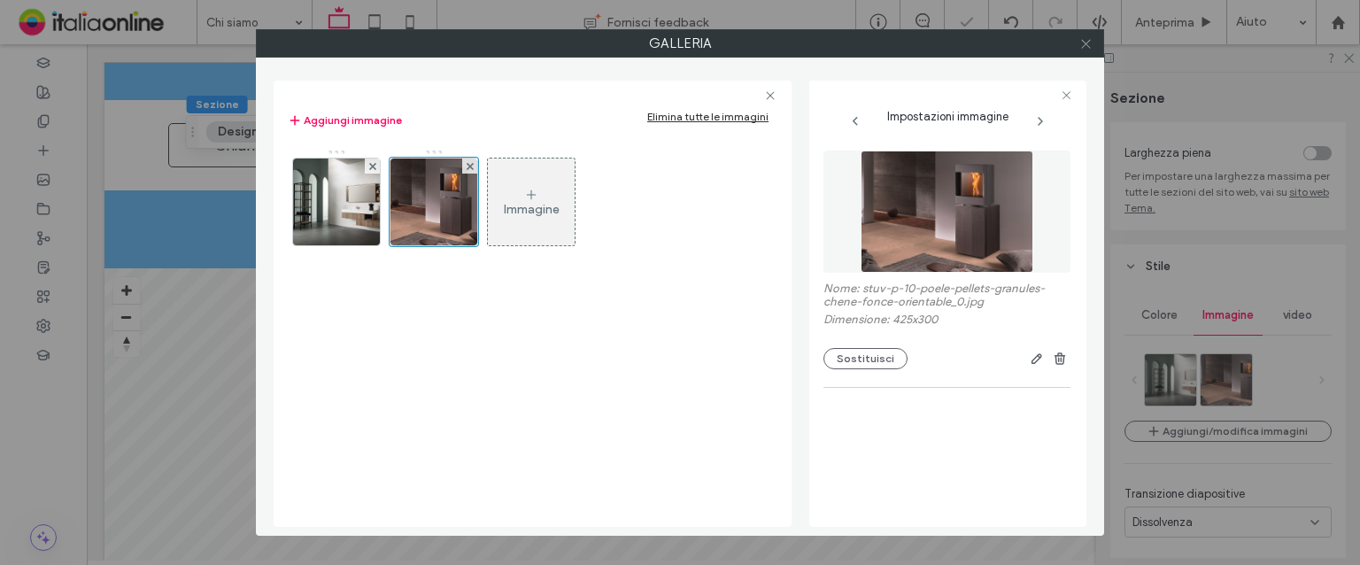
click at [1084, 45] on use at bounding box center [1085, 43] width 9 height 9
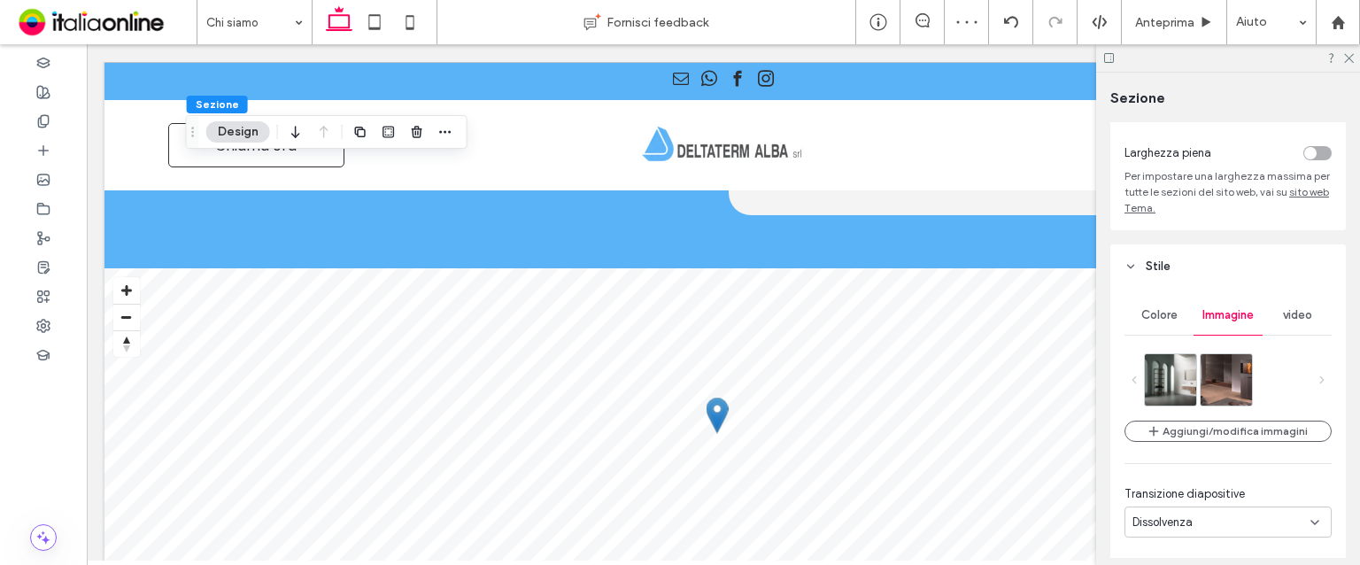
click at [1357, 54] on div at bounding box center [1228, 57] width 264 height 27
click at [1191, 424] on button "Aggiungi/modifica immagini" at bounding box center [1228, 431] width 207 height 21
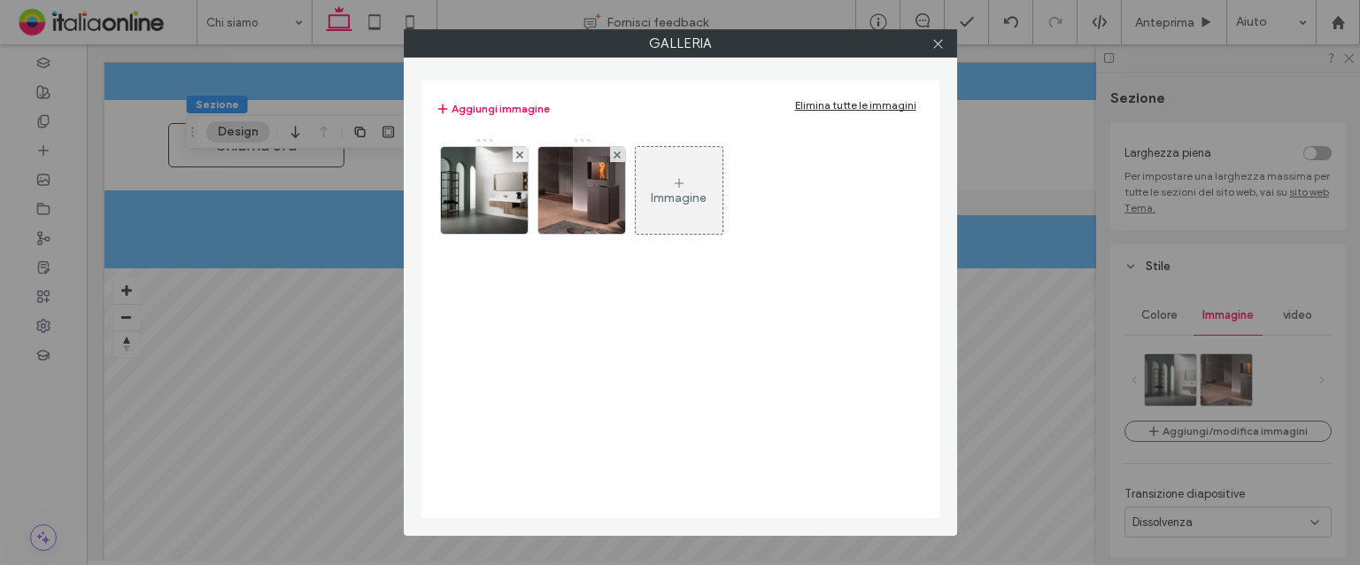
click at [629, 218] on div "Immagine" at bounding box center [680, 194] width 488 height 115
drag, startPoint x: 611, startPoint y: 216, endPoint x: 713, endPoint y: 232, distance: 103.1
click at [611, 216] on img at bounding box center [581, 190] width 123 height 87
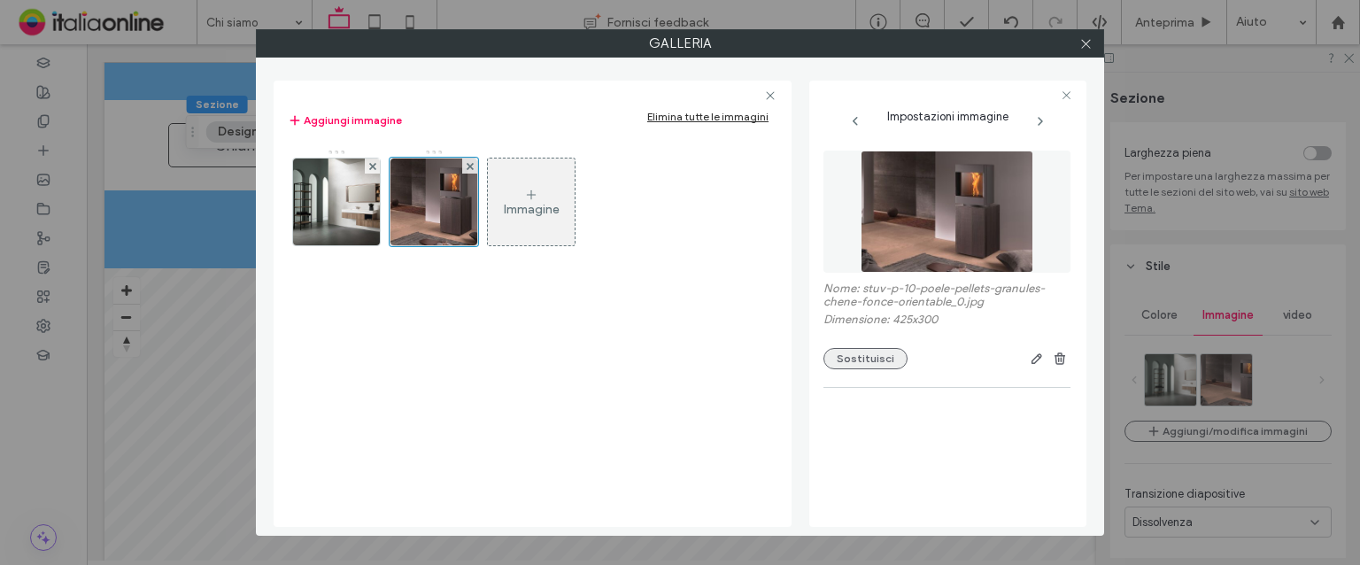
click at [879, 368] on button "Sostituisci" at bounding box center [866, 358] width 84 height 21
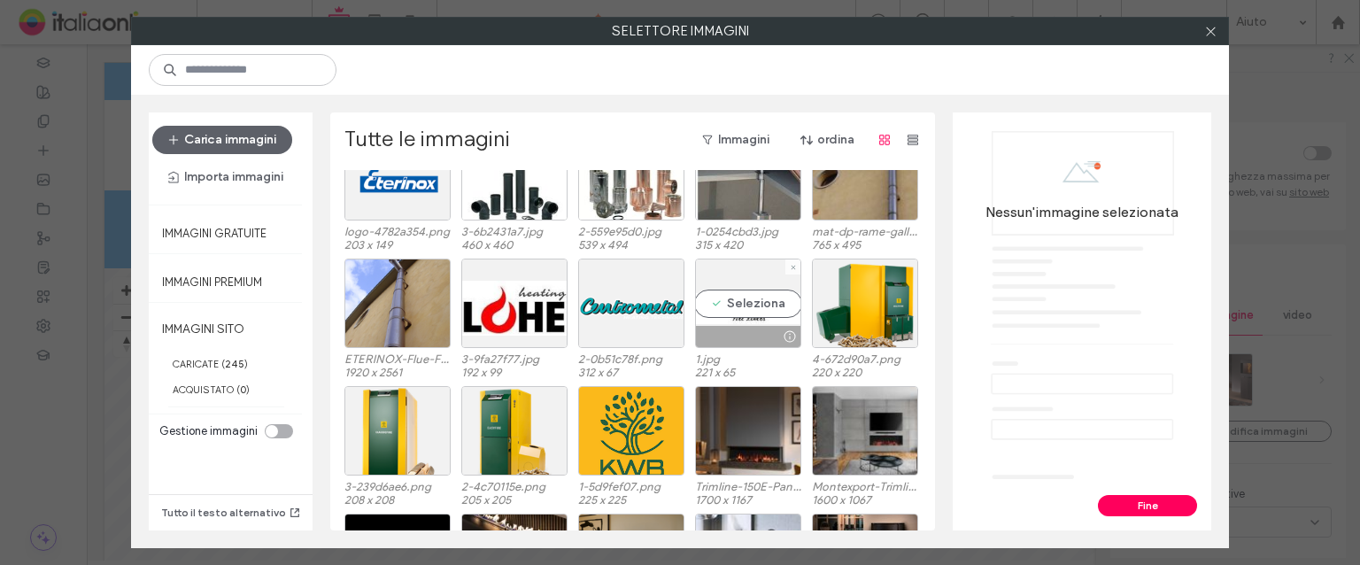
scroll to position [3491, 0]
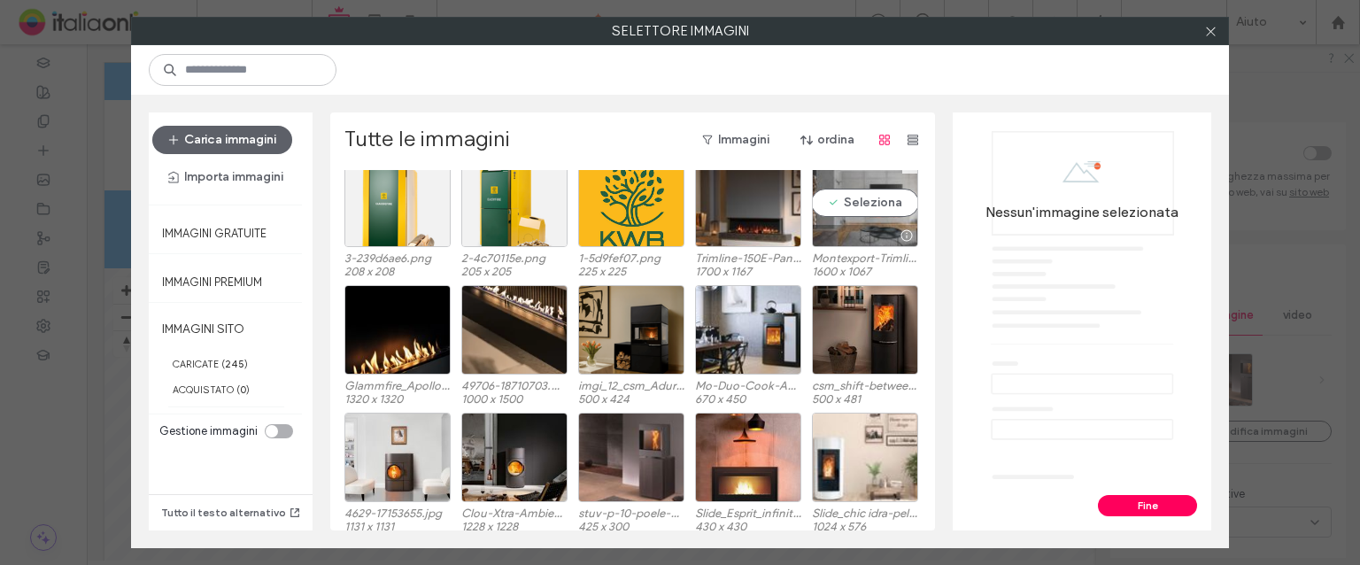
click at [871, 203] on div "Seleziona" at bounding box center [865, 202] width 106 height 89
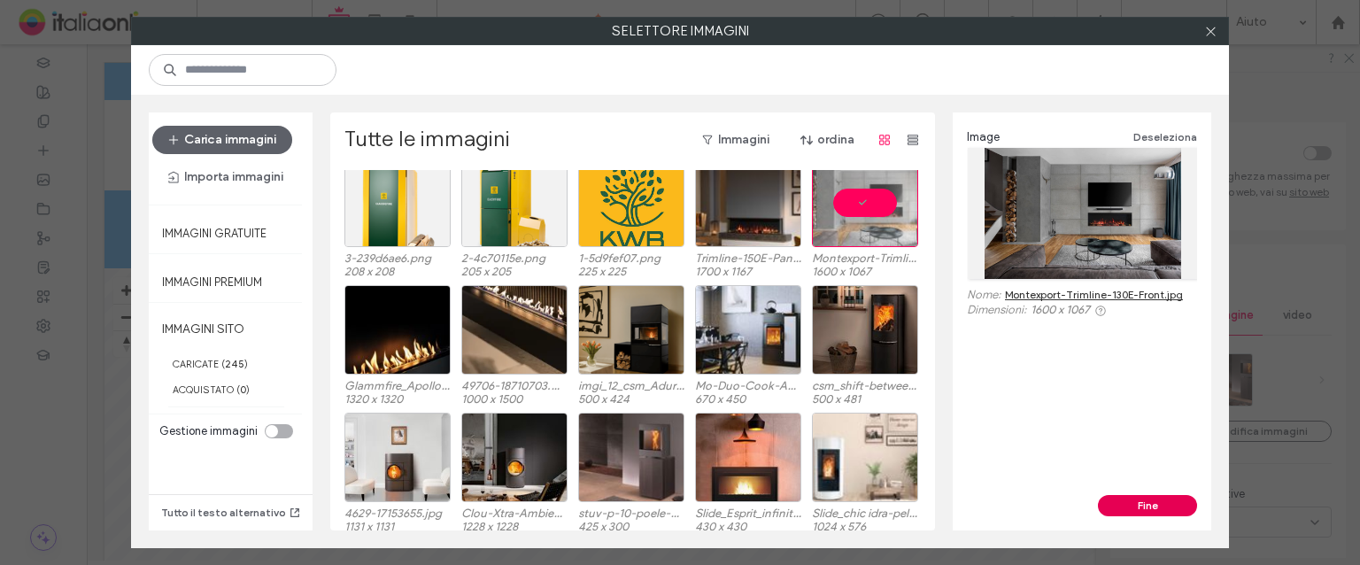
click at [1123, 499] on button "Fine" at bounding box center [1147, 505] width 99 height 21
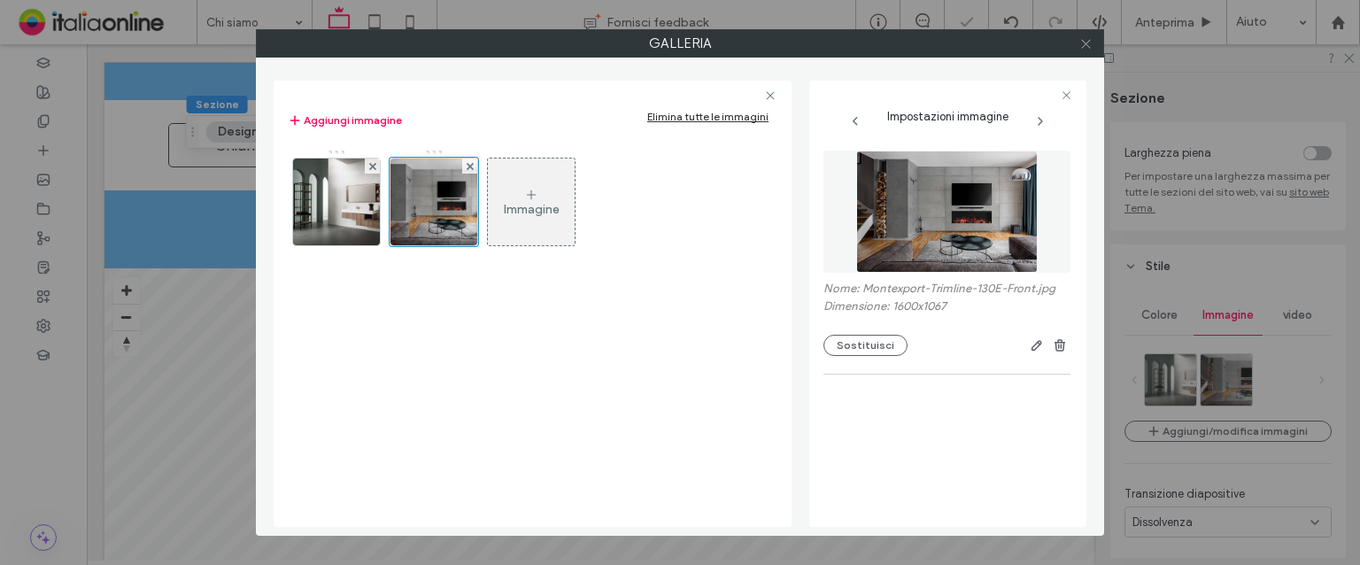
click at [1086, 50] on span at bounding box center [1086, 43] width 13 height 27
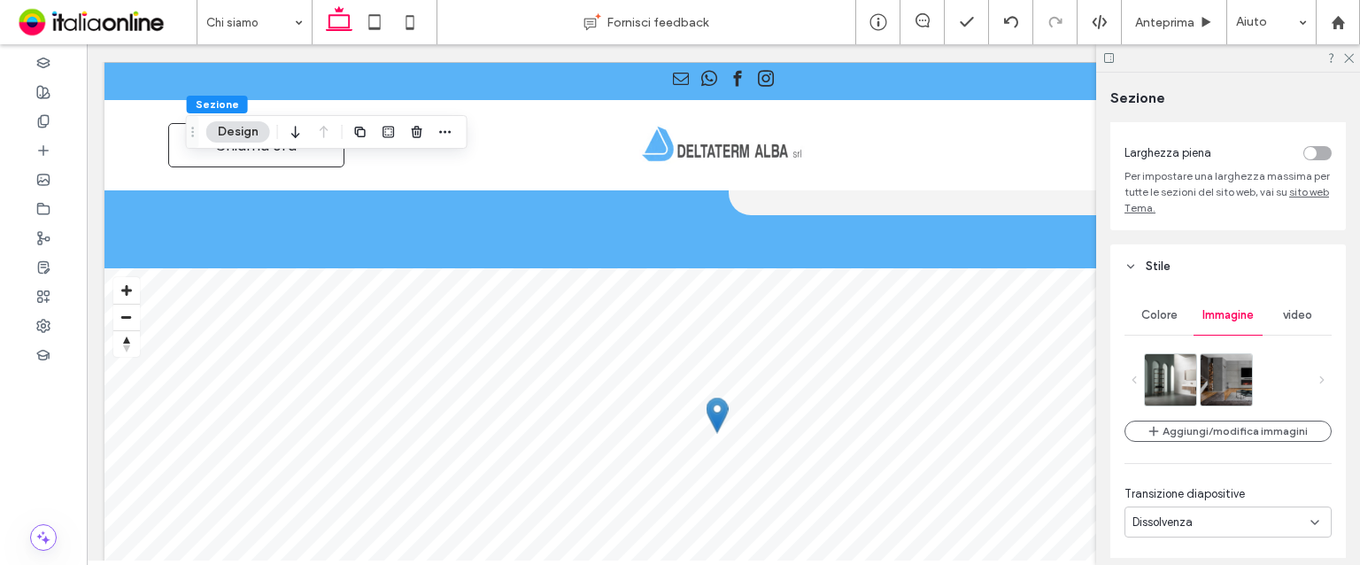
scroll to position [0, 0]
click at [1347, 59] on icon at bounding box center [1349, 57] width 12 height 12
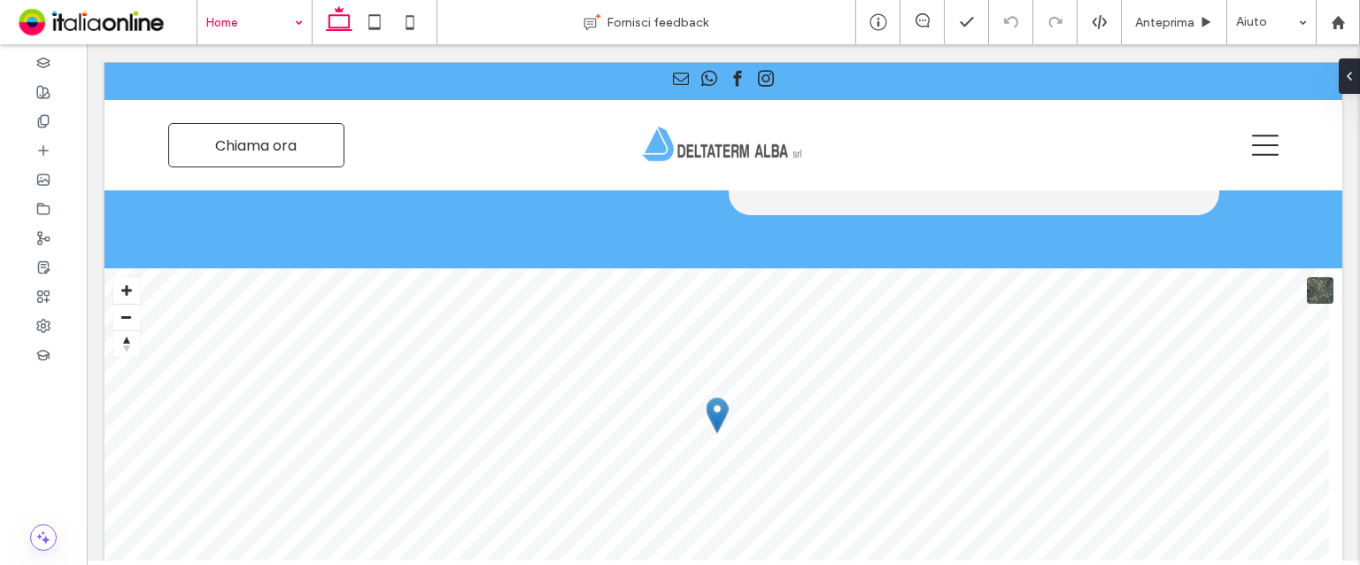
click at [266, 14] on input at bounding box center [250, 22] width 88 height 44
click at [244, 126] on button "Design" at bounding box center [238, 131] width 64 height 21
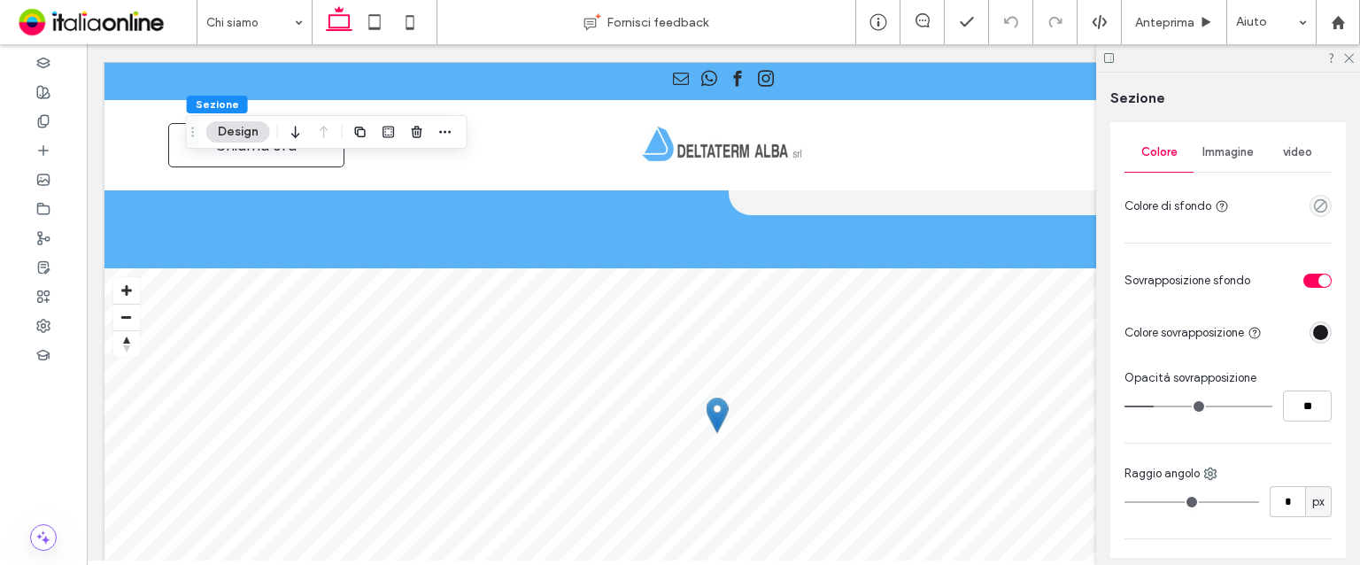
scroll to position [266, 0]
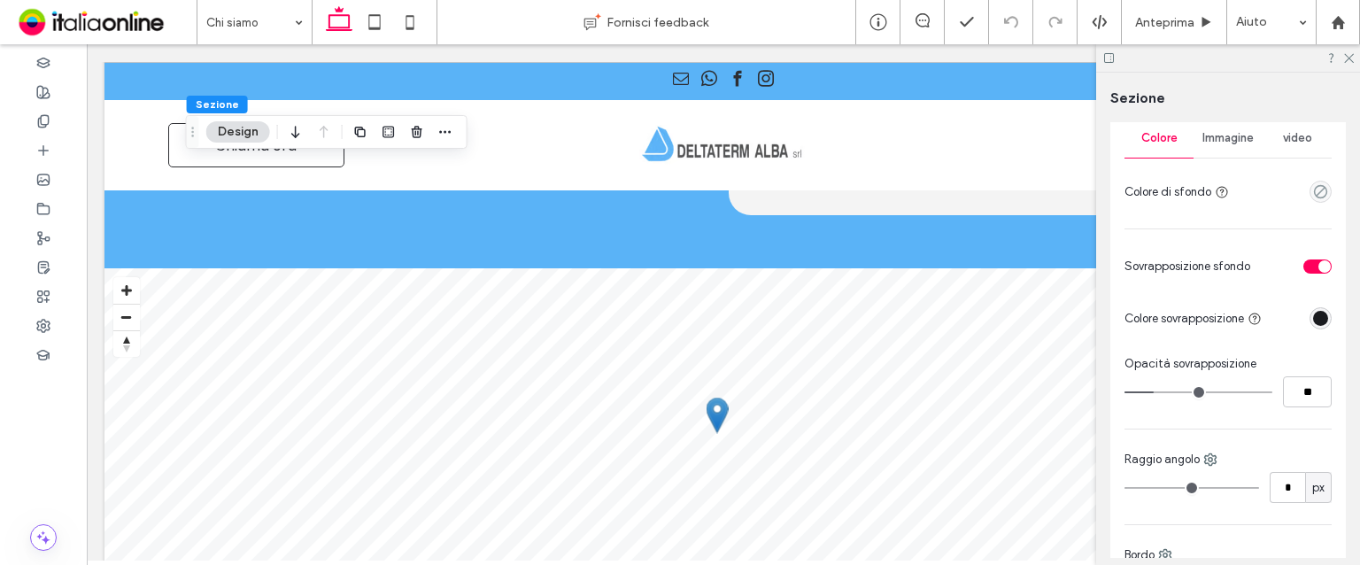
click at [1254, 136] on div "Immagine" at bounding box center [1228, 138] width 69 height 39
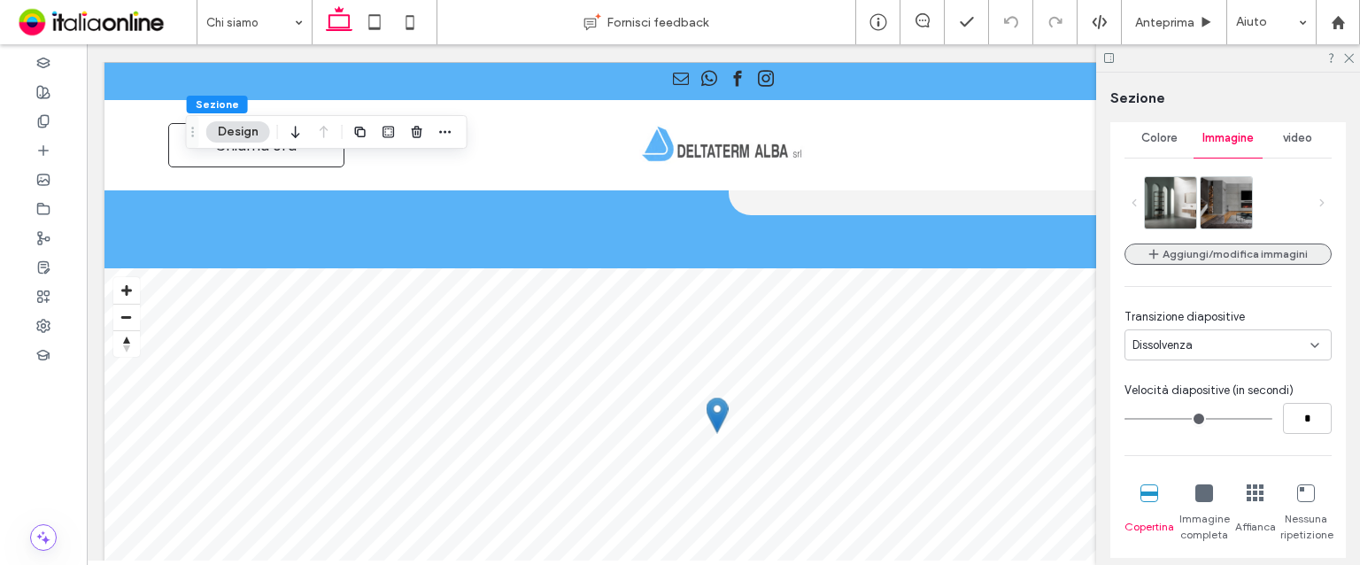
click at [1216, 256] on button "Aggiungi/modifica immagini" at bounding box center [1228, 254] width 207 height 21
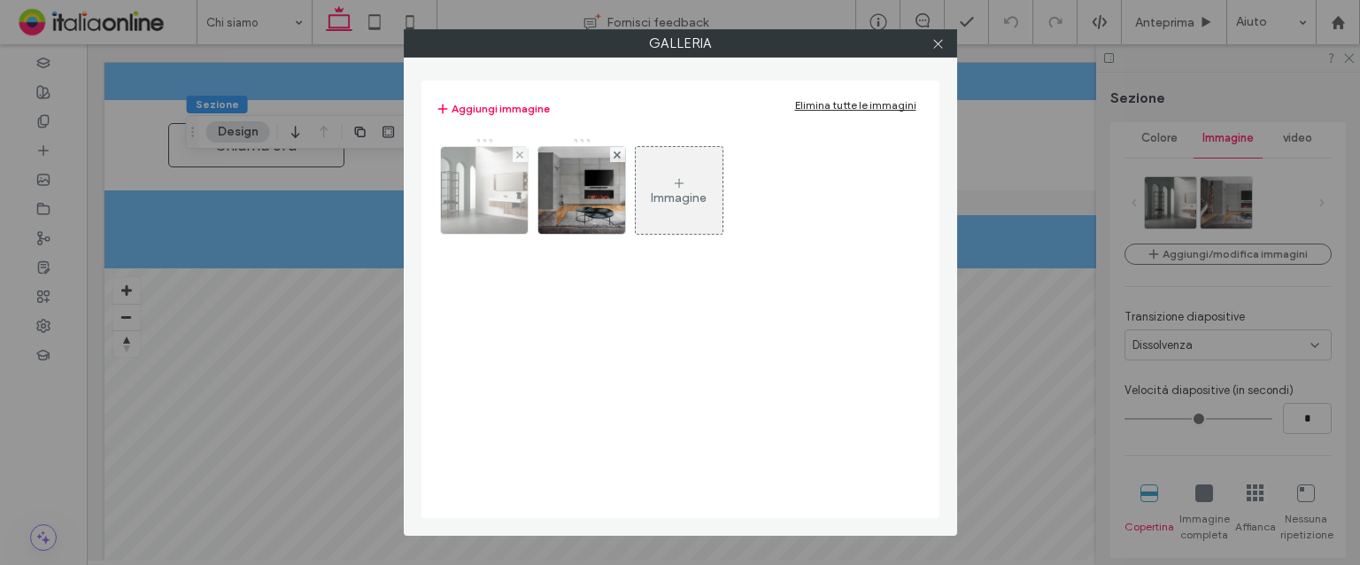
click at [493, 182] on img at bounding box center [484, 190] width 116 height 87
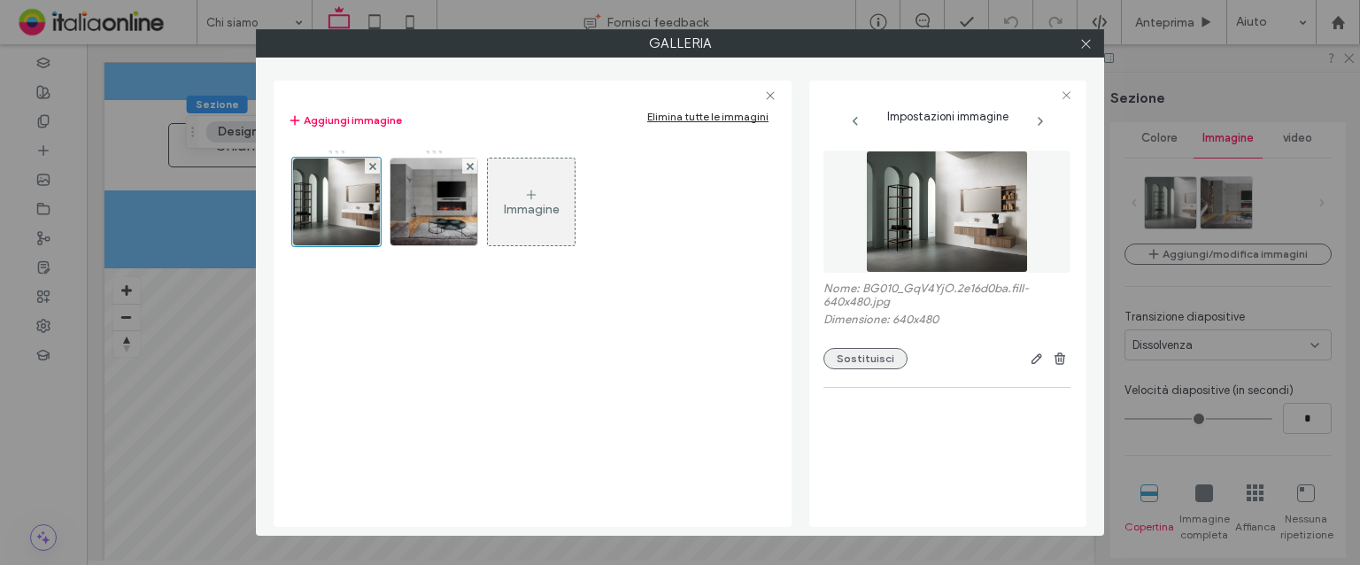
click at [856, 364] on button "Sostituisci" at bounding box center [866, 358] width 84 height 21
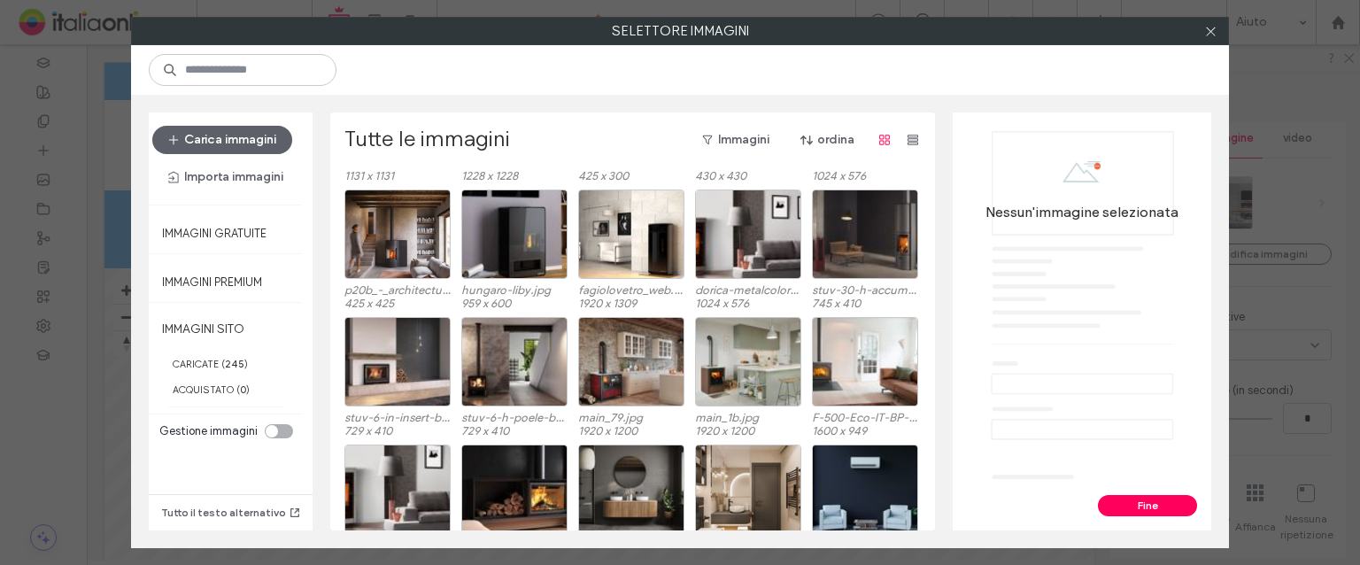
scroll to position [3883, 0]
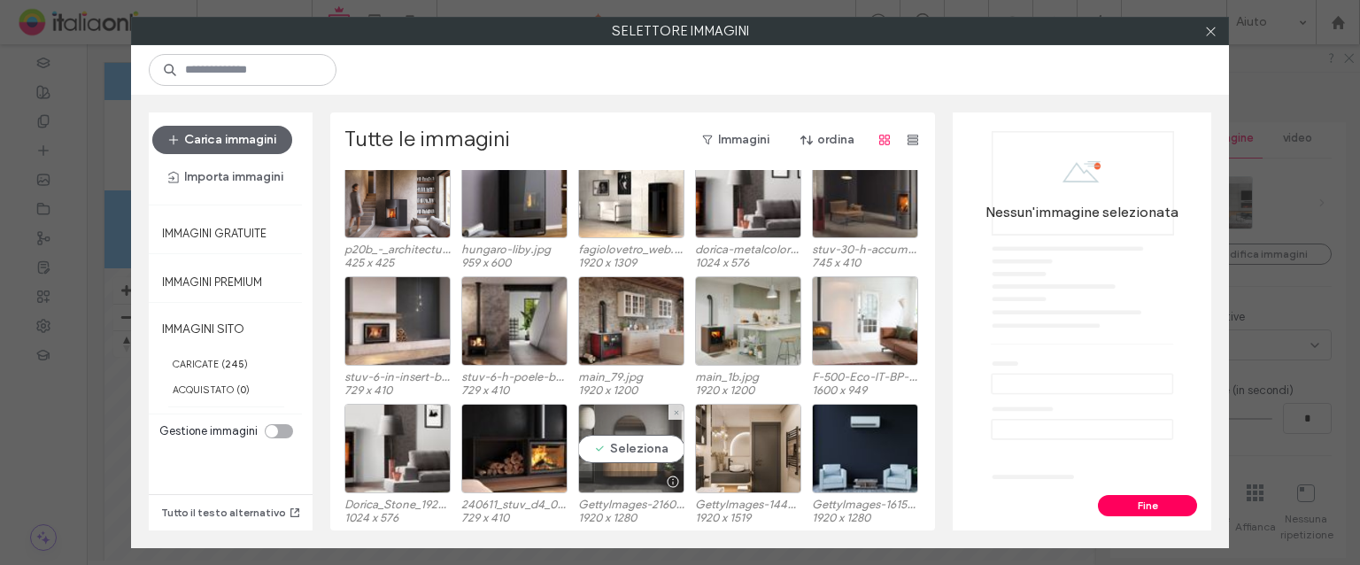
drag, startPoint x: 599, startPoint y: 450, endPoint x: 648, endPoint y: 439, distance: 50.7
click at [599, 450] on div "Seleziona" at bounding box center [631, 448] width 106 height 89
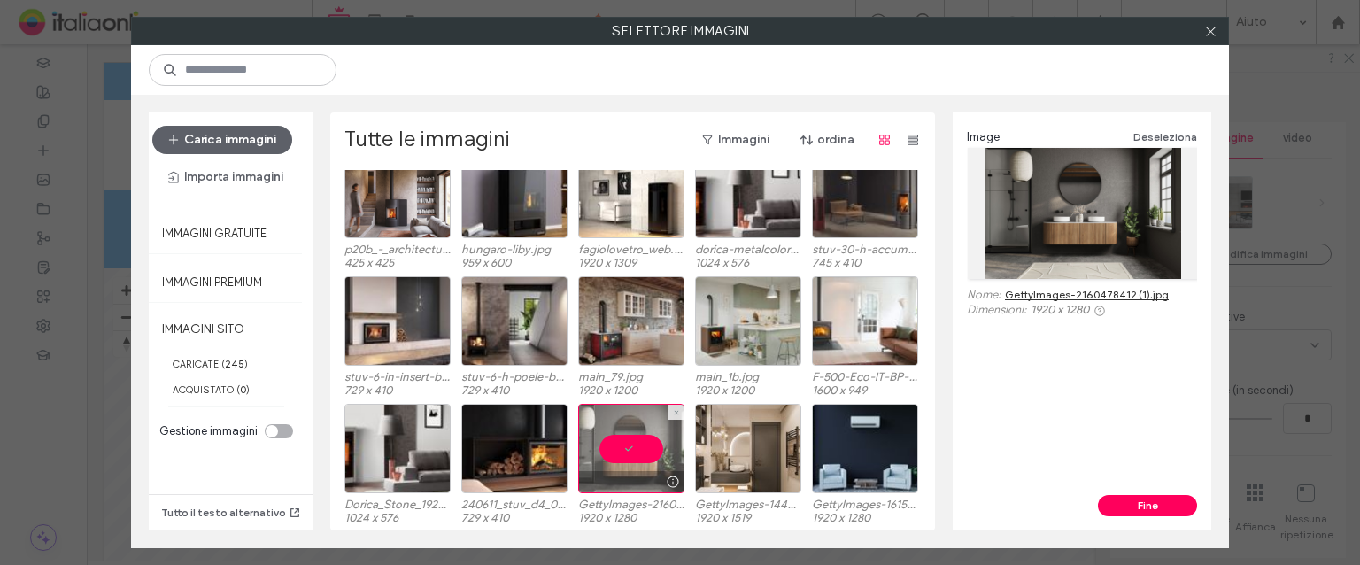
click at [593, 430] on div at bounding box center [631, 448] width 106 height 89
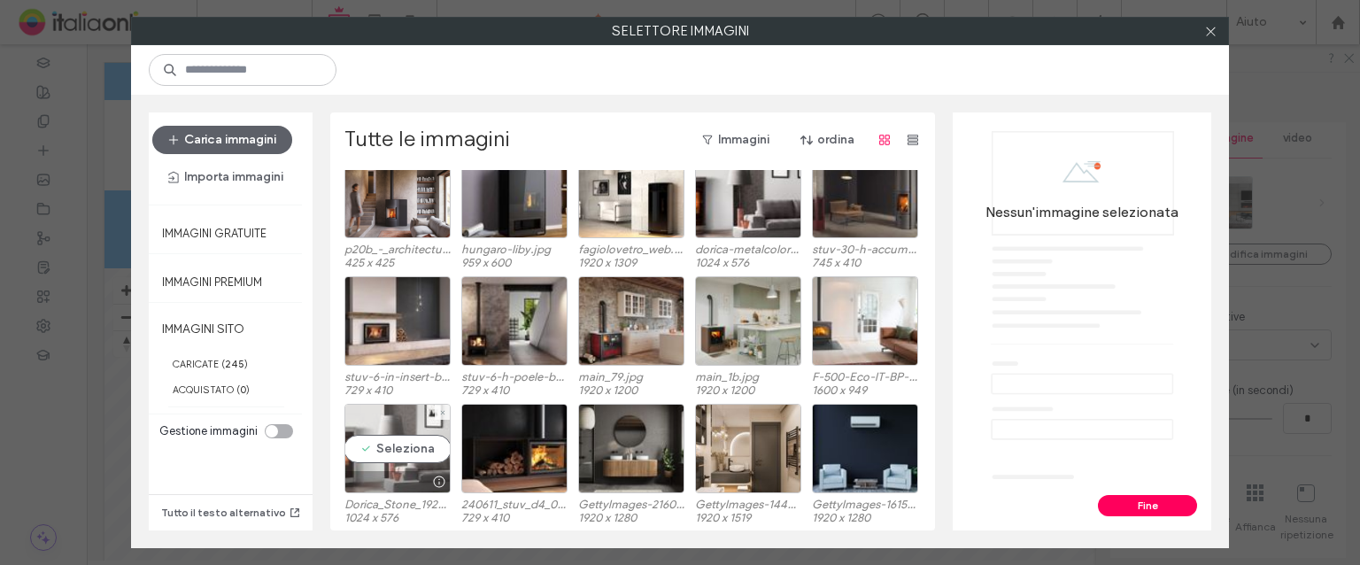
click at [407, 445] on div "Seleziona" at bounding box center [398, 448] width 106 height 89
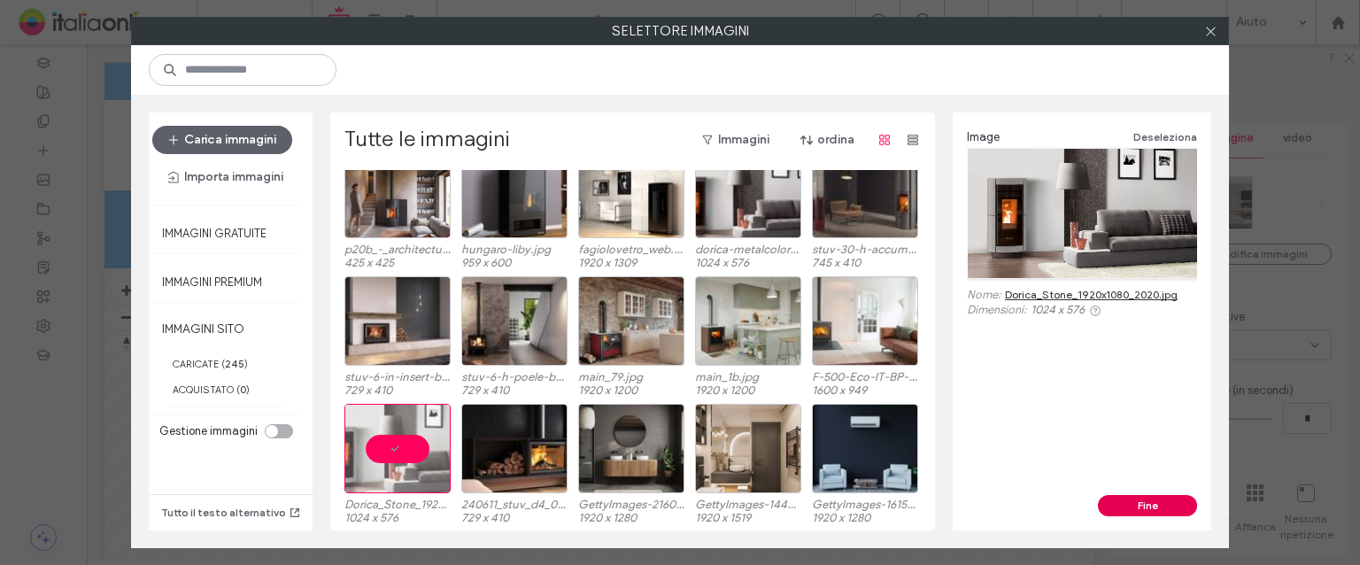
click at [1116, 502] on button "Fine" at bounding box center [1147, 505] width 99 height 21
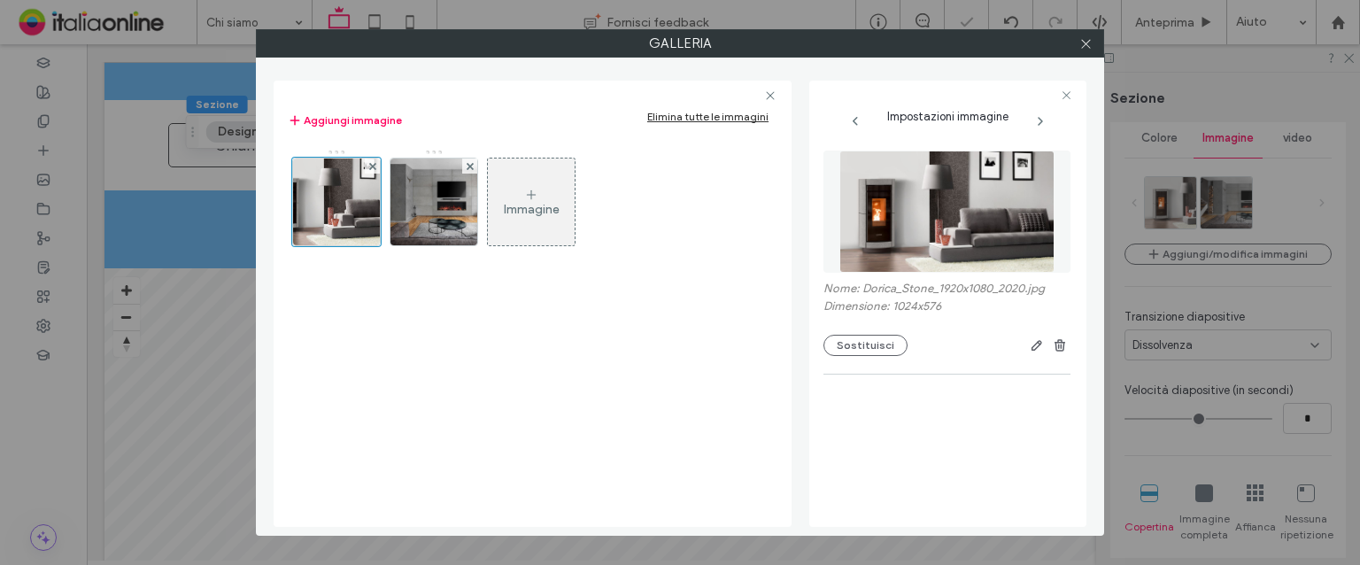
drag, startPoint x: 433, startPoint y: 200, endPoint x: 629, endPoint y: 249, distance: 201.7
click at [433, 200] on img at bounding box center [434, 202] width 130 height 87
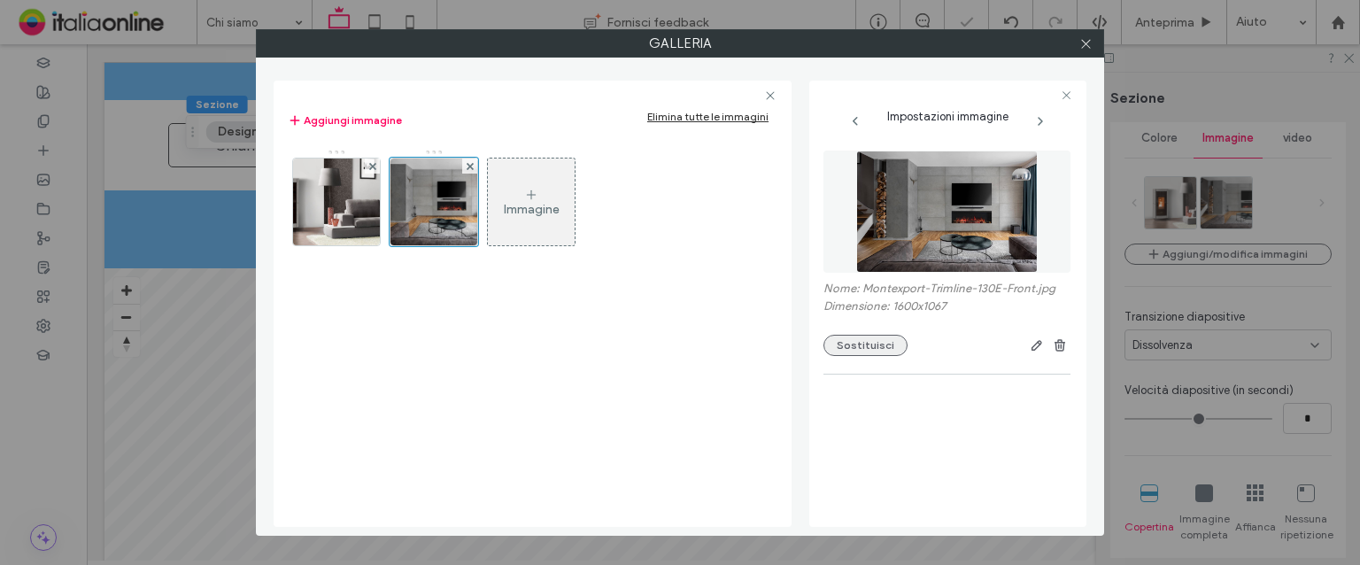
click at [858, 350] on button "Sostituisci" at bounding box center [866, 345] width 84 height 21
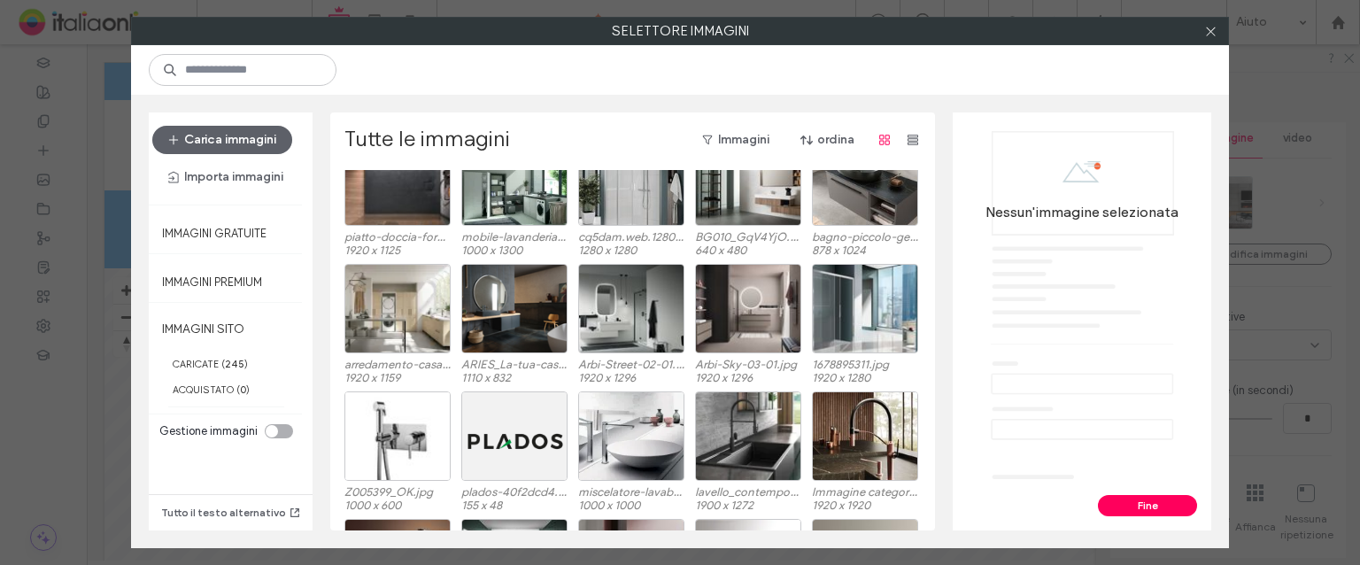
scroll to position [2451, 0]
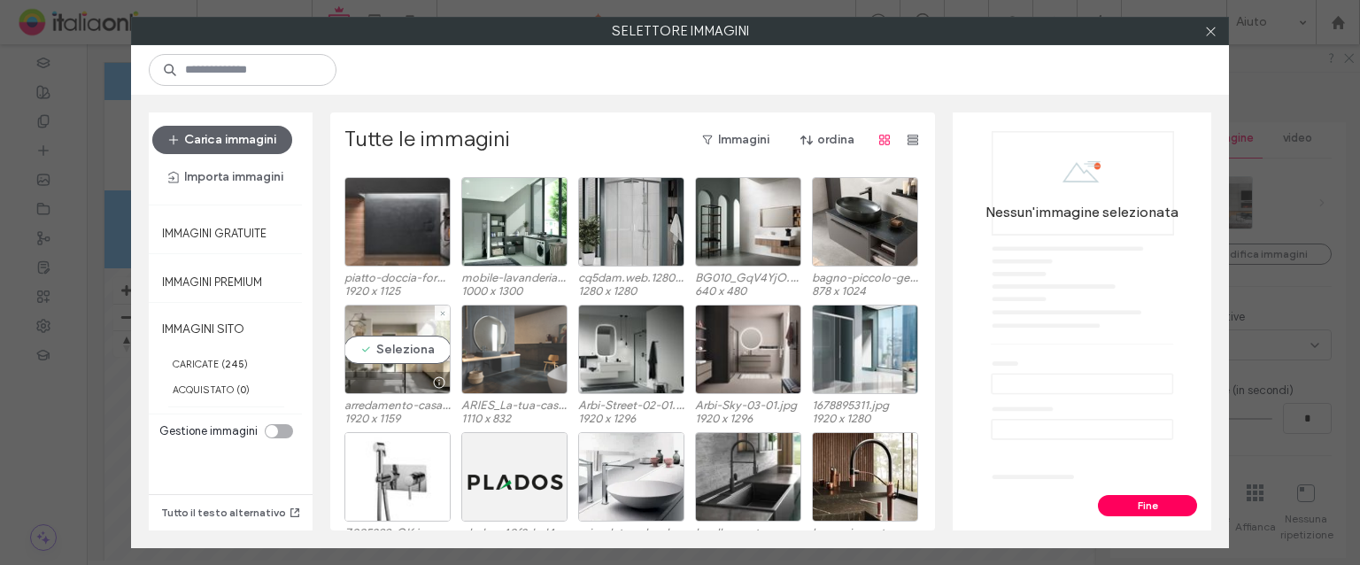
drag, startPoint x: 405, startPoint y: 337, endPoint x: 454, endPoint y: 339, distance: 49.7
click at [405, 337] on div "Seleziona" at bounding box center [398, 349] width 106 height 89
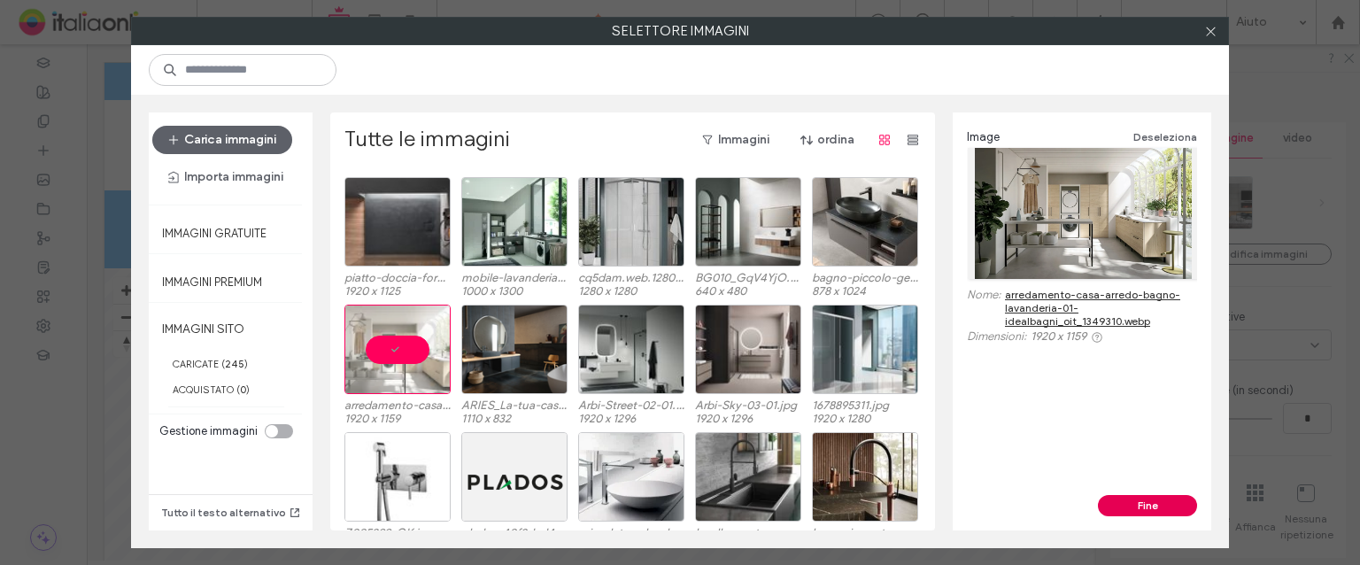
click at [1124, 505] on button "Fine" at bounding box center [1147, 505] width 99 height 21
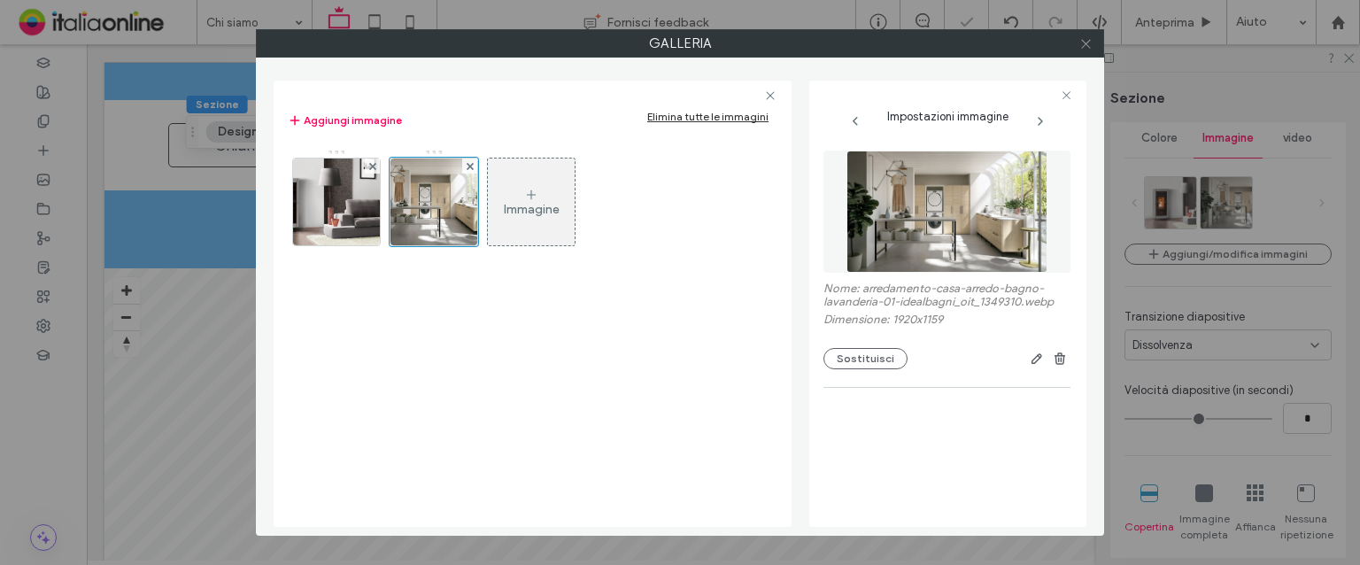
click at [1082, 35] on span at bounding box center [1086, 43] width 13 height 27
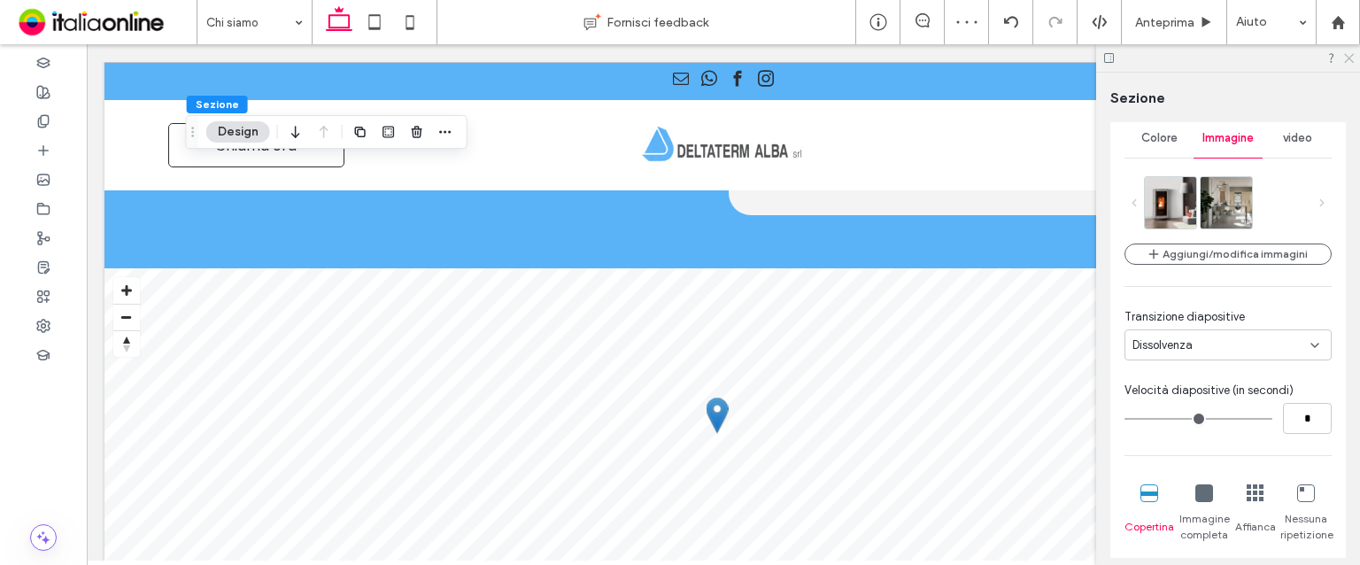
click at [1343, 56] on icon at bounding box center [1349, 57] width 12 height 12
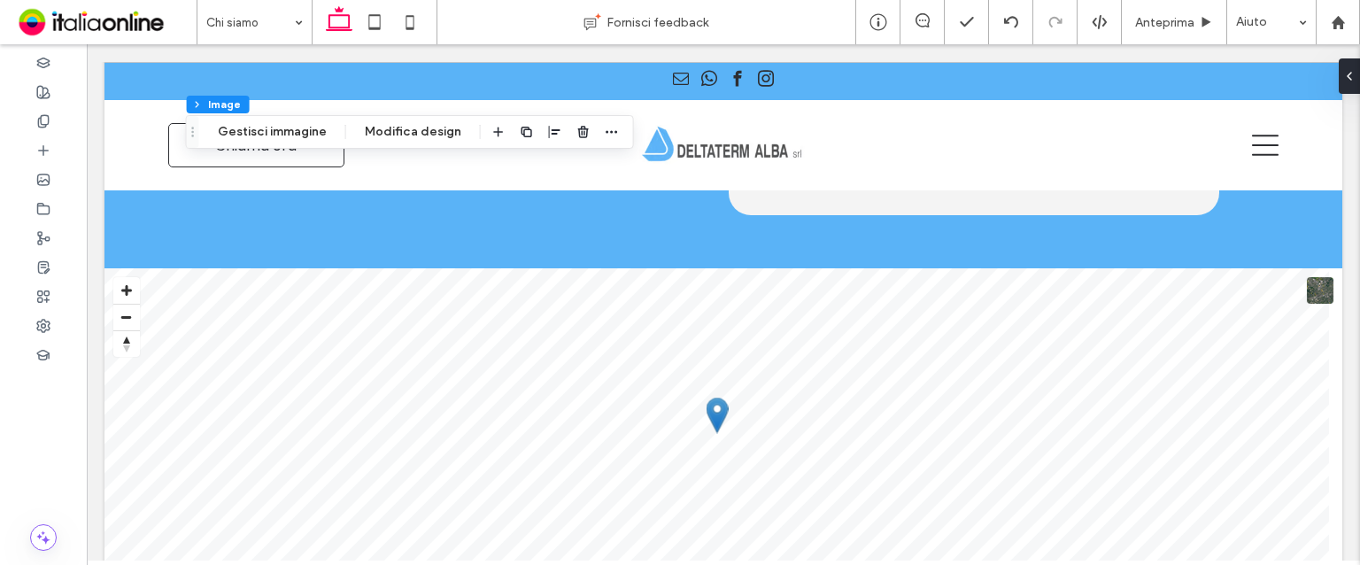
click at [312, 120] on div "Sezione Colonna Image Gestisci immagine Modifica design" at bounding box center [410, 132] width 448 height 34
click at [308, 127] on button "Gestisci immagine" at bounding box center [272, 131] width 132 height 21
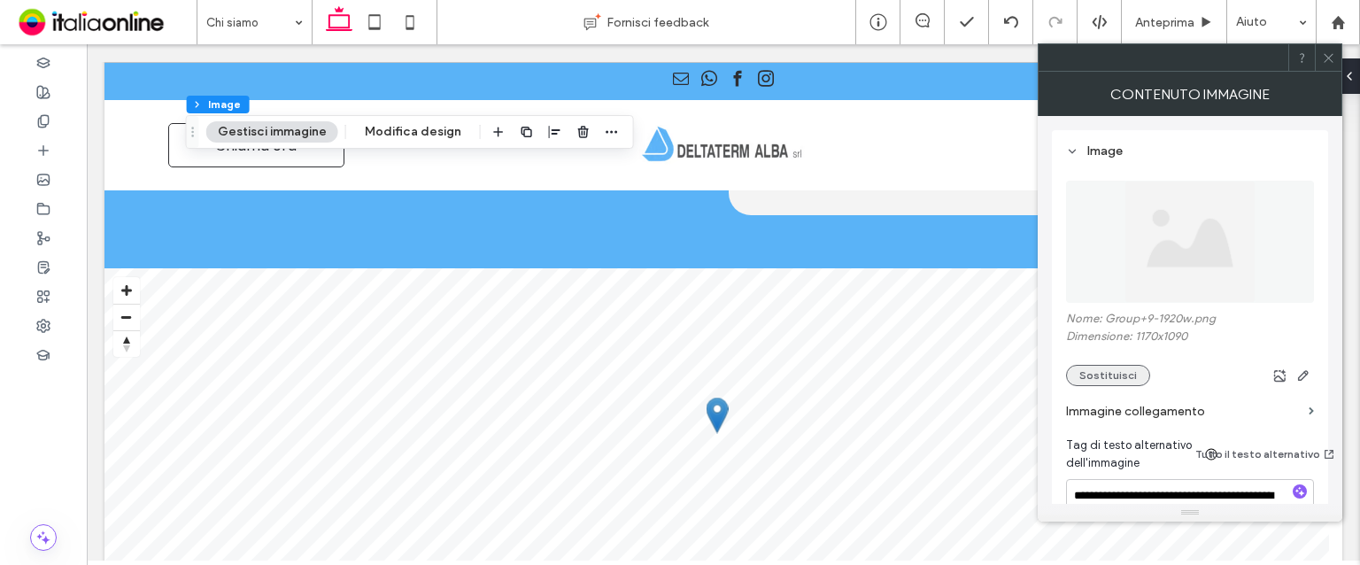
click at [1100, 372] on button "Sostituisci" at bounding box center [1108, 375] width 84 height 21
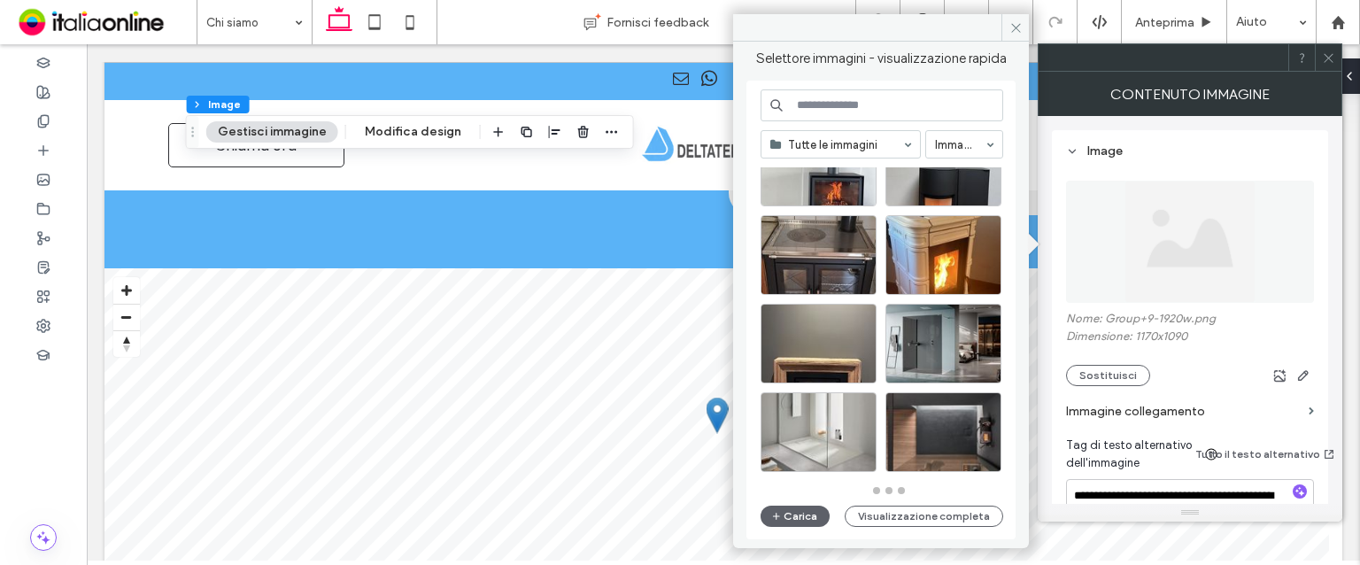
scroll to position [3964, 0]
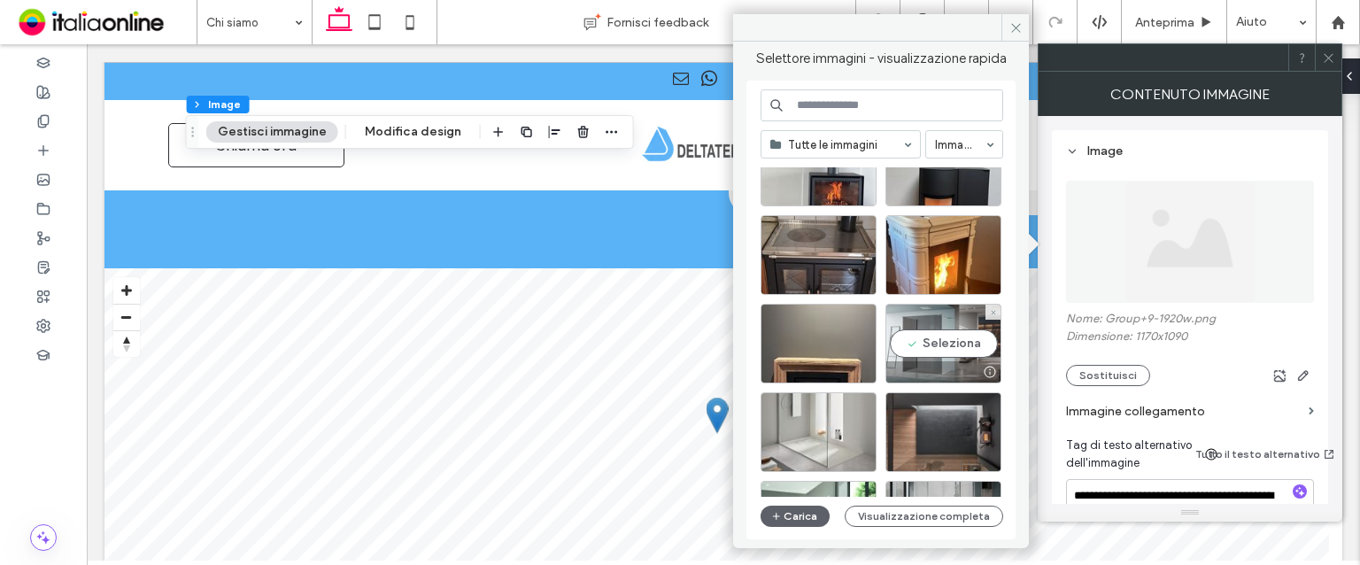
click at [987, 350] on div "Seleziona" at bounding box center [944, 344] width 116 height 80
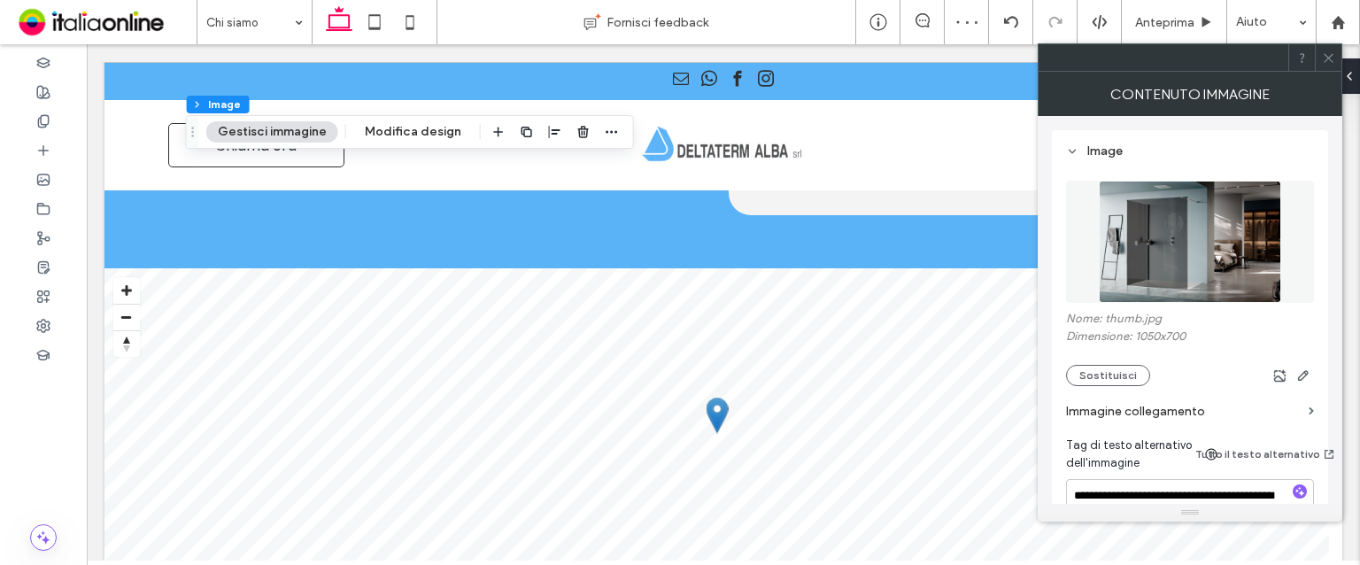
drag, startPoint x: 1325, startPoint y: 55, endPoint x: 1093, endPoint y: 155, distance: 252.7
click at [1325, 55] on icon at bounding box center [1328, 57] width 13 height 13
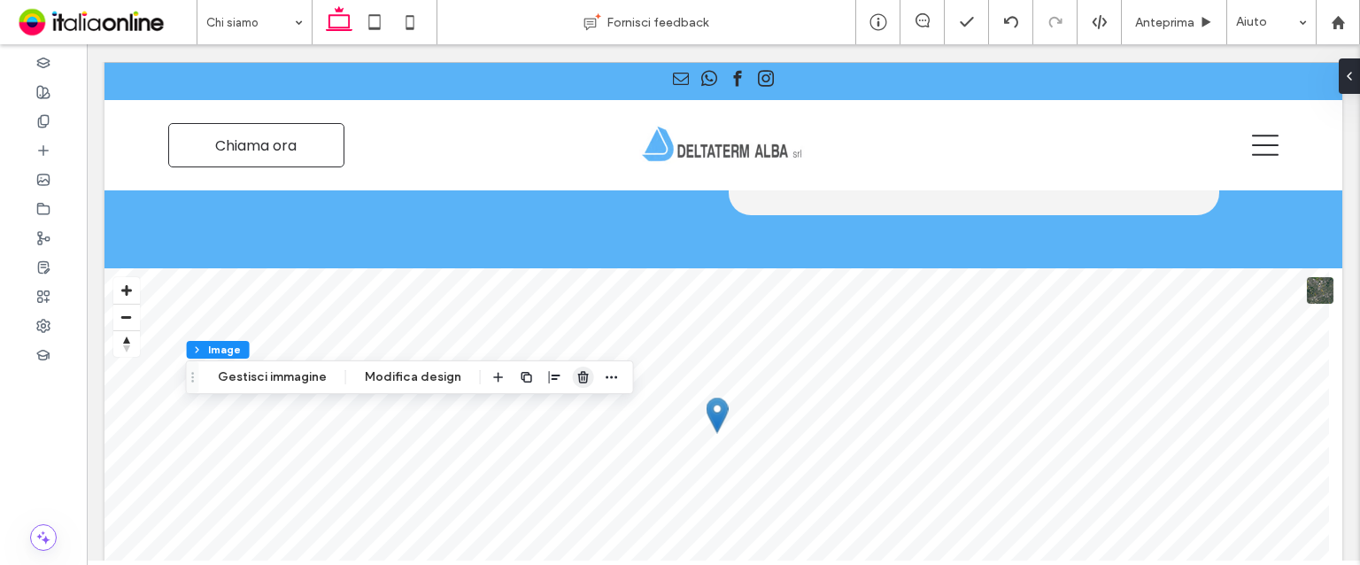
click at [577, 381] on icon "button" at bounding box center [584, 377] width 14 height 14
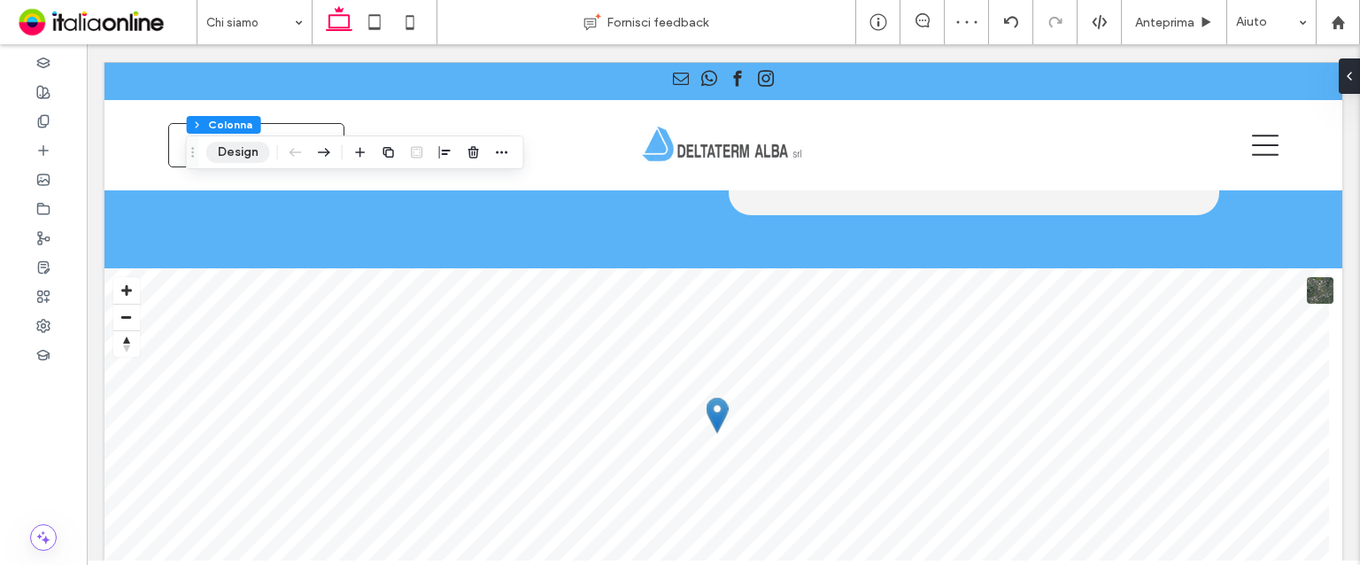
click at [265, 153] on button "Design" at bounding box center [238, 152] width 64 height 21
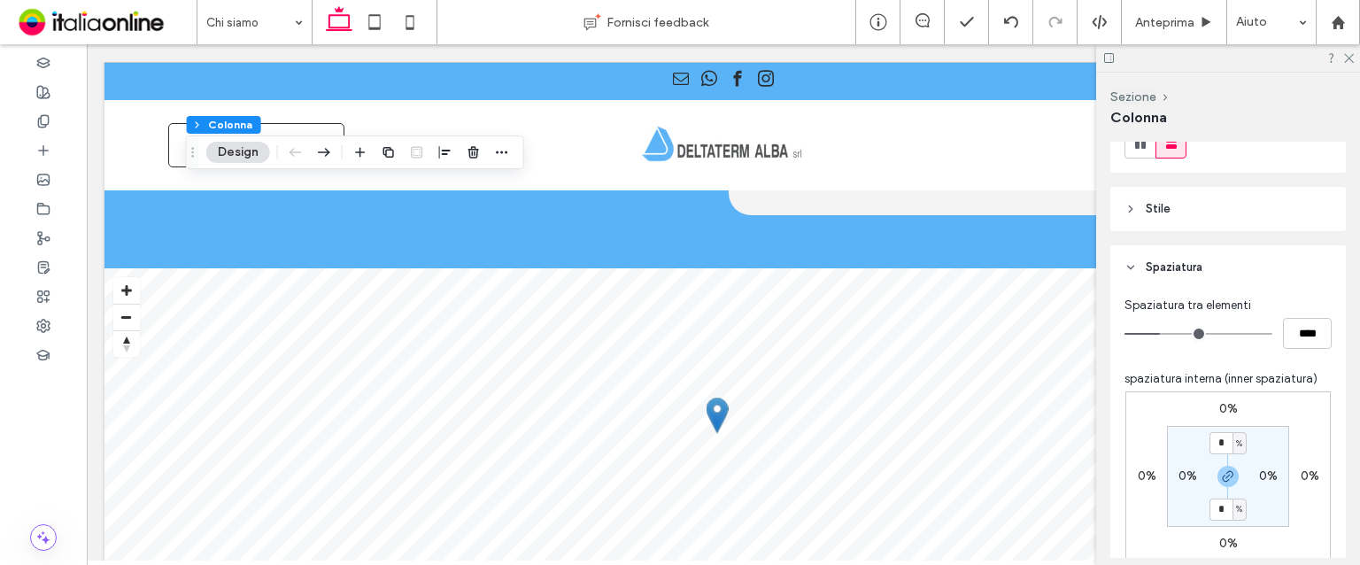
scroll to position [177, 0]
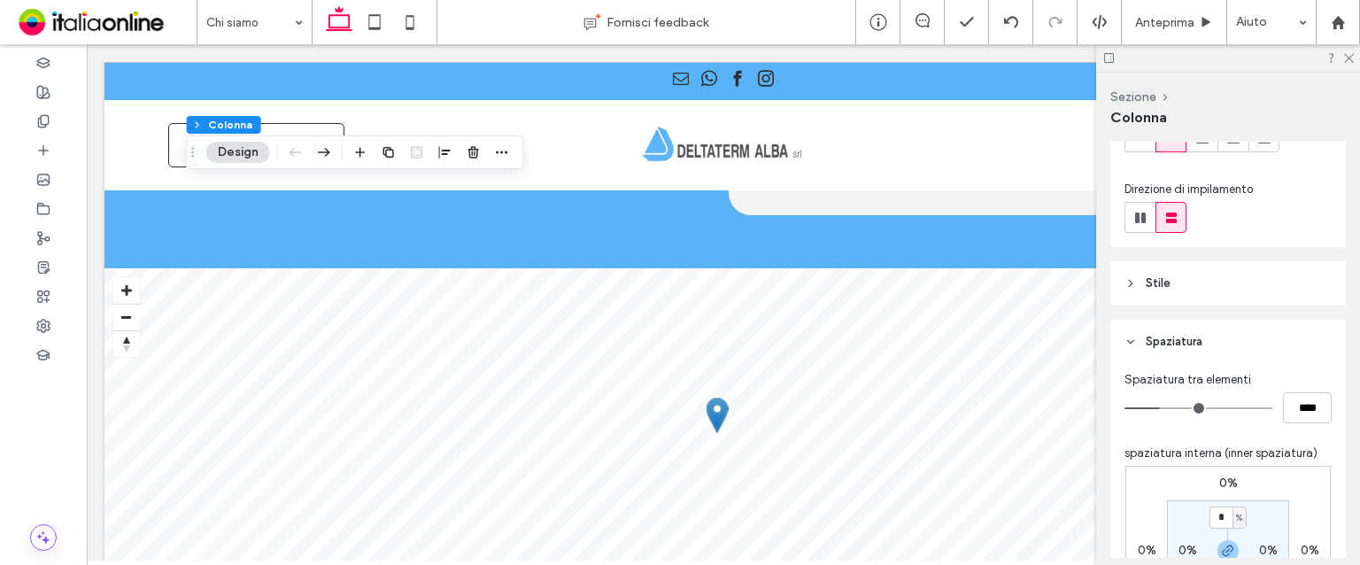
click at [1243, 297] on header "Stile" at bounding box center [1229, 283] width 236 height 44
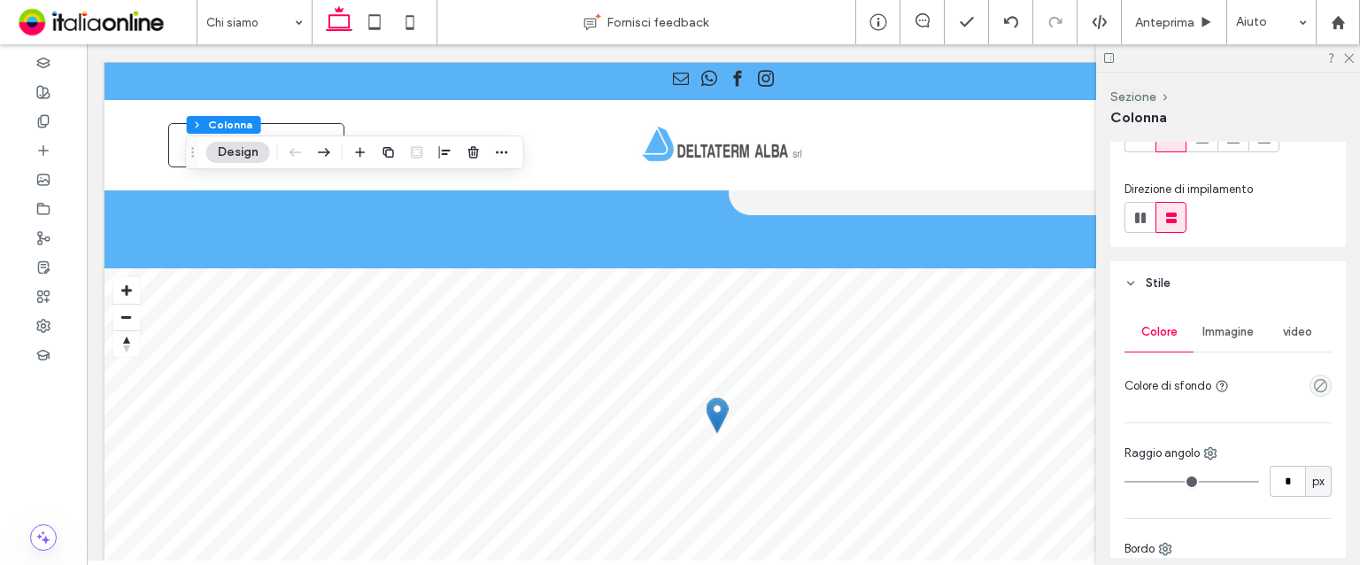
click at [1219, 337] on span "Immagine" at bounding box center [1228, 332] width 51 height 14
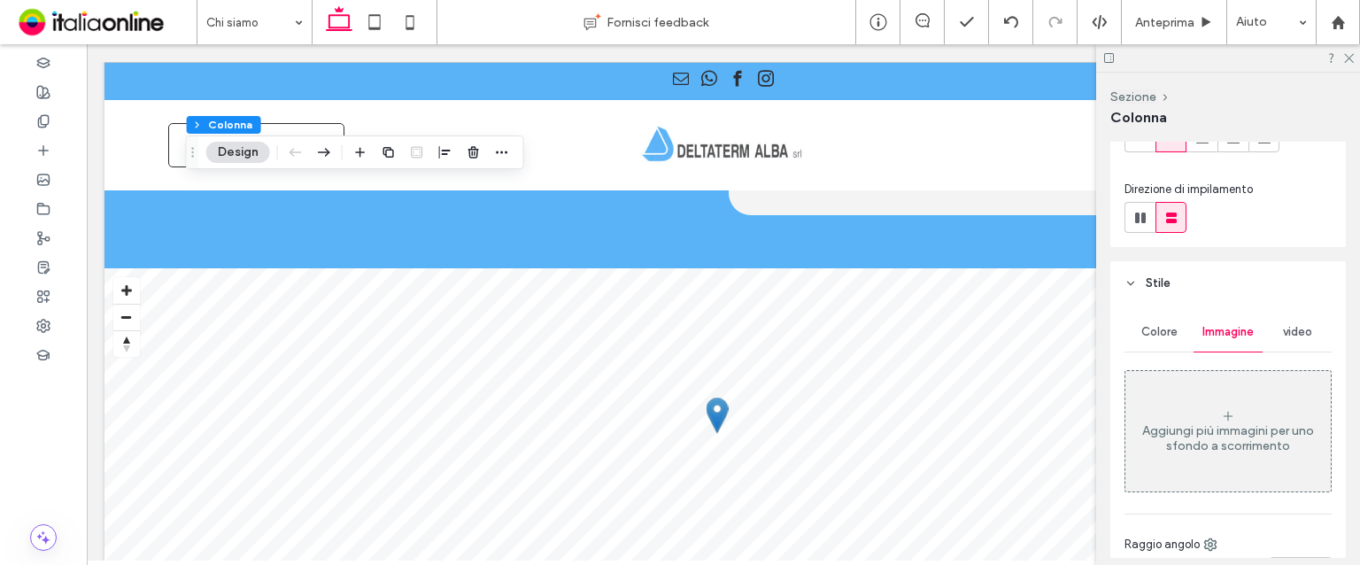
click at [1202, 390] on div "Aggiungi più immagini per uno sfondo a scorrimento" at bounding box center [1228, 431] width 205 height 117
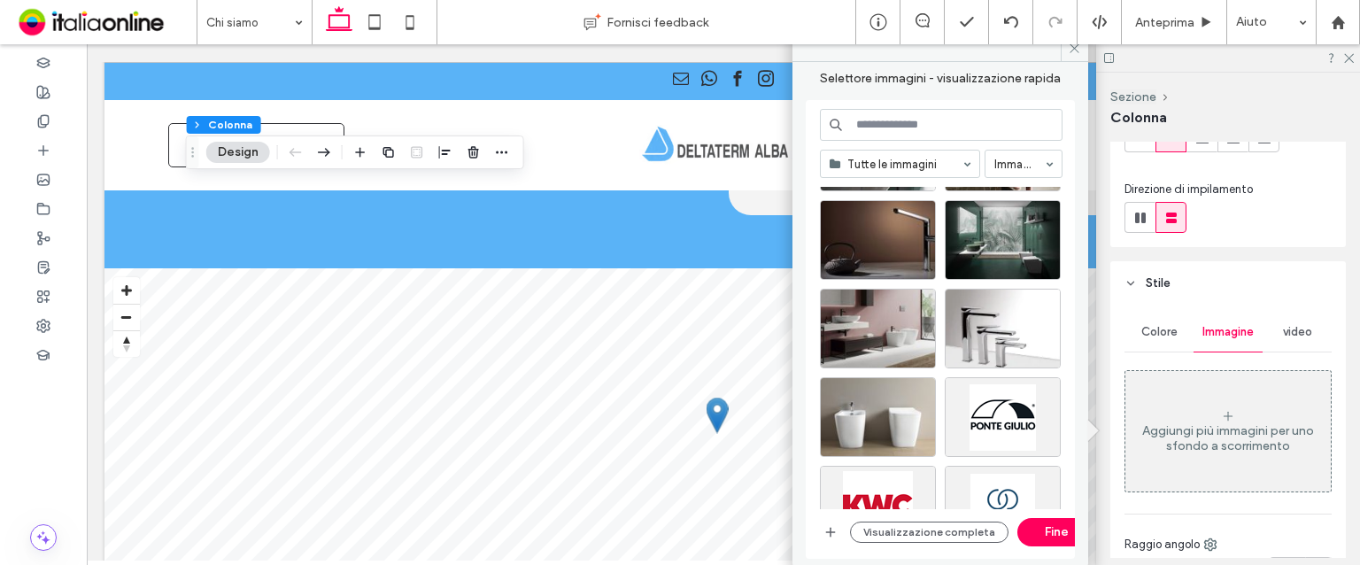
scroll to position [4751, 0]
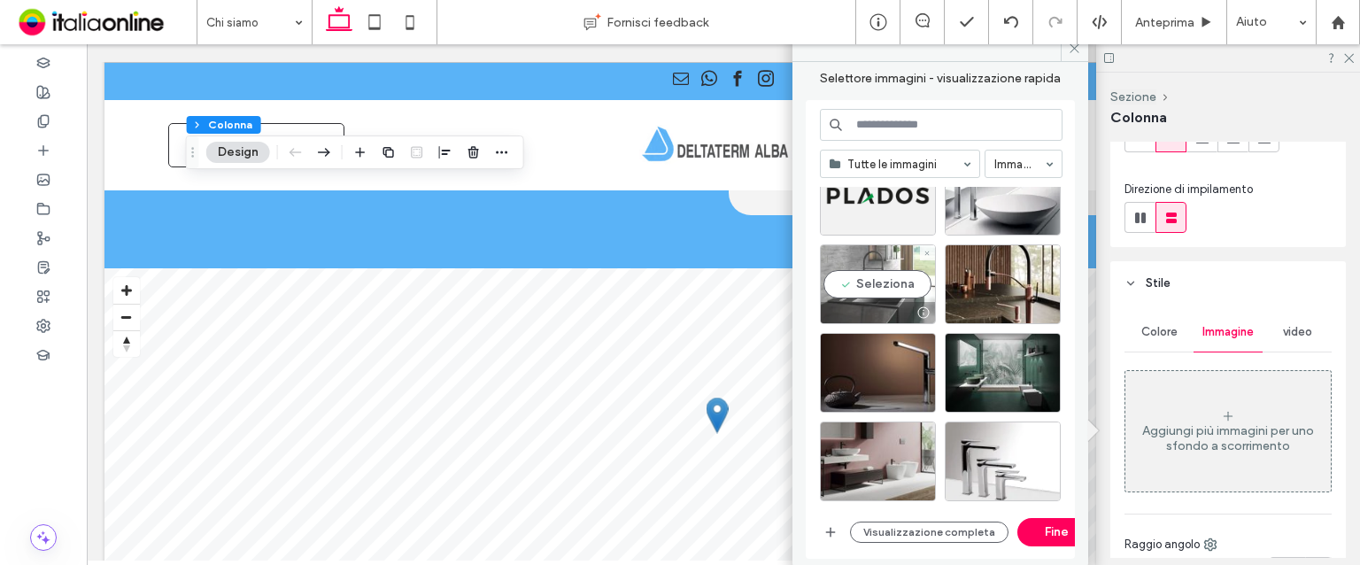
click at [905, 299] on div "Seleziona" at bounding box center [878, 284] width 116 height 80
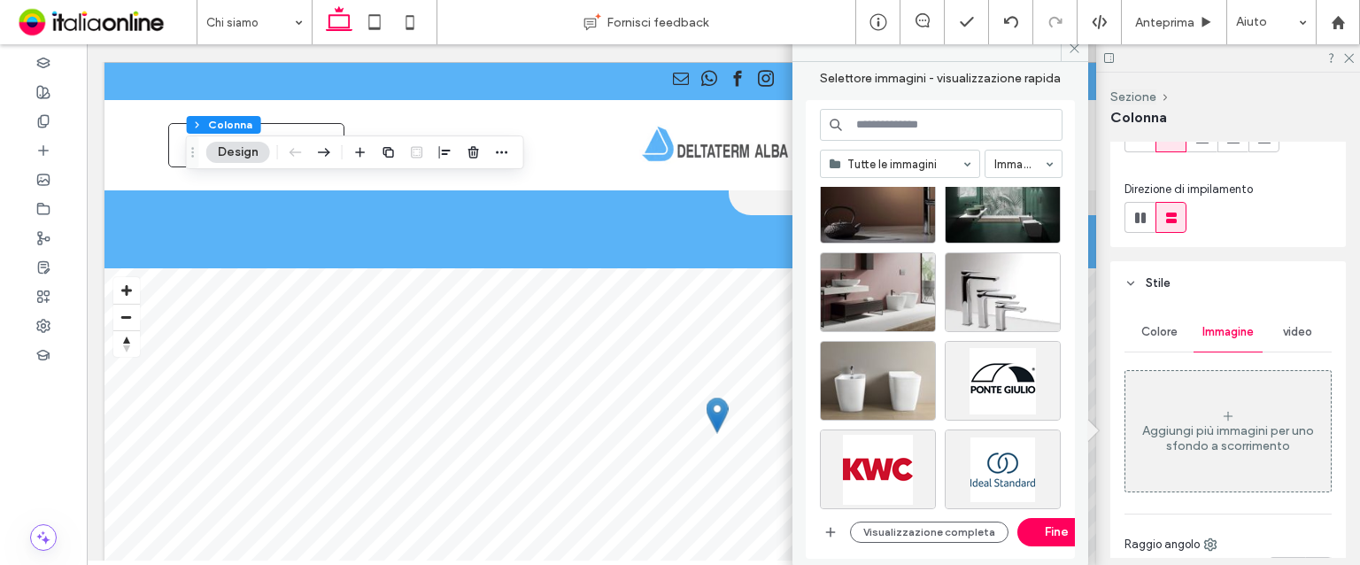
scroll to position [4928, 0]
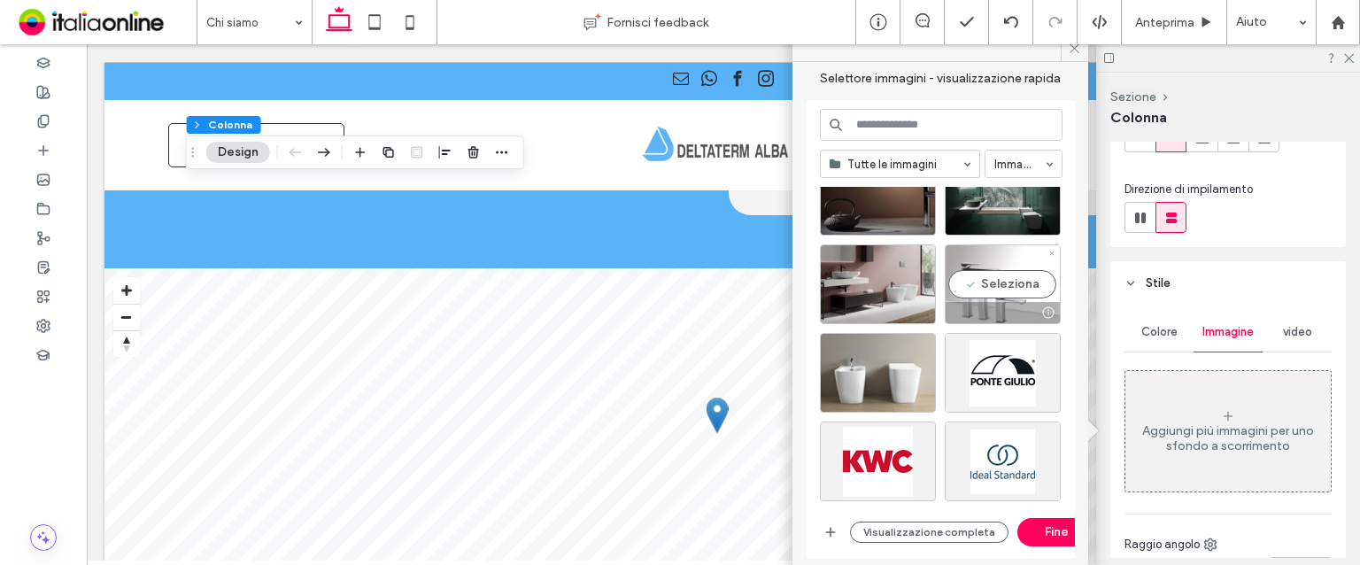
click at [1009, 298] on div "Seleziona" at bounding box center [1003, 284] width 116 height 80
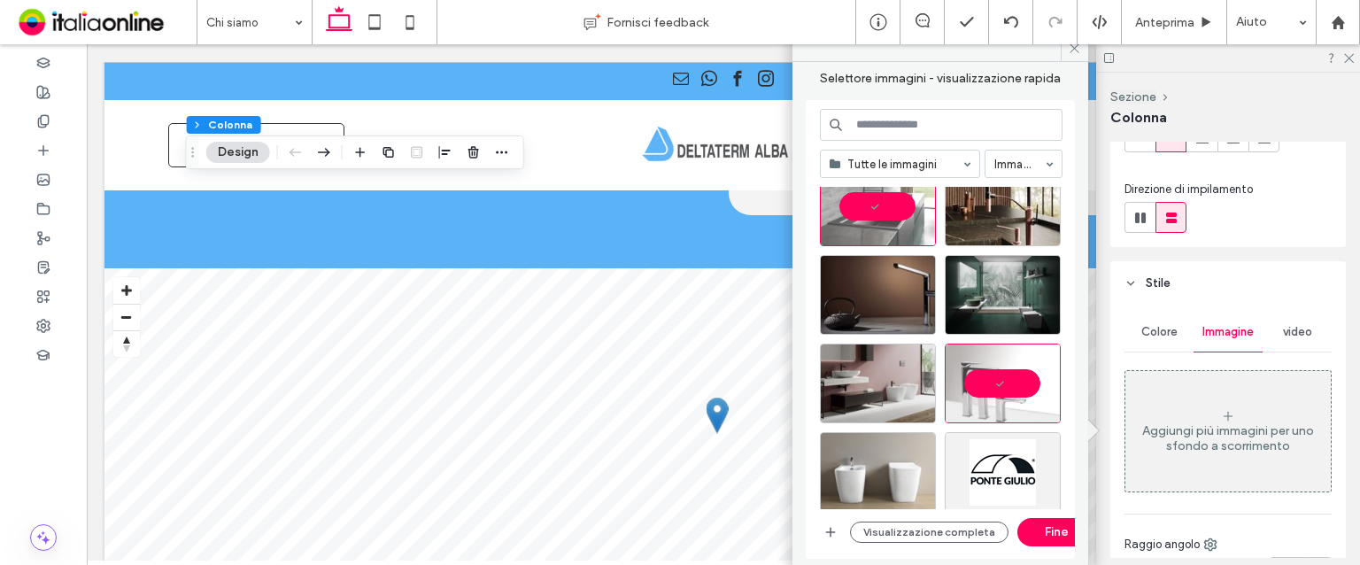
scroll to position [4840, 0]
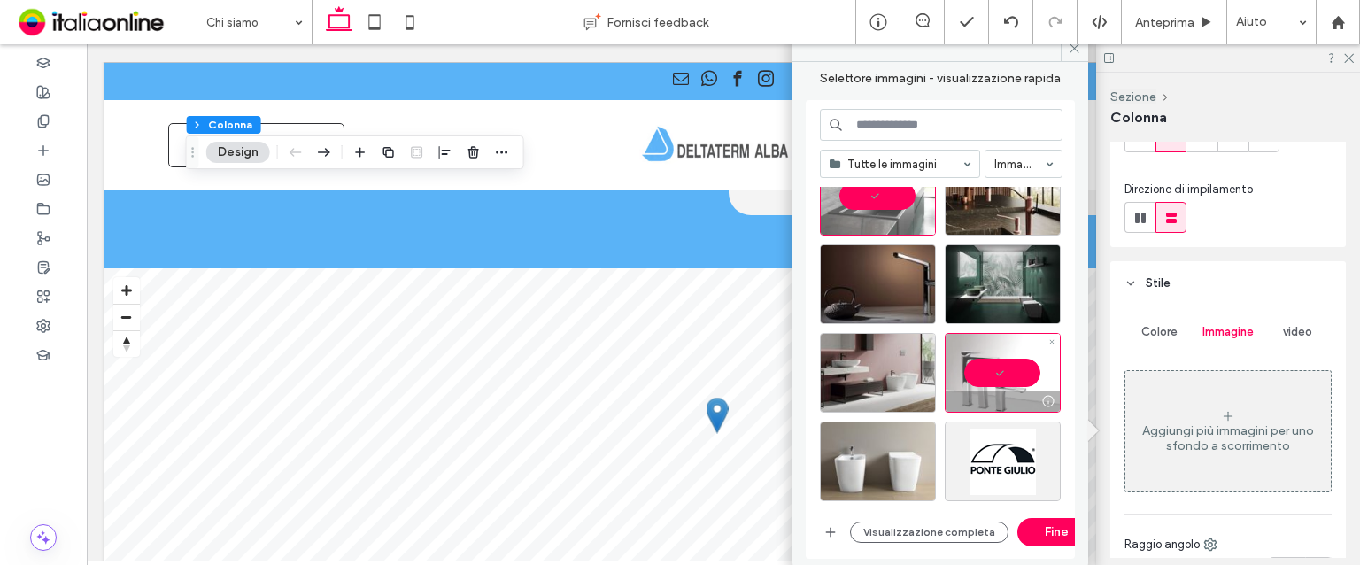
click at [999, 378] on div at bounding box center [1003, 373] width 116 height 80
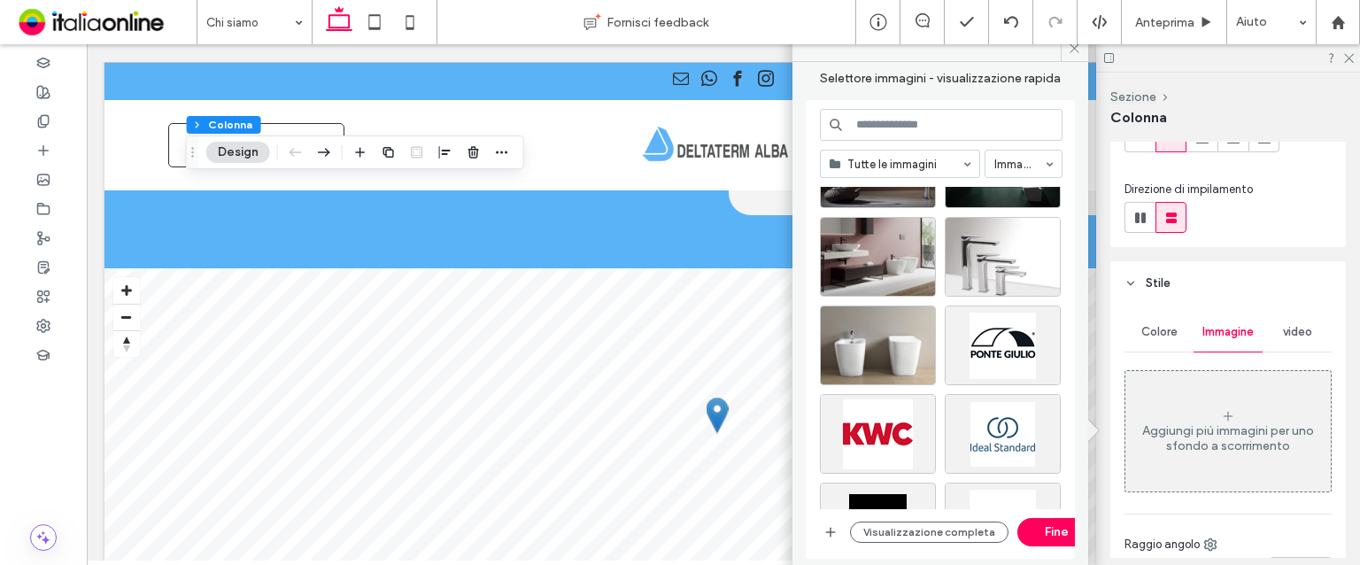
scroll to position [5017, 0]
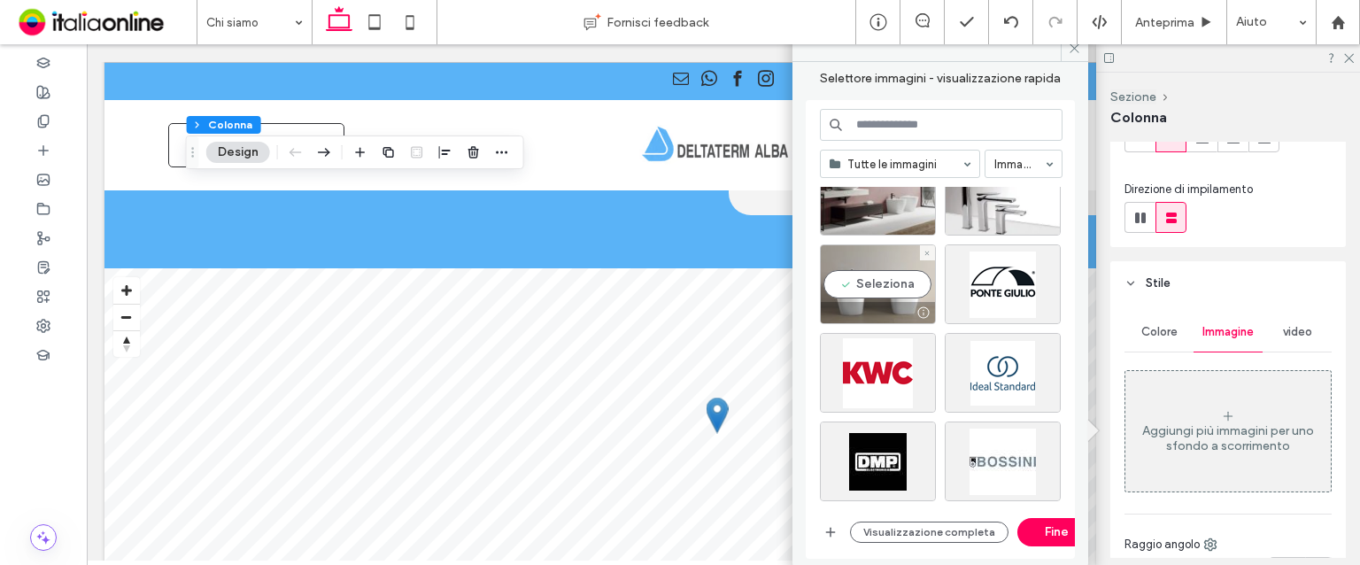
drag, startPoint x: 902, startPoint y: 321, endPoint x: 900, endPoint y: 304, distance: 17.8
click at [900, 304] on div at bounding box center [878, 312] width 114 height 21
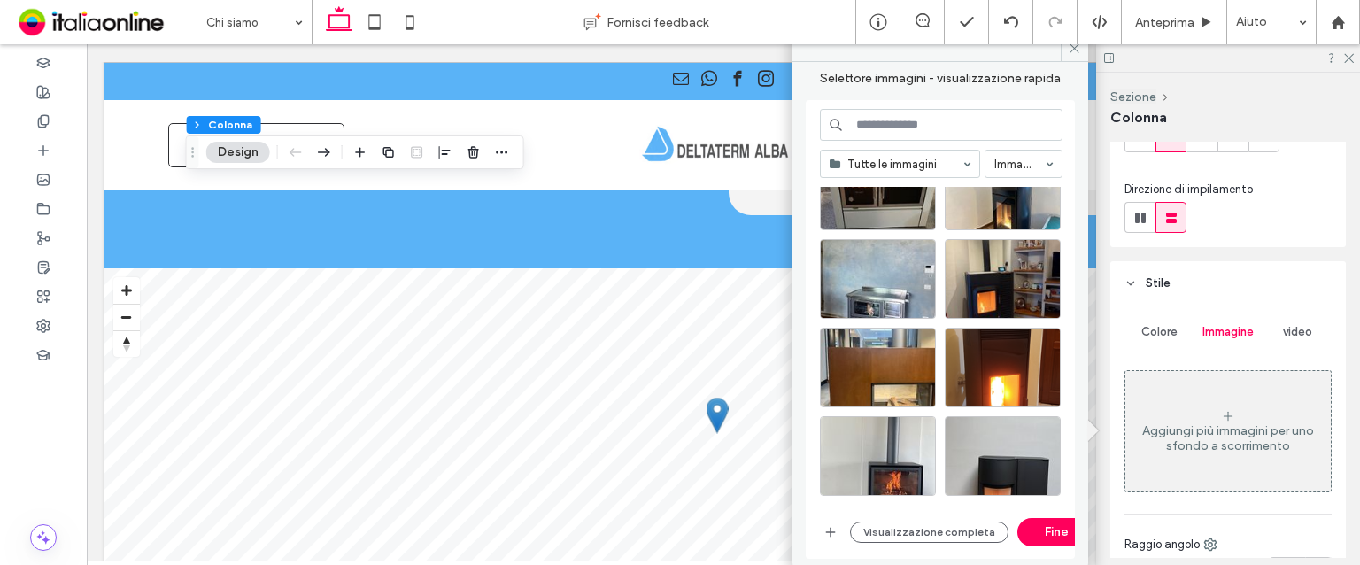
scroll to position [3600, 0]
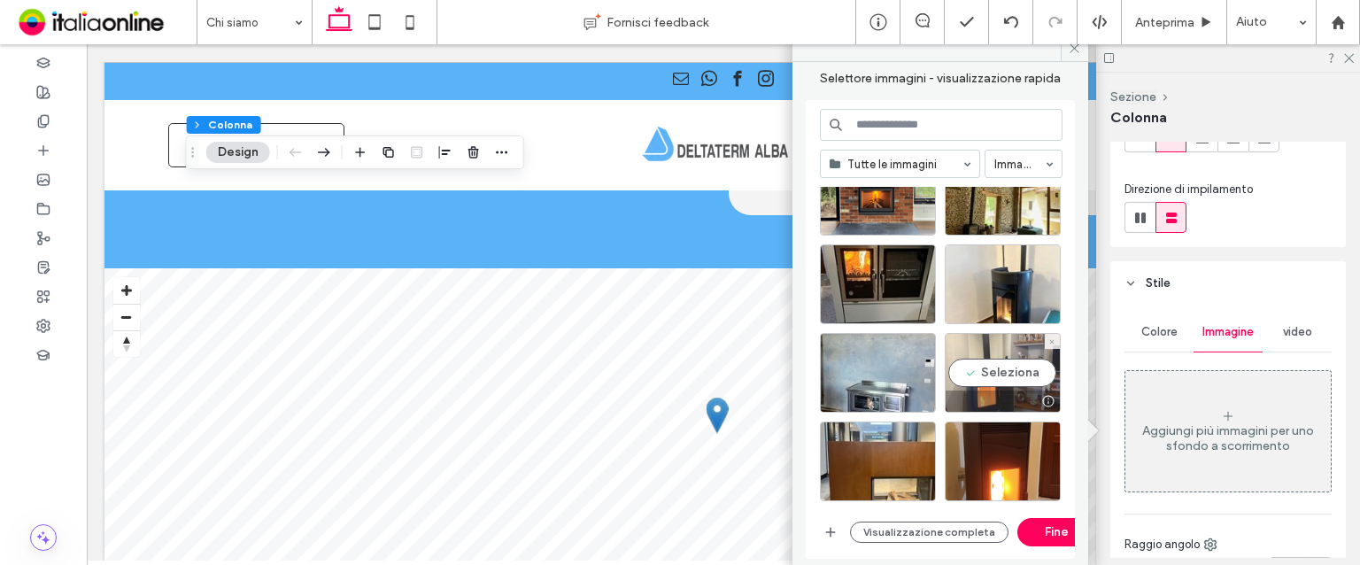
click at [1013, 360] on div "Seleziona" at bounding box center [1003, 373] width 116 height 80
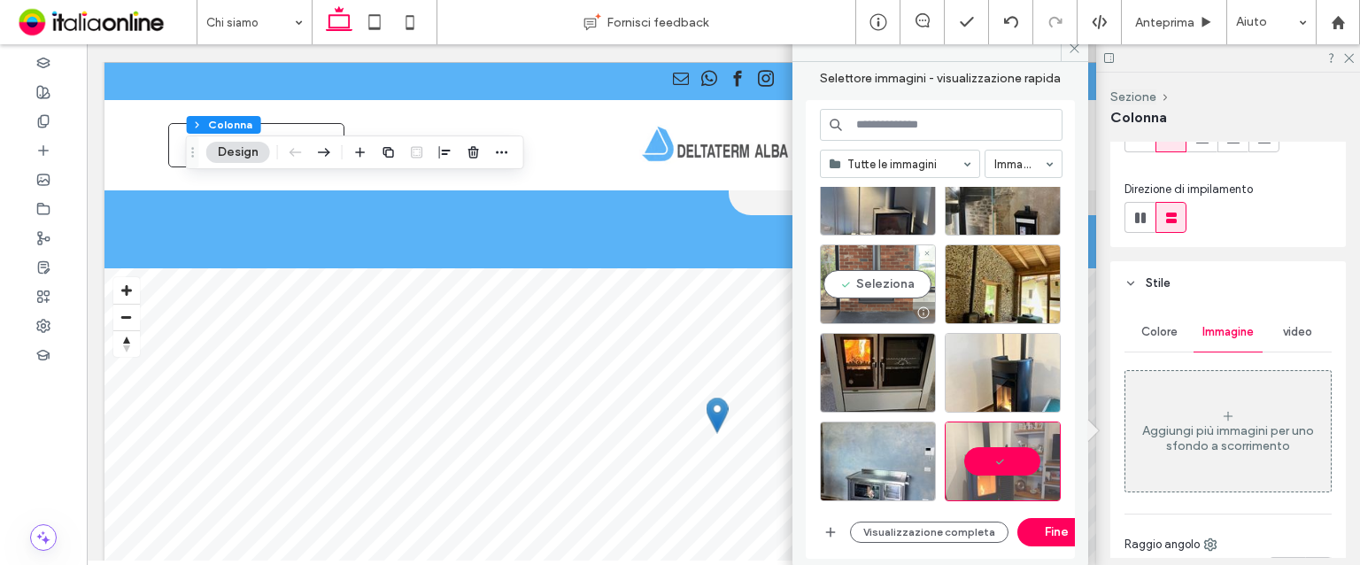
click at [894, 262] on div "Seleziona" at bounding box center [878, 284] width 116 height 80
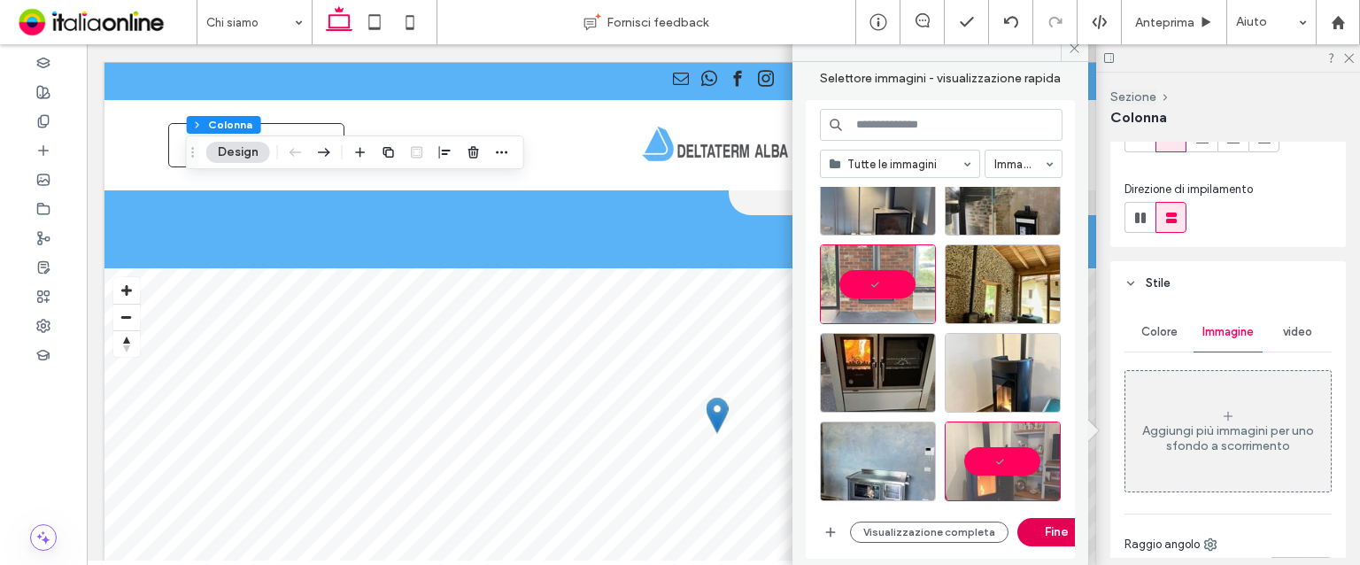
click at [1052, 533] on button "Fine" at bounding box center [1058, 532] width 80 height 28
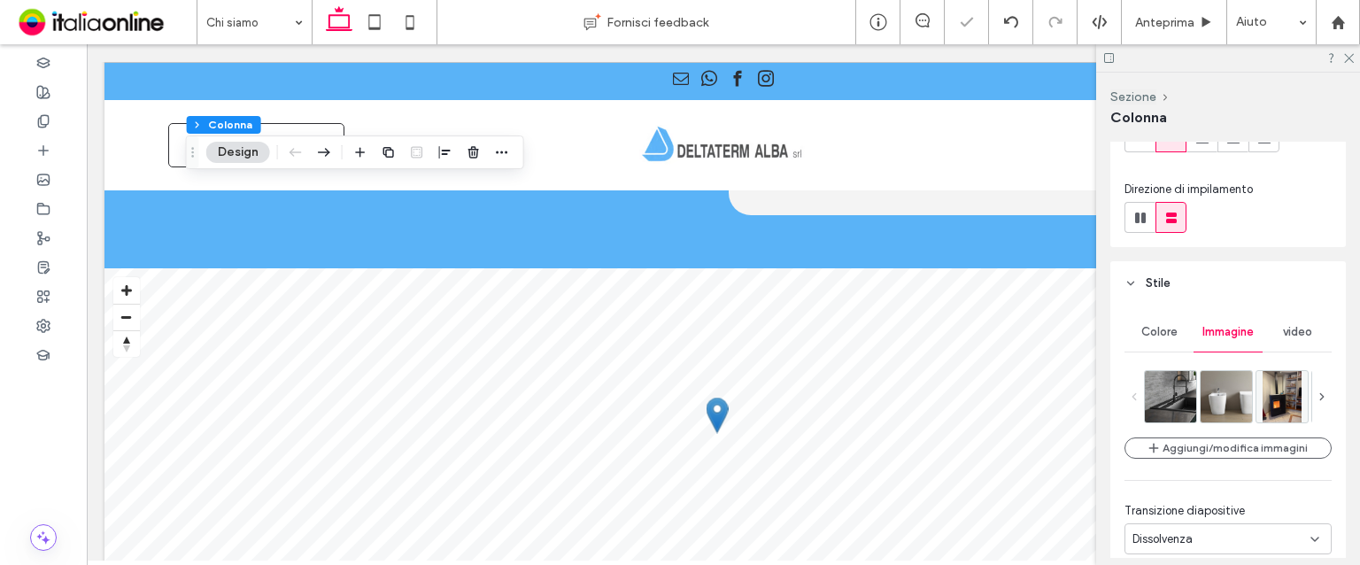
click at [240, 150] on button "Design" at bounding box center [238, 152] width 64 height 21
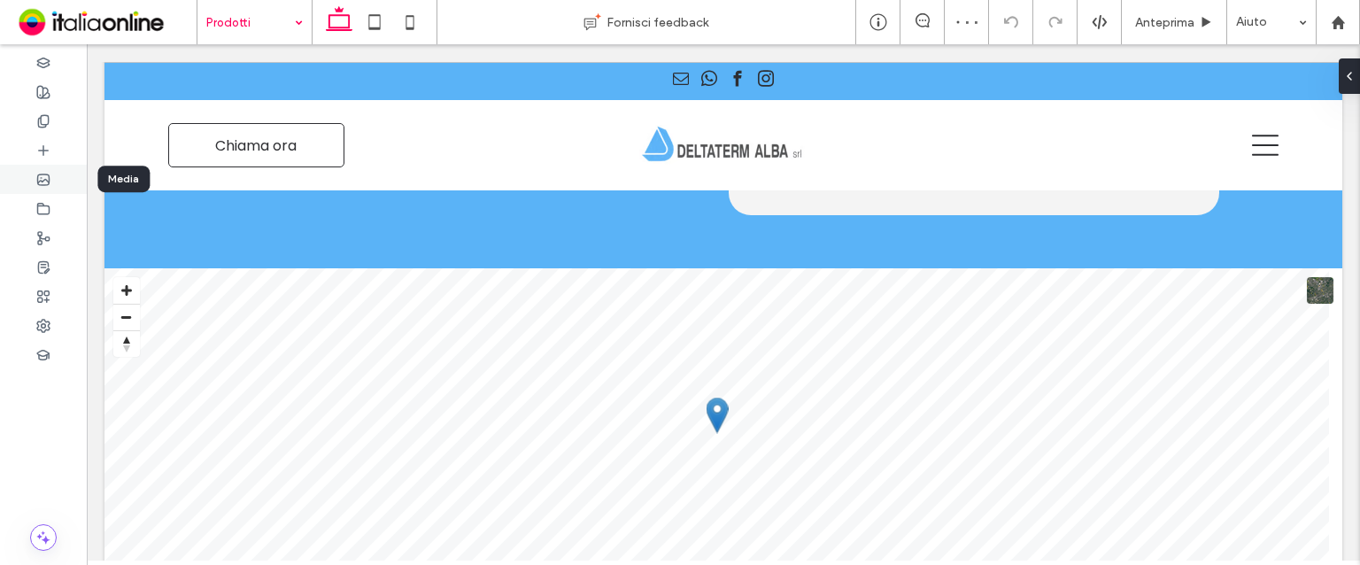
click at [36, 174] on icon at bounding box center [43, 180] width 14 height 14
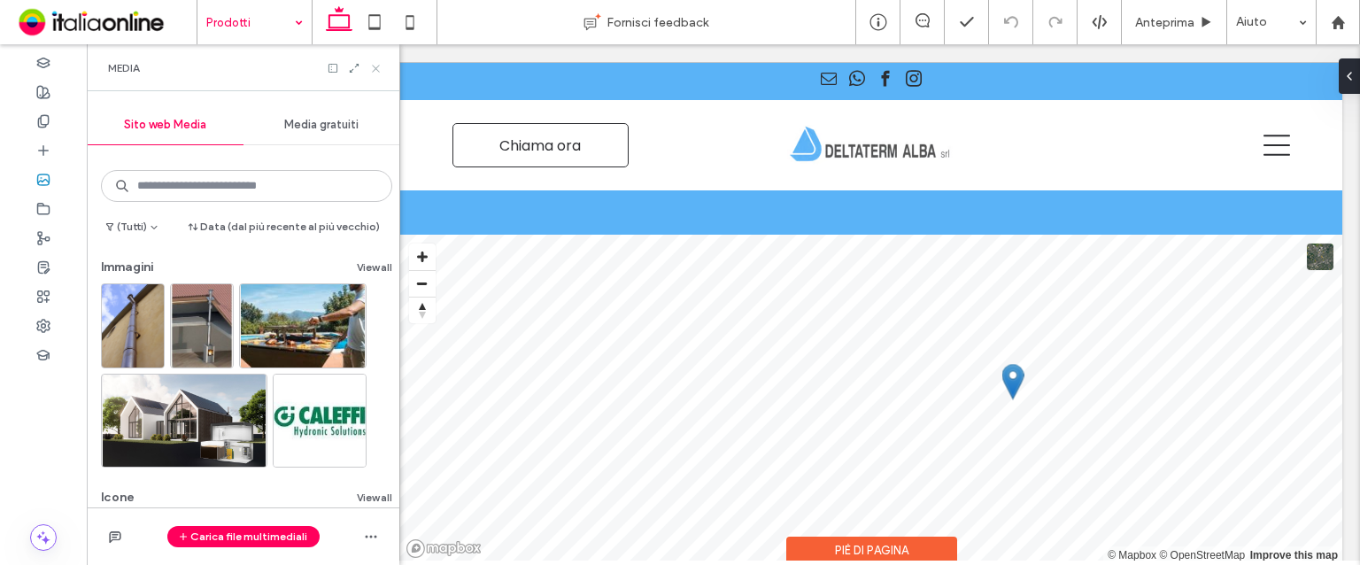
click at [380, 70] on icon at bounding box center [375, 68] width 13 height 13
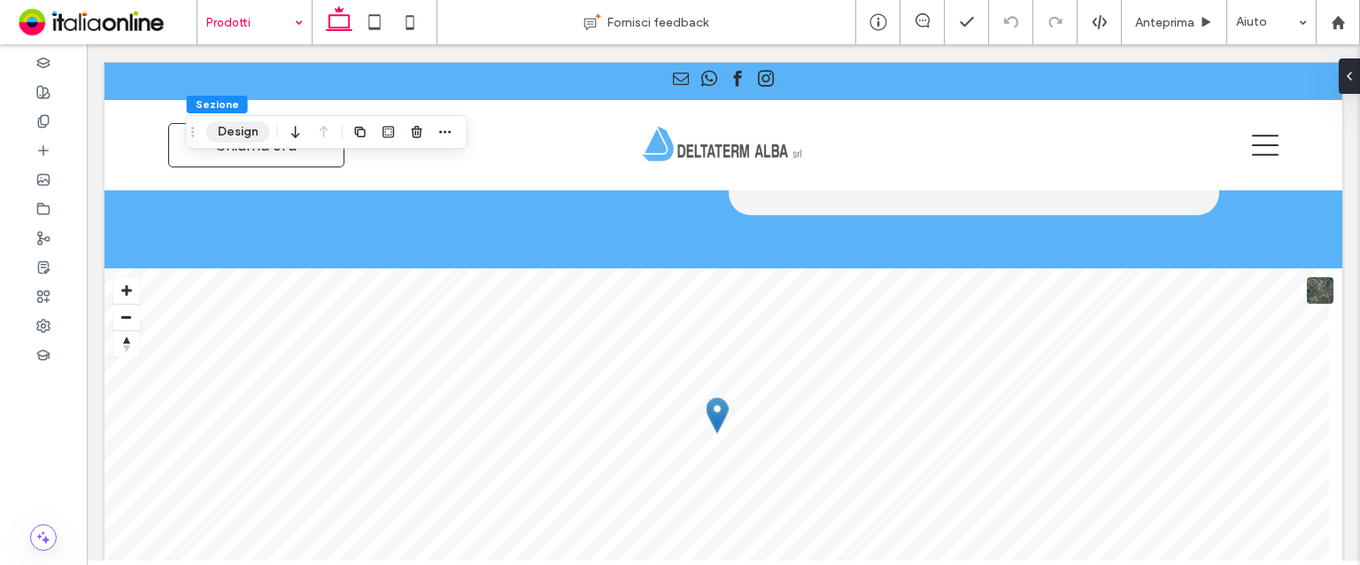
click at [250, 133] on button "Design" at bounding box center [238, 131] width 64 height 21
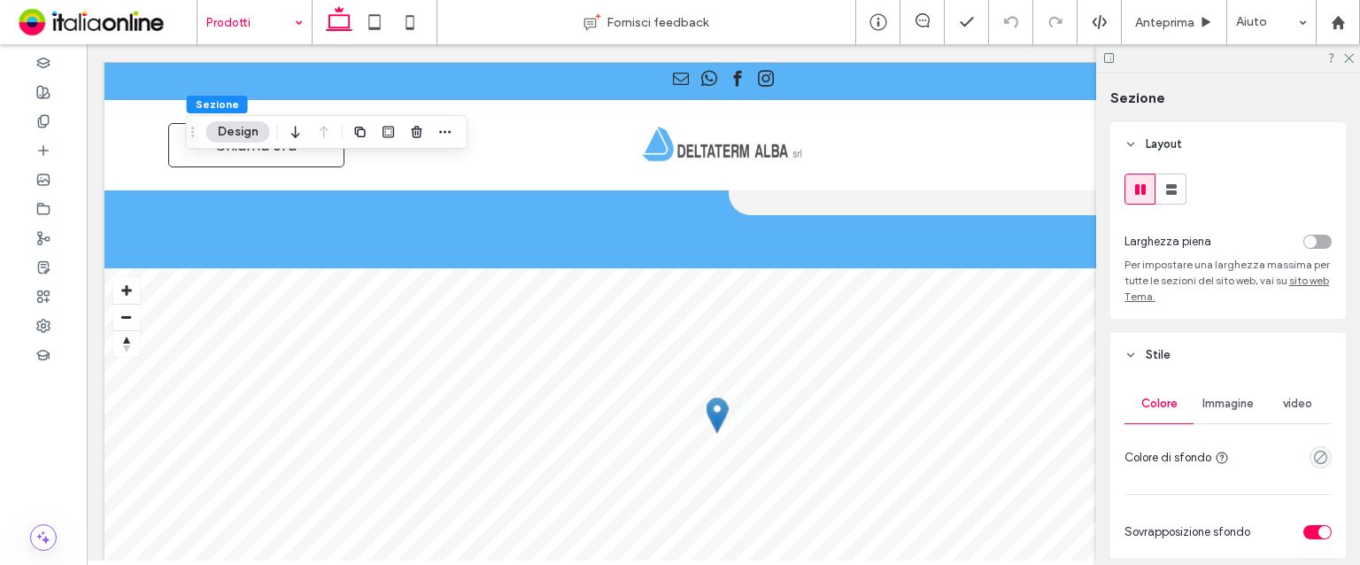
click at [1226, 423] on div "Immagine" at bounding box center [1228, 403] width 69 height 39
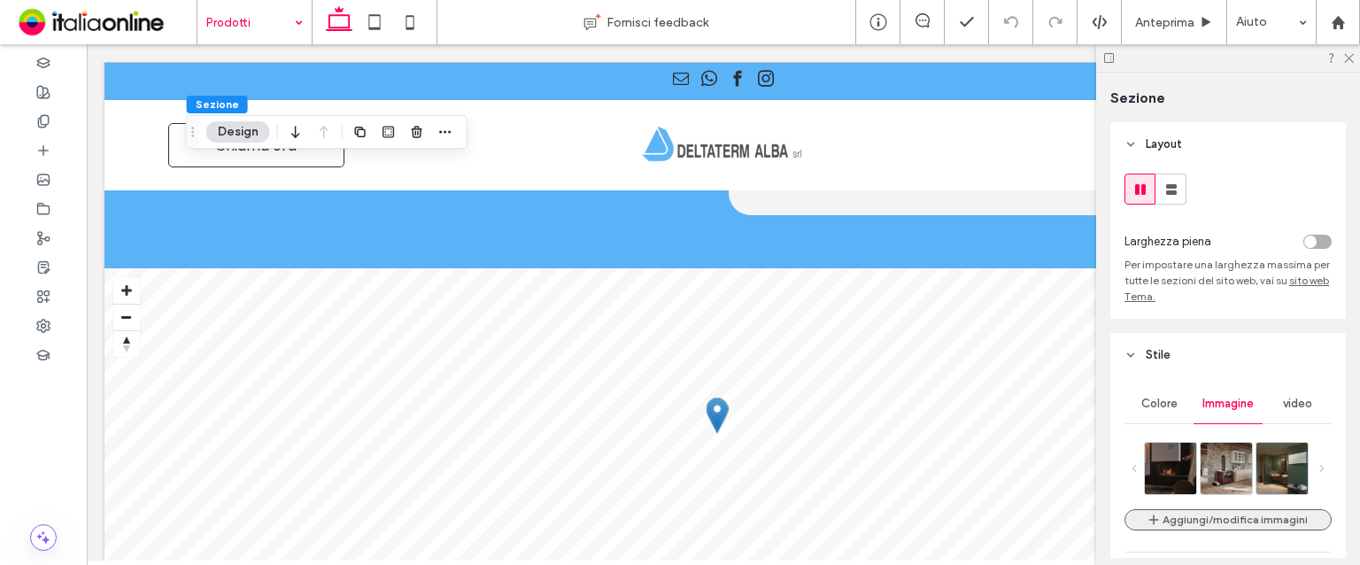
click at [1195, 514] on button "Aggiungi/modifica immagini" at bounding box center [1228, 519] width 207 height 21
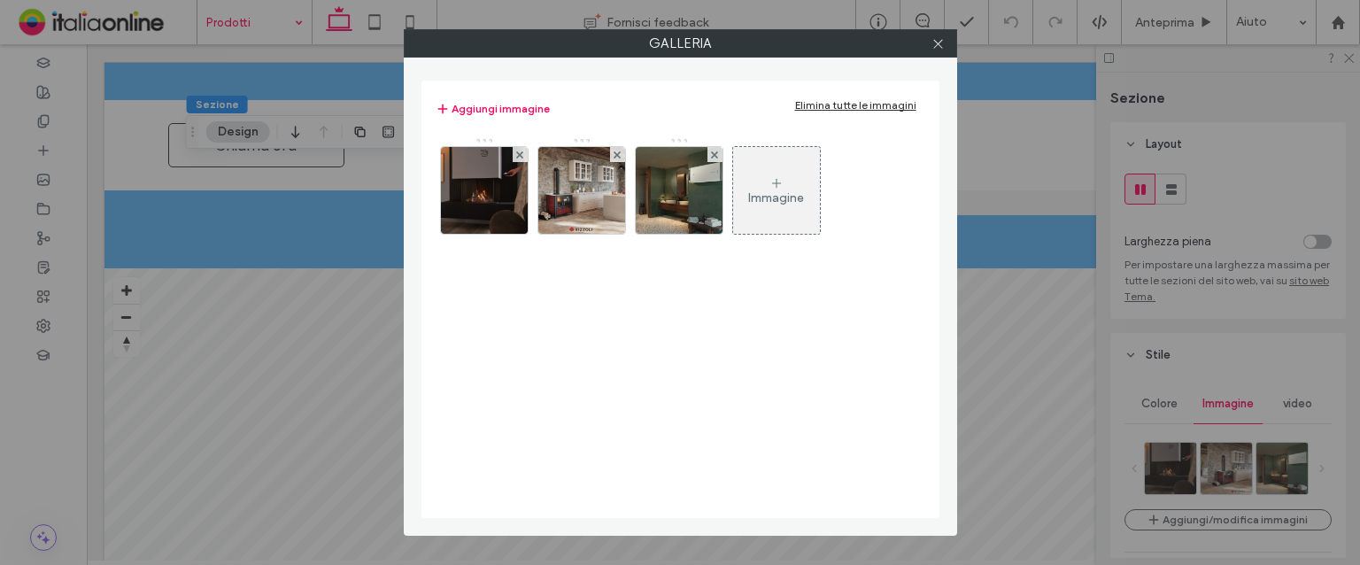
drag, startPoint x: 832, startPoint y: 107, endPoint x: 797, endPoint y: 109, distance: 34.6
click at [832, 107] on div "Elimina tutte le immagini" at bounding box center [855, 104] width 121 height 13
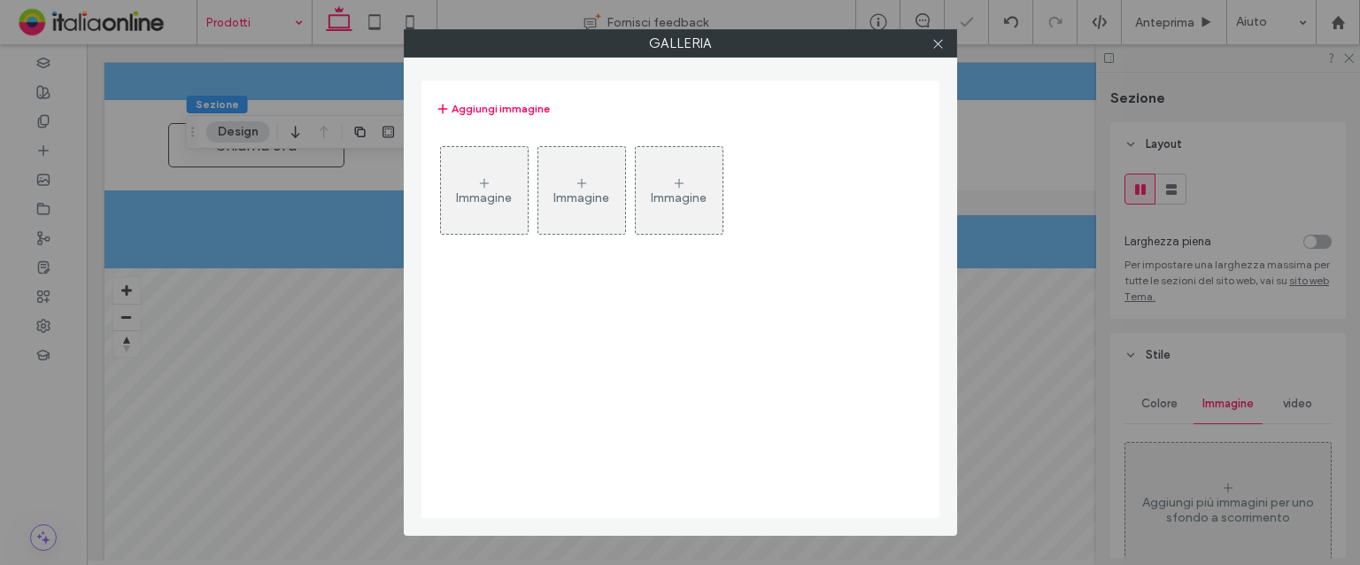
click at [482, 188] on icon at bounding box center [484, 183] width 14 height 14
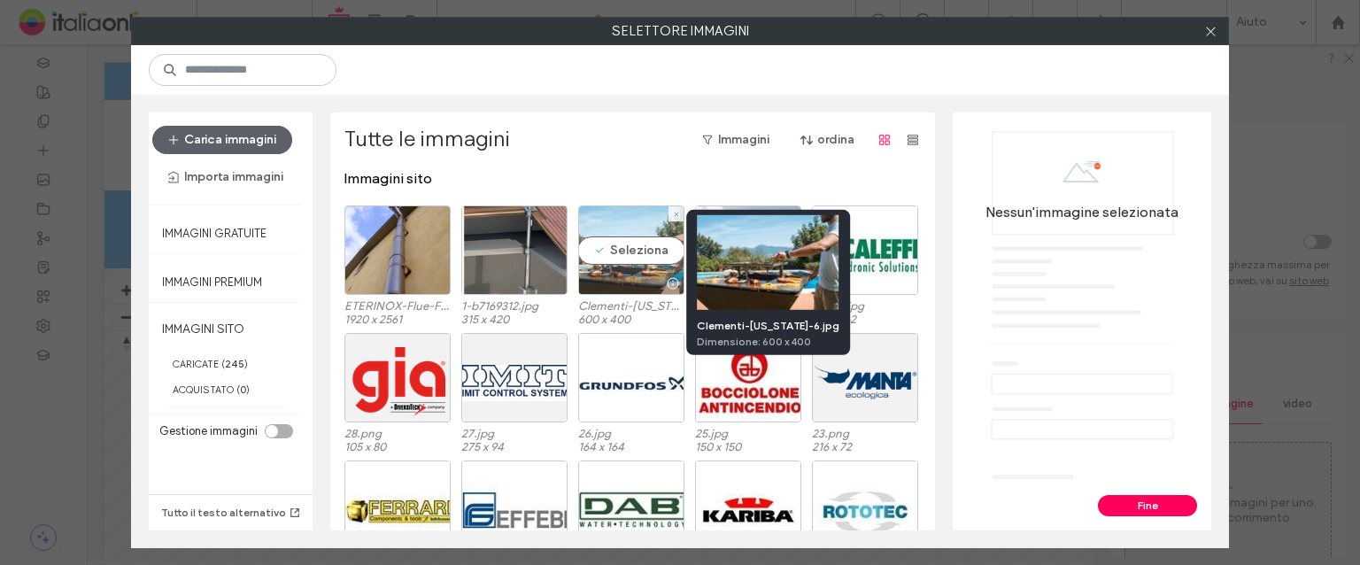
click at [648, 258] on div "Seleziona" at bounding box center [631, 249] width 106 height 89
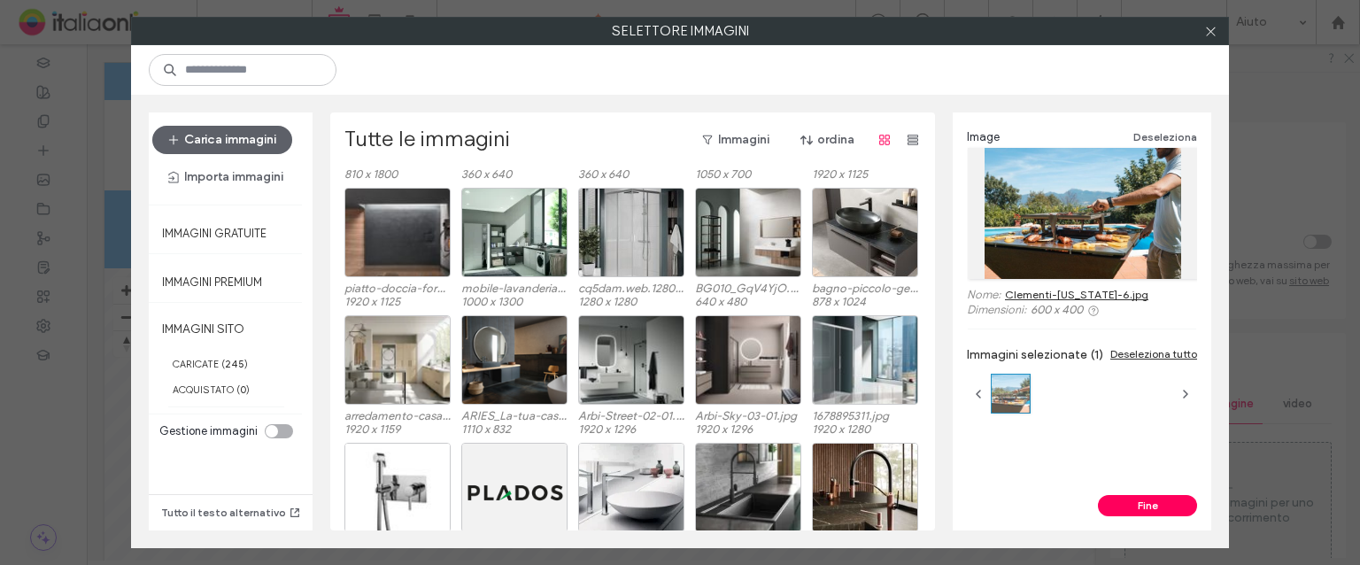
scroll to position [2451, 0]
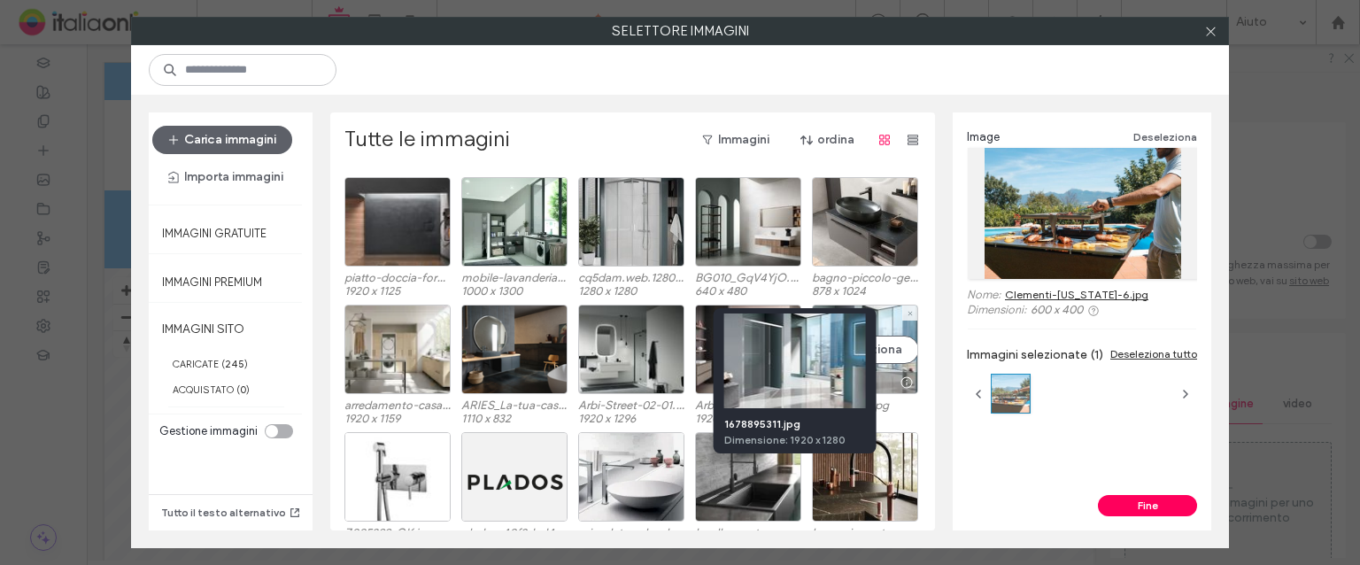
click at [900, 382] on div at bounding box center [906, 383] width 22 height 14
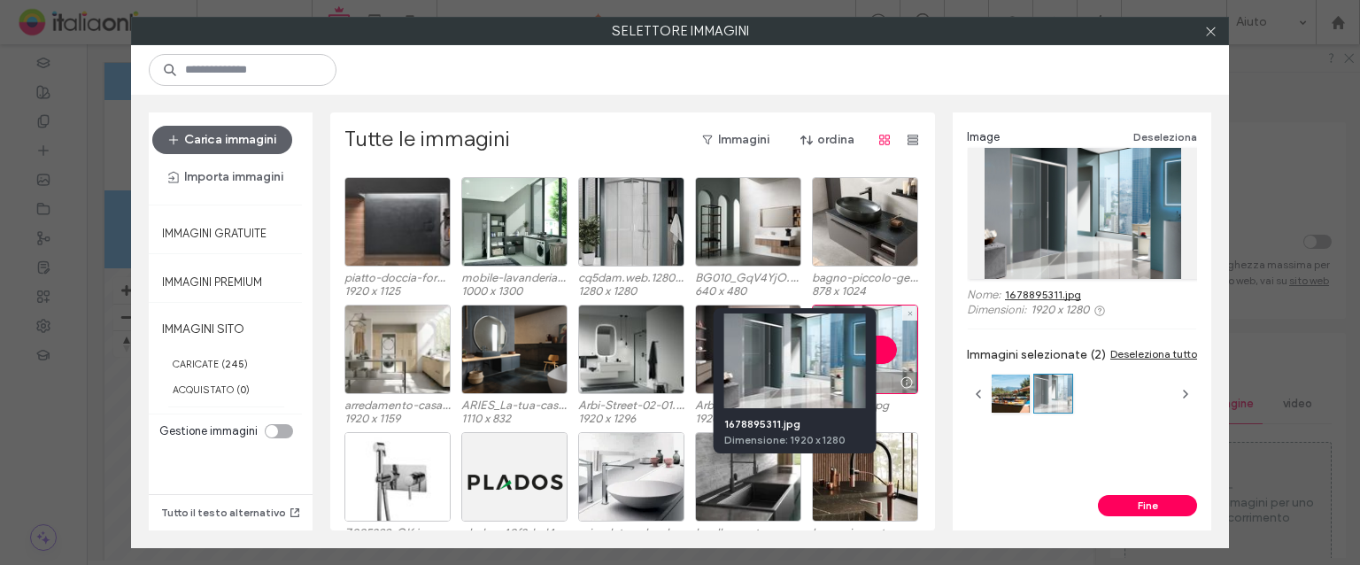
click at [899, 379] on div at bounding box center [906, 383] width 22 height 14
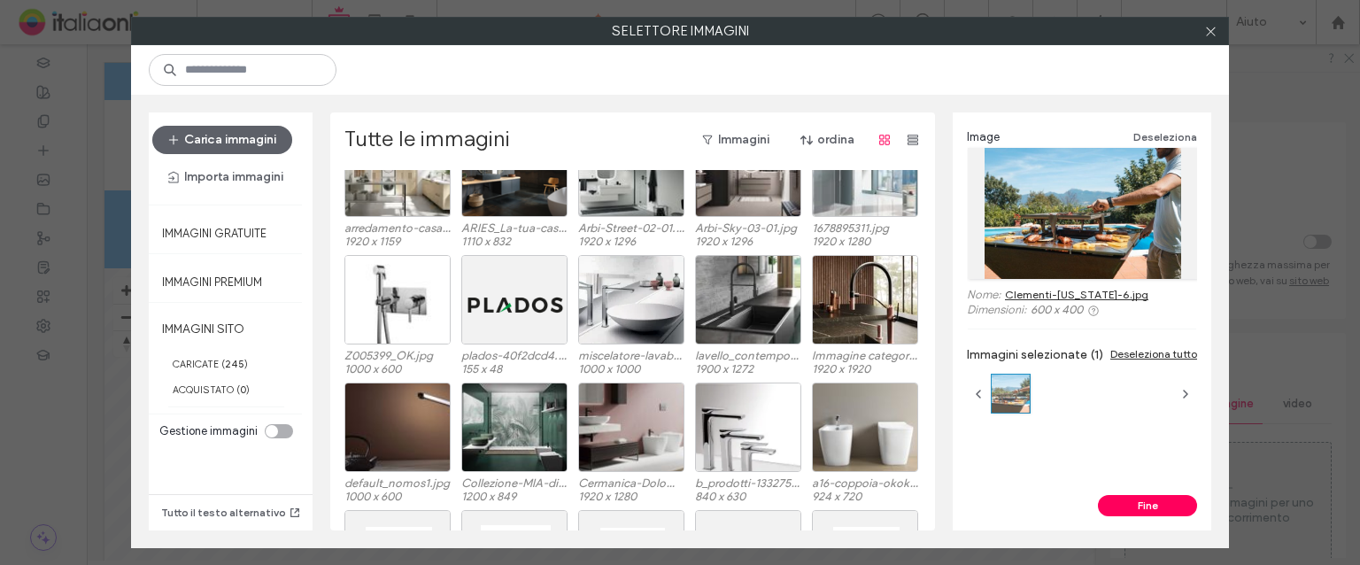
scroll to position [2717, 0]
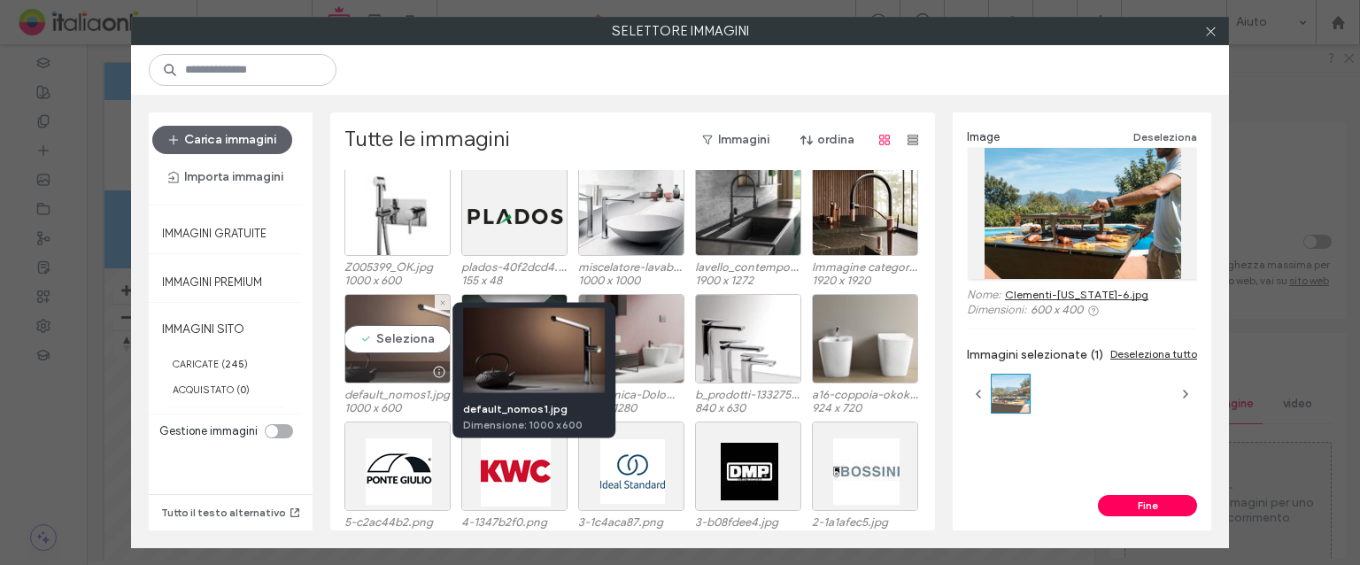
click at [429, 374] on div at bounding box center [439, 372] width 22 height 14
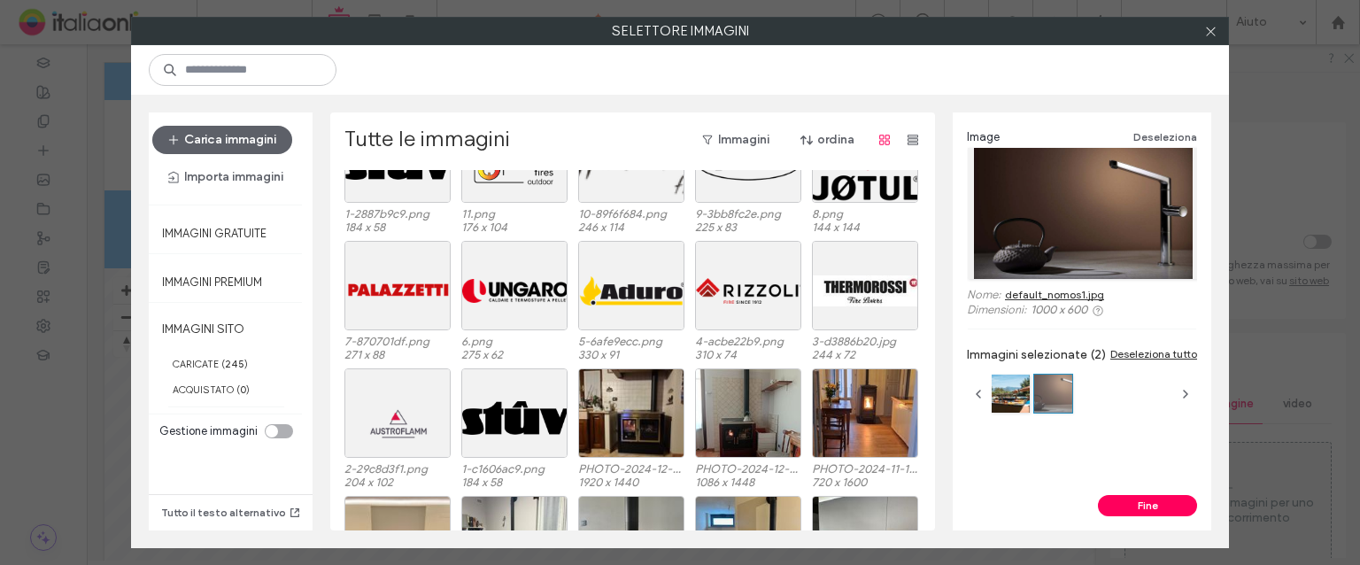
scroll to position [1491, 0]
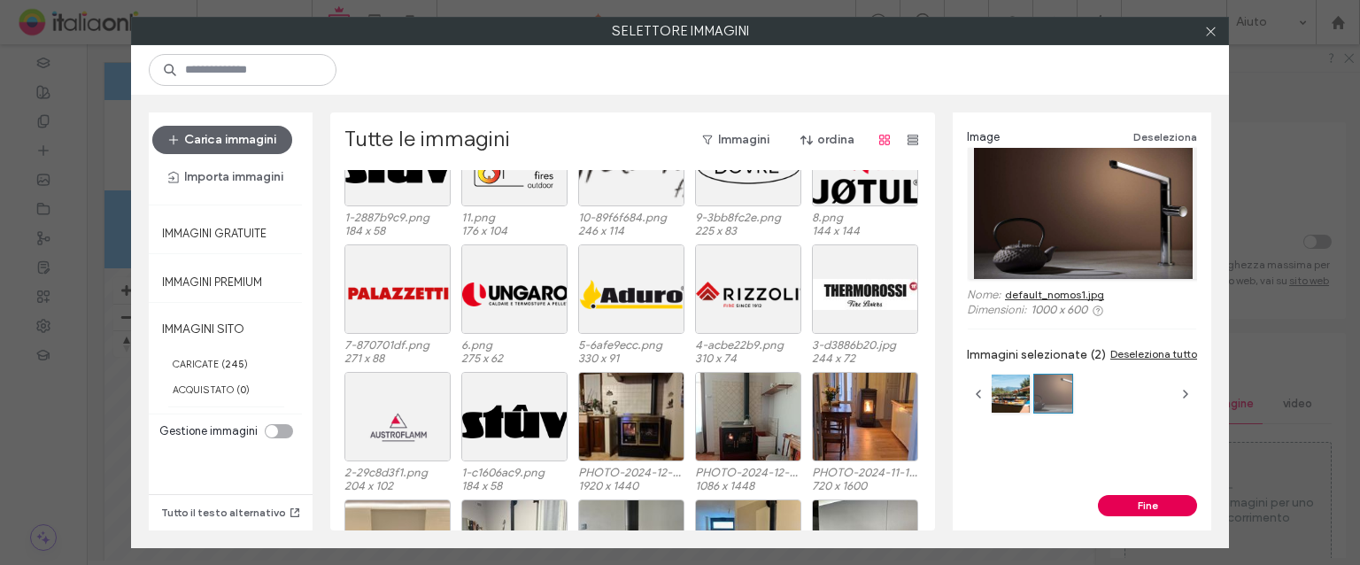
click at [1122, 506] on button "Fine" at bounding box center [1147, 505] width 99 height 21
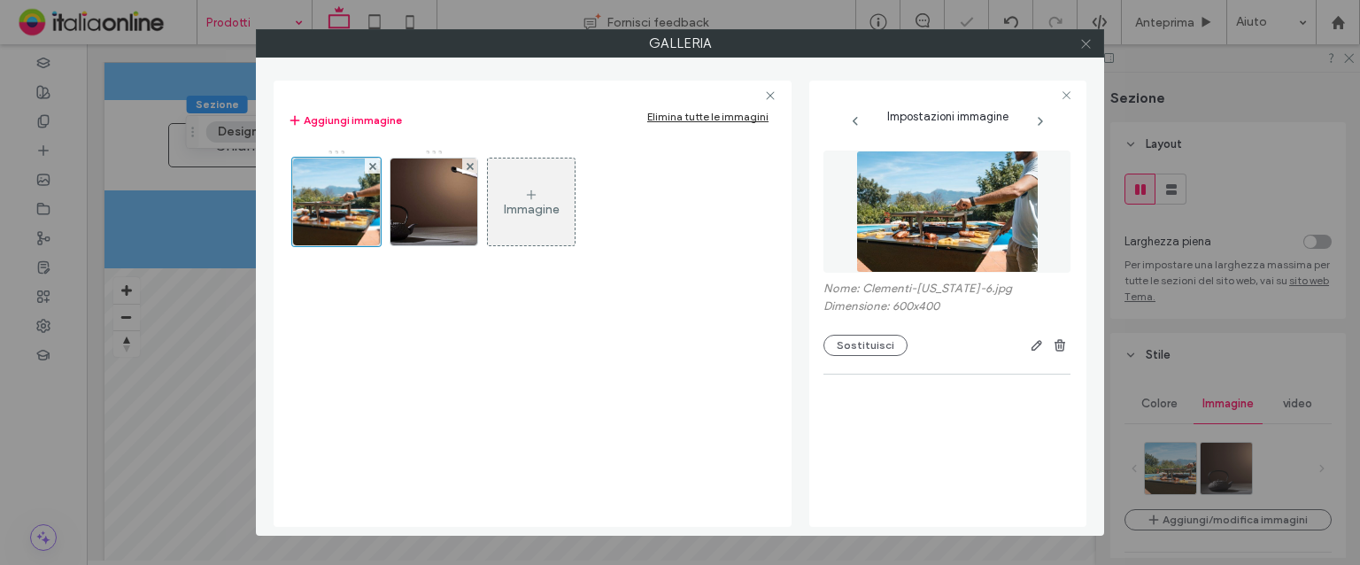
click at [1080, 35] on span at bounding box center [1086, 43] width 13 height 27
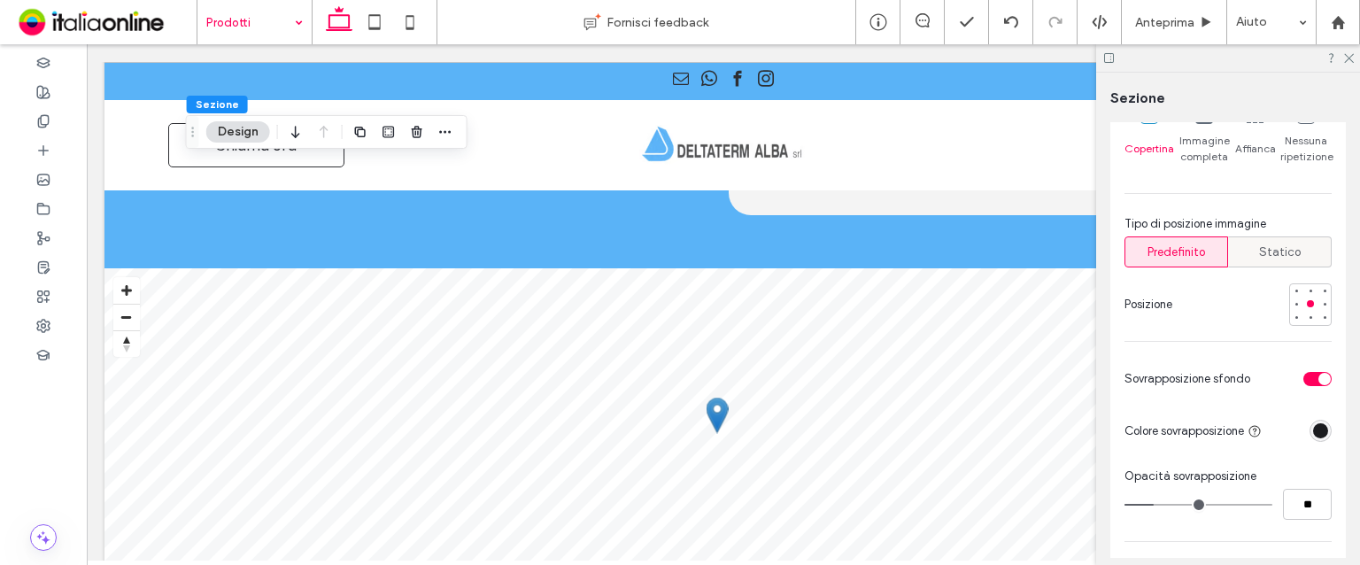
scroll to position [708, 0]
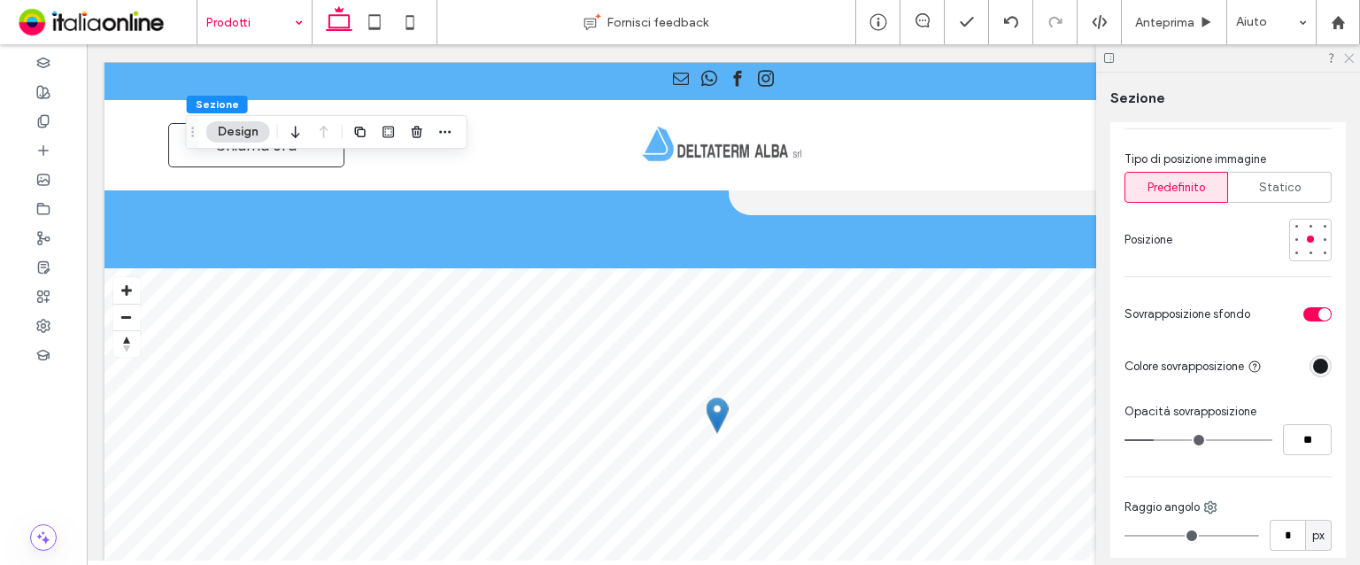
click at [1346, 54] on icon at bounding box center [1349, 57] width 12 height 12
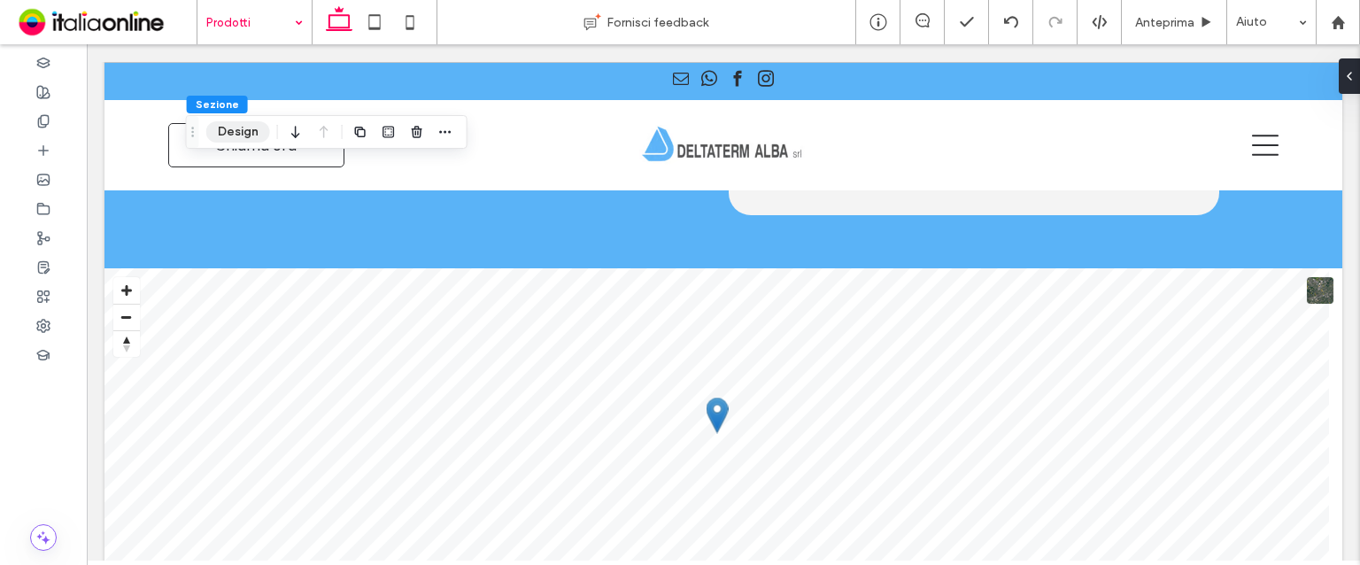
click at [226, 127] on button "Design" at bounding box center [238, 131] width 64 height 21
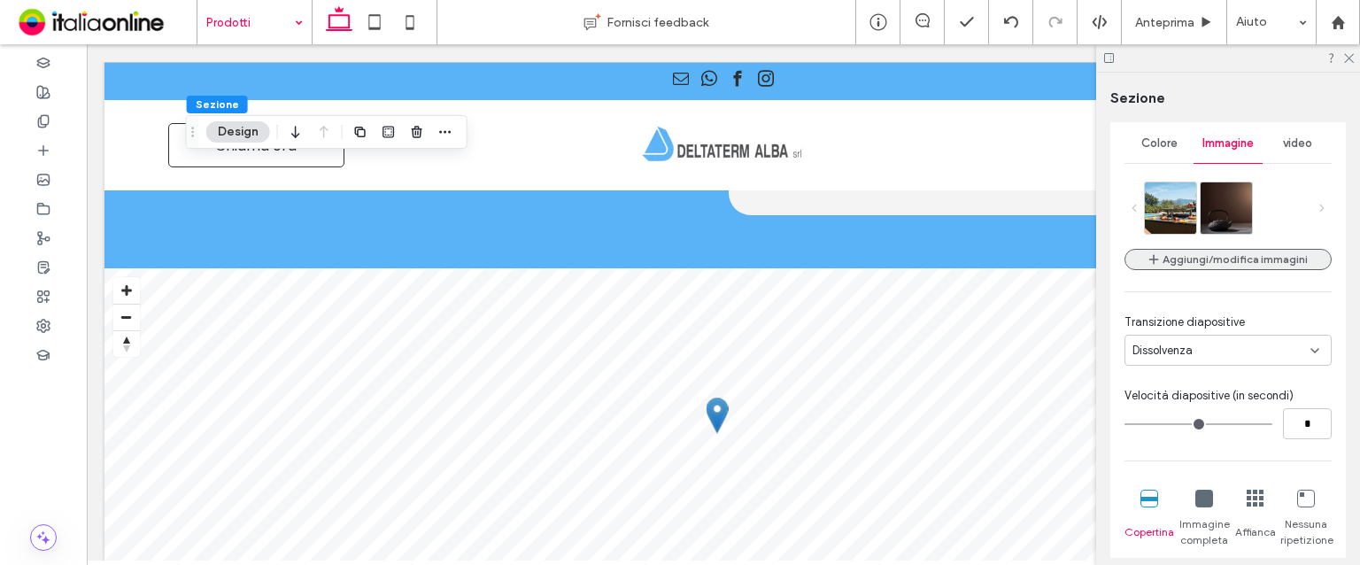
scroll to position [230, 0]
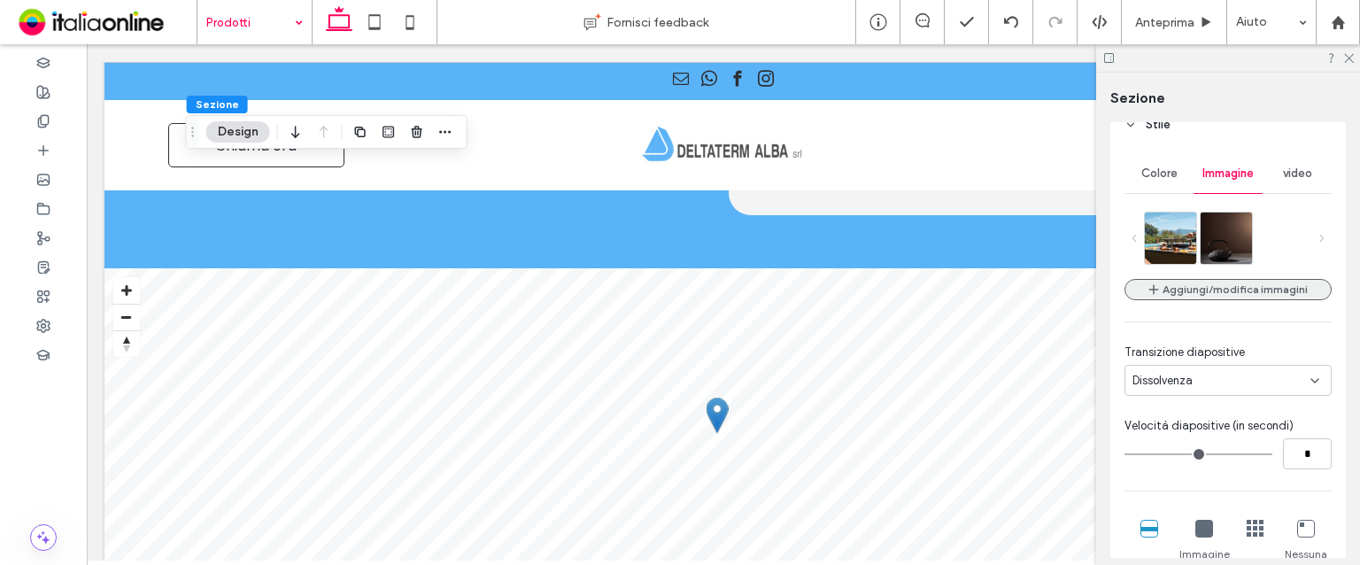
click at [1173, 299] on button "Aggiungi/modifica immagini" at bounding box center [1228, 289] width 207 height 21
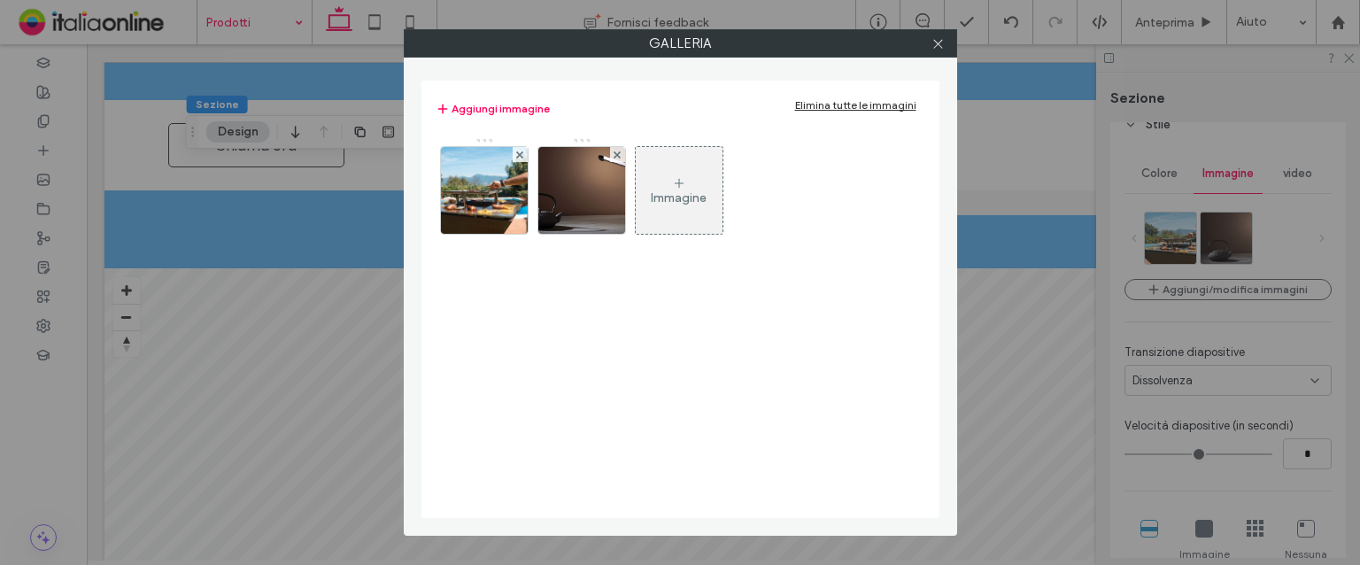
drag, startPoint x: 865, startPoint y: 97, endPoint x: 845, endPoint y: 102, distance: 21.1
click at [865, 97] on div "Aggiungi immagine Elimina tutte le immagini" at bounding box center [681, 108] width 490 height 39
click at [830, 109] on div "Elimina tutte le immagini" at bounding box center [855, 104] width 121 height 13
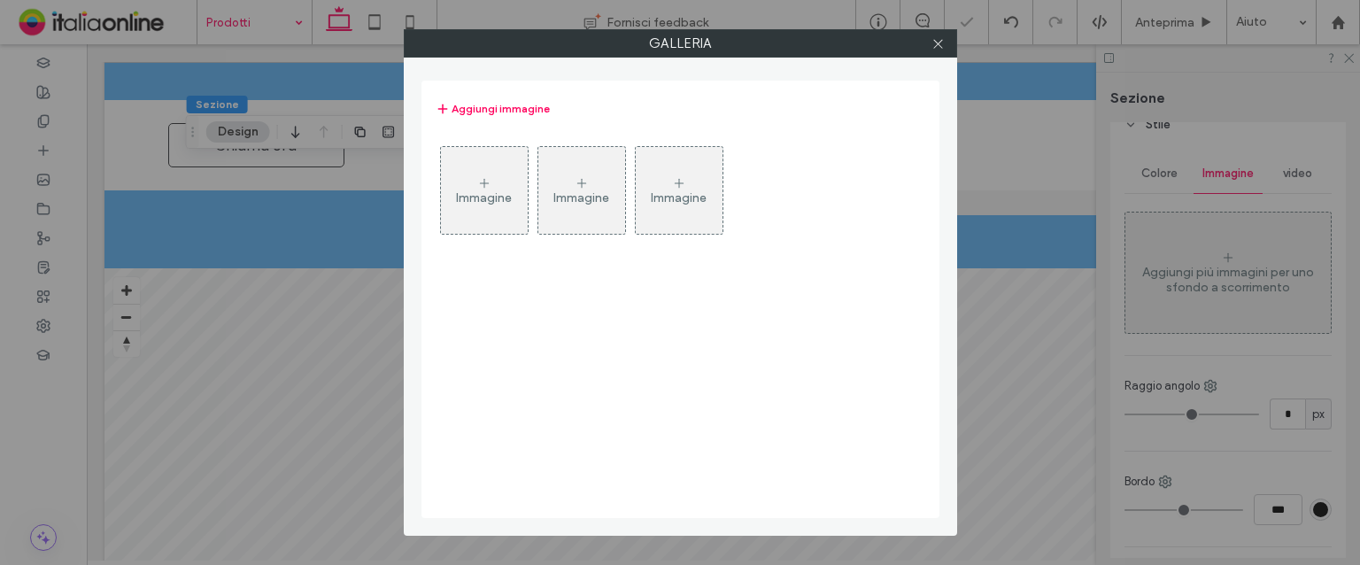
click at [492, 205] on div "Immagine" at bounding box center [484, 190] width 87 height 83
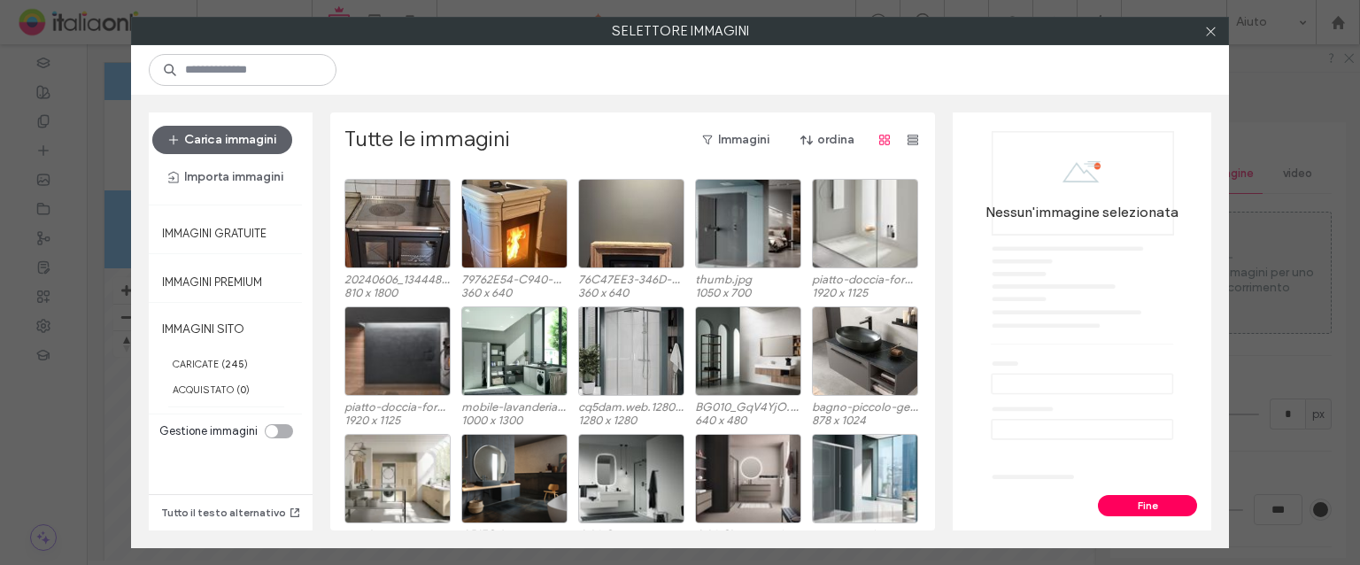
scroll to position [2436, 0]
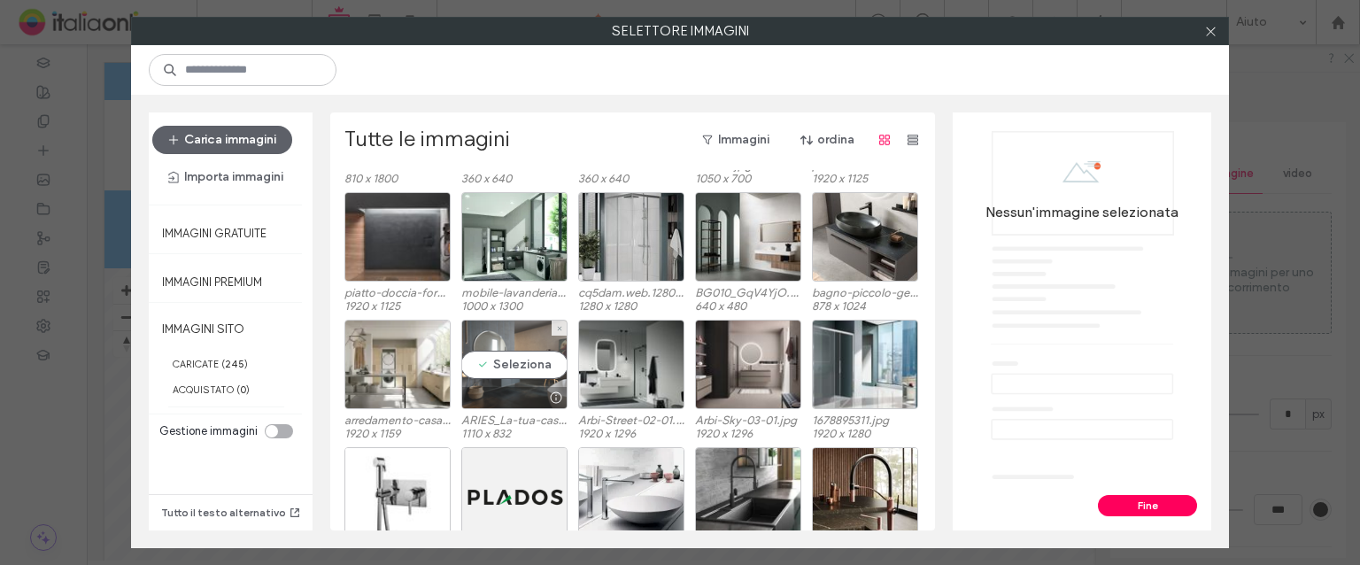
click at [521, 387] on div at bounding box center [514, 397] width 105 height 21
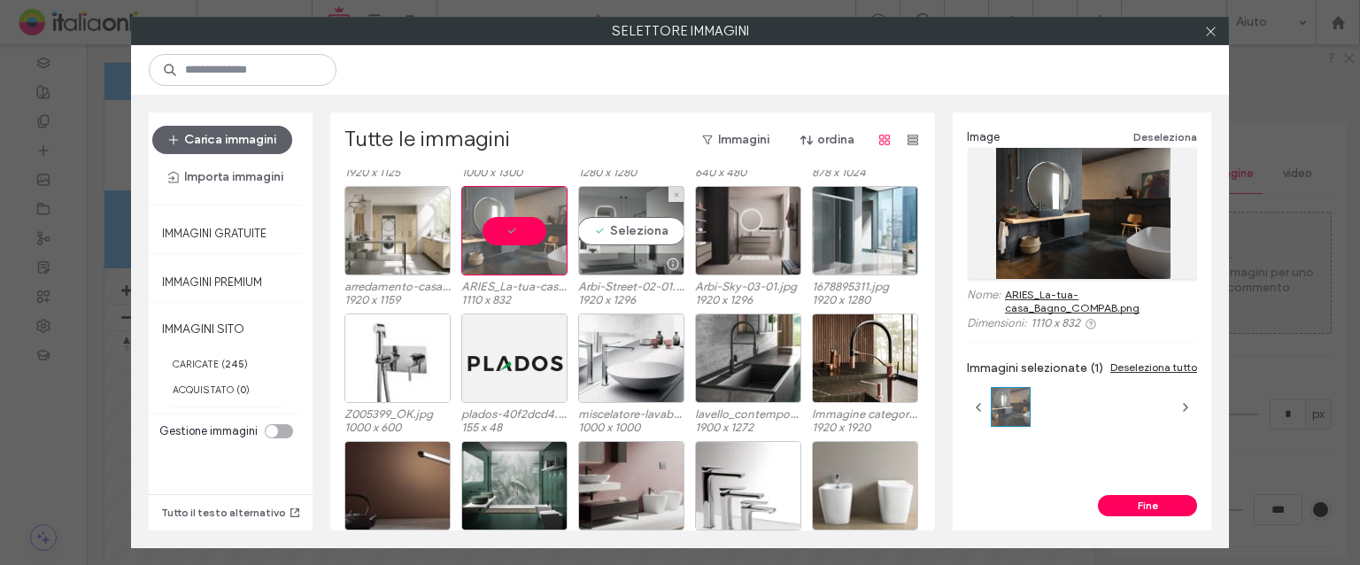
scroll to position [2571, 0]
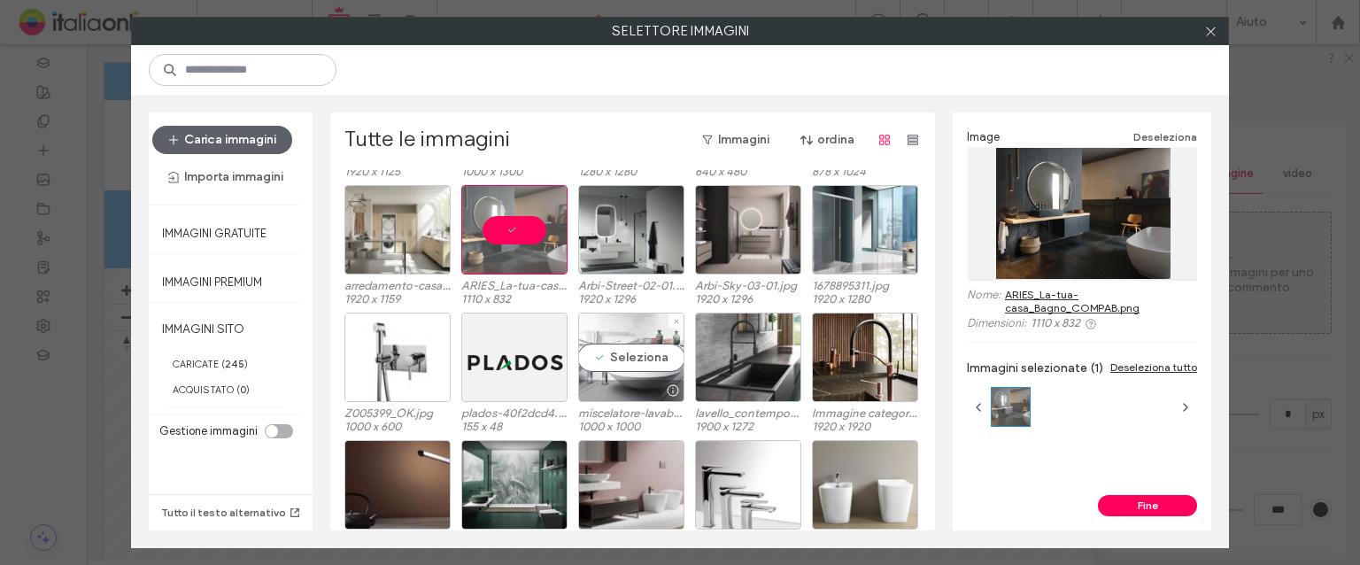
click at [647, 368] on div "Seleziona" at bounding box center [631, 357] width 106 height 89
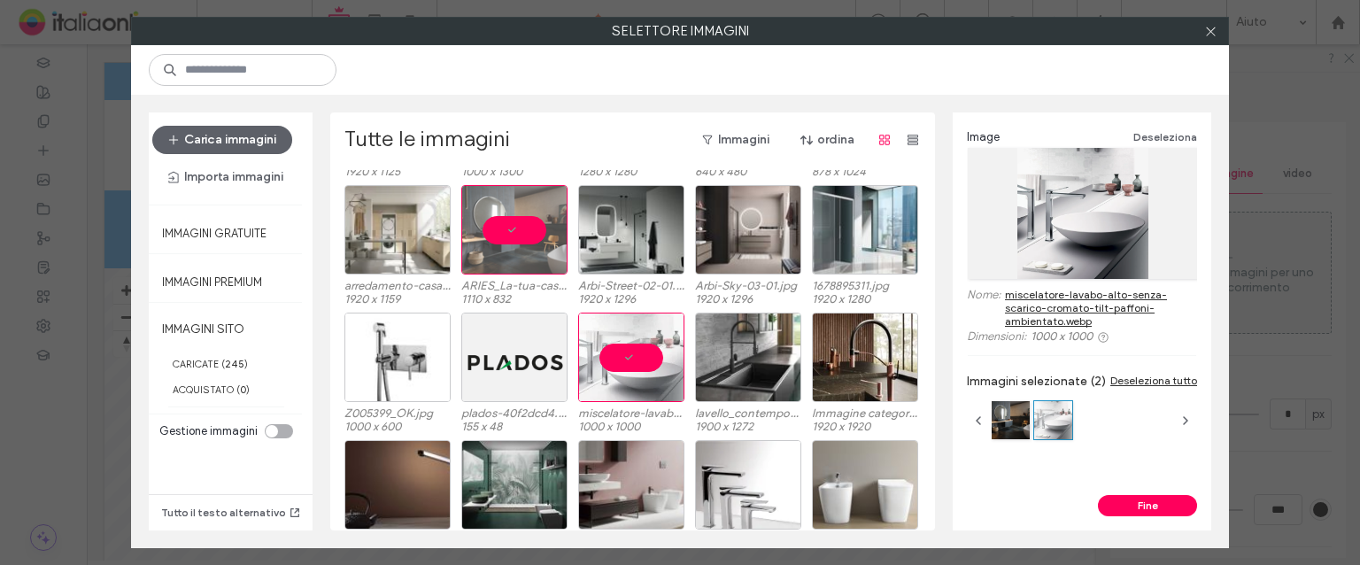
scroll to position [2736, 0]
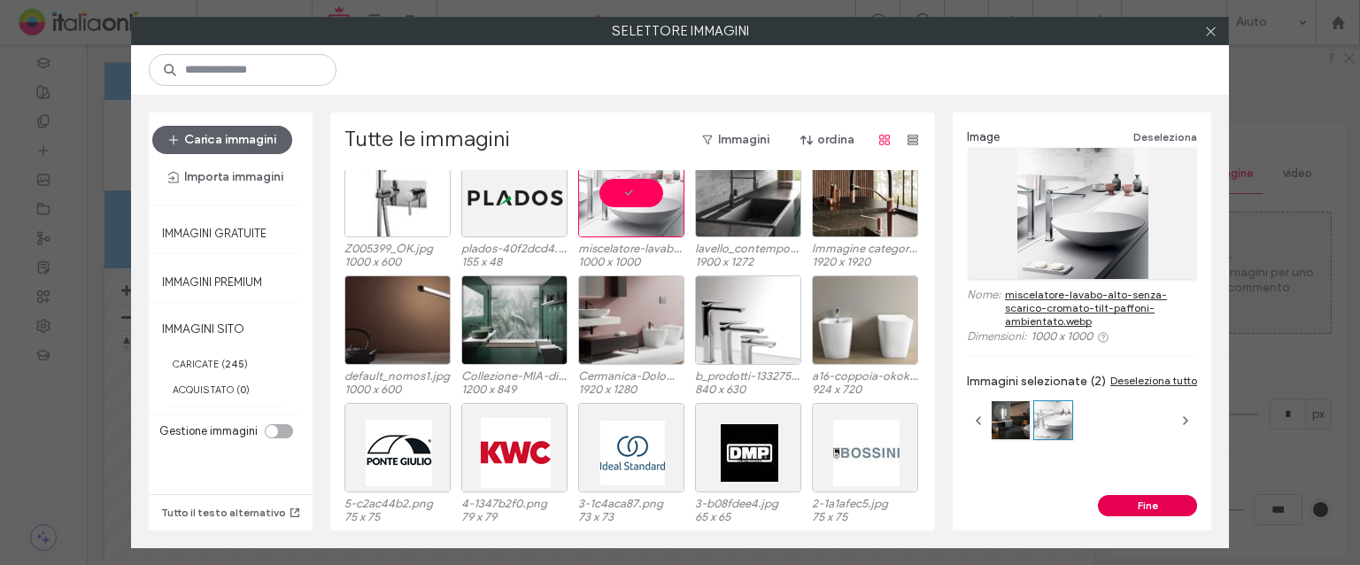
click at [1151, 514] on button "Fine" at bounding box center [1147, 505] width 99 height 21
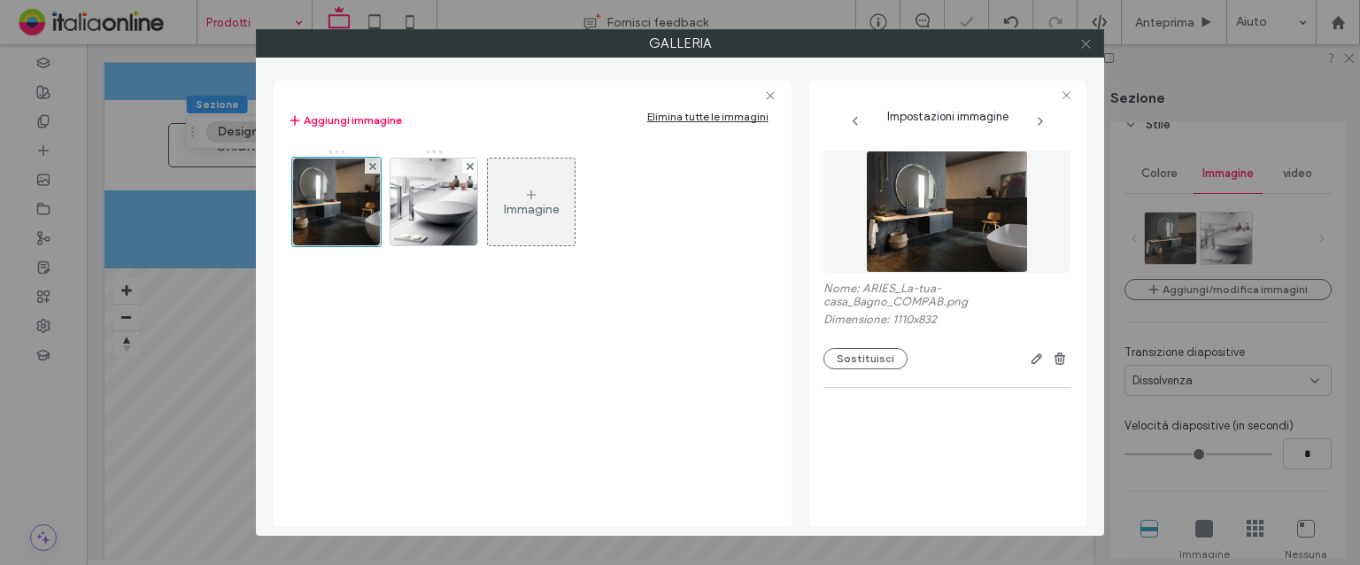
click at [1088, 42] on icon at bounding box center [1086, 43] width 13 height 13
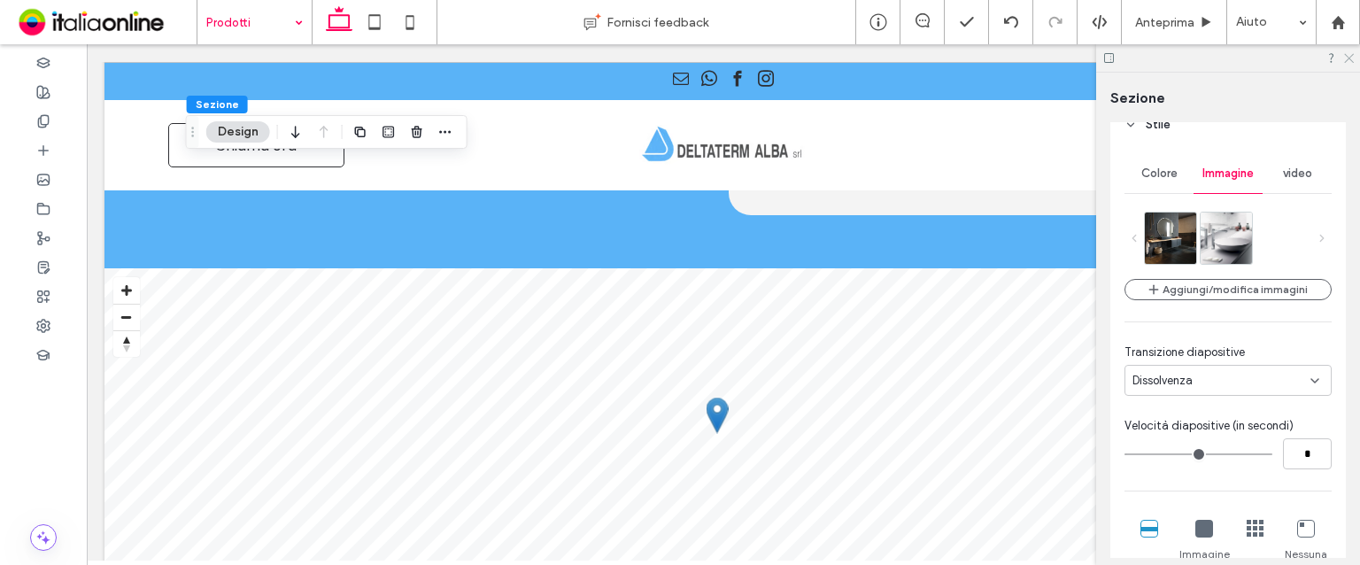
click at [1348, 57] on use at bounding box center [1349, 59] width 10 height 10
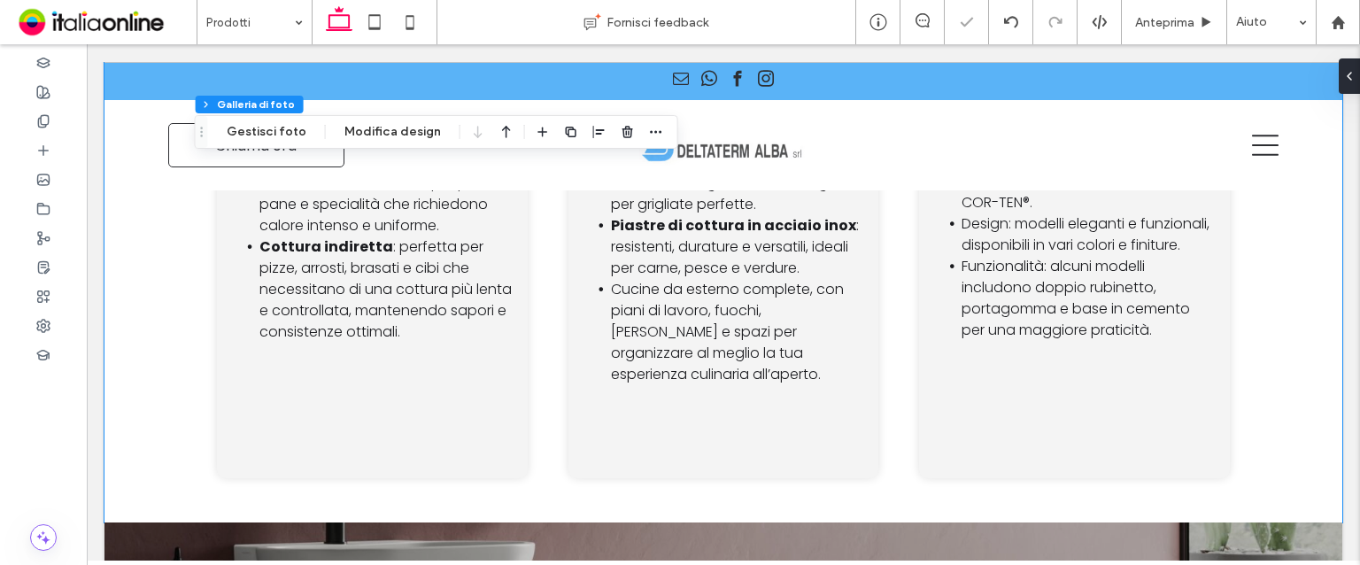
scroll to position [5202, 0]
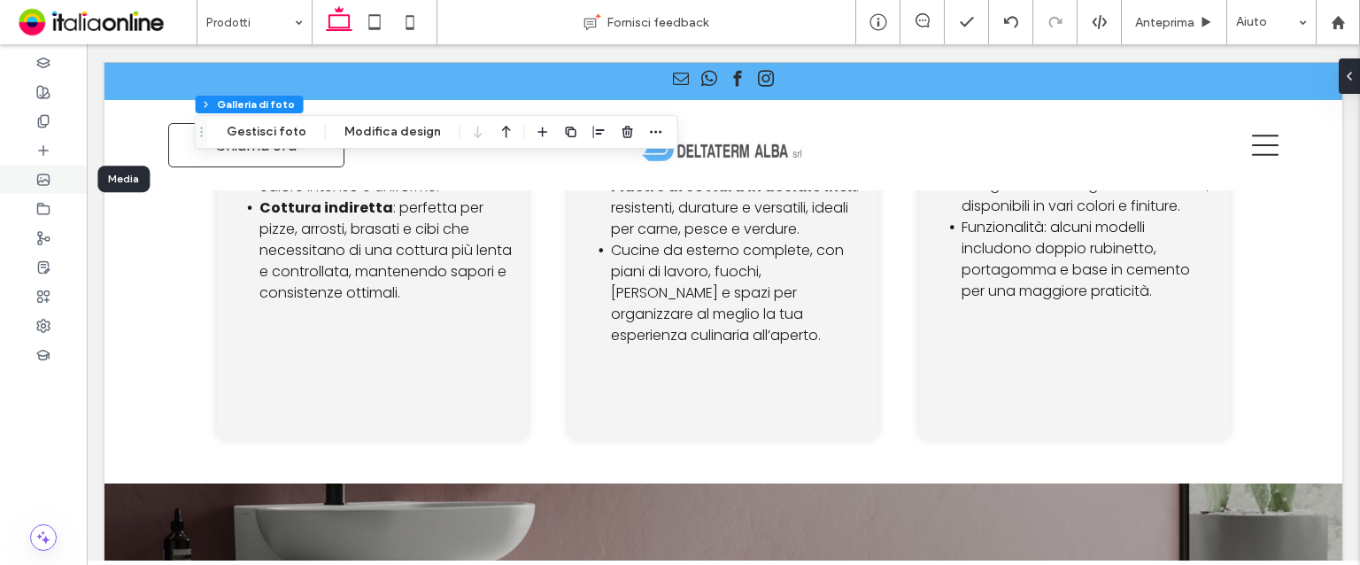
click at [50, 166] on div at bounding box center [43, 179] width 87 height 29
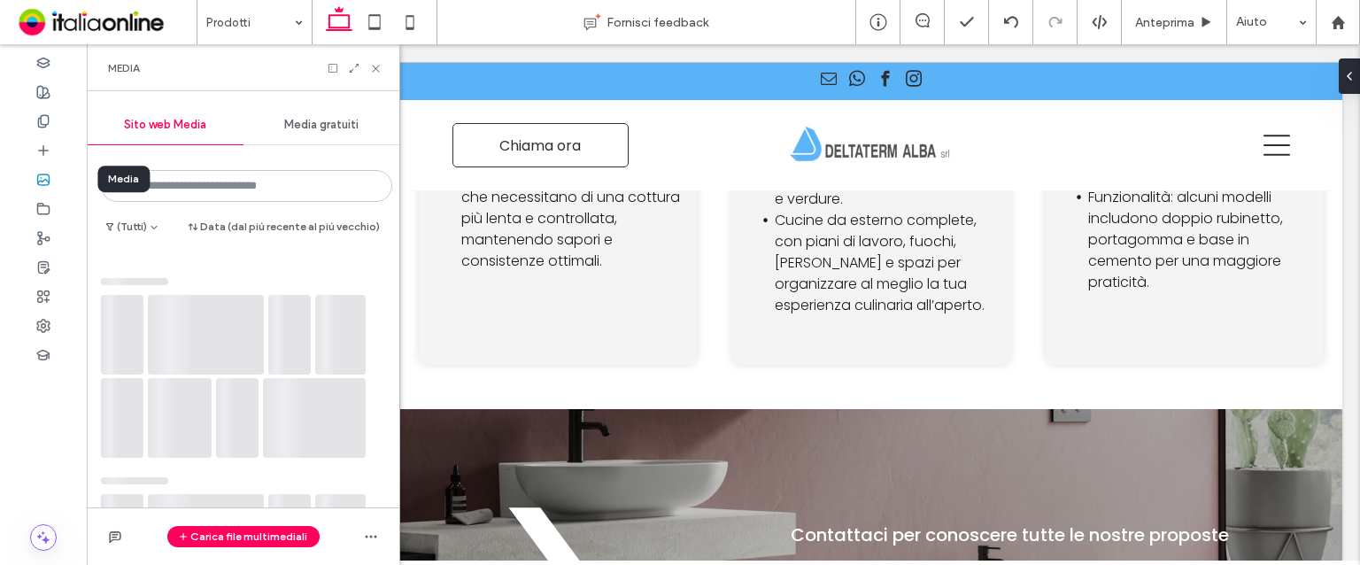
scroll to position [5121, 0]
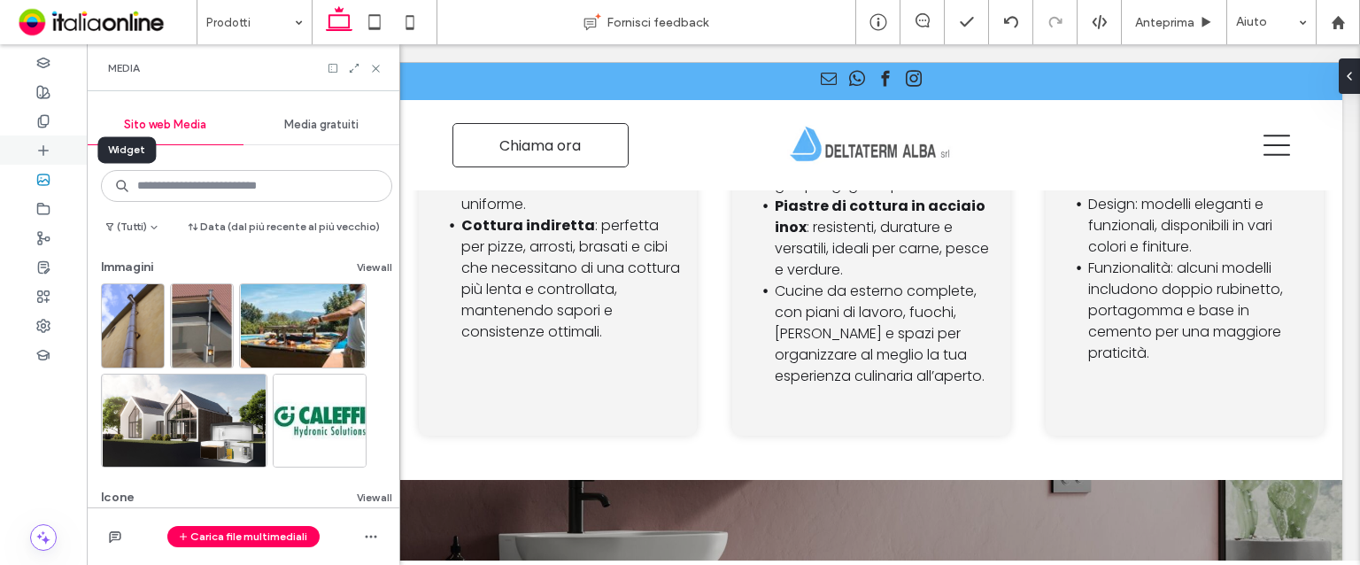
click at [57, 141] on div at bounding box center [43, 150] width 87 height 29
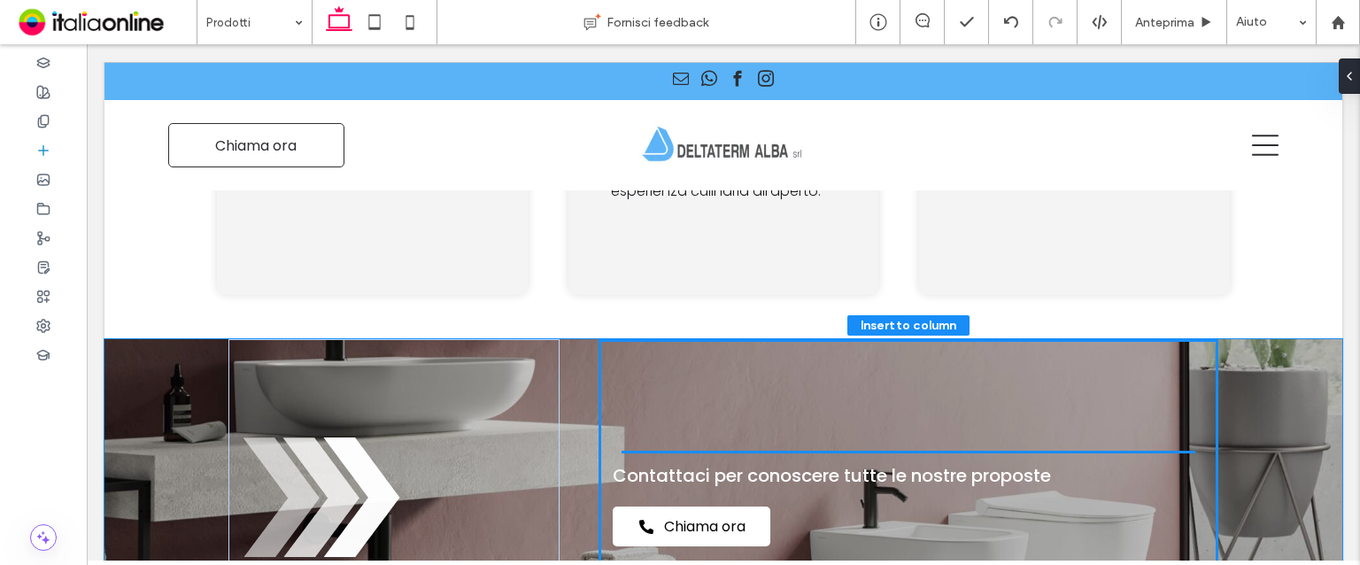
scroll to position [5351, 0]
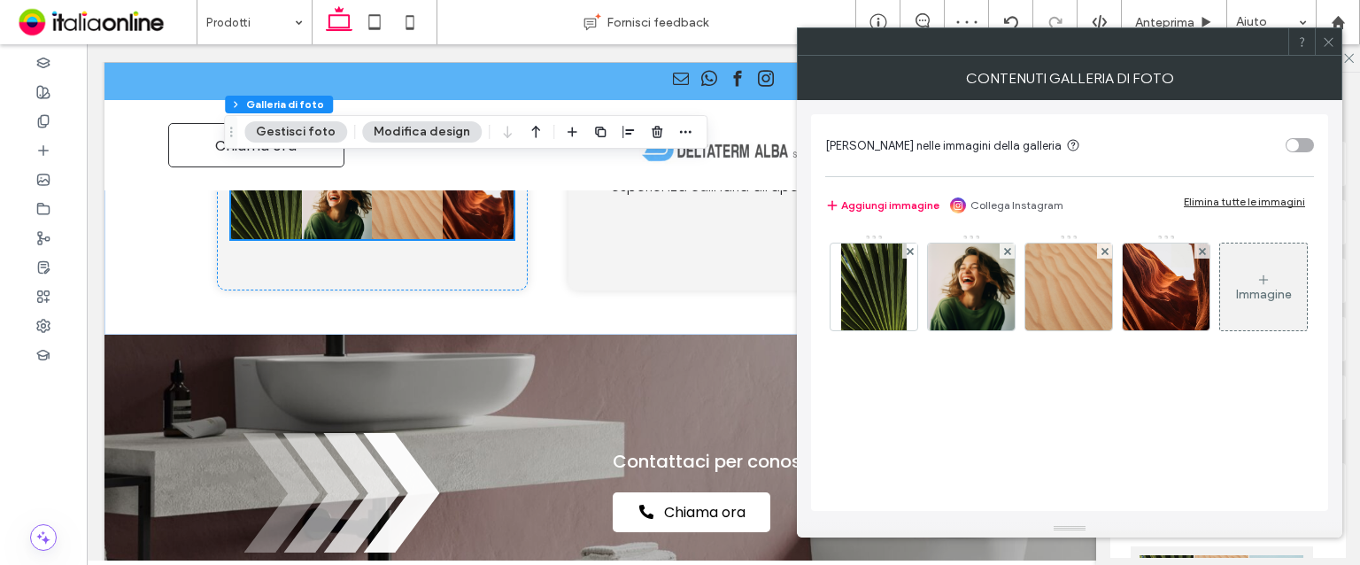
drag, startPoint x: 1325, startPoint y: 36, endPoint x: 1304, endPoint y: 43, distance: 22.1
click at [1325, 36] on icon at bounding box center [1328, 41] width 13 height 13
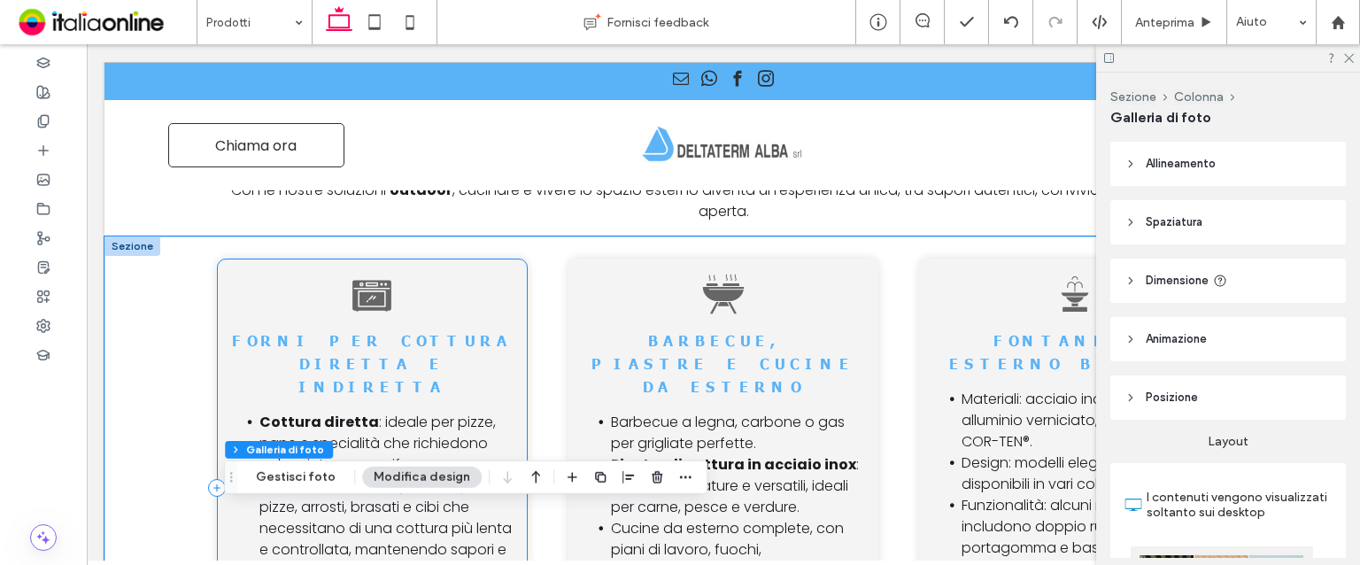
scroll to position [4820, 0]
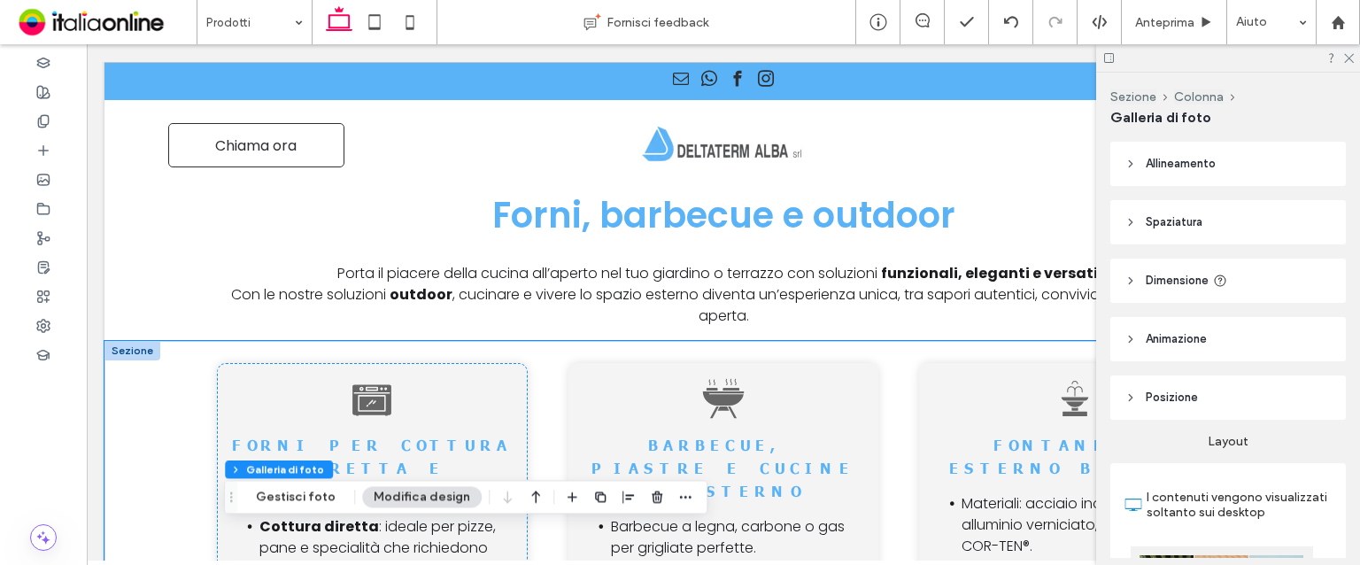
click at [124, 353] on div at bounding box center [133, 350] width 56 height 19
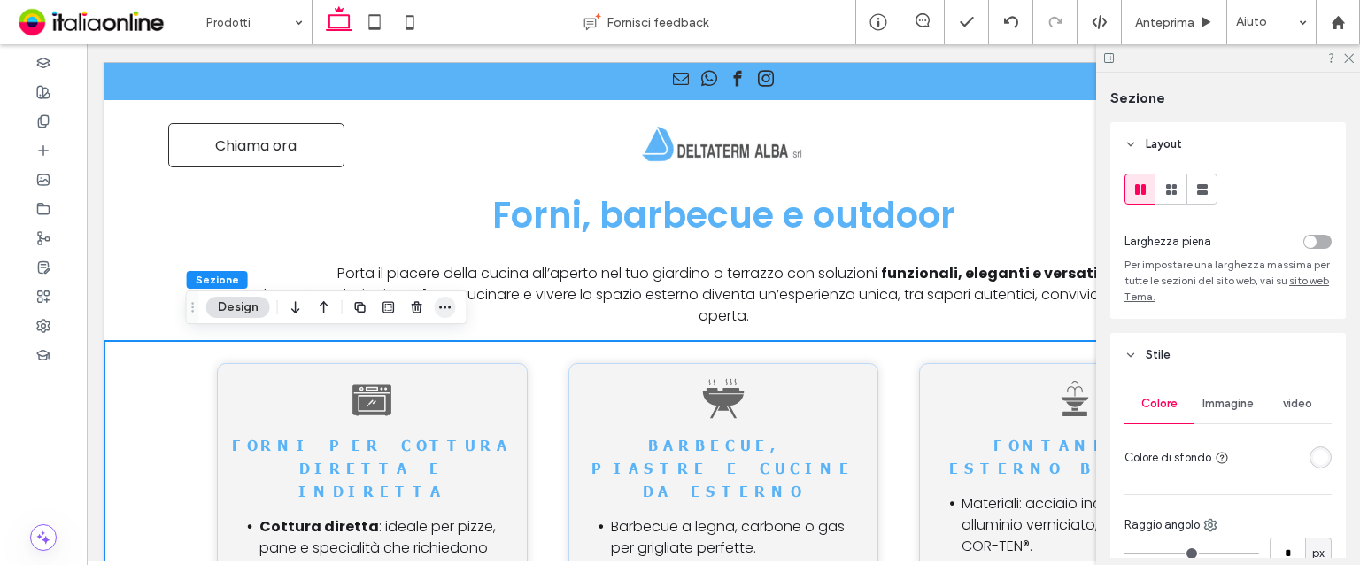
click at [436, 307] on div at bounding box center [403, 307] width 106 height 32
click at [438, 307] on icon "button" at bounding box center [445, 307] width 14 height 14
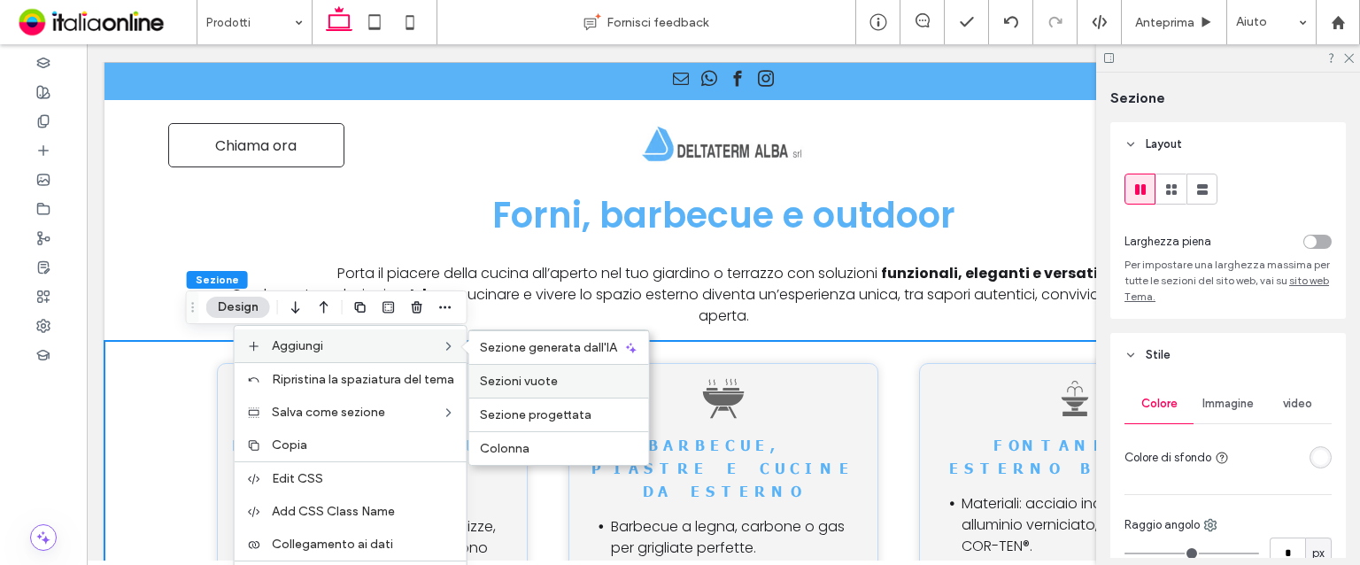
drag, startPoint x: 562, startPoint y: 372, endPoint x: 563, endPoint y: 381, distance: 8.9
click at [563, 381] on label "Sezioni vuote" at bounding box center [559, 381] width 159 height 15
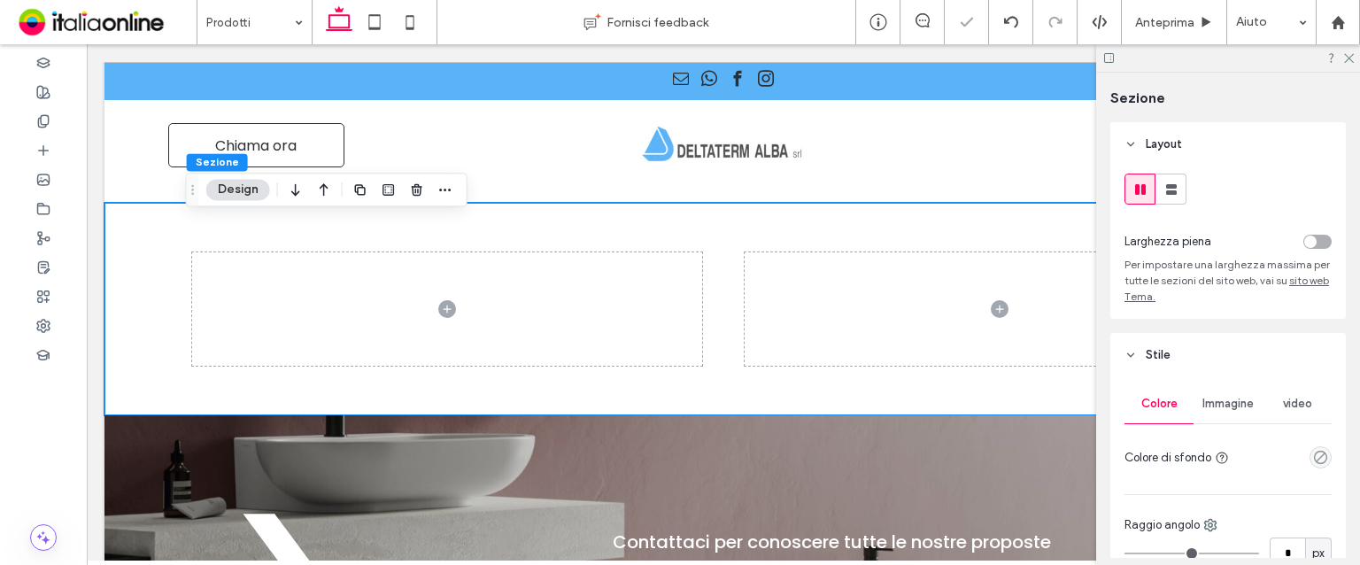
scroll to position [5492, 0]
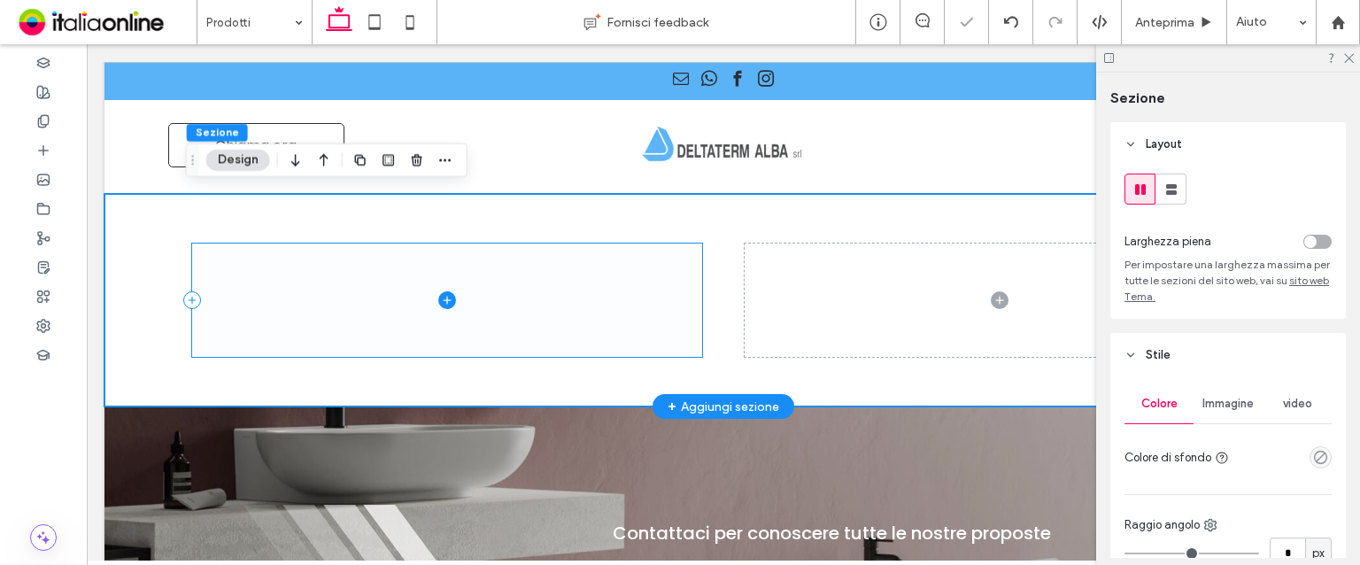
click at [646, 334] on span at bounding box center [447, 300] width 510 height 113
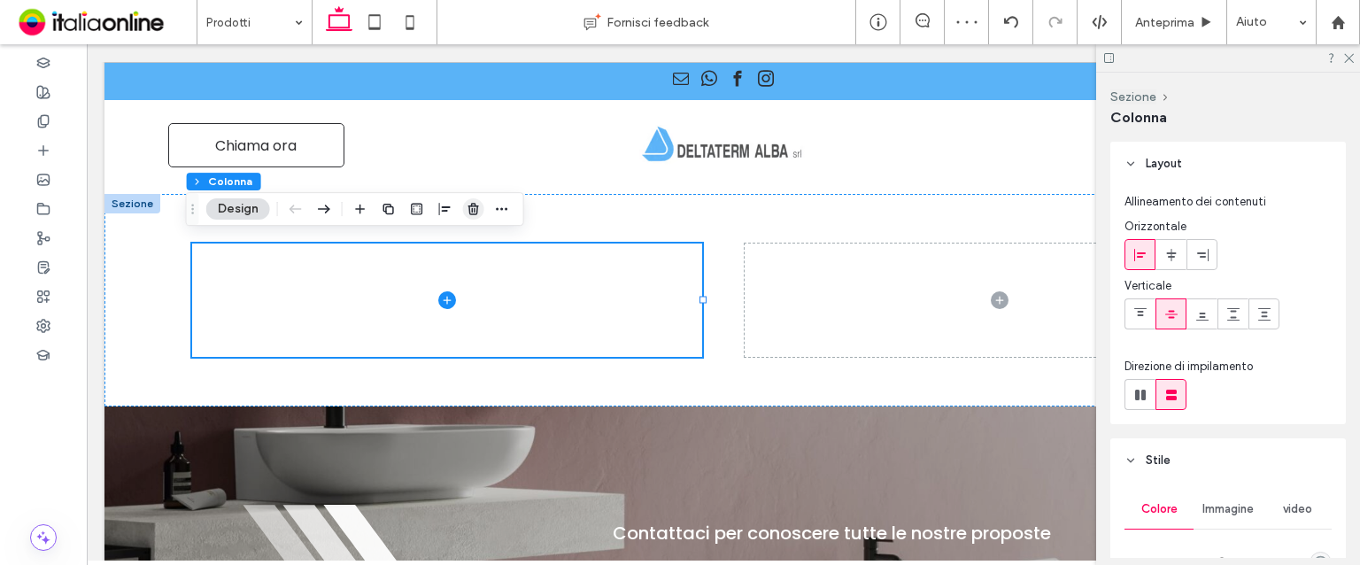
drag, startPoint x: 468, startPoint y: 209, endPoint x: 402, endPoint y: 163, distance: 80.1
click at [468, 209] on icon "button" at bounding box center [474, 209] width 14 height 14
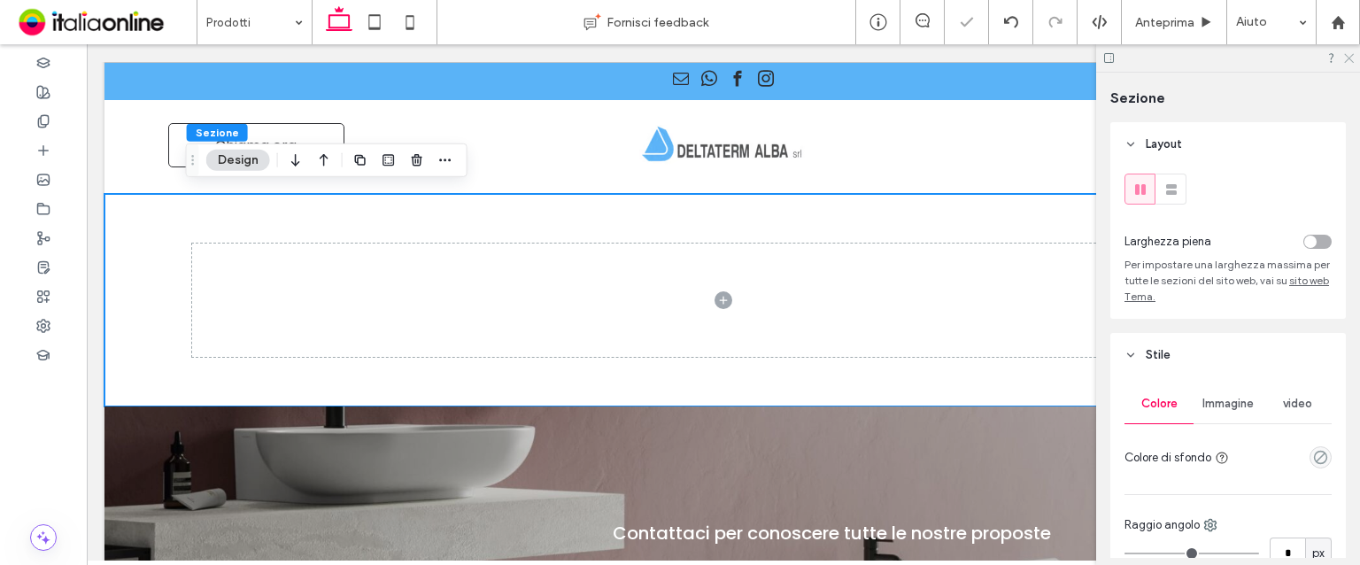
drag, startPoint x: 1348, startPoint y: 60, endPoint x: 1054, endPoint y: 115, distance: 299.1
click at [1348, 60] on icon at bounding box center [1349, 57] width 12 height 12
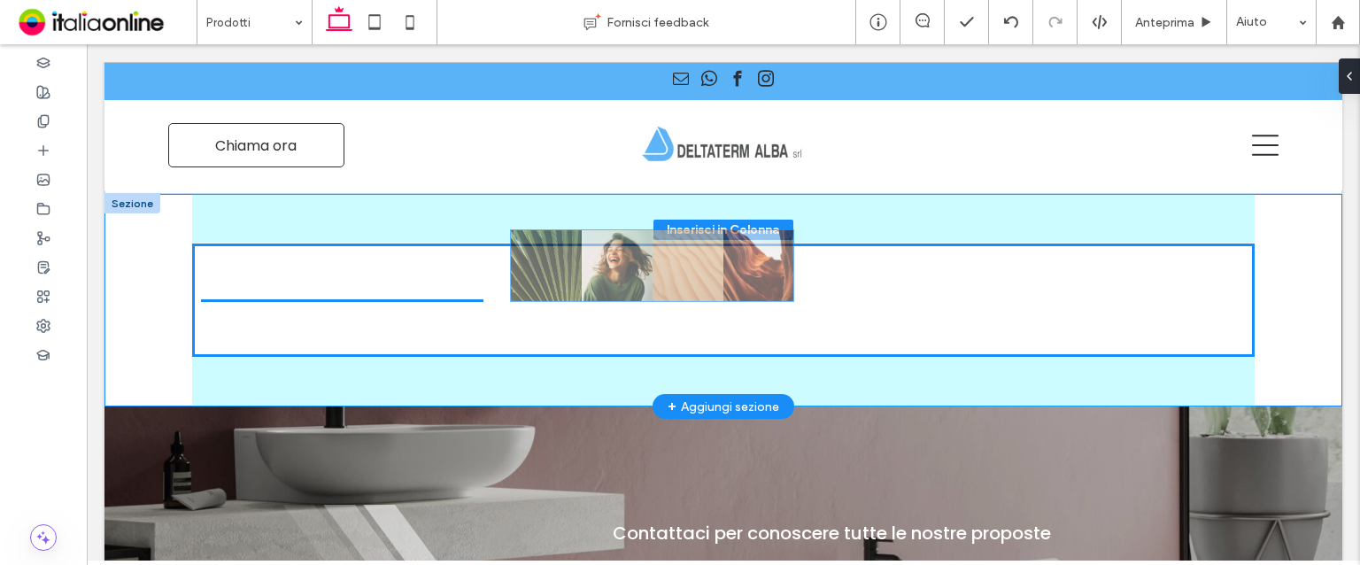
drag, startPoint x: 638, startPoint y: 383, endPoint x: 824, endPoint y: 328, distance: 193.9
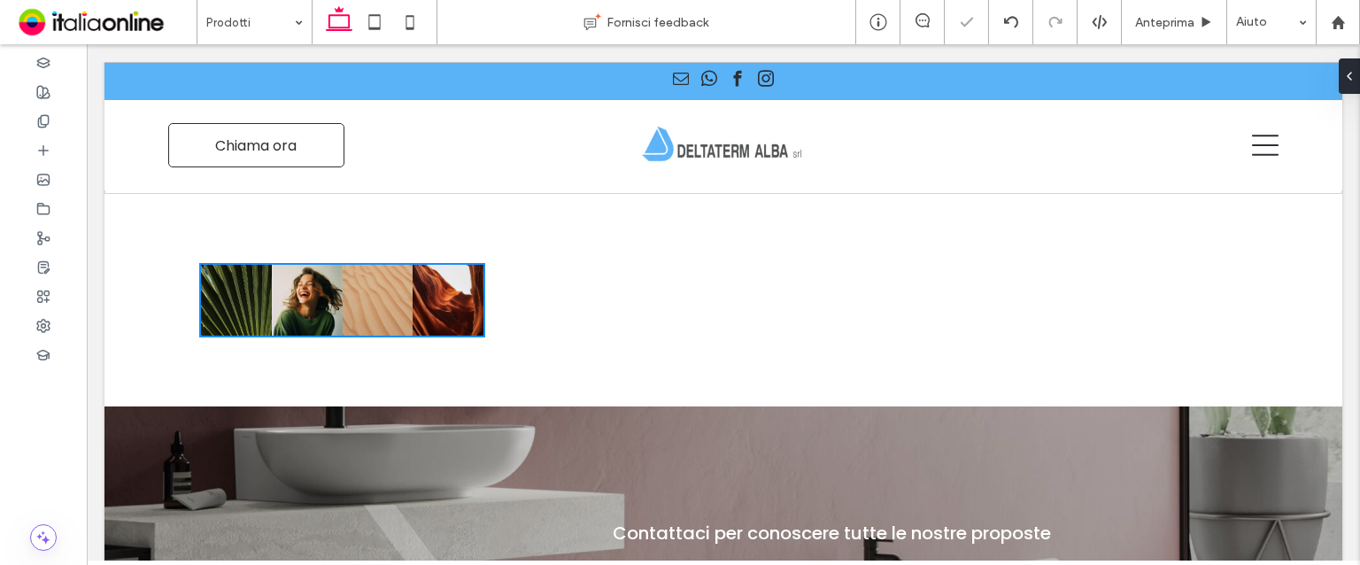
type input "**"
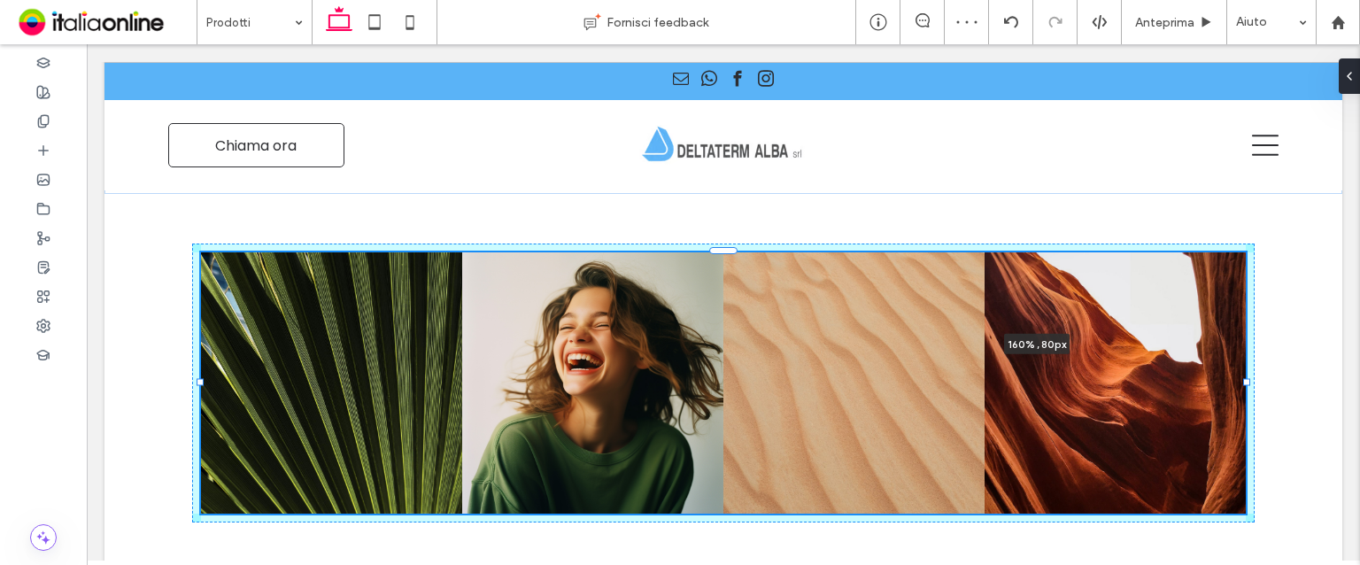
drag, startPoint x: 479, startPoint y: 296, endPoint x: 1888, endPoint y: 311, distance: 1409.1
type input "***"
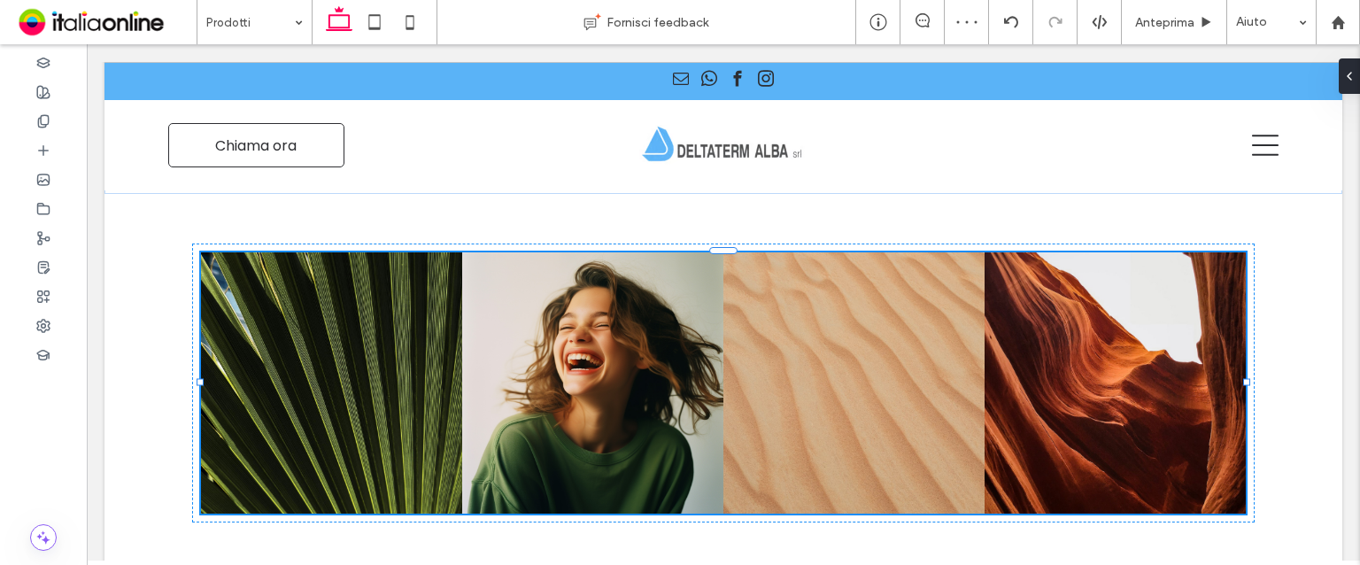
type input "***"
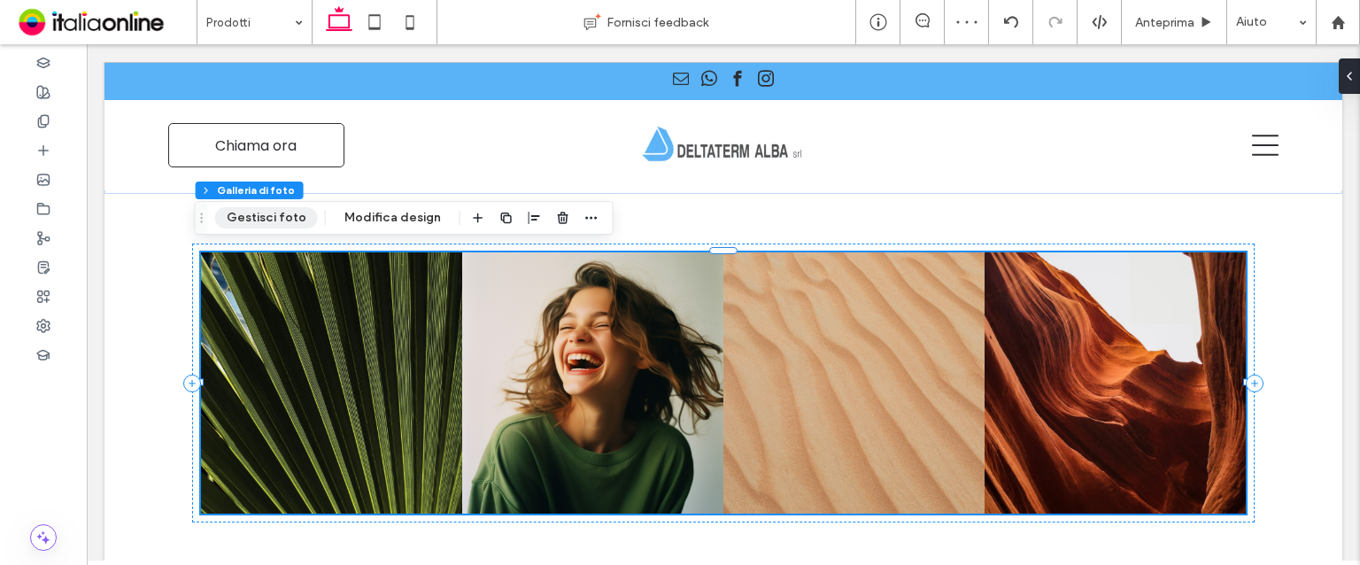
click at [293, 221] on button "Gestisci foto" at bounding box center [266, 217] width 103 height 21
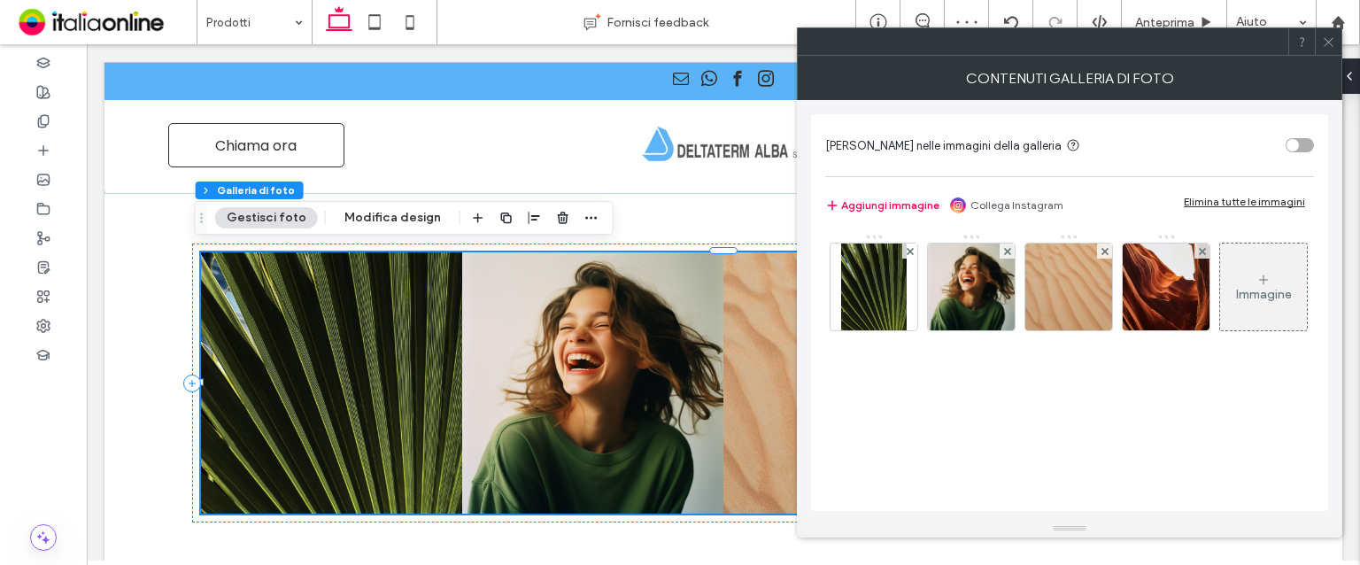
click at [1215, 195] on div "Elimina tutte le immagini" at bounding box center [1244, 201] width 121 height 13
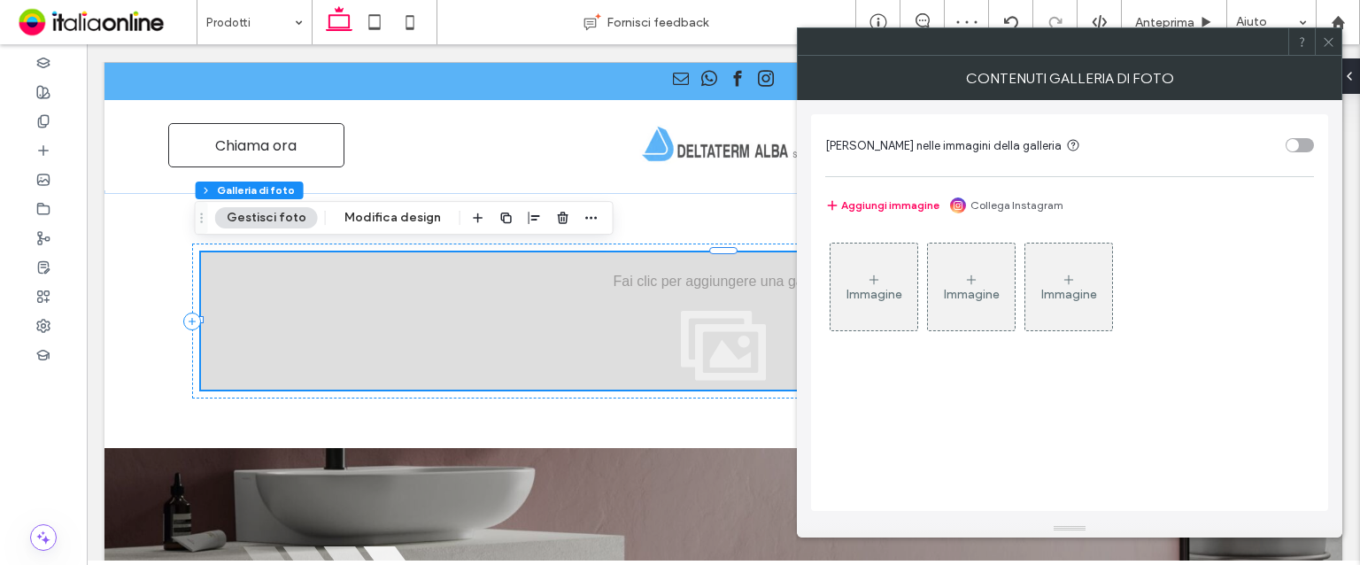
click at [889, 290] on div "Immagine" at bounding box center [875, 294] width 56 height 15
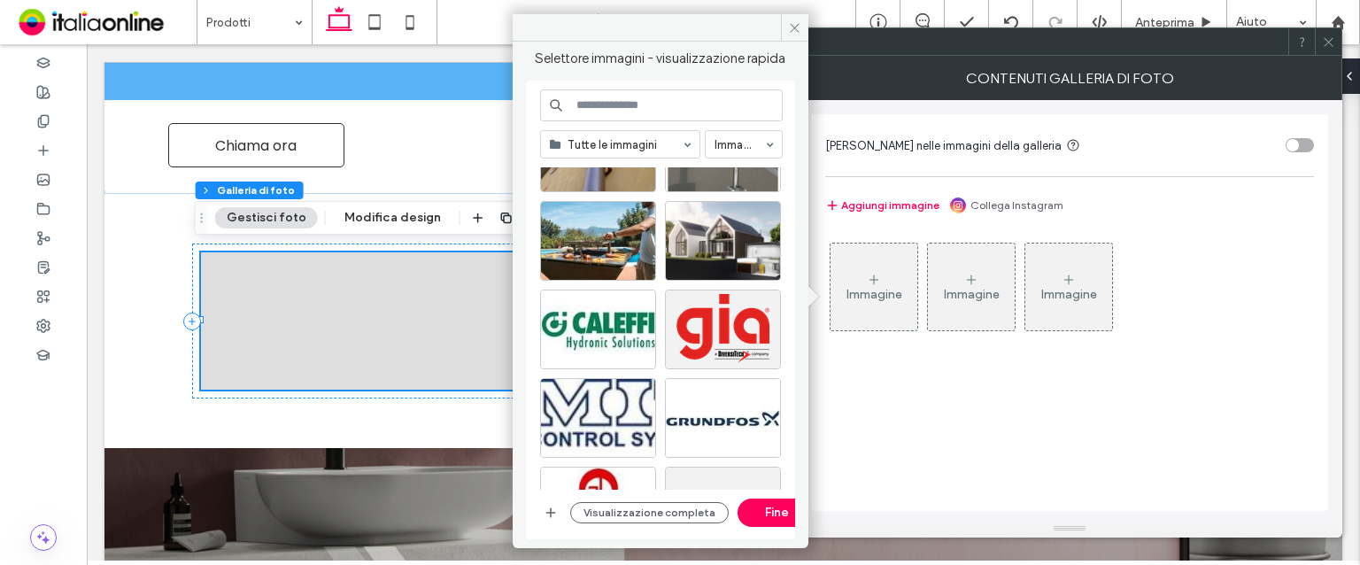
scroll to position [266, 0]
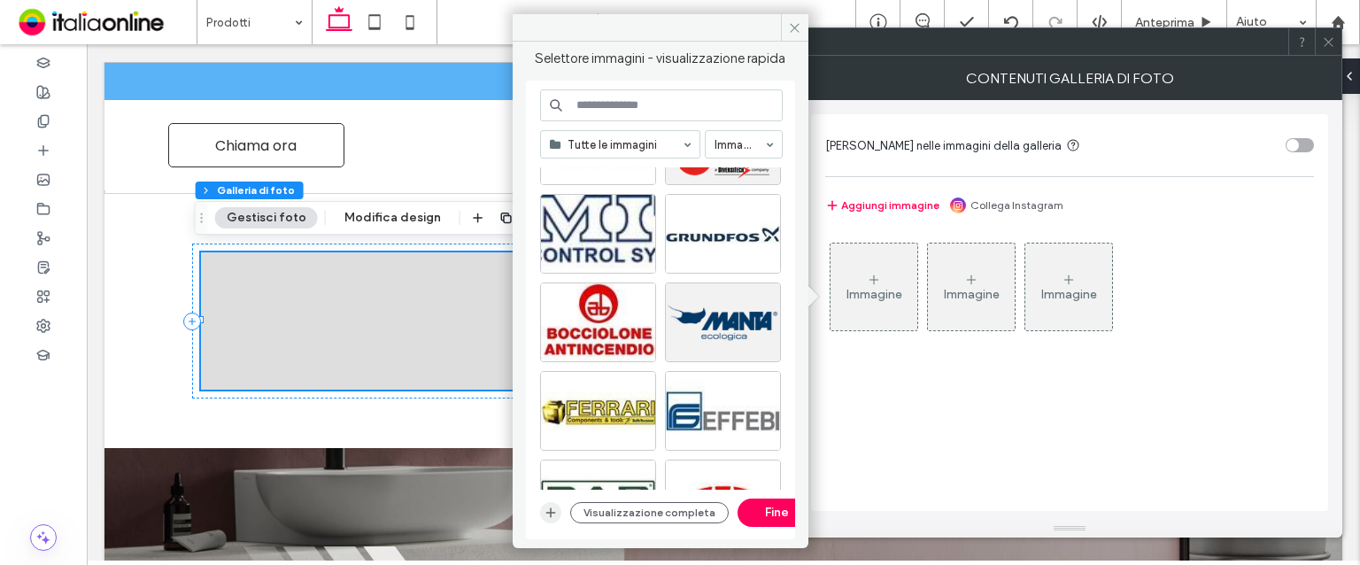
click at [556, 520] on span "button" at bounding box center [550, 512] width 21 height 21
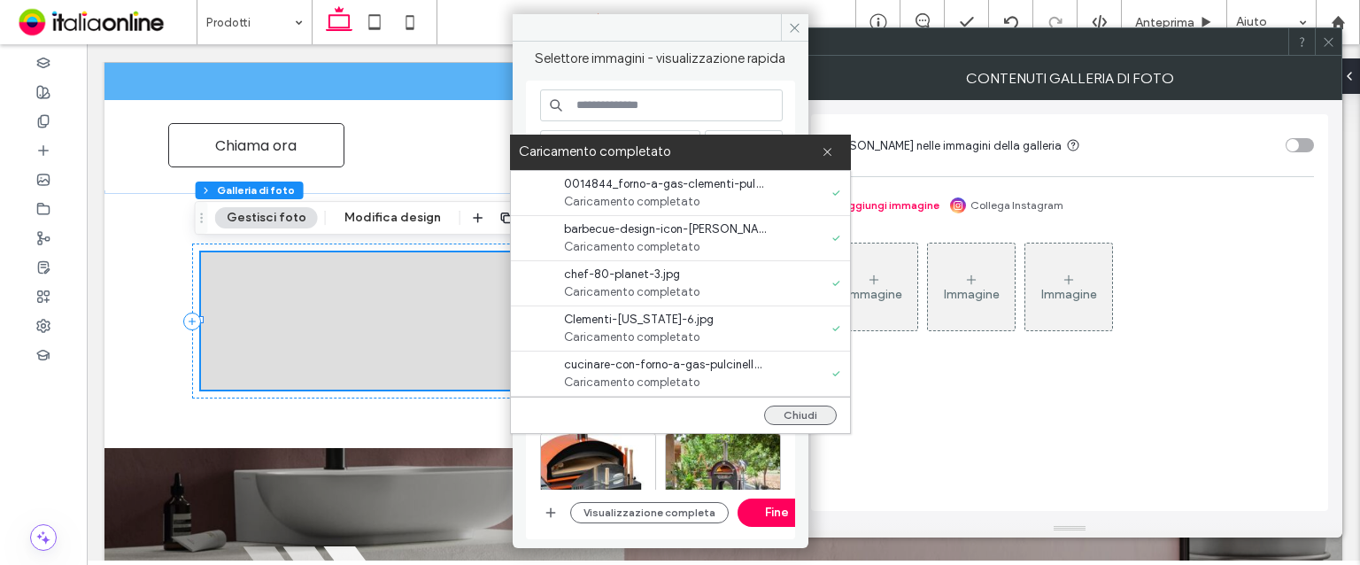
click at [799, 417] on button "Chiudi" at bounding box center [800, 415] width 73 height 19
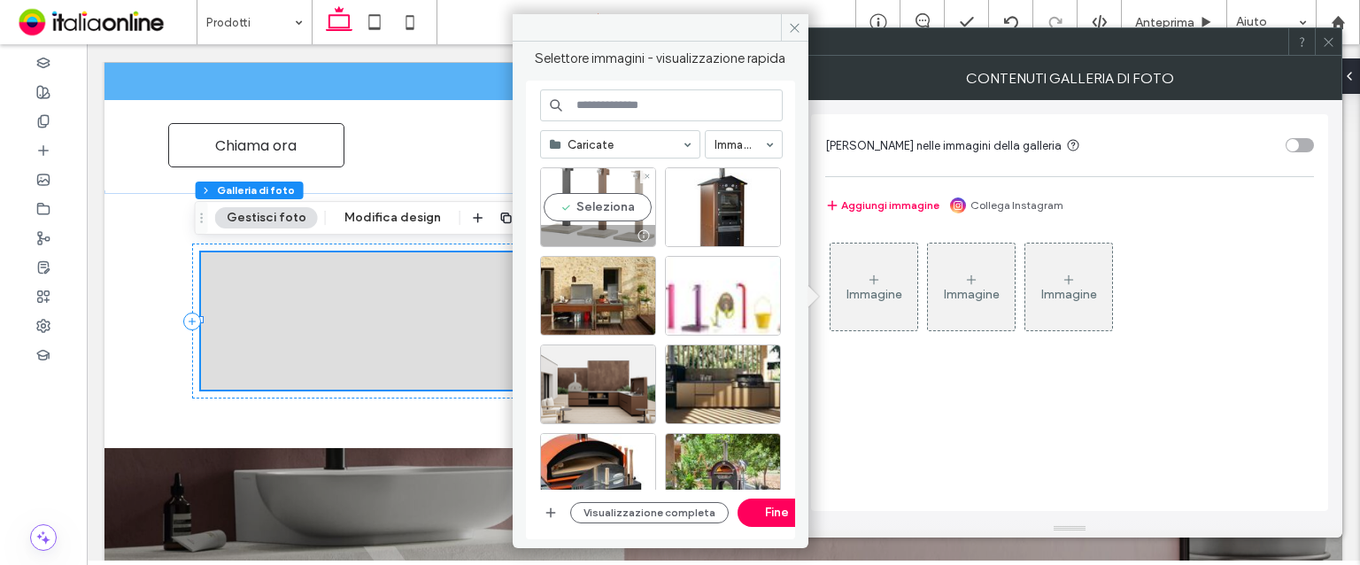
click at [641, 221] on div "Seleziona" at bounding box center [598, 207] width 116 height 80
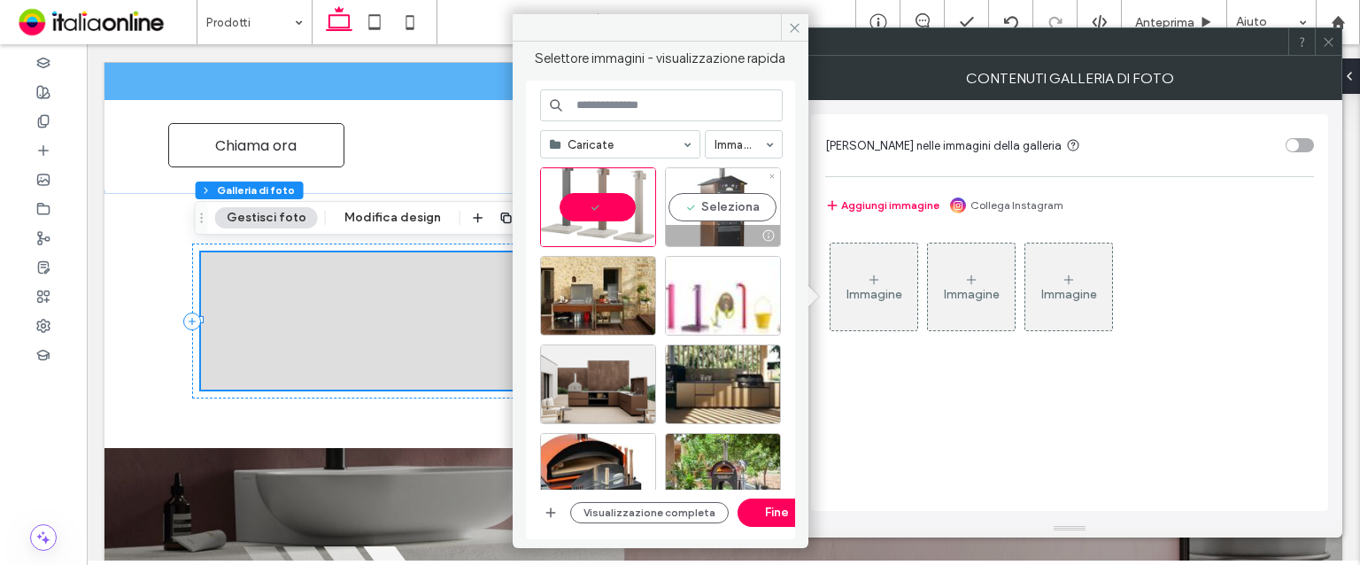
click at [690, 210] on div "Seleziona" at bounding box center [723, 207] width 116 height 80
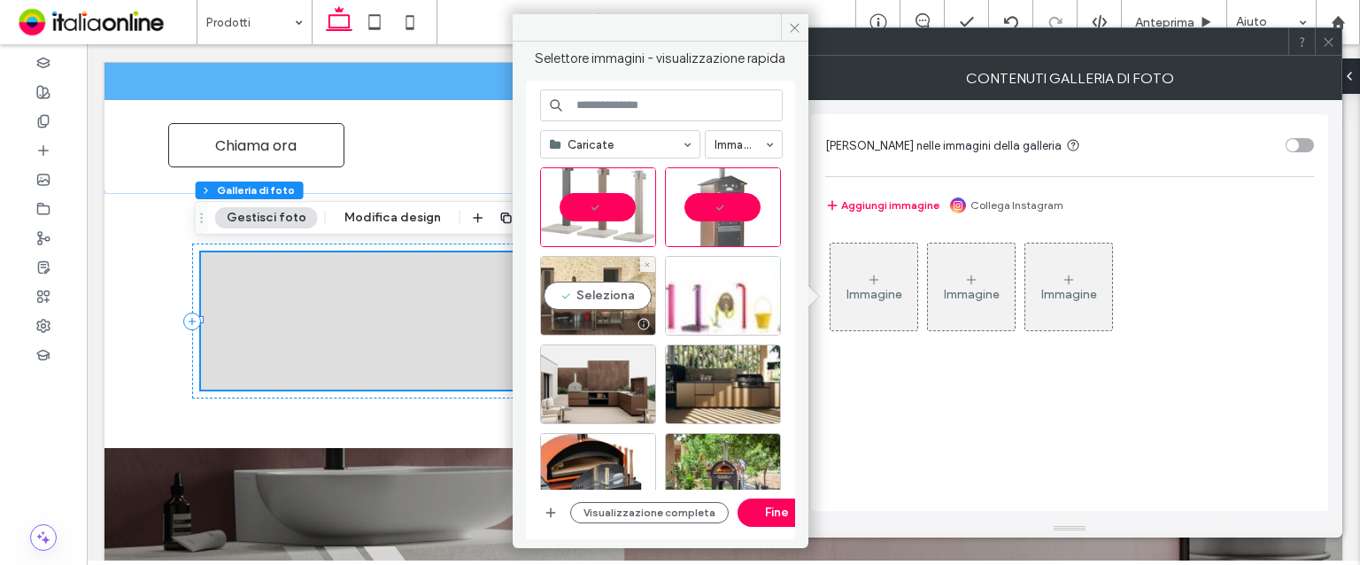
click at [577, 280] on div "Seleziona" at bounding box center [598, 296] width 116 height 80
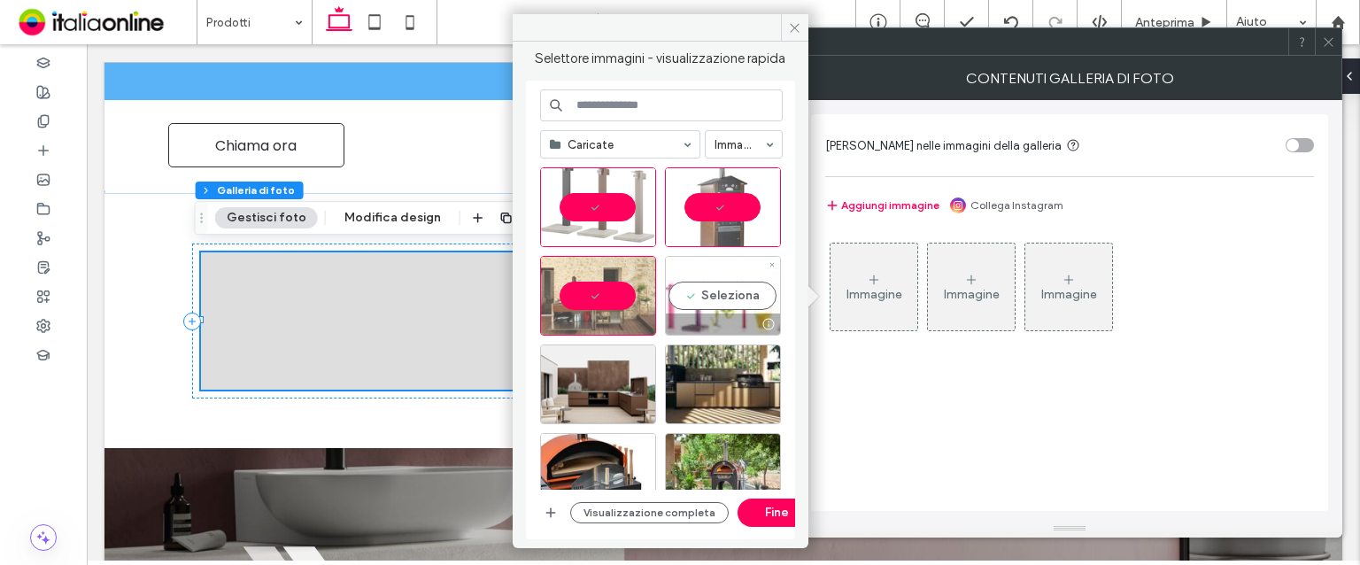
click at [691, 279] on div "Seleziona" at bounding box center [723, 296] width 116 height 80
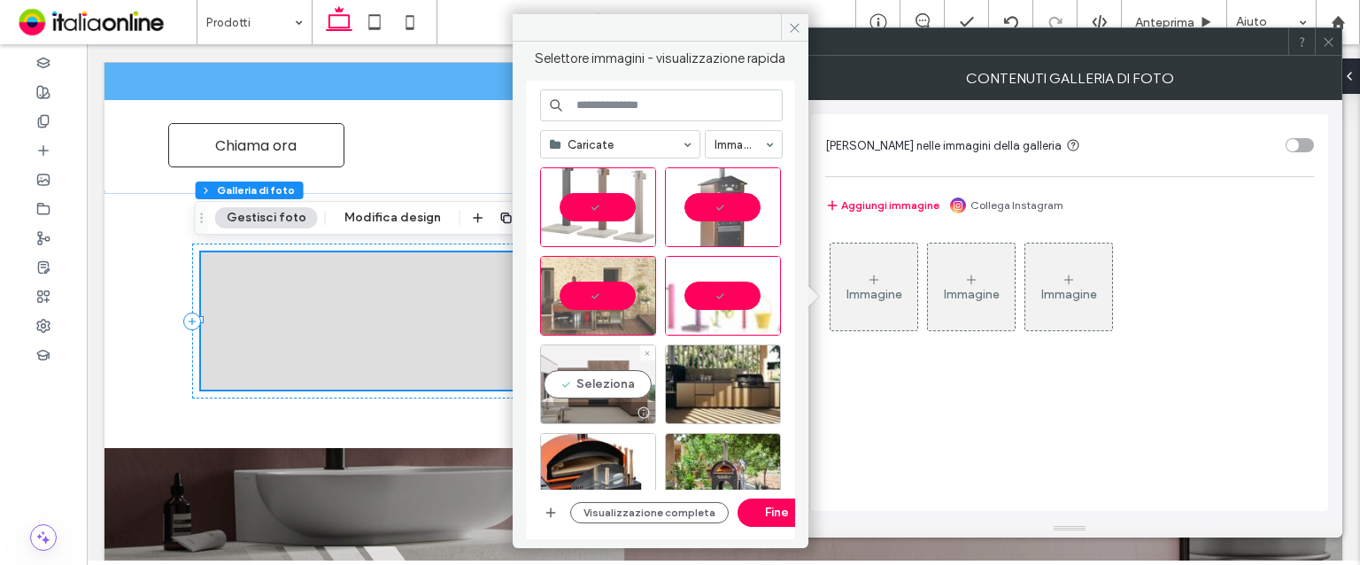
click at [621, 353] on div "Seleziona" at bounding box center [598, 385] width 116 height 80
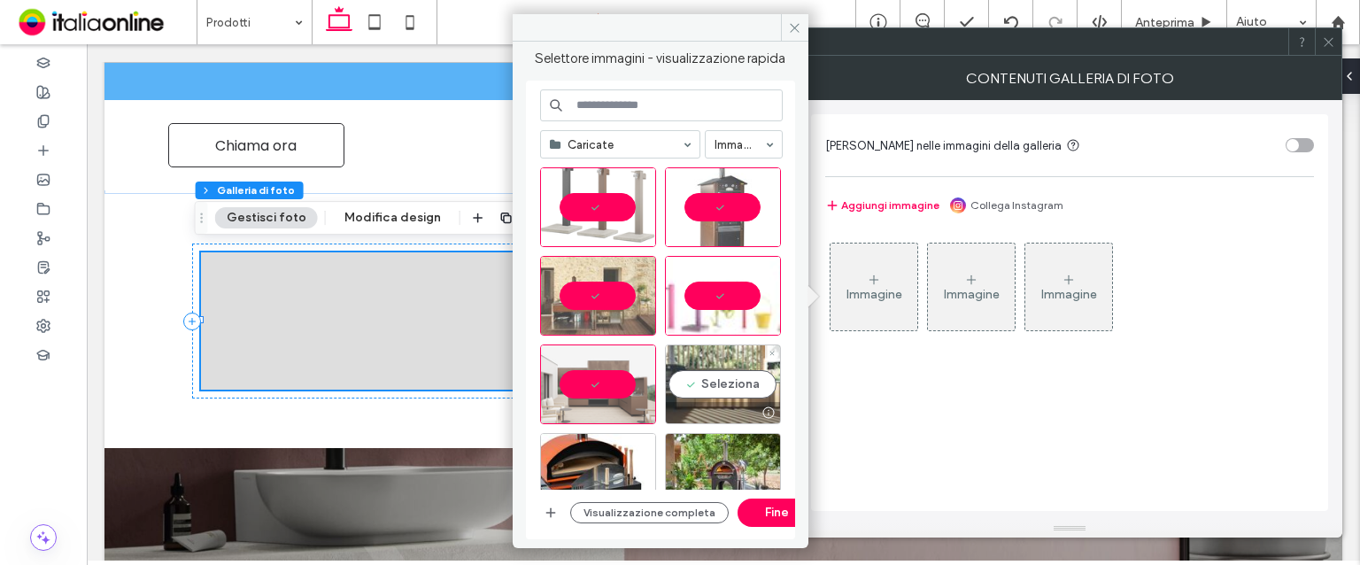
click at [689, 368] on div "Seleziona" at bounding box center [723, 385] width 116 height 80
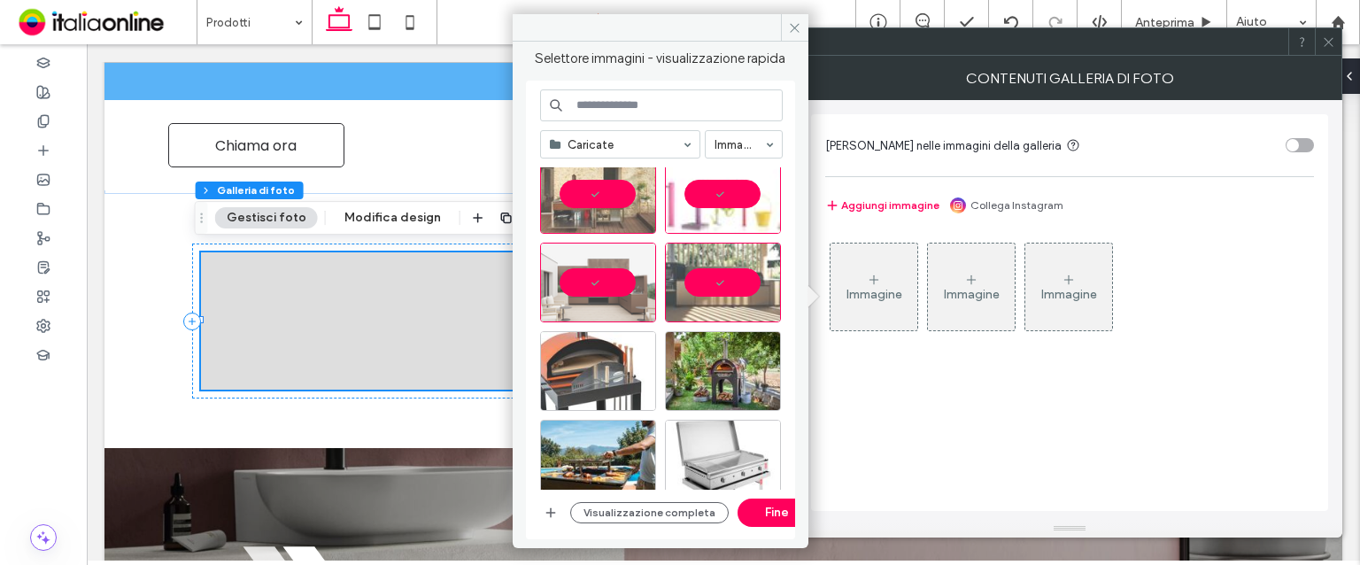
scroll to position [177, 0]
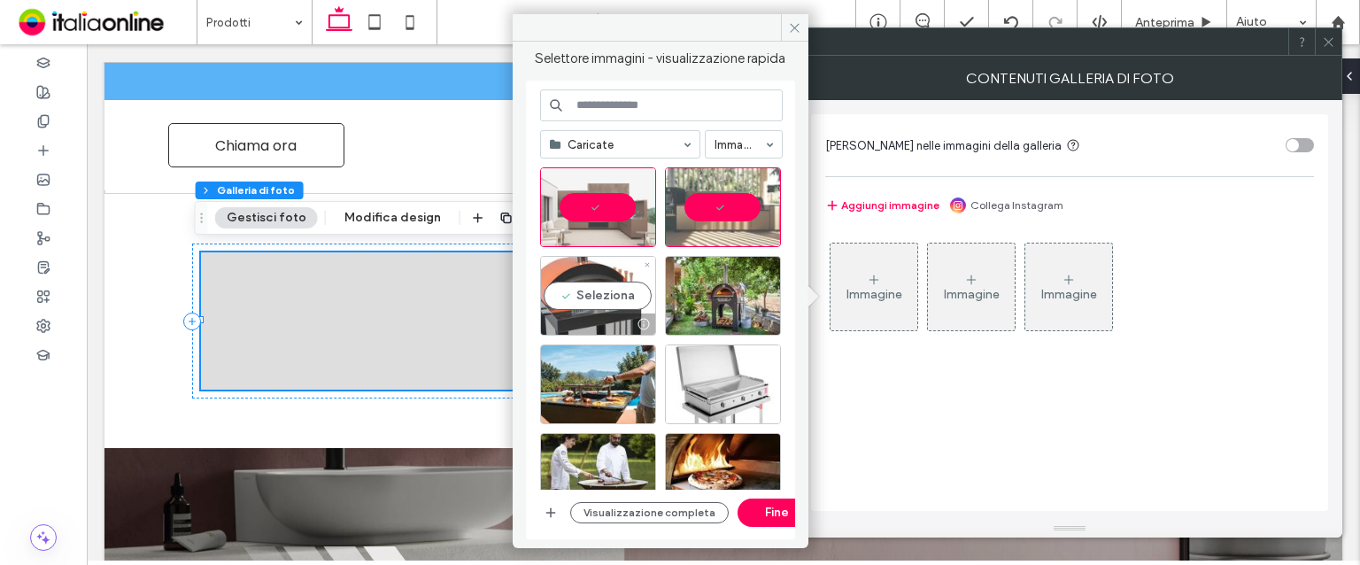
click at [624, 265] on div "Seleziona" at bounding box center [598, 296] width 116 height 80
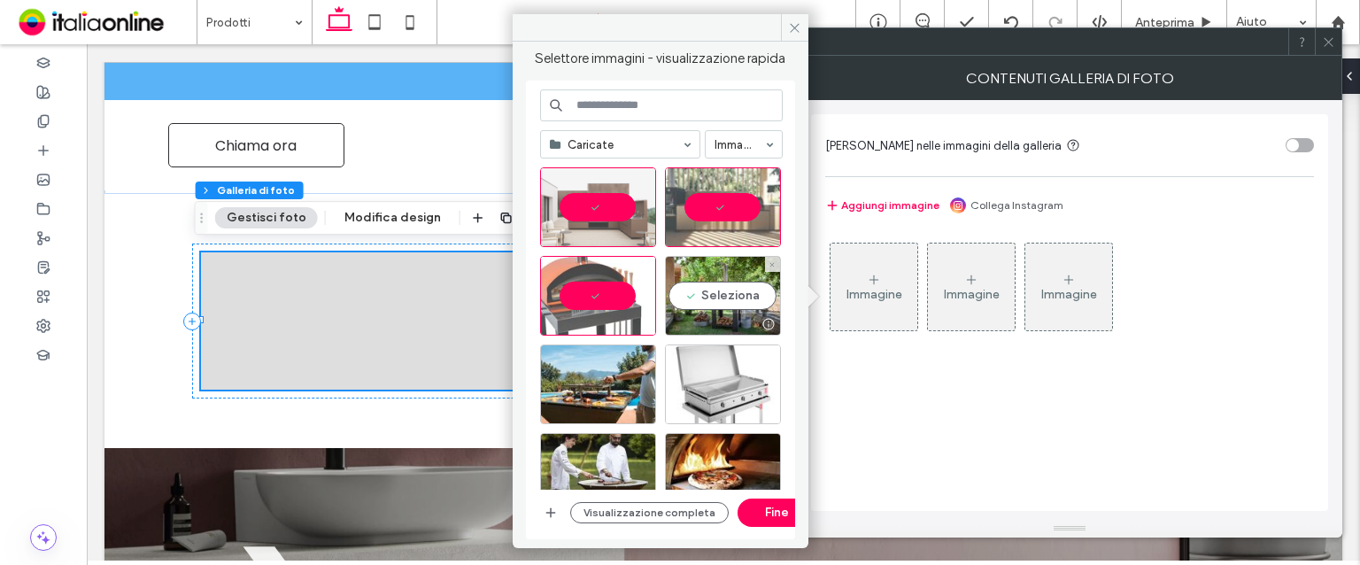
drag, startPoint x: 684, startPoint y: 275, endPoint x: 654, endPoint y: 323, distance: 56.0
click at [684, 275] on div "Seleziona" at bounding box center [723, 296] width 116 height 80
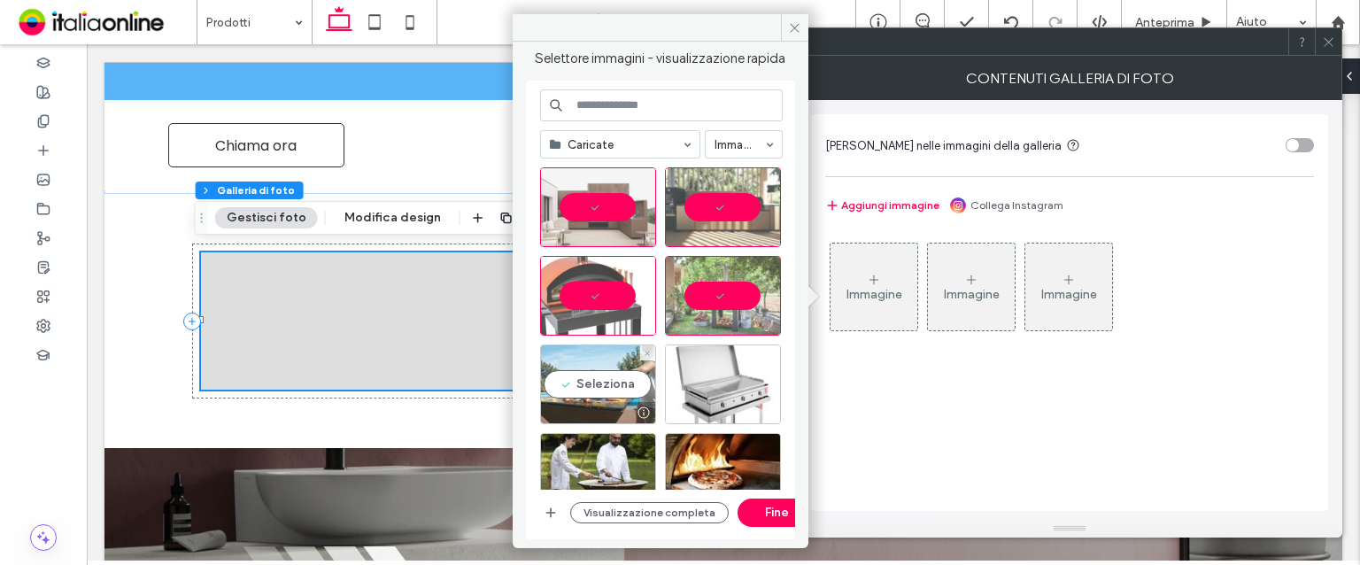
click at [626, 368] on div "Seleziona" at bounding box center [598, 385] width 116 height 80
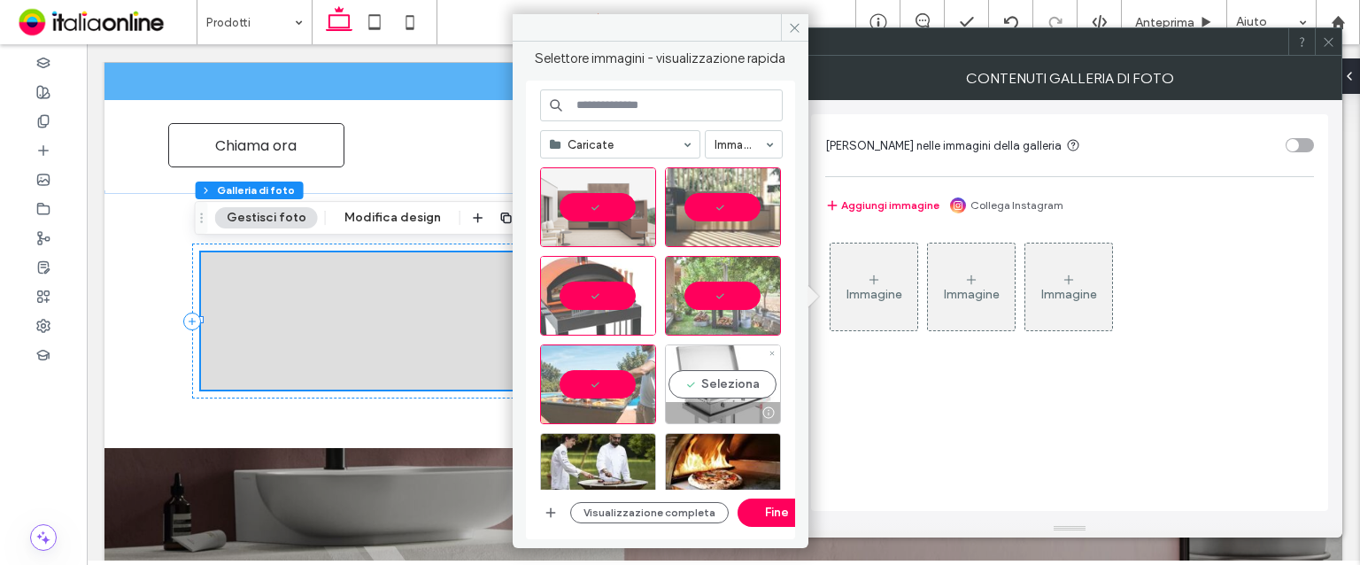
click at [698, 368] on div "Seleziona" at bounding box center [723, 385] width 116 height 80
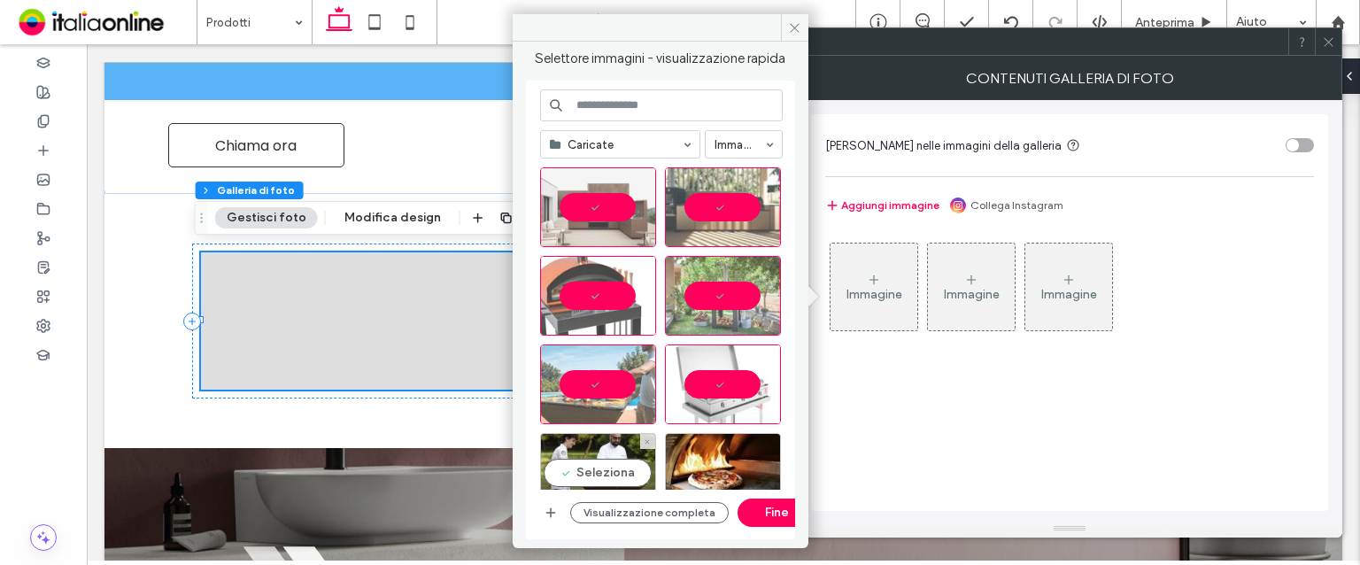
drag, startPoint x: 612, startPoint y: 450, endPoint x: 662, endPoint y: 456, distance: 50.9
click at [612, 450] on div "Seleziona" at bounding box center [598, 473] width 116 height 80
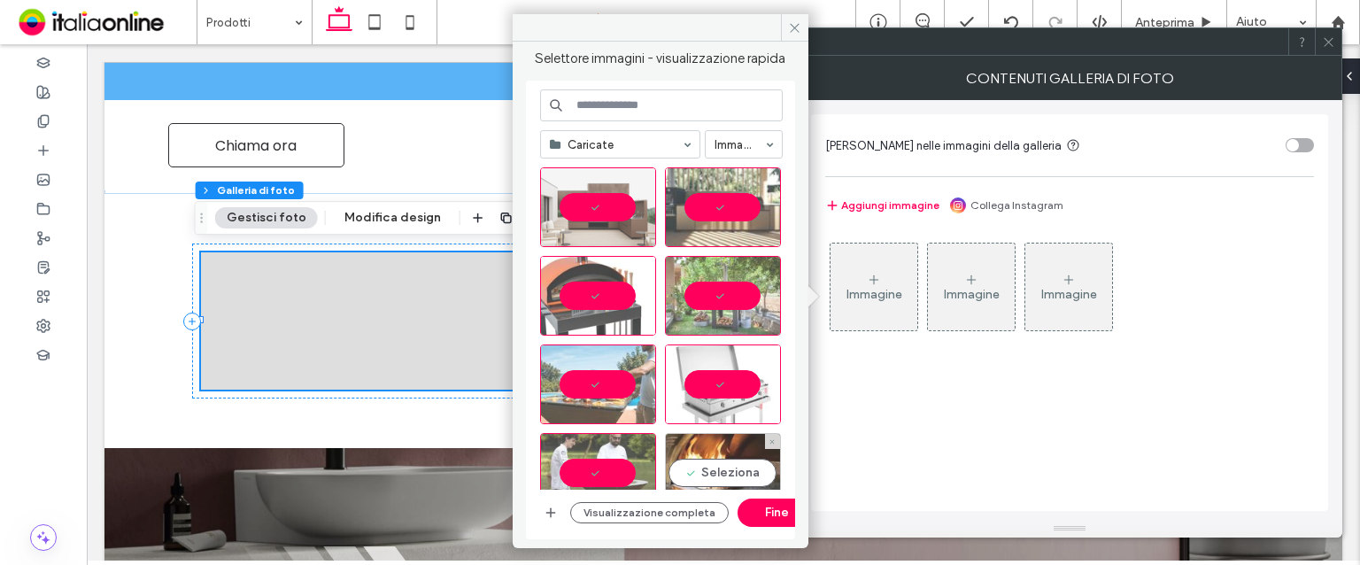
click at [708, 462] on div "Seleziona" at bounding box center [723, 473] width 116 height 80
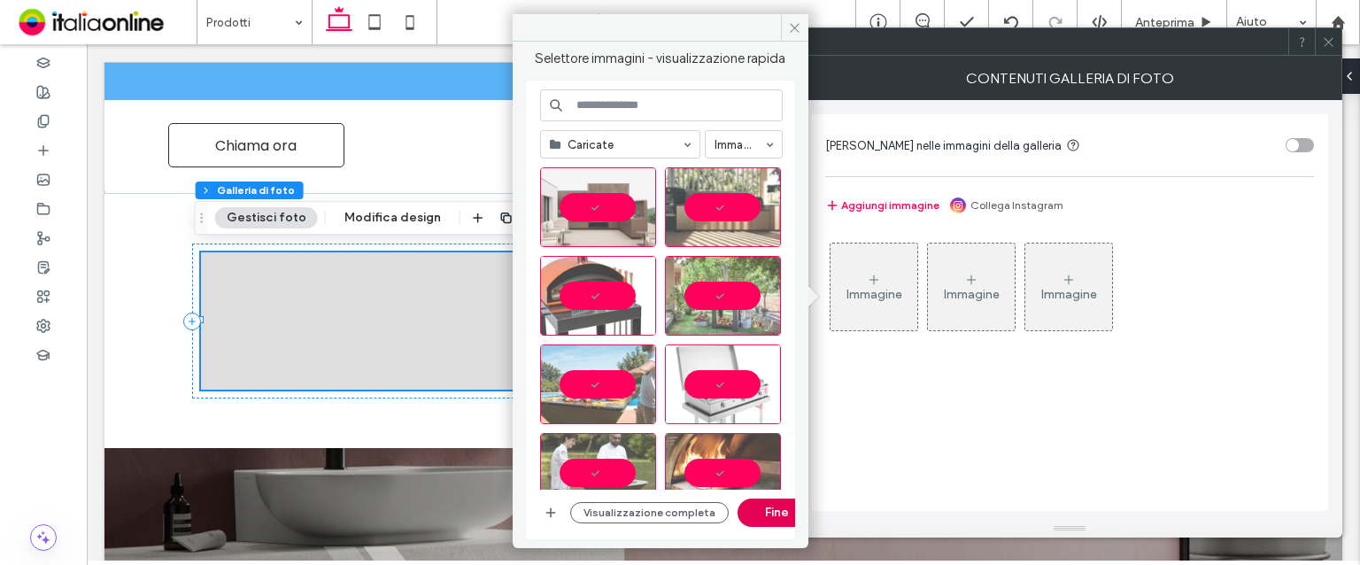
click at [772, 512] on button "Fine" at bounding box center [778, 513] width 80 height 28
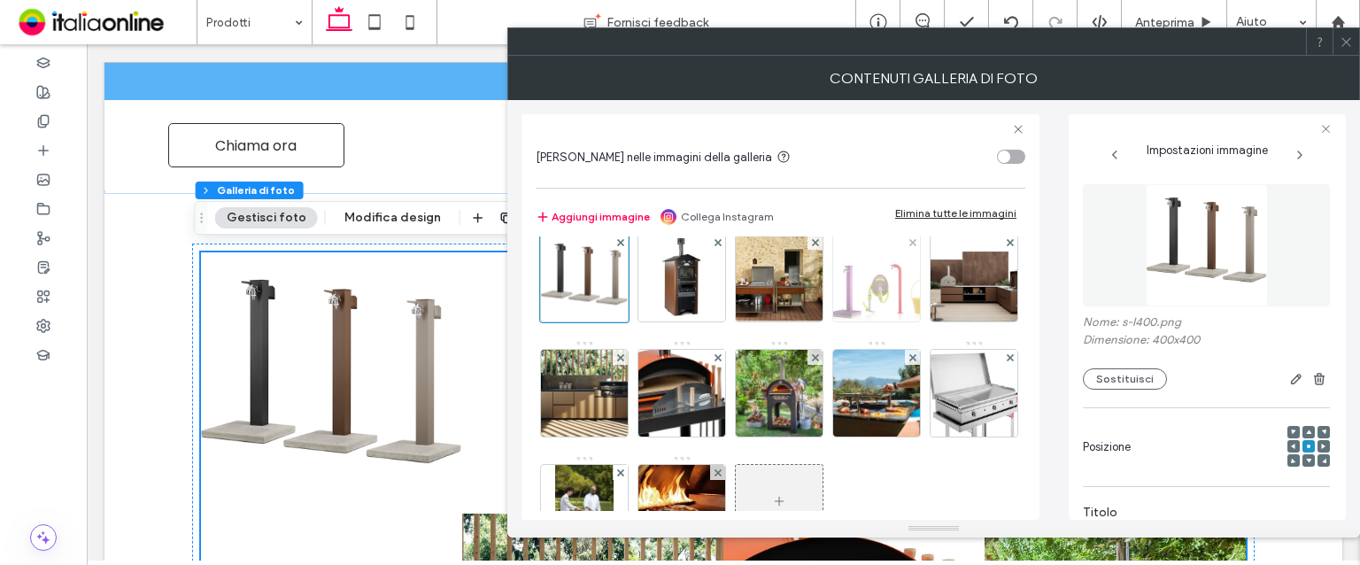
scroll to position [0, 0]
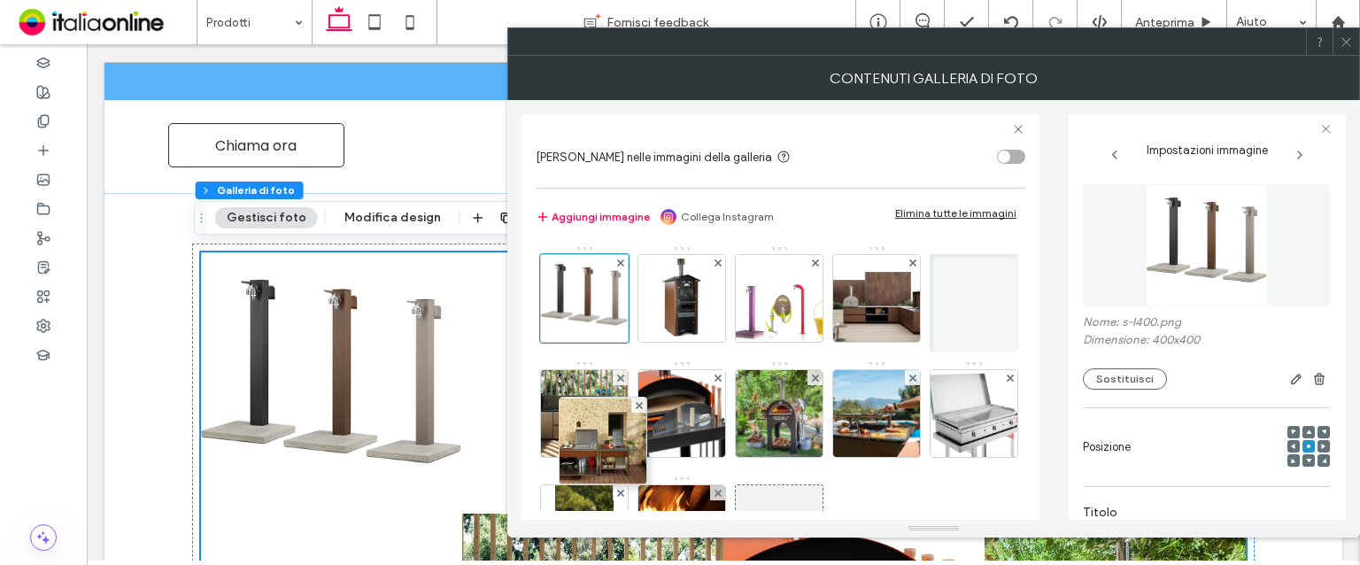
drag, startPoint x: 778, startPoint y: 283, endPoint x: 599, endPoint y: 425, distance: 229.5
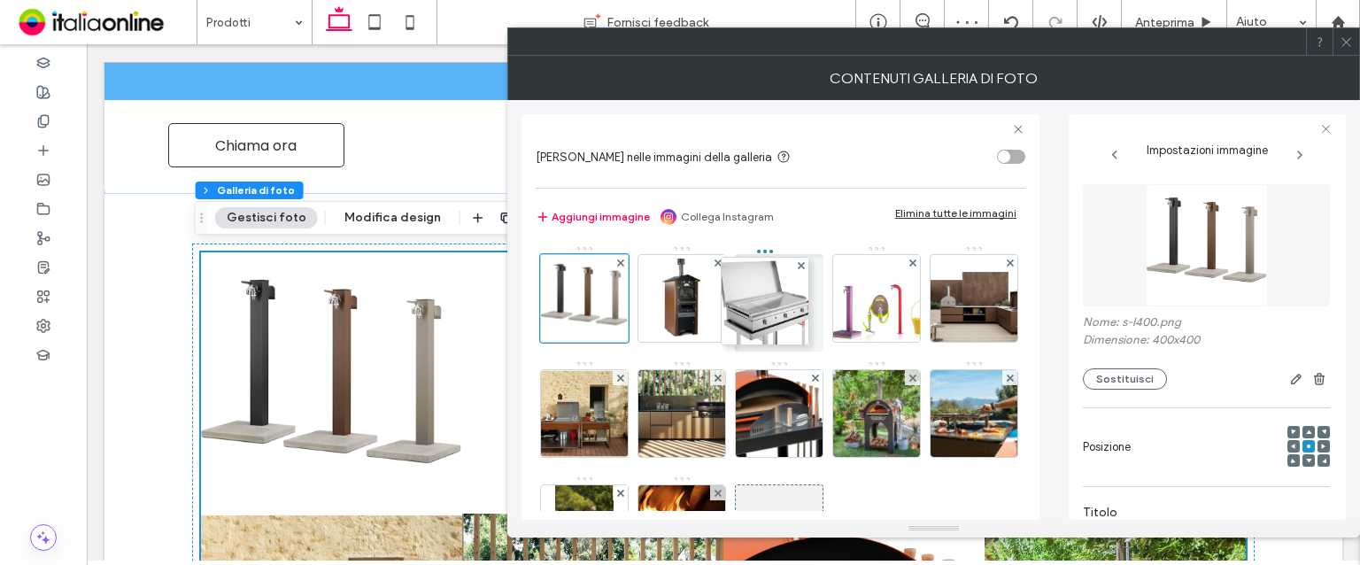
drag, startPoint x: 690, startPoint y: 490, endPoint x: 769, endPoint y: 263, distance: 240.0
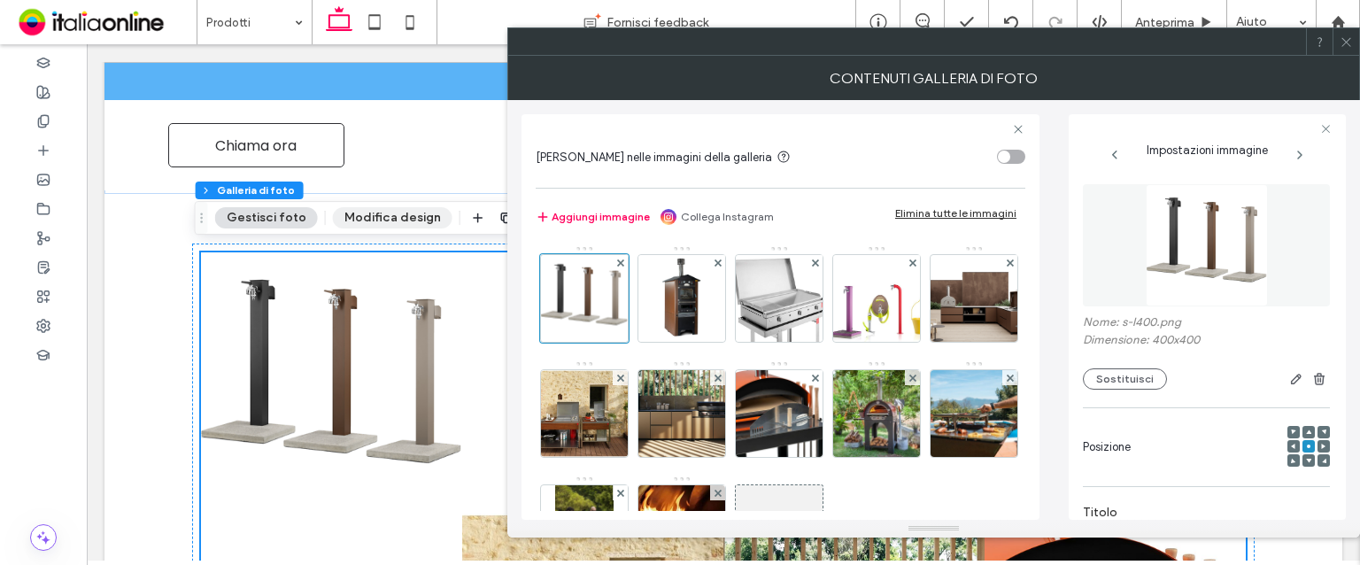
click at [379, 215] on button "Modifica design" at bounding box center [393, 217] width 120 height 21
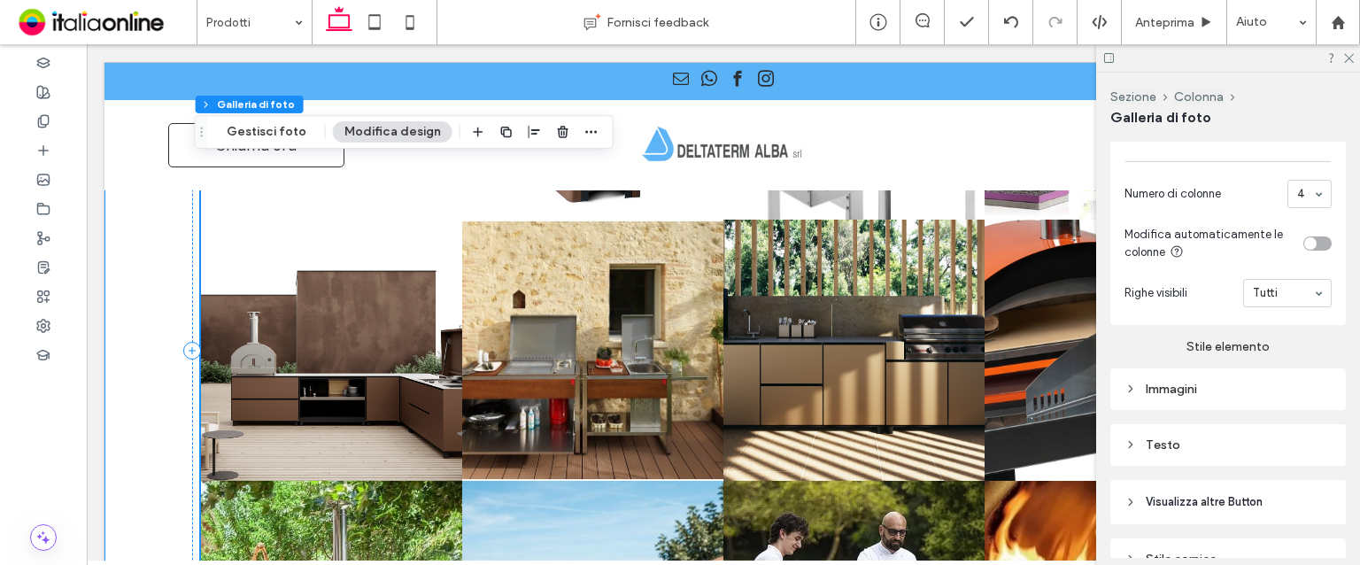
scroll to position [5757, 0]
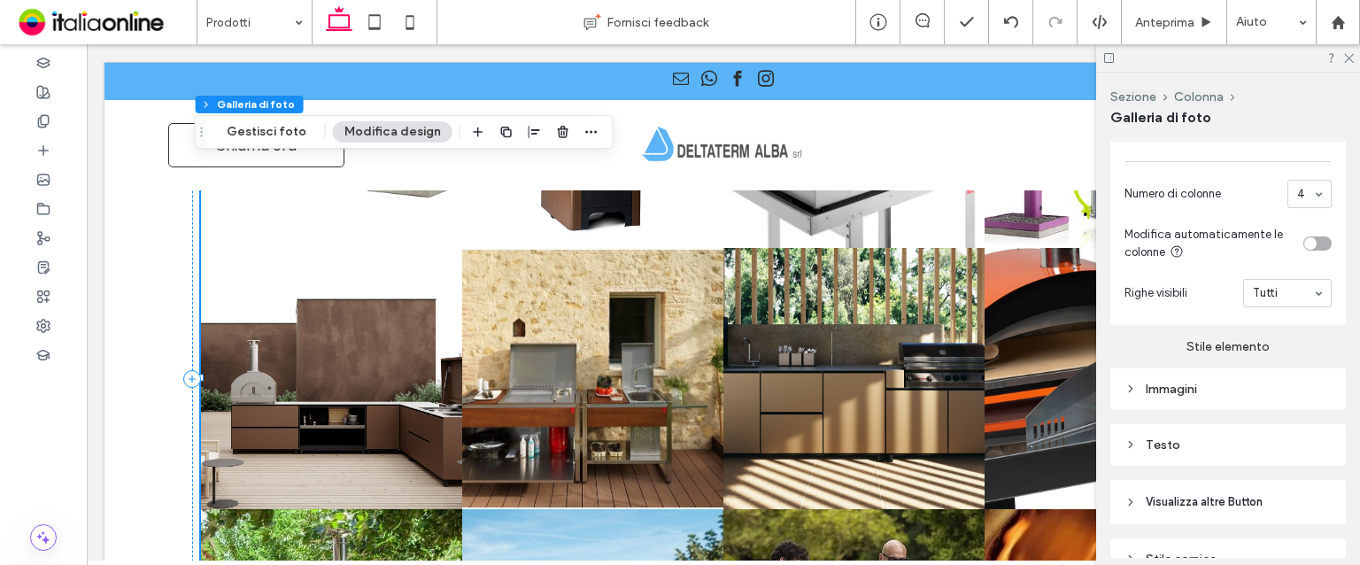
click at [1182, 397] on div "Immagini" at bounding box center [1228, 389] width 207 height 15
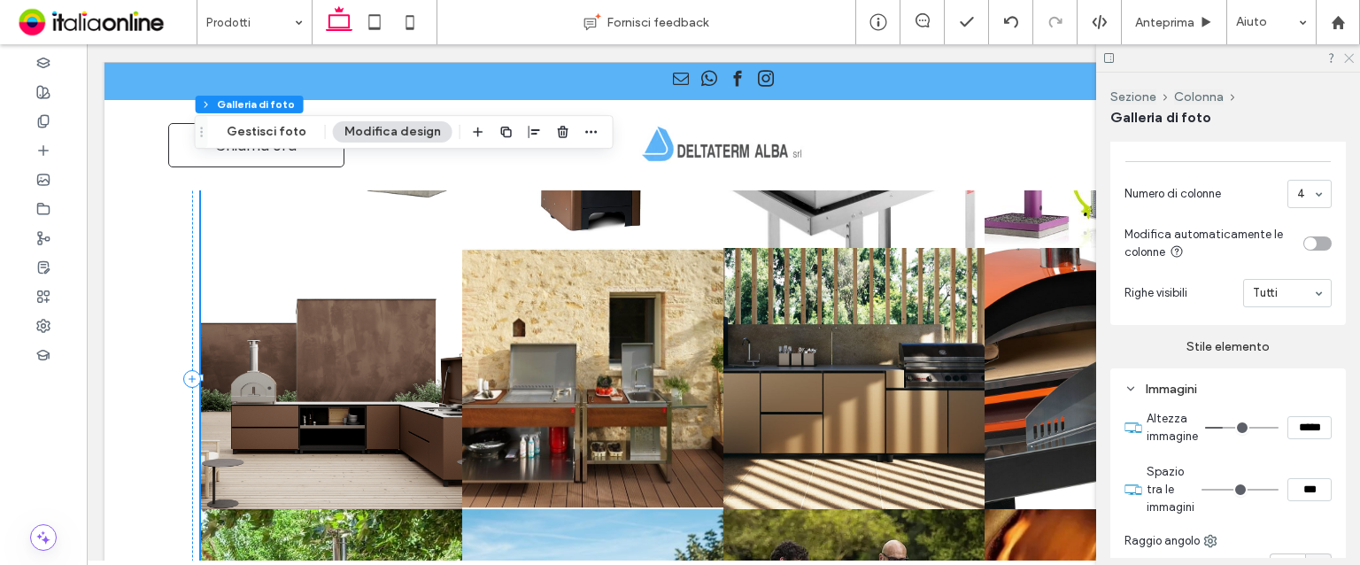
click at [1346, 58] on icon at bounding box center [1349, 57] width 12 height 12
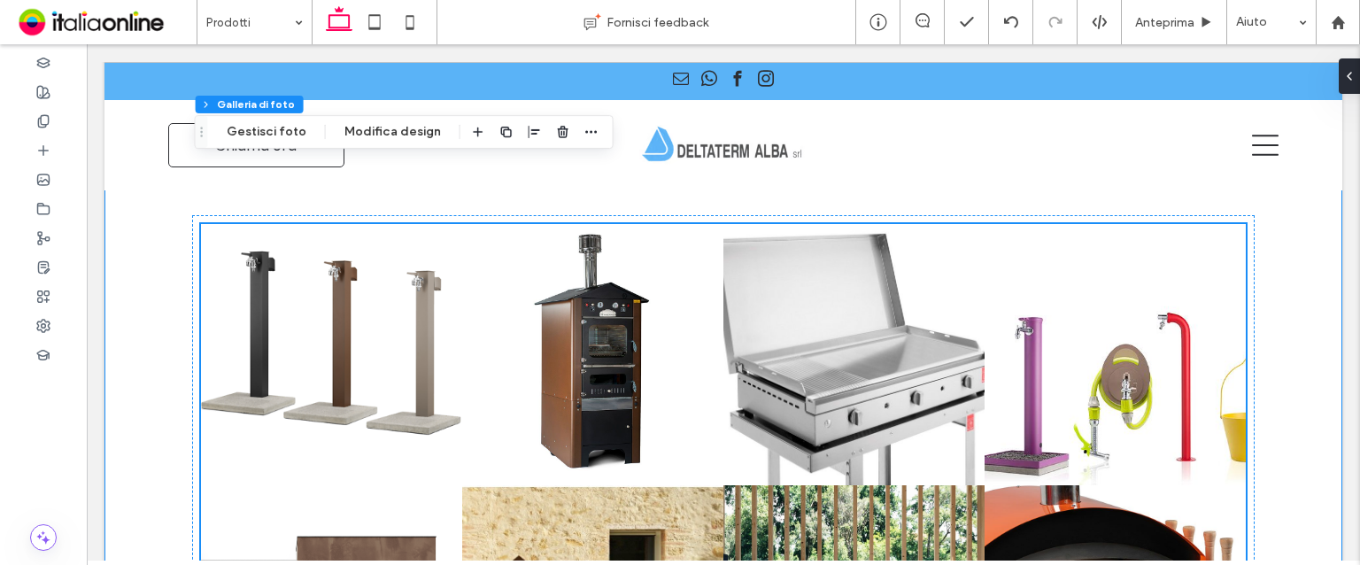
scroll to position [5492, 0]
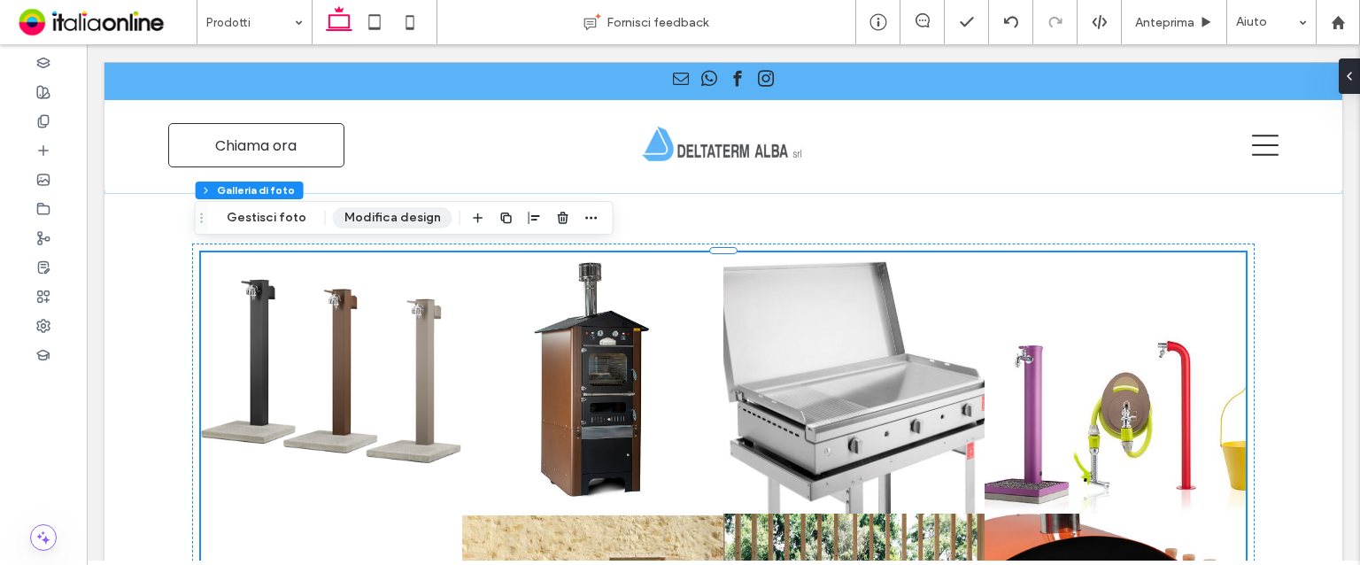
click at [392, 221] on button "Modifica design" at bounding box center [393, 217] width 120 height 21
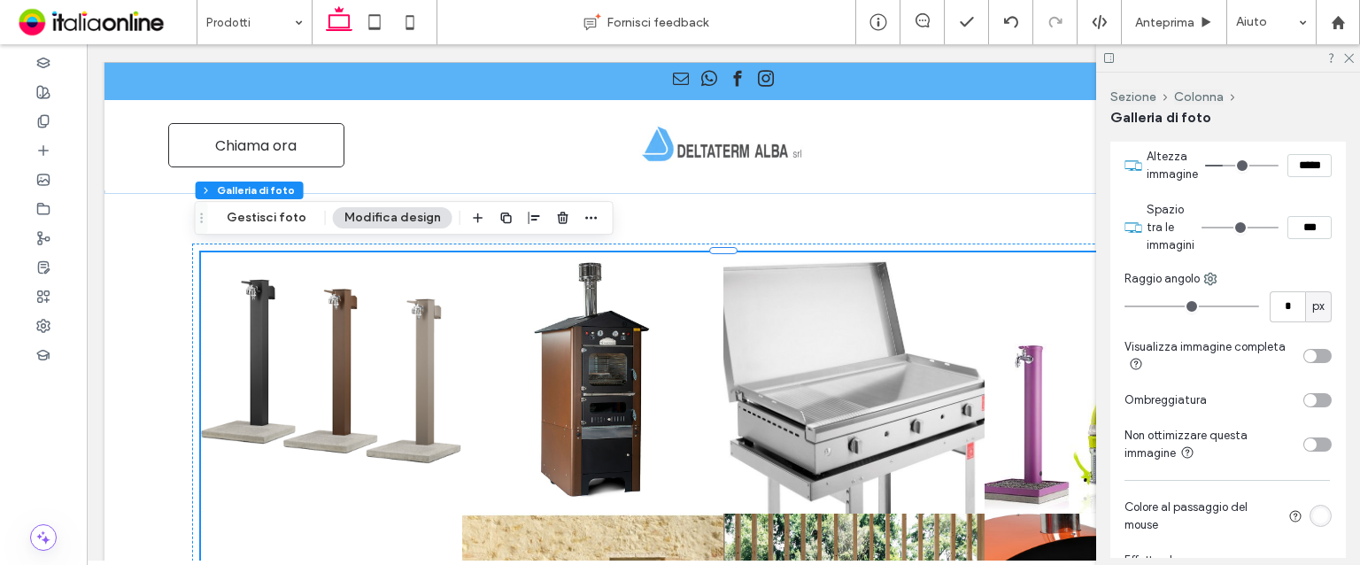
scroll to position [1151, 0]
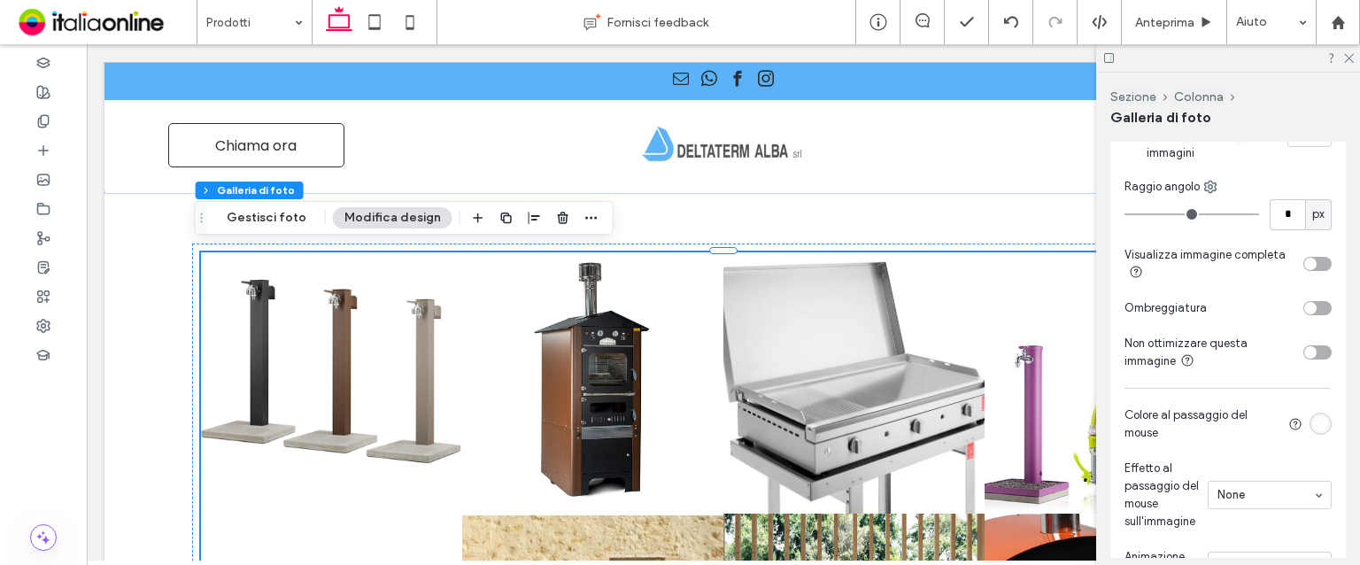
click at [1312, 271] on div "toggle" at bounding box center [1318, 264] width 28 height 14
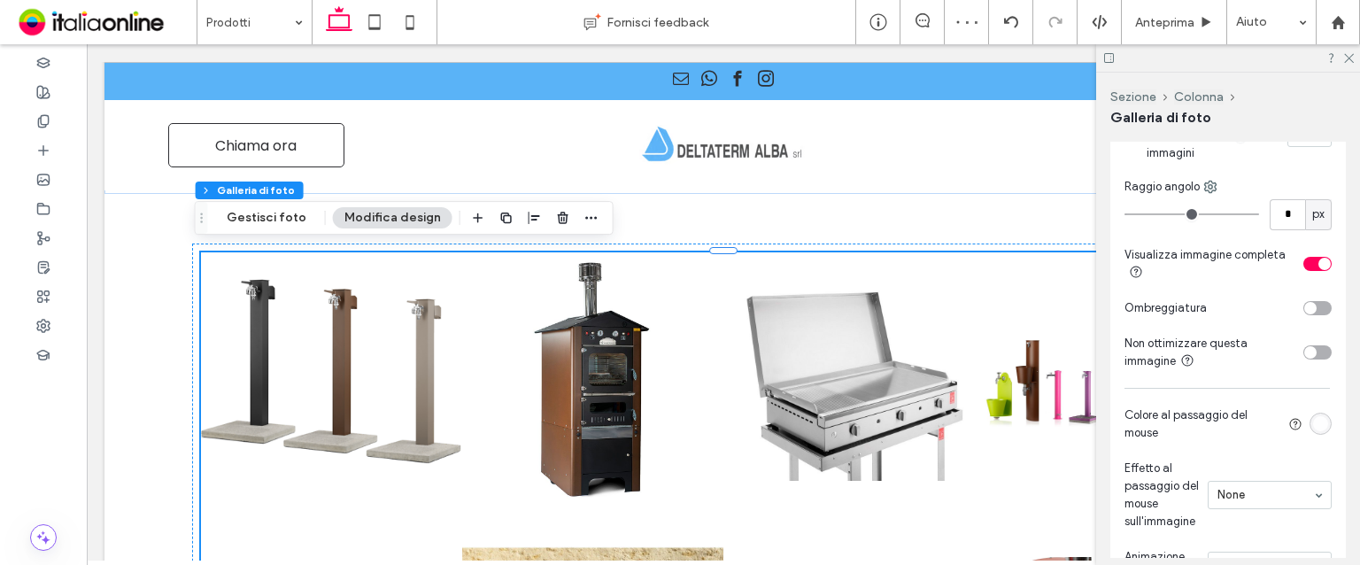
click at [1346, 63] on div at bounding box center [1228, 57] width 264 height 27
click at [1346, 61] on use at bounding box center [1349, 59] width 10 height 10
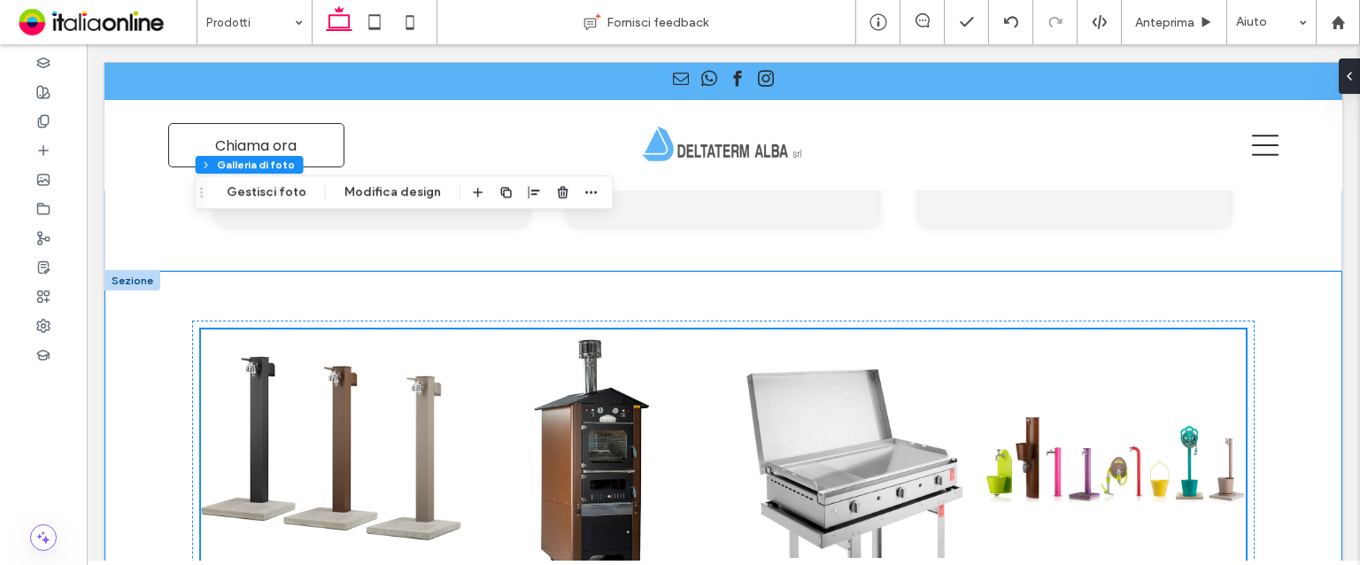
scroll to position [5403, 0]
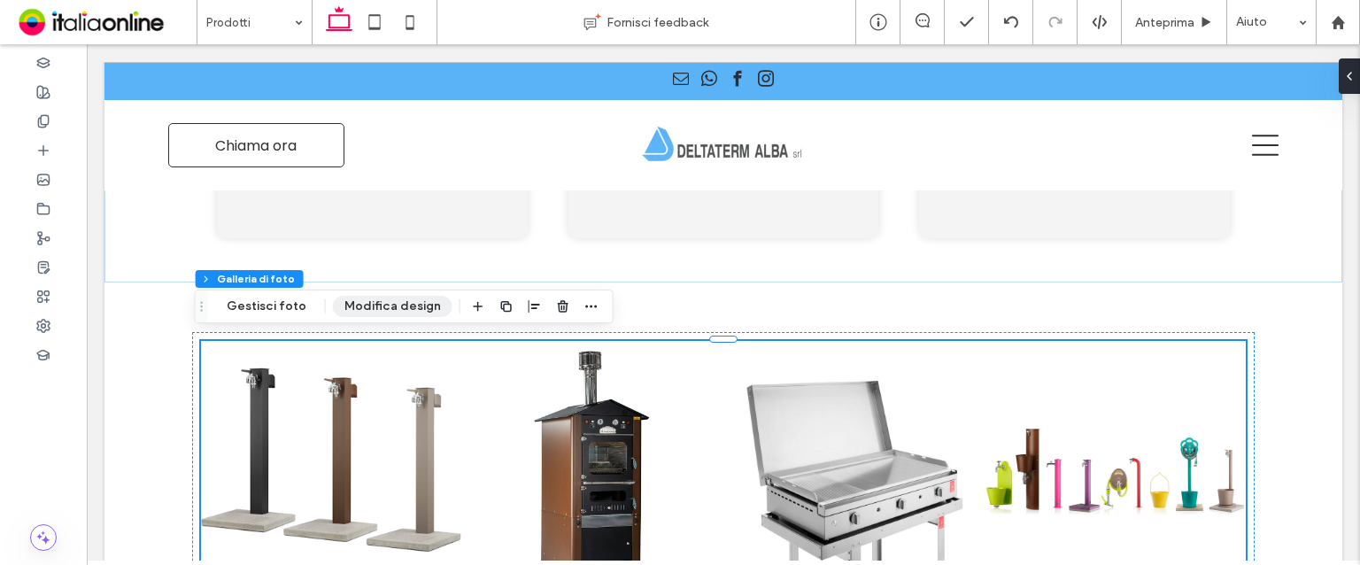
click at [380, 301] on button "Modifica design" at bounding box center [393, 306] width 120 height 21
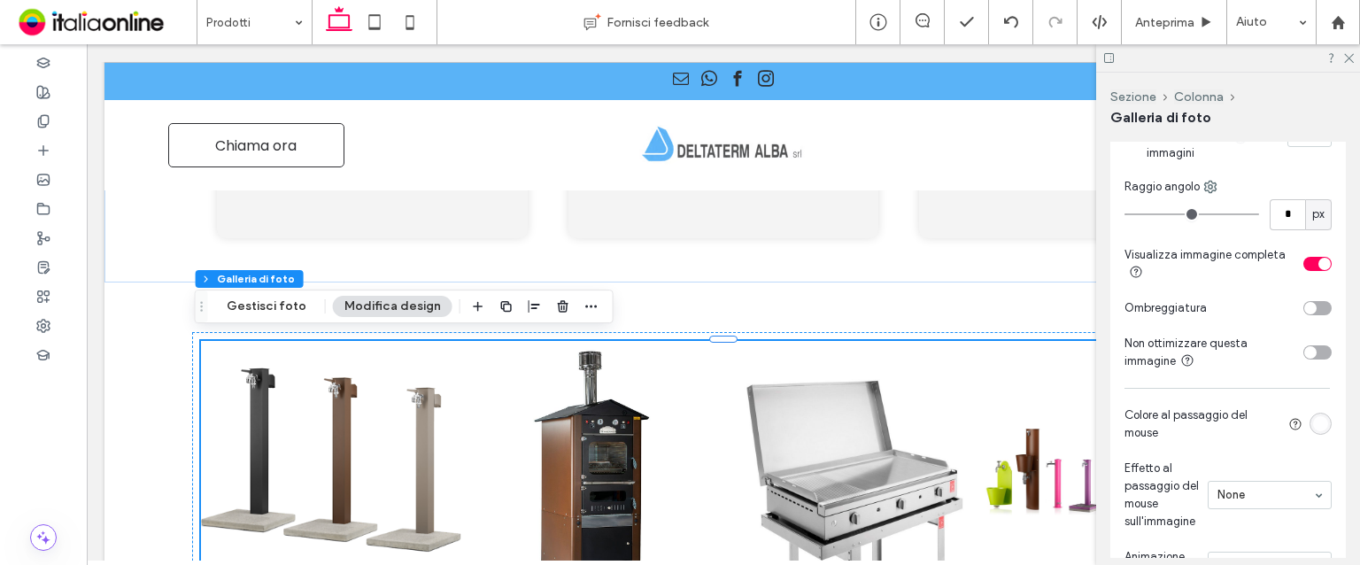
click at [1319, 270] on div "toggle" at bounding box center [1325, 264] width 12 height 12
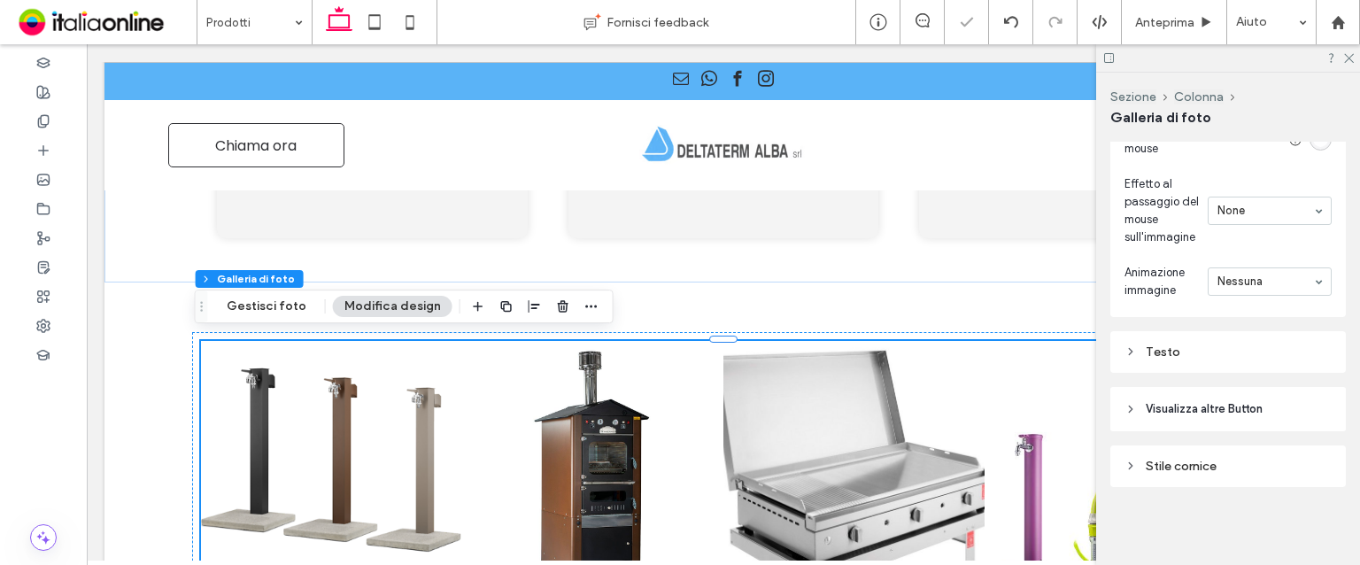
scroll to position [1443, 0]
click at [1148, 368] on div "Testo" at bounding box center [1229, 352] width 236 height 42
click at [1151, 364] on div "Testo" at bounding box center [1228, 352] width 207 height 24
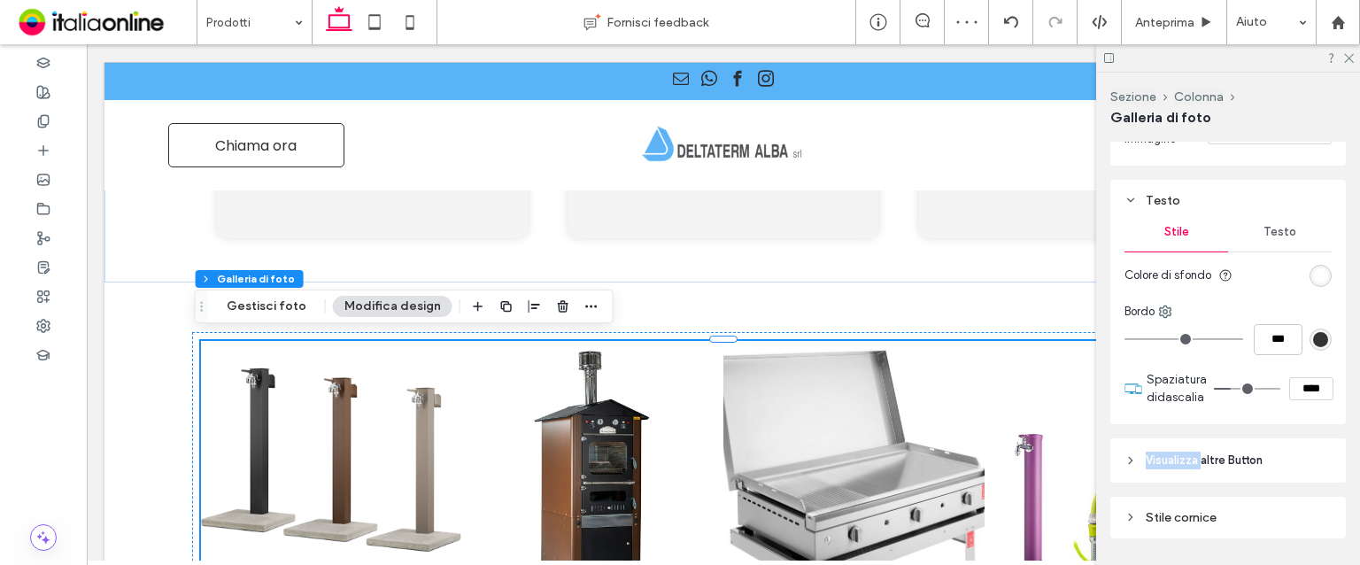
scroll to position [1645, 0]
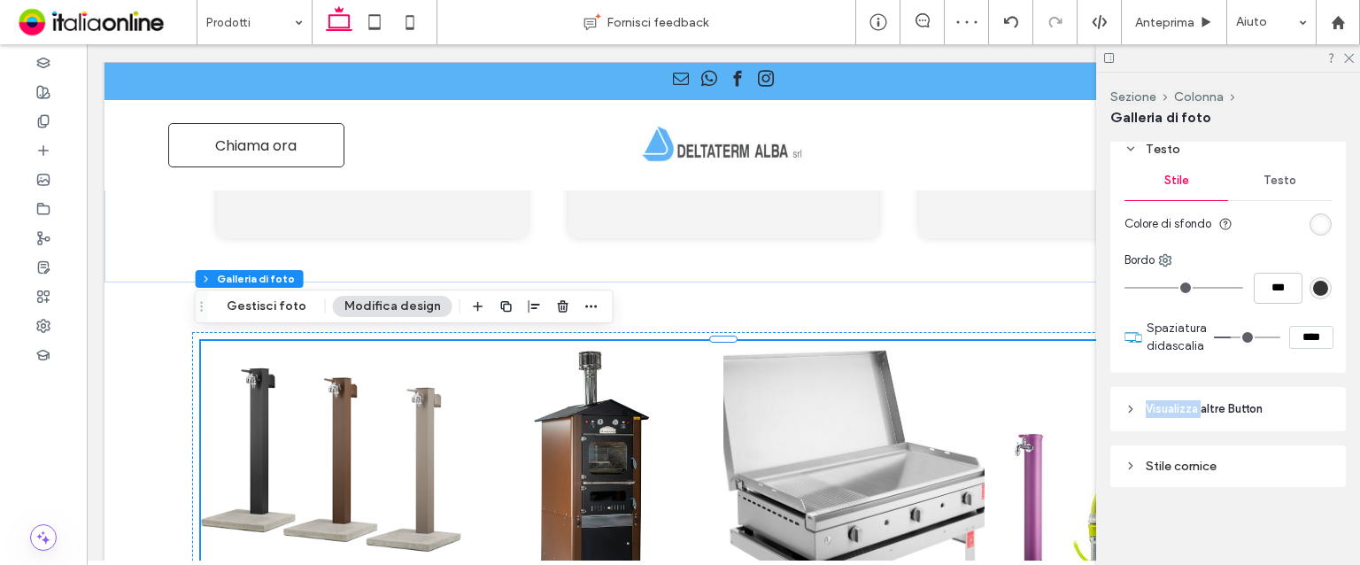
click at [1189, 407] on span "Visualizza altre Button" at bounding box center [1204, 409] width 117 height 18
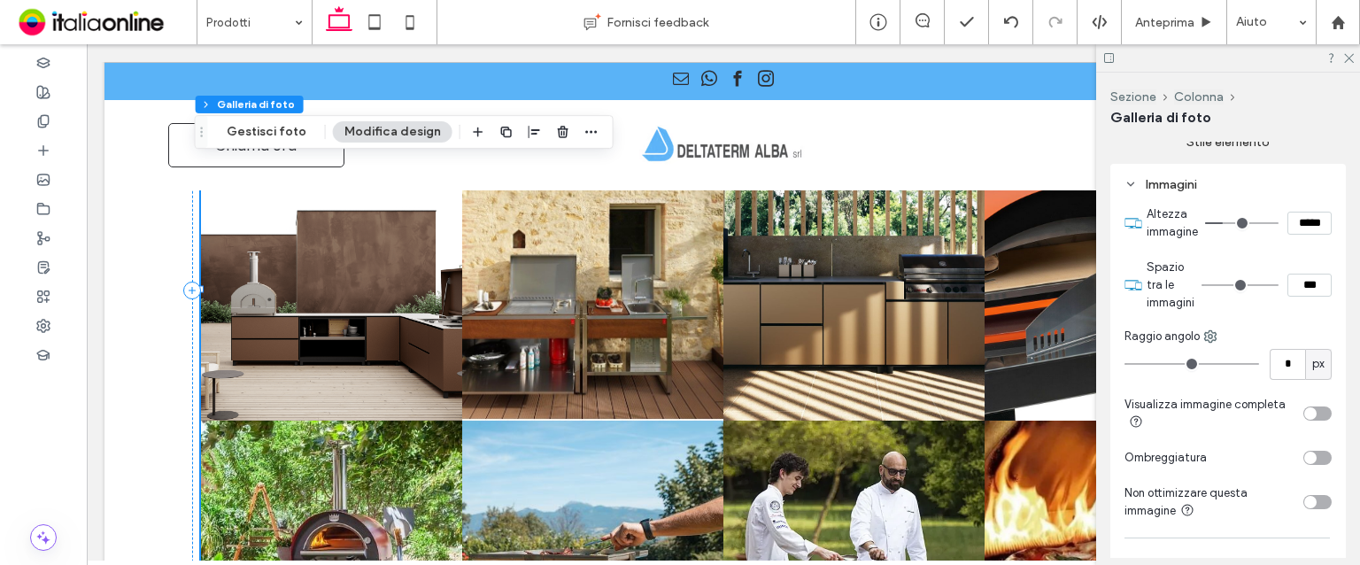
scroll to position [935, 0]
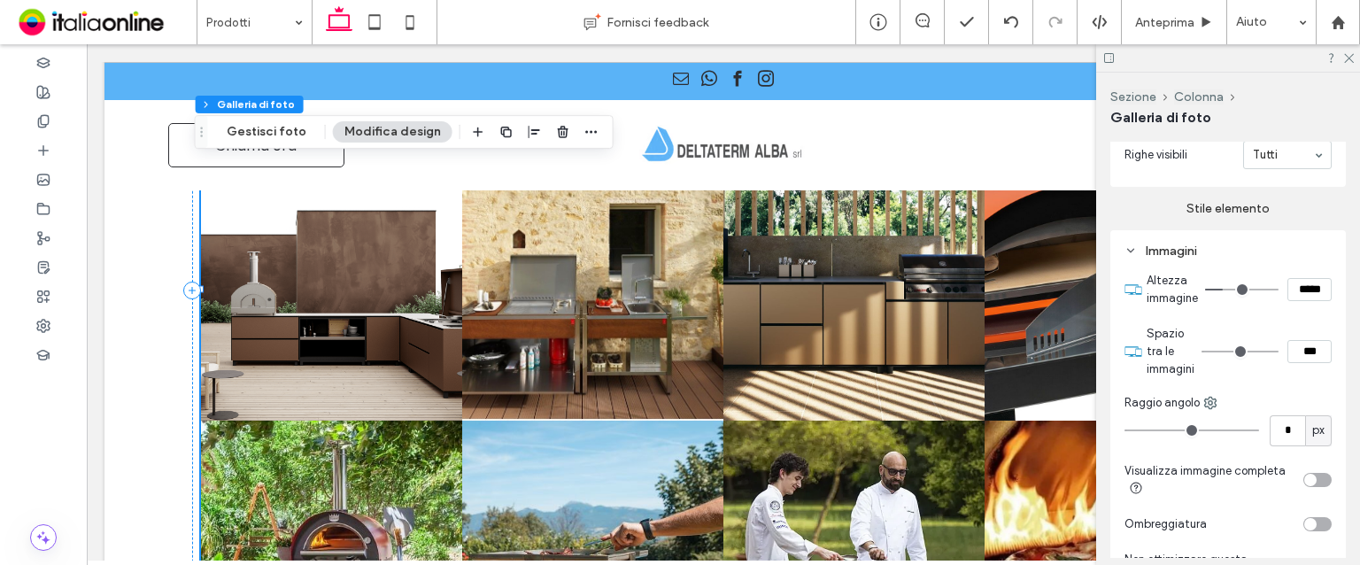
type input "*"
type input "***"
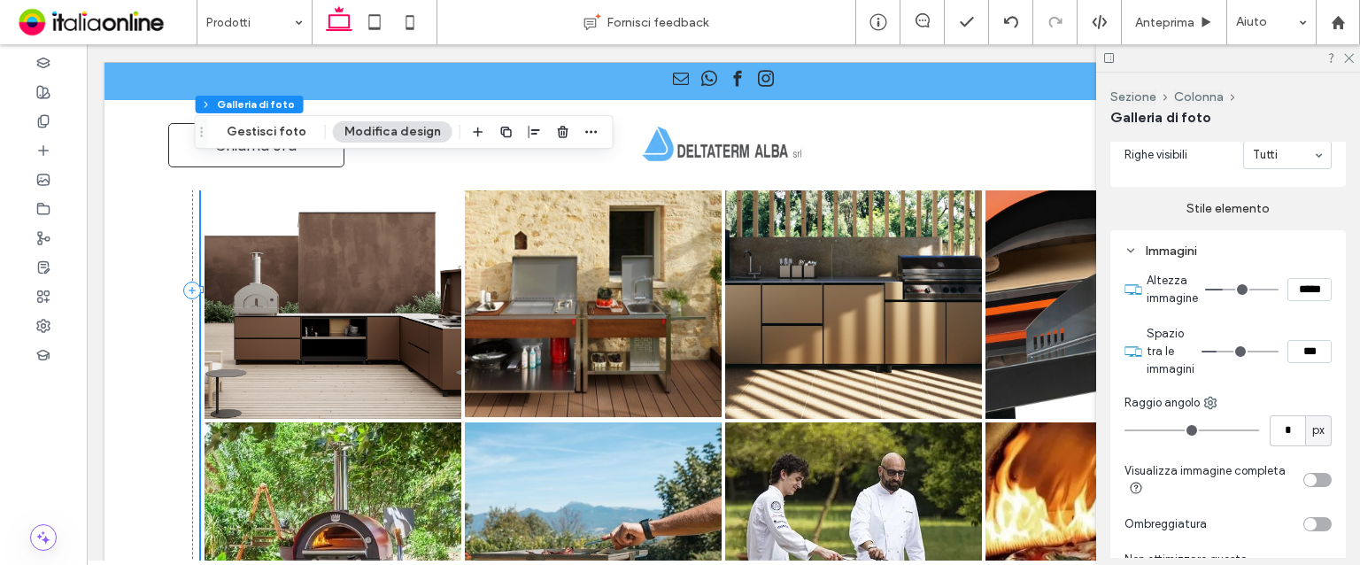
type input "*"
type input "***"
type input "*"
type input "***"
type input "*"
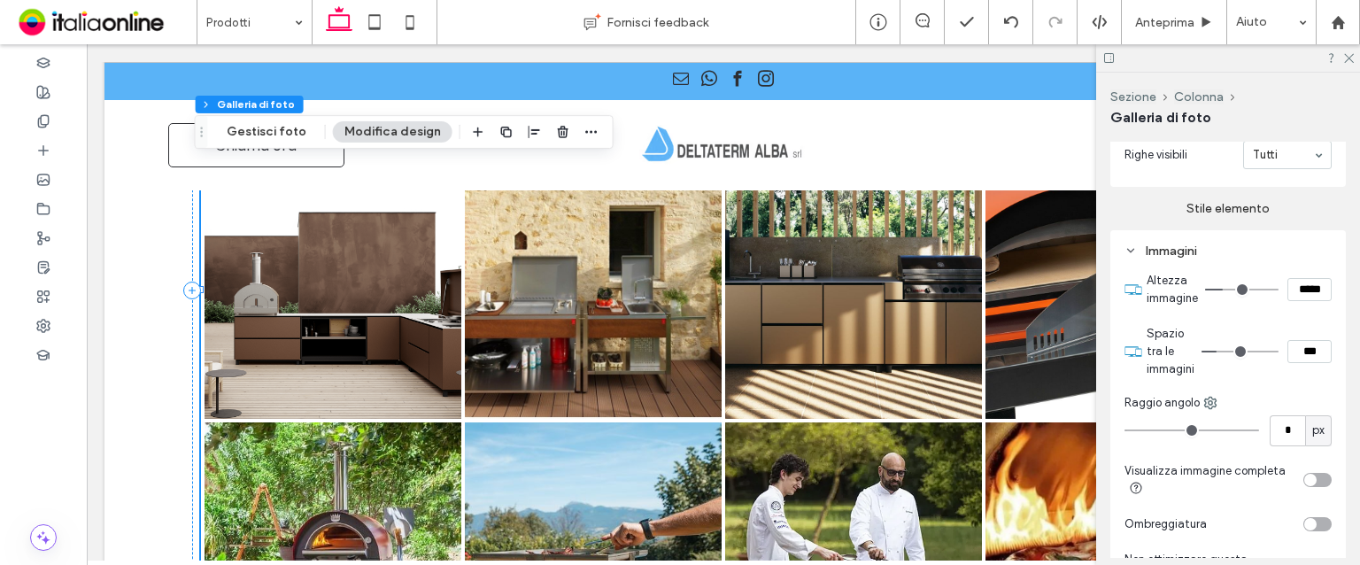
type input "***"
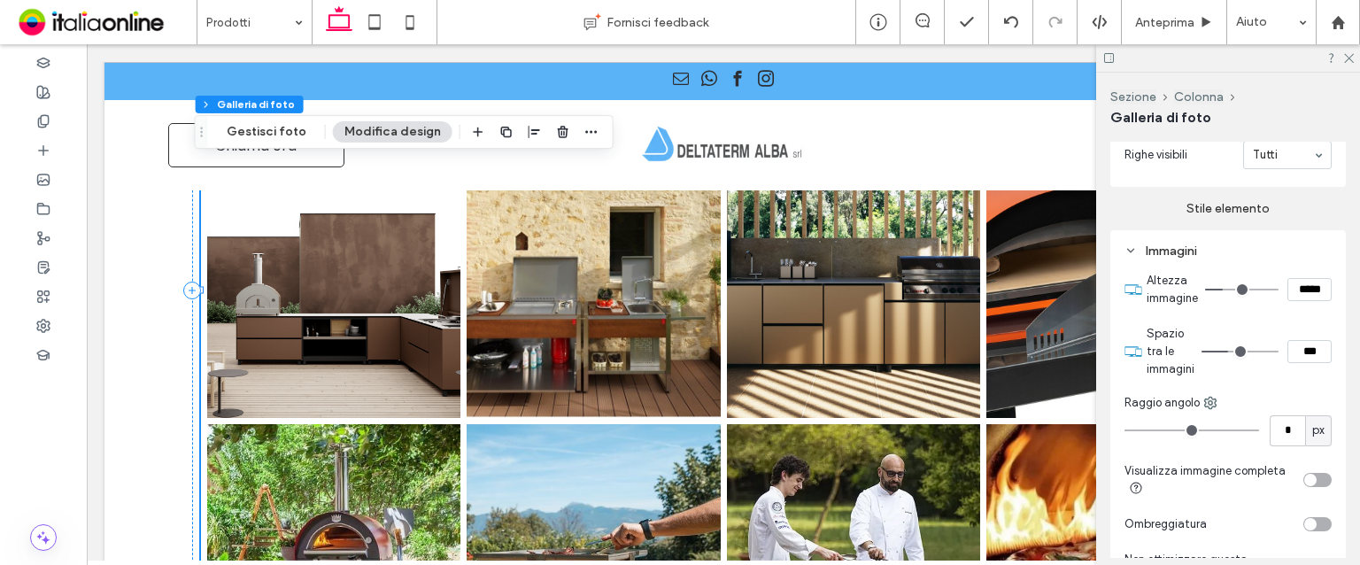
type input "*"
click at [1227, 352] on input "range" at bounding box center [1240, 352] width 77 height 2
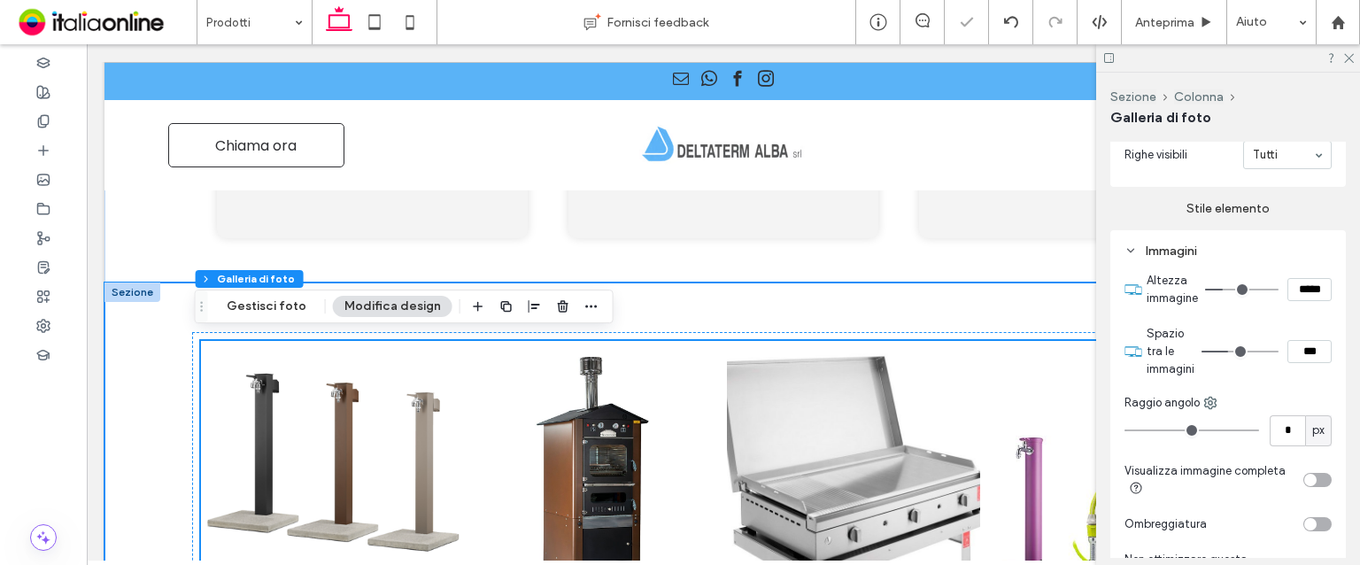
scroll to position [5669, 0]
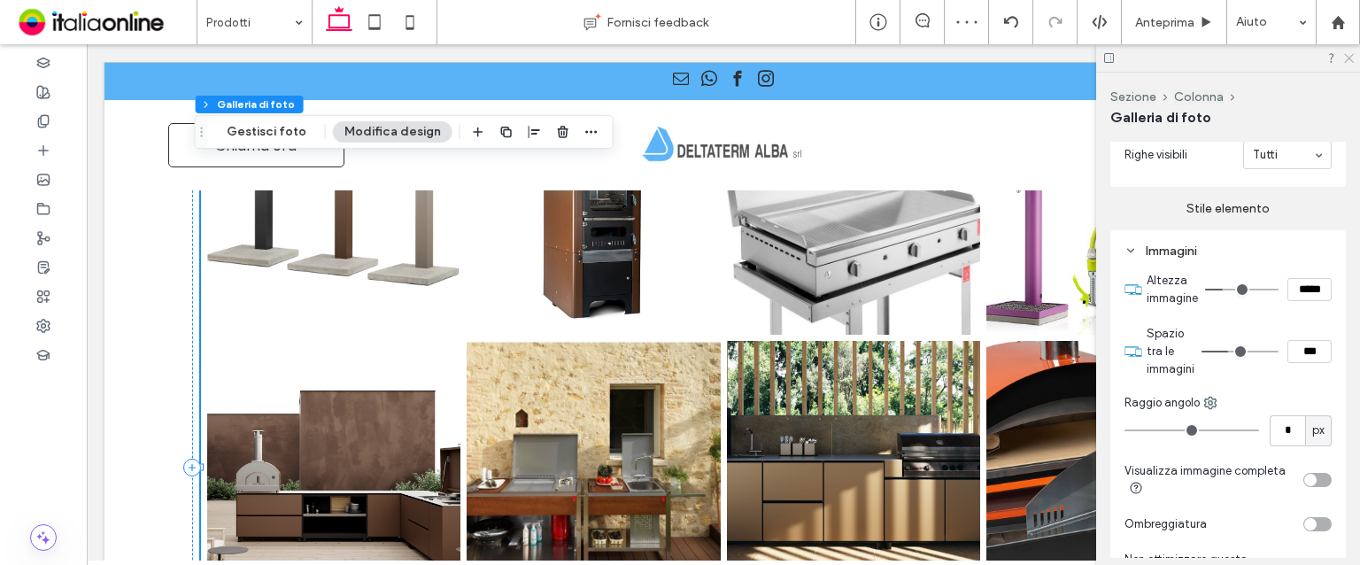
click at [1353, 59] on icon at bounding box center [1349, 57] width 12 height 12
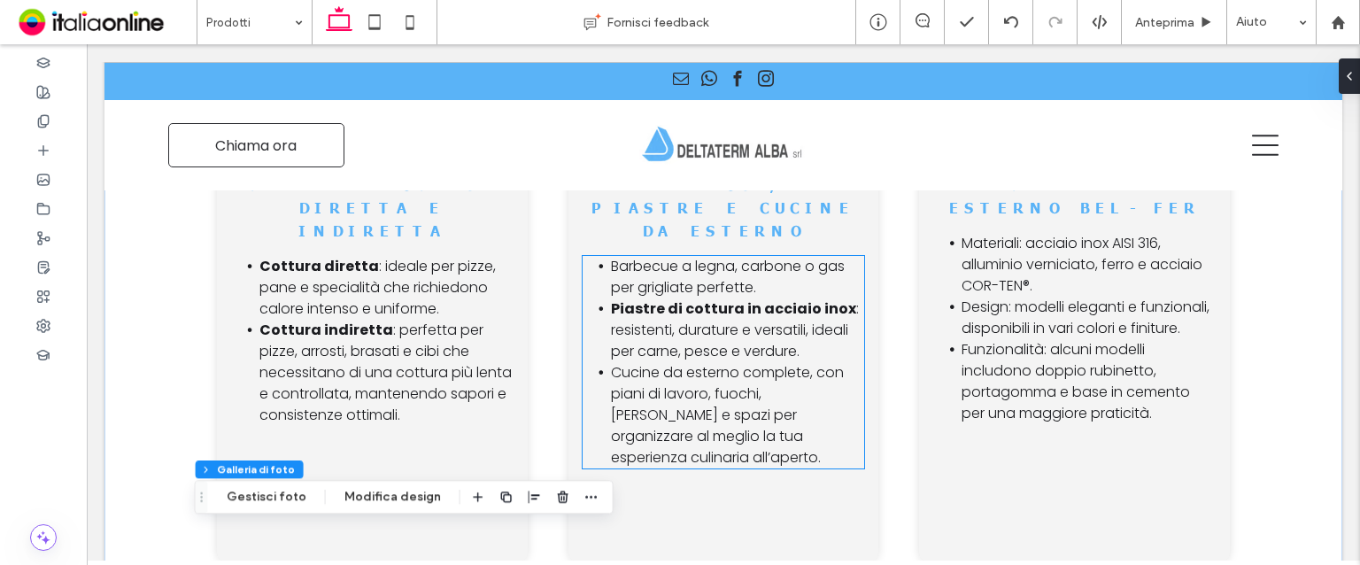
scroll to position [5049, 0]
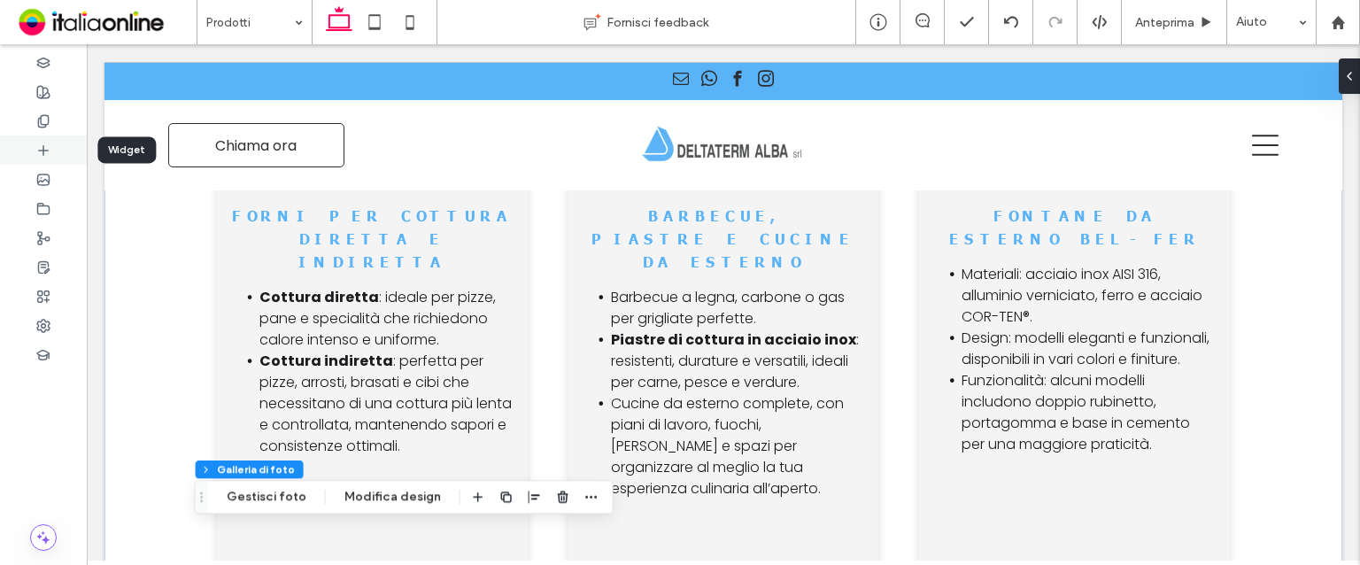
click at [27, 155] on div at bounding box center [43, 150] width 87 height 29
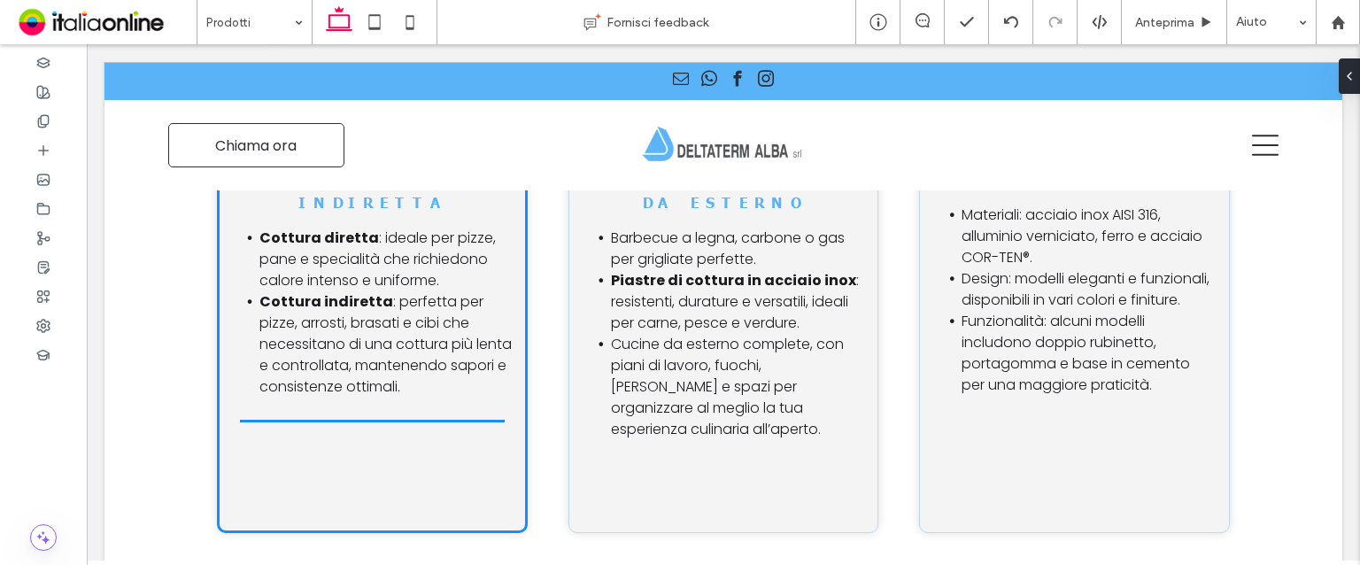
scroll to position [5113, 0]
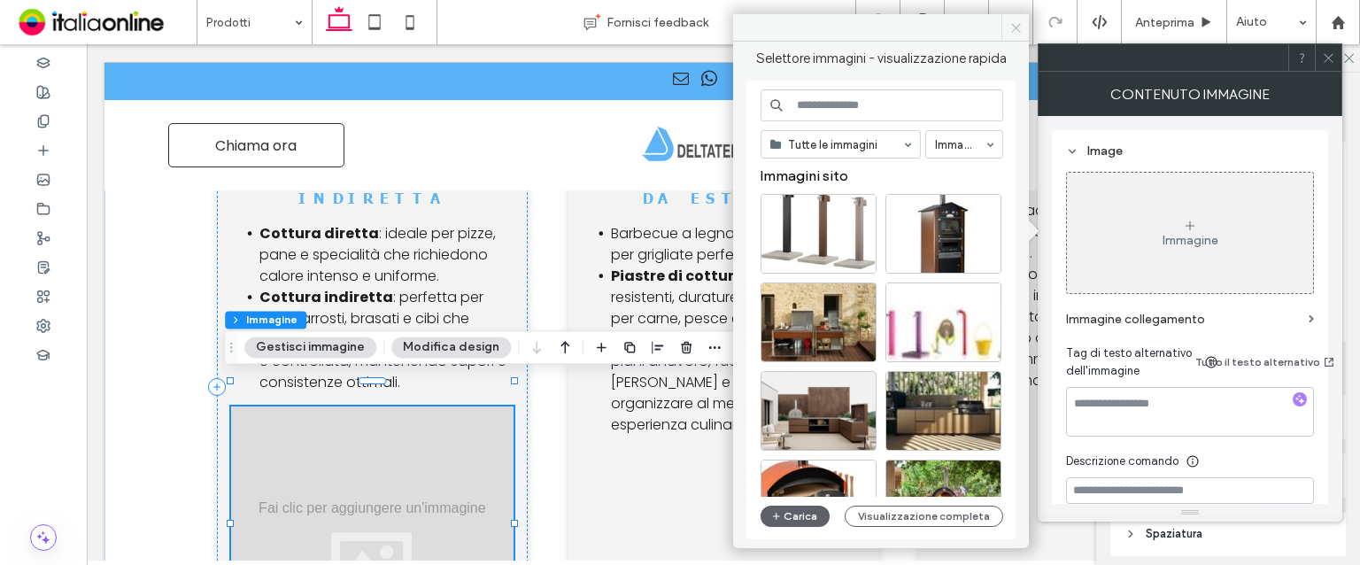
drag, startPoint x: 1021, startPoint y: 27, endPoint x: 1318, endPoint y: 77, distance: 300.9
click at [1021, 27] on icon at bounding box center [1016, 27] width 13 height 13
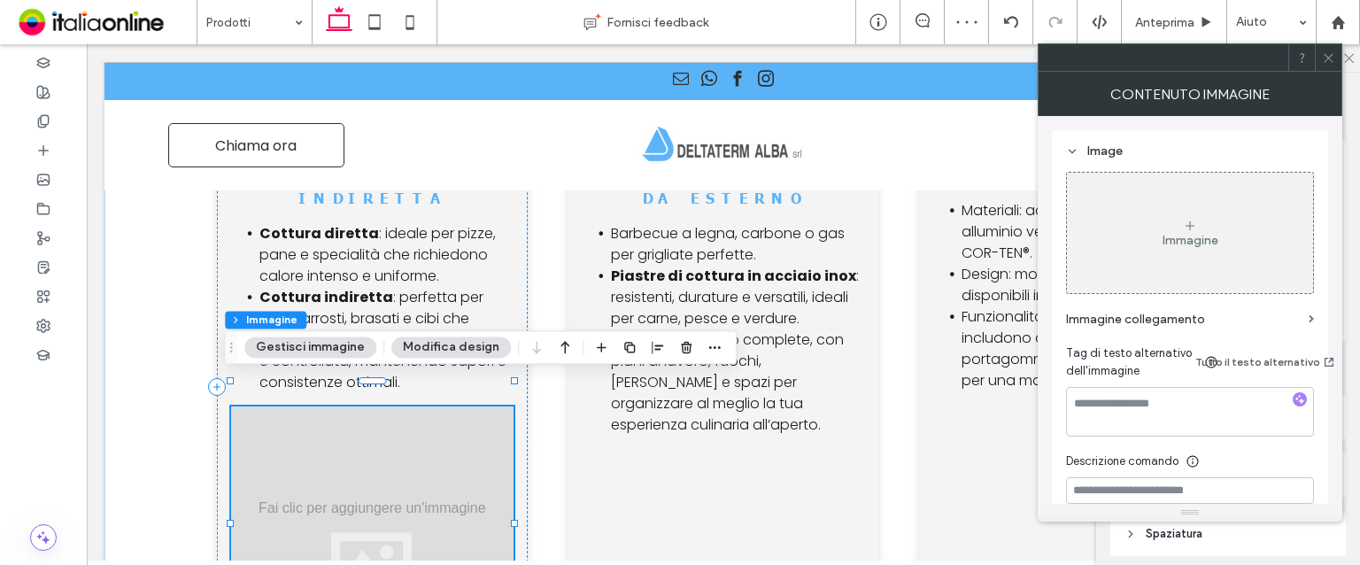
click at [1324, 59] on icon at bounding box center [1328, 57] width 13 height 13
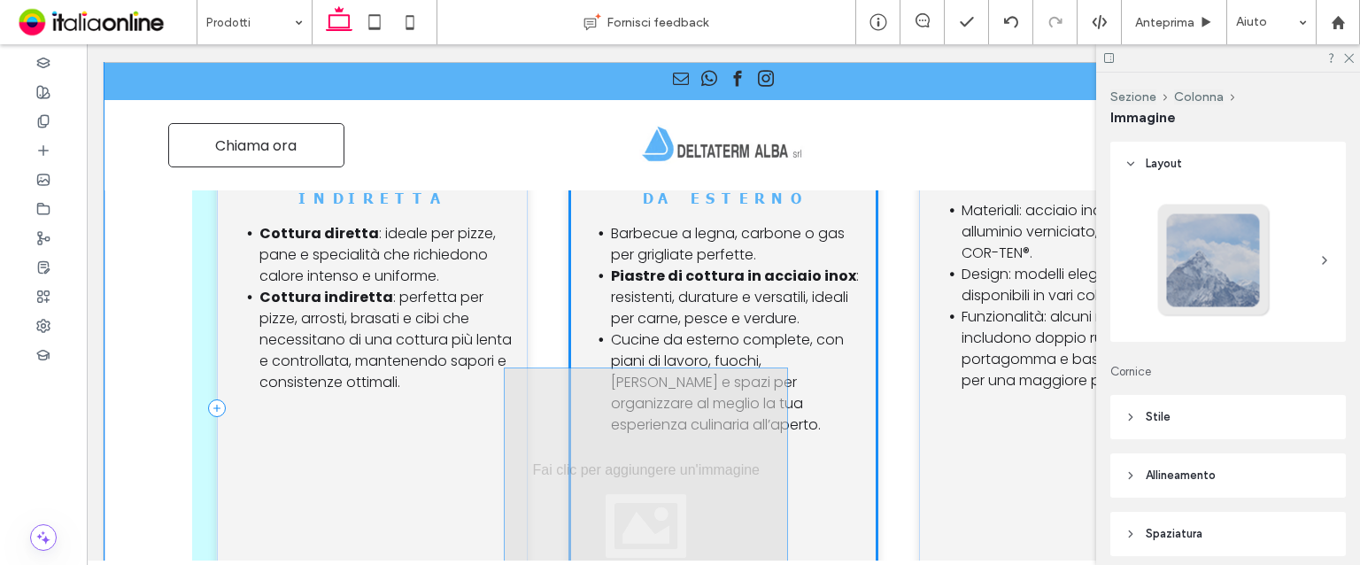
drag, startPoint x: 372, startPoint y: 429, endPoint x: 652, endPoint y: 421, distance: 280.0
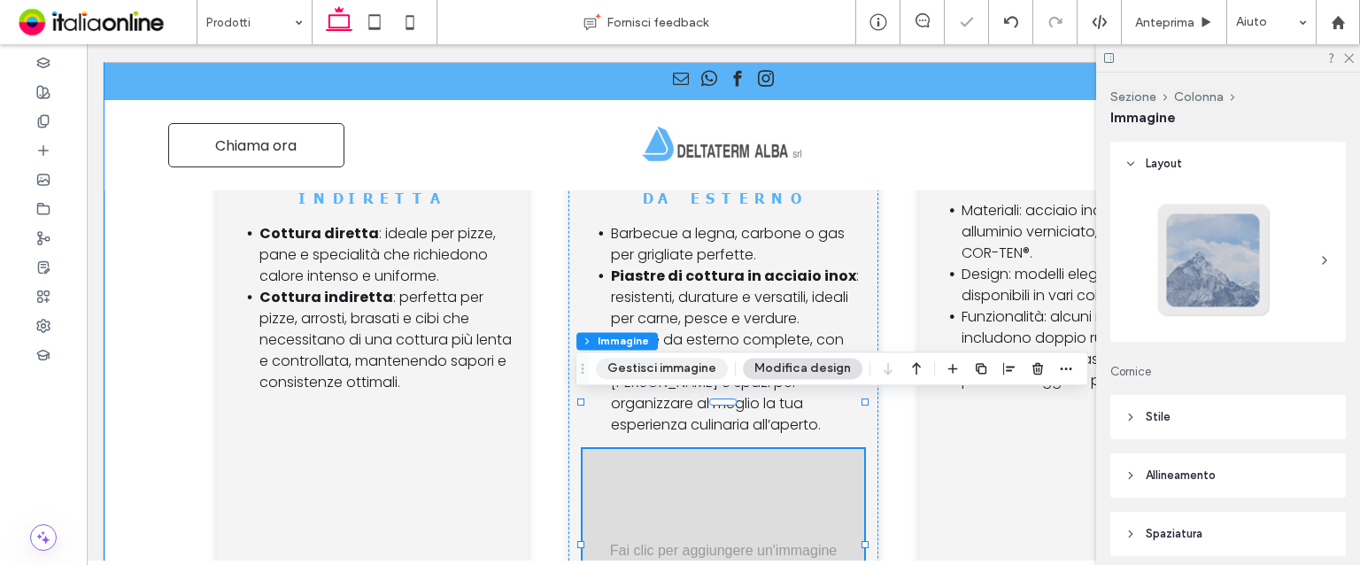
click at [666, 360] on button "Gestisci immagine" at bounding box center [662, 368] width 132 height 21
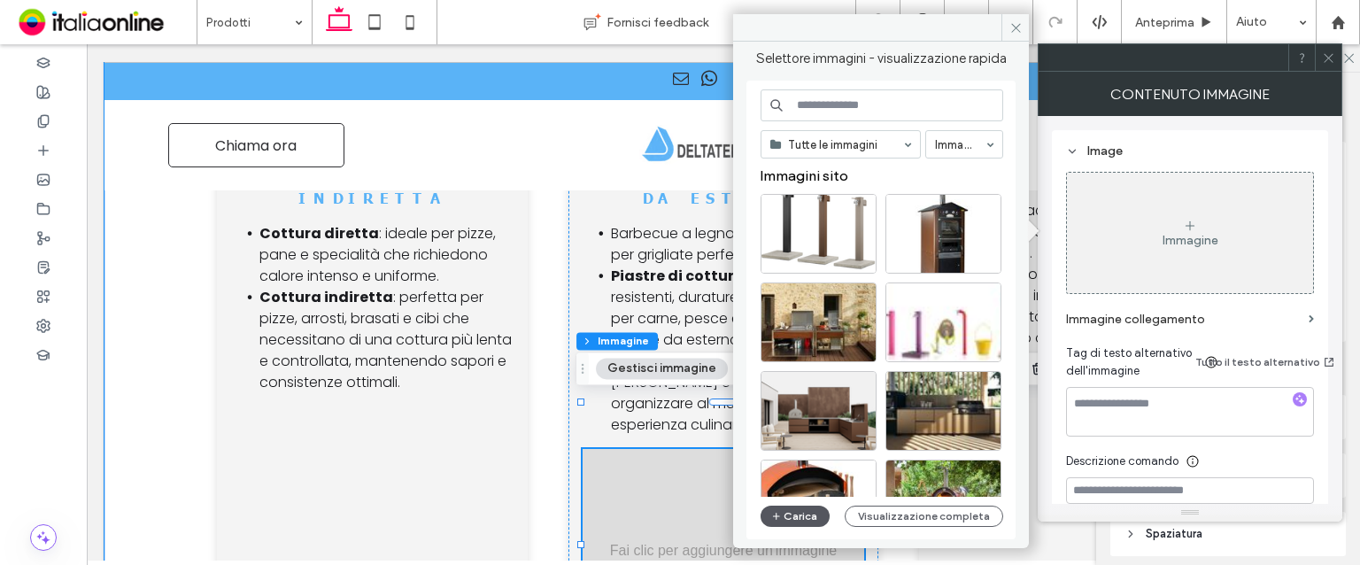
click at [779, 513] on icon "button" at bounding box center [776, 516] width 11 height 14
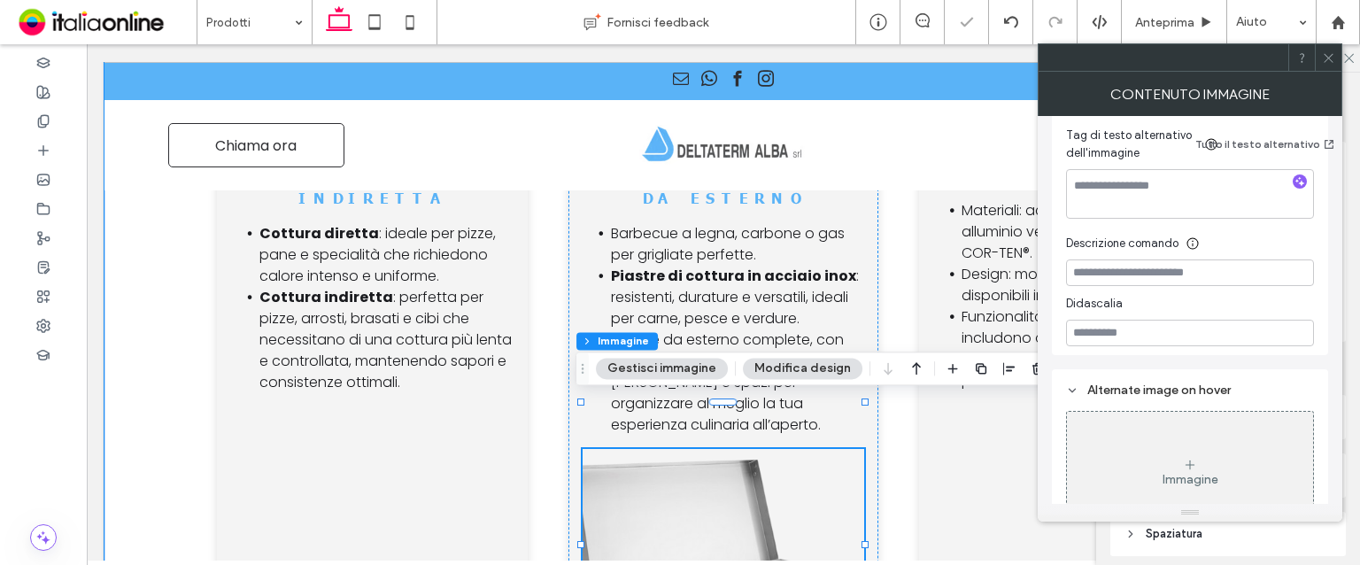
scroll to position [354, 0]
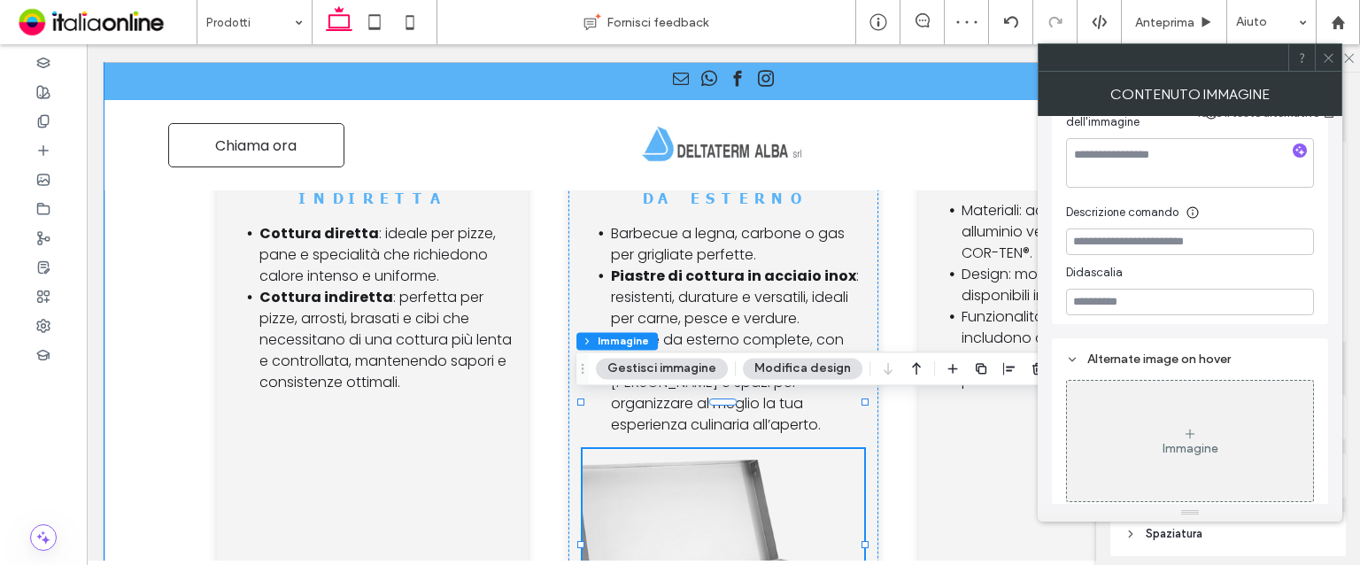
click at [824, 374] on button "Modifica design" at bounding box center [803, 368] width 120 height 21
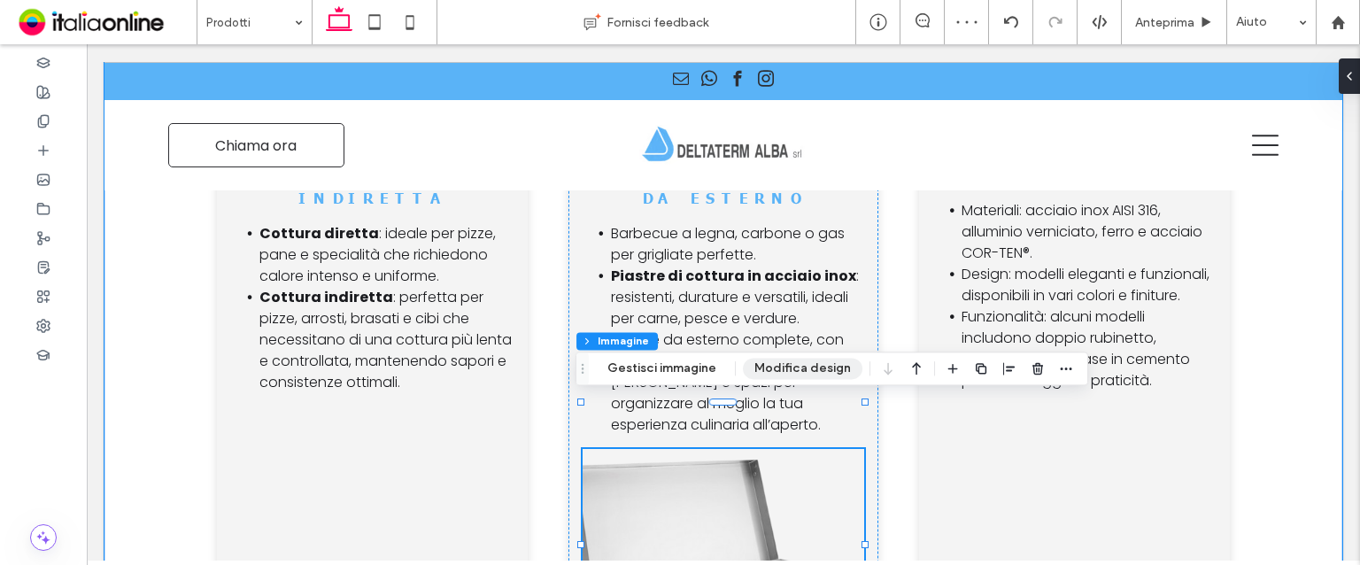
click at [823, 364] on button "Modifica design" at bounding box center [803, 368] width 120 height 21
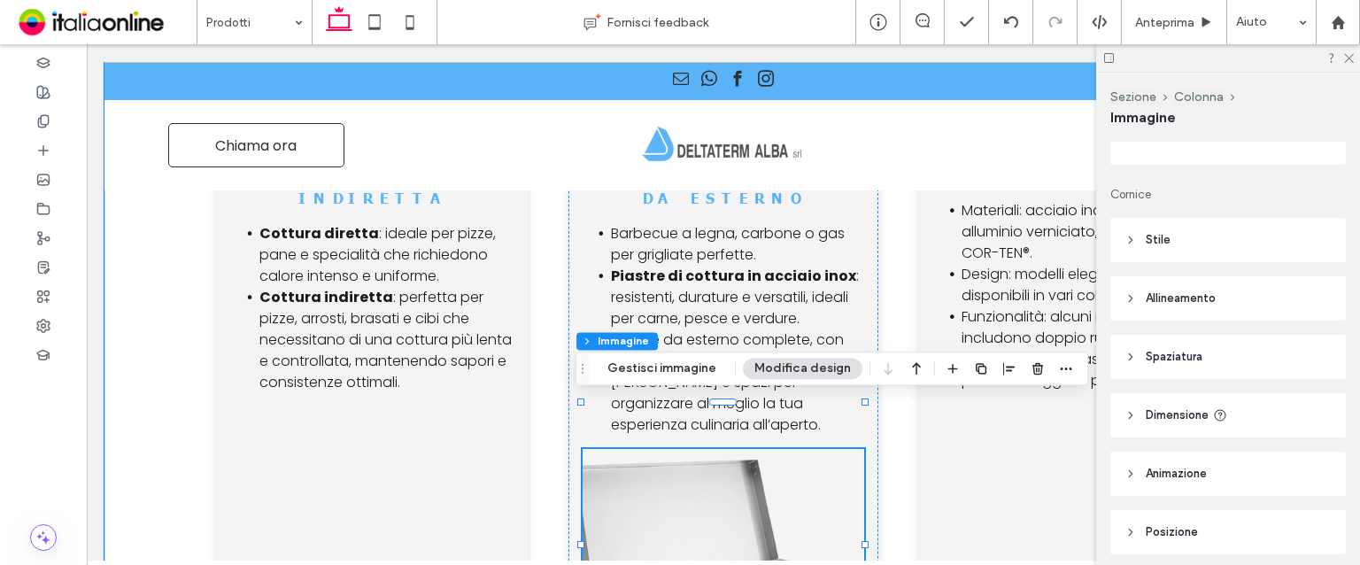
scroll to position [244, 0]
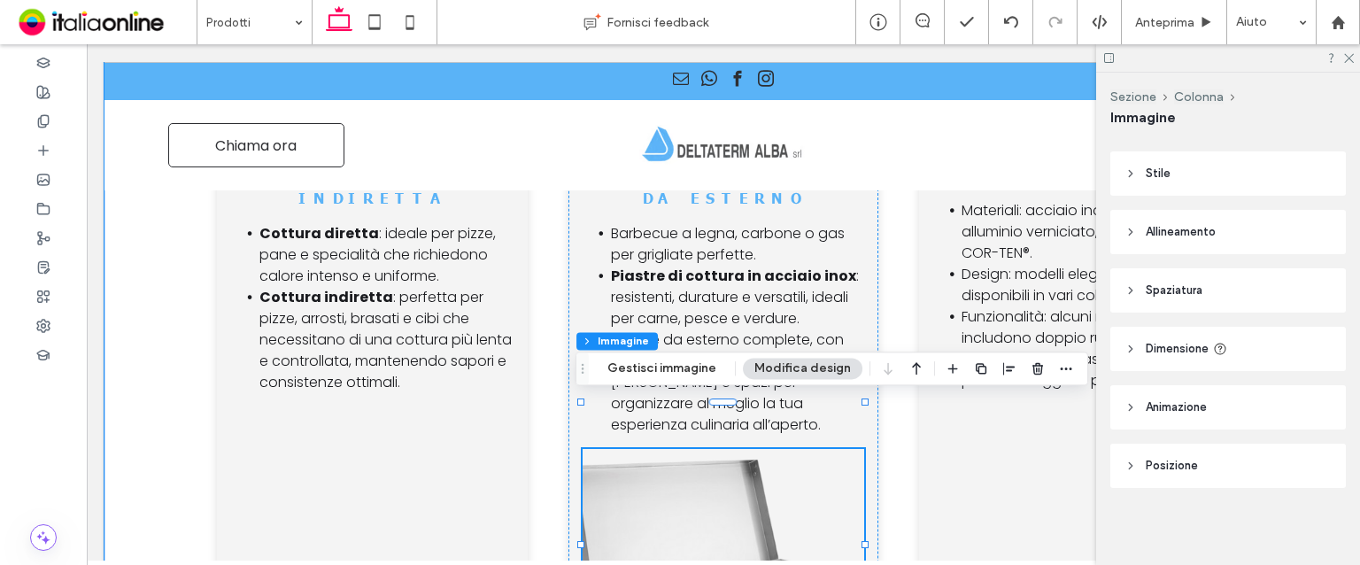
click at [1173, 237] on span "Allineamento" at bounding box center [1181, 232] width 70 height 18
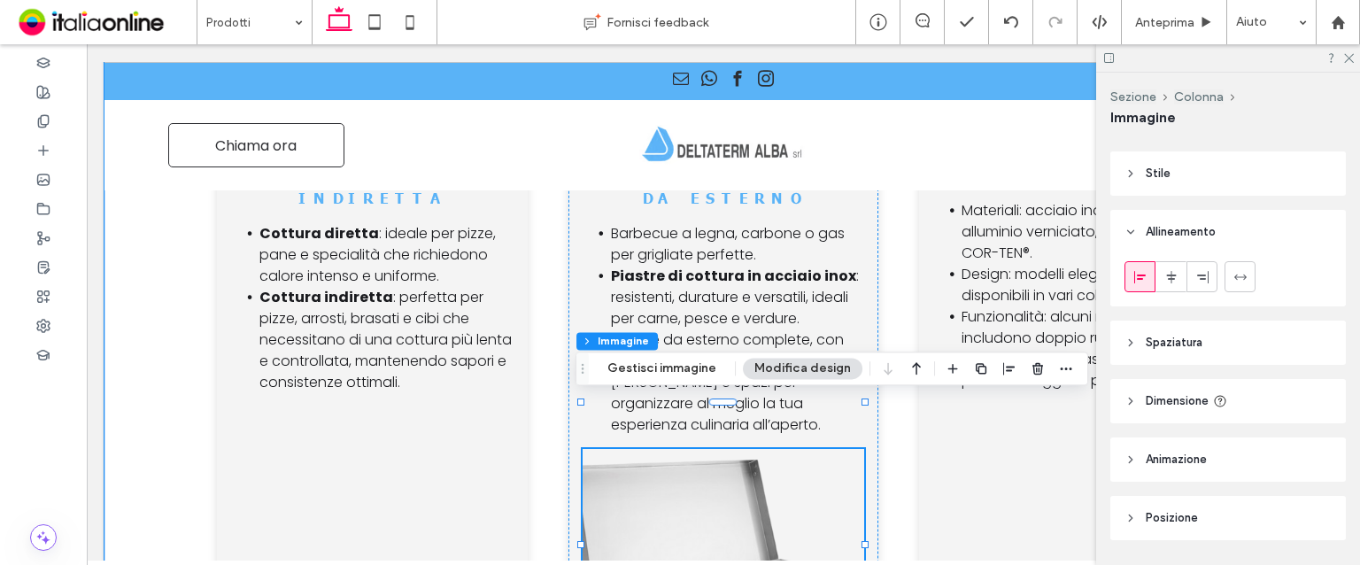
scroll to position [155, 0]
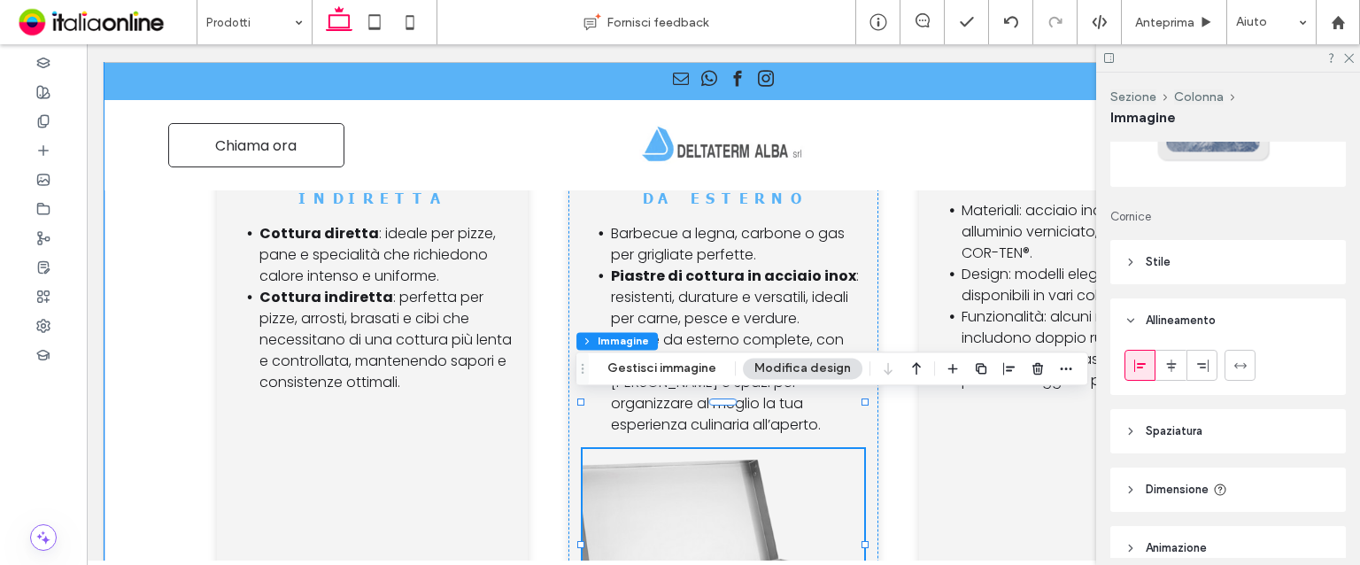
click at [1163, 267] on span "Stile" at bounding box center [1158, 262] width 25 height 18
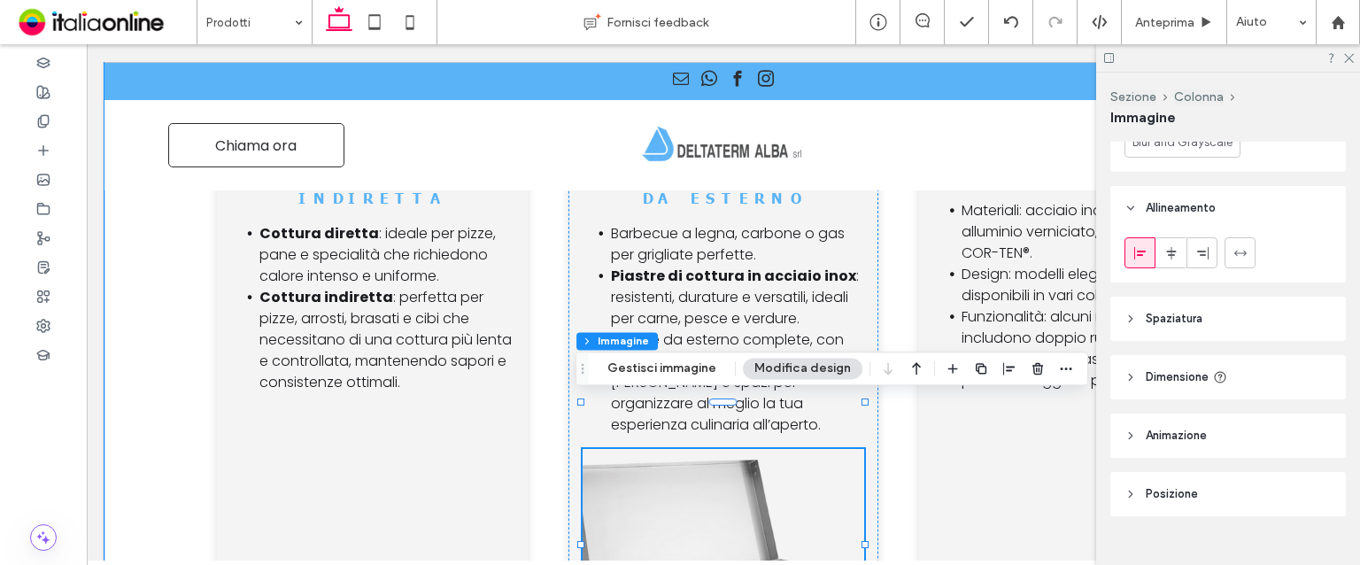
scroll to position [1020, 0]
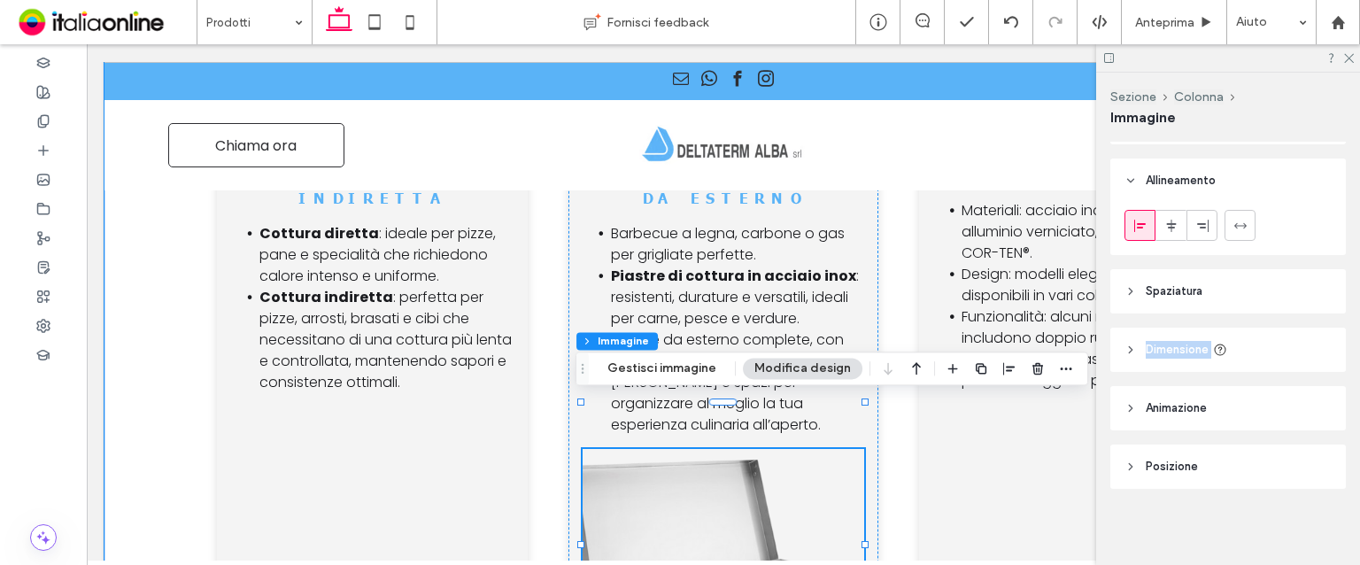
drag, startPoint x: 1216, startPoint y: 281, endPoint x: 1219, endPoint y: 335, distance: 54.1
click at [1219, 335] on div "Layout Cornice Stile Copertina Immagine completa Nessuna ripetizione Posizione …" at bounding box center [1234, 350] width 247 height 416
click at [1189, 344] on span "Dimensione" at bounding box center [1177, 350] width 63 height 18
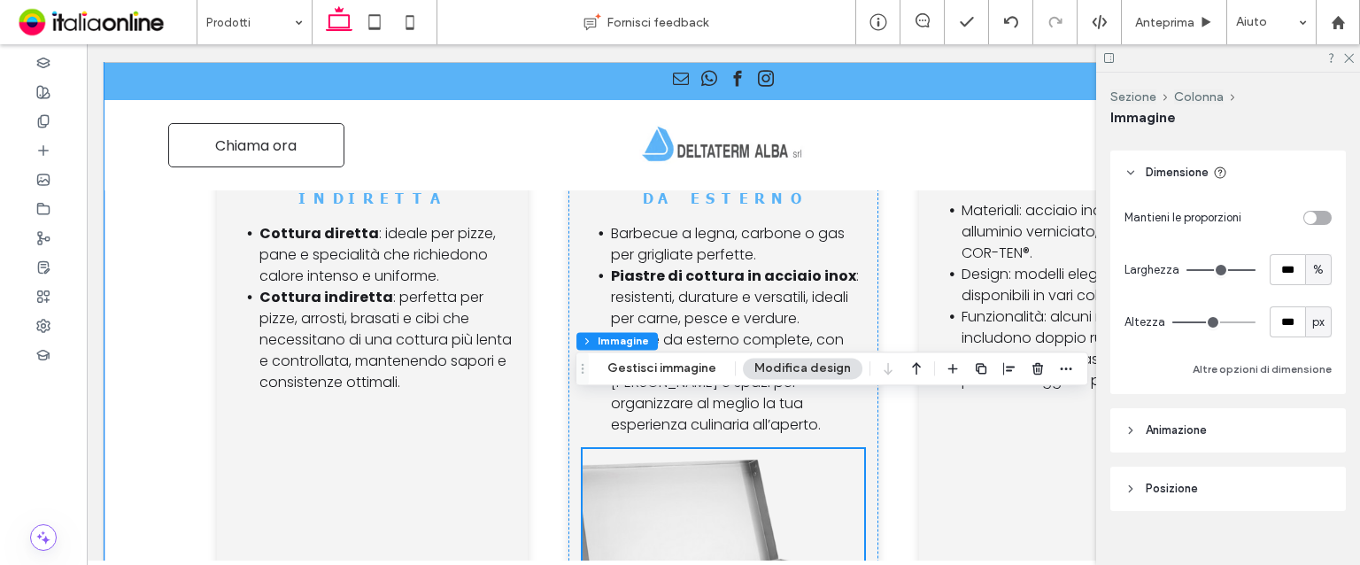
scroll to position [5290, 0]
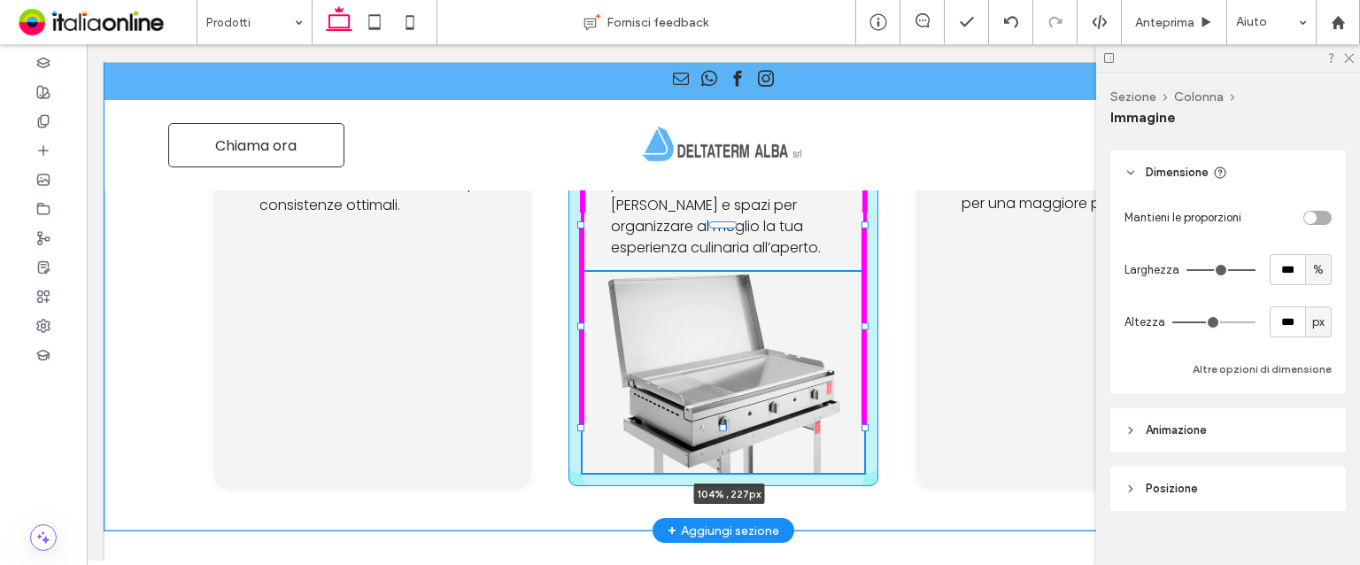
drag, startPoint x: 862, startPoint y: 503, endPoint x: 871, endPoint y: 421, distance: 82.9
click at [871, 421] on div "Icona del forno nero. forni per cottura diretta e indiretta Cottura diretta : i…" at bounding box center [723, 201] width 1063 height 660
type input "***"
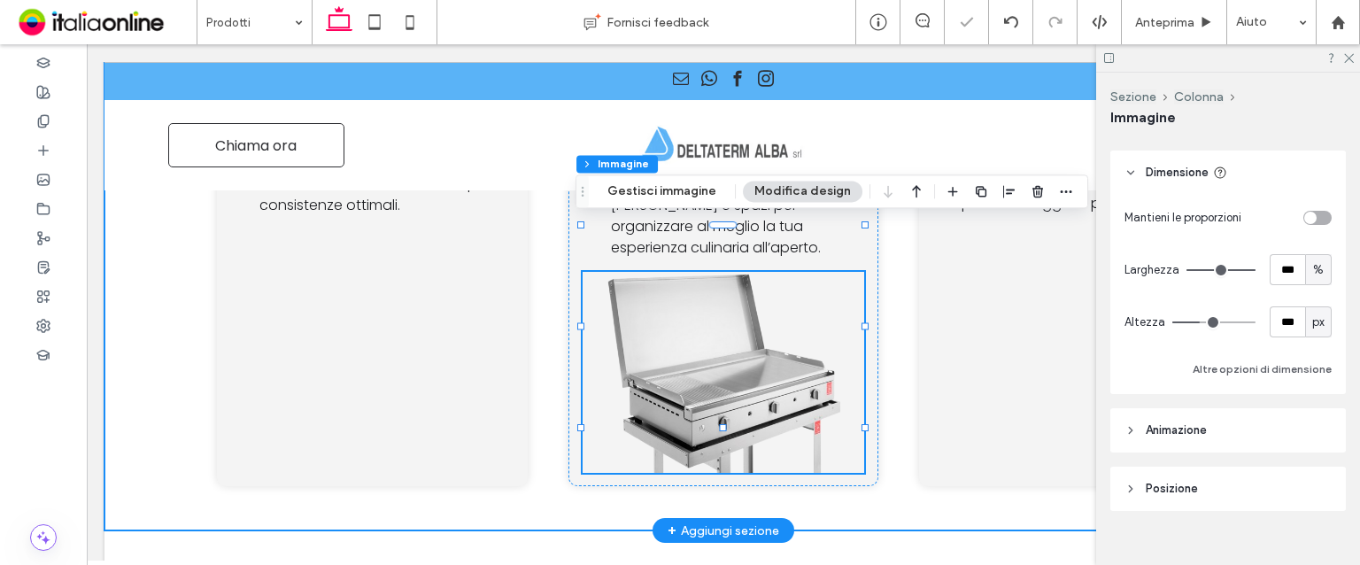
click at [900, 347] on div "Icona del forno nero. forni per cottura diretta e indiretta Cottura diretta : i…" at bounding box center [723, 201] width 1063 height 660
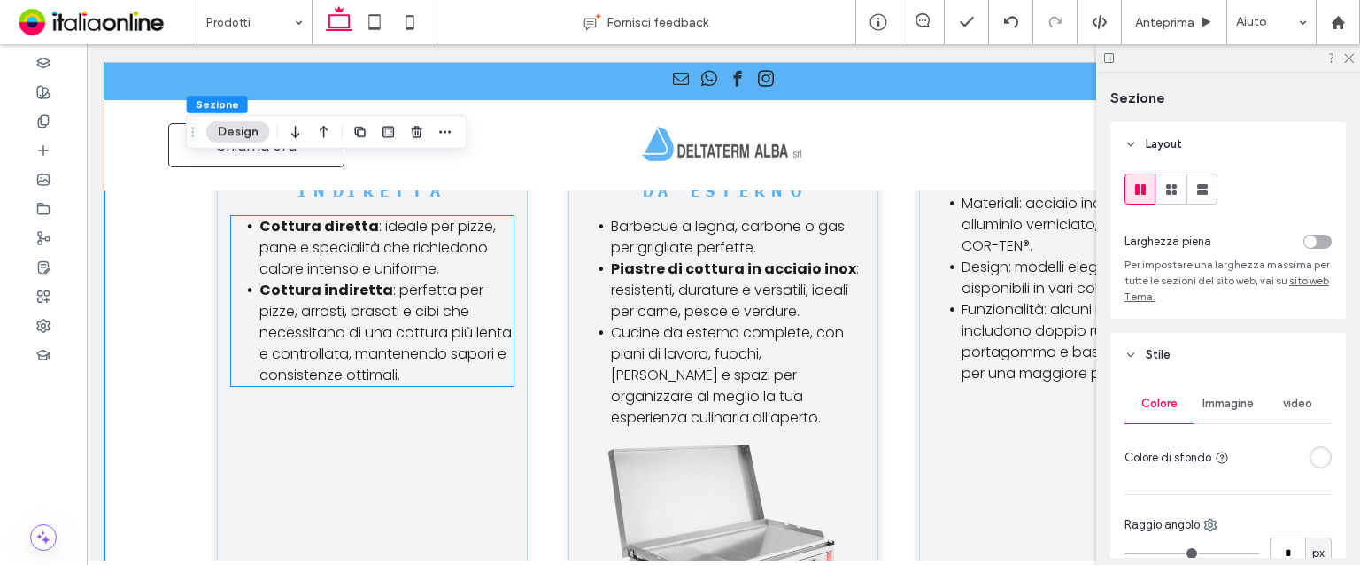
scroll to position [5201, 0]
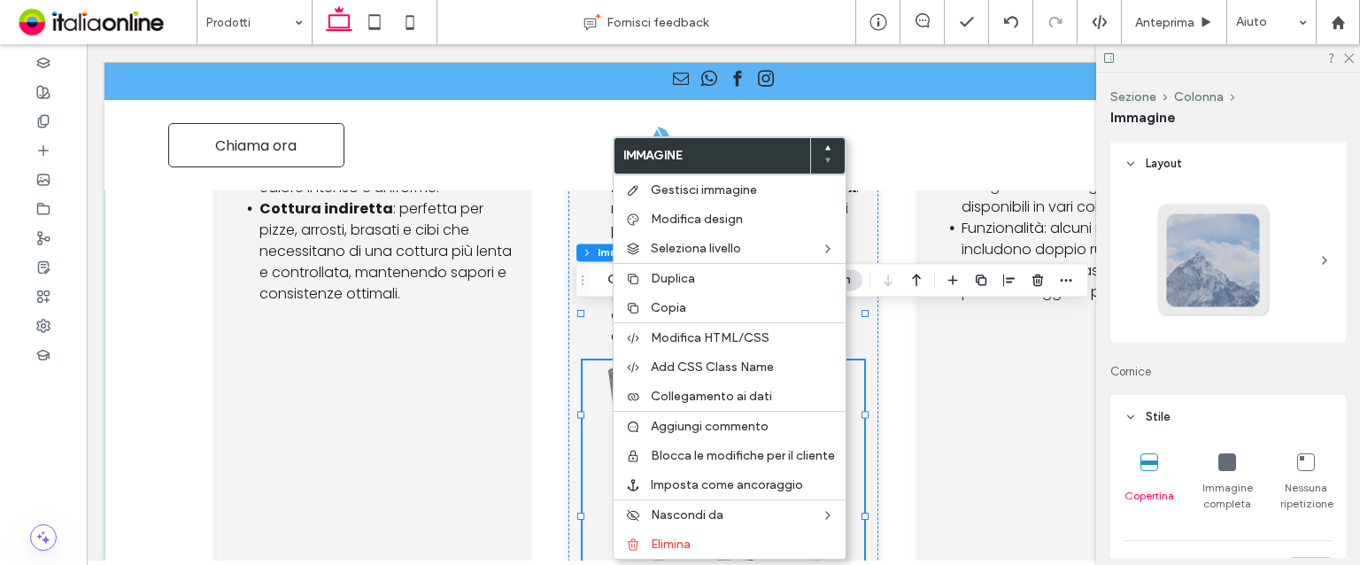
drag, startPoint x: 671, startPoint y: 301, endPoint x: 586, endPoint y: 319, distance: 86.8
click at [671, 301] on span "Copia" at bounding box center [668, 307] width 35 height 15
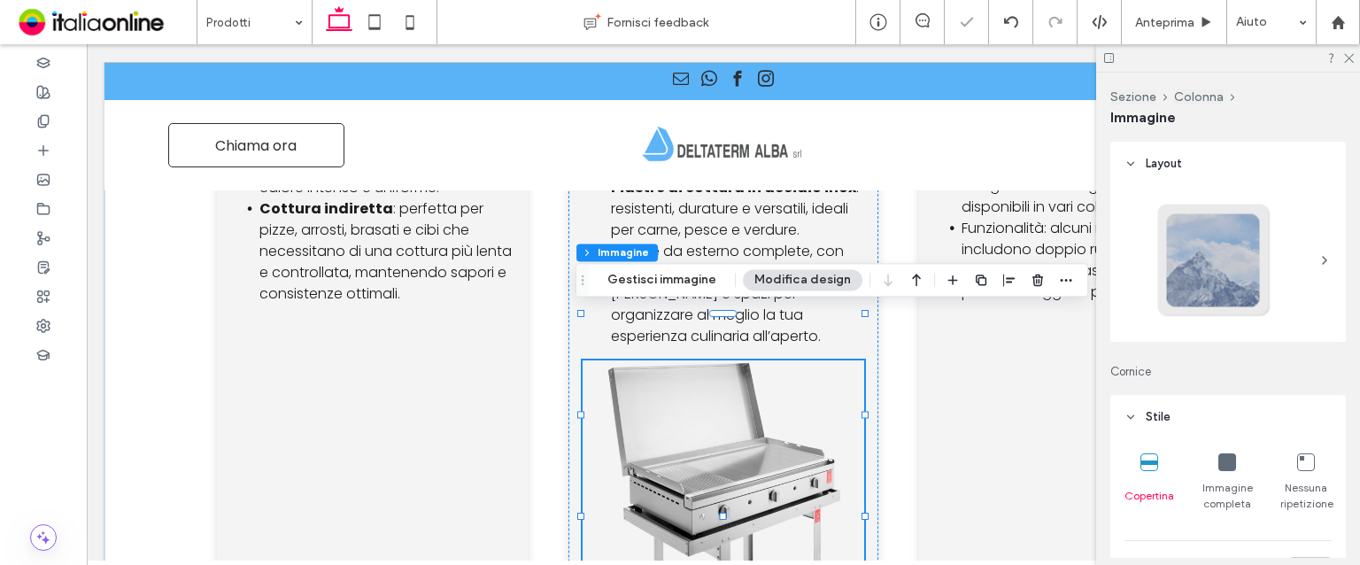
click at [430, 380] on div at bounding box center [680, 282] width 1360 height 565
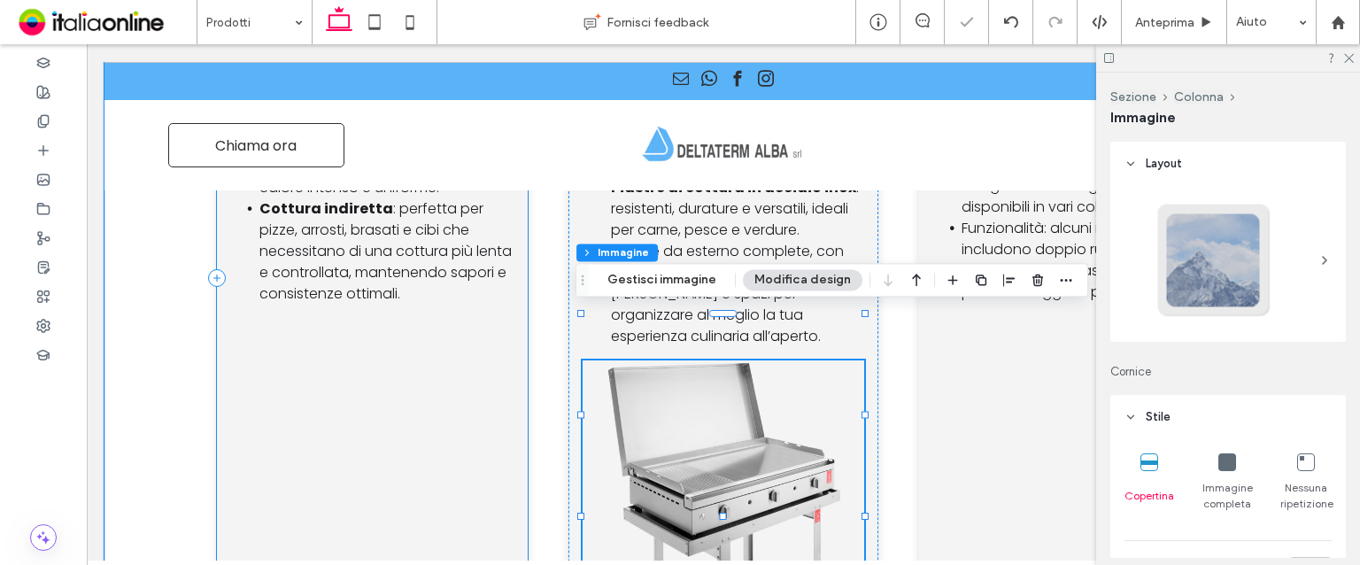
click at [427, 380] on div "Icona del forno nero. forni per cottura diretta e indiretta Cottura diretta : i…" at bounding box center [372, 277] width 311 height 593
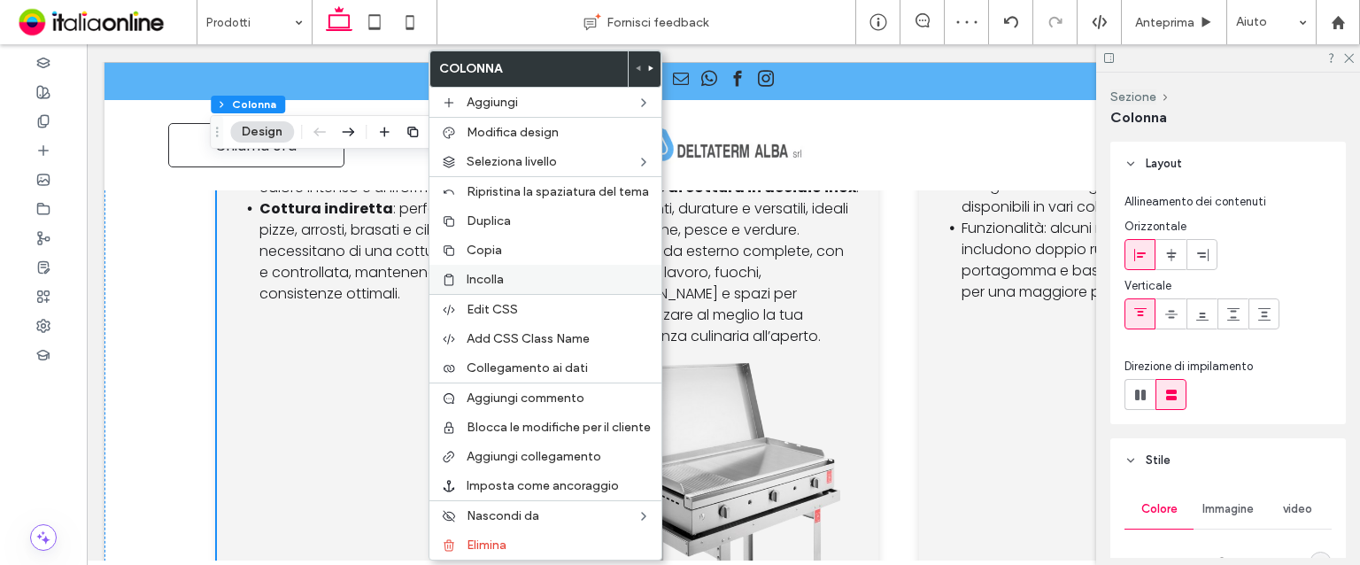
click at [496, 268] on div "Incolla" at bounding box center [546, 279] width 232 height 29
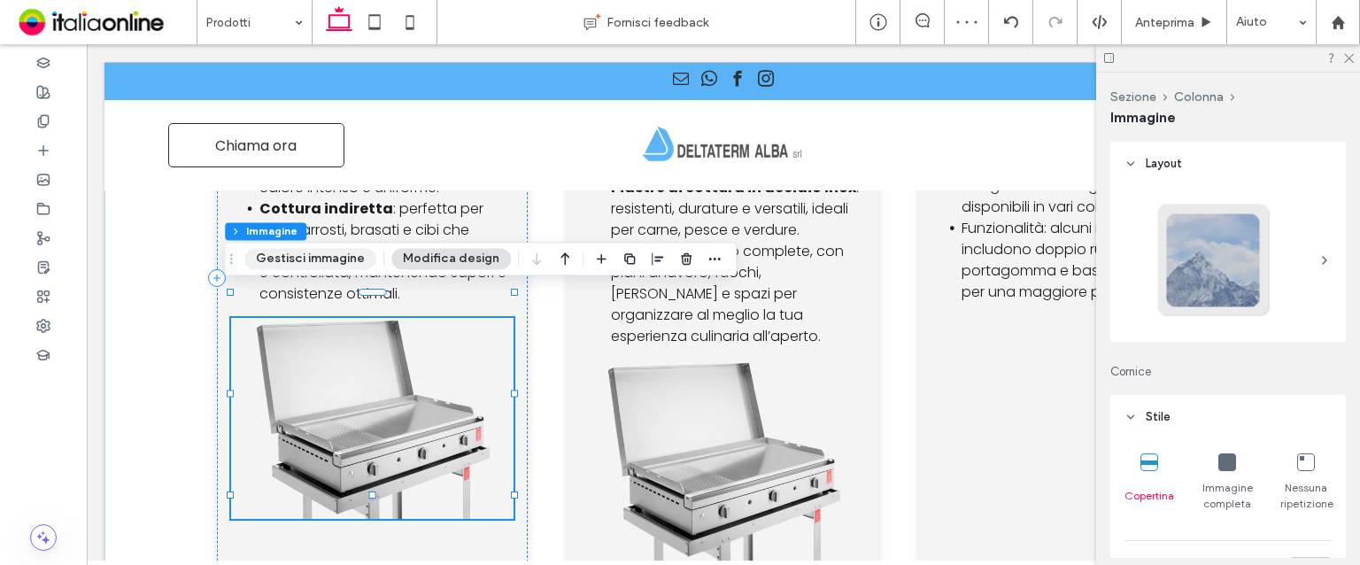
click at [309, 250] on button "Gestisci immagine" at bounding box center [310, 258] width 132 height 21
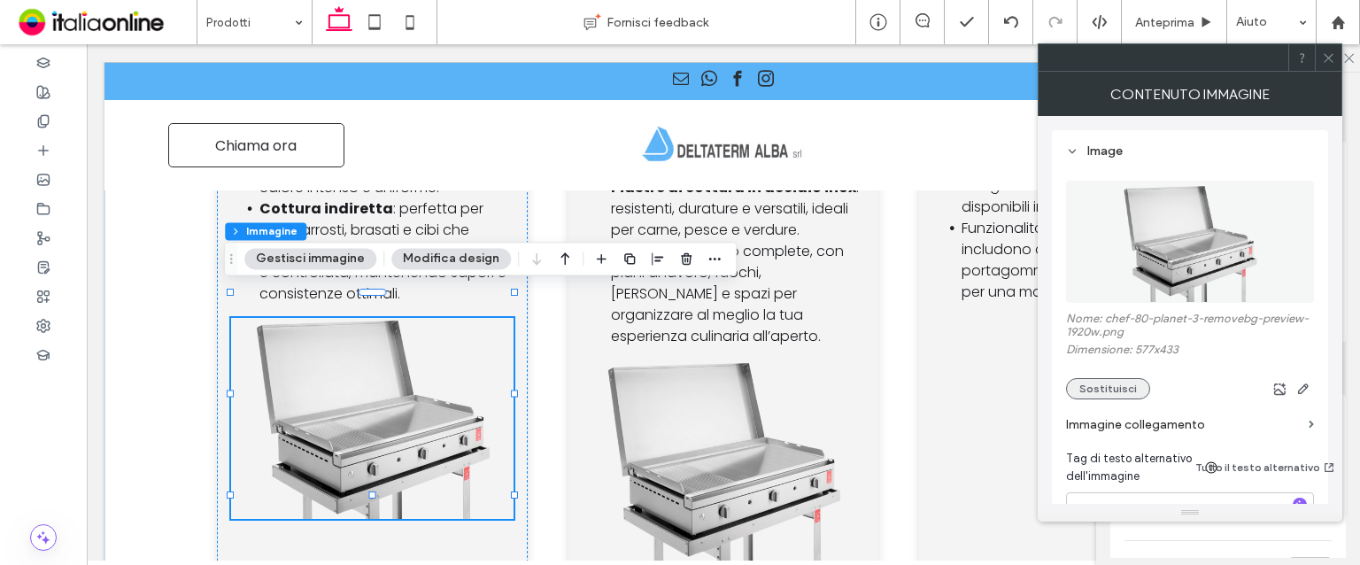
click at [1091, 390] on button "Sostituisci" at bounding box center [1108, 388] width 84 height 21
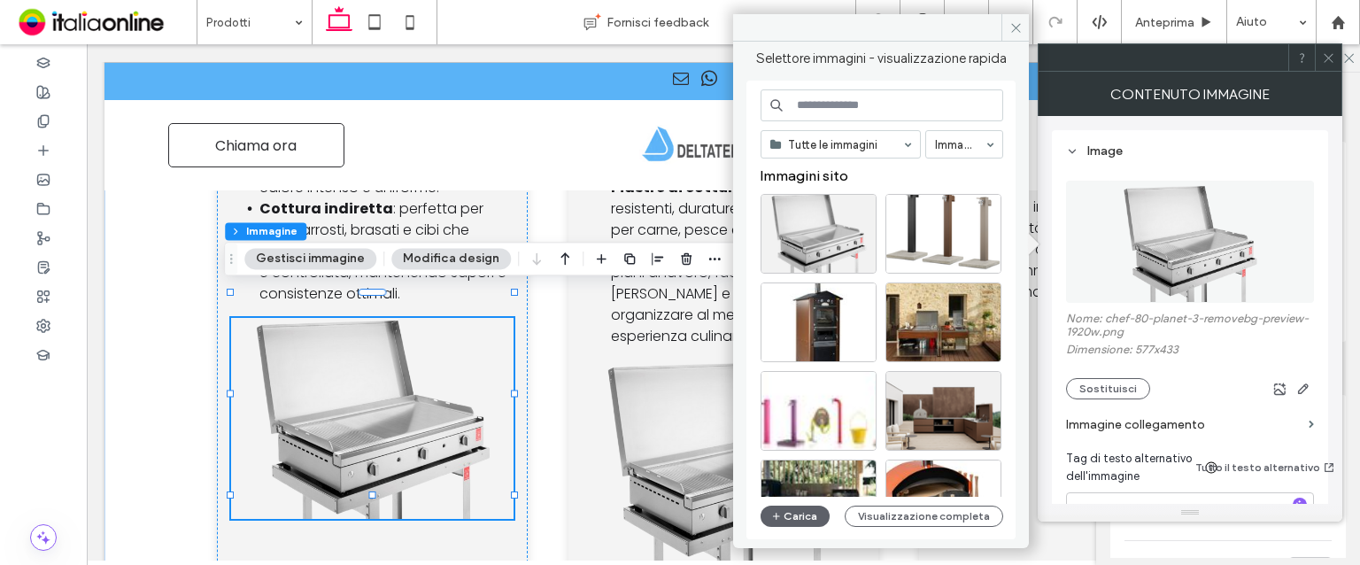
click at [772, 504] on div "Tutte le immagini Immagini Immagini sito Carica Visualizzazione completa" at bounding box center [882, 310] width 243 height 442
click at [774, 516] on icon "button" at bounding box center [776, 516] width 11 height 14
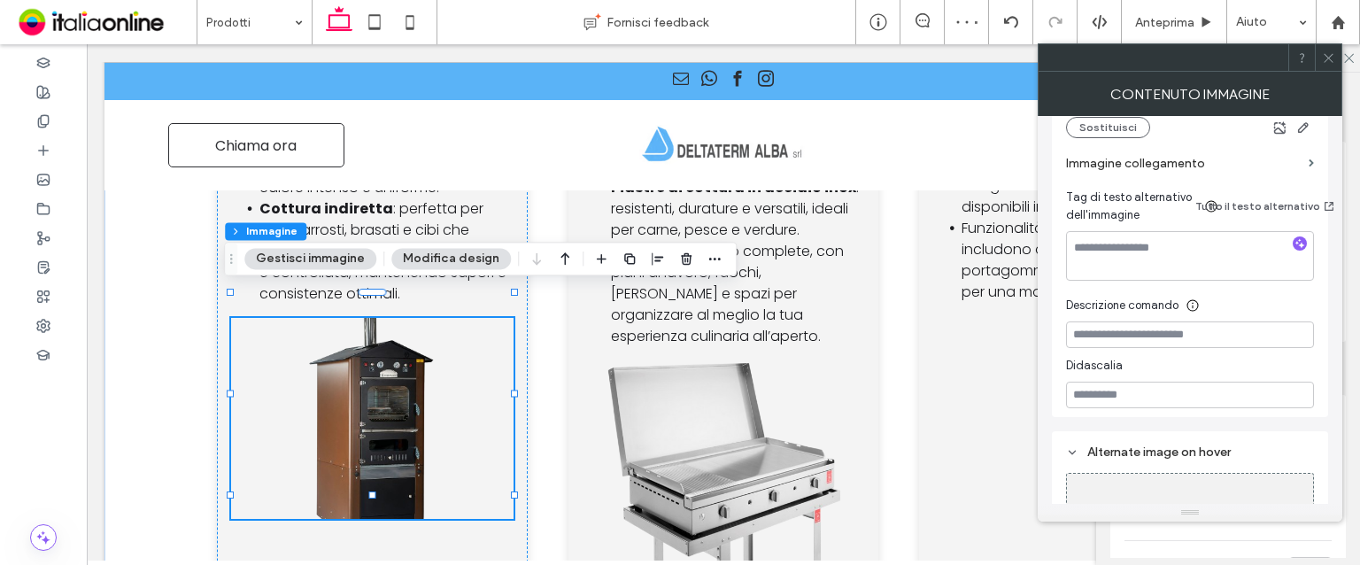
scroll to position [348, 0]
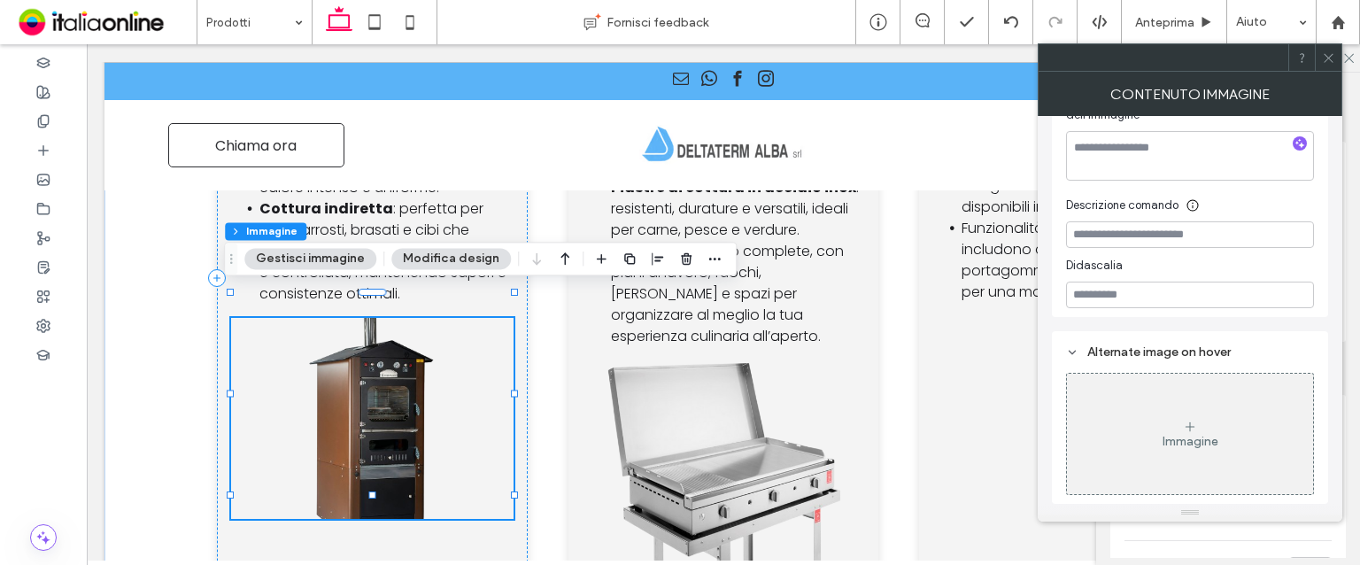
click at [448, 251] on button "Modifica design" at bounding box center [451, 258] width 120 height 21
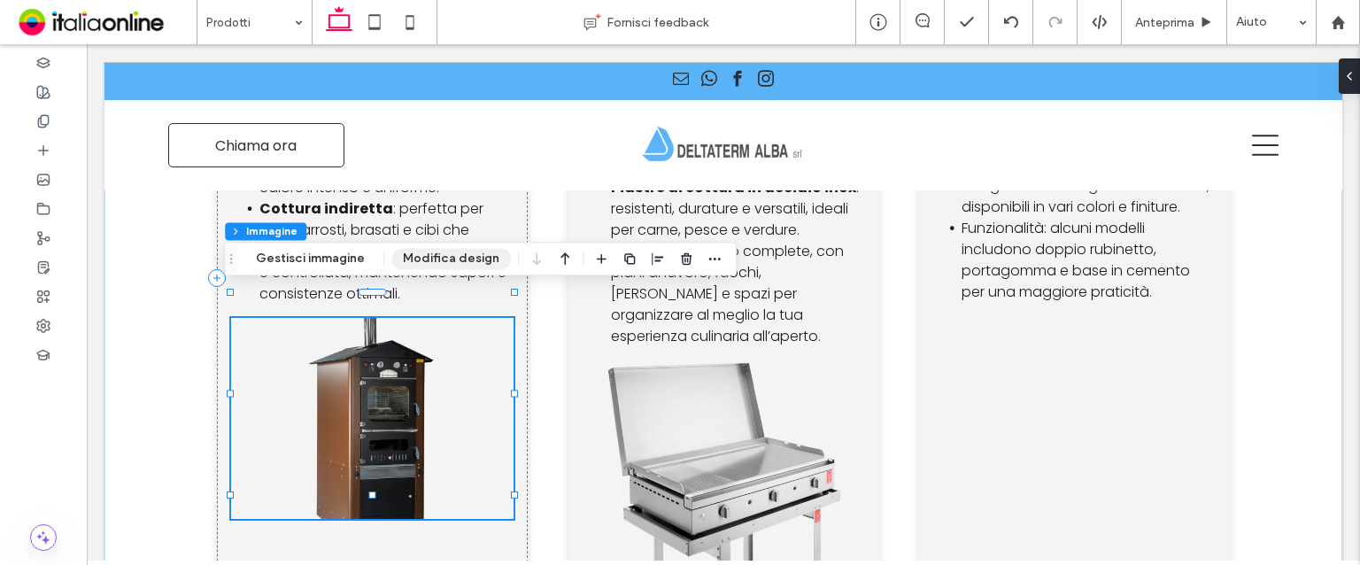
click at [448, 251] on button "Modifica design" at bounding box center [451, 258] width 120 height 21
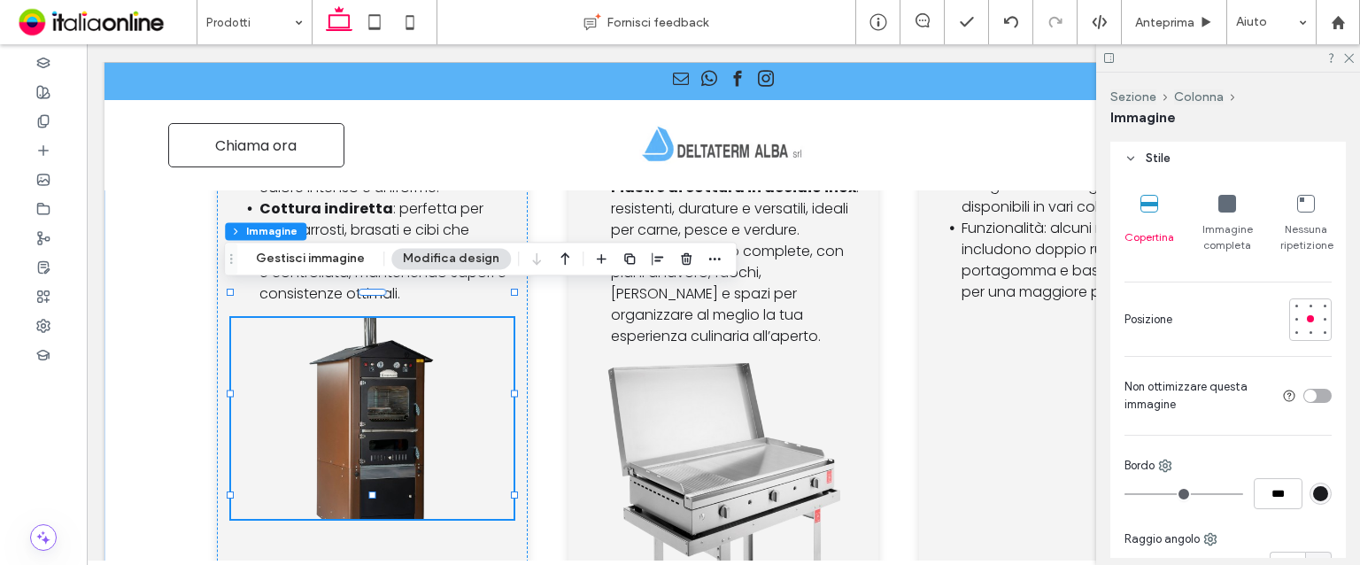
scroll to position [266, 0]
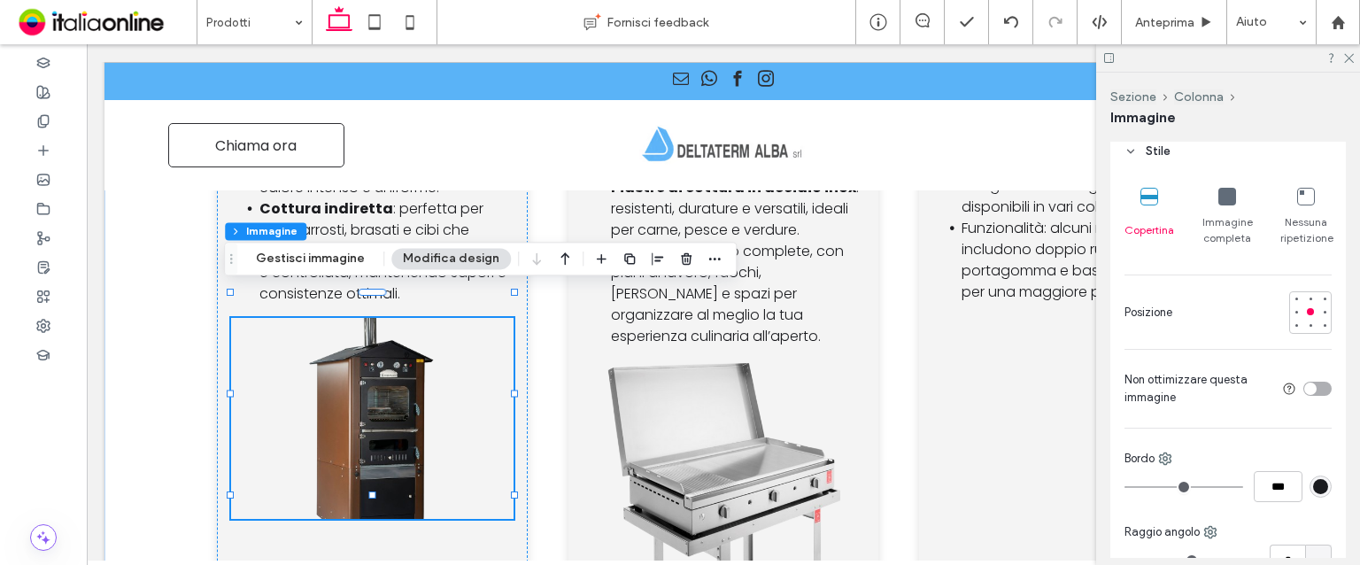
click at [1219, 215] on span "Immagine completa" at bounding box center [1227, 230] width 51 height 32
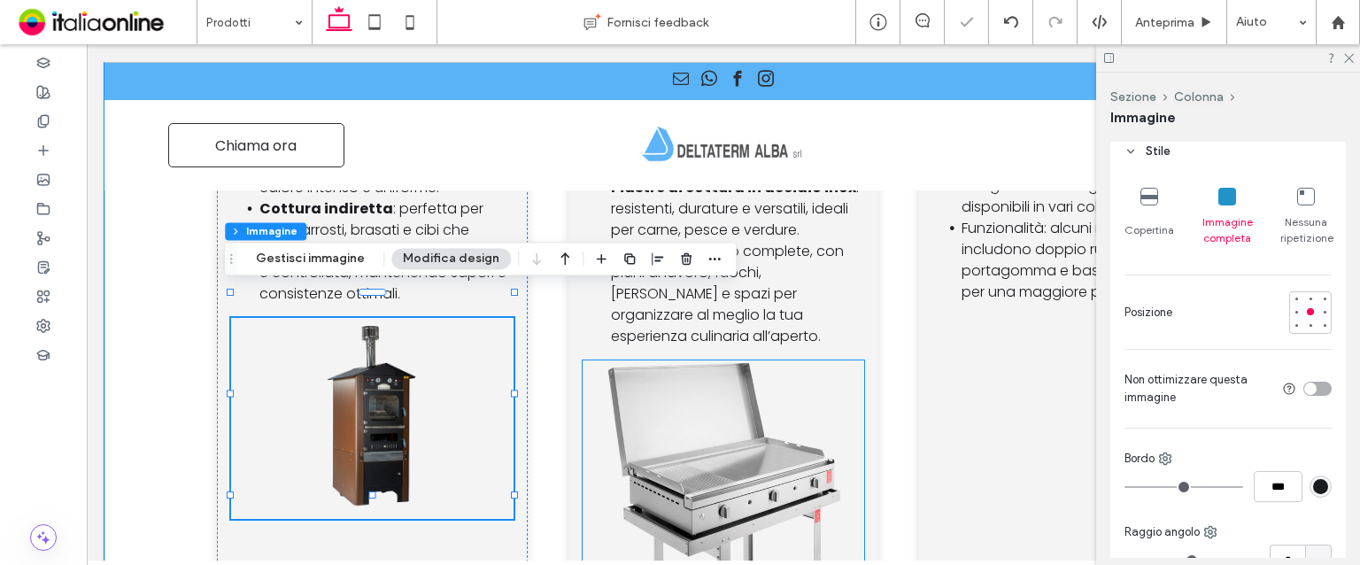
click at [754, 398] on img at bounding box center [724, 460] width 283 height 201
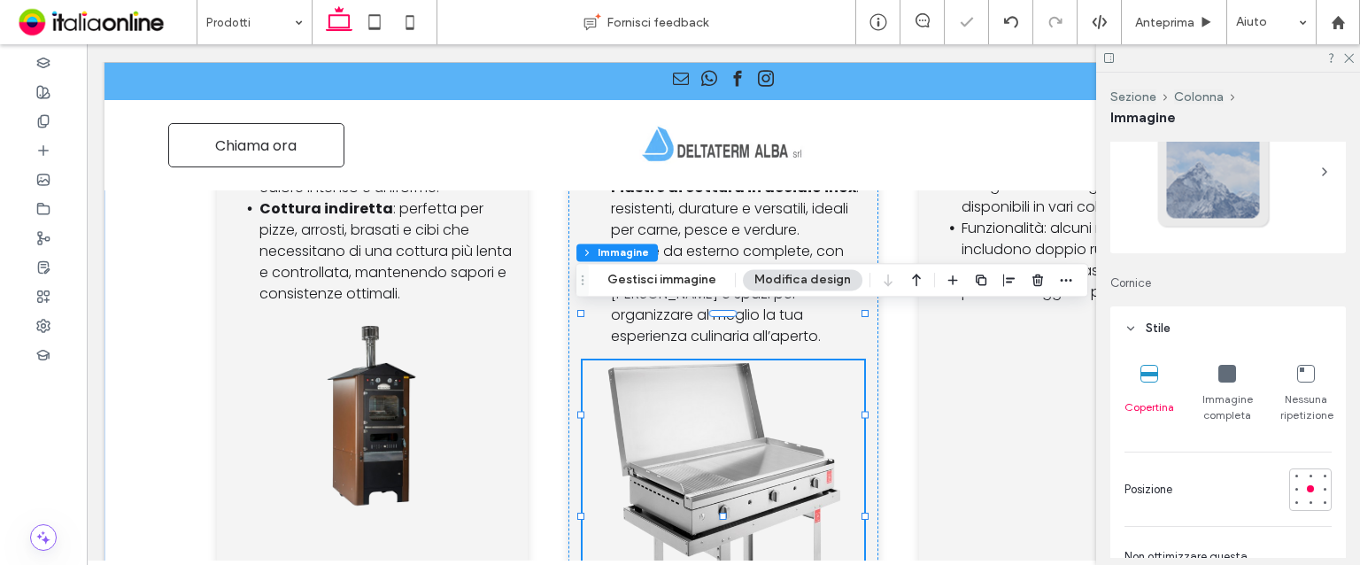
scroll to position [177, 0]
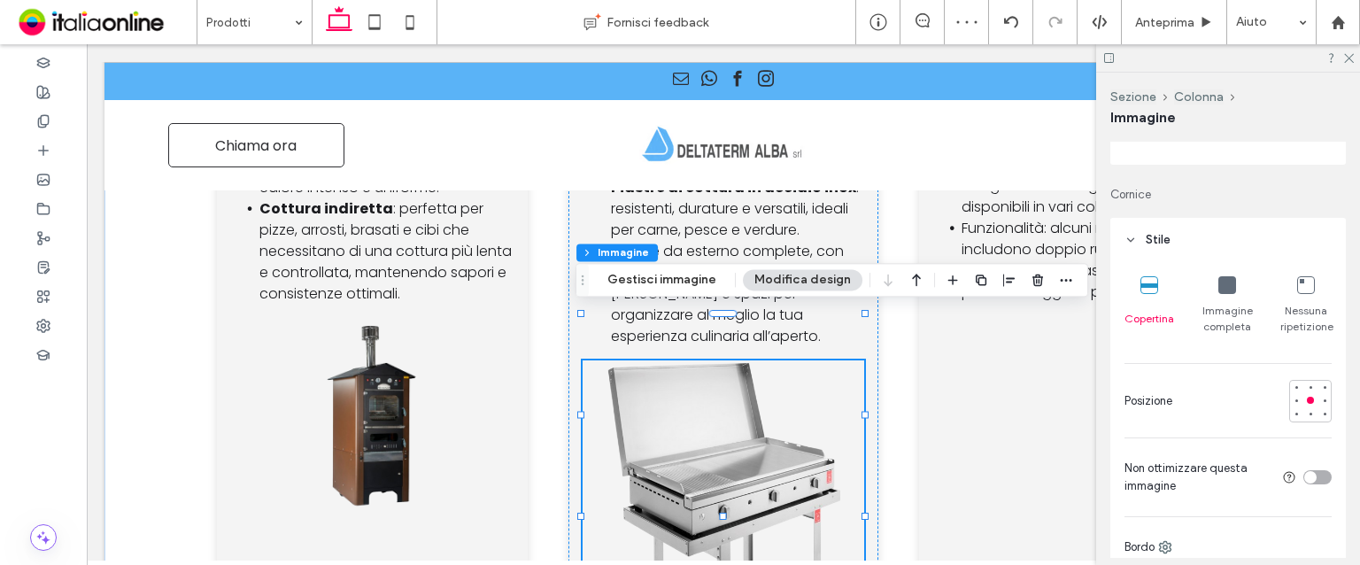
click at [1229, 279] on icon at bounding box center [1228, 285] width 18 height 18
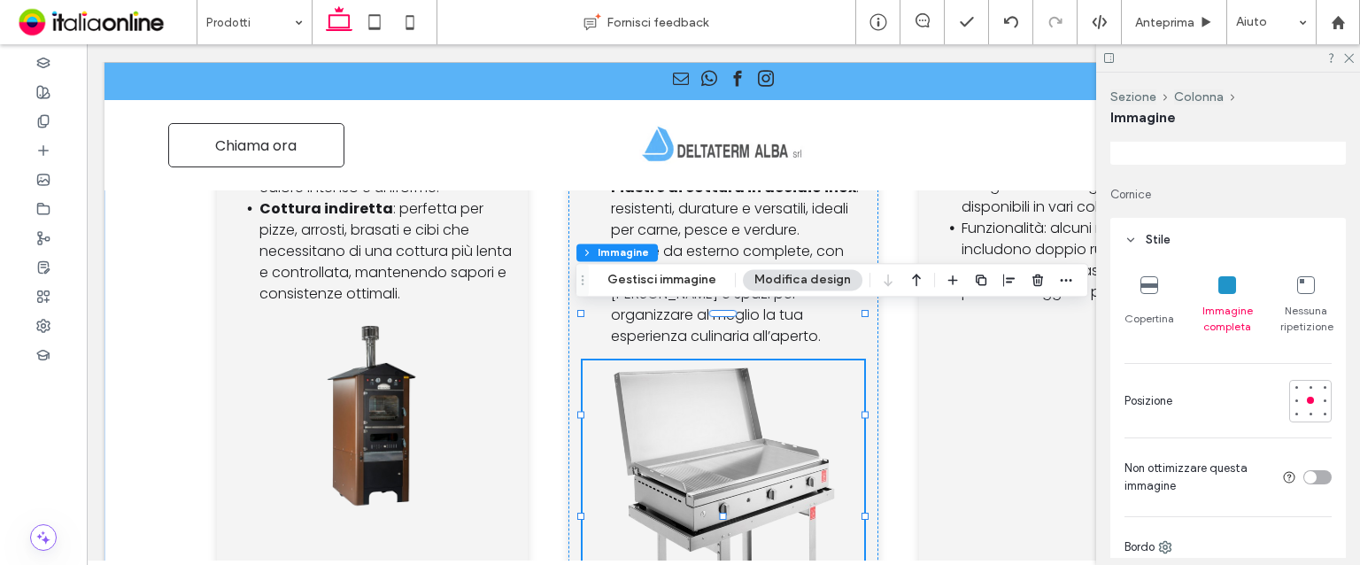
click at [1356, 59] on div at bounding box center [1228, 57] width 264 height 27
click at [1346, 58] on icon at bounding box center [1349, 57] width 12 height 12
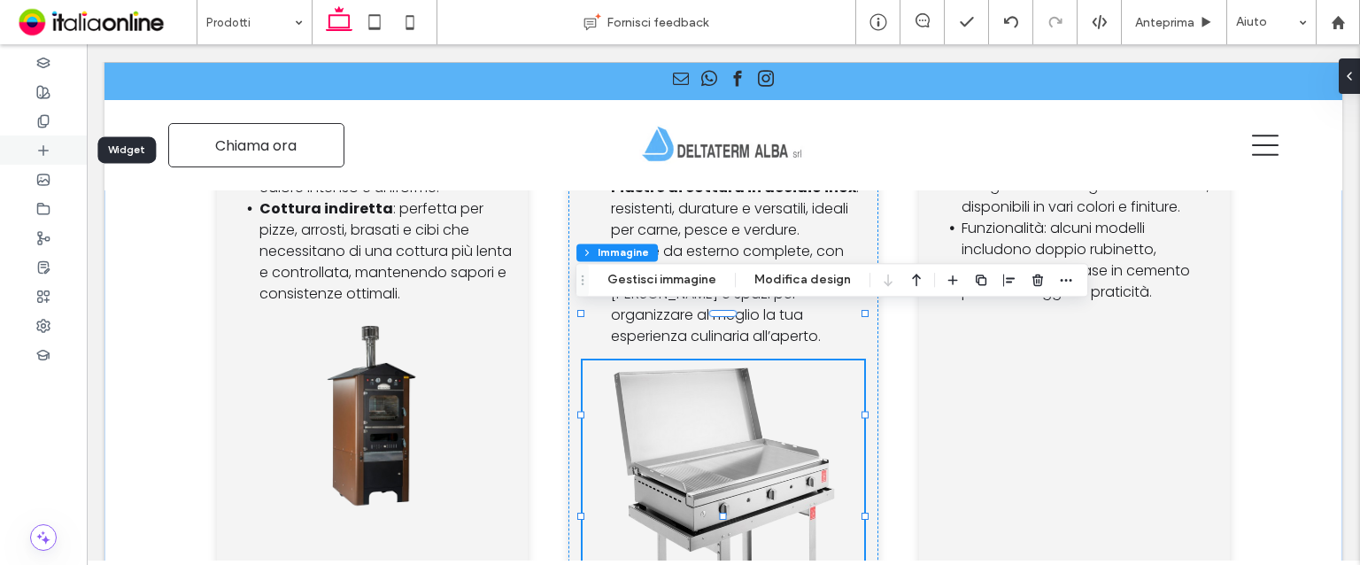
click at [56, 158] on div at bounding box center [43, 150] width 87 height 29
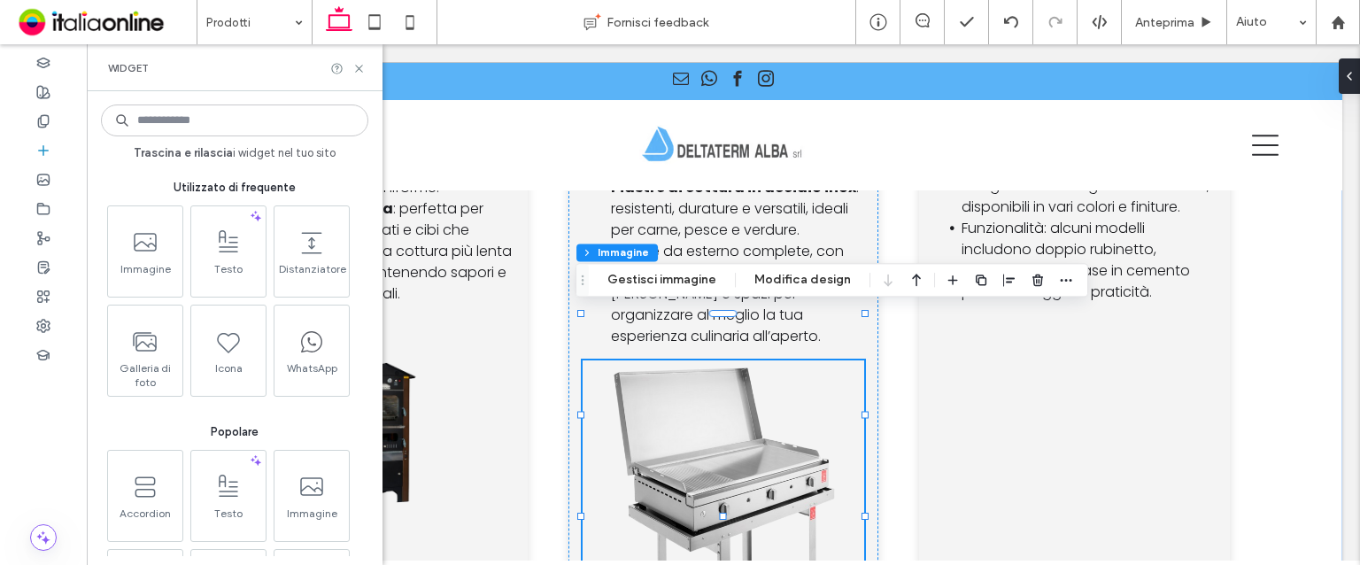
click at [245, 117] on input at bounding box center [234, 121] width 267 height 32
type input "*"
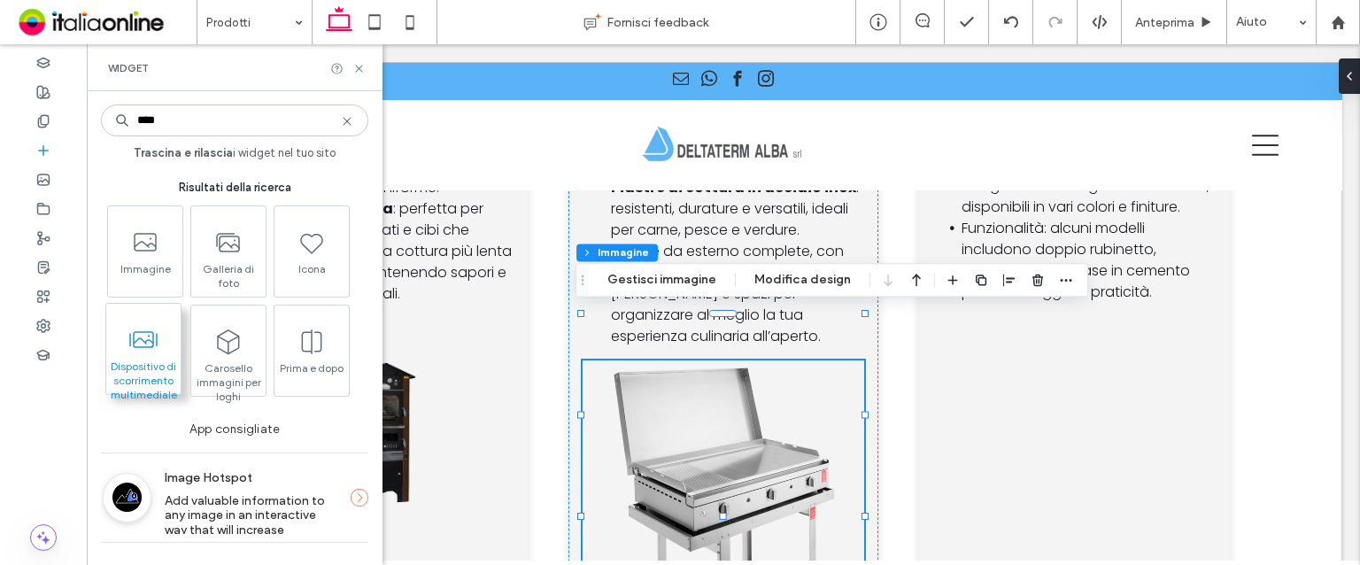
type input "****"
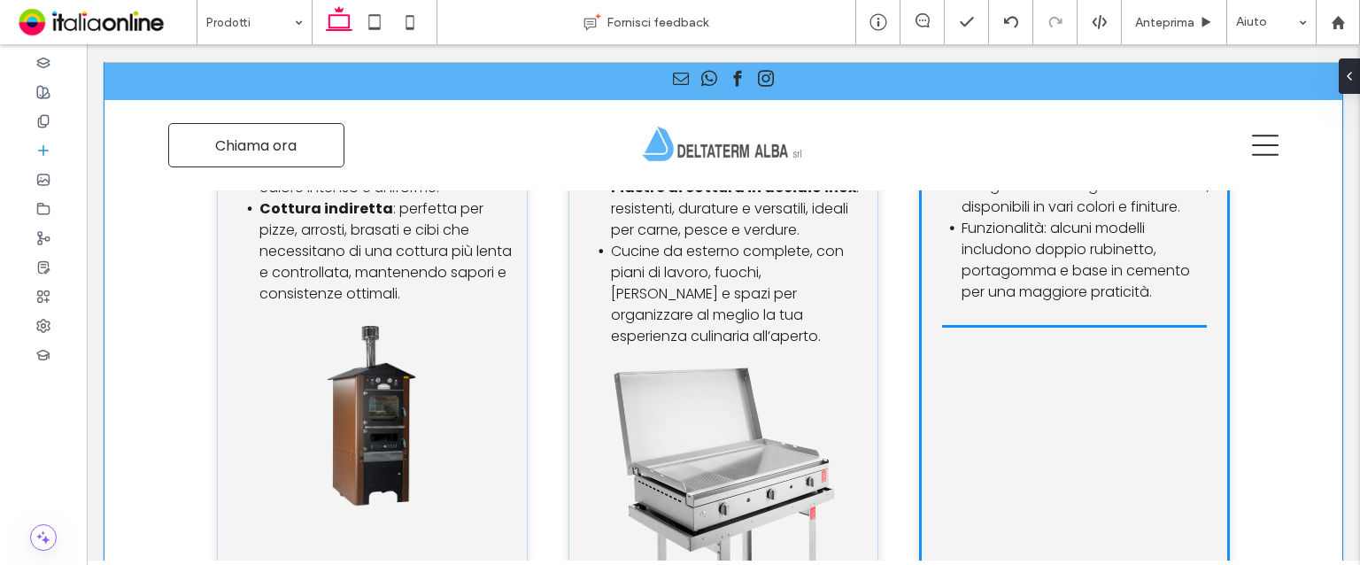
scroll to position [5210, 0]
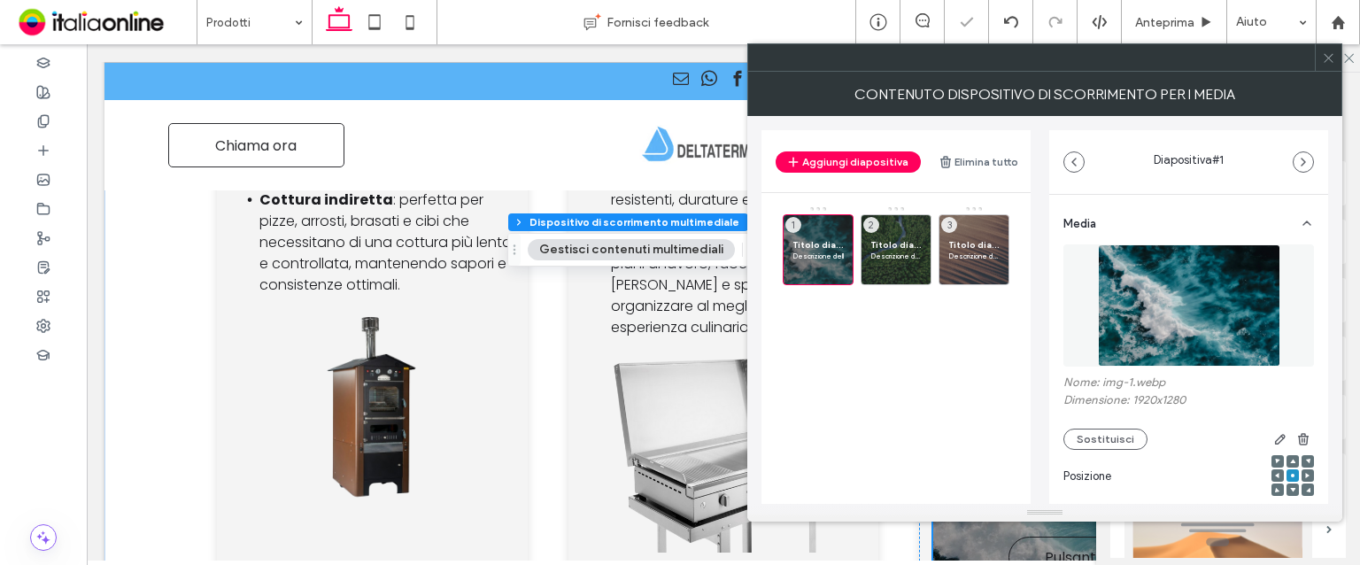
drag, startPoint x: 991, startPoint y: 159, endPoint x: 978, endPoint y: 163, distance: 13.7
click at [991, 159] on button "Elimina tutto" at bounding box center [979, 161] width 80 height 21
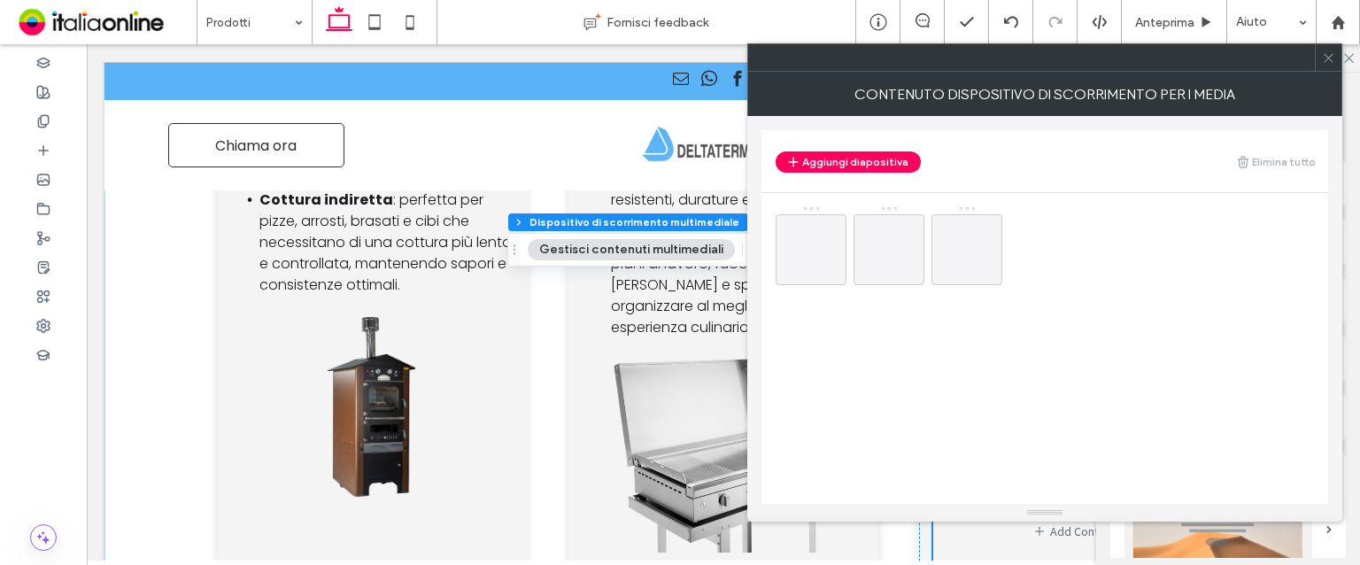
click at [1336, 63] on div at bounding box center [1328, 57] width 27 height 27
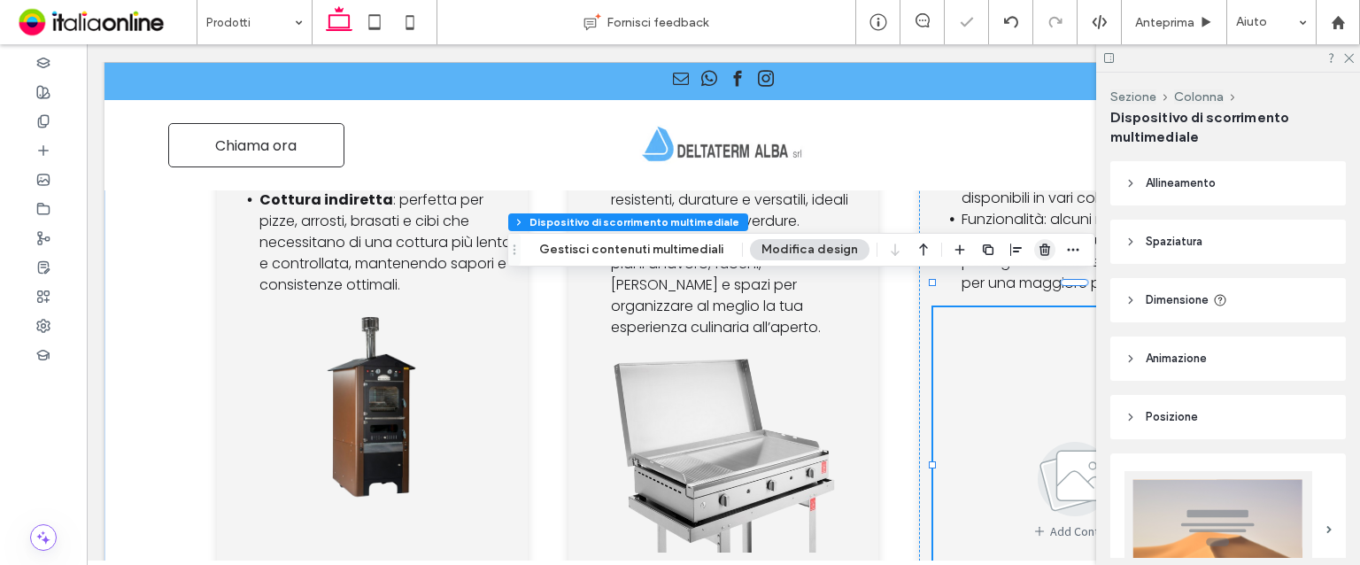
click at [1045, 251] on span "button" at bounding box center [1044, 249] width 21 height 21
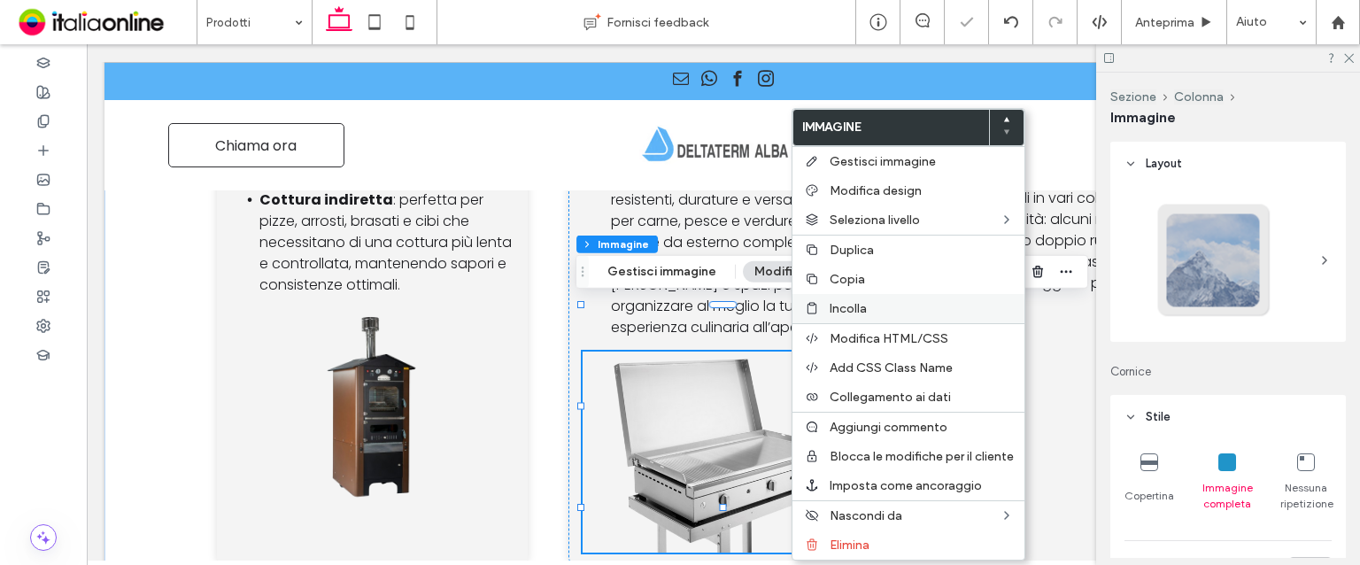
drag, startPoint x: 856, startPoint y: 268, endPoint x: 897, endPoint y: 297, distance: 49.6
click at [856, 268] on div "Copia" at bounding box center [909, 279] width 232 height 29
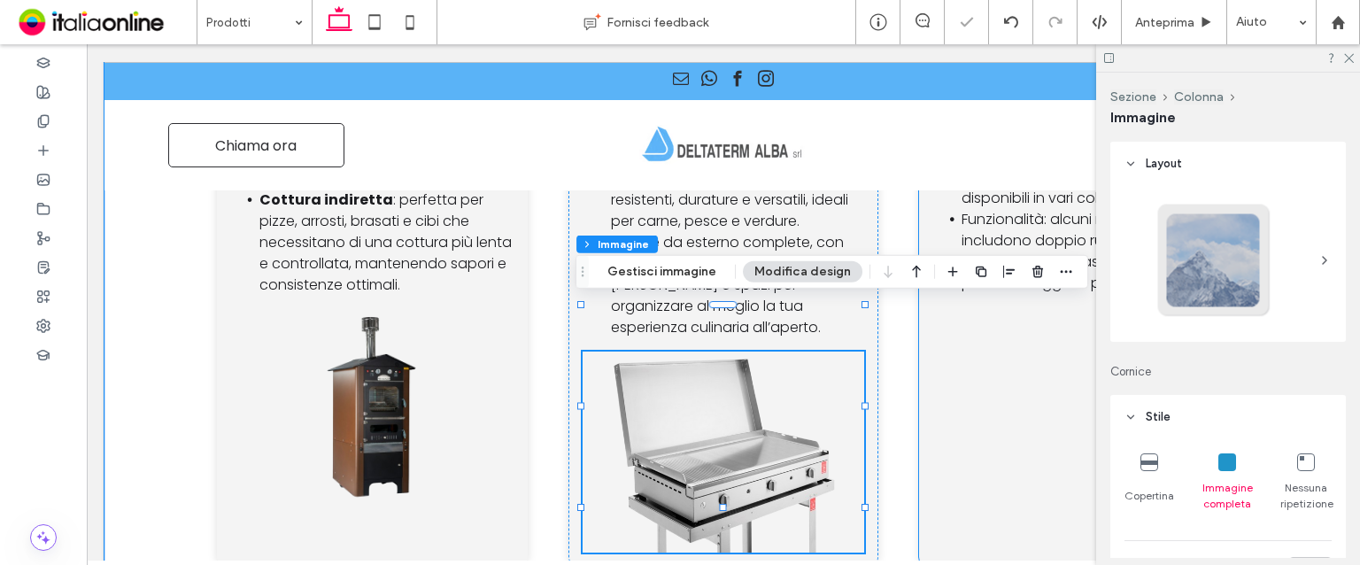
click at [954, 352] on div "Icona di una fontana in bianco e nero, con acqua che spruzza verso l'alto. Font…" at bounding box center [1074, 269] width 311 height 593
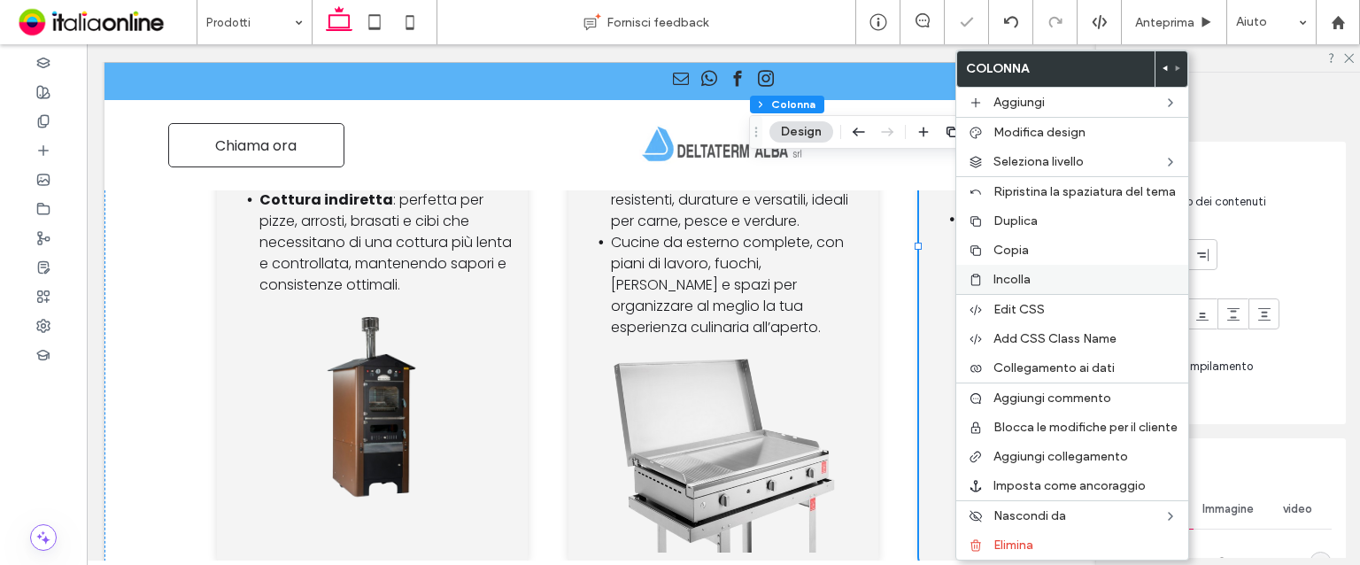
drag, startPoint x: 1036, startPoint y: 272, endPoint x: 1048, endPoint y: 263, distance: 14.5
click at [1036, 272] on label "Incolla" at bounding box center [1086, 279] width 184 height 15
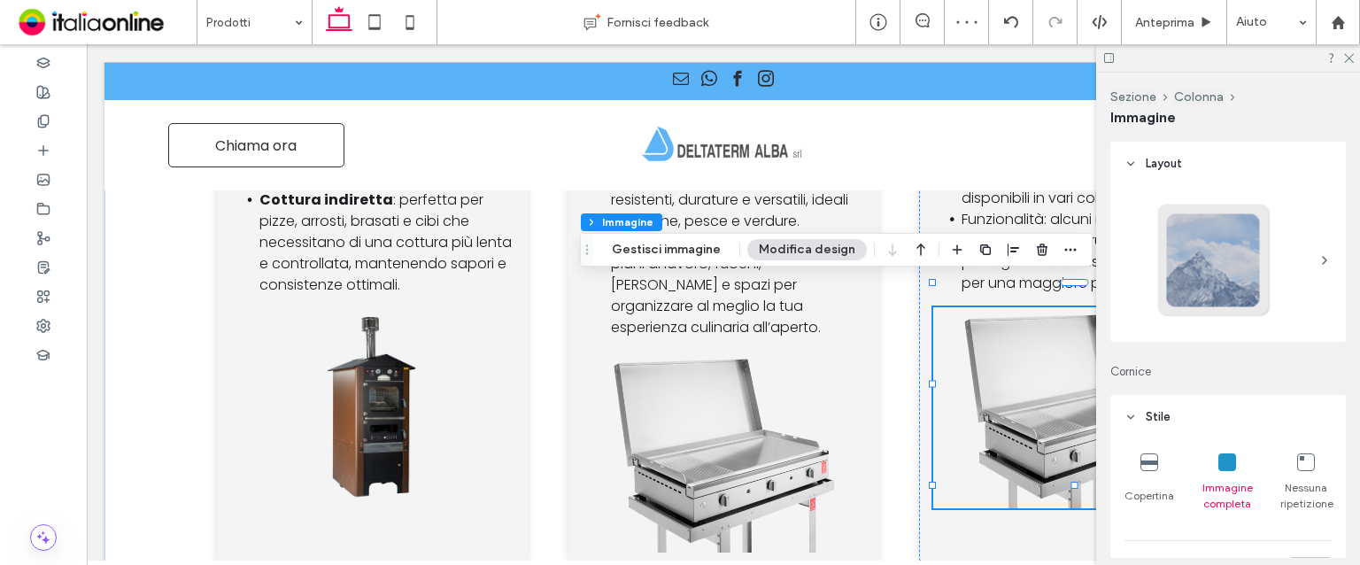
click at [1341, 58] on div at bounding box center [1228, 57] width 264 height 27
click at [1348, 56] on icon at bounding box center [1349, 57] width 12 height 12
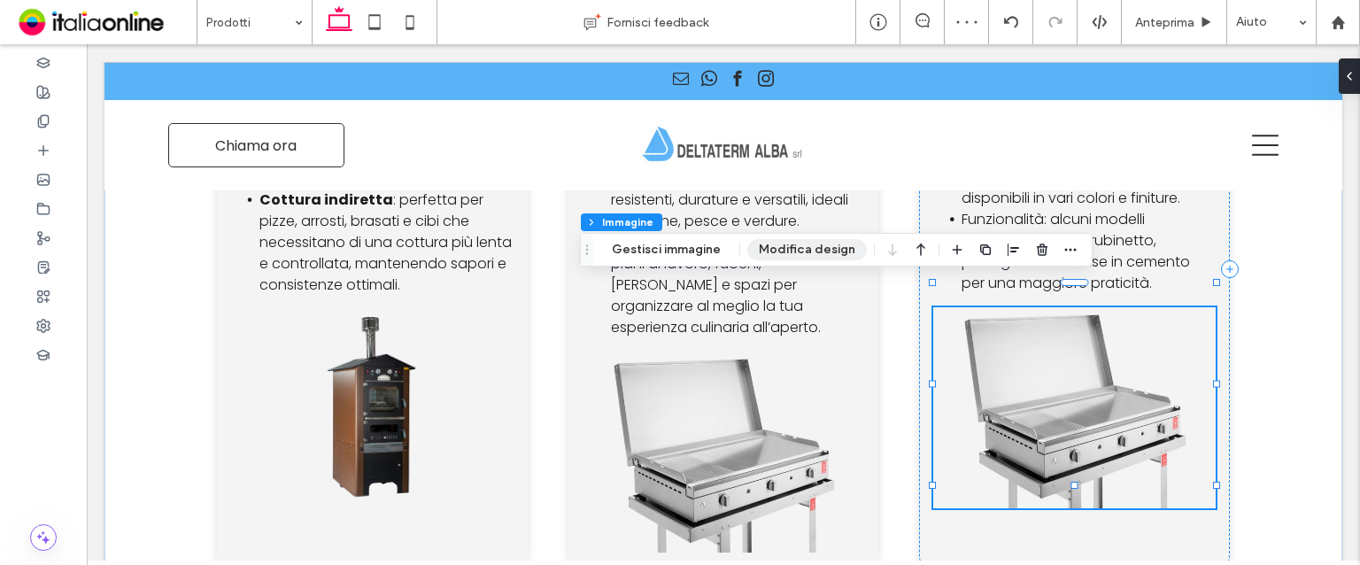
click at [801, 247] on button "Modifica design" at bounding box center [807, 249] width 120 height 21
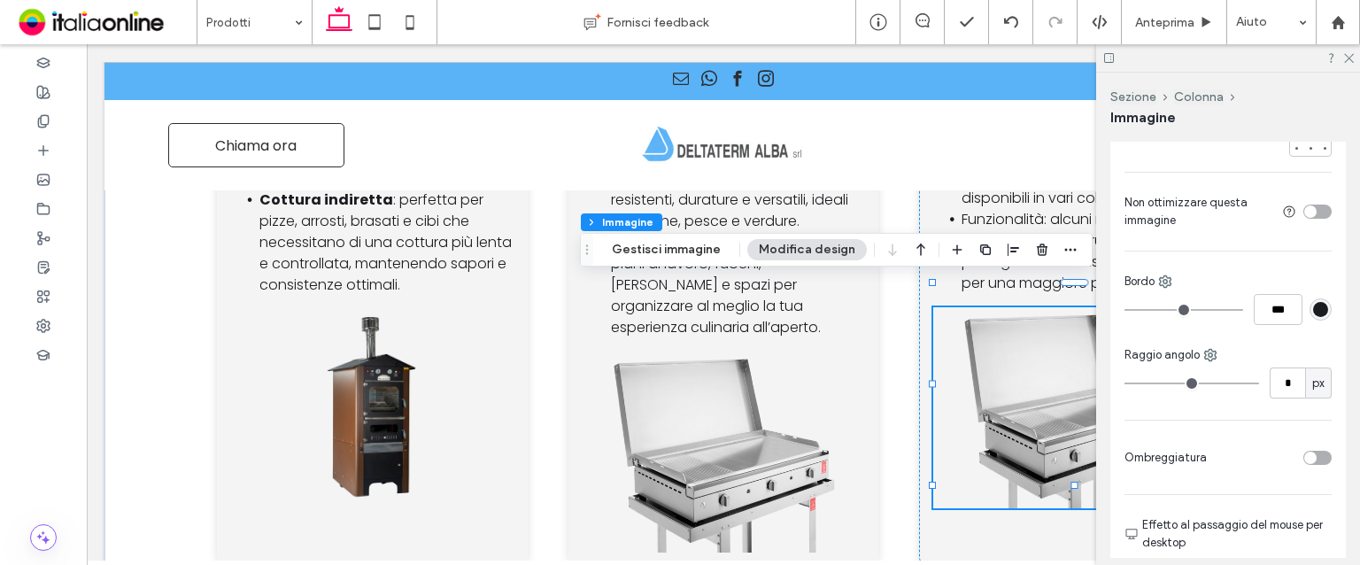
scroll to position [266, 0]
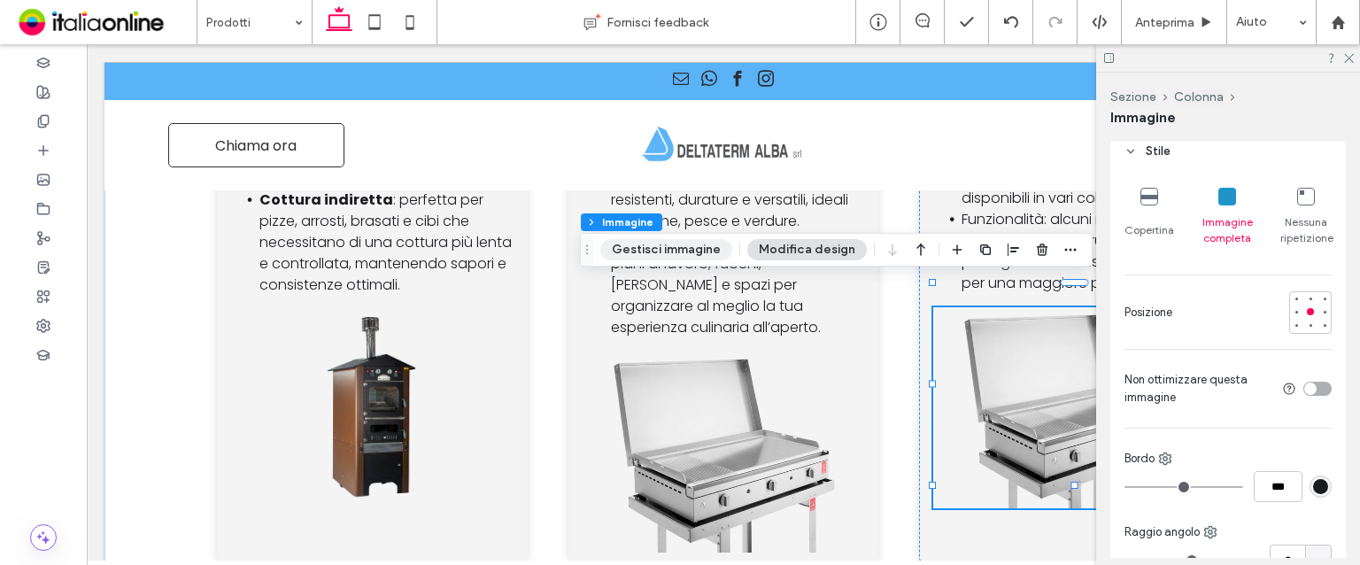
click at [687, 240] on button "Gestisci immagine" at bounding box center [666, 249] width 132 height 21
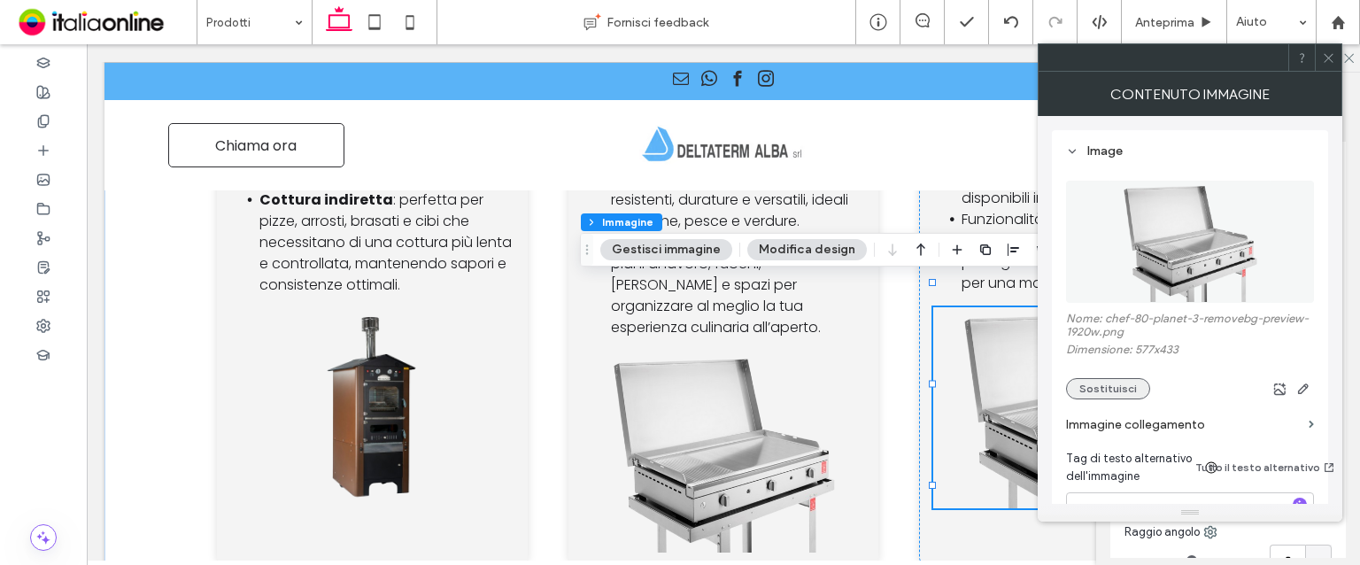
drag, startPoint x: 1102, startPoint y: 372, endPoint x: 1096, endPoint y: 386, distance: 15.5
click at [1102, 372] on div "Nome: chef-80-planet-3-removebg-preview-1920w.png Dimensione: 577x433 Sostituis…" at bounding box center [1190, 356] width 248 height 88
click at [1096, 386] on button "Sostituisci" at bounding box center [1108, 388] width 84 height 21
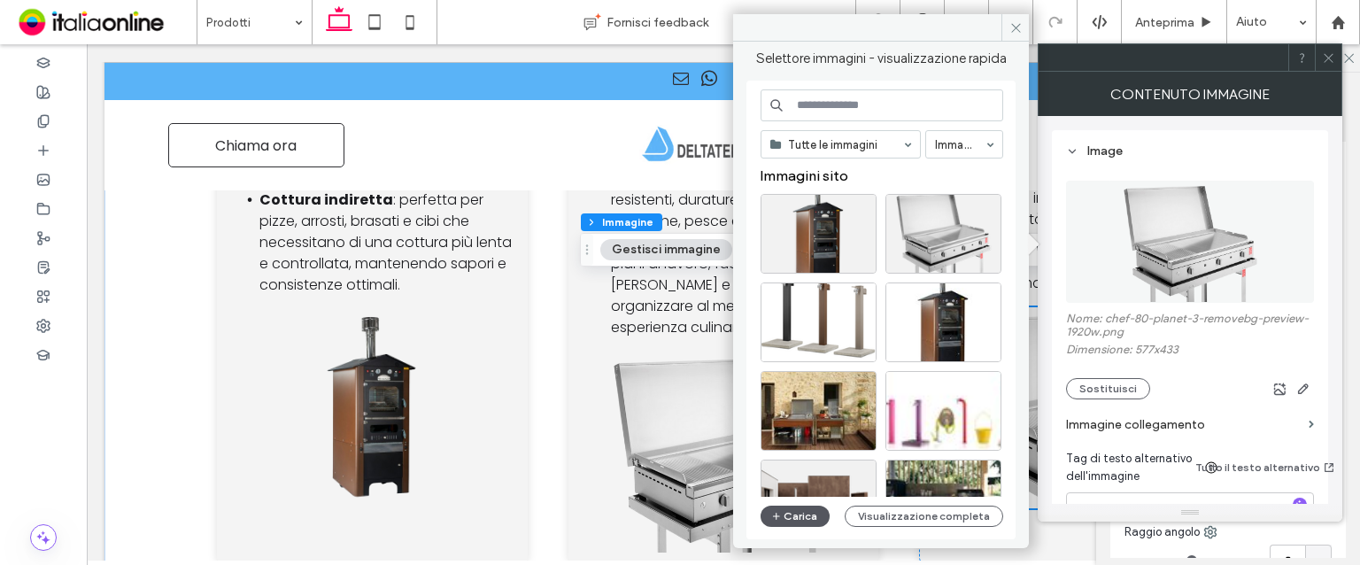
click at [799, 507] on button "Carica" at bounding box center [795, 516] width 69 height 21
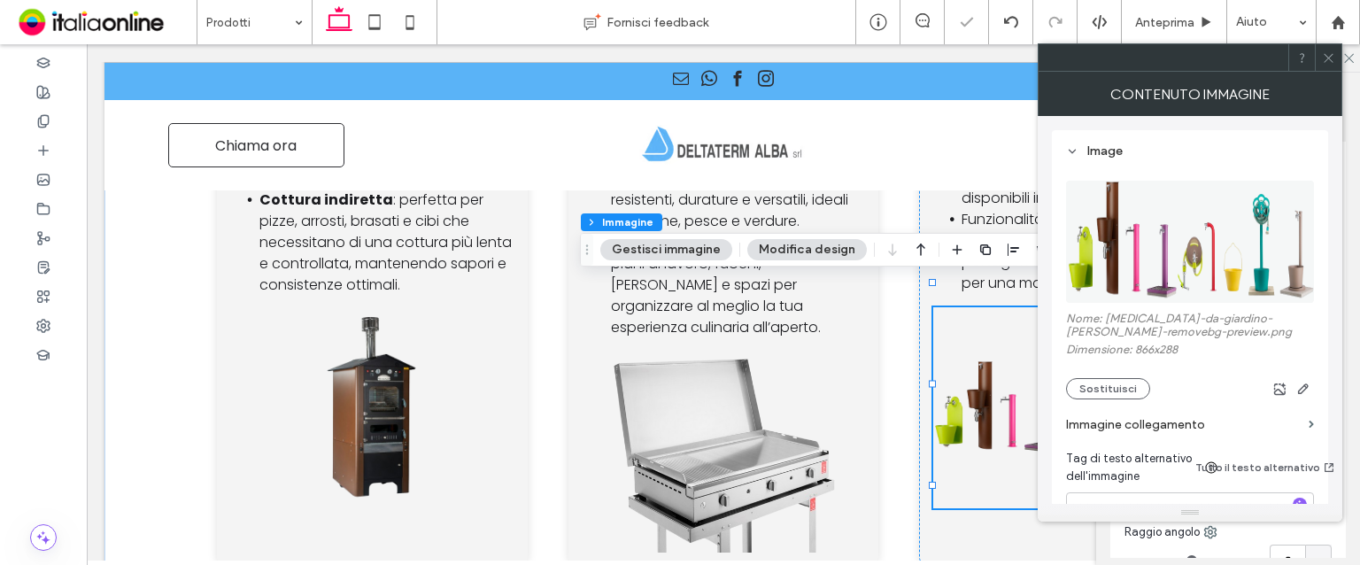
click at [1332, 48] on span at bounding box center [1328, 57] width 13 height 27
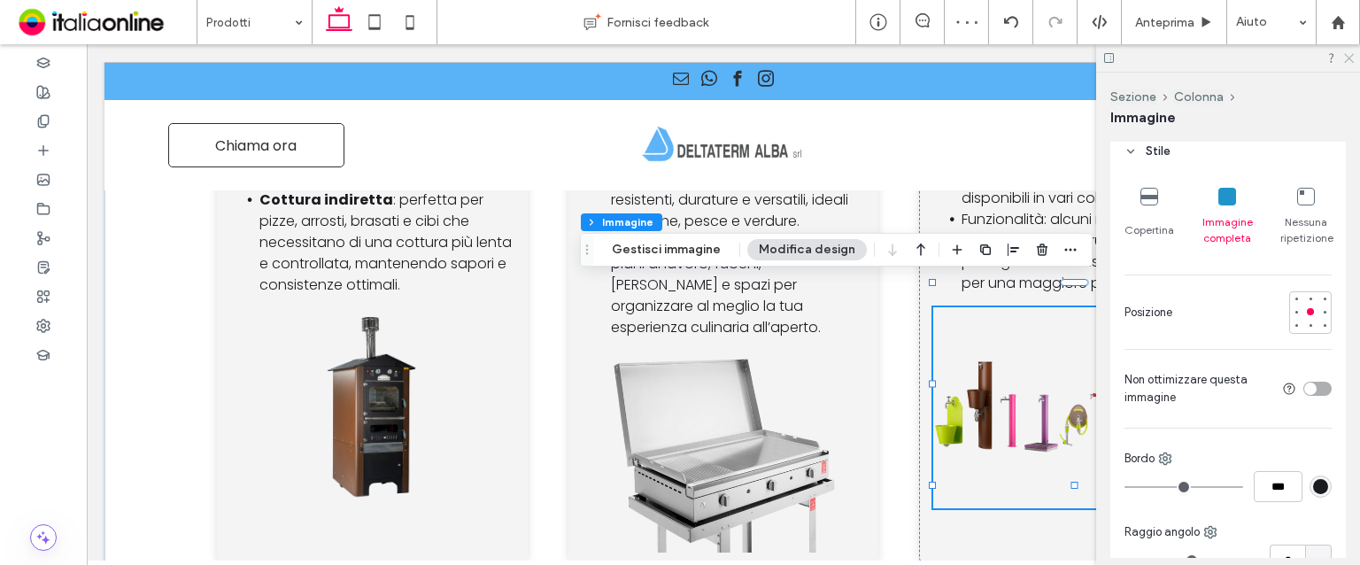
click at [1351, 55] on icon at bounding box center [1349, 57] width 12 height 12
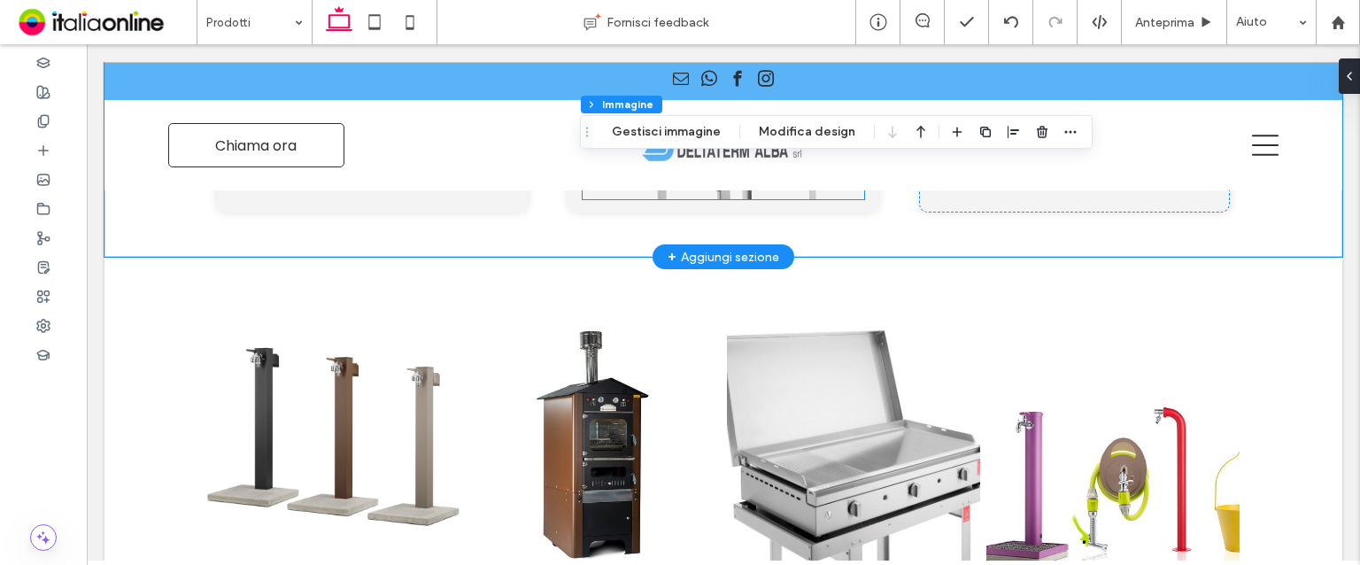
scroll to position [5564, 0]
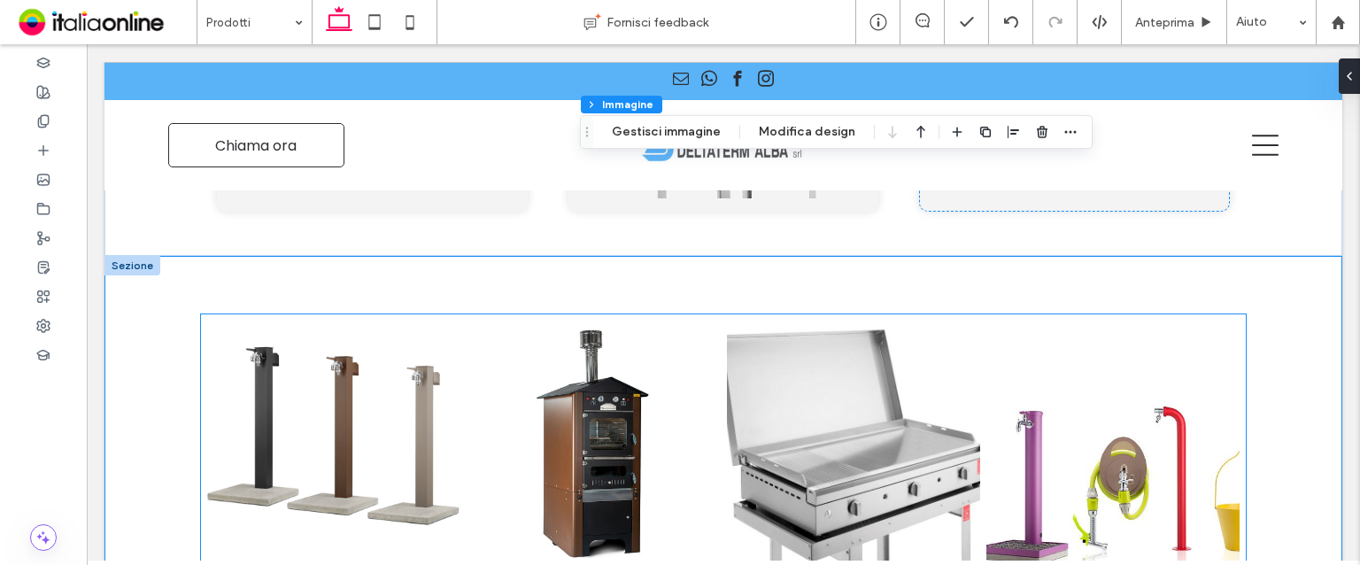
click at [641, 321] on link at bounding box center [593, 447] width 253 height 253
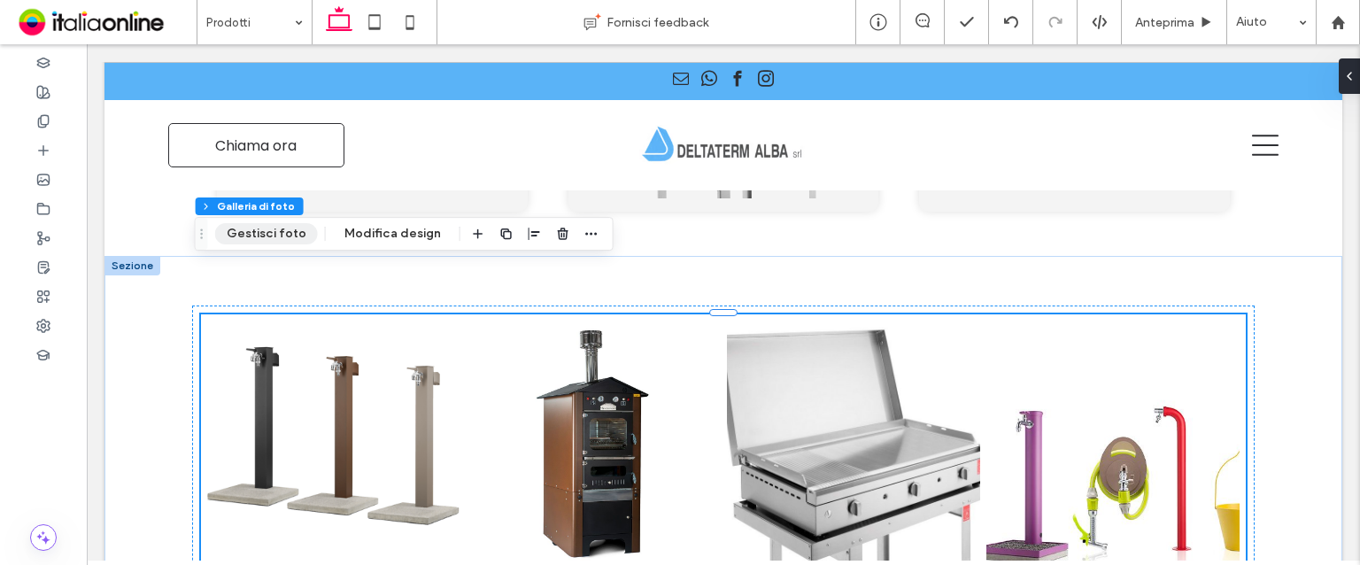
click at [270, 240] on button "Gestisci foto" at bounding box center [266, 233] width 103 height 21
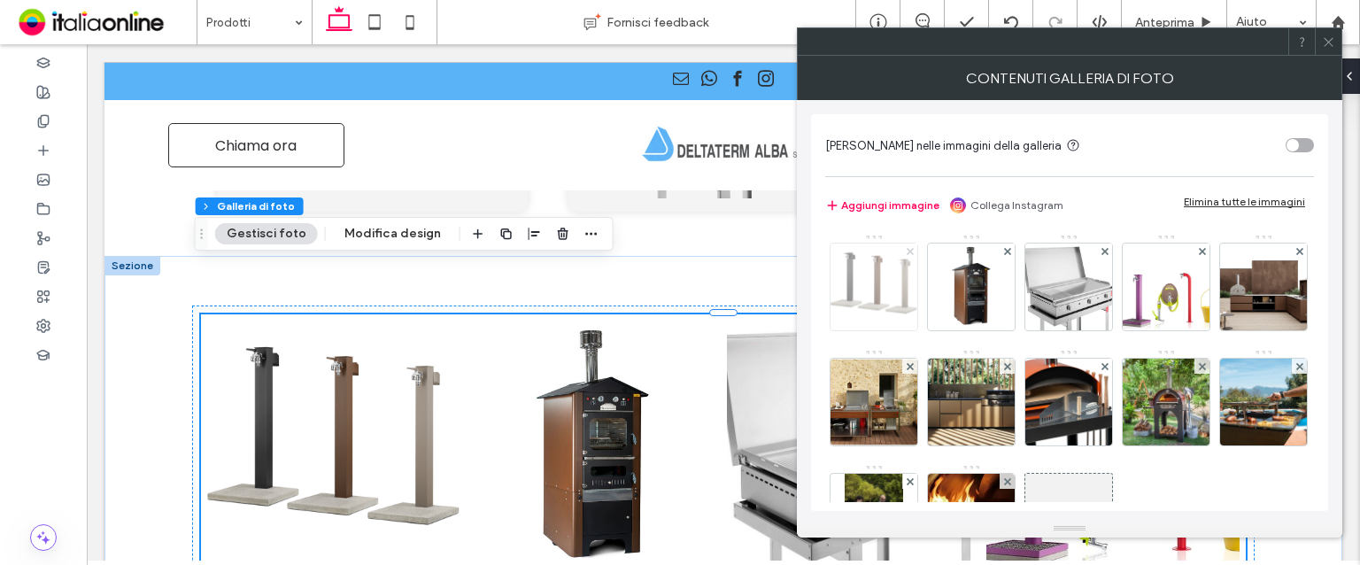
click at [912, 247] on use at bounding box center [909, 250] width 7 height 7
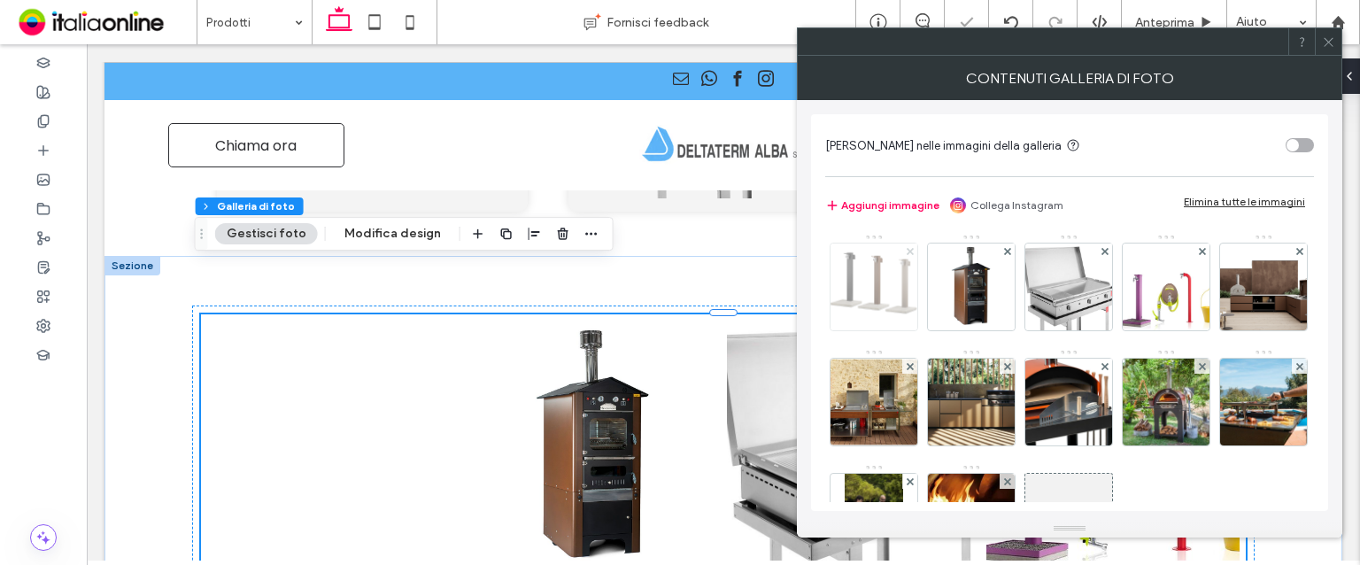
click at [912, 247] on use at bounding box center [909, 250] width 7 height 7
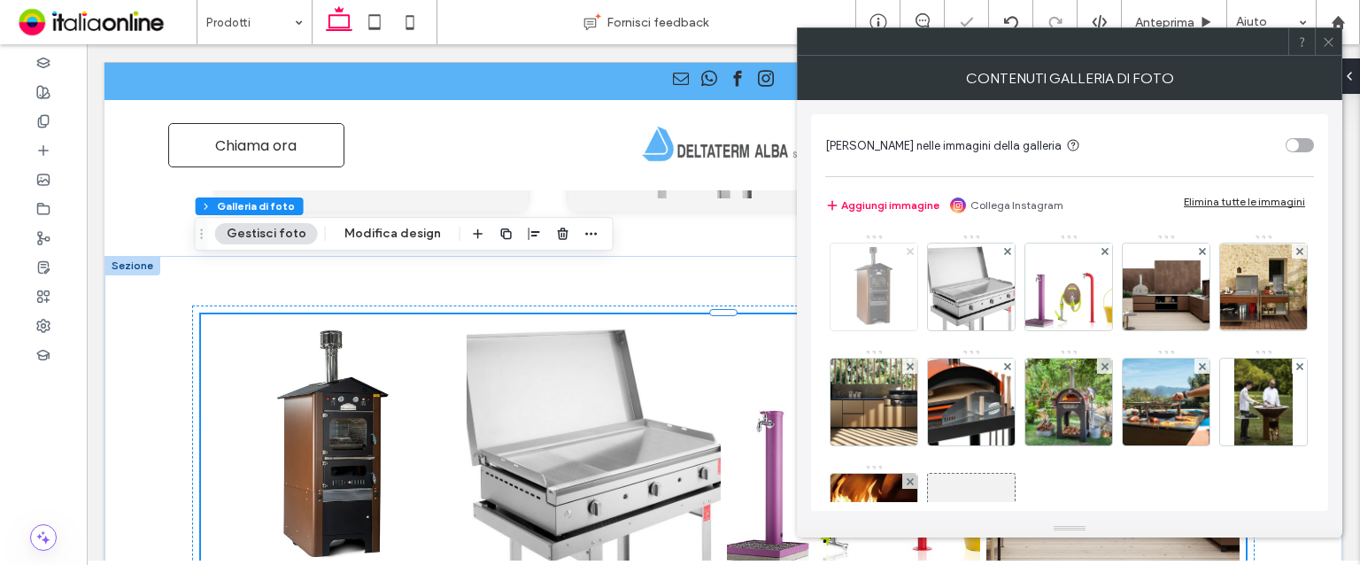
click at [912, 247] on use at bounding box center [909, 250] width 7 height 7
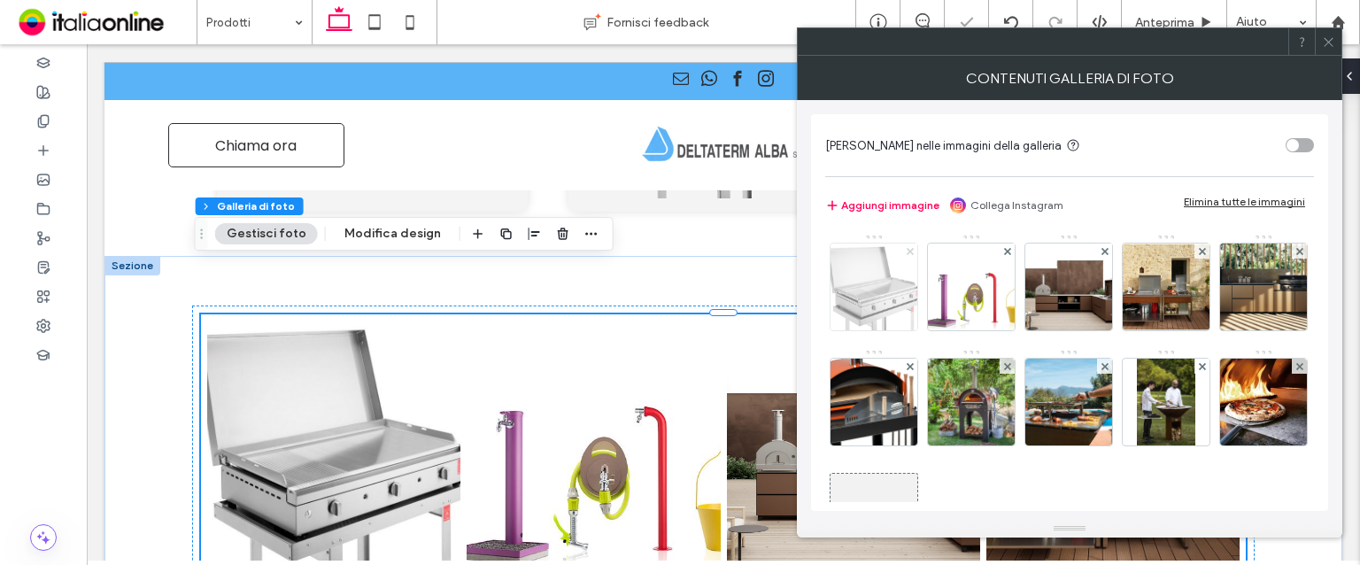
click at [912, 247] on use at bounding box center [909, 250] width 7 height 7
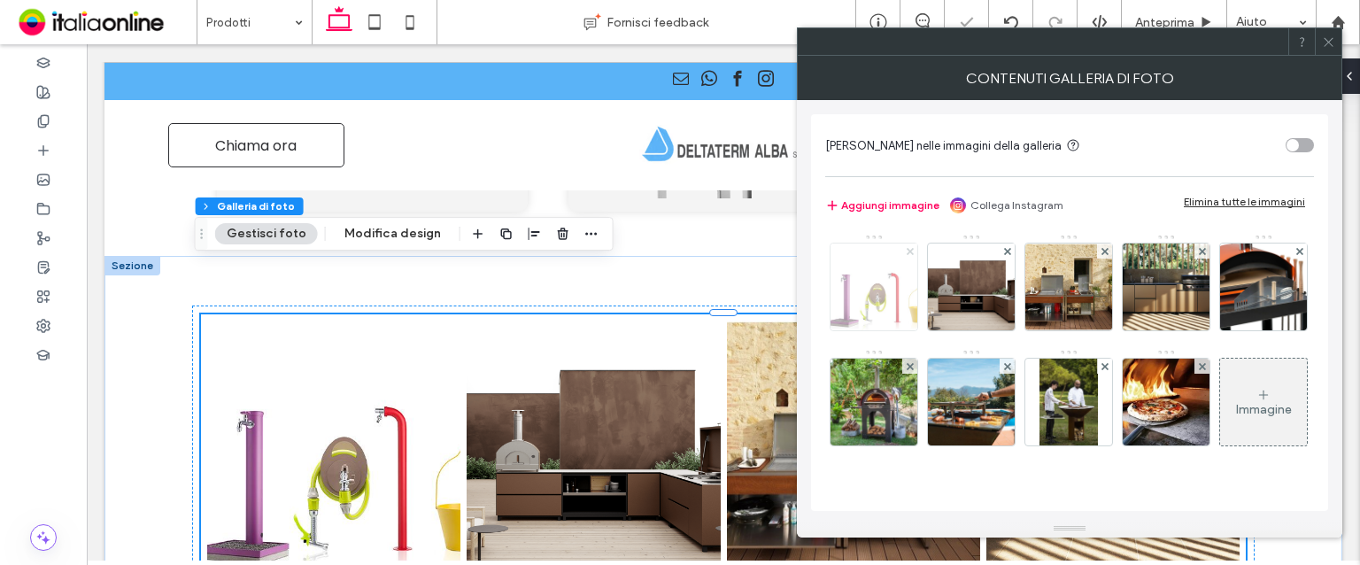
click at [912, 247] on use at bounding box center [909, 250] width 7 height 7
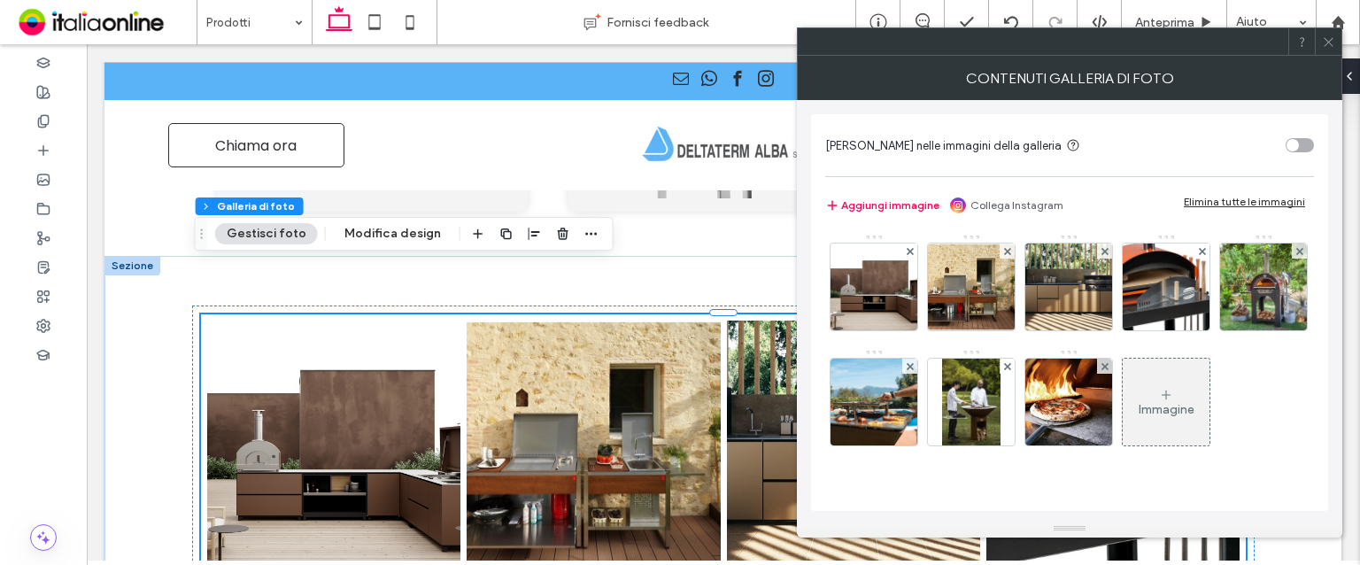
click at [1320, 48] on div at bounding box center [1328, 41] width 27 height 27
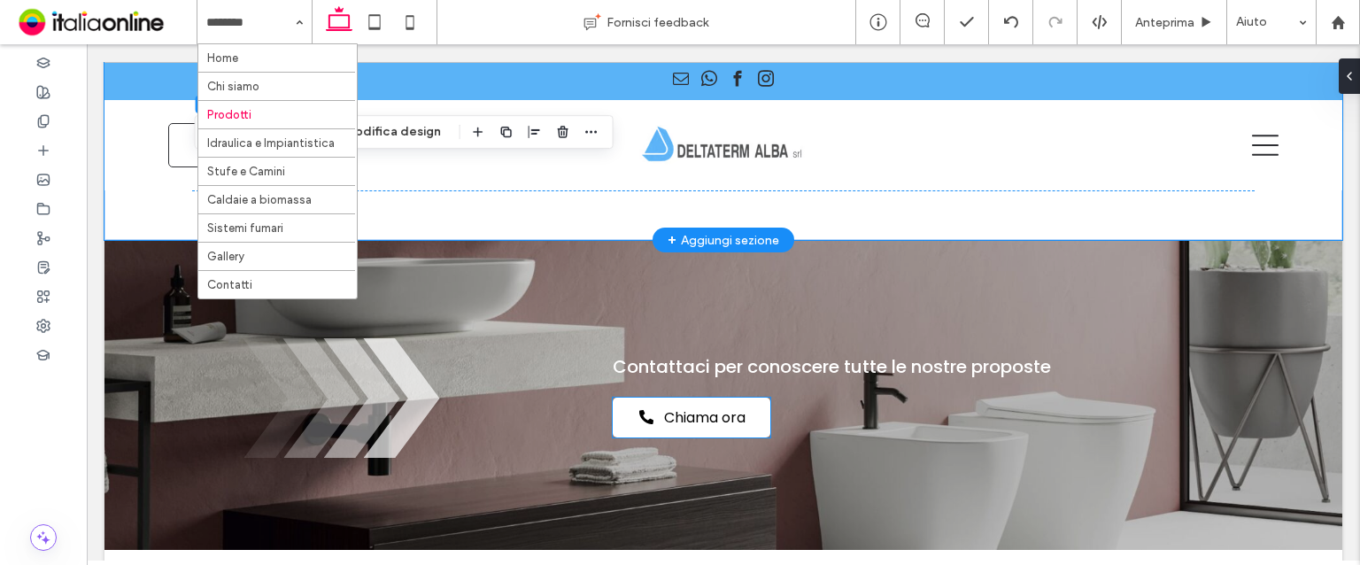
scroll to position [6113, 0]
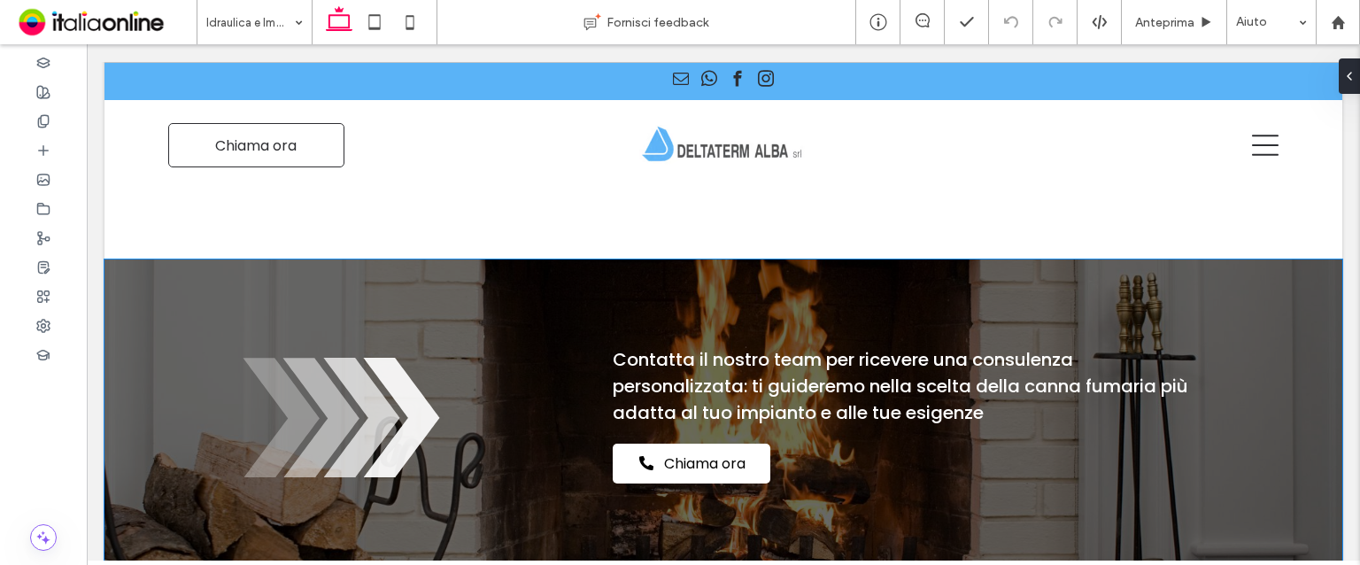
scroll to position [2313, 0]
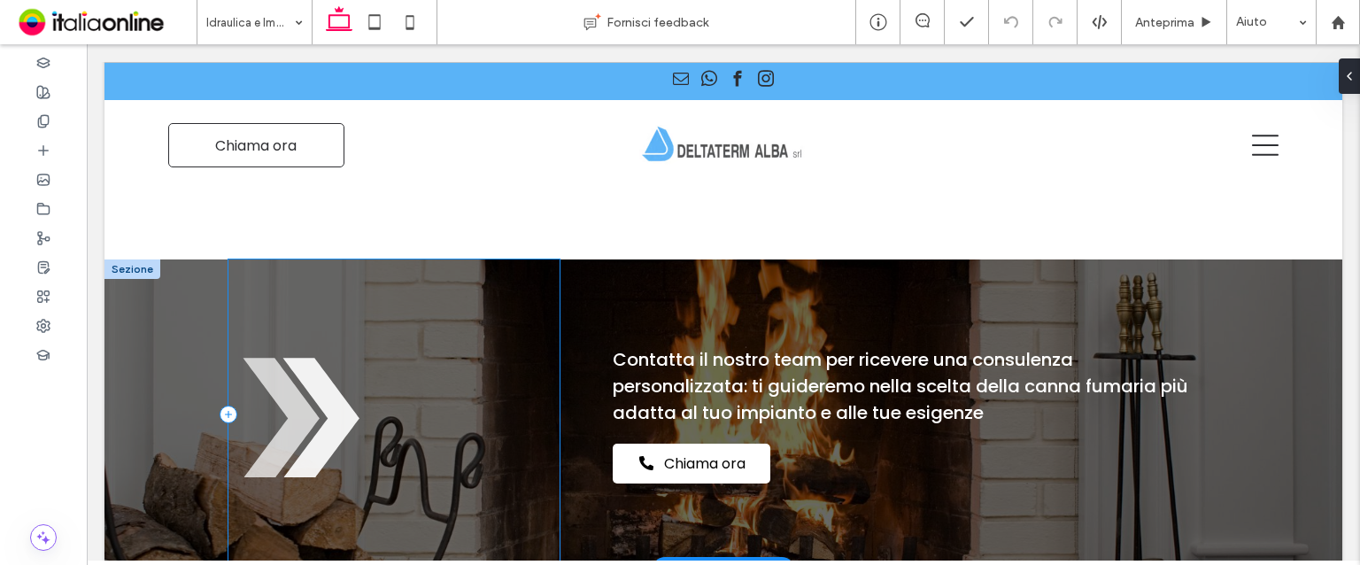
click at [455, 492] on div "Freccia nera che punta verso il basso partendo da tre linee orizzontali." at bounding box center [393, 414] width 331 height 310
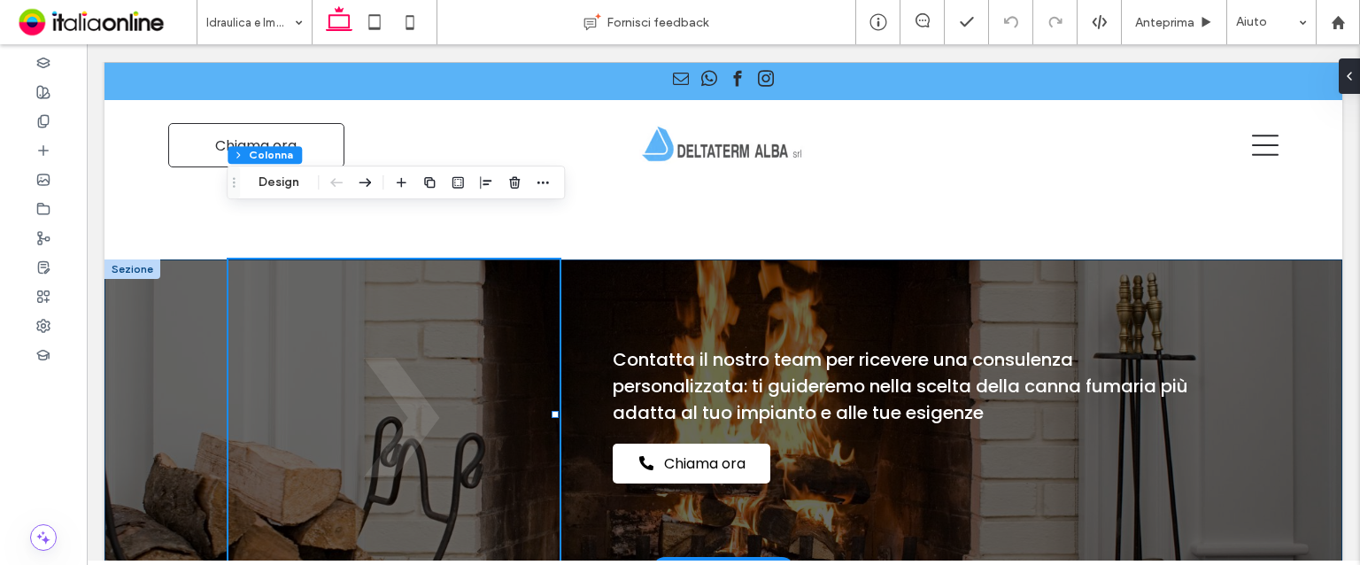
click at [188, 463] on div "Freccia nera che punta verso il basso partendo da tre linee orizzontali. Contat…" at bounding box center [724, 414] width 1238 height 310
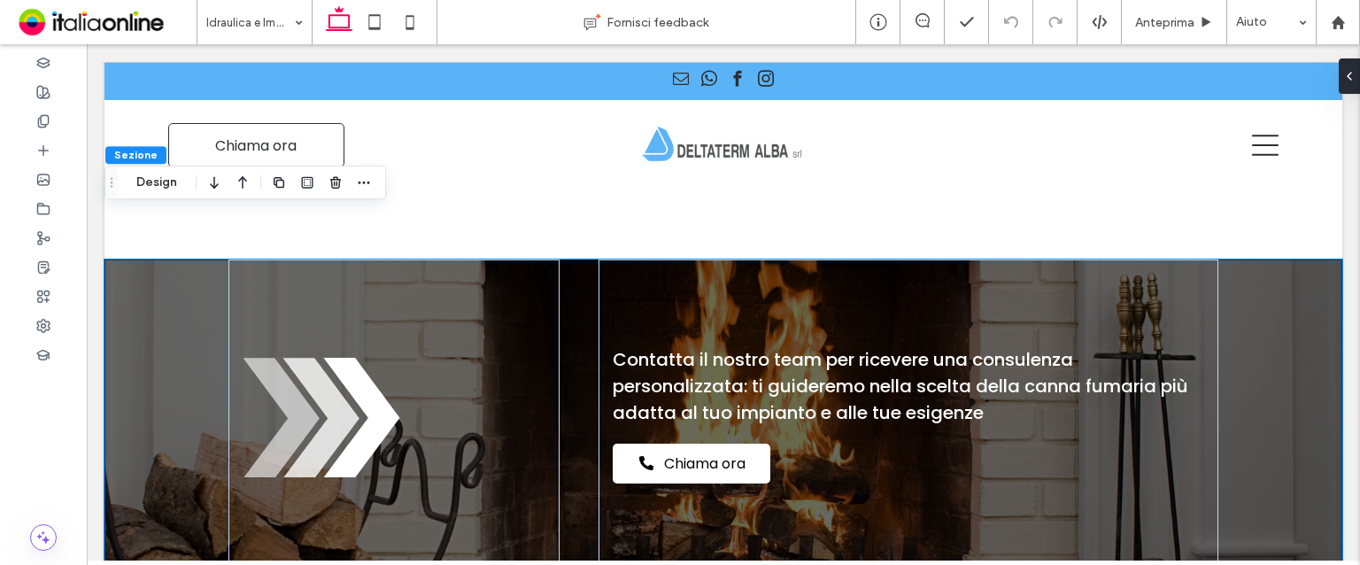
click at [163, 193] on div "Sezione Design" at bounding box center [246, 183] width 282 height 34
click at [182, 183] on button "Design" at bounding box center [157, 182] width 64 height 21
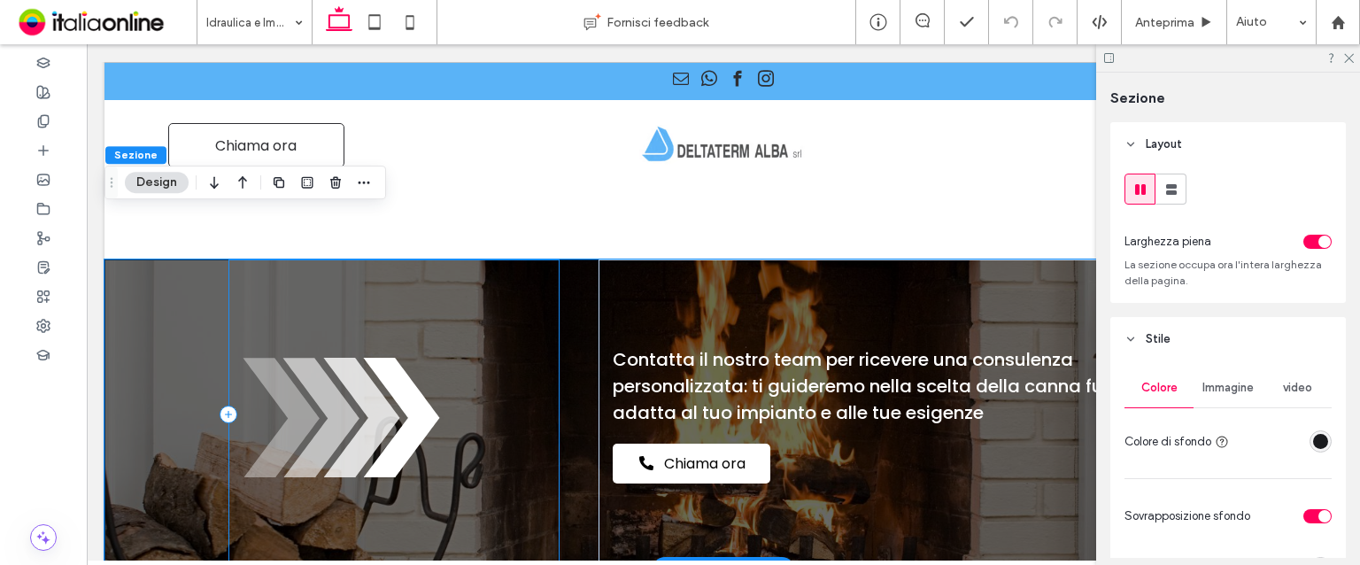
click at [233, 348] on div "Freccia nera che punta verso il basso partendo da tre linee orizzontali." at bounding box center [393, 414] width 331 height 310
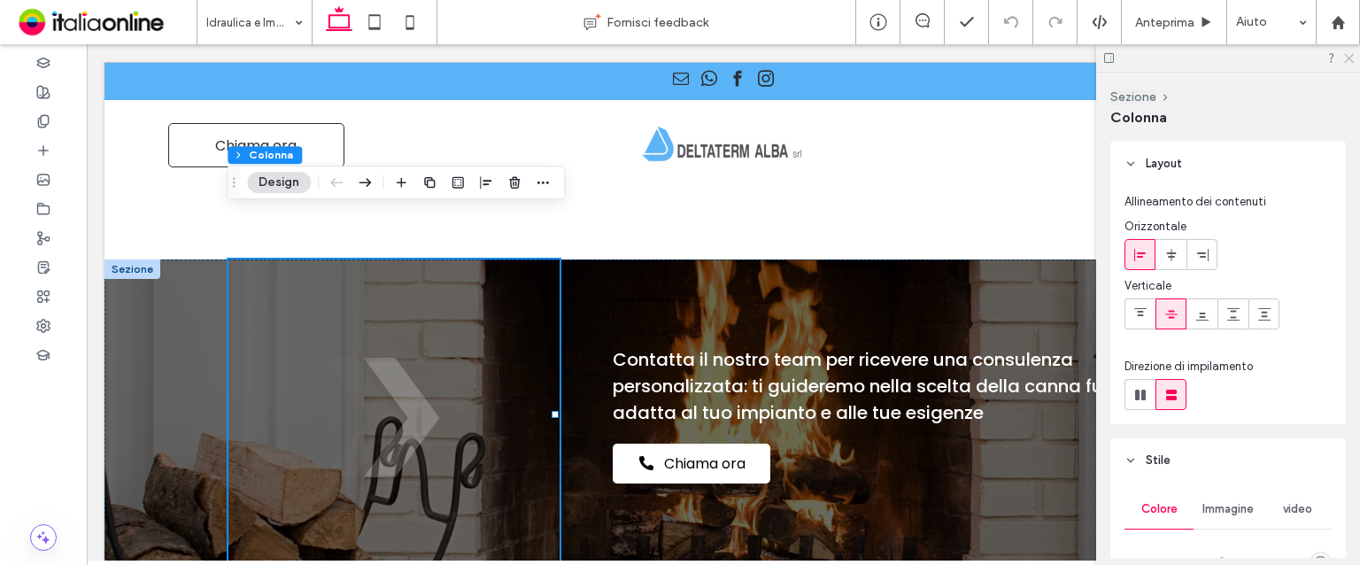
click at [1354, 60] on div at bounding box center [1228, 57] width 264 height 27
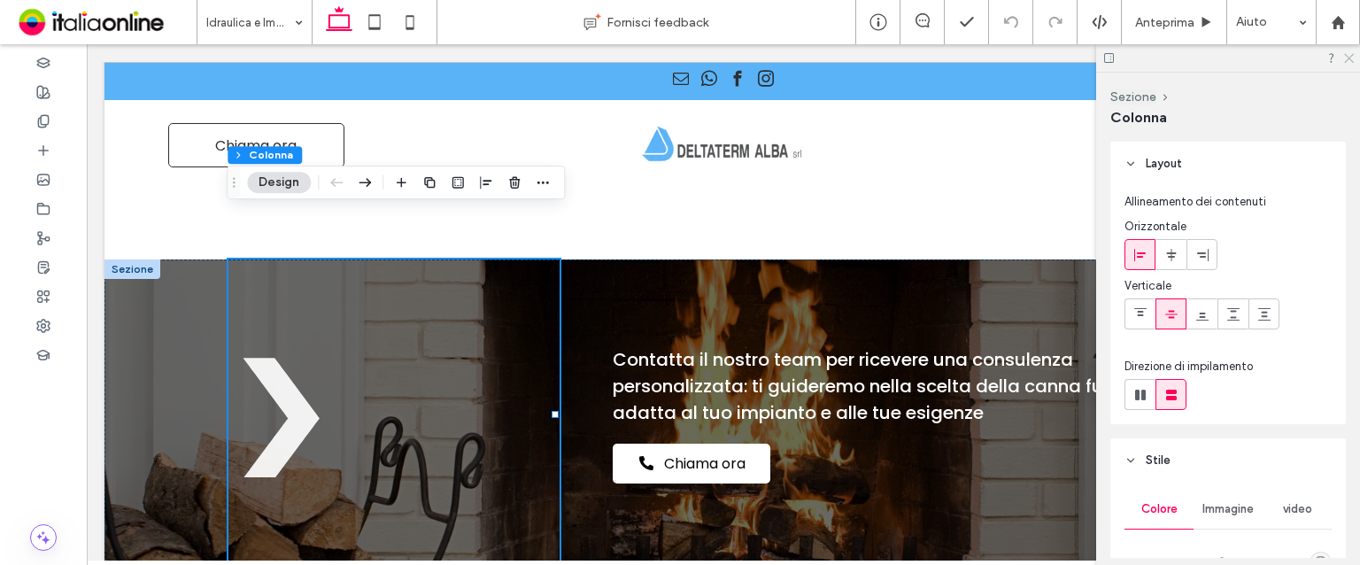
click at [1349, 53] on icon at bounding box center [1349, 57] width 12 height 12
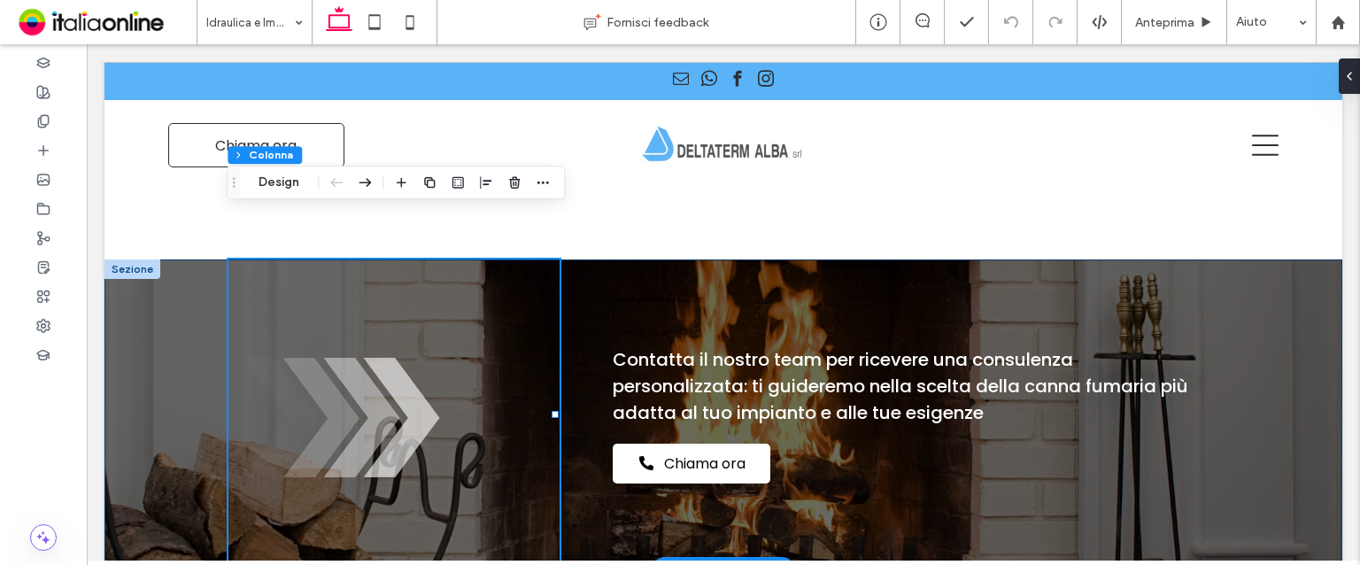
click at [1276, 259] on div "Freccia nera che punta verso il basso partendo da tre linee orizzontali. Contat…" at bounding box center [724, 414] width 1238 height 310
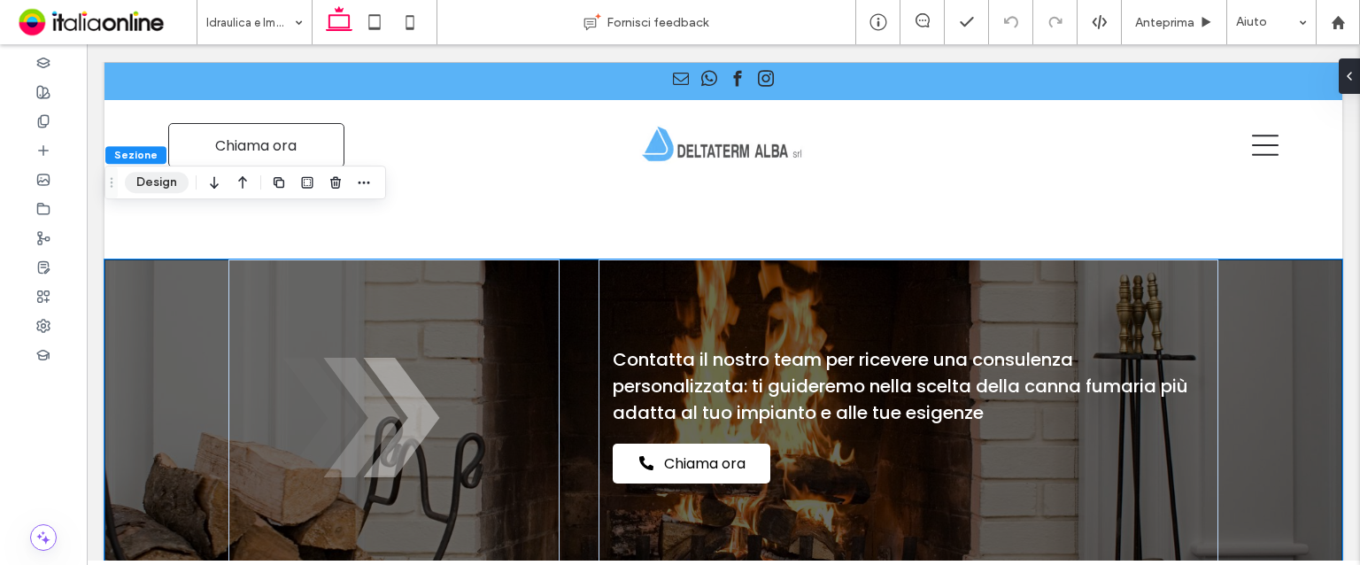
click at [174, 187] on button "Design" at bounding box center [157, 182] width 64 height 21
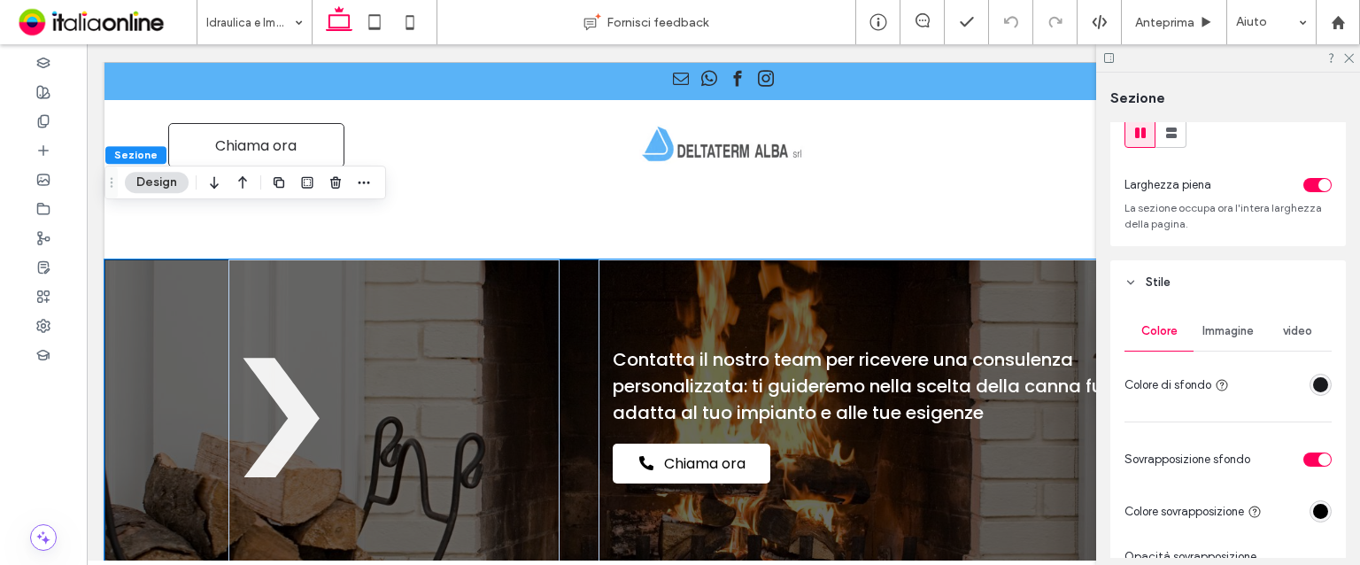
scroll to position [89, 0]
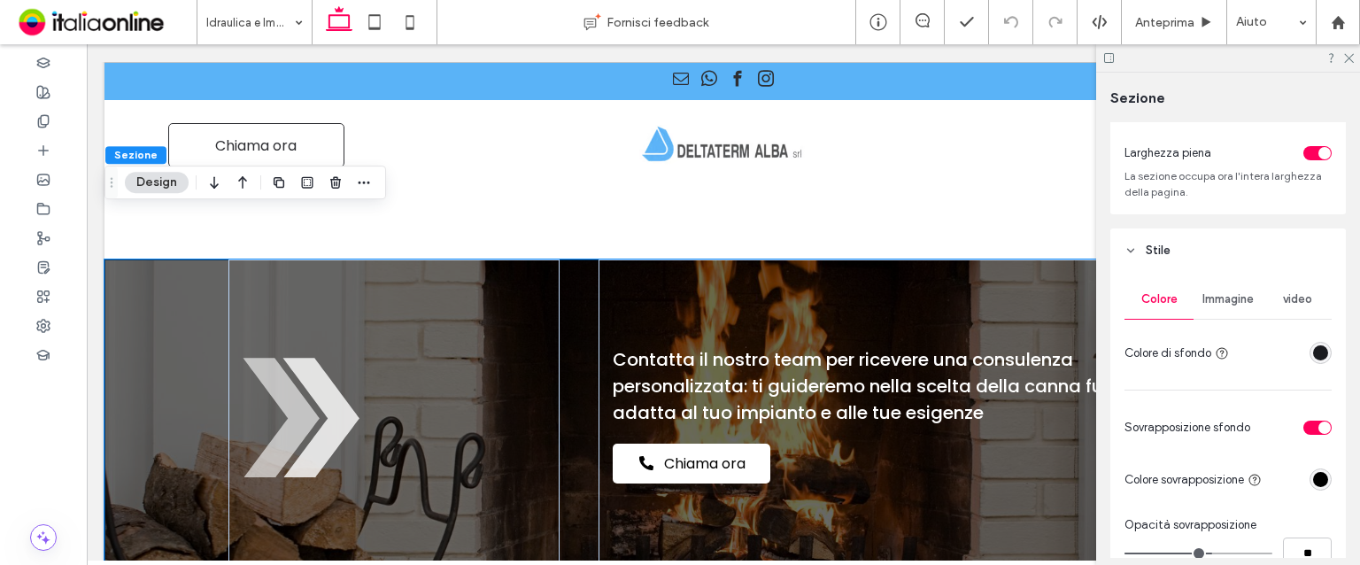
click at [1212, 302] on span "Immagine" at bounding box center [1228, 299] width 51 height 14
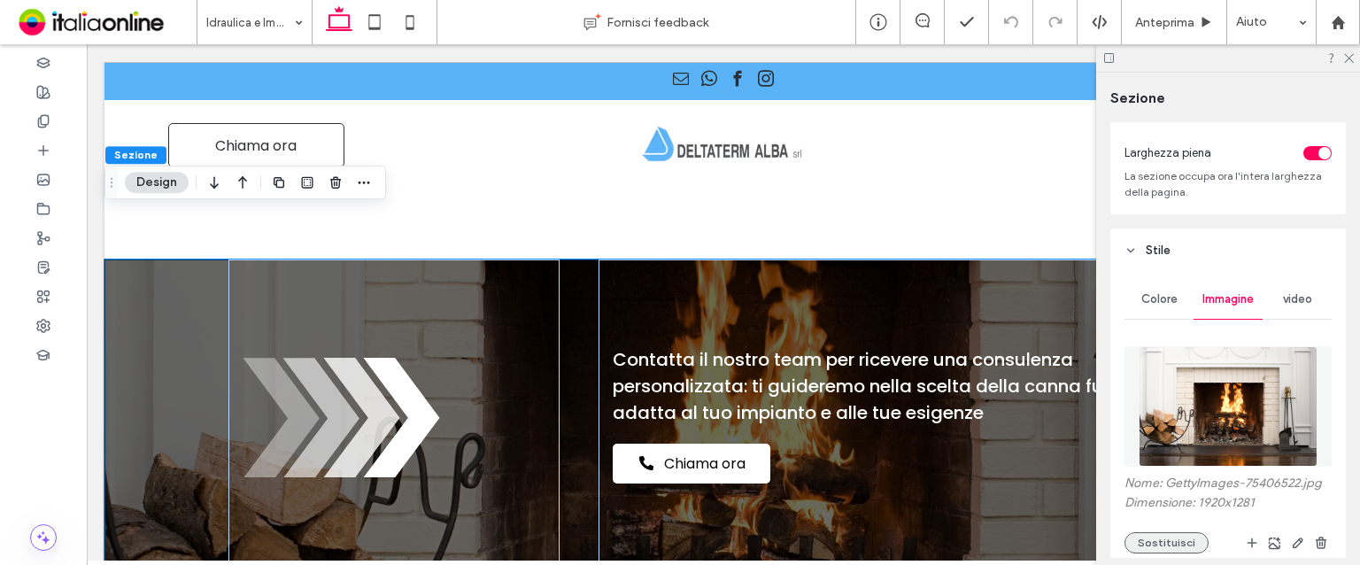
click at [1158, 531] on div "Nome: GettyImages-75406522.jpg Dimensione: 1920x1281 Sostituisci" at bounding box center [1228, 515] width 207 height 78
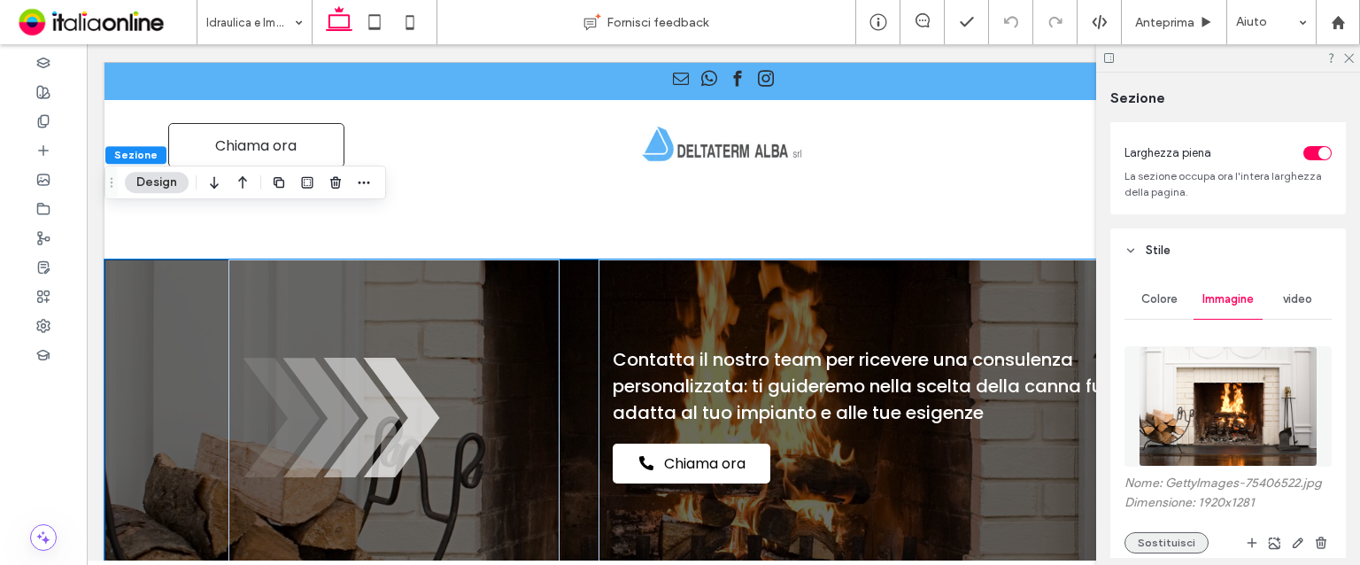
click at [1158, 532] on button "Sostituisci" at bounding box center [1167, 542] width 84 height 21
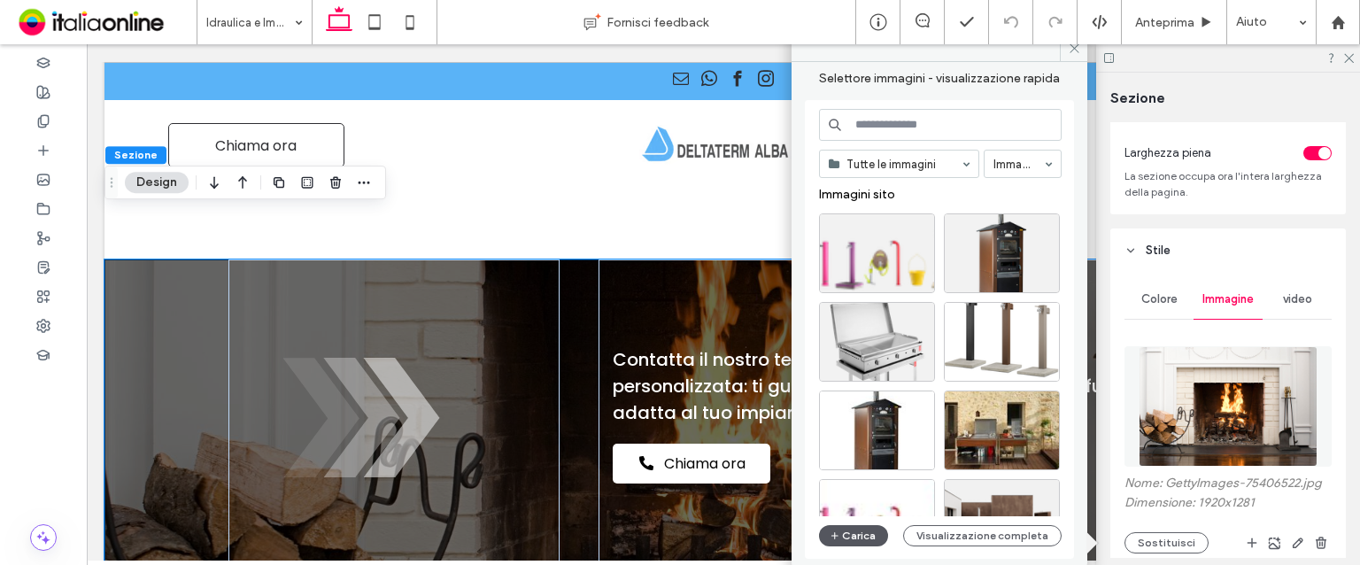
click at [830, 533] on icon "button" at bounding box center [835, 536] width 11 height 14
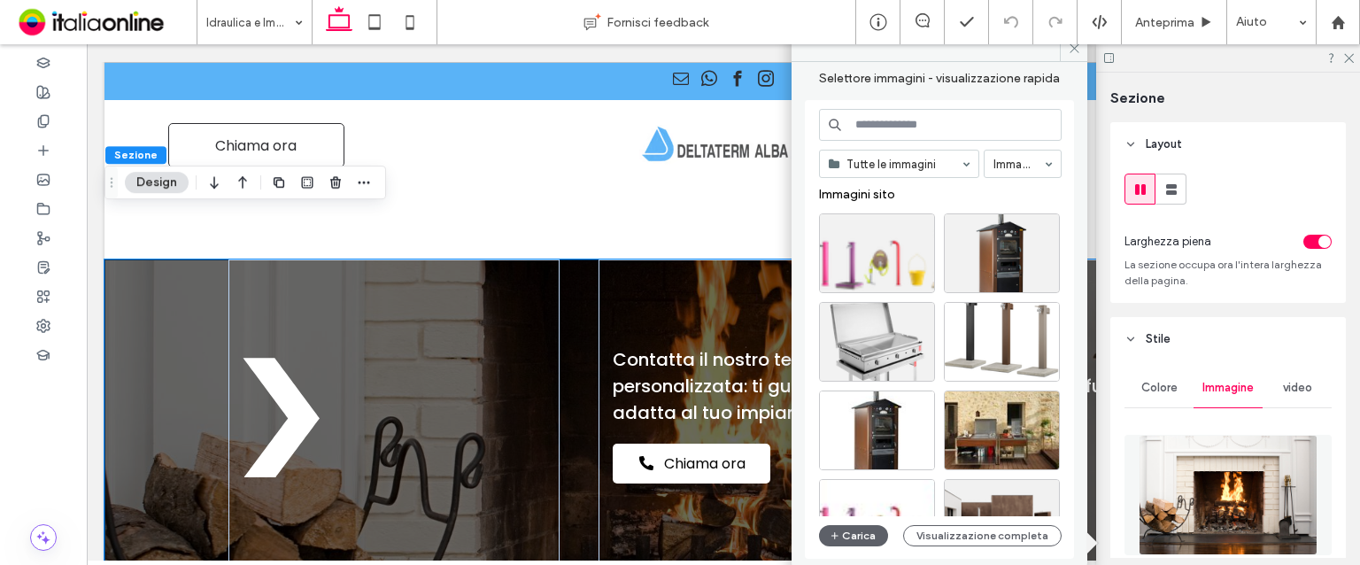
scroll to position [89, 0]
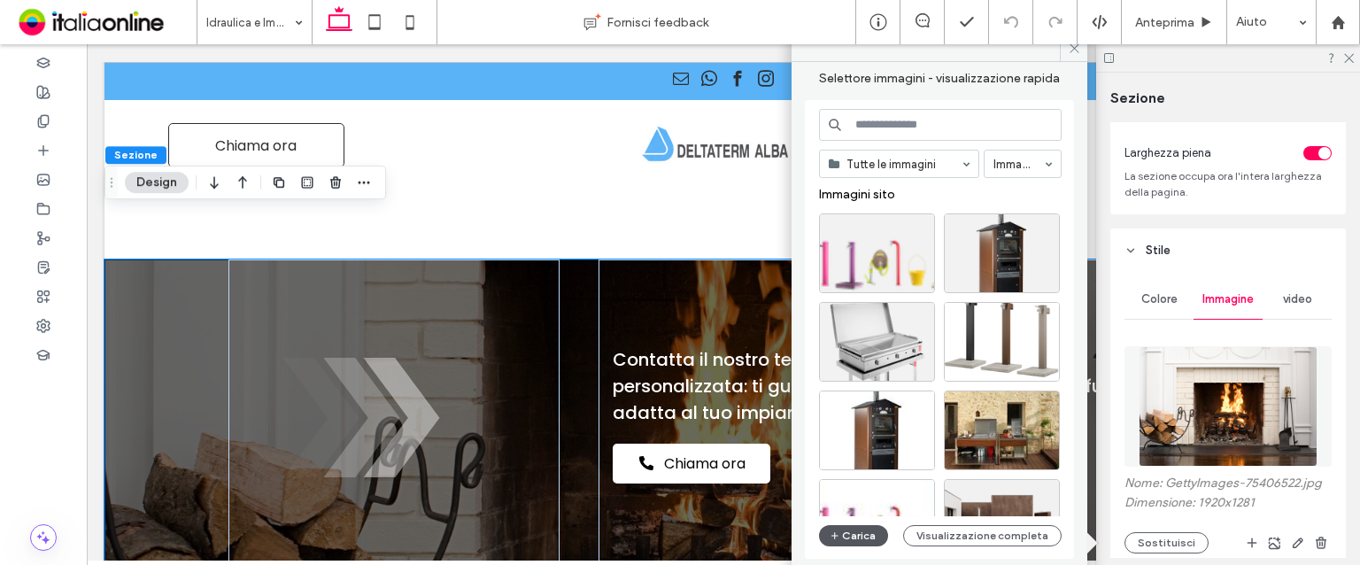
click at [862, 531] on button "Carica" at bounding box center [853, 535] width 69 height 21
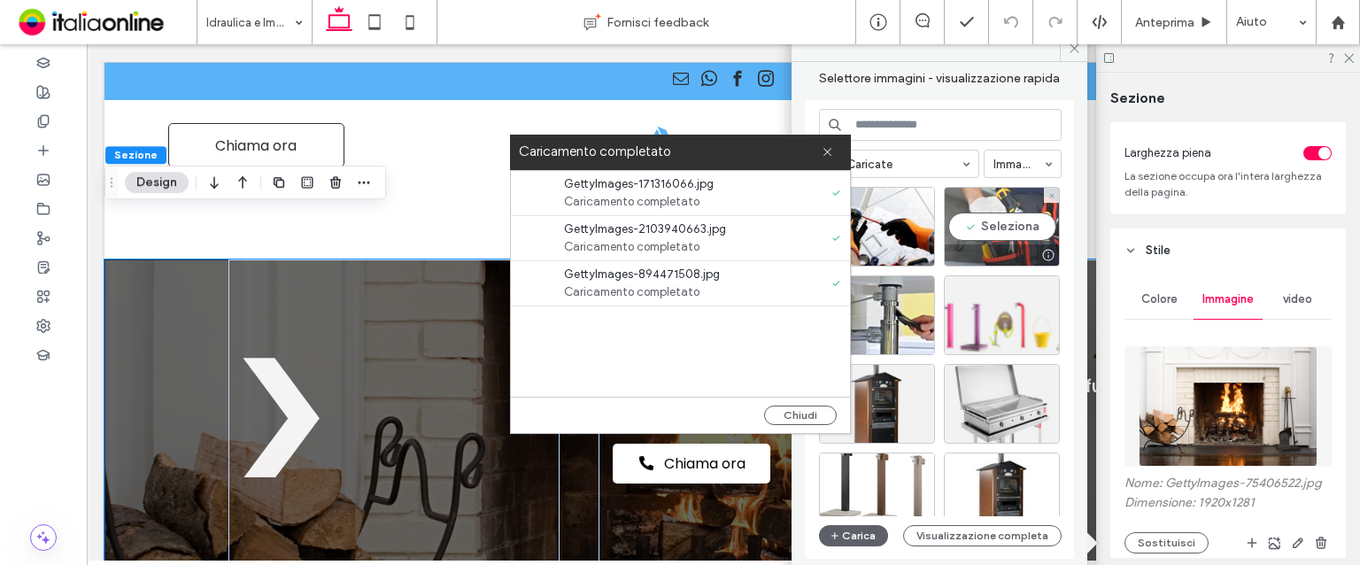
click at [998, 218] on div "Seleziona" at bounding box center [1002, 227] width 116 height 80
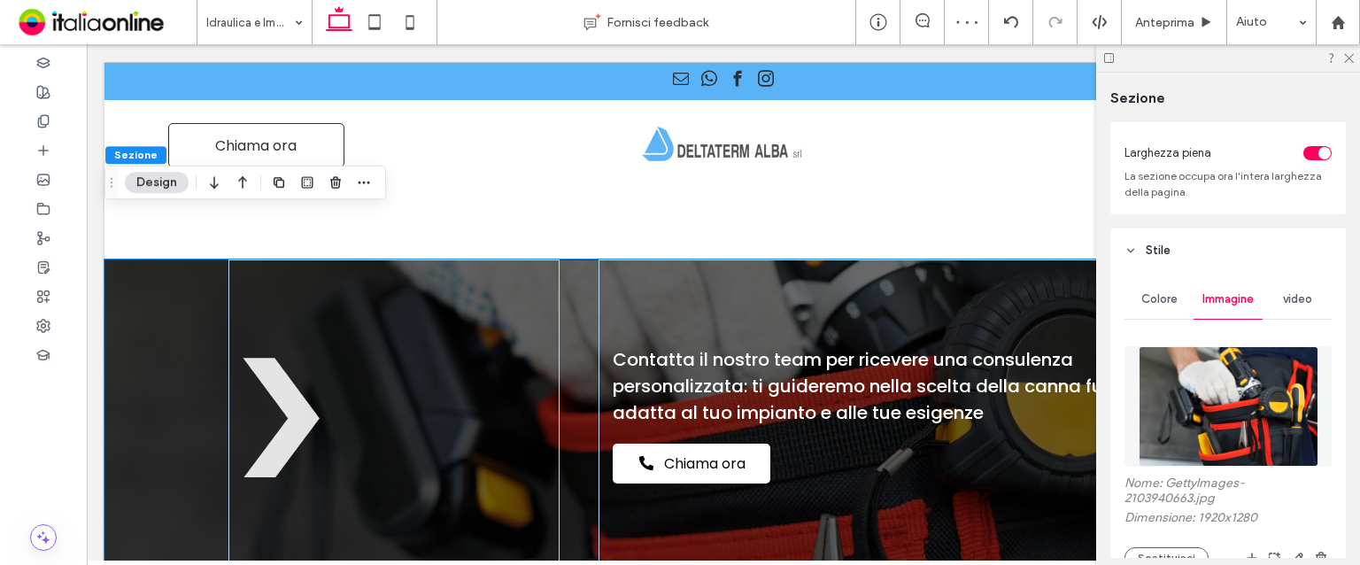
scroll to position [177, 0]
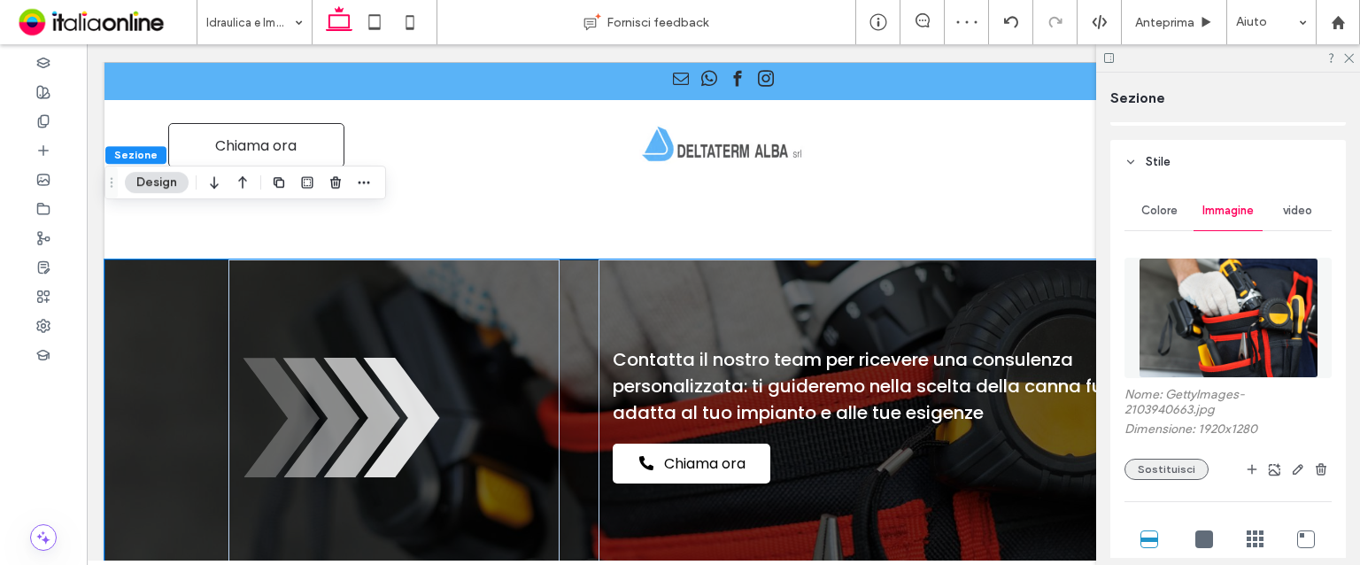
click at [1187, 474] on button "Sostituisci" at bounding box center [1167, 469] width 84 height 21
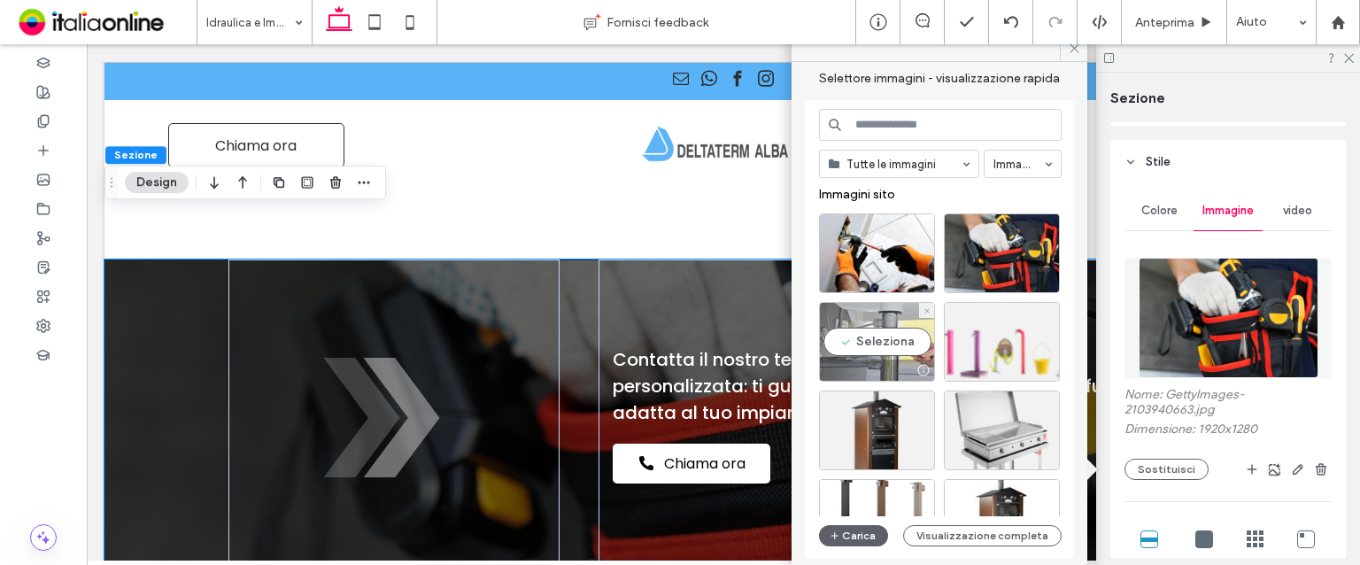
drag, startPoint x: 821, startPoint y: 283, endPoint x: 911, endPoint y: 328, distance: 100.6
click at [911, 328] on div "Seleziona" at bounding box center [877, 342] width 116 height 80
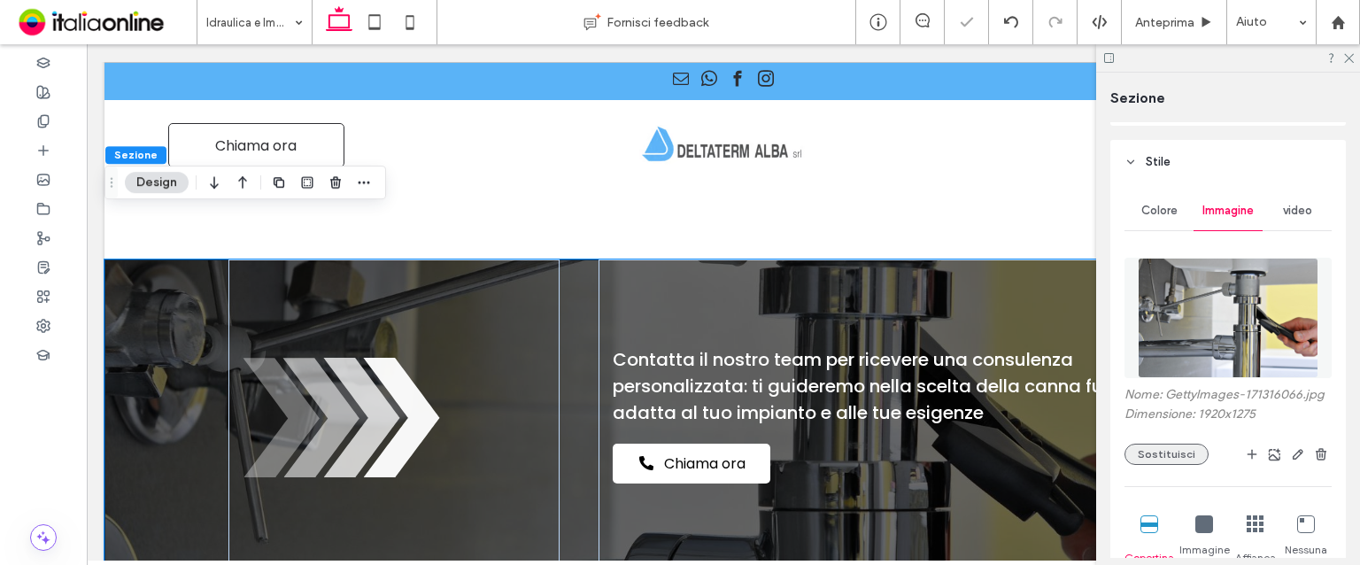
click at [1134, 465] on button "Sostituisci" at bounding box center [1167, 454] width 84 height 21
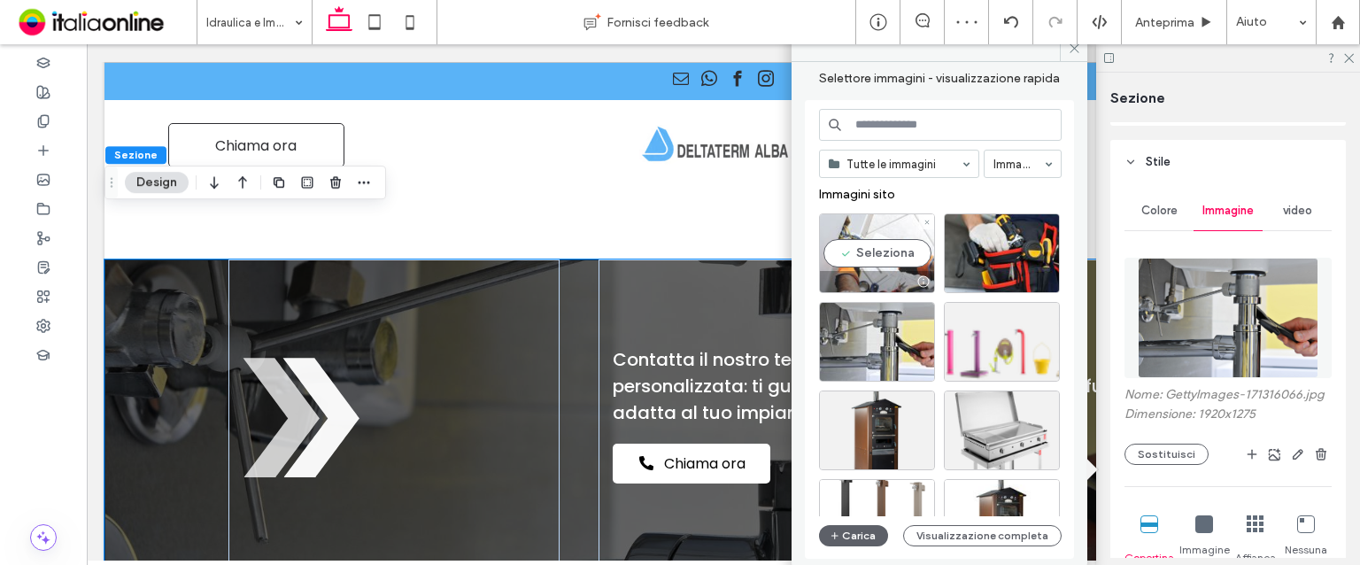
click at [854, 251] on div "Seleziona" at bounding box center [877, 253] width 116 height 80
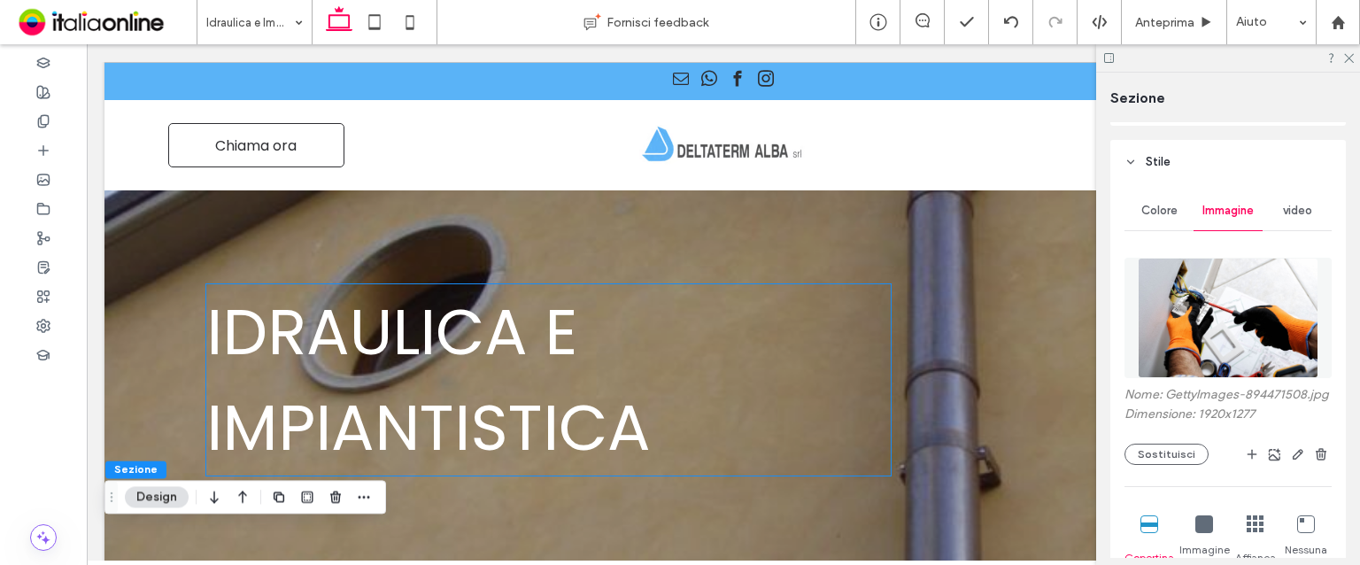
scroll to position [0, 0]
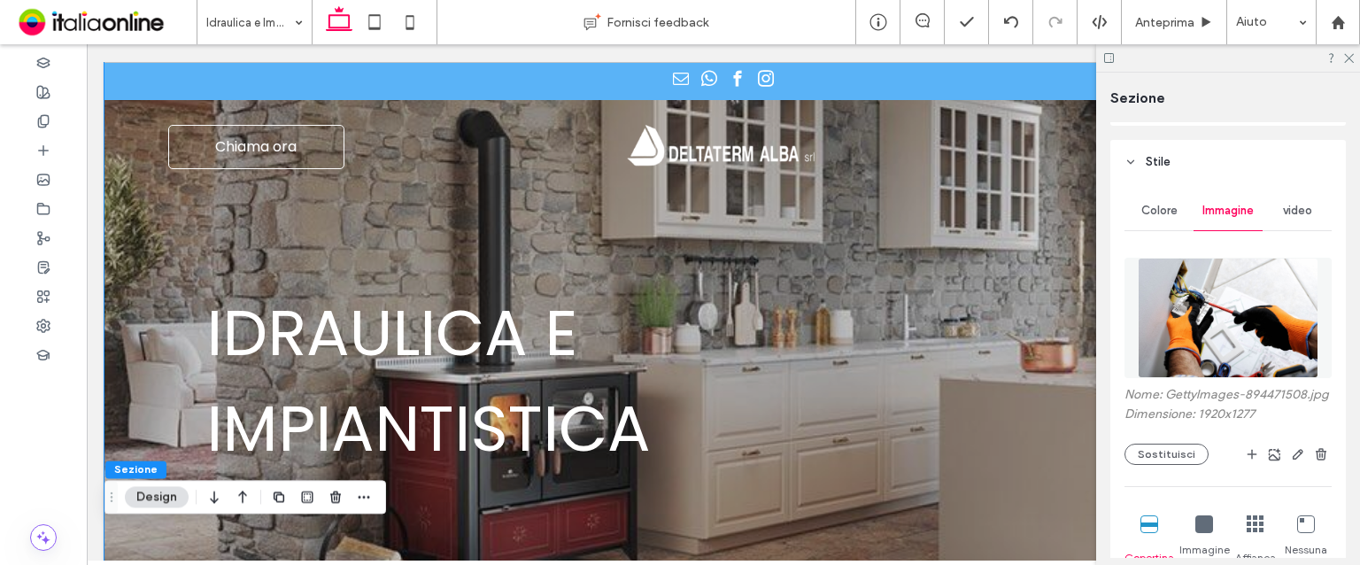
click at [110, 410] on div at bounding box center [724, 331] width 1238 height 538
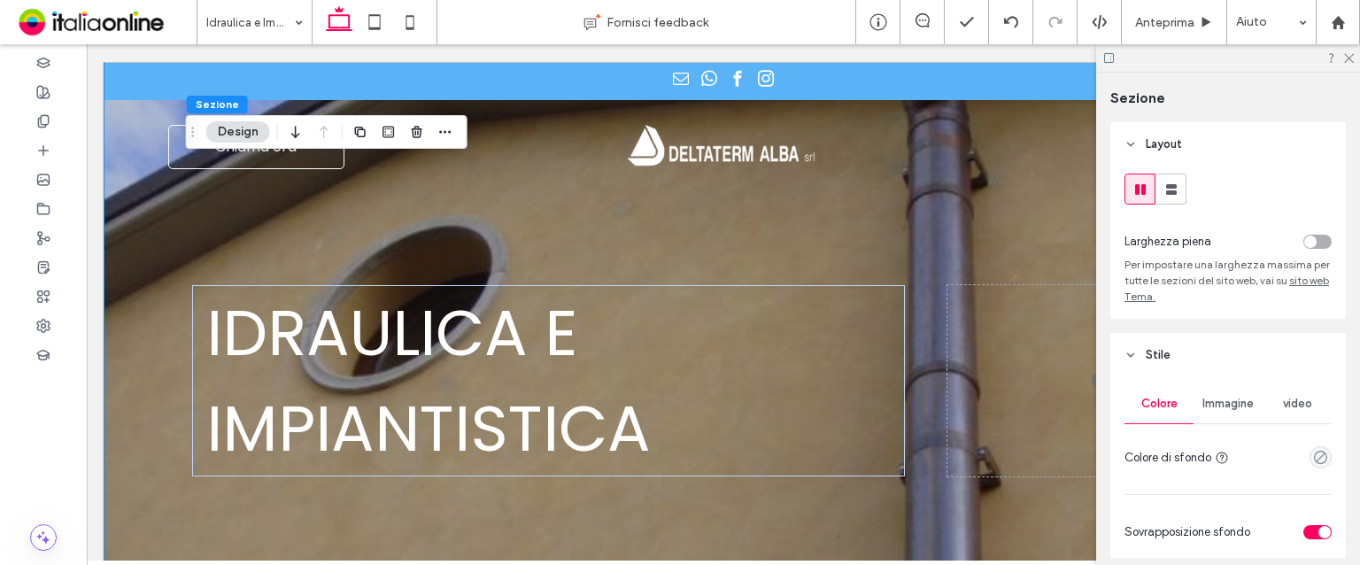
click at [1215, 416] on div "Immagine" at bounding box center [1228, 403] width 69 height 39
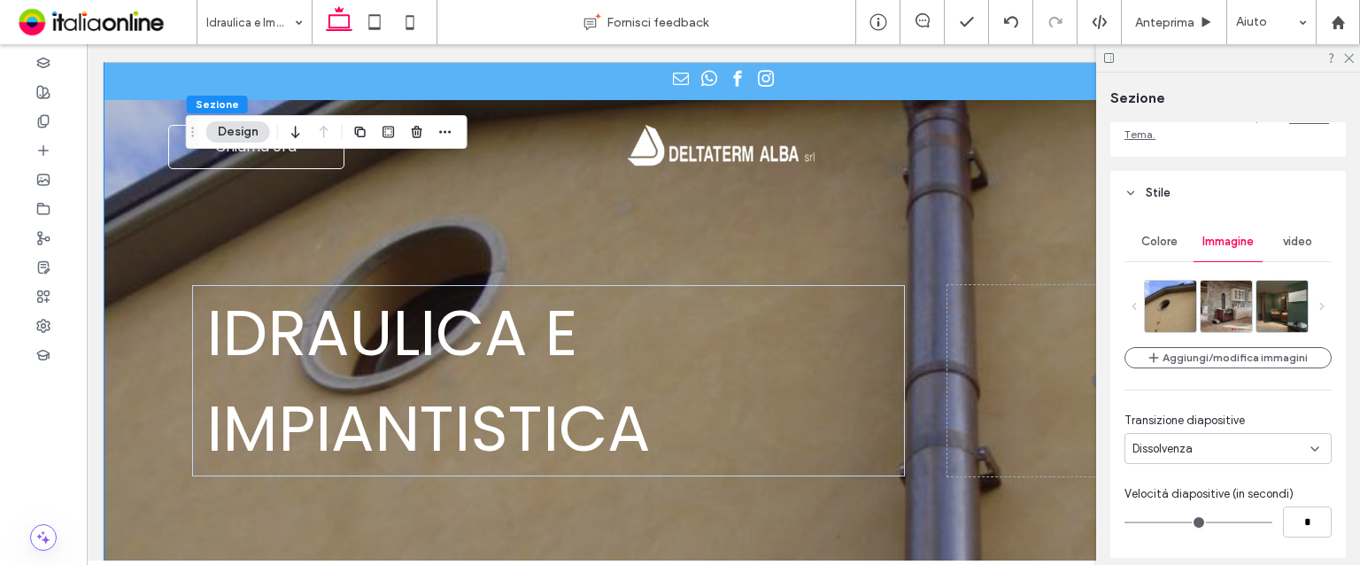
scroll to position [177, 0]
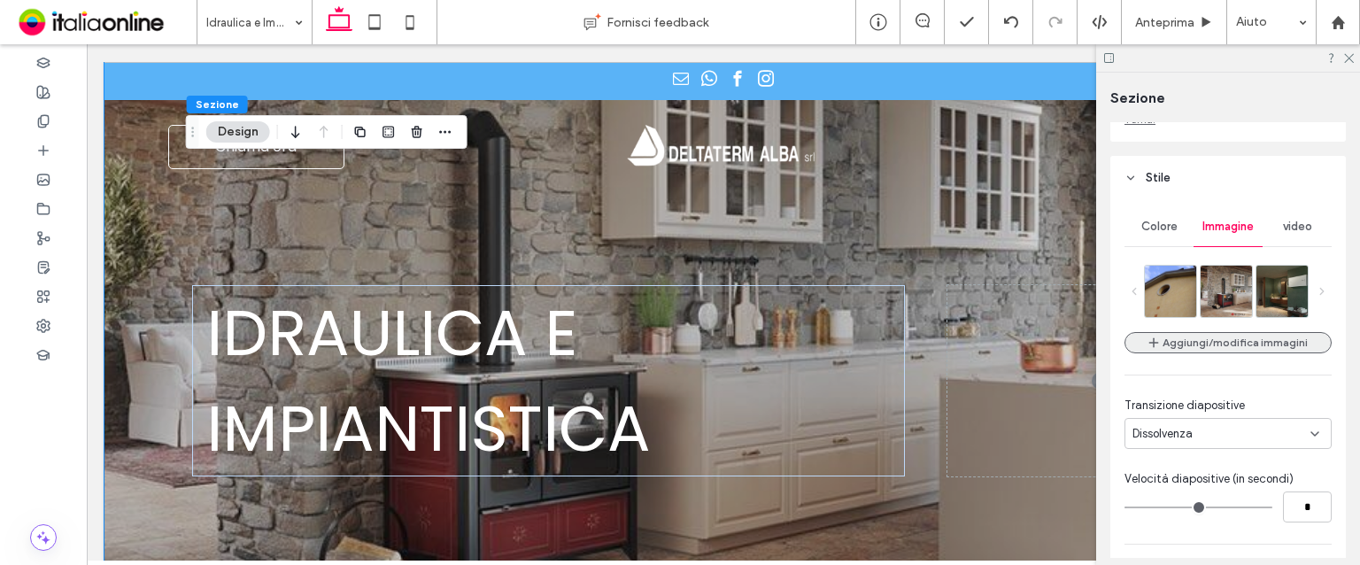
click at [1220, 338] on button "Aggiungi/modifica immagini" at bounding box center [1228, 342] width 207 height 21
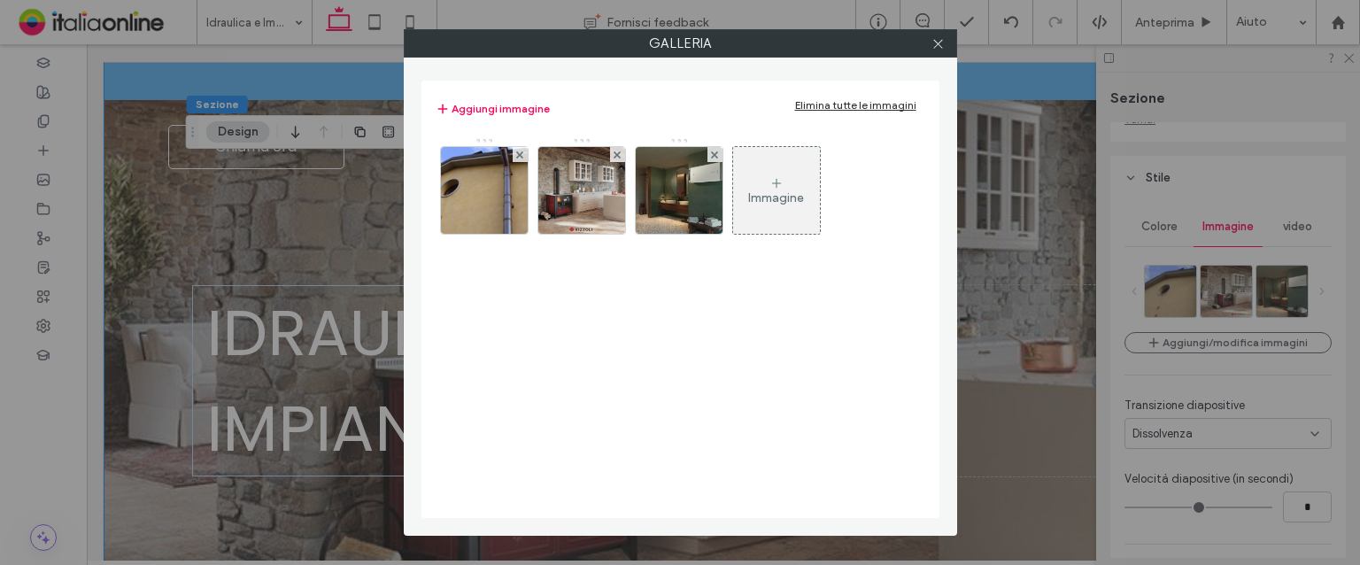
drag, startPoint x: 865, startPoint y: 100, endPoint x: 794, endPoint y: 115, distance: 73.3
click at [865, 100] on div "Elimina tutte le immagini" at bounding box center [855, 104] width 121 height 13
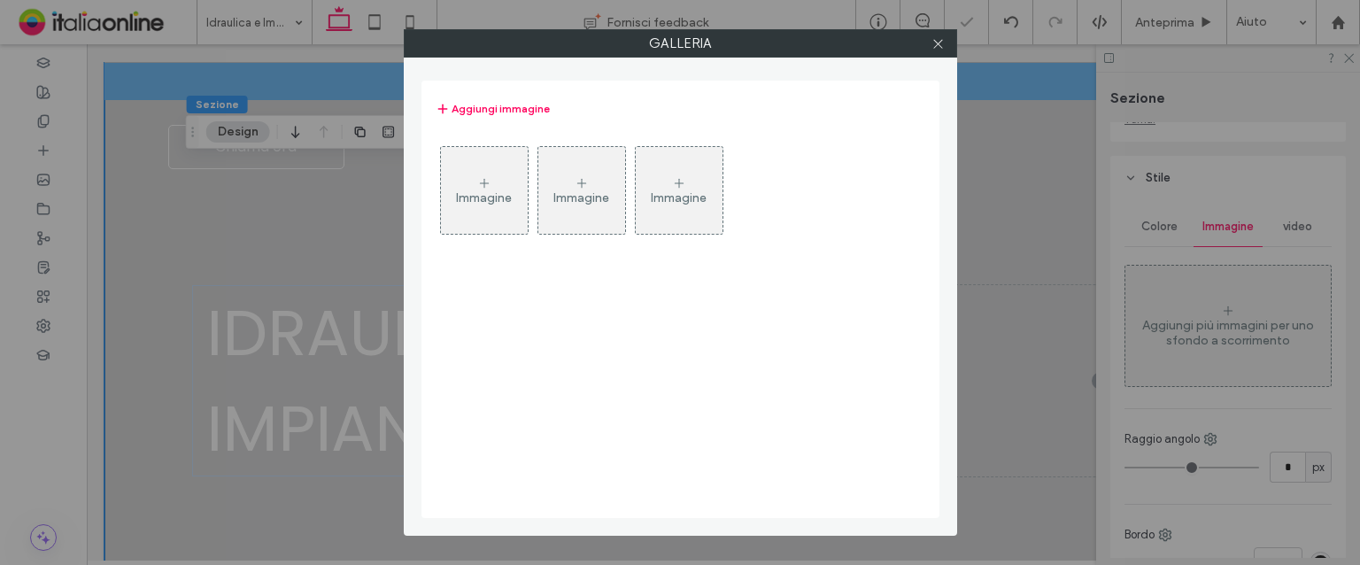
click at [511, 166] on div "Immagine" at bounding box center [484, 190] width 87 height 83
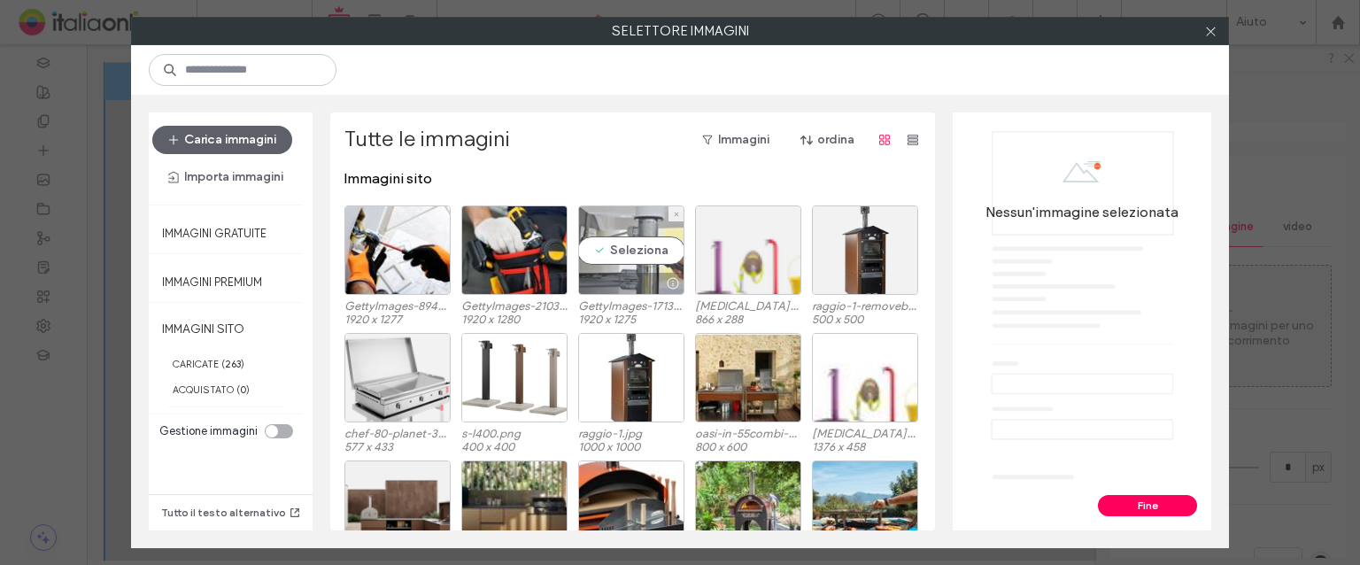
click at [639, 245] on div "Seleziona" at bounding box center [631, 249] width 106 height 89
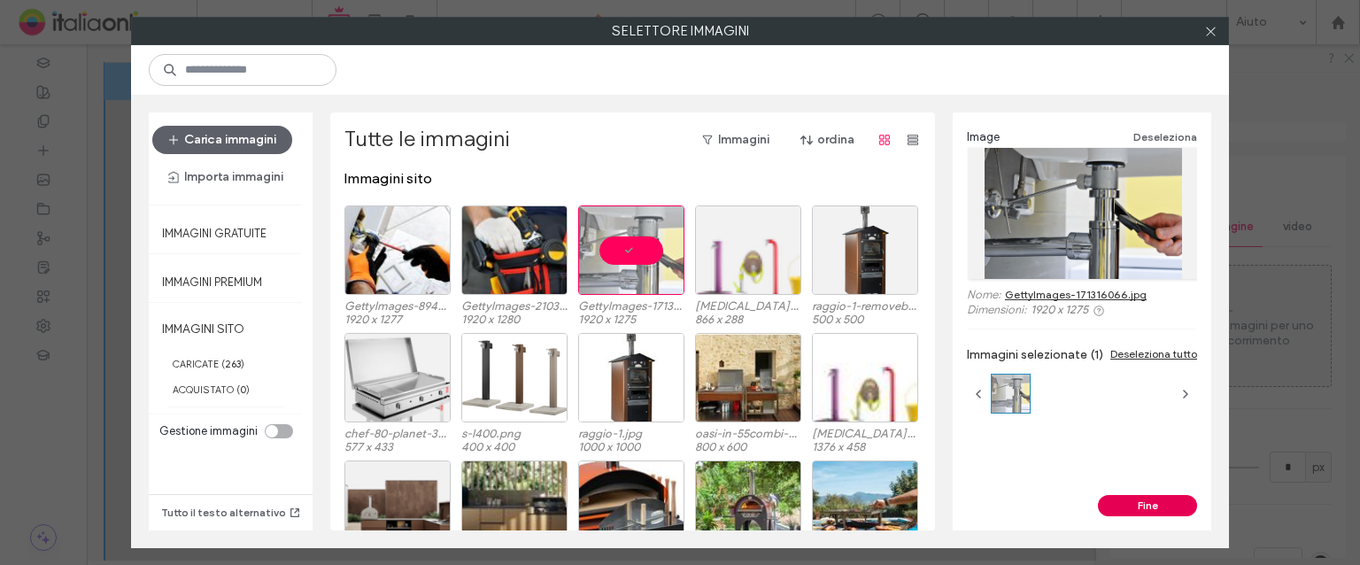
click at [1139, 495] on button "Fine" at bounding box center [1147, 505] width 99 height 21
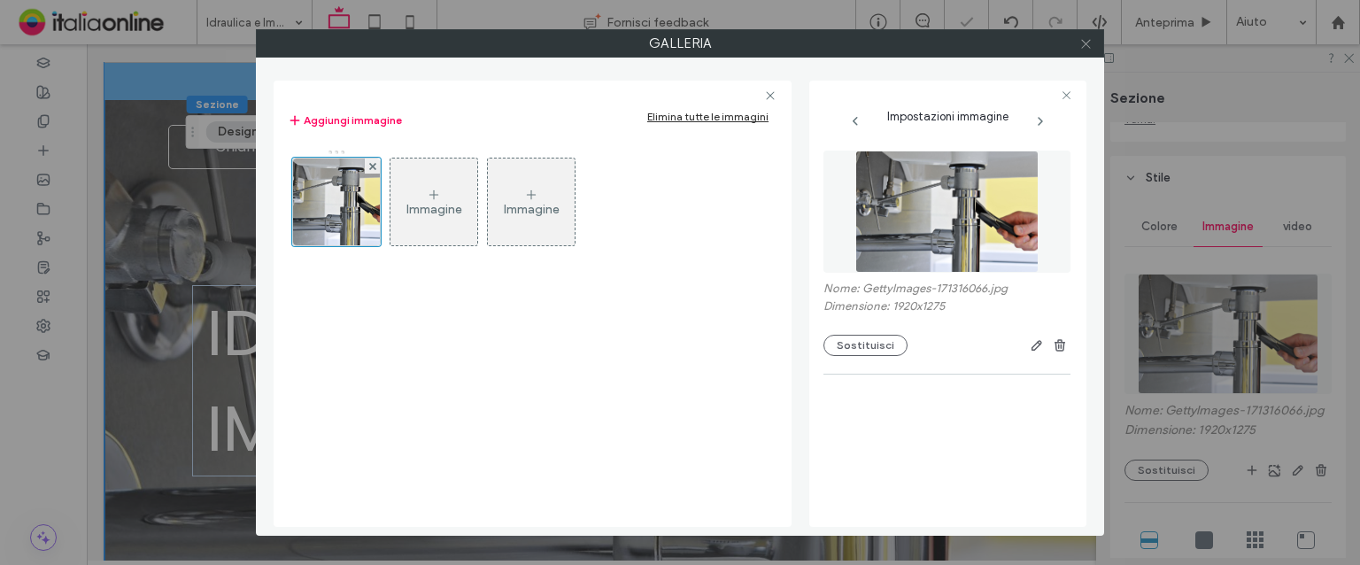
click at [1088, 35] on span at bounding box center [1086, 43] width 13 height 27
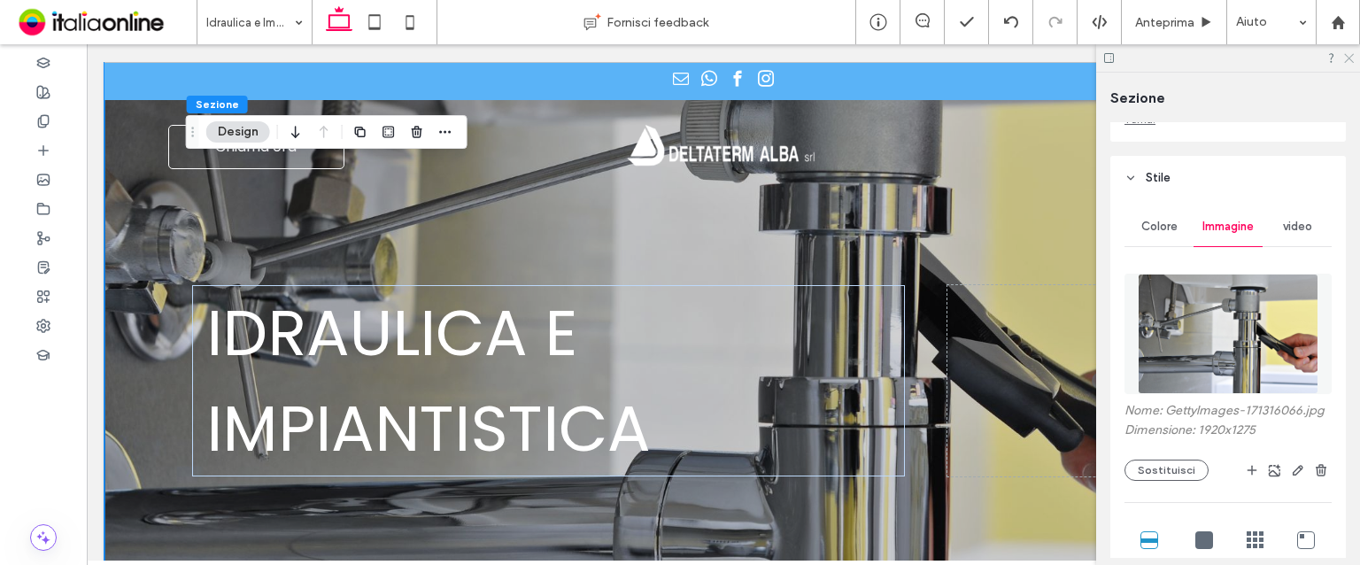
click at [1353, 59] on icon at bounding box center [1349, 57] width 12 height 12
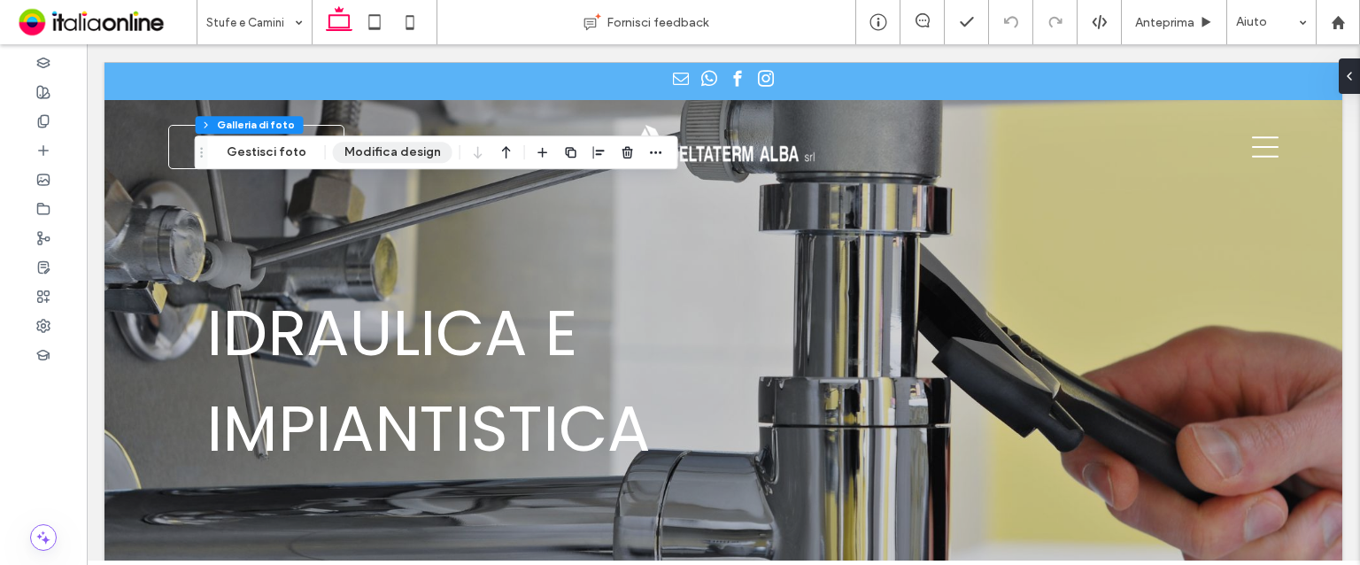
click at [381, 156] on button "Modifica design" at bounding box center [393, 152] width 120 height 21
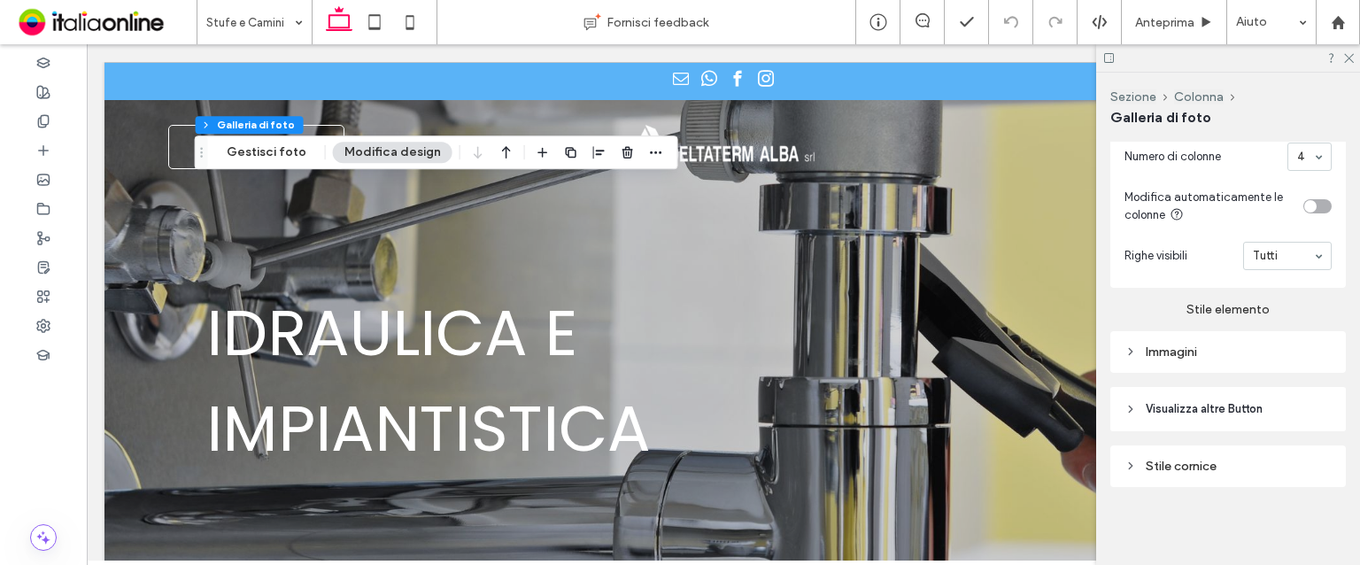
click at [1237, 355] on div "Immagini" at bounding box center [1228, 352] width 207 height 15
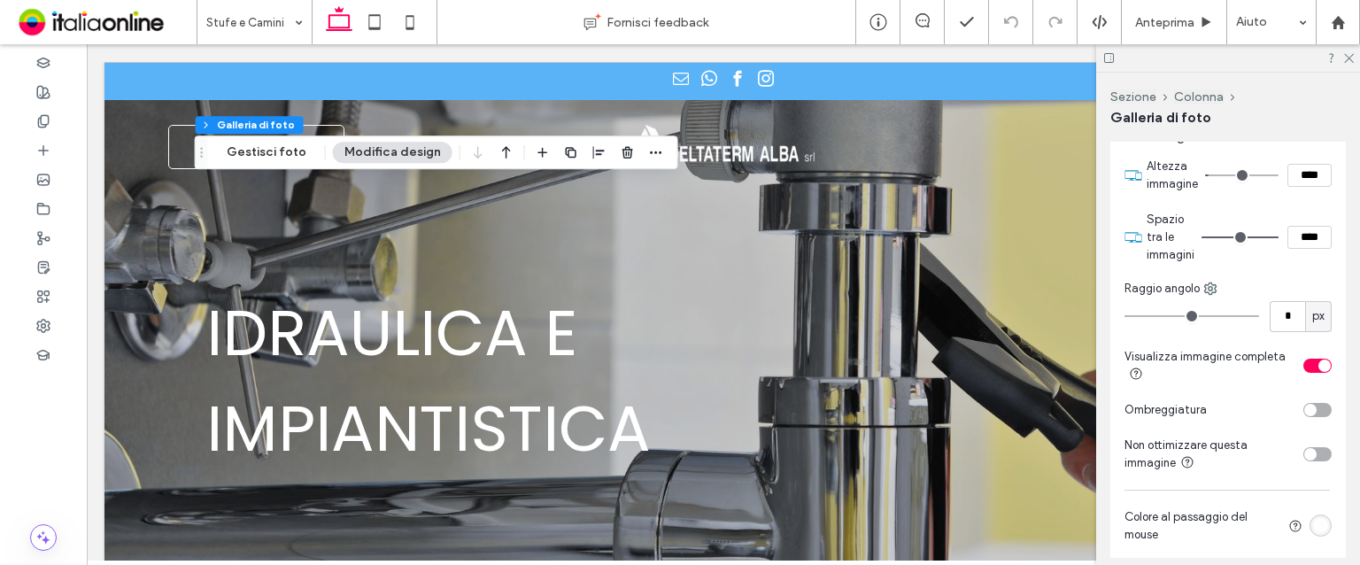
scroll to position [1019, 0]
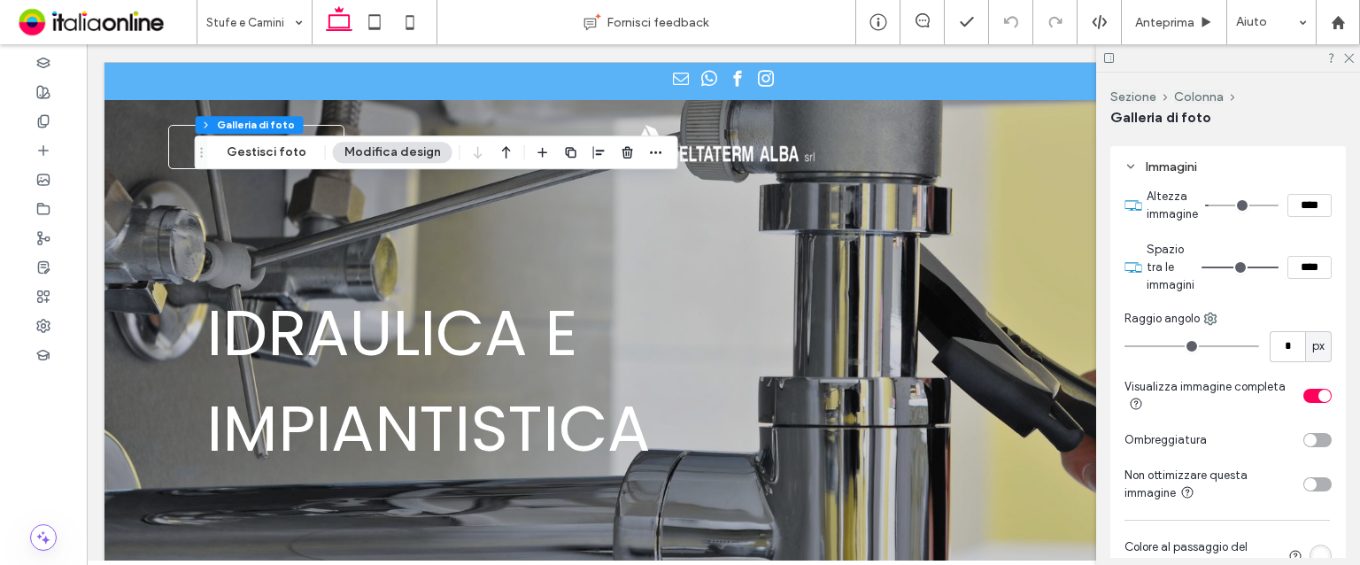
click at [1291, 208] on input "****" at bounding box center [1310, 205] width 44 height 23
type input "**"
type input "****"
type input "**"
type input "****"
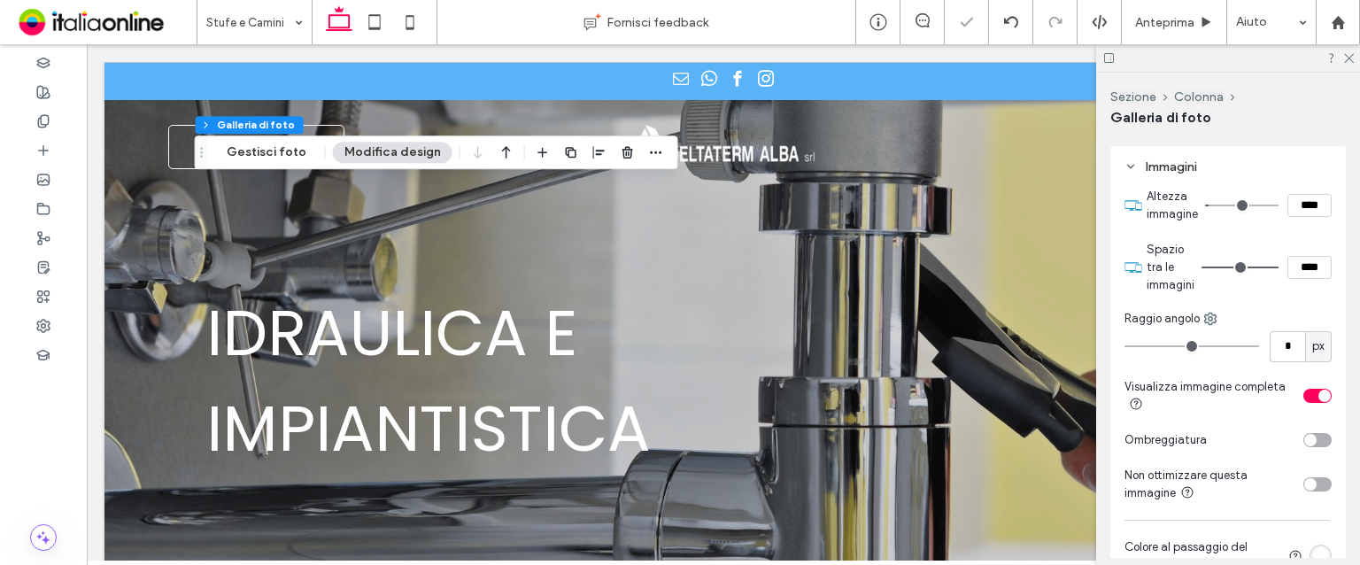
type input "**"
type input "****"
type input "**"
type input "****"
type input "**"
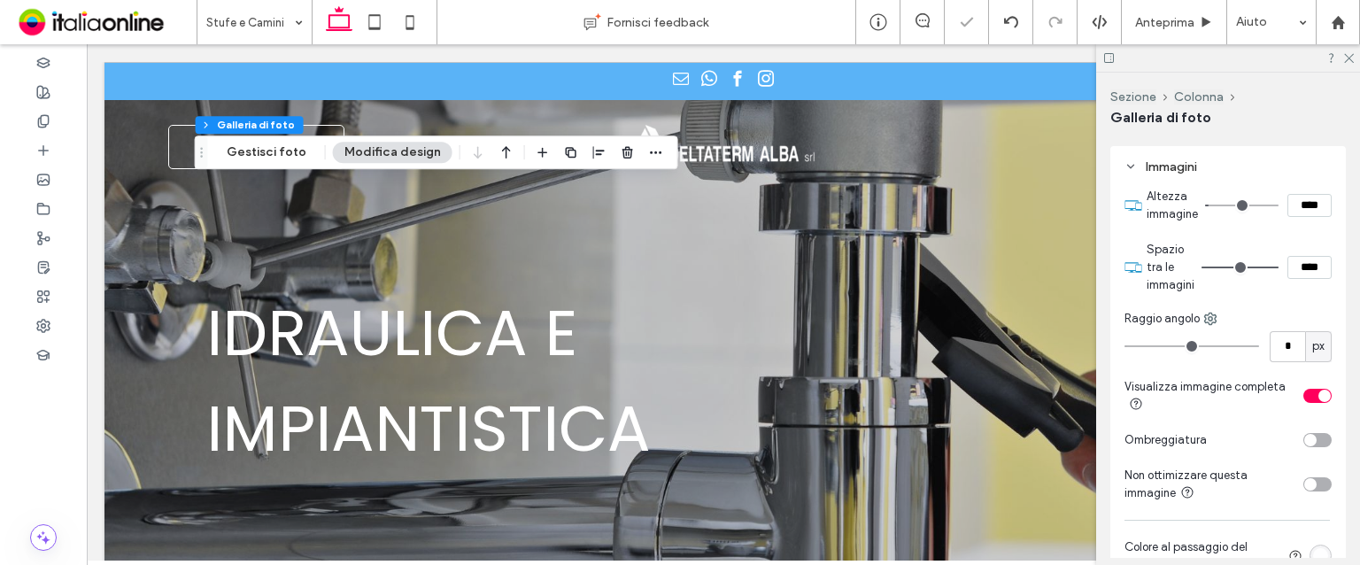
type input "****"
type input "**"
type input "****"
type input "**"
type input "****"
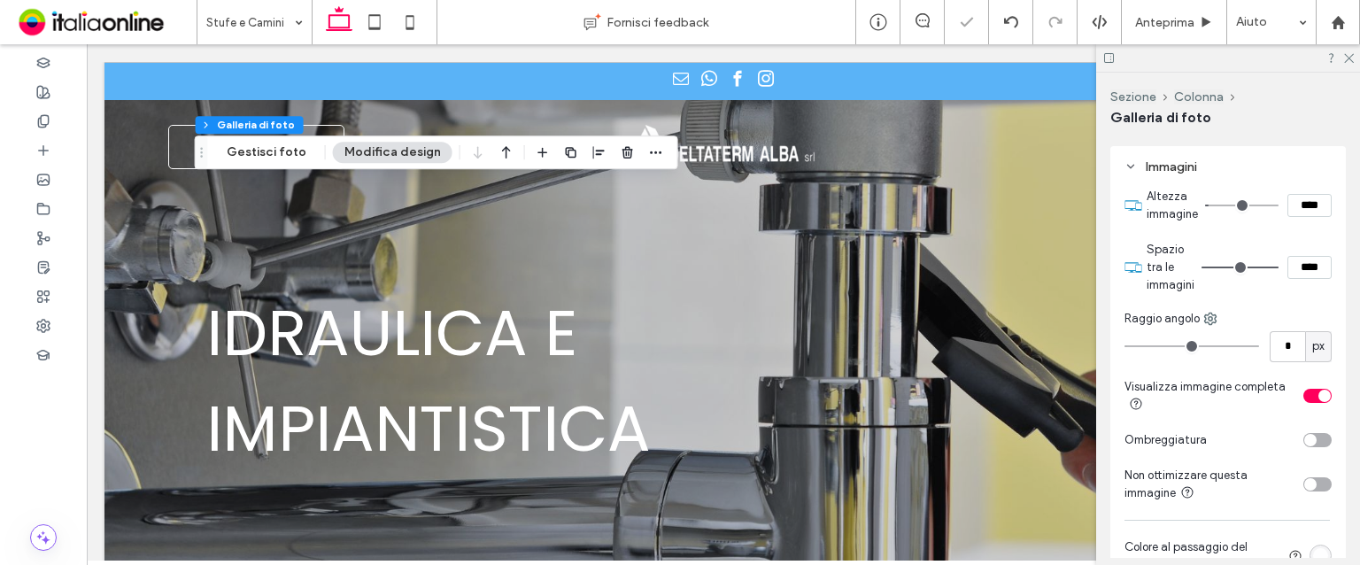
type input "**"
type input "****"
type input "**"
type input "****"
type input "**"
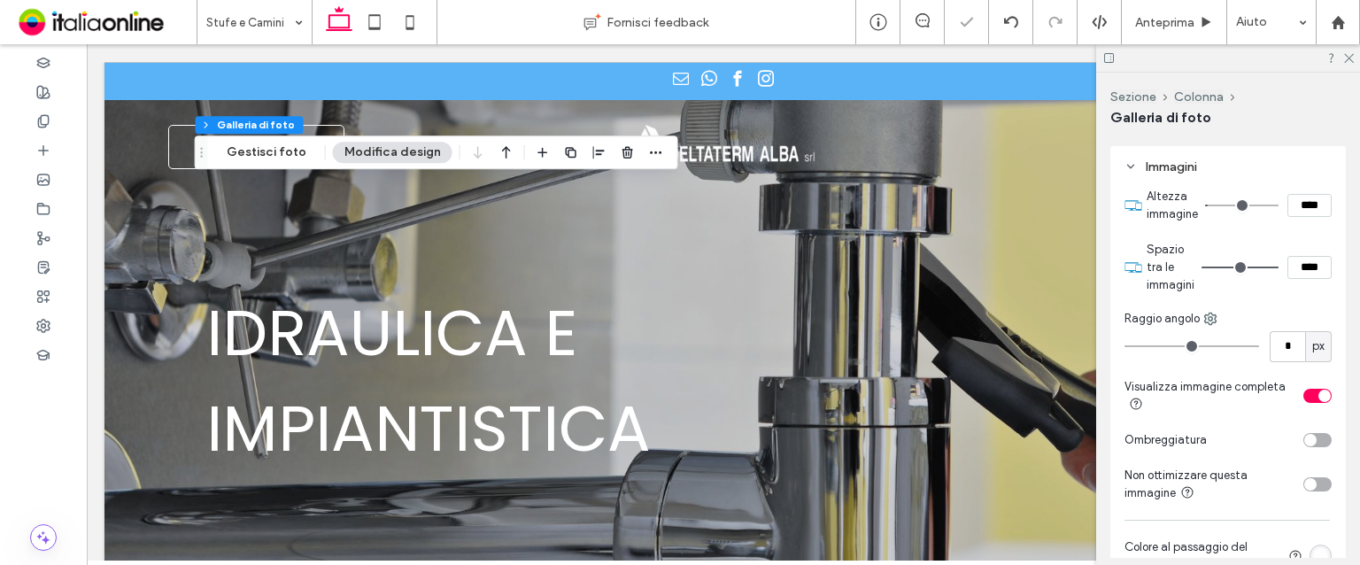
type input "****"
type input "**"
type input "****"
type input "**"
type input "****"
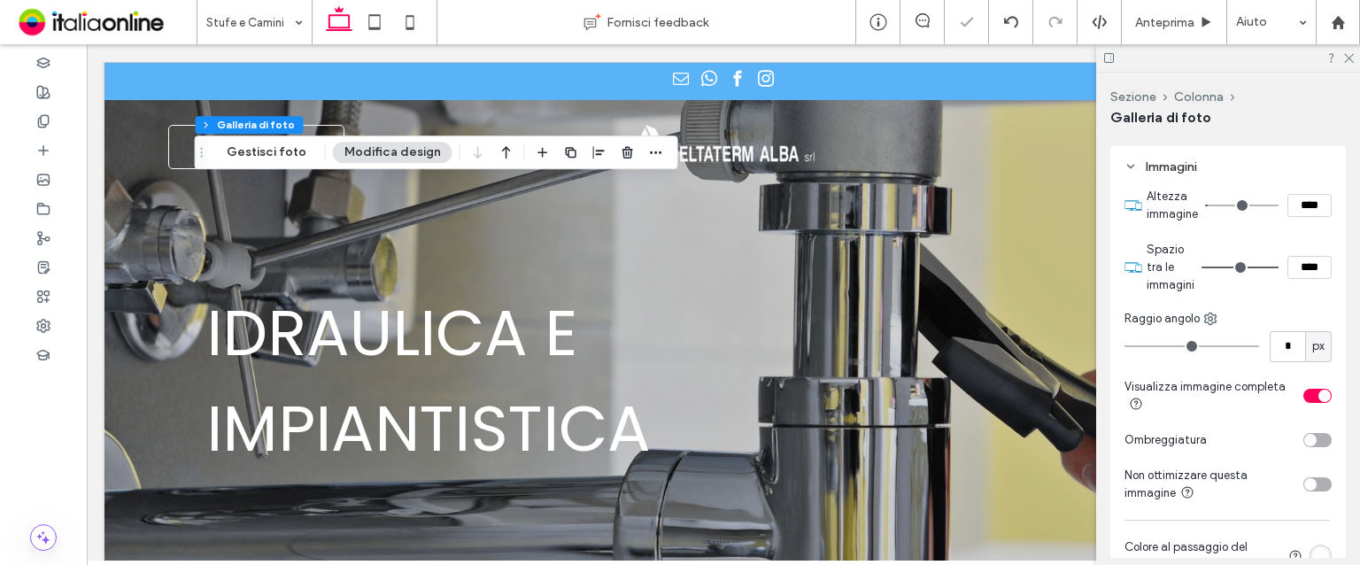
type input "**"
type input "****"
type input "**"
type input "****"
type input "**"
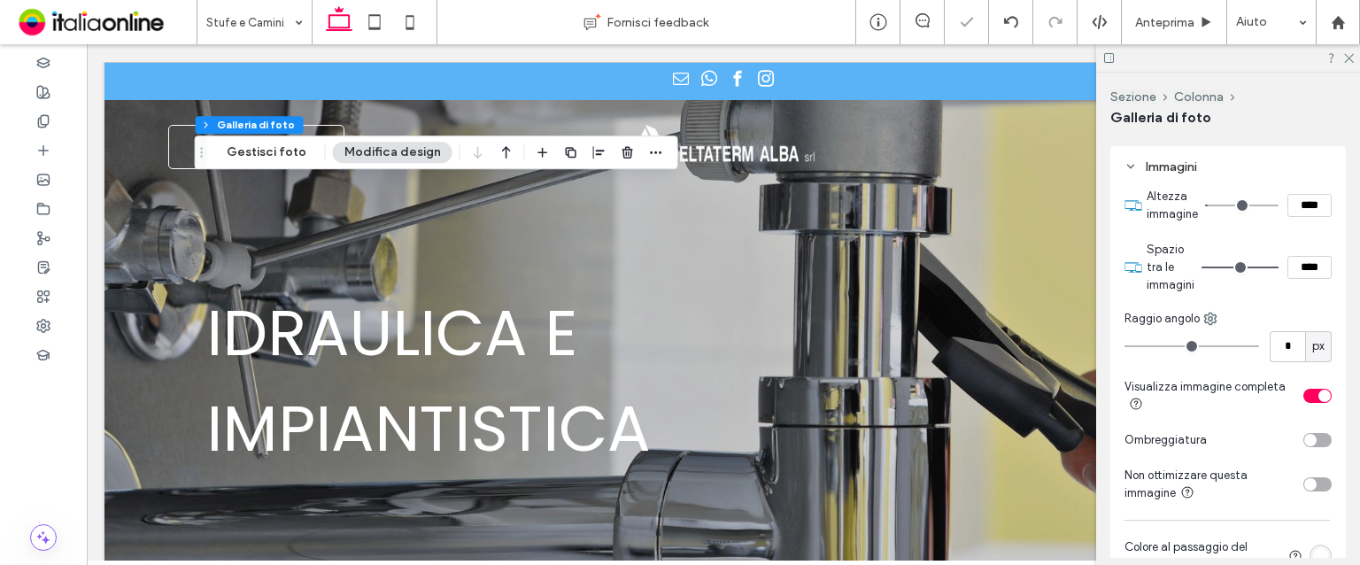
type input "****"
type input "**"
type input "****"
click at [1351, 52] on icon at bounding box center [1349, 57] width 12 height 12
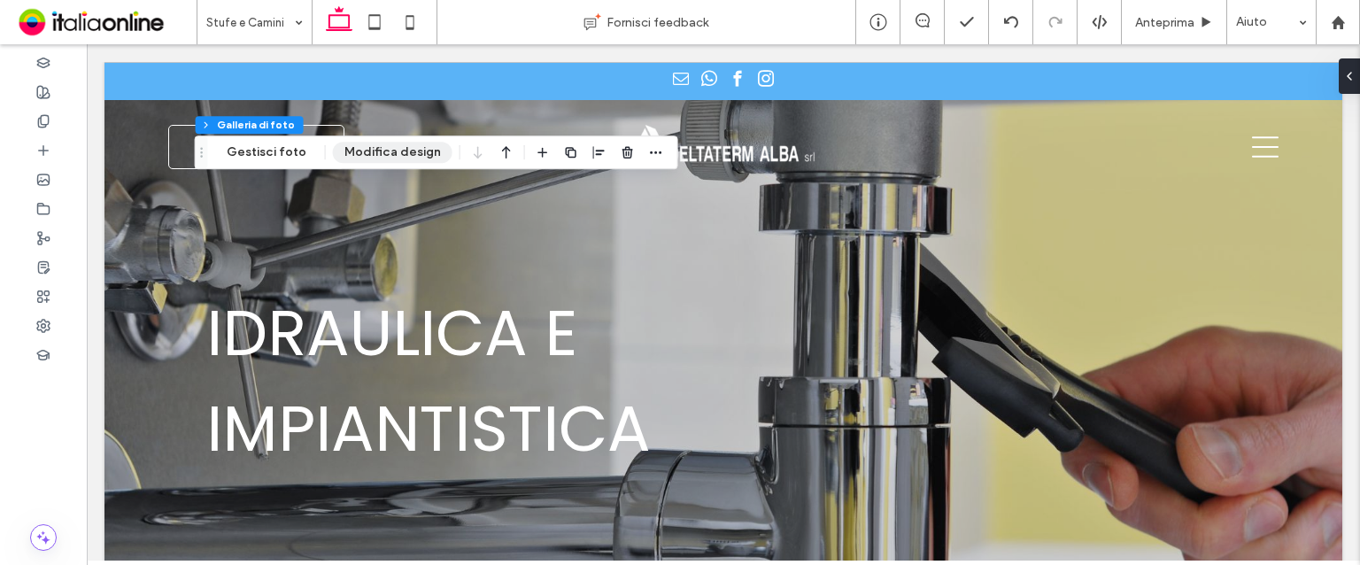
click at [368, 148] on button "Modifica design" at bounding box center [393, 152] width 120 height 21
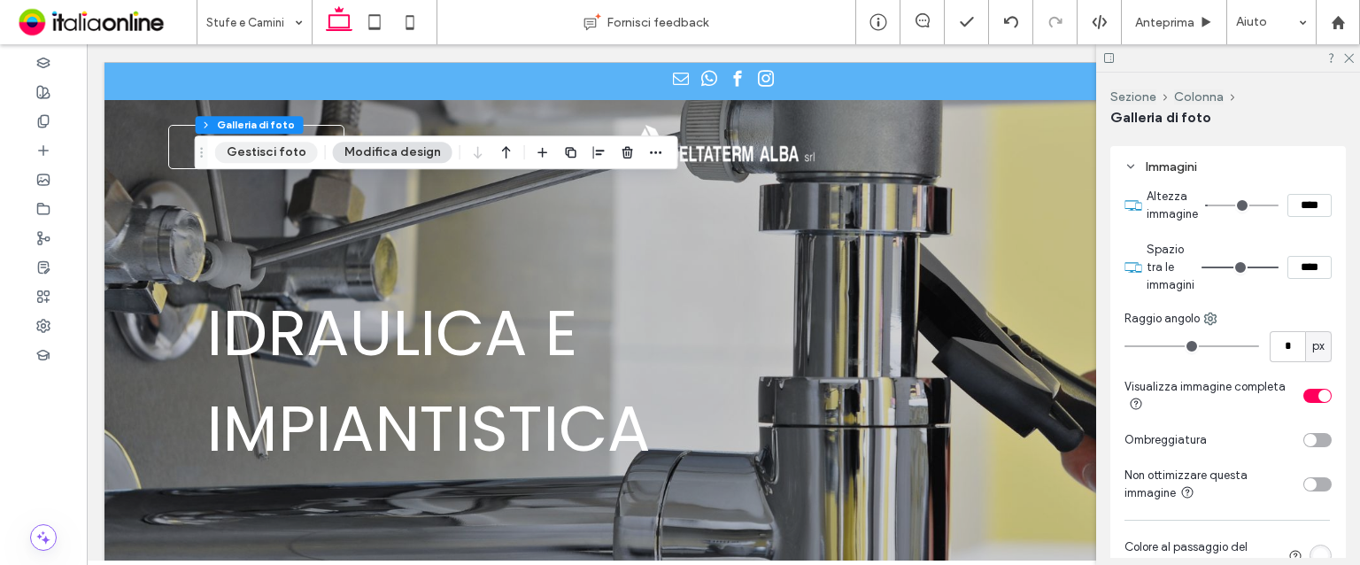
click at [261, 144] on button "Gestisci foto" at bounding box center [266, 152] width 103 height 21
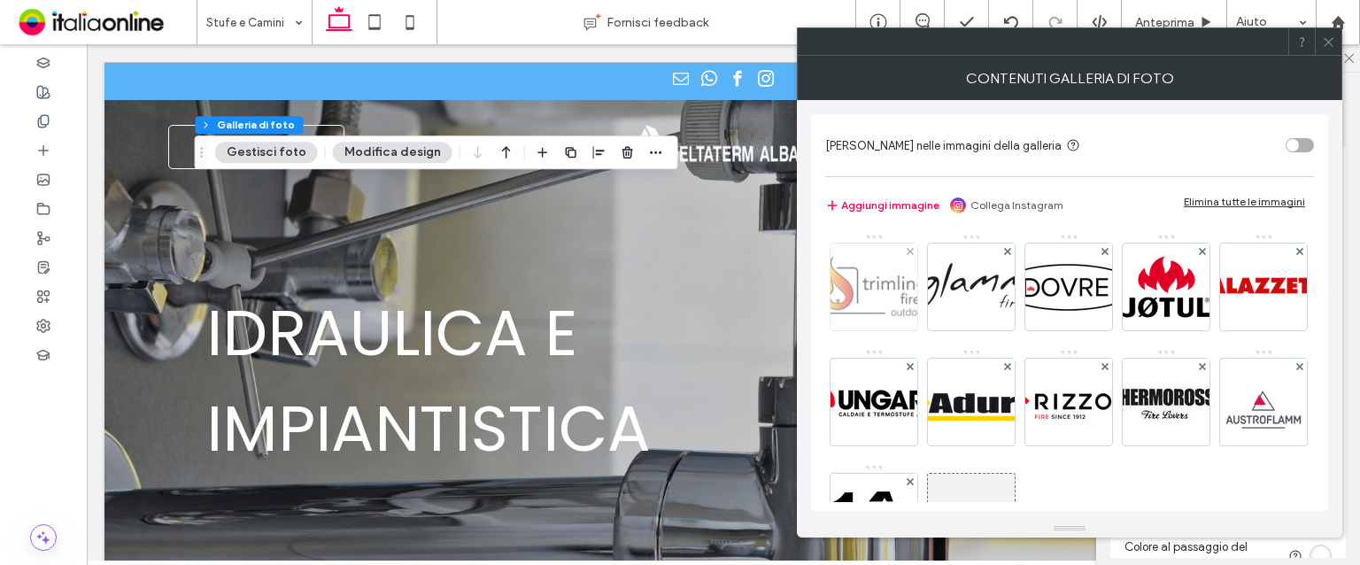
click at [887, 306] on img at bounding box center [874, 287] width 147 height 87
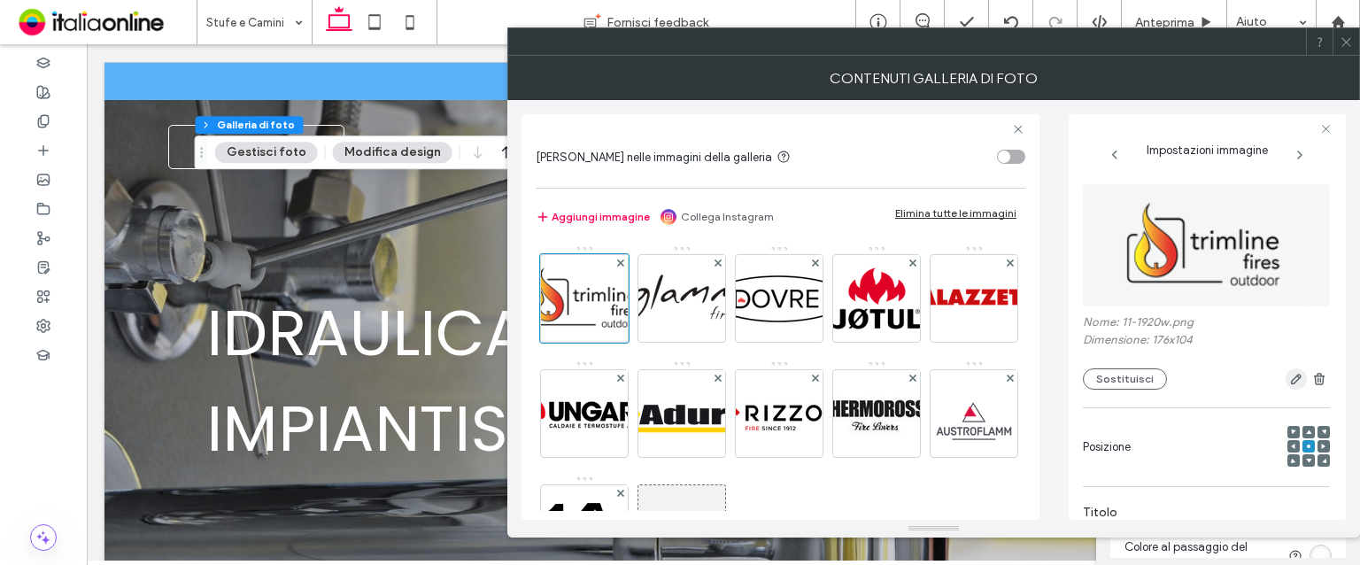
click at [1289, 379] on icon "button" at bounding box center [1296, 379] width 14 height 14
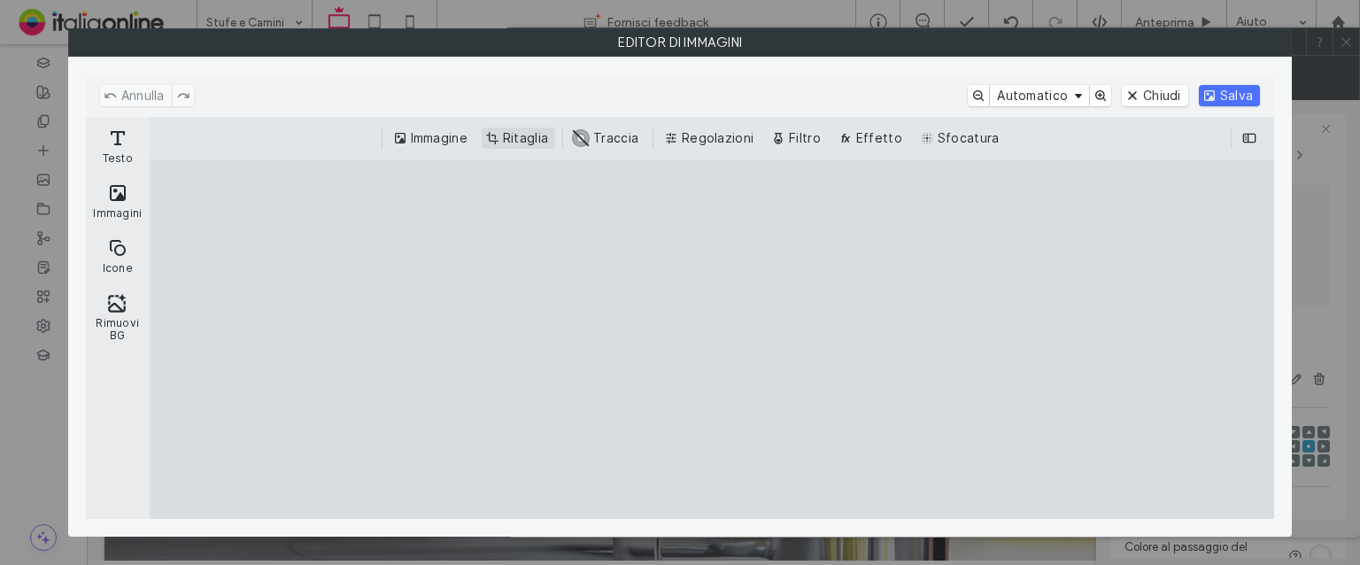
click at [546, 130] on button "Ritaglia" at bounding box center [519, 138] width 74 height 21
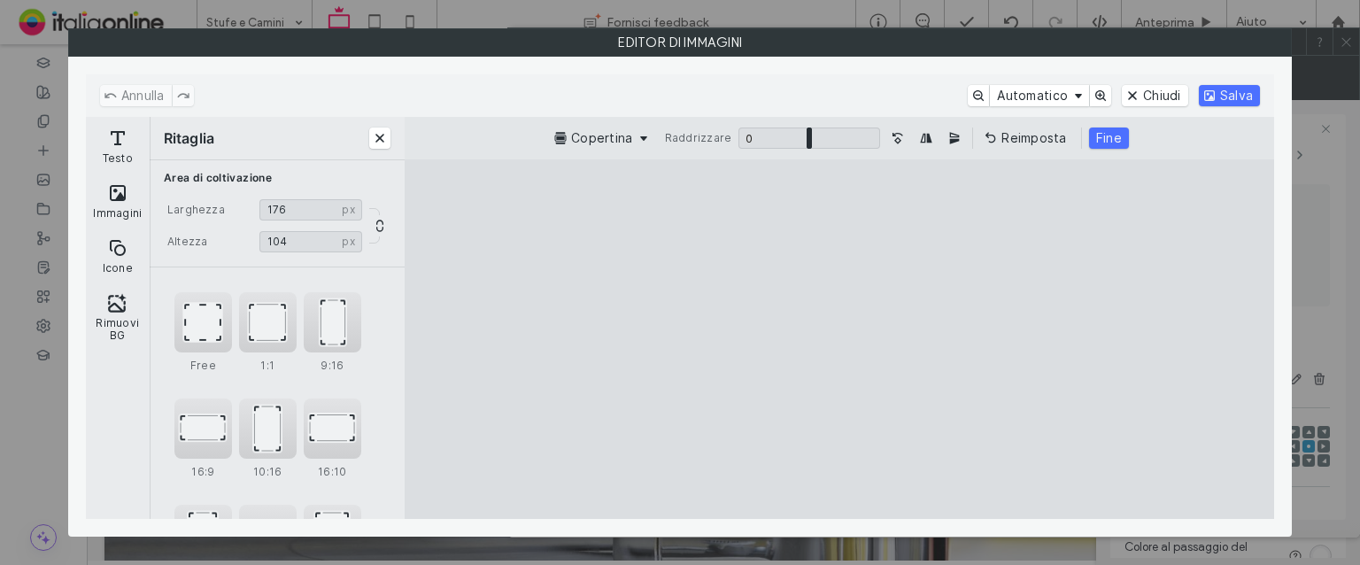
type input "***"
type input "**"
type input "***"
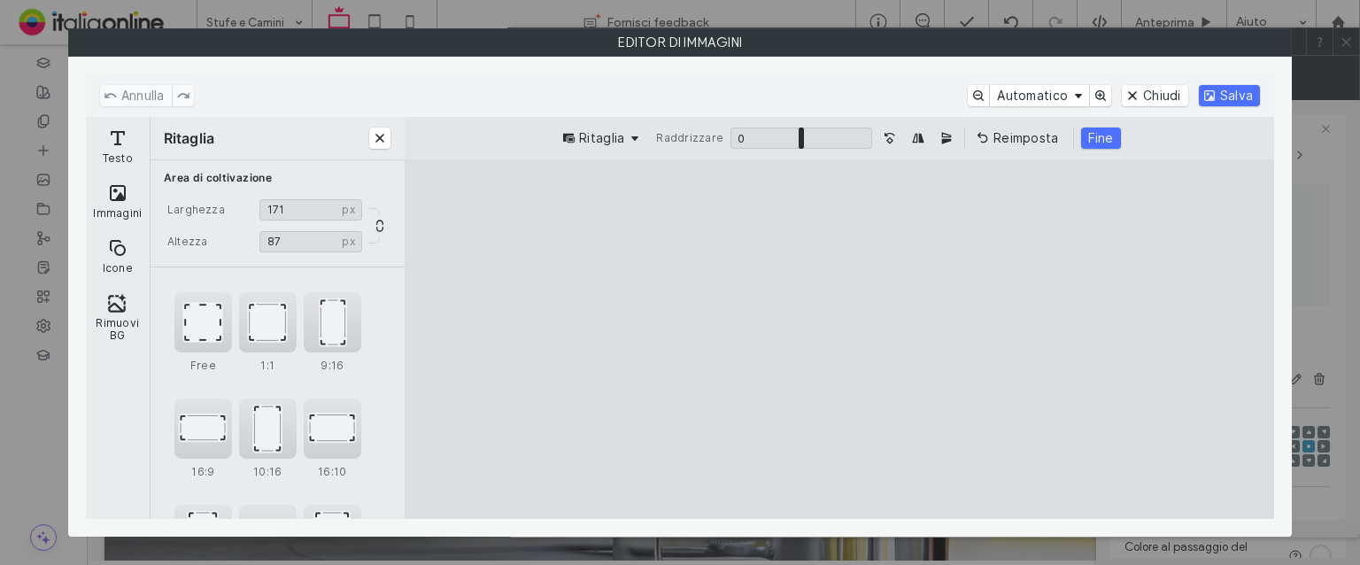
type input "**"
type input "***"
type input "**"
type input "***"
type input "**"
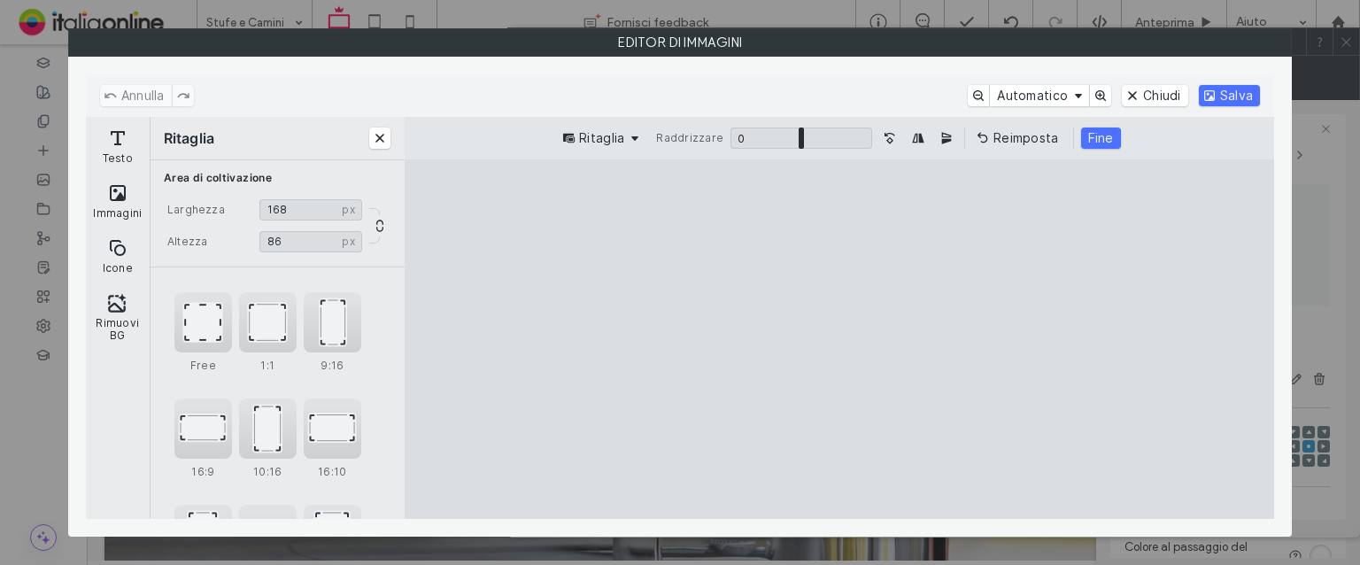
type input "***"
type input "**"
type input "***"
type input "**"
drag, startPoint x: 1081, startPoint y: 481, endPoint x: 1034, endPoint y: 407, distance: 88.0
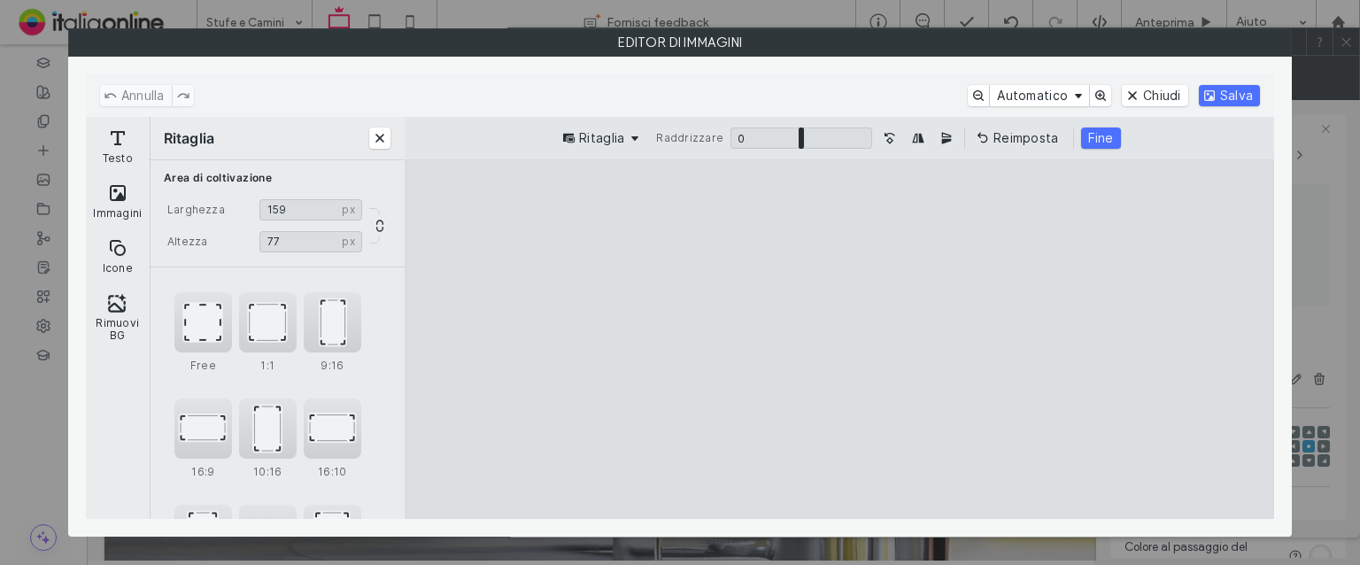
click at [840, 339] on cesdk-canvas "Editor / piattaforma / website builder canvas" at bounding box center [840, 339] width 0 height 0
drag, startPoint x: 982, startPoint y: 360, endPoint x: 943, endPoint y: 304, distance: 68.8
click at [840, 339] on cesdk-canvas "Editor / piattaforma / website builder canvas" at bounding box center [840, 339] width 0 height 0
click at [1091, 141] on button "Fine" at bounding box center [1101, 138] width 40 height 21
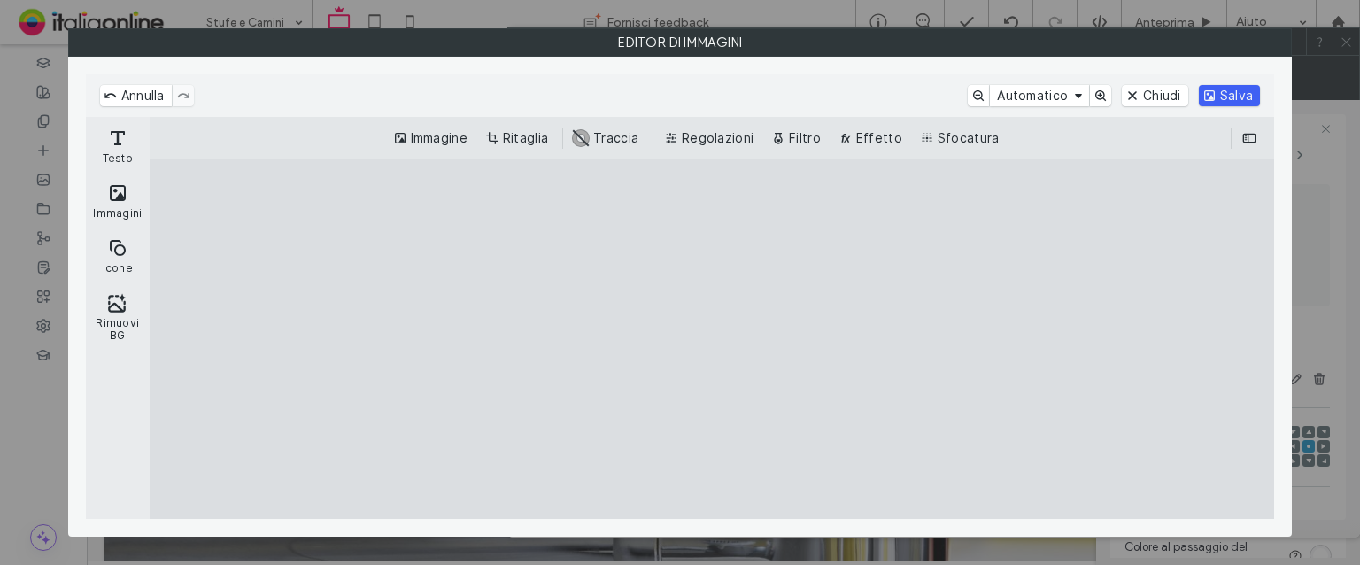
click at [1214, 92] on button "Salva" at bounding box center [1229, 95] width 61 height 21
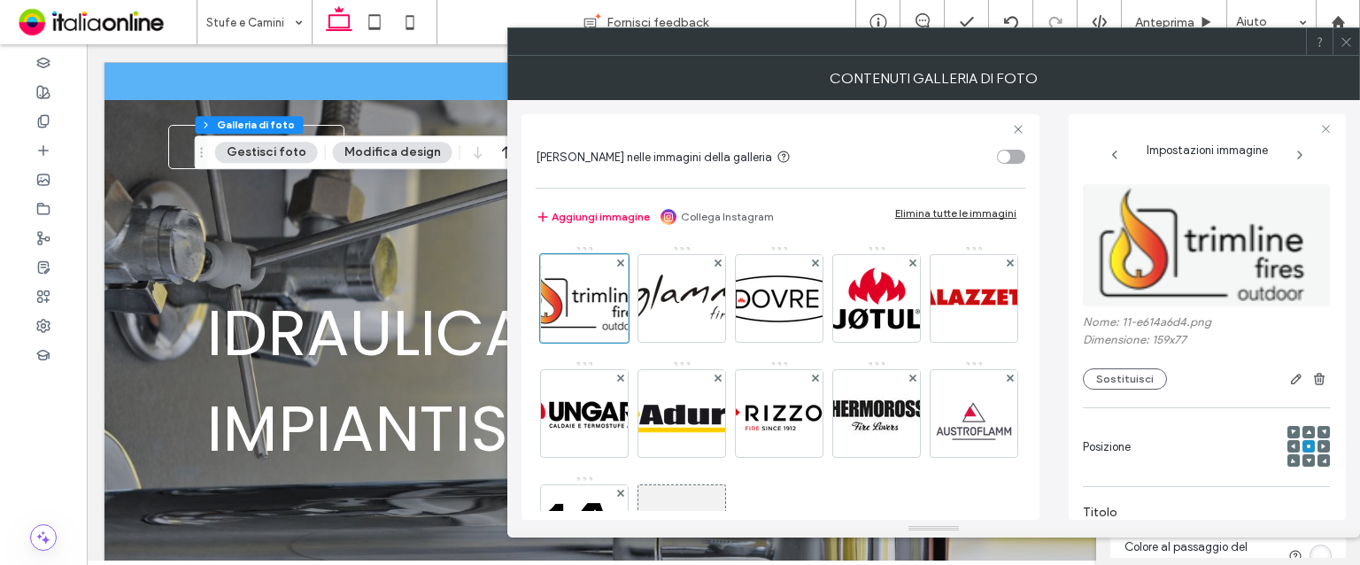
scroll to position [89, 0]
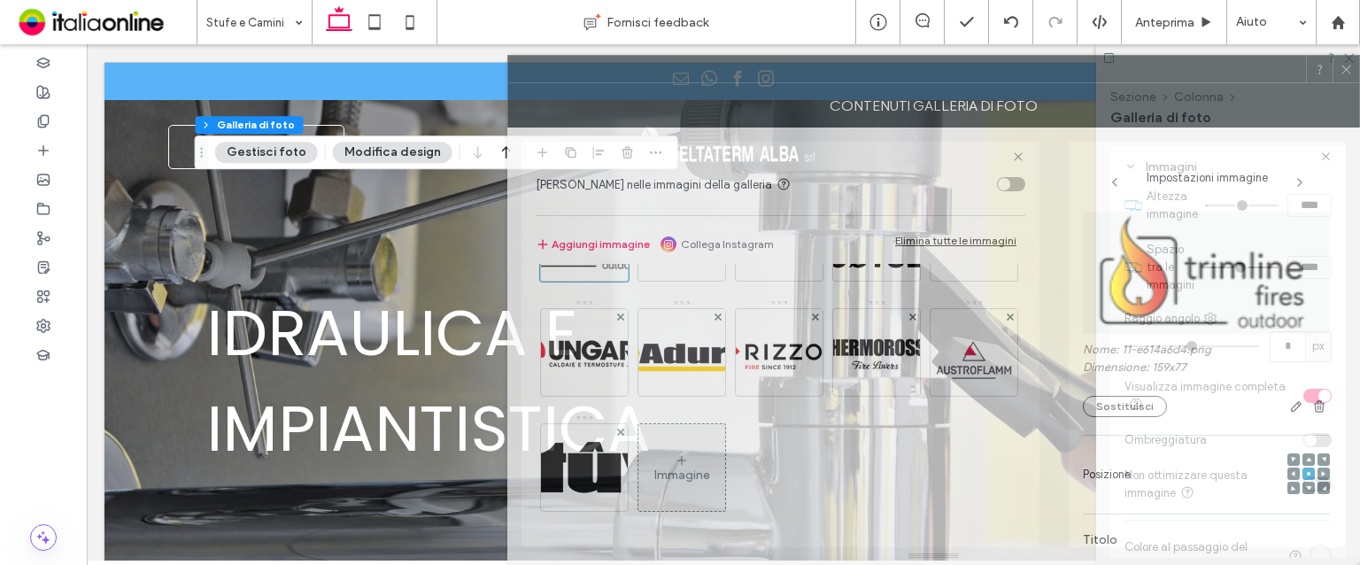
drag, startPoint x: 829, startPoint y: 40, endPoint x: 1109, endPoint y: 511, distance: 548.0
click at [1109, 511] on div "**********" at bounding box center [933, 310] width 853 height 510
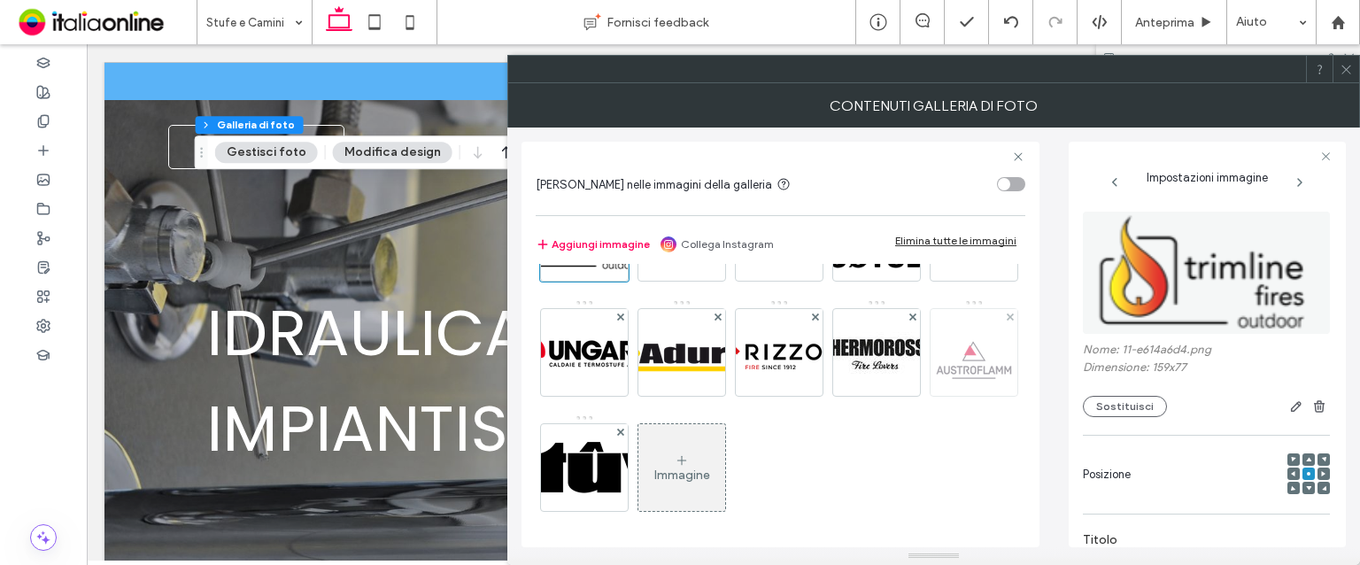
click at [903, 388] on img at bounding box center [974, 352] width 142 height 71
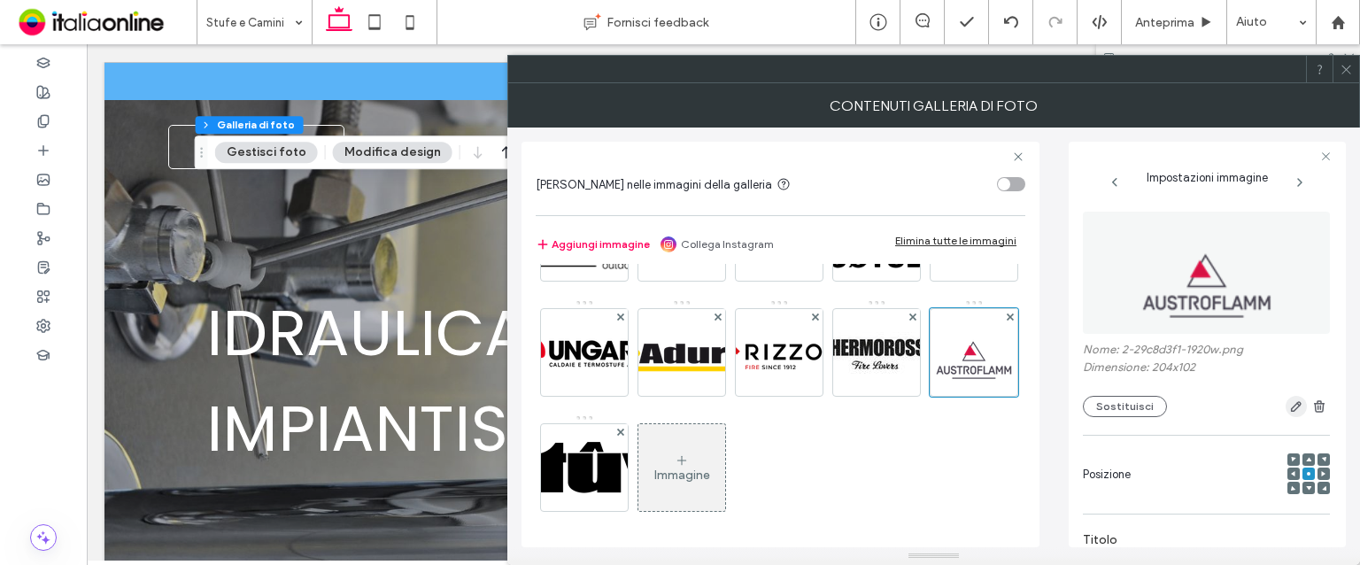
click at [1293, 400] on icon "button" at bounding box center [1296, 406] width 14 height 14
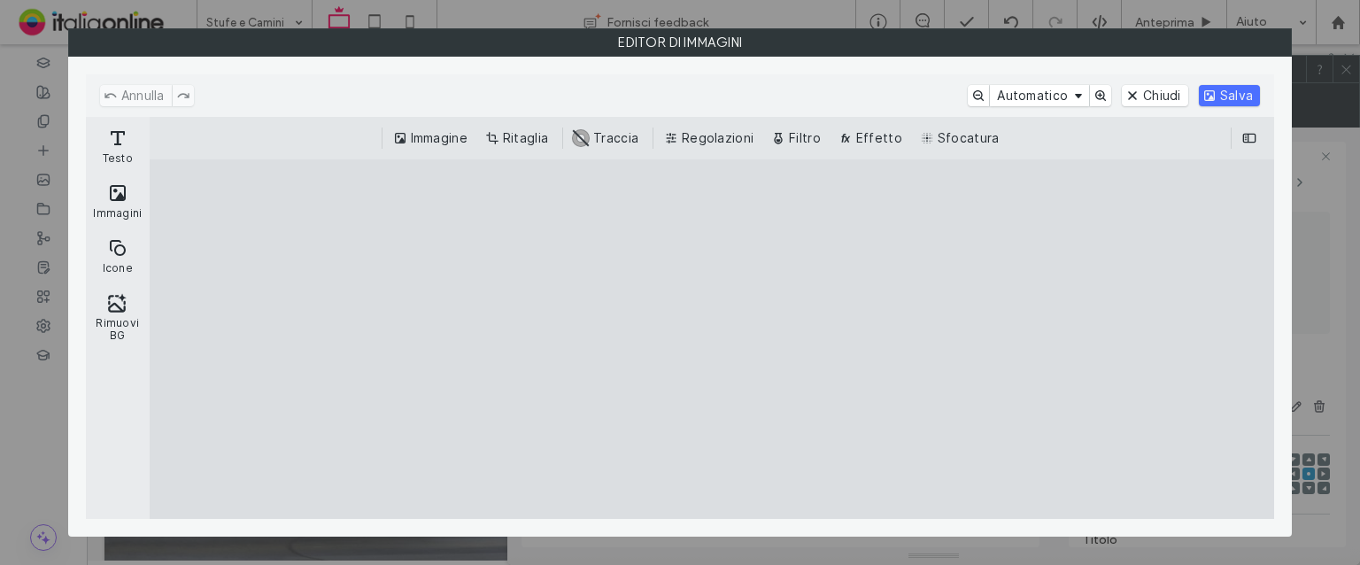
click at [531, 126] on div "Immagine Ritaglia #ABABAB Traccia Regolazioni Filtro Effetto Sfocatura" at bounding box center [712, 138] width 1125 height 43
click at [533, 134] on button "Ritaglia" at bounding box center [519, 138] width 74 height 21
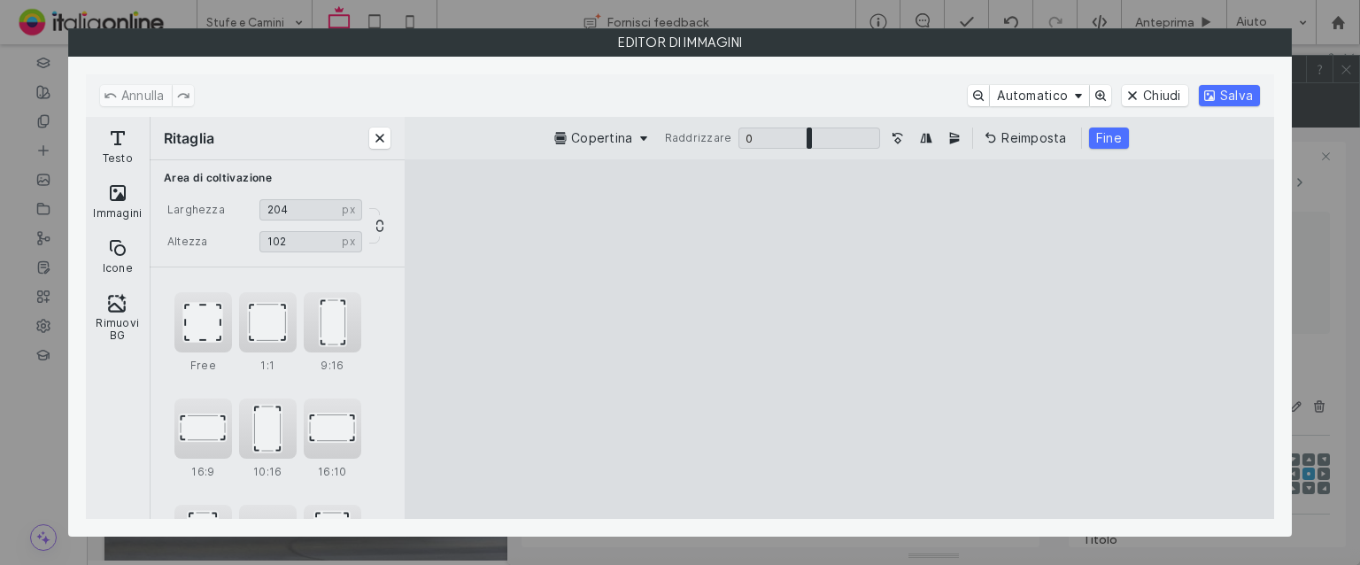
type input "***"
type input "**"
type input "***"
type input "**"
type input "***"
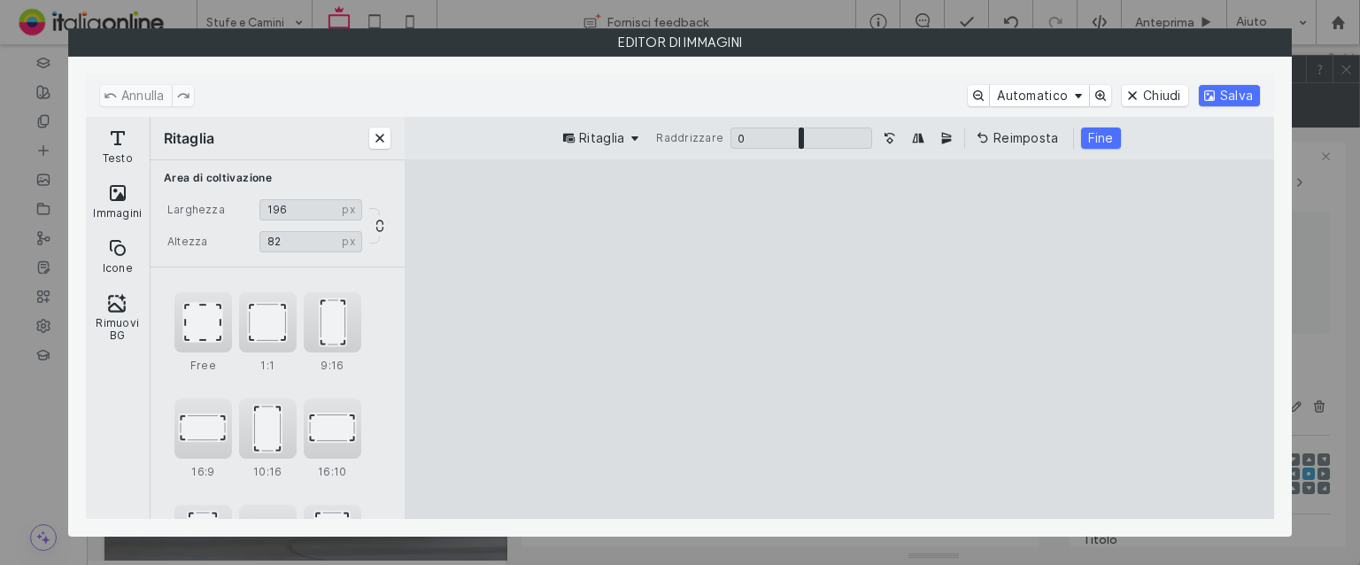
type input "**"
type input "***"
type input "**"
drag, startPoint x: 1129, startPoint y: 193, endPoint x: 1144, endPoint y: 277, distance: 85.5
click at [840, 339] on cesdk-canvas "Editor / piattaforma / website builder canvas" at bounding box center [840, 339] width 0 height 0
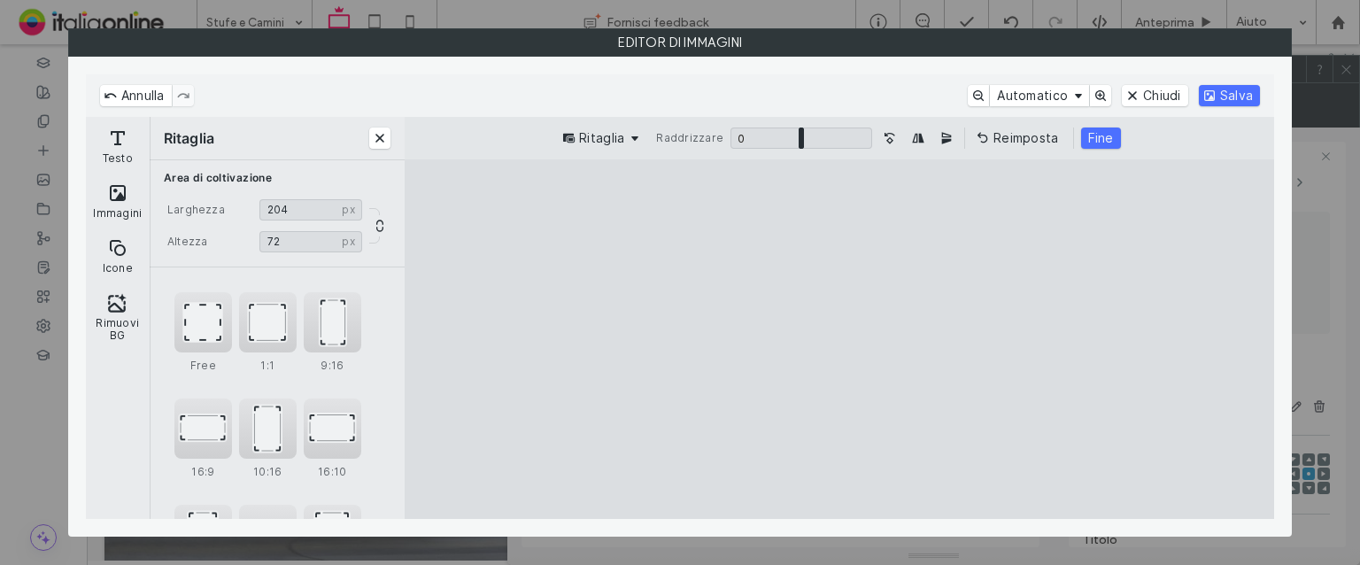
drag, startPoint x: 1131, startPoint y: 303, endPoint x: 1130, endPoint y: 279, distance: 23.9
click at [840, 339] on cesdk-canvas "Editor / piattaforma / website builder canvas" at bounding box center [840, 339] width 0 height 0
drag, startPoint x: 1130, startPoint y: 279, endPoint x: 1127, endPoint y: 303, distance: 24.1
click at [840, 339] on cesdk-canvas "Editor / piattaforma / website builder canvas" at bounding box center [840, 339] width 0 height 0
click at [1220, 90] on button "Salva" at bounding box center [1229, 95] width 61 height 21
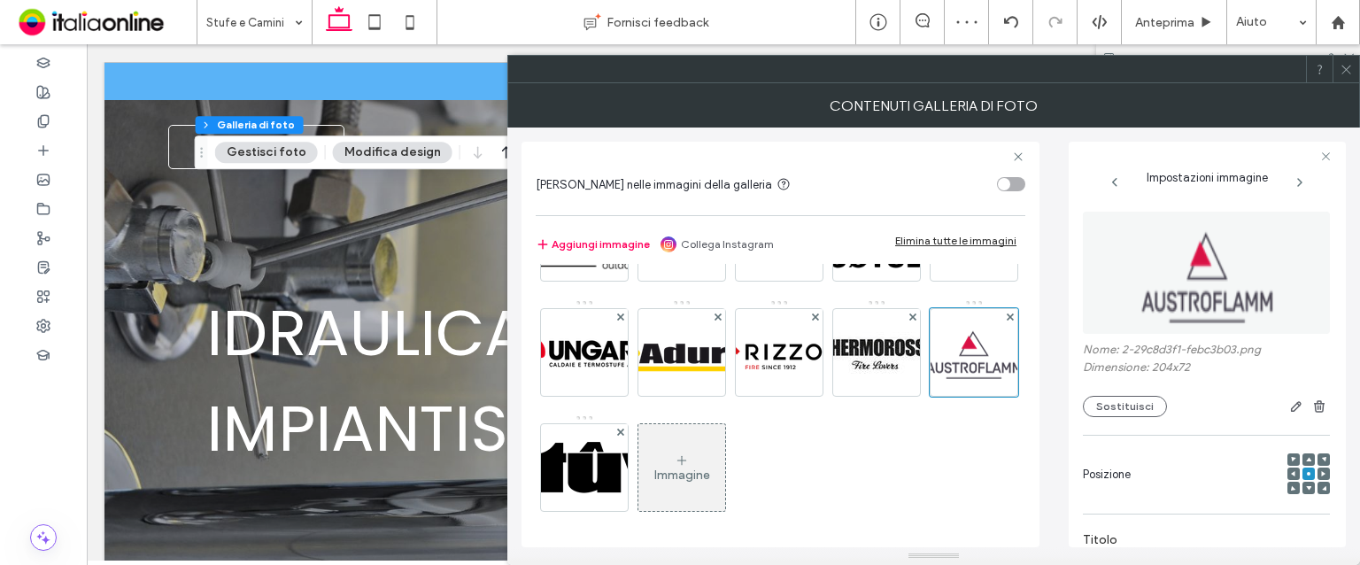
click at [1355, 66] on div at bounding box center [1346, 69] width 27 height 27
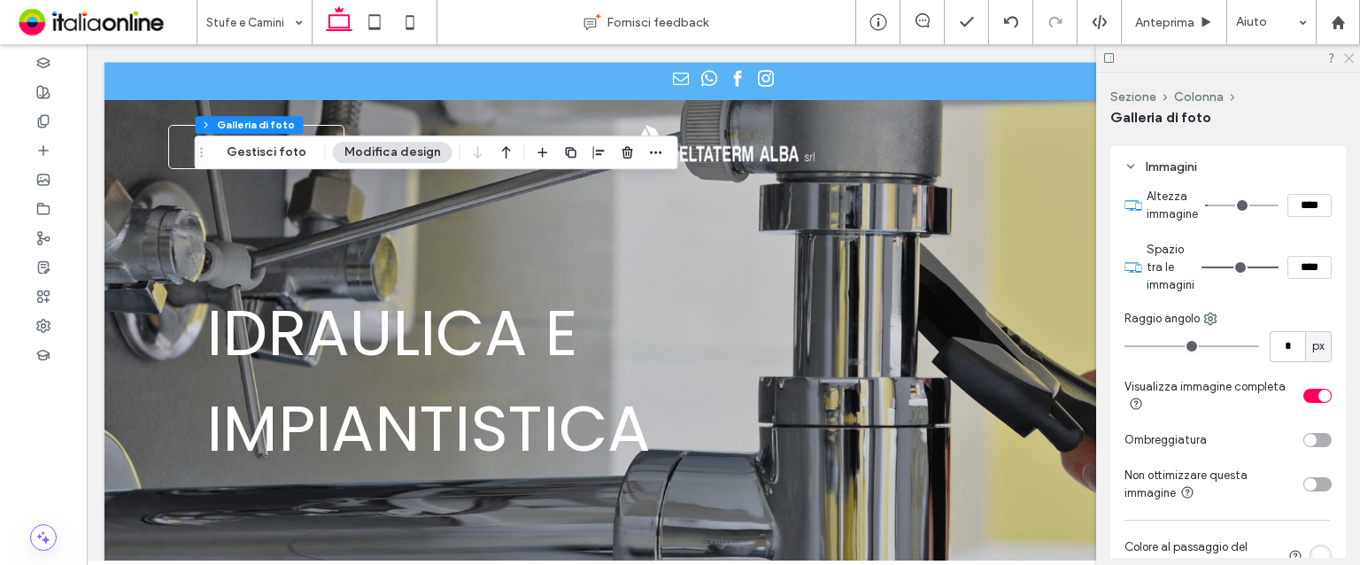
click at [1345, 52] on icon at bounding box center [1349, 57] width 12 height 12
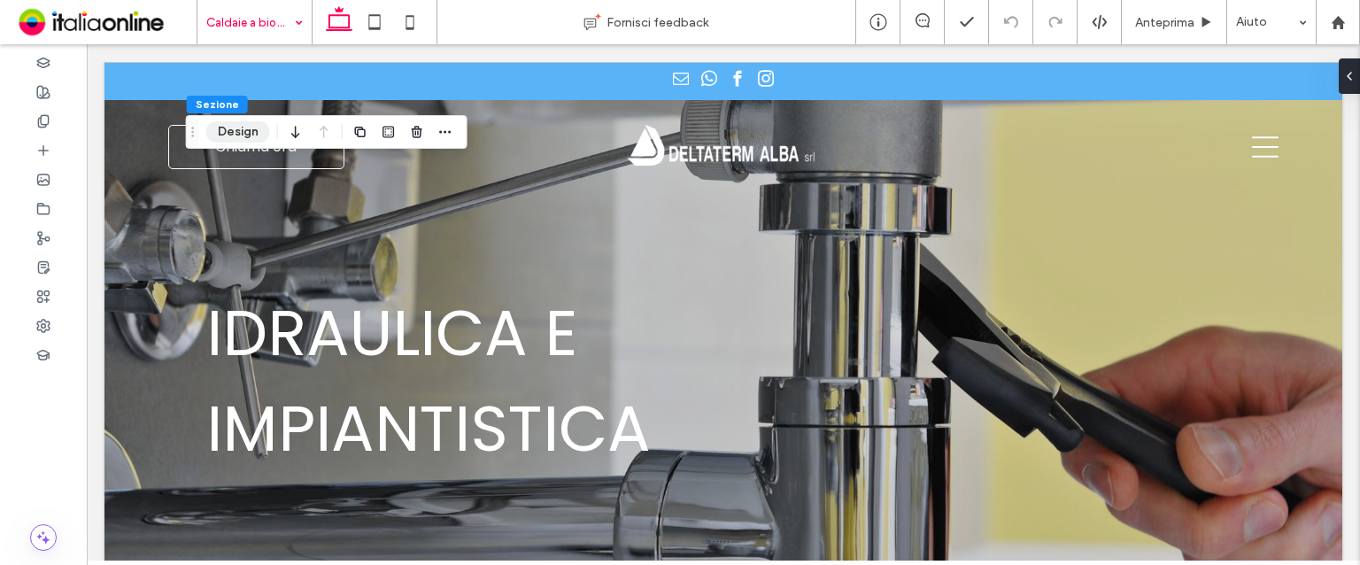
click at [259, 137] on button "Design" at bounding box center [238, 131] width 64 height 21
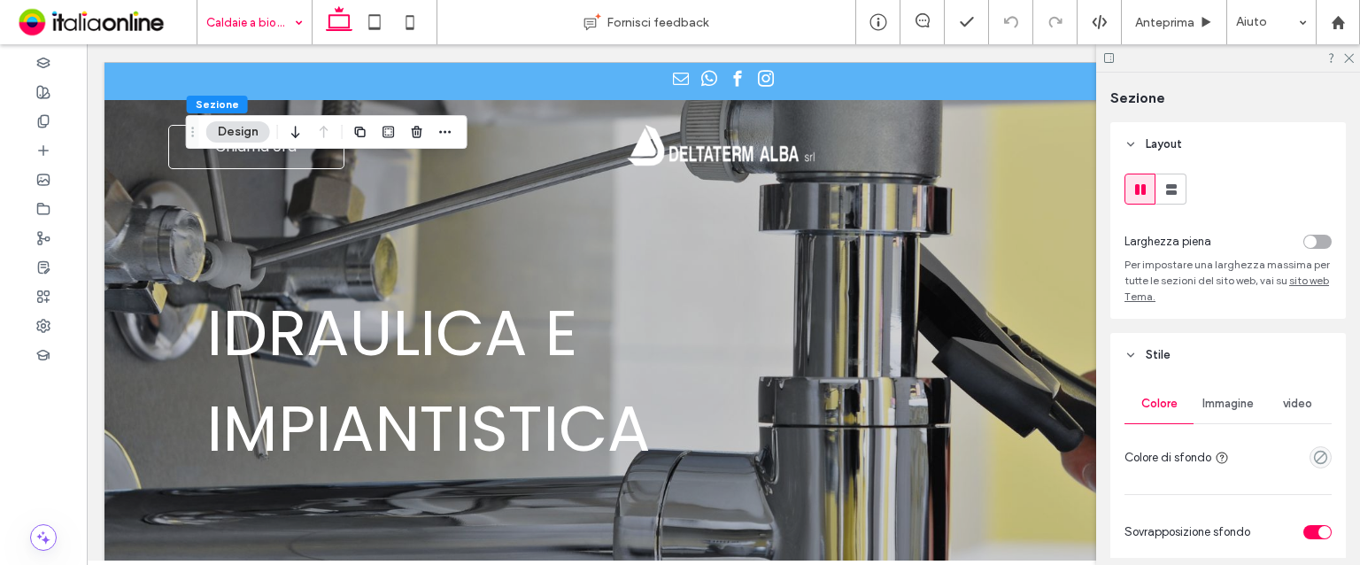
click at [1226, 391] on div "Immagine" at bounding box center [1228, 403] width 69 height 39
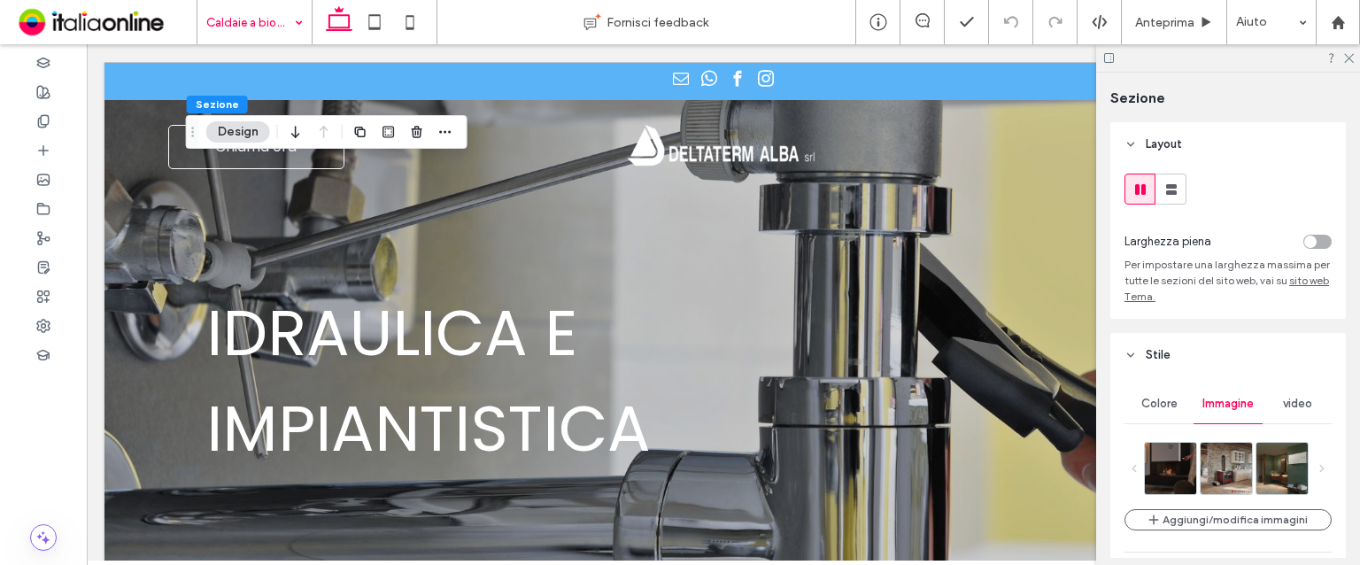
scroll to position [177, 0]
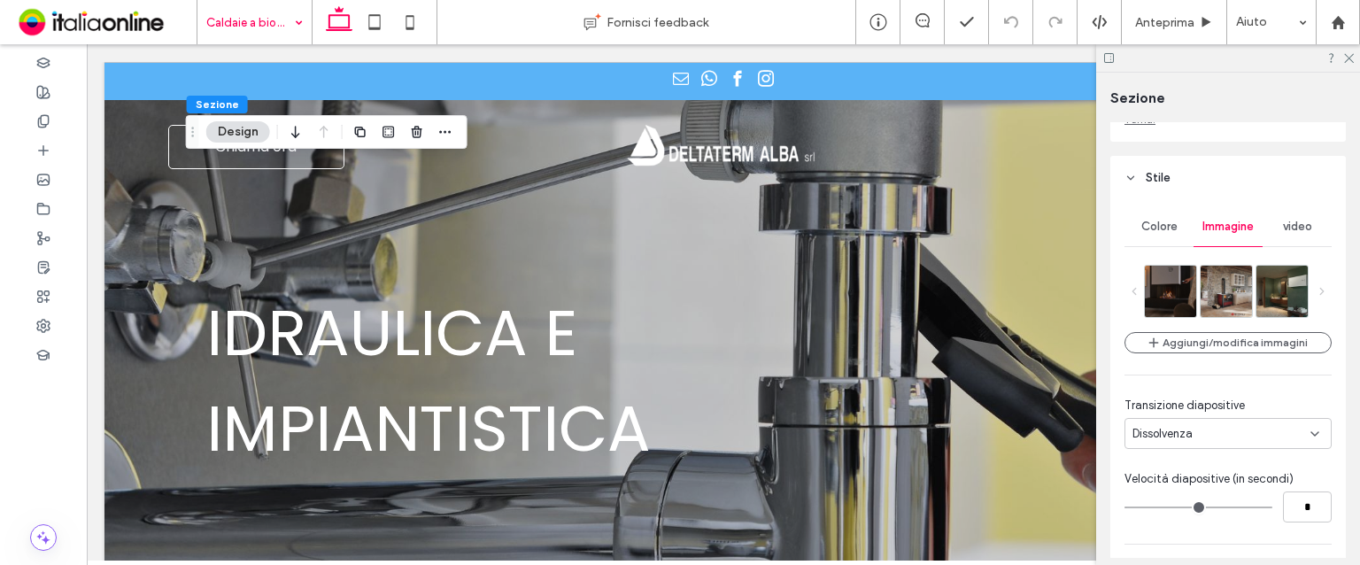
click at [1176, 332] on div "Aggiungi/modifica immagini Transizione diapositive Dissolvenza Velocità diaposi…" at bounding box center [1228, 526] width 207 height 522
click at [1181, 374] on div "Aggiungi/modifica immagini Transizione diapositive Dissolvenza Velocità diaposi…" at bounding box center [1228, 526] width 207 height 522
click at [1174, 338] on button "Aggiungi/modifica immagini" at bounding box center [1228, 342] width 207 height 21
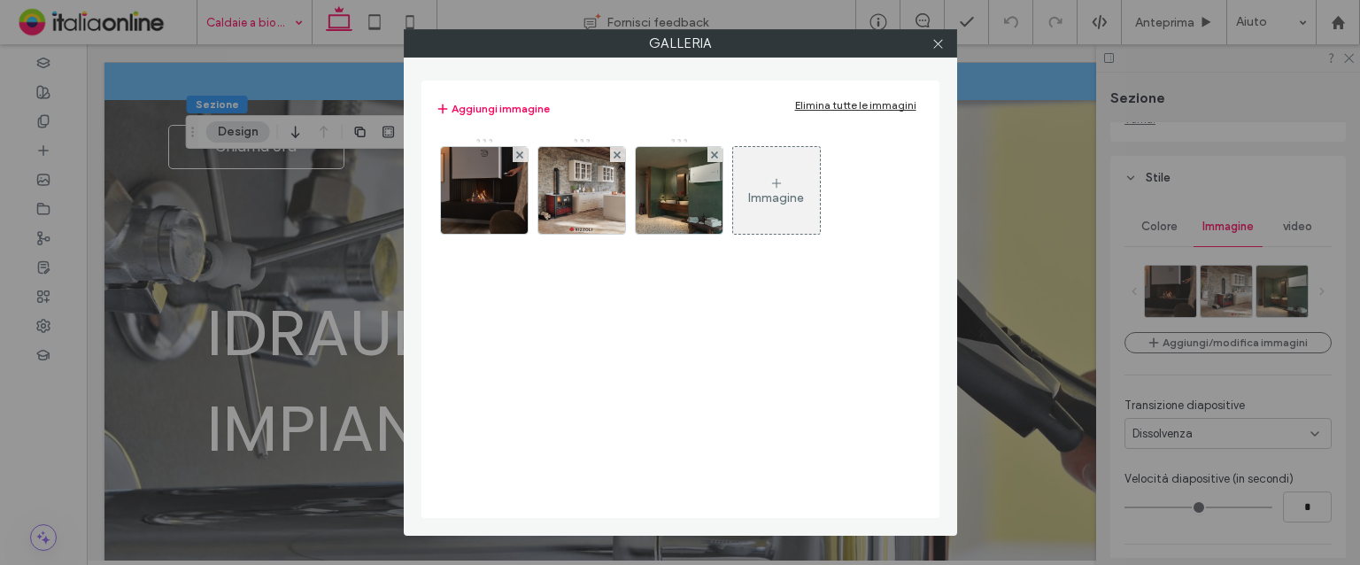
click at [870, 105] on div "Elimina tutte le immagini" at bounding box center [855, 104] width 121 height 13
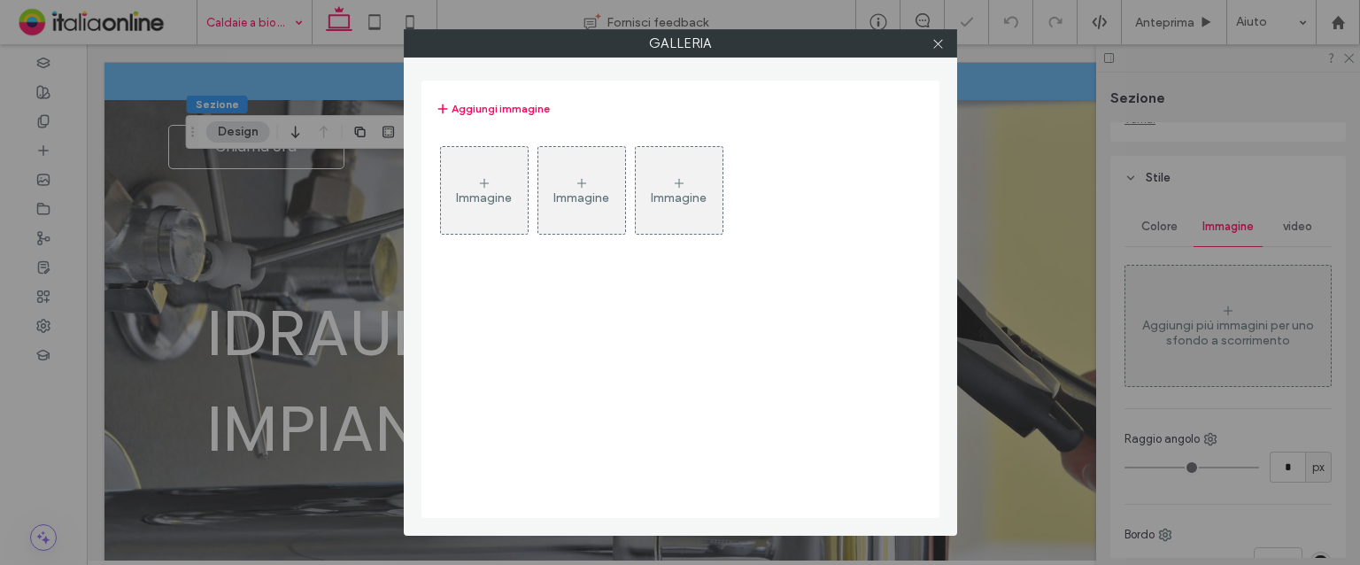
click at [489, 187] on icon at bounding box center [484, 183] width 14 height 14
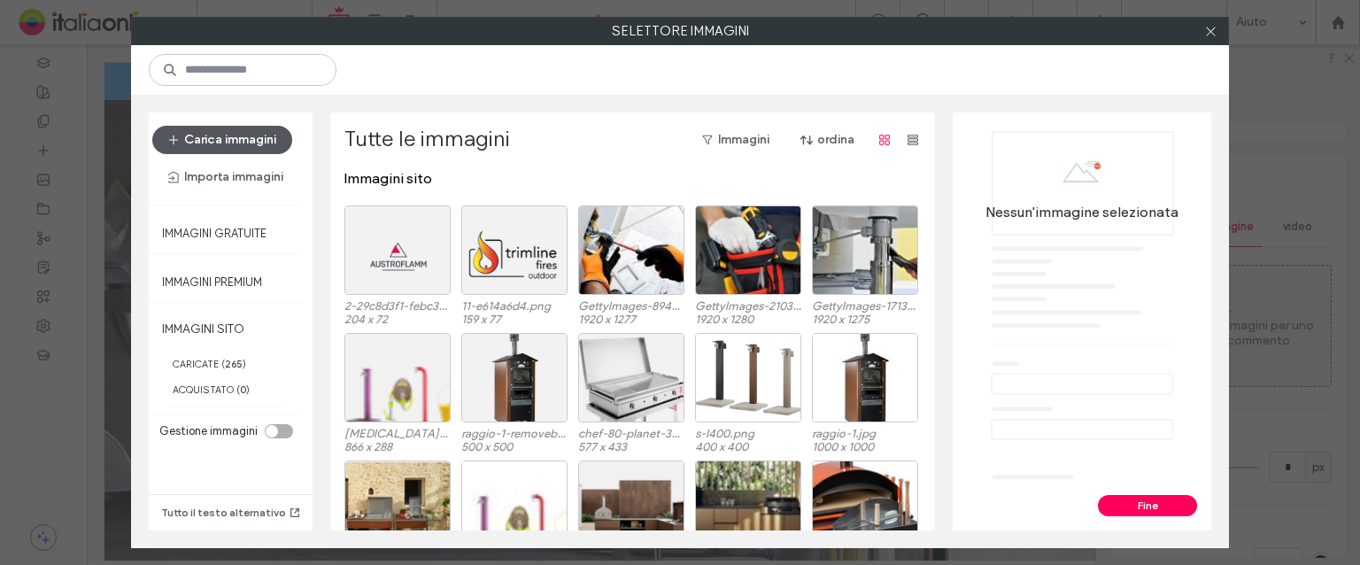
click at [229, 136] on button "Carica immagini" at bounding box center [222, 140] width 140 height 28
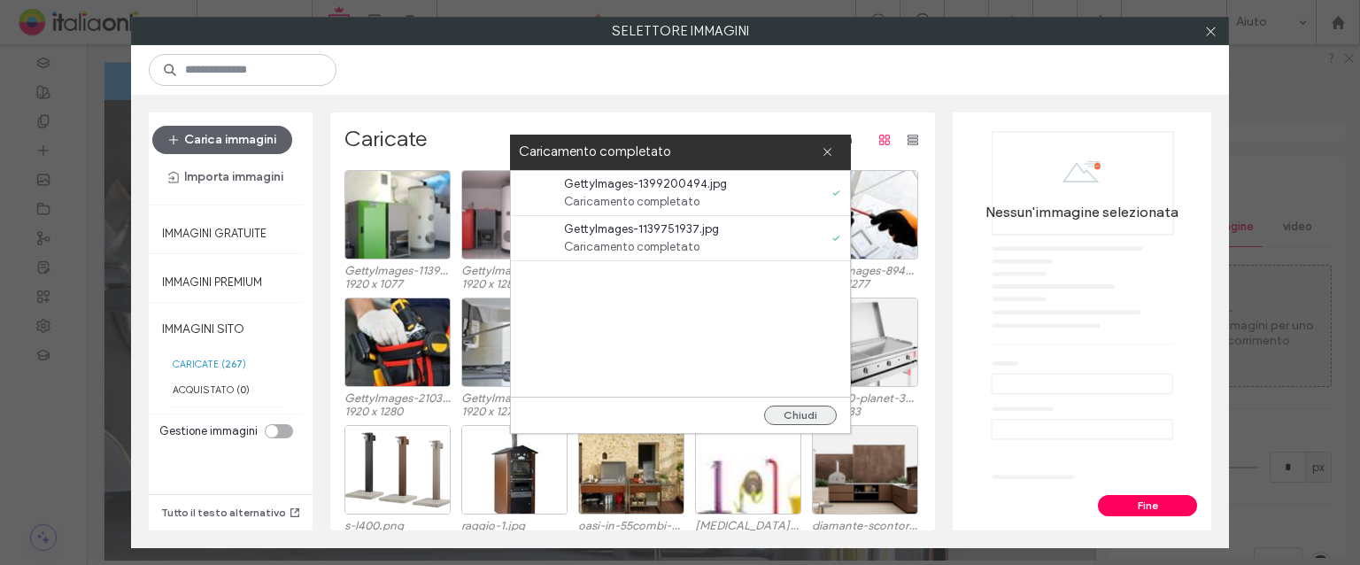
click at [811, 410] on button "Chiudi" at bounding box center [800, 415] width 73 height 19
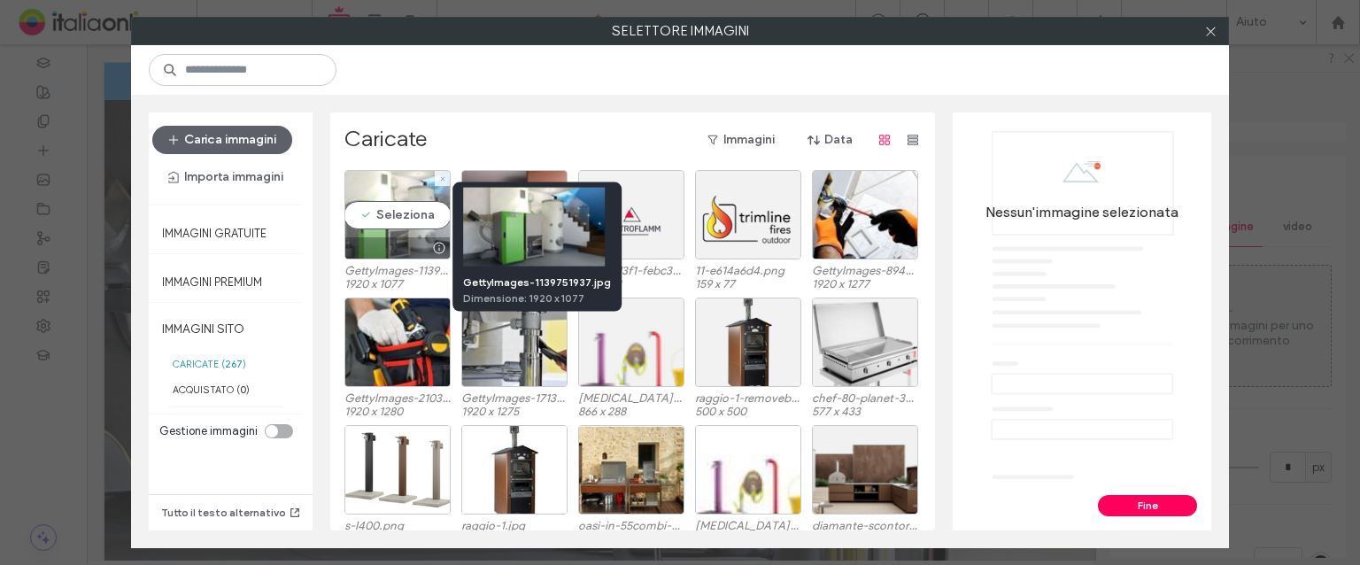
click at [386, 230] on div "Seleziona" at bounding box center [398, 214] width 106 height 89
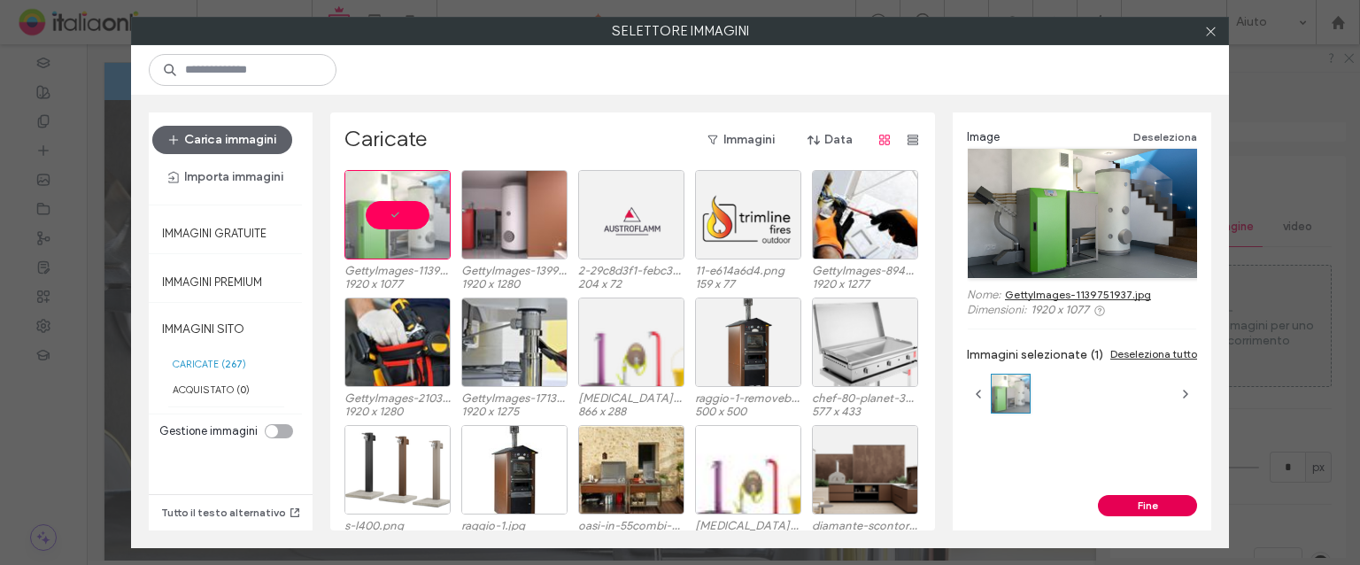
click at [1120, 504] on button "Fine" at bounding box center [1147, 505] width 99 height 21
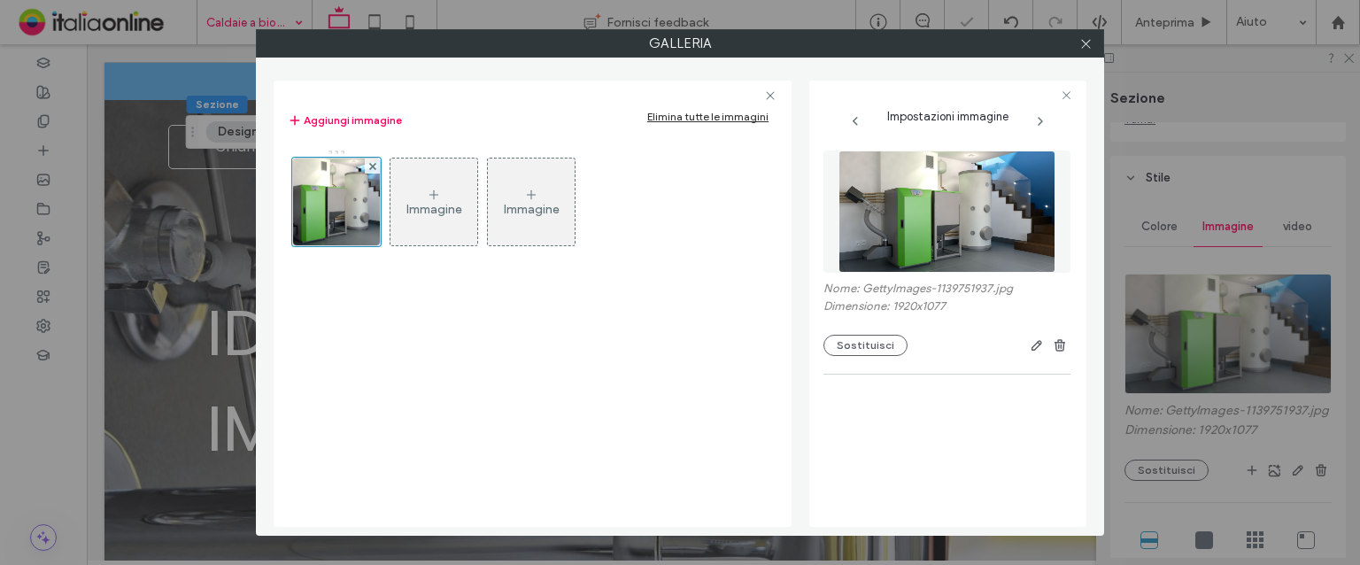
click at [1070, 41] on label "Galleria" at bounding box center [680, 43] width 847 height 27
click at [1095, 39] on div at bounding box center [1085, 43] width 27 height 27
click at [1091, 39] on icon at bounding box center [1086, 43] width 13 height 13
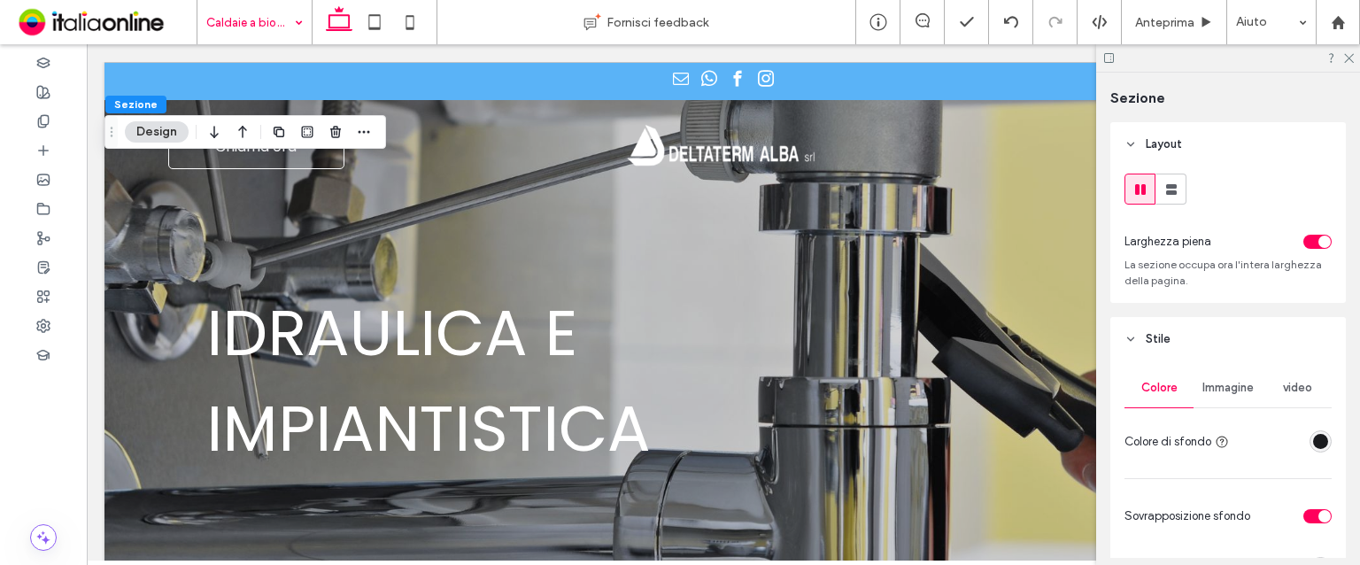
click at [144, 137] on button "Design" at bounding box center [157, 131] width 64 height 21
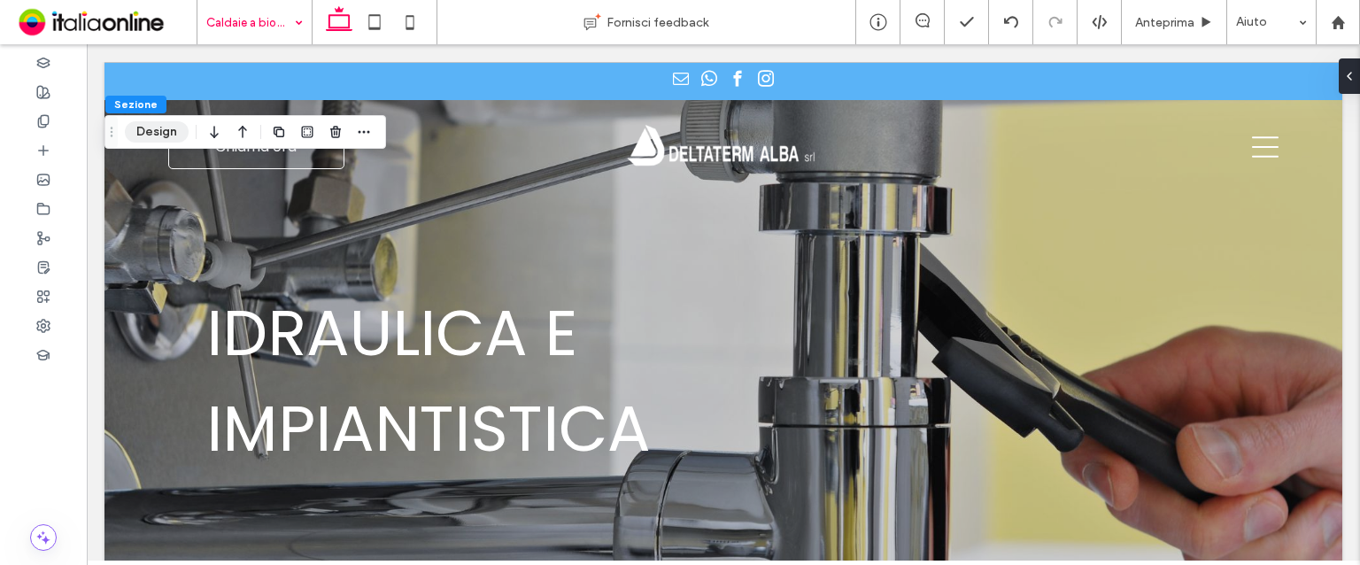
click at [151, 127] on button "Design" at bounding box center [157, 131] width 64 height 21
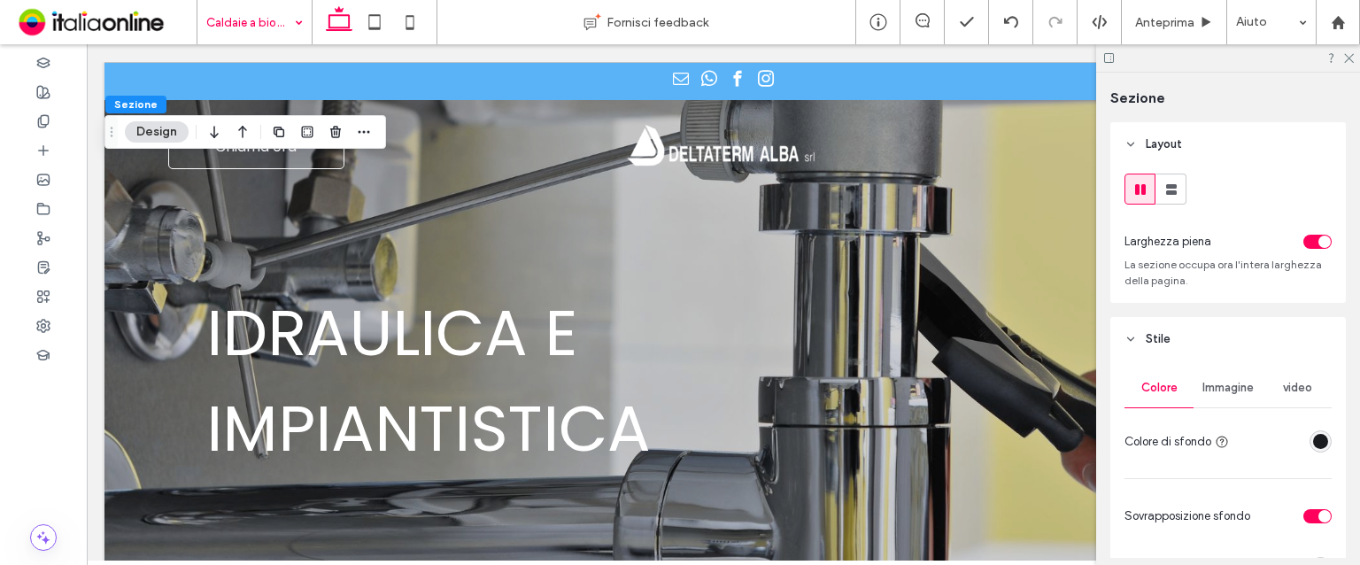
click at [1231, 395] on span "Immagine" at bounding box center [1228, 388] width 51 height 14
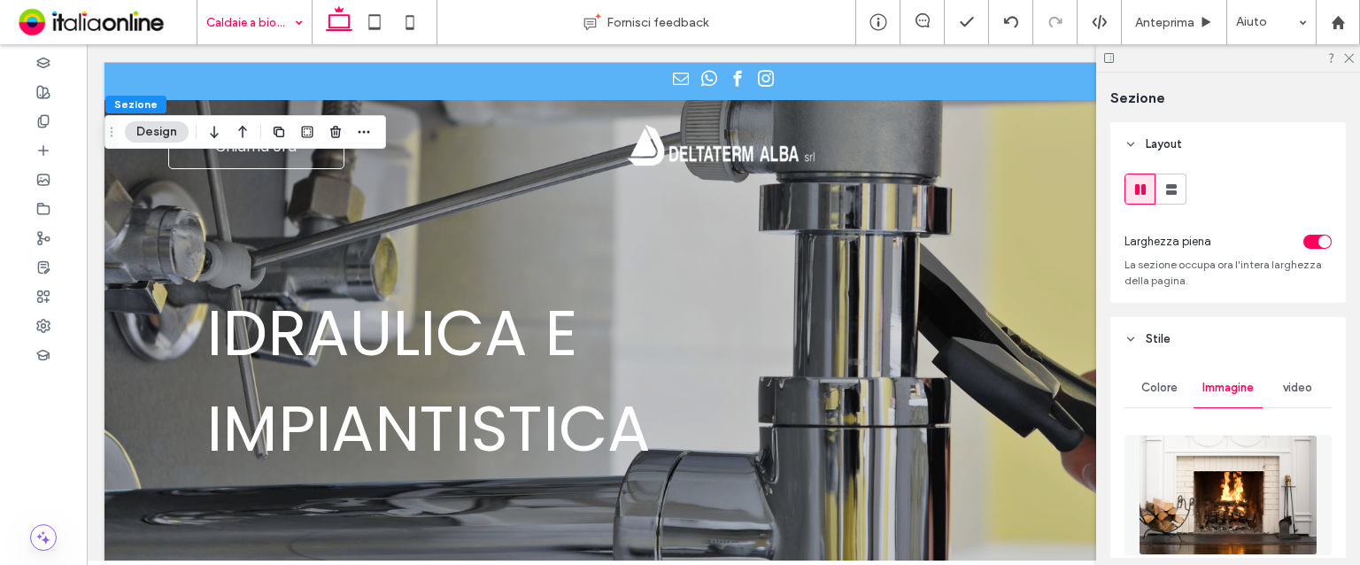
scroll to position [89, 0]
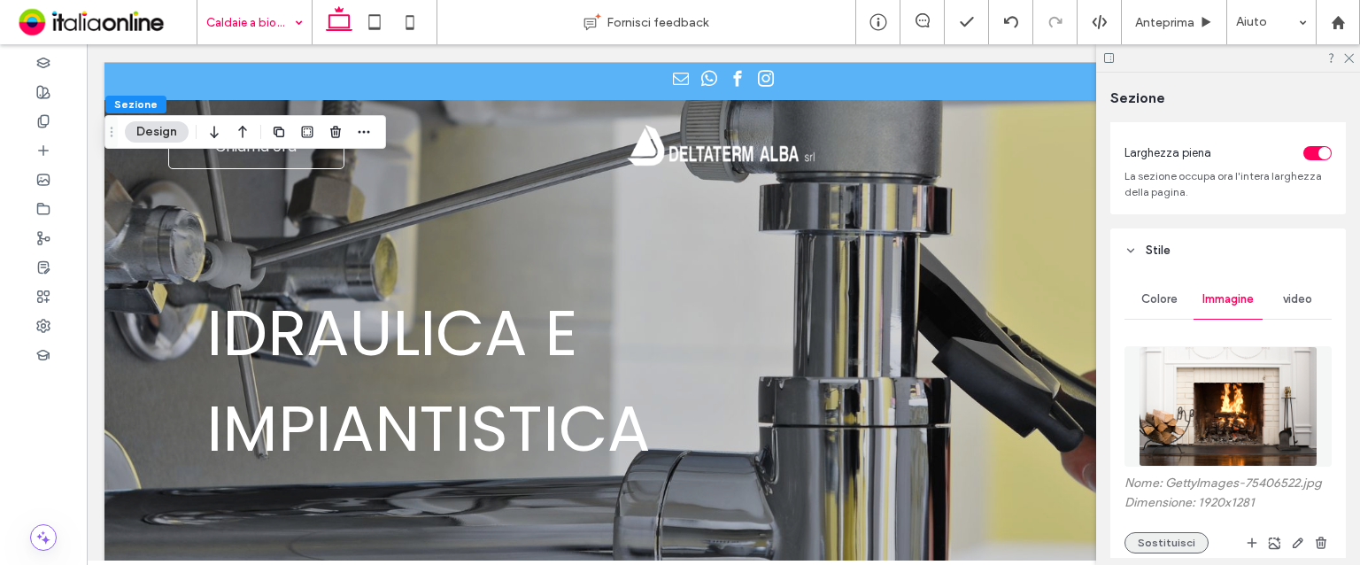
drag, startPoint x: 1174, startPoint y: 541, endPoint x: 1127, endPoint y: 475, distance: 81.8
click at [1174, 541] on button "Sostituisci" at bounding box center [1167, 542] width 84 height 21
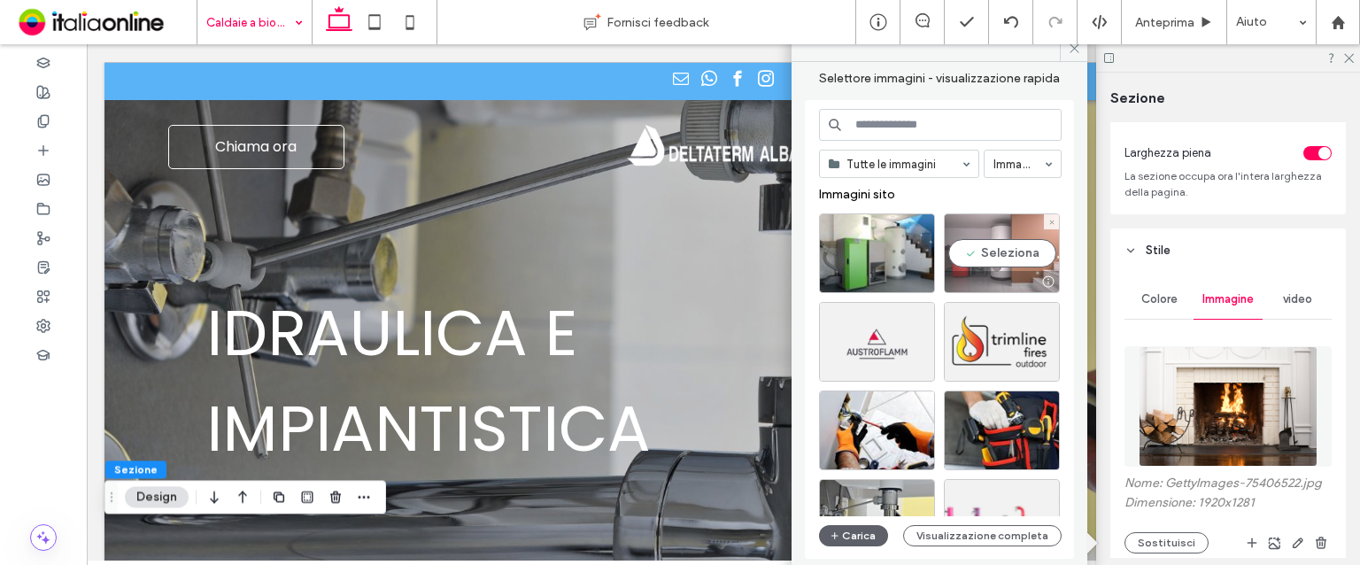
click at [988, 255] on div "Seleziona" at bounding box center [1002, 253] width 116 height 80
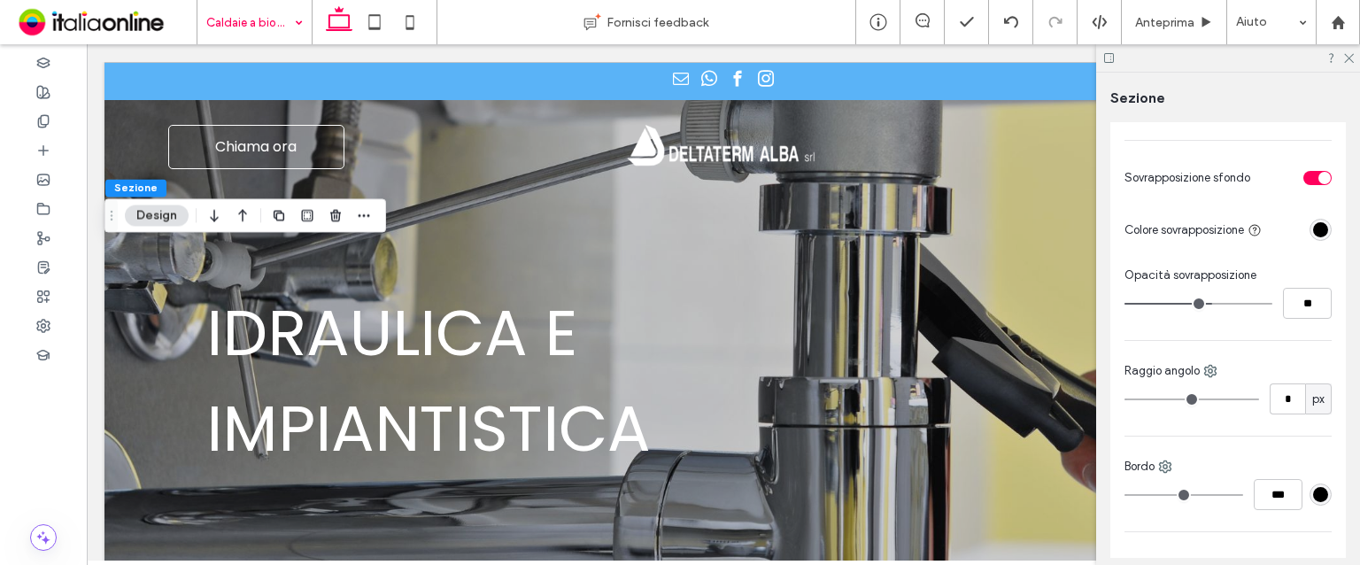
scroll to position [974, 0]
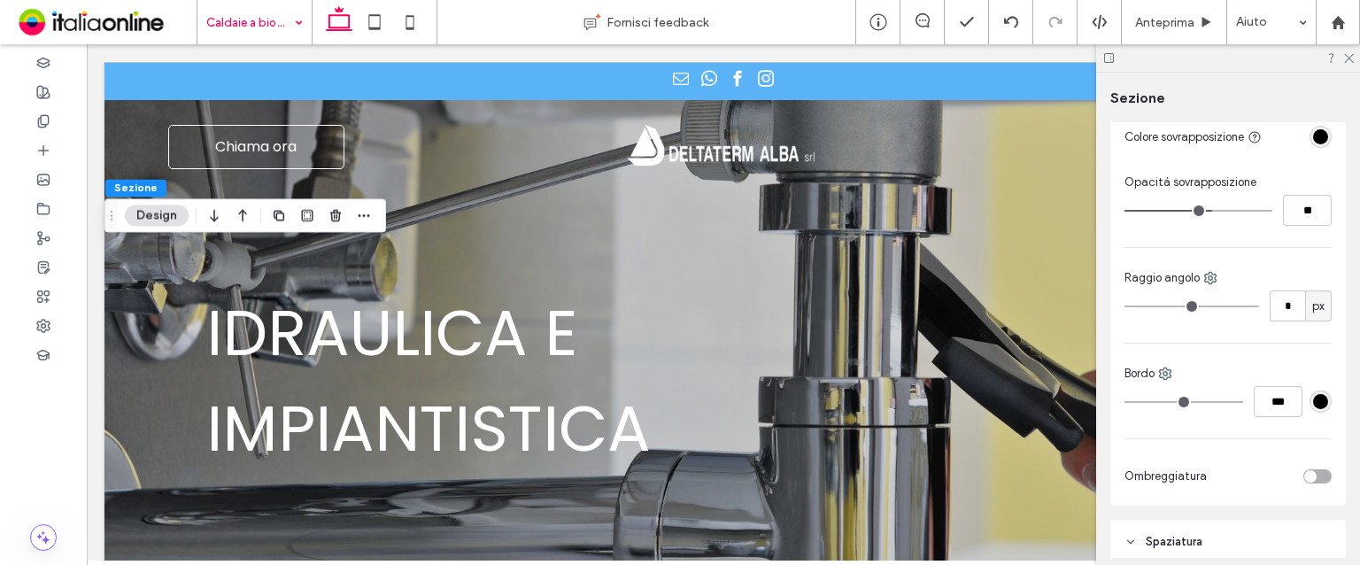
type input "**"
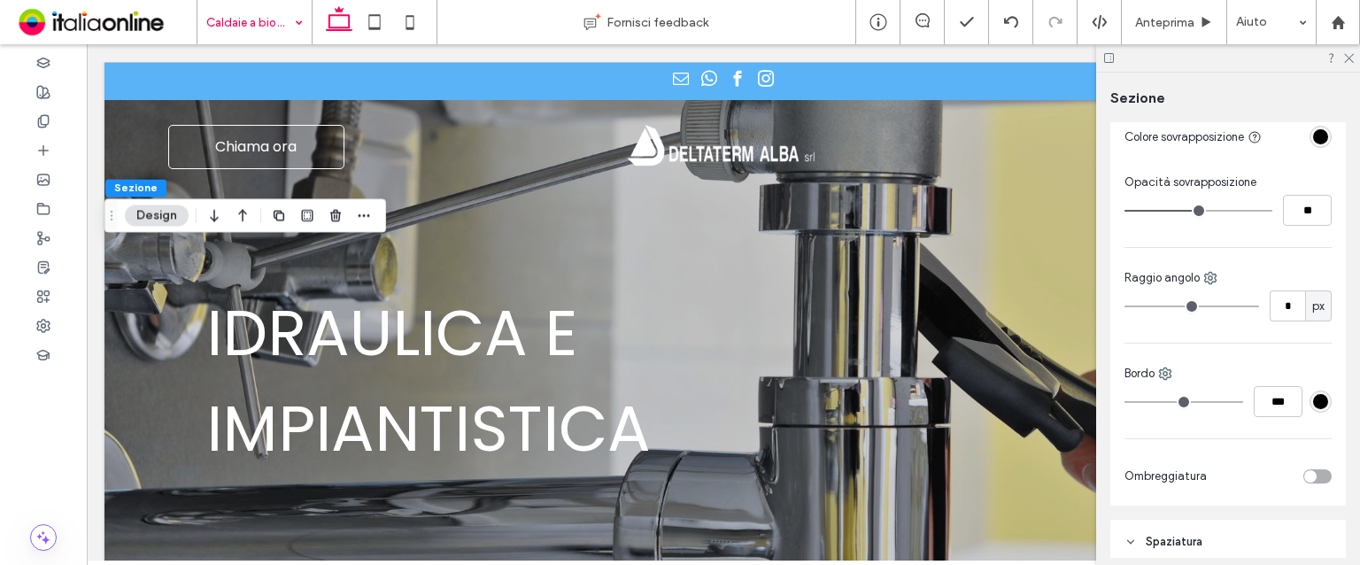
type input "**"
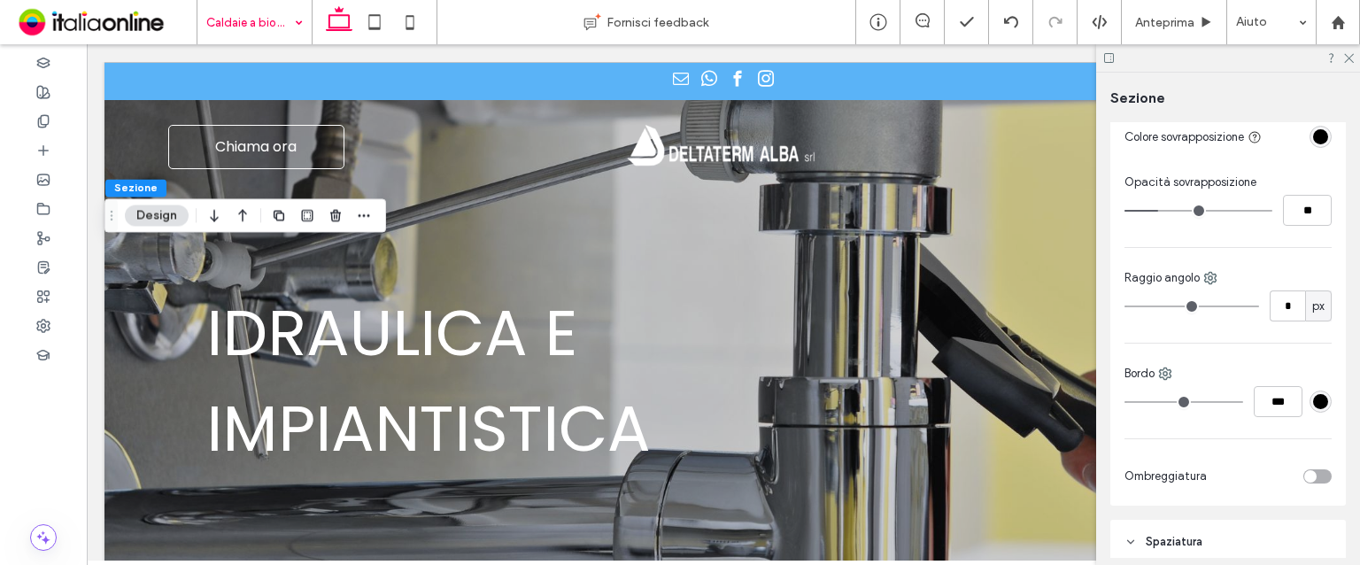
drag, startPoint x: 1204, startPoint y: 207, endPoint x: 1160, endPoint y: 206, distance: 44.3
type input "**"
click at [1160, 210] on input "range" at bounding box center [1199, 211] width 148 height 2
click at [1344, 56] on icon at bounding box center [1349, 57] width 12 height 12
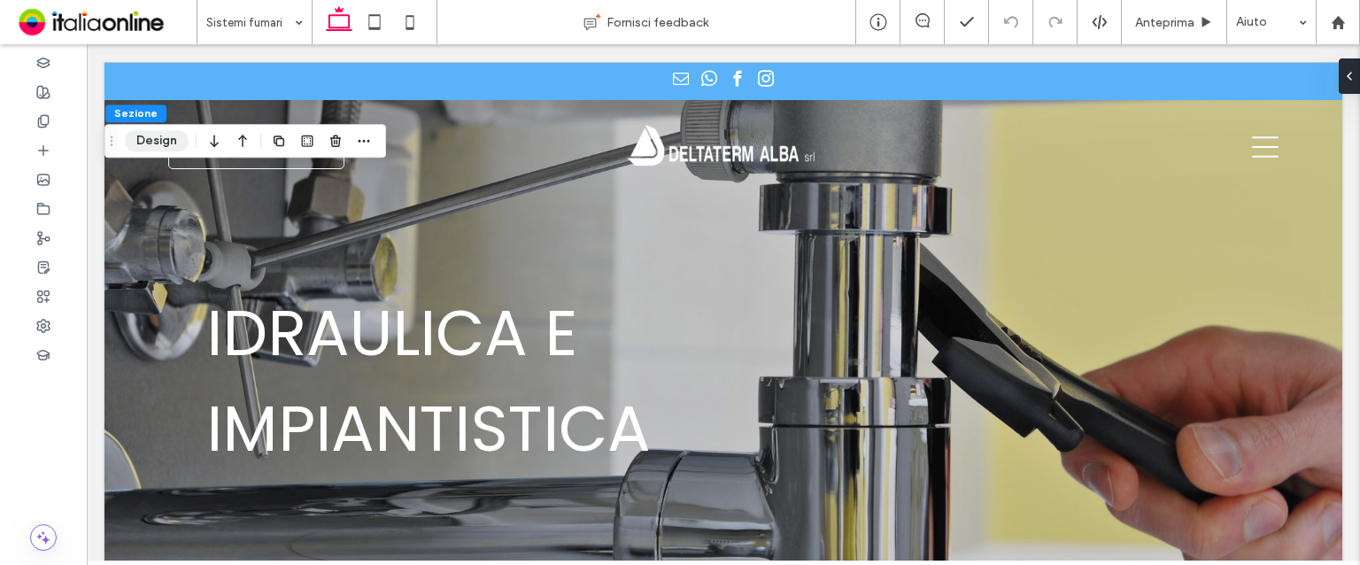
click at [170, 142] on button "Design" at bounding box center [157, 140] width 64 height 21
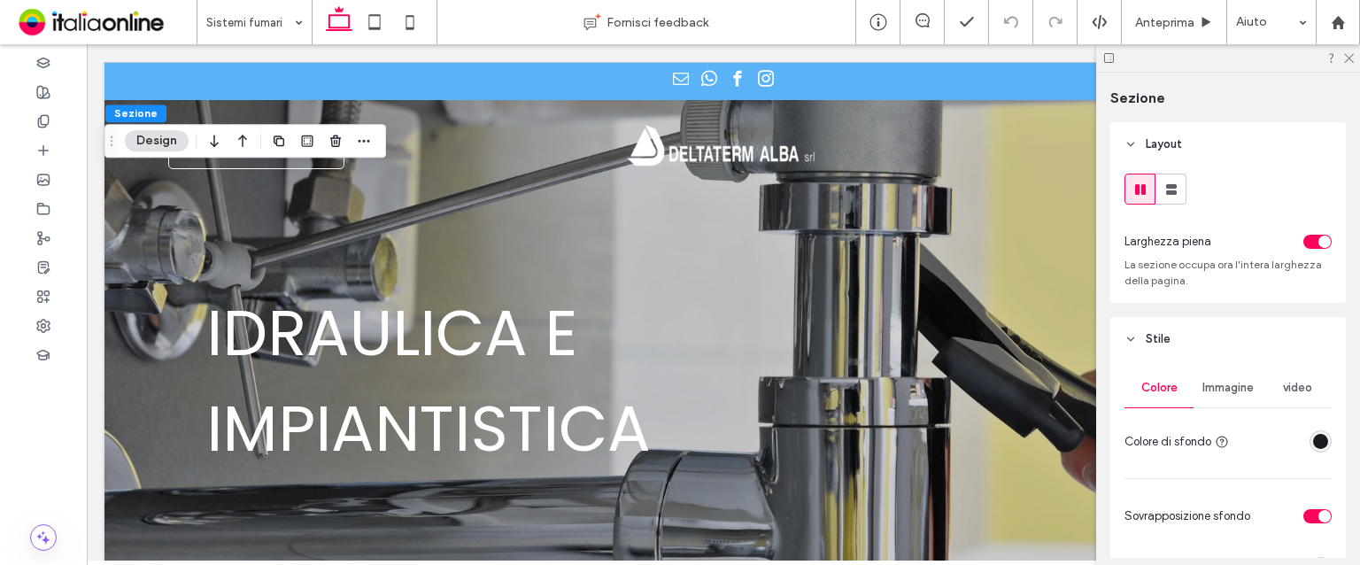
drag, startPoint x: 1212, startPoint y: 368, endPoint x: 1216, endPoint y: 378, distance: 11.5
click at [1227, 409] on div "Colore Immagine video Colore di sfondo" at bounding box center [1228, 412] width 207 height 89
click at [1243, 382] on span "Immagine" at bounding box center [1228, 388] width 51 height 14
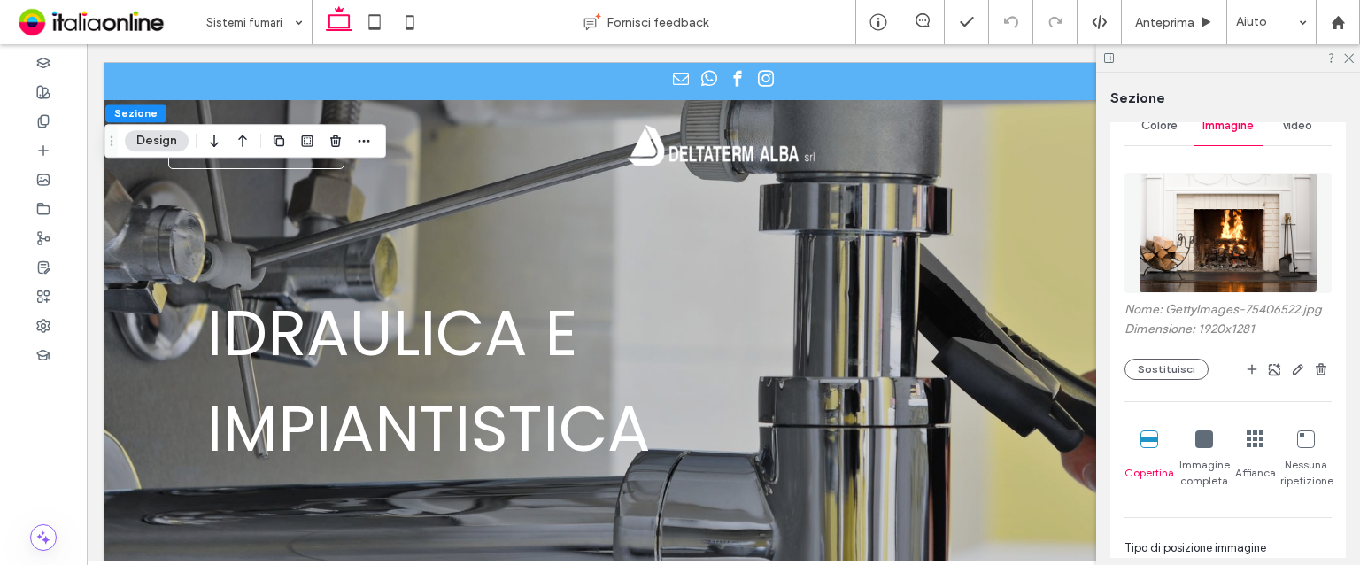
scroll to position [266, 0]
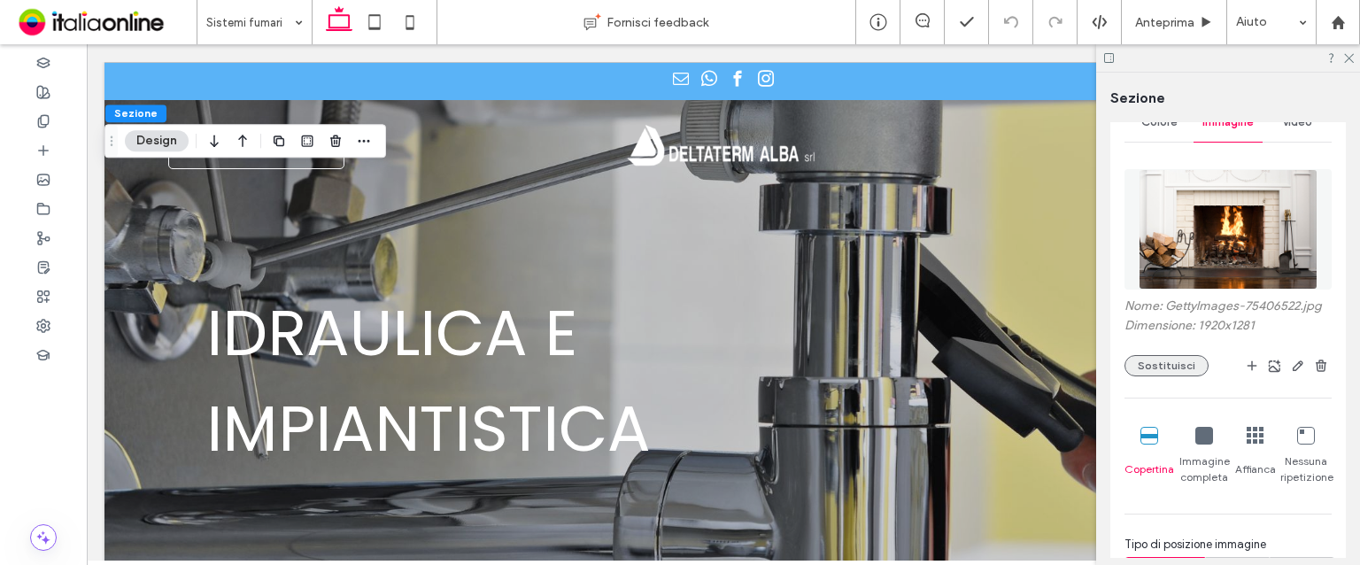
click at [1174, 355] on button "Sostituisci" at bounding box center [1167, 365] width 84 height 21
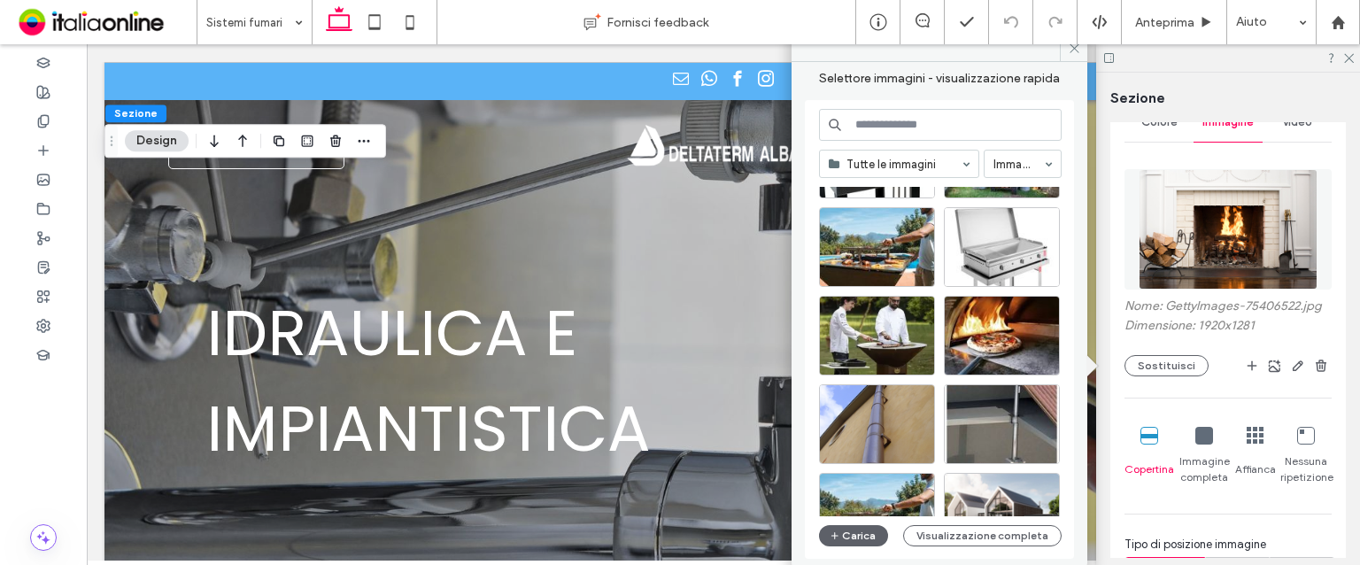
scroll to position [848, 0]
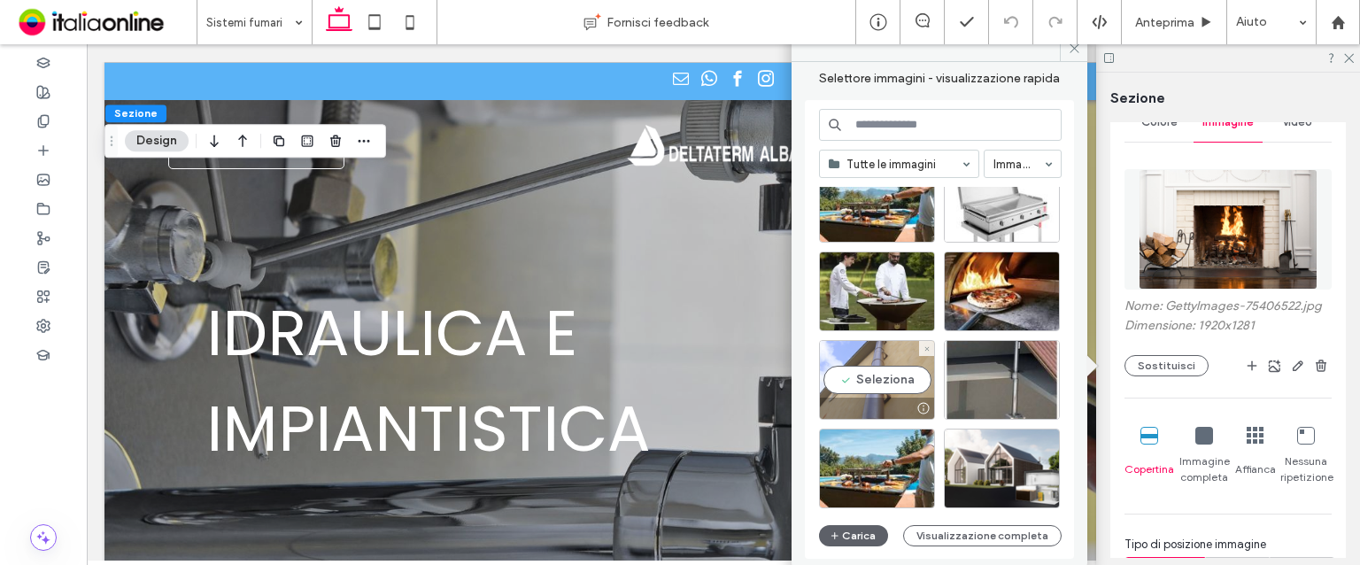
click at [919, 405] on div at bounding box center [923, 408] width 22 height 14
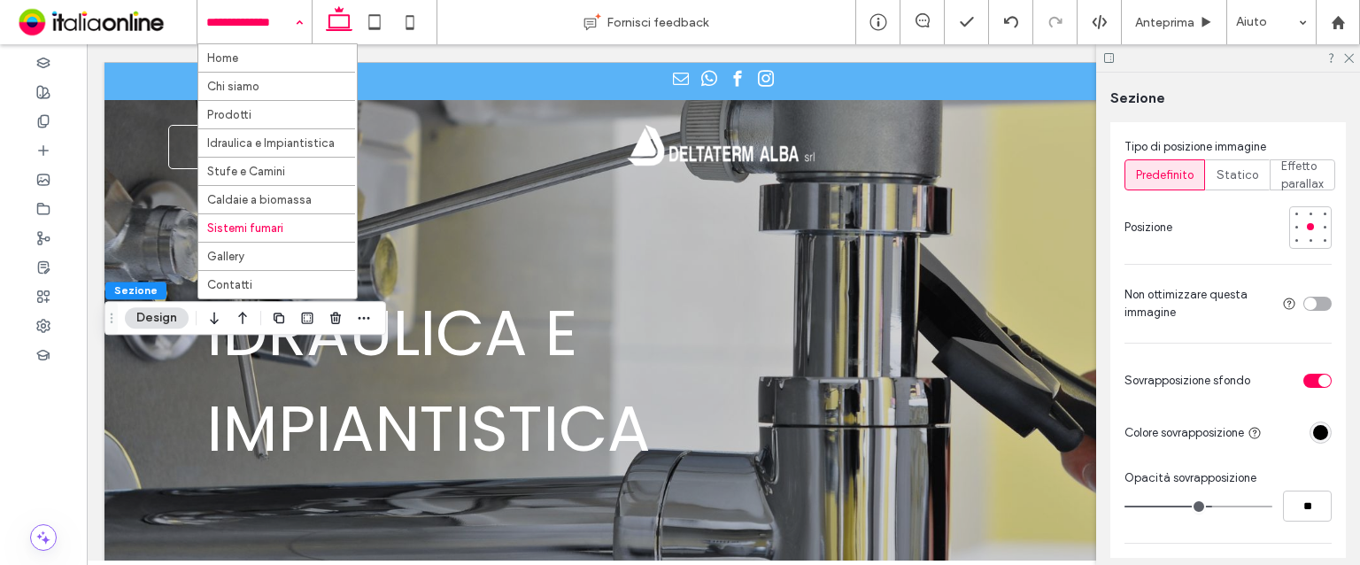
scroll to position [708, 0]
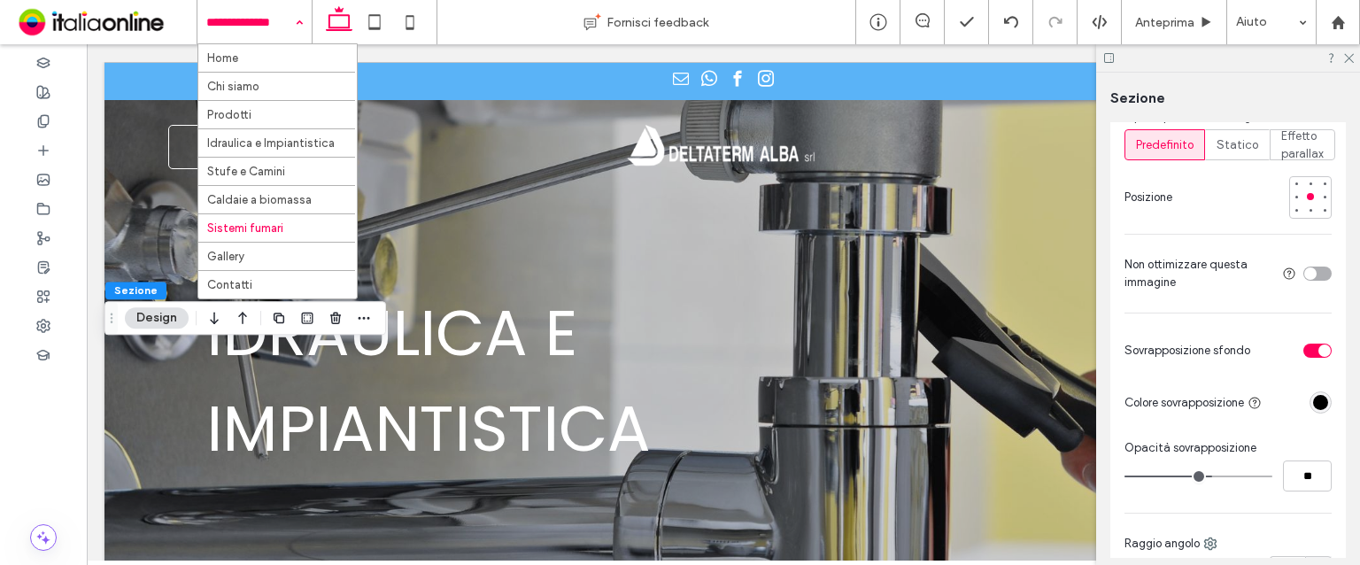
type input "**"
click at [1162, 477] on input "range" at bounding box center [1199, 477] width 148 height 2
